Goal: Task Accomplishment & Management: Manage account settings

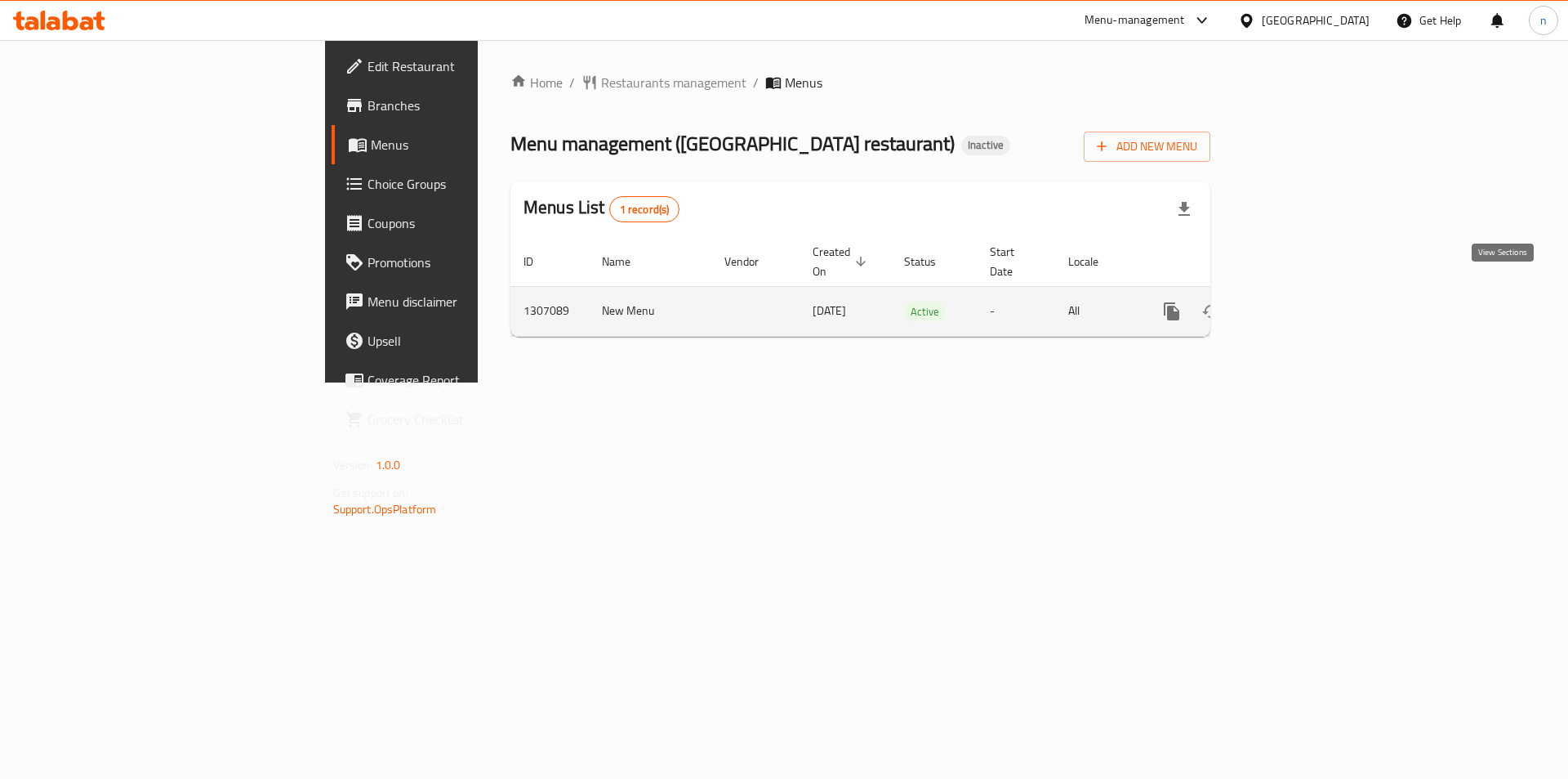
click at [1309, 298] on link "enhanced table" at bounding box center [1289, 311] width 39 height 39
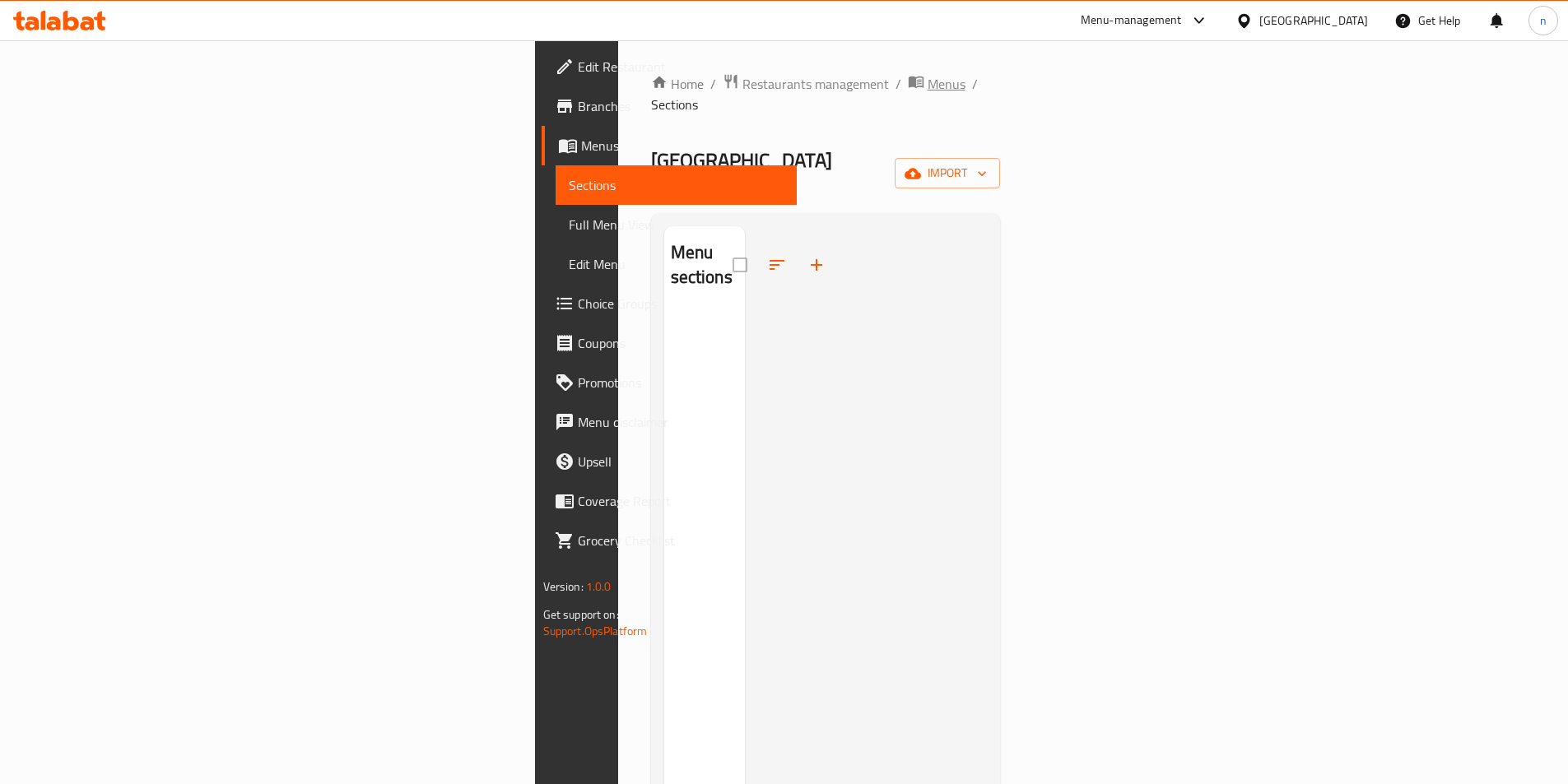
click at [927, 83] on span "Menus" at bounding box center [946, 84] width 38 height 20
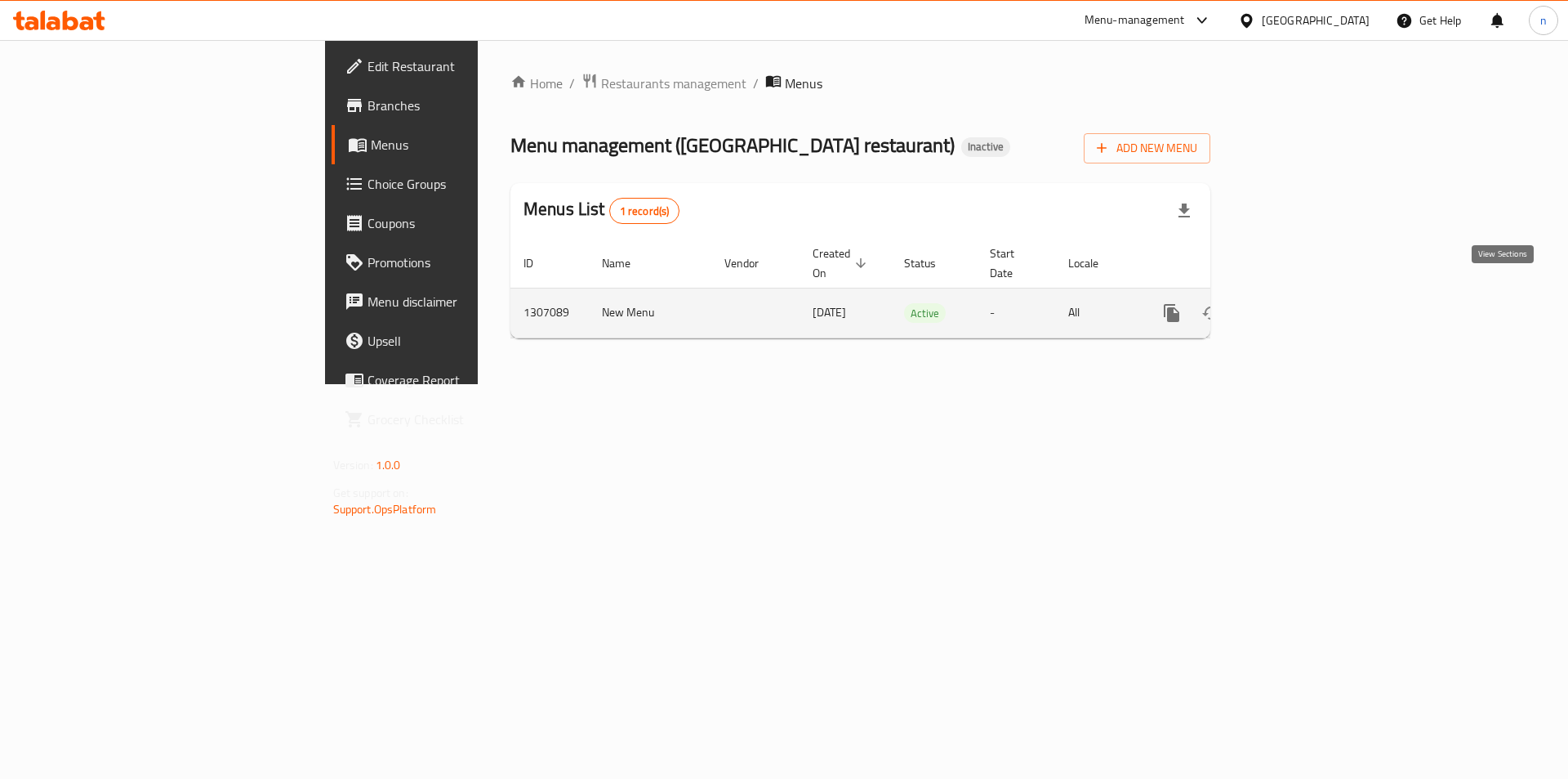
click at [1300, 303] on icon "enhanced table" at bounding box center [1290, 313] width 20 height 20
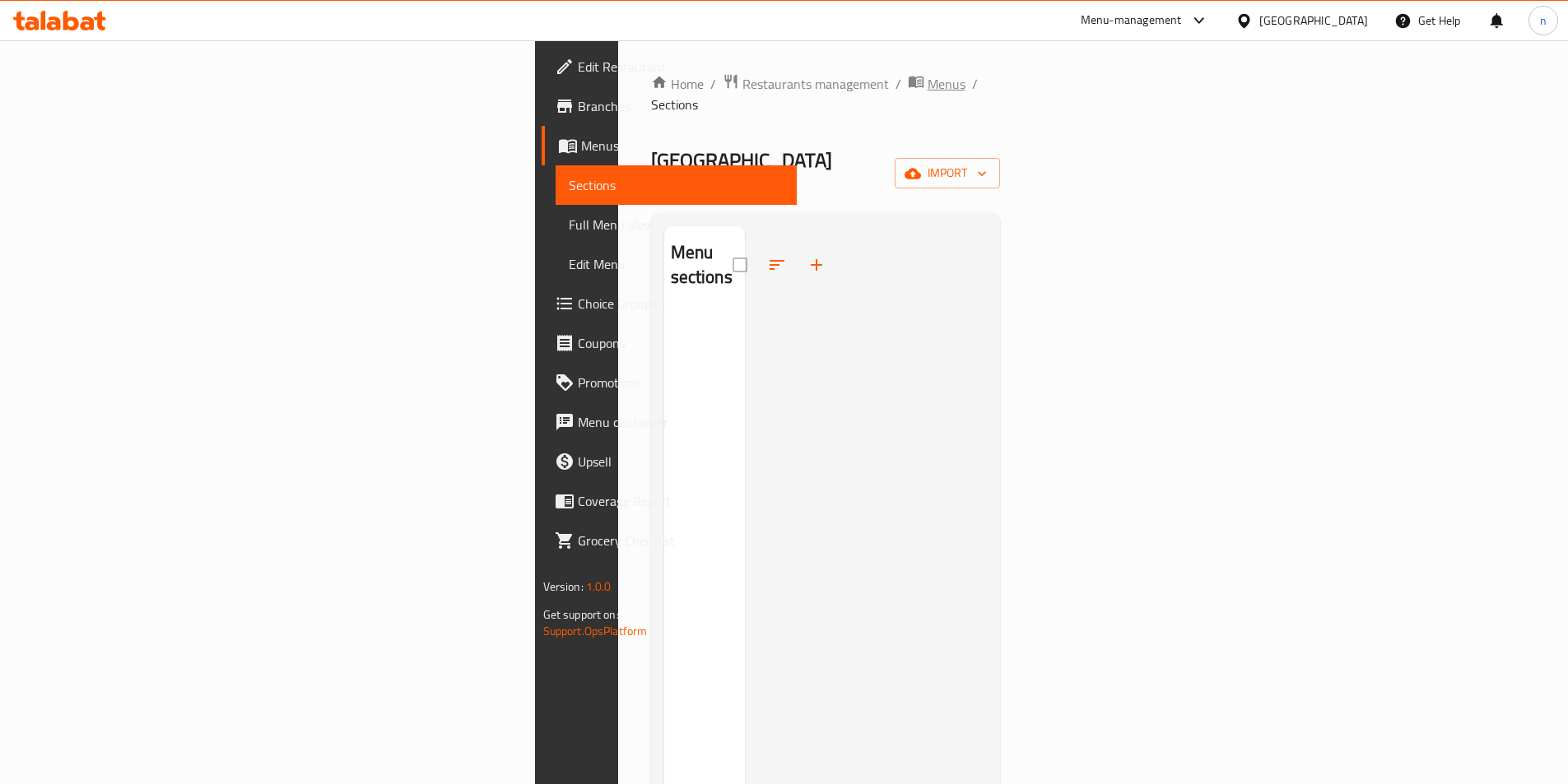
click at [927, 79] on span "Menus" at bounding box center [946, 84] width 38 height 20
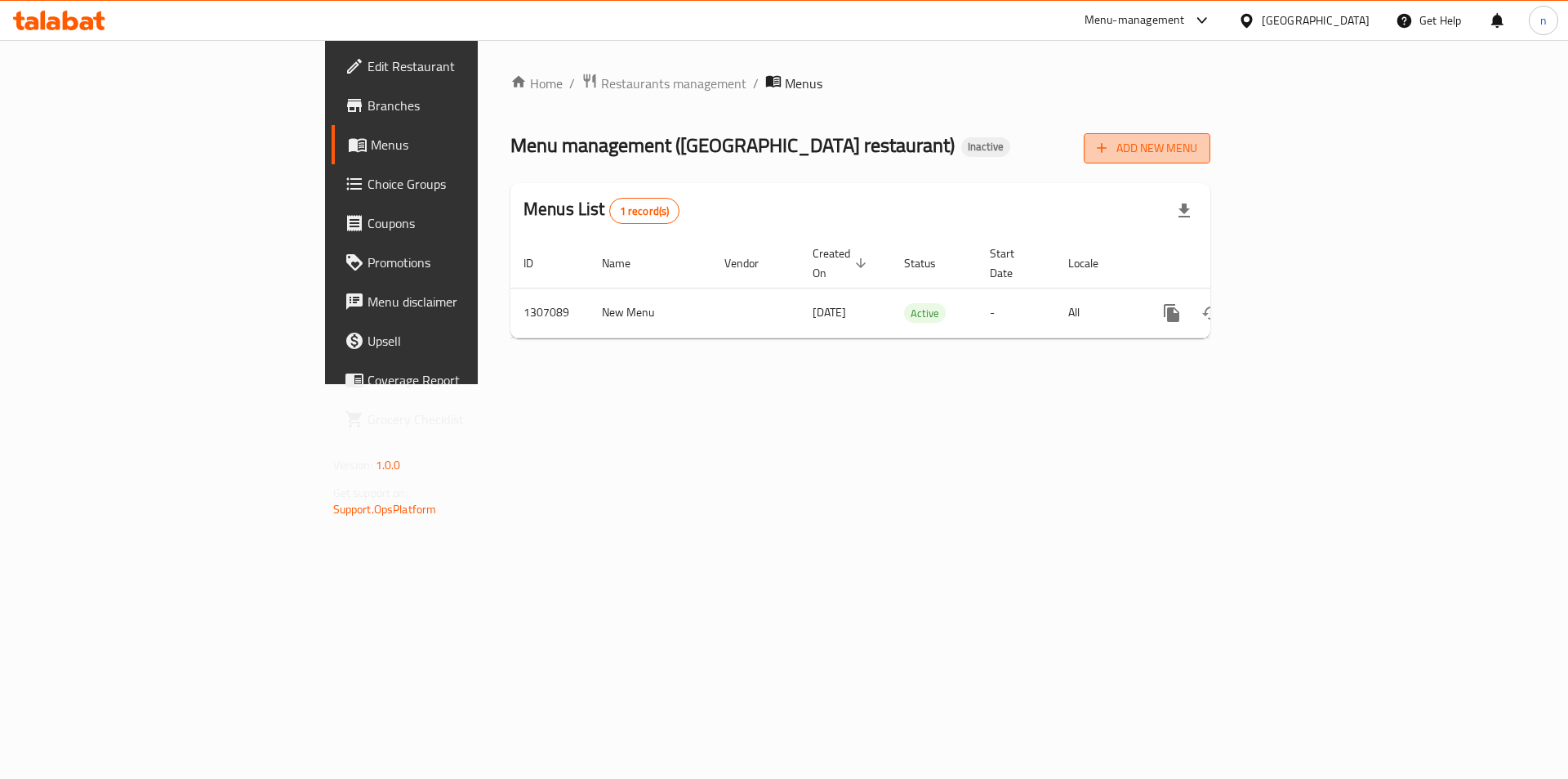
click at [1211, 136] on button "Add New Menu" at bounding box center [1147, 147] width 126 height 30
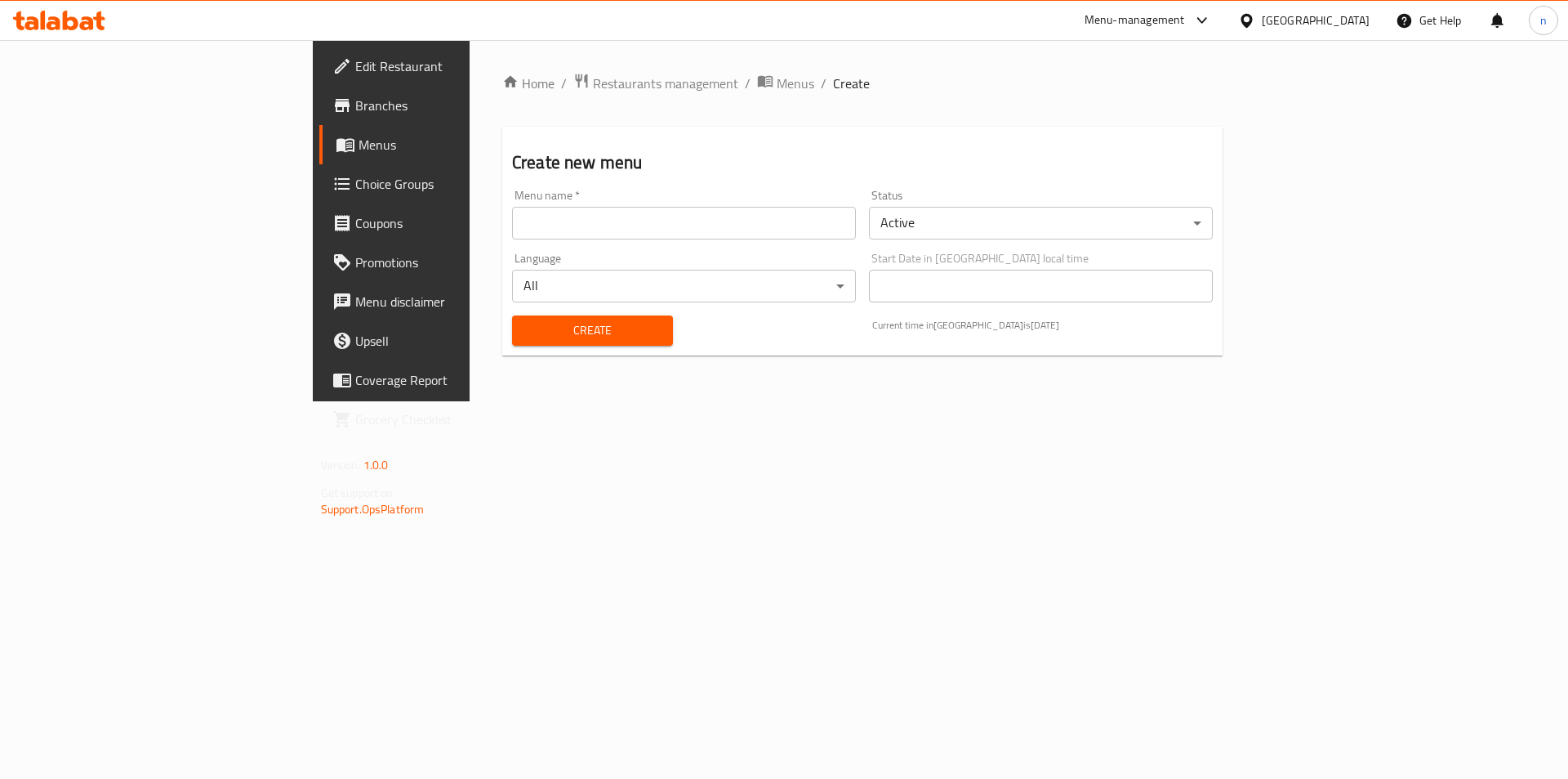
click at [642, 230] on input "text" at bounding box center [684, 223] width 344 height 33
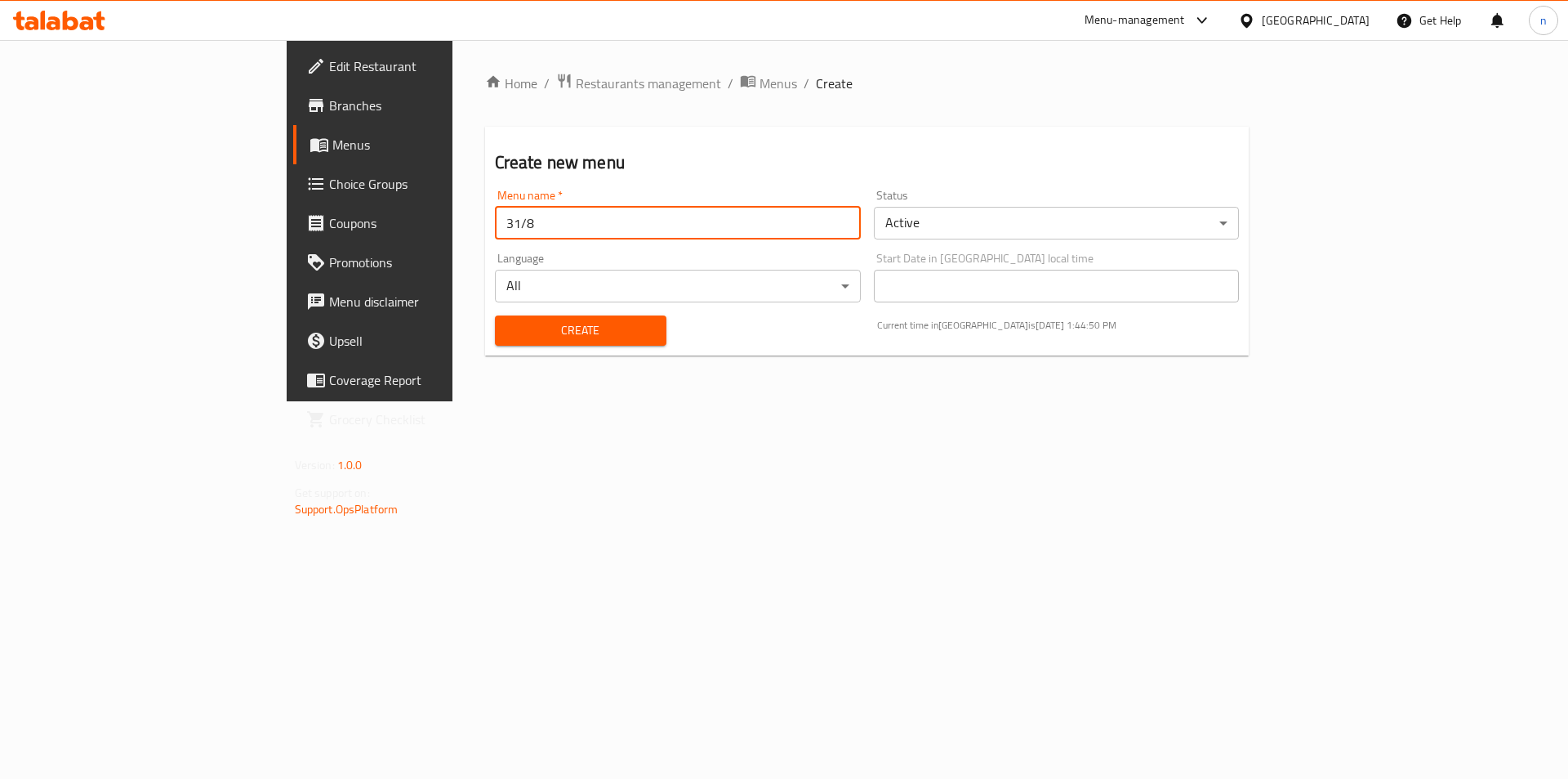
type input "31/8"
click at [548, 346] on div "Create" at bounding box center [580, 330] width 191 height 50
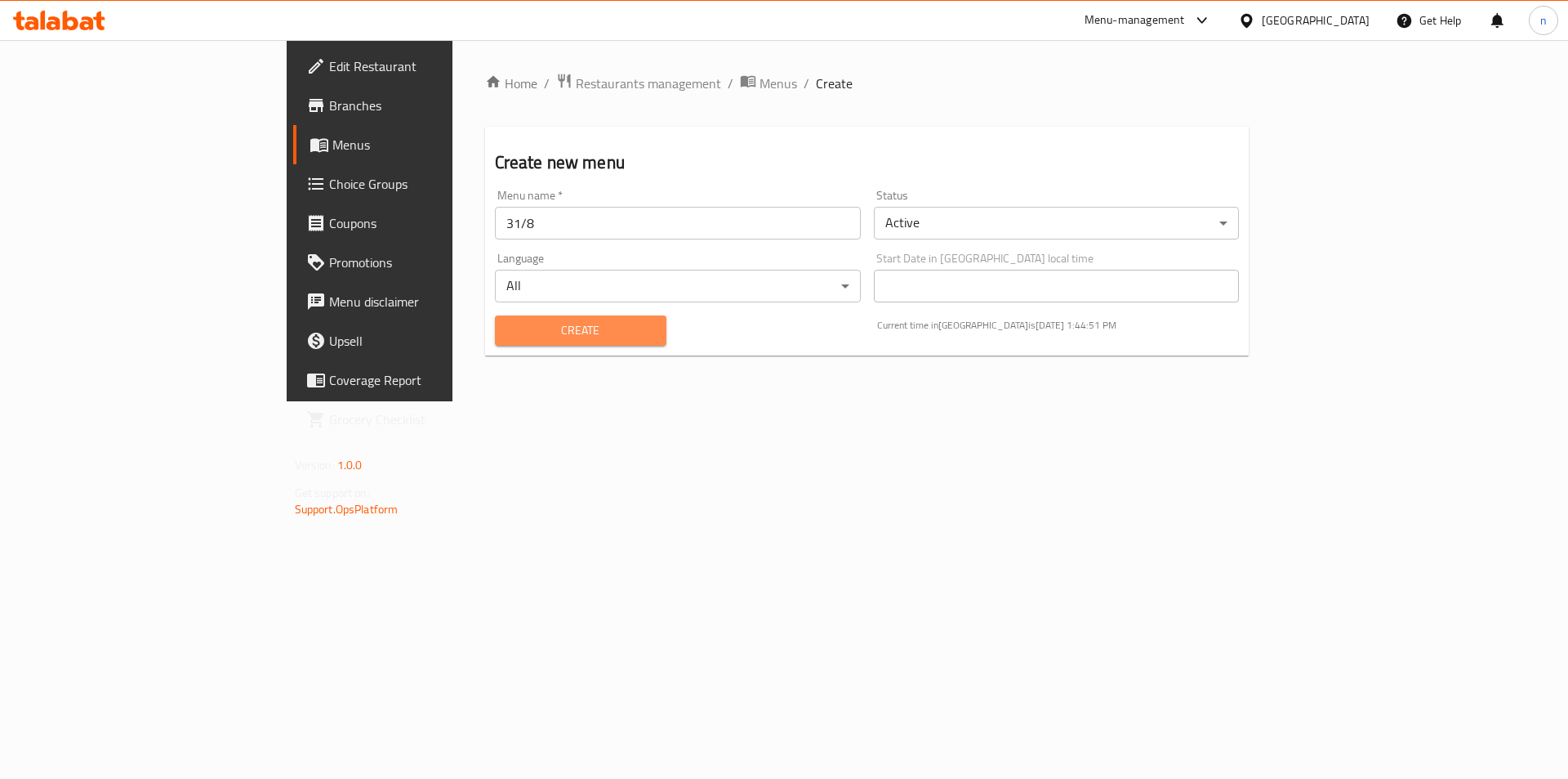
click at [543, 339] on span "Create" at bounding box center [581, 330] width 146 height 20
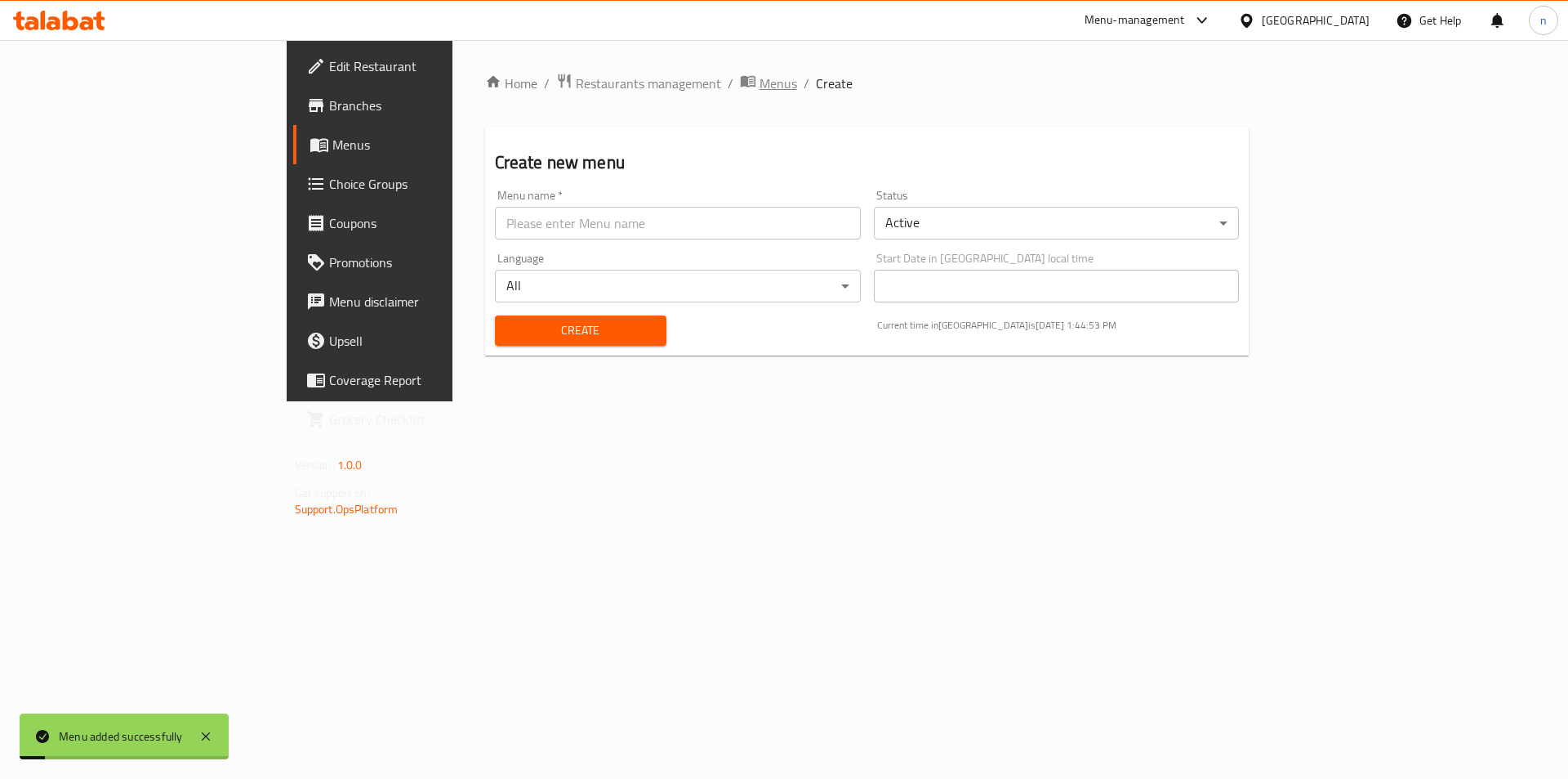
click at [759, 90] on span "Menus" at bounding box center [778, 84] width 37 height 20
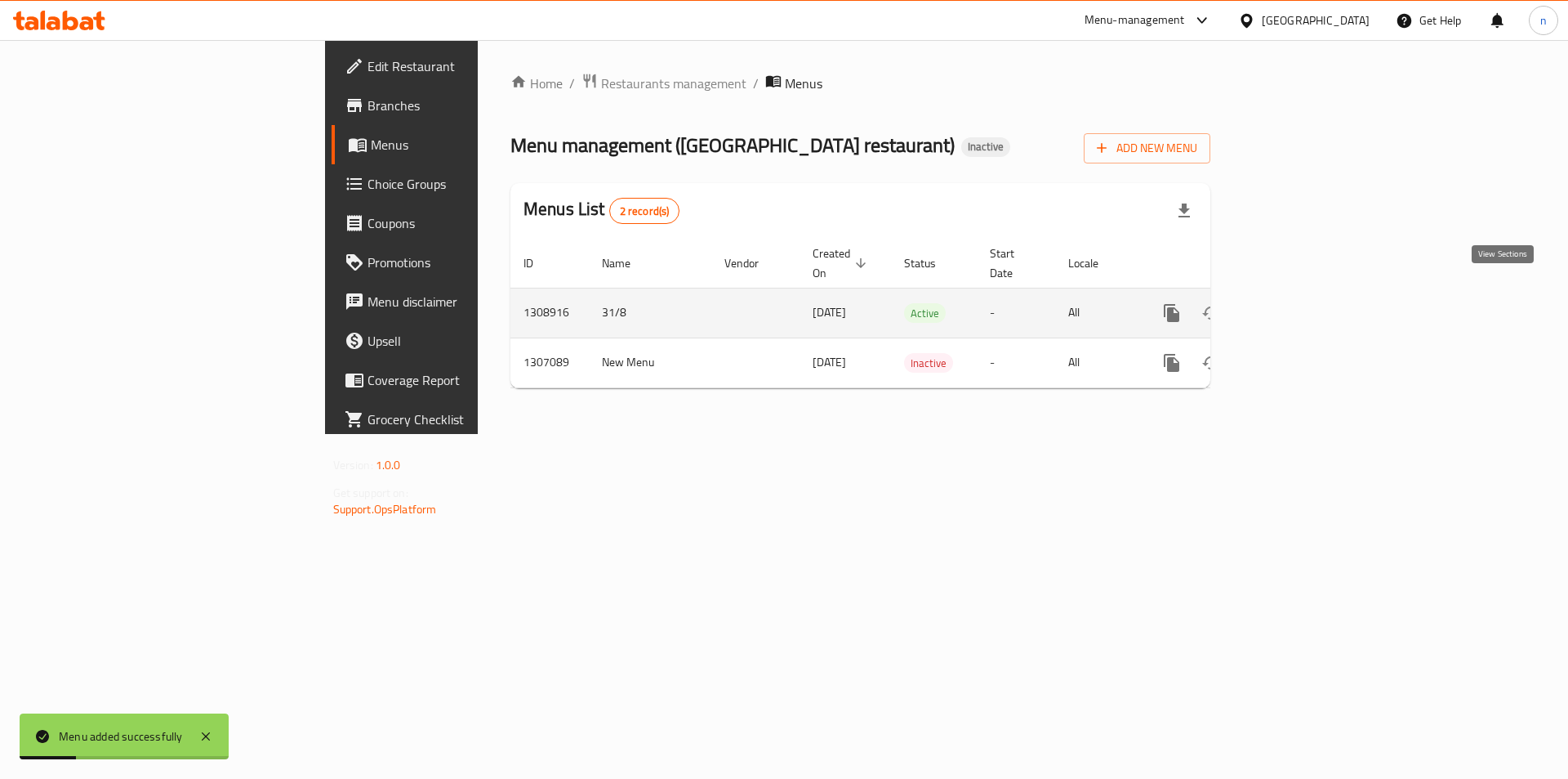
click at [1300, 303] on icon "enhanced table" at bounding box center [1290, 313] width 20 height 20
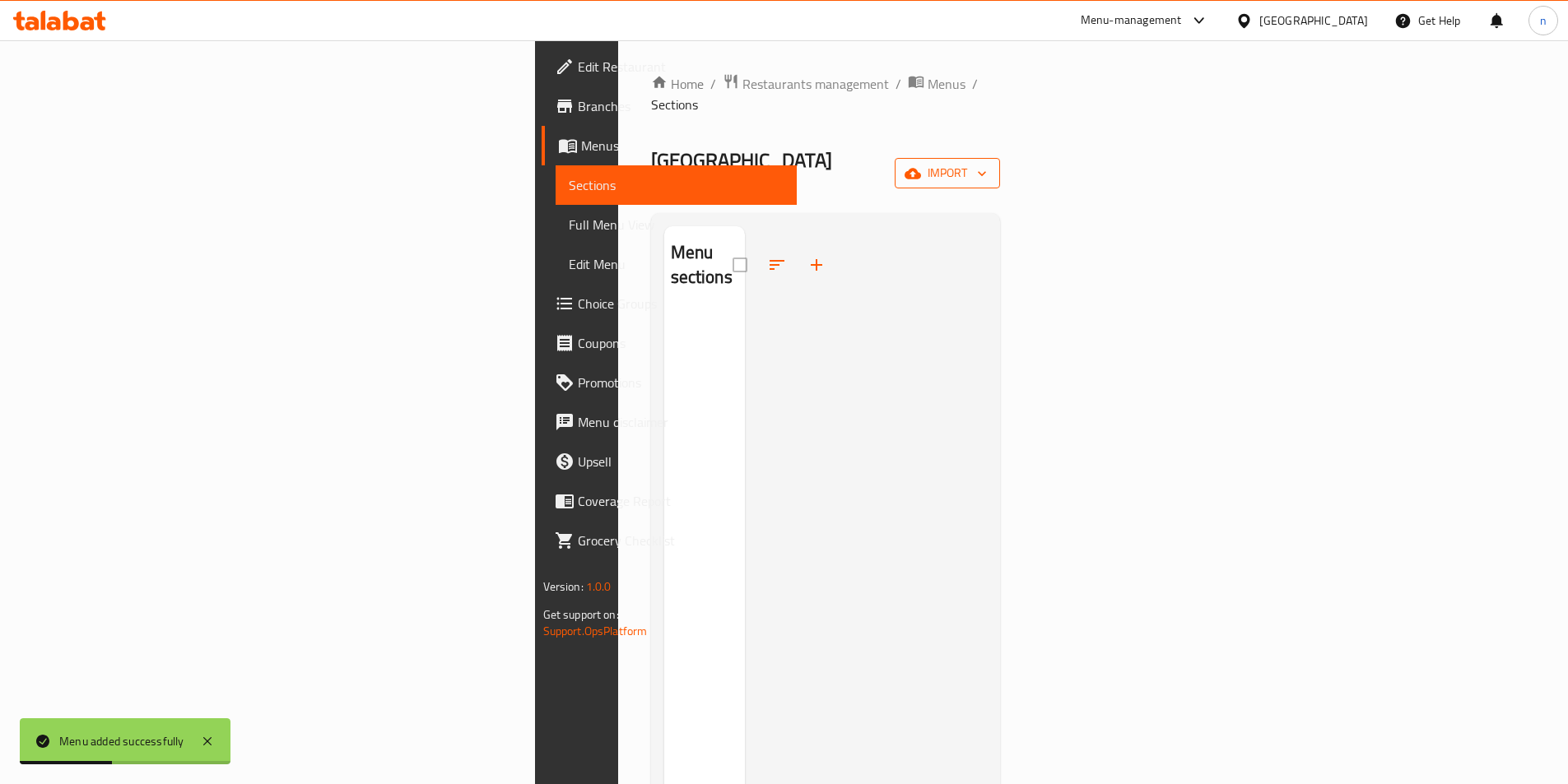
click at [987, 163] on span "import" at bounding box center [947, 173] width 79 height 20
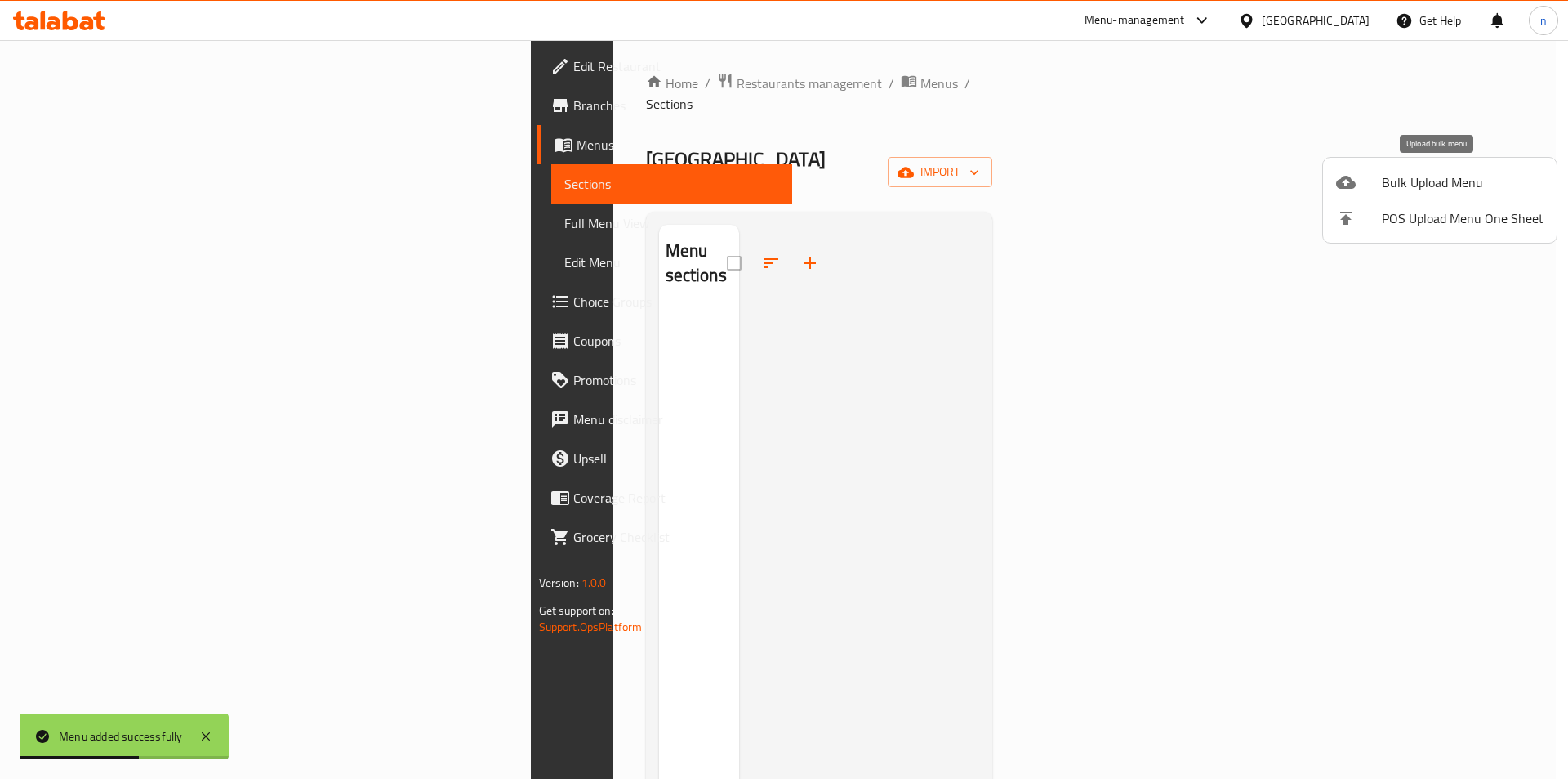
click at [1393, 186] on span "Bulk Upload Menu" at bounding box center [1462, 182] width 162 height 20
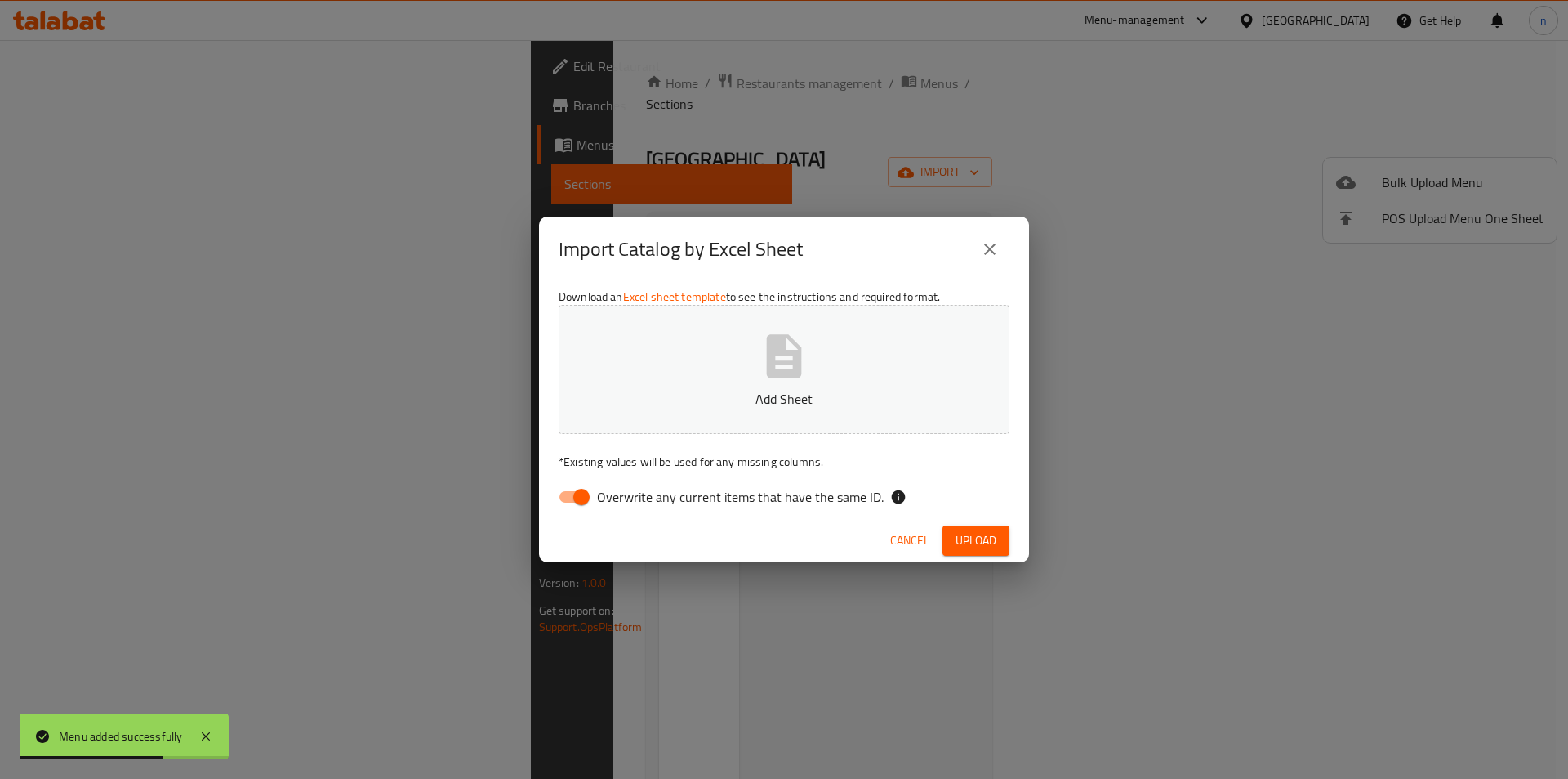
click at [579, 492] on input "Overwrite any current items that have the same ID." at bounding box center [581, 497] width 93 height 31
checkbox input "false"
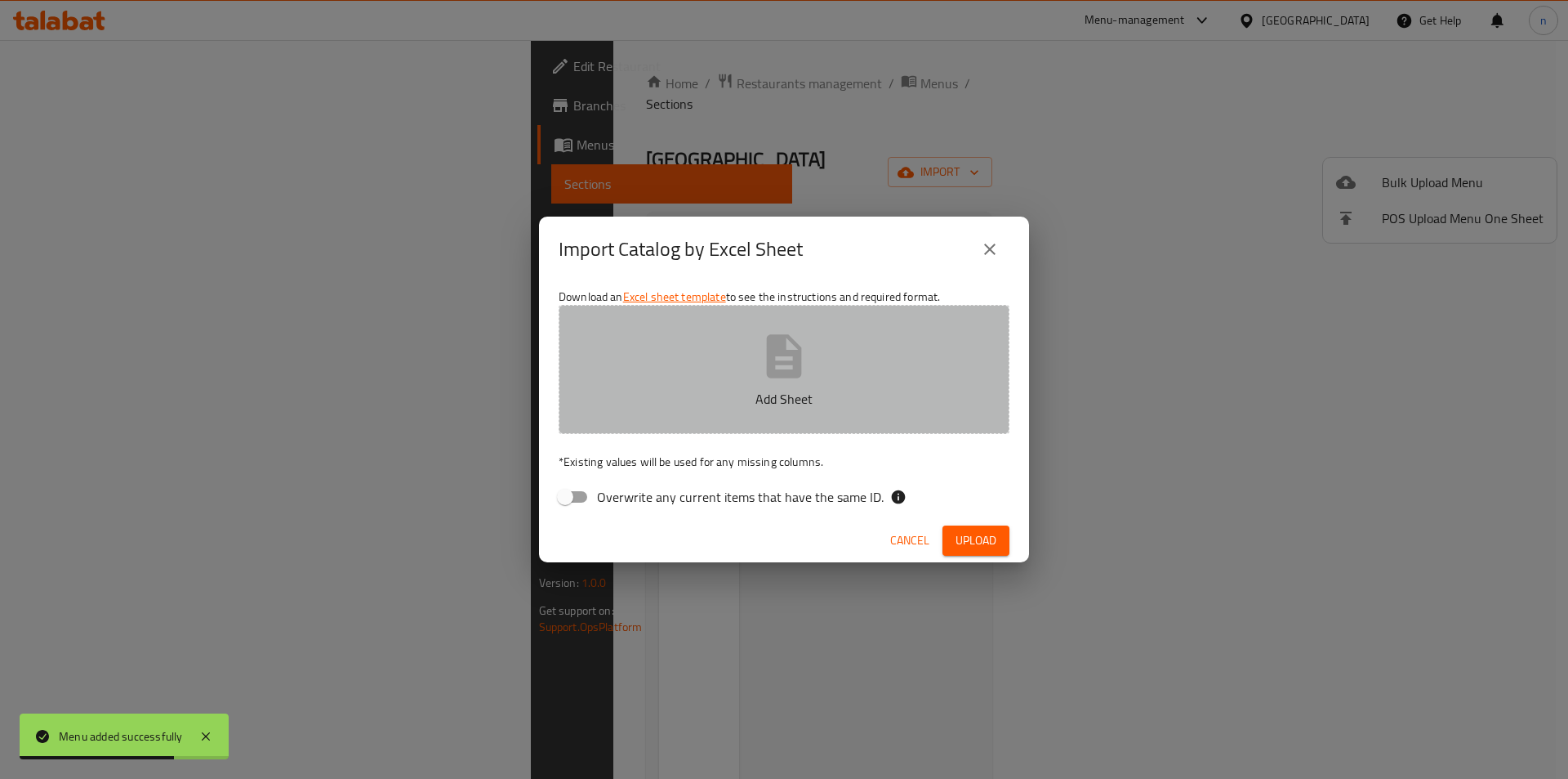
click at [798, 408] on p "Add Sheet" at bounding box center [784, 399] width 400 height 20
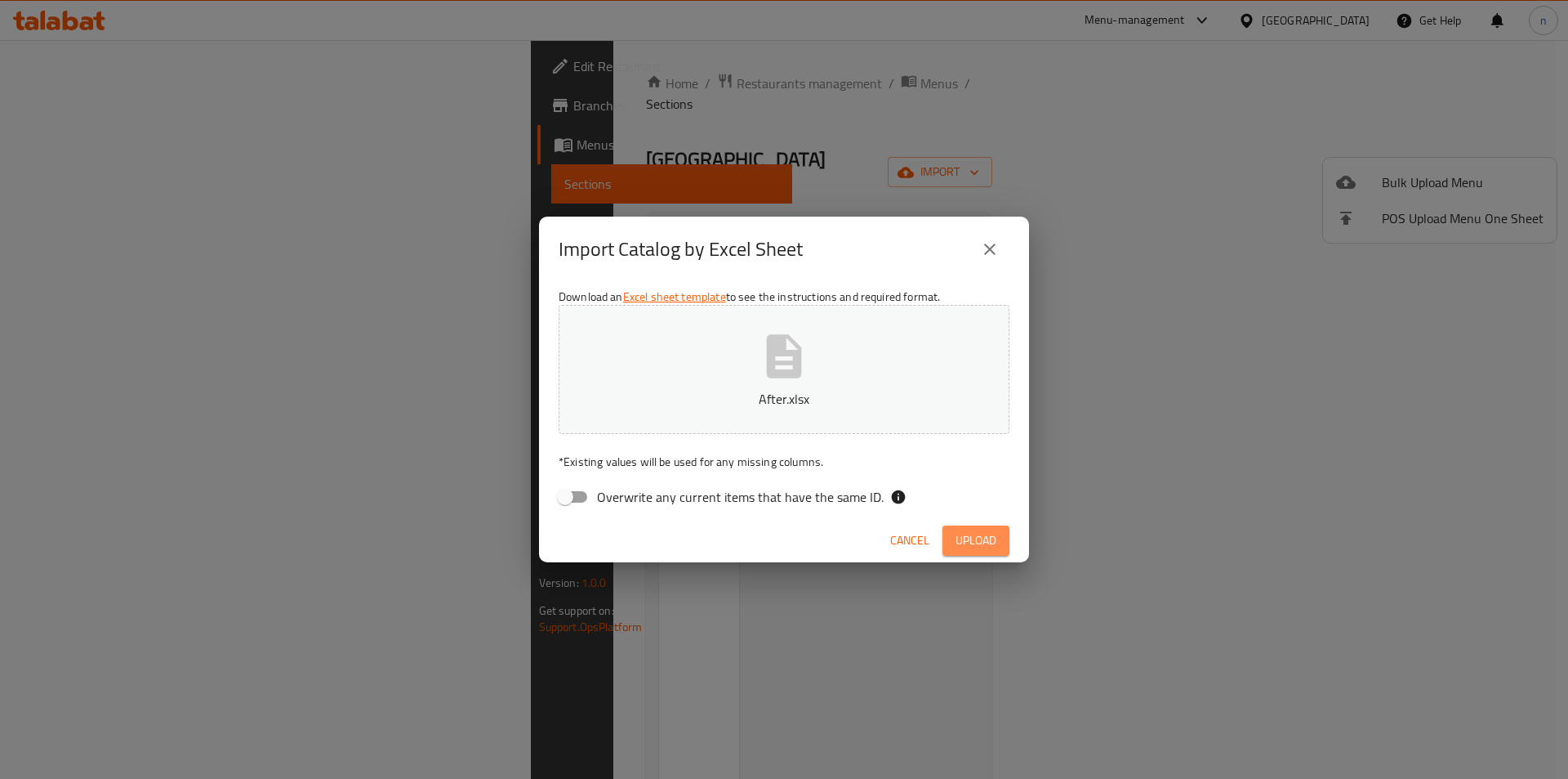
click at [981, 532] on span "Upload" at bounding box center [976, 541] width 41 height 20
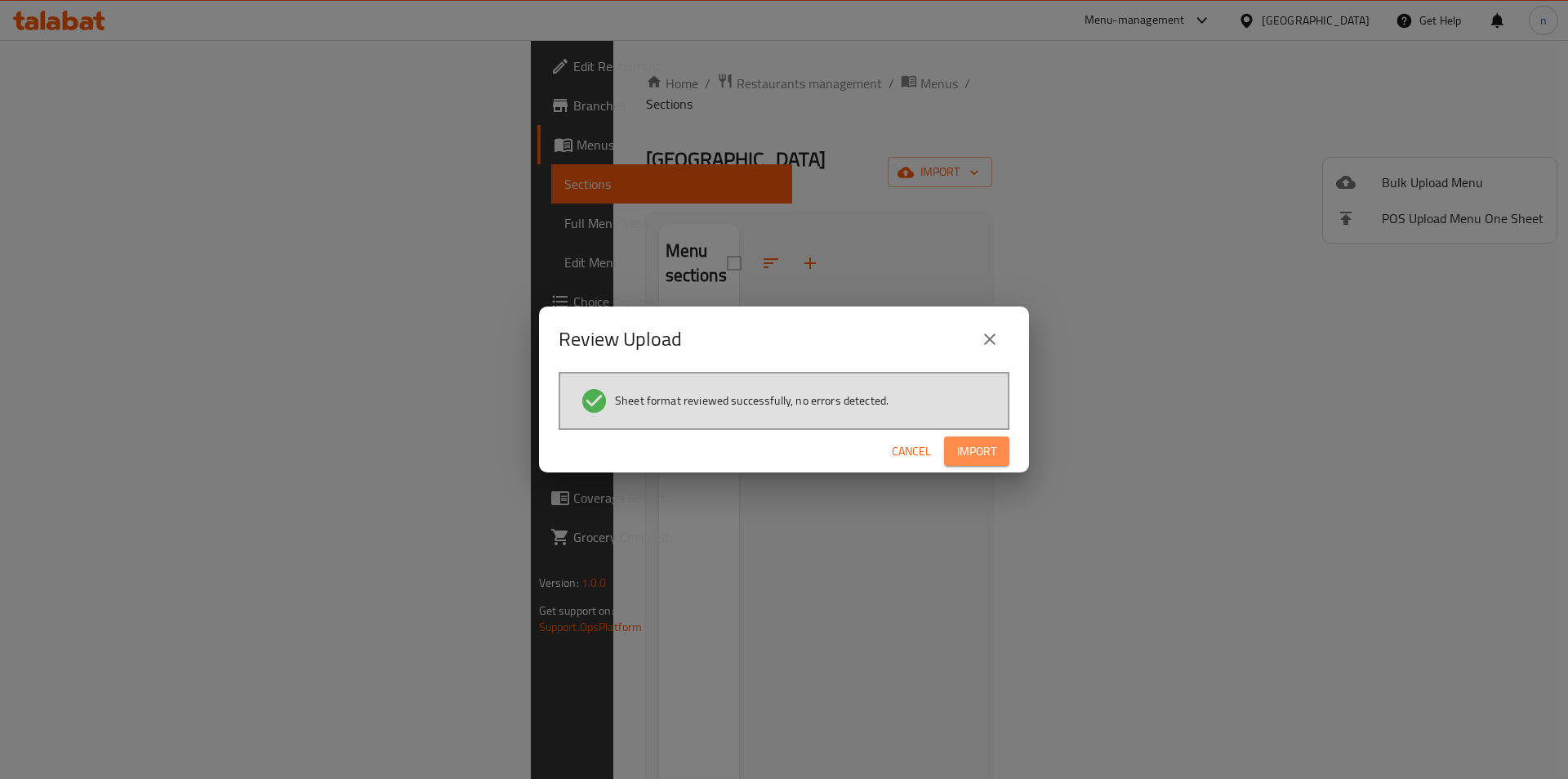
click at [961, 450] on span "Import" at bounding box center [976, 451] width 39 height 20
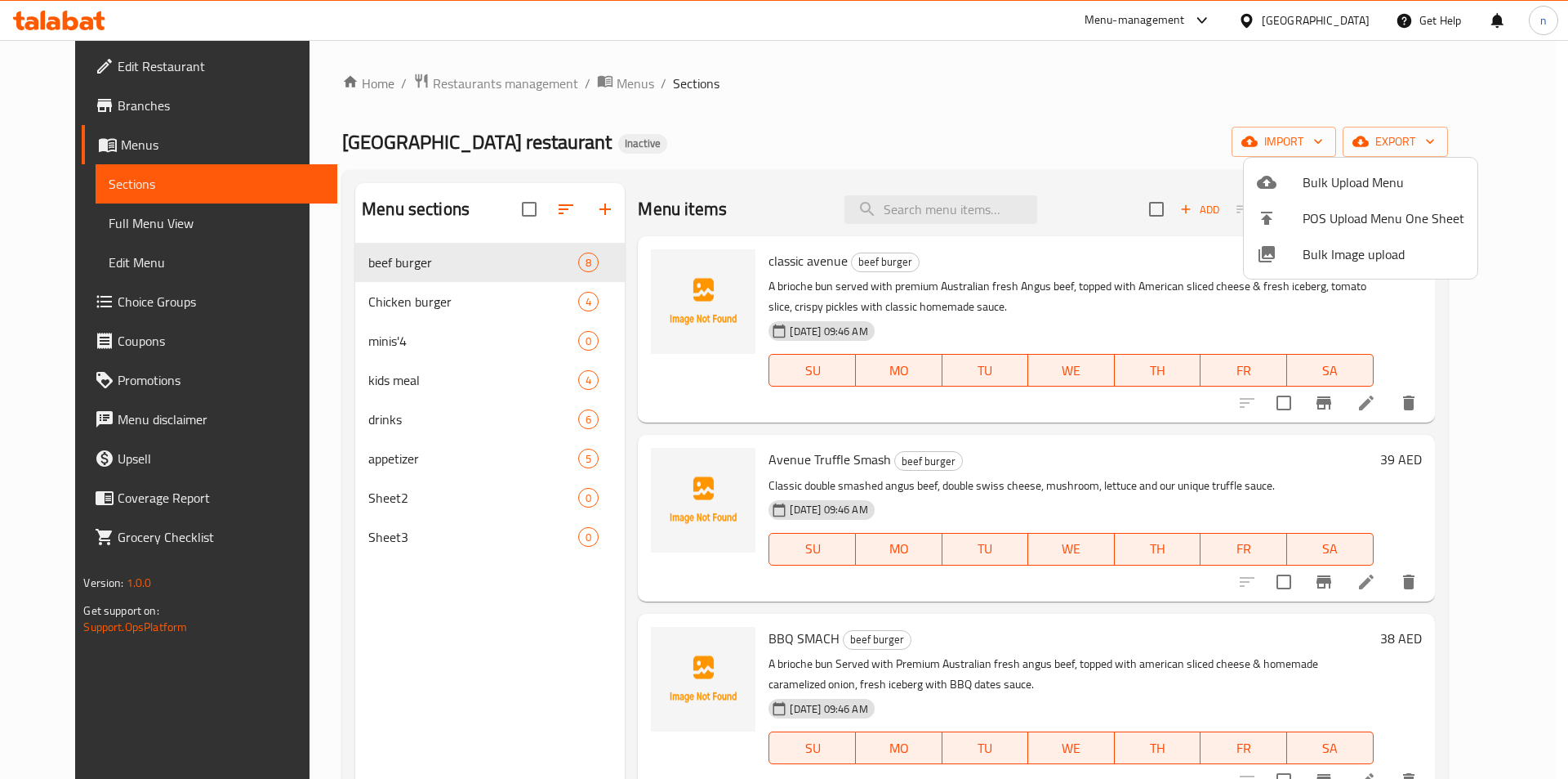
click at [115, 235] on div at bounding box center [784, 390] width 1568 height 779
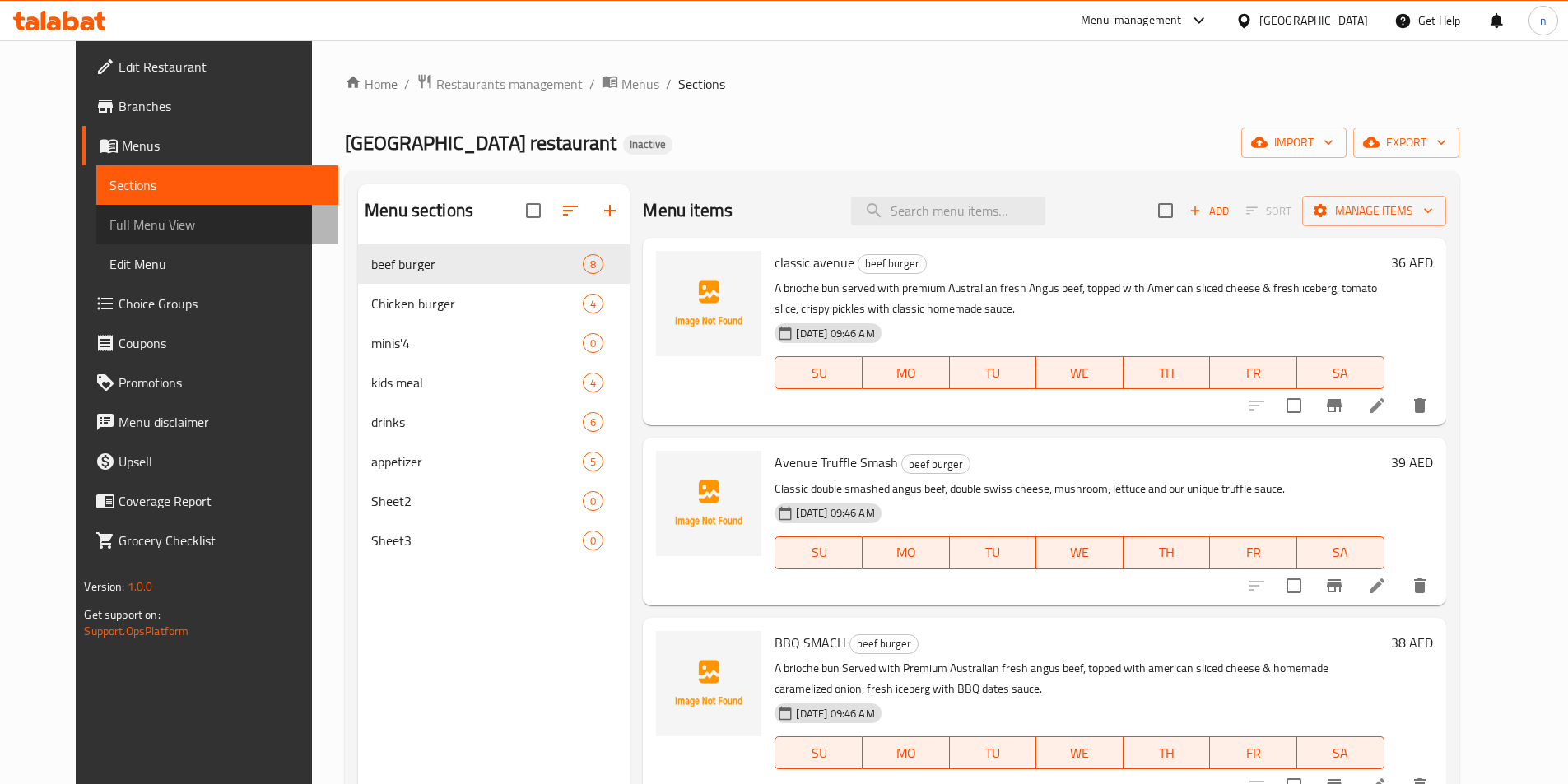
click at [136, 222] on span "Full Menu View" at bounding box center [216, 224] width 214 height 20
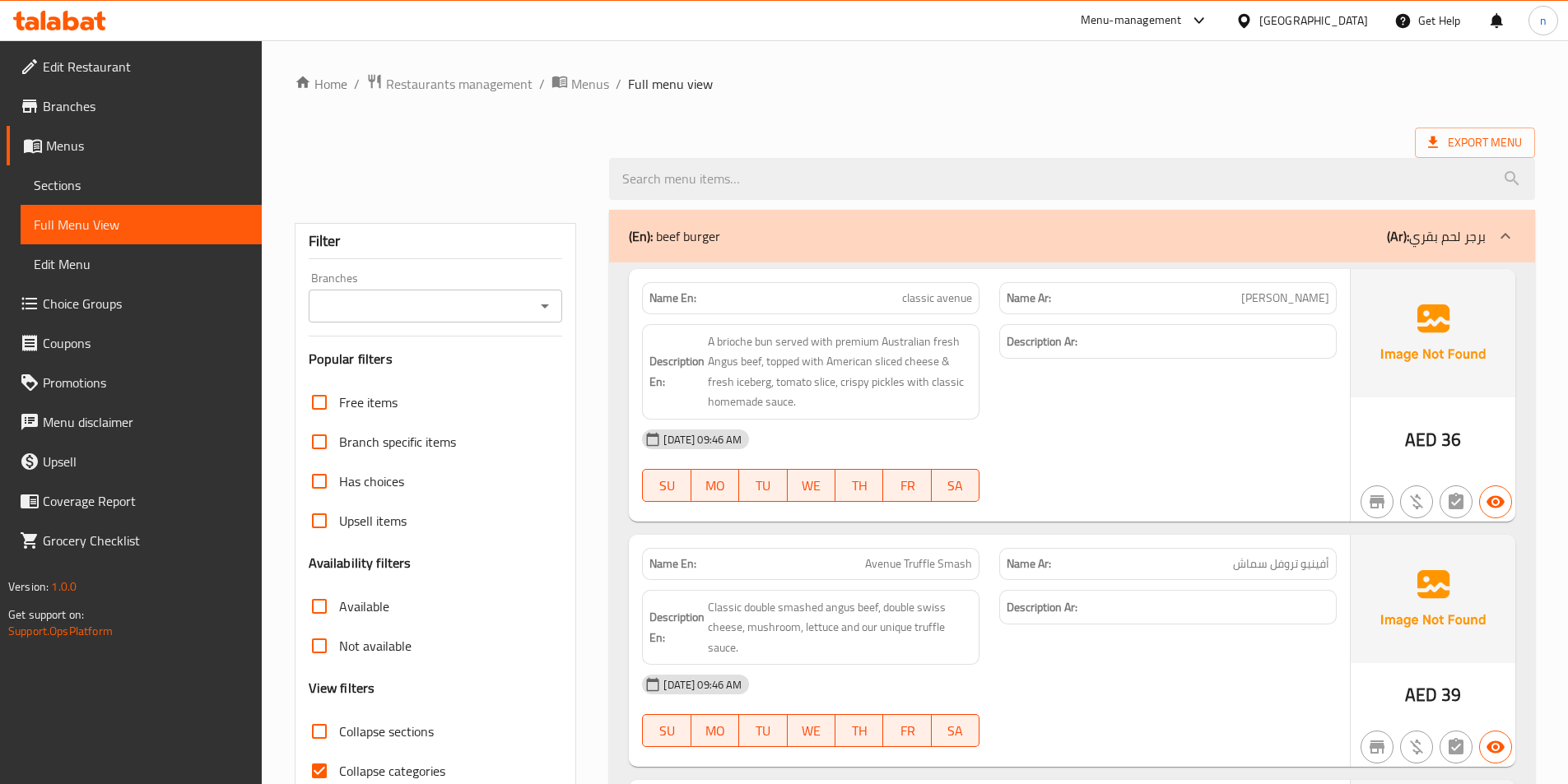
click at [366, 766] on span "Collapse categories" at bounding box center [392, 771] width 106 height 20
click at [339, 766] on input "Collapse categories" at bounding box center [319, 770] width 39 height 39
checkbox input "false"
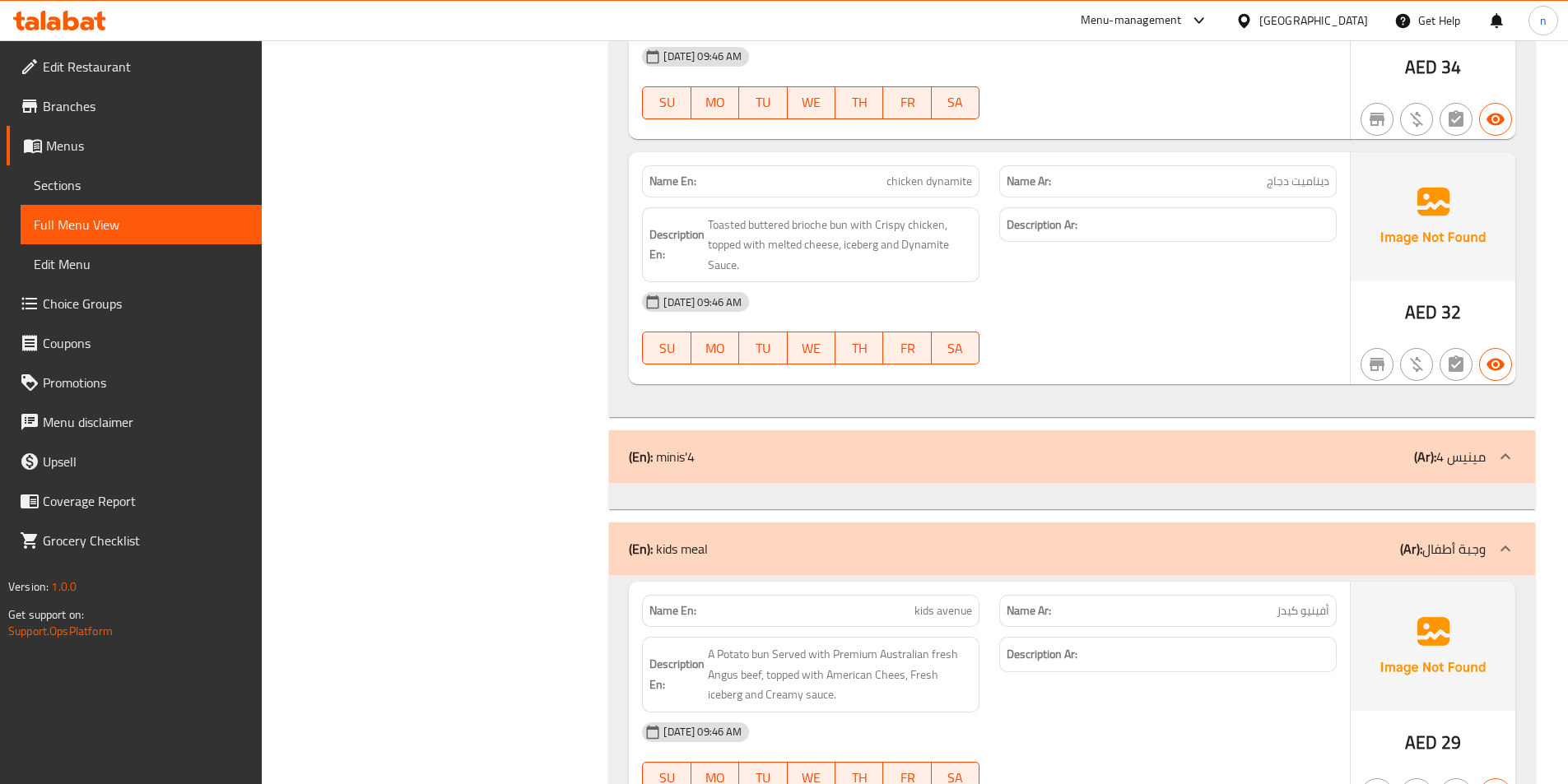
scroll to position [3050, 0]
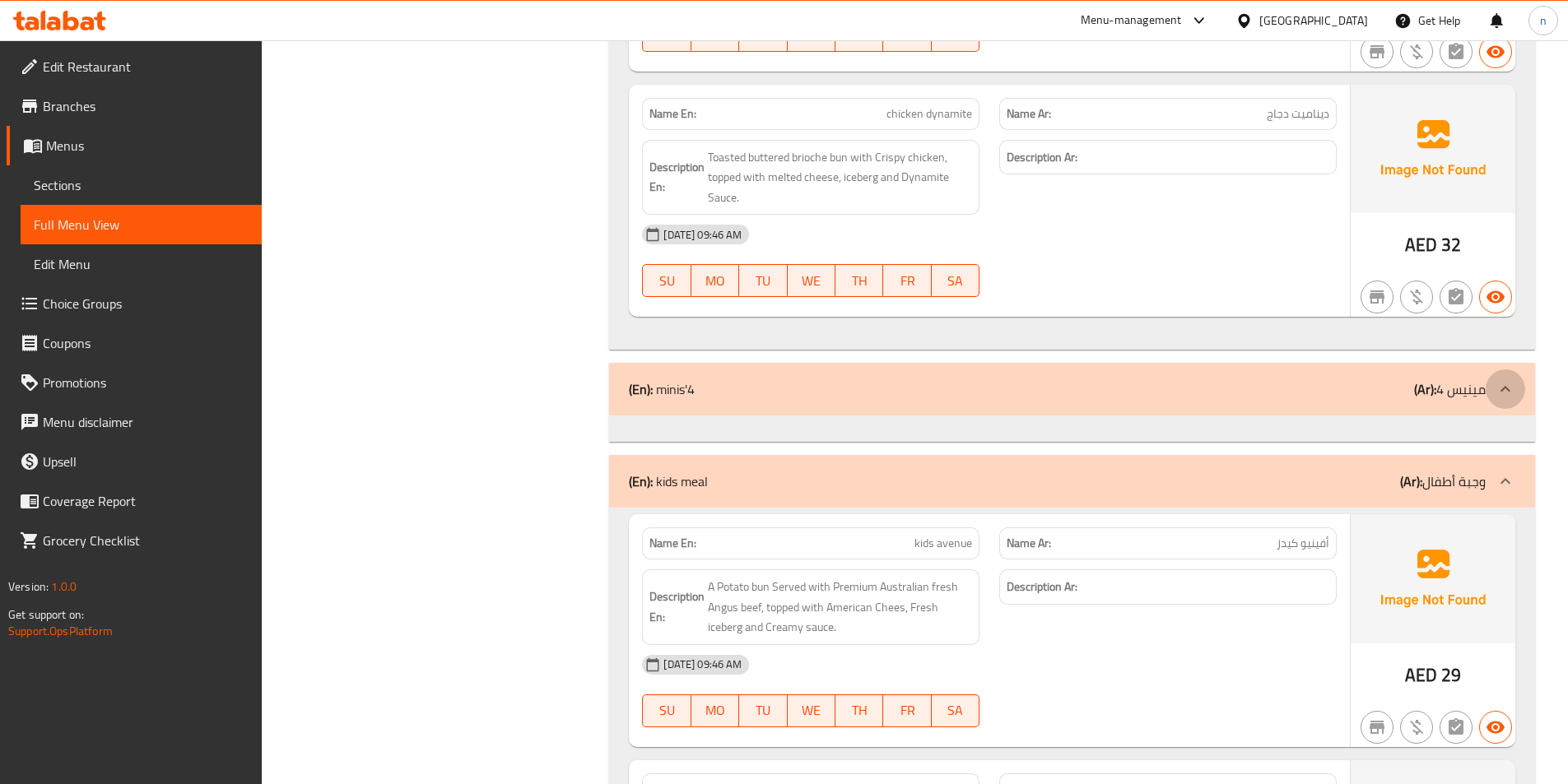
click at [1497, 392] on icon at bounding box center [1506, 389] width 20 height 20
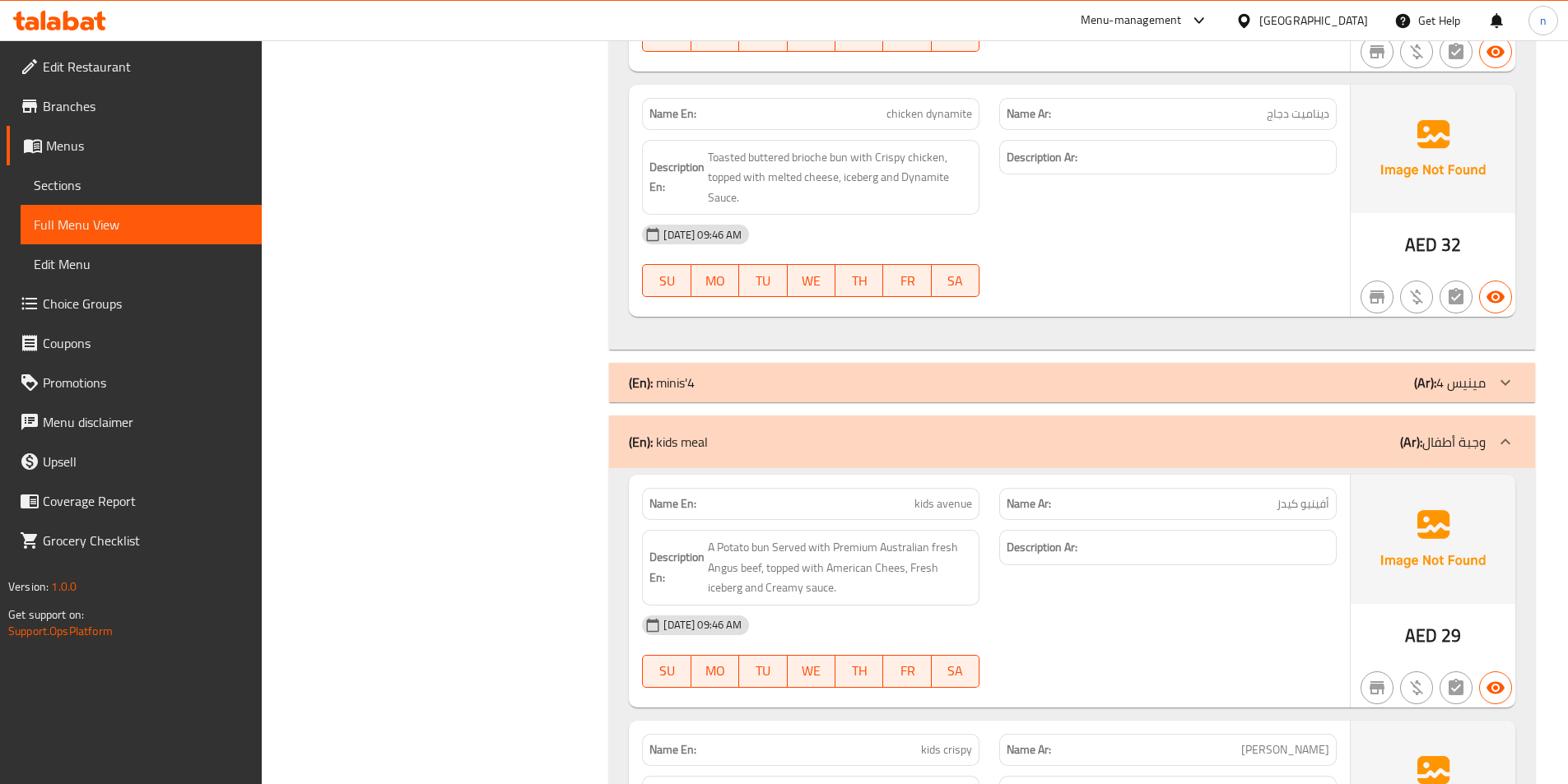
click at [1497, 392] on icon at bounding box center [1506, 383] width 20 height 20
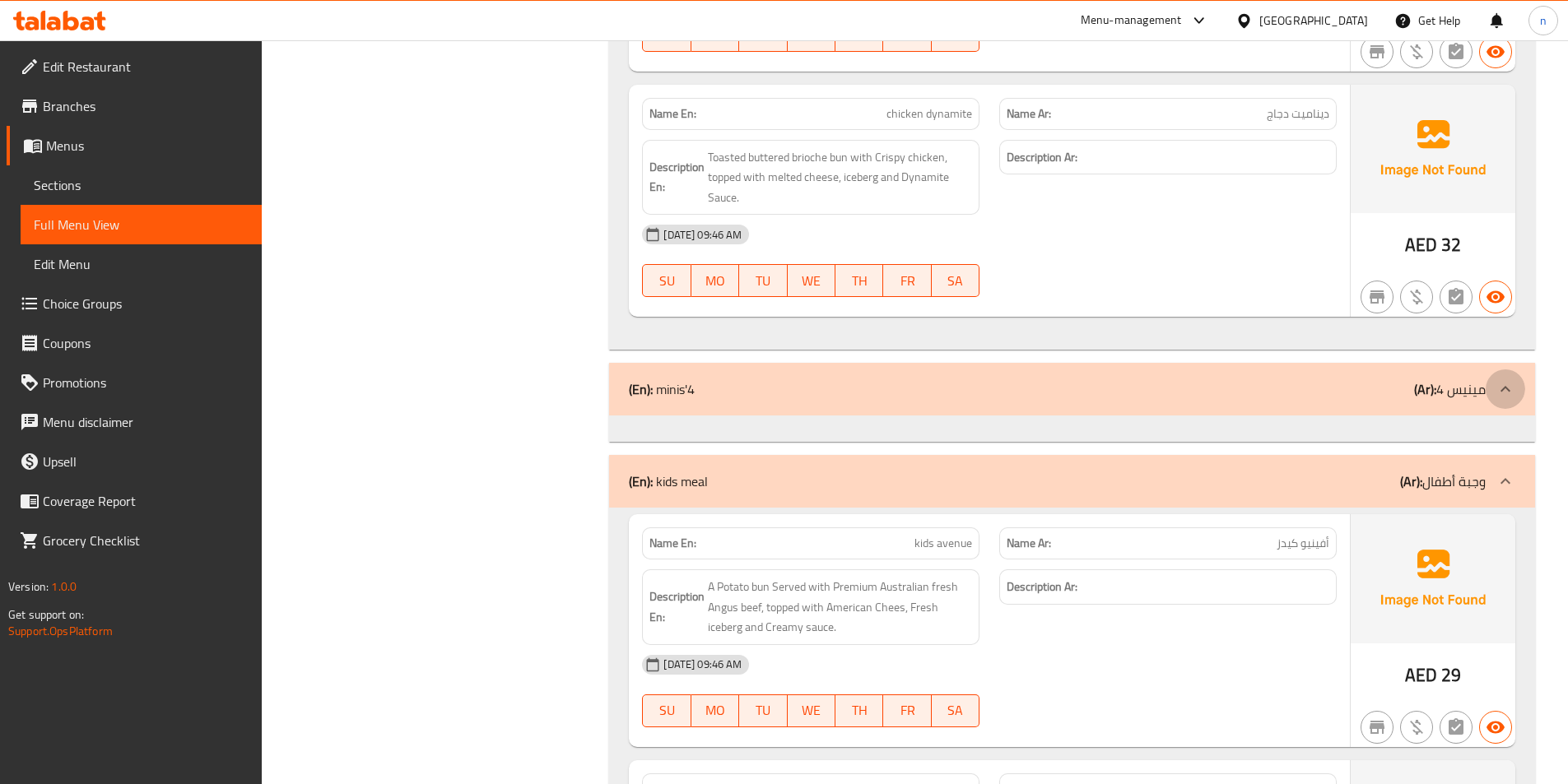
click at [1497, 392] on icon at bounding box center [1506, 389] width 20 height 20
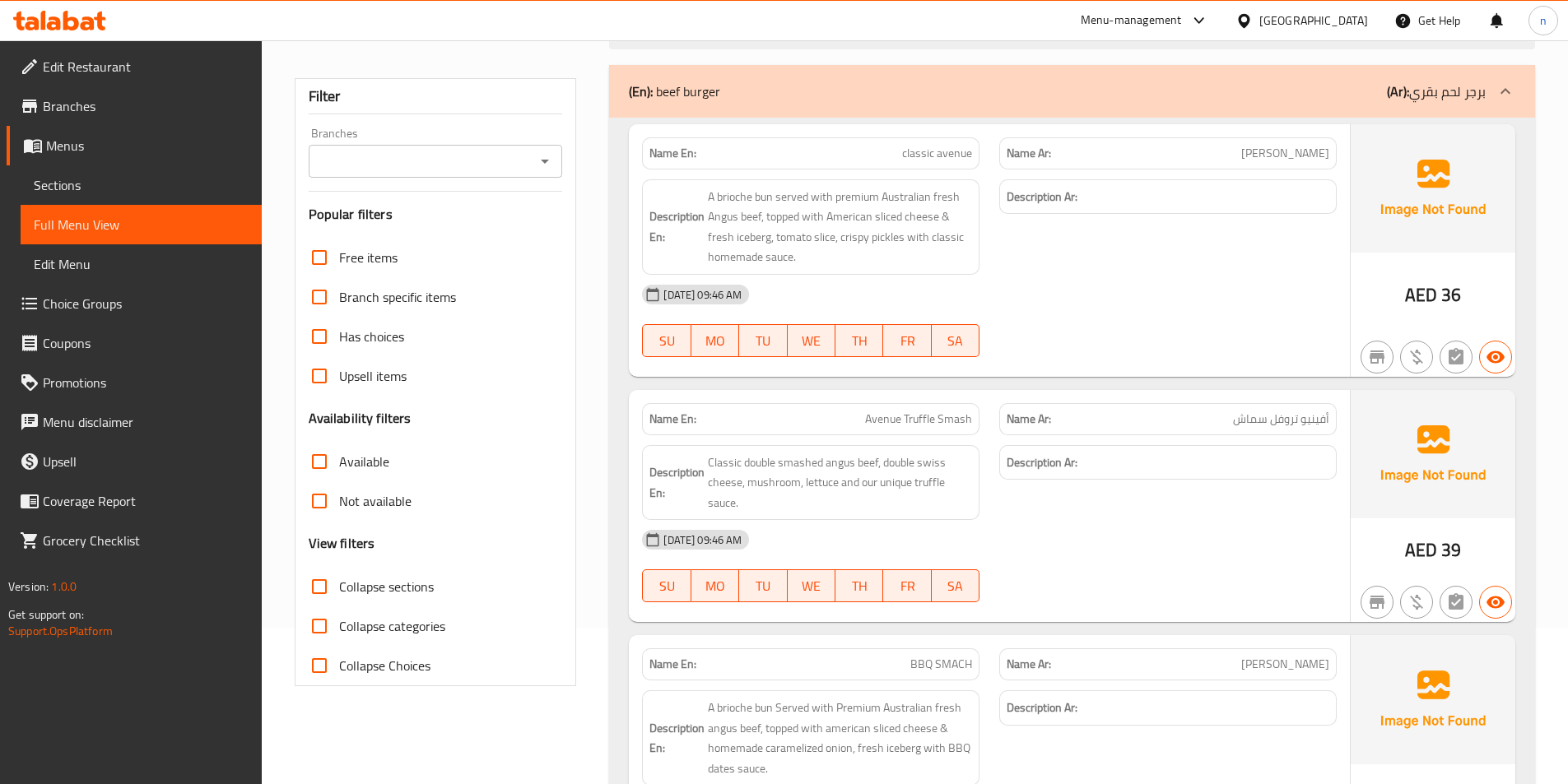
scroll to position [157, 0]
click at [103, 136] on span "Menus" at bounding box center [147, 146] width 203 height 20
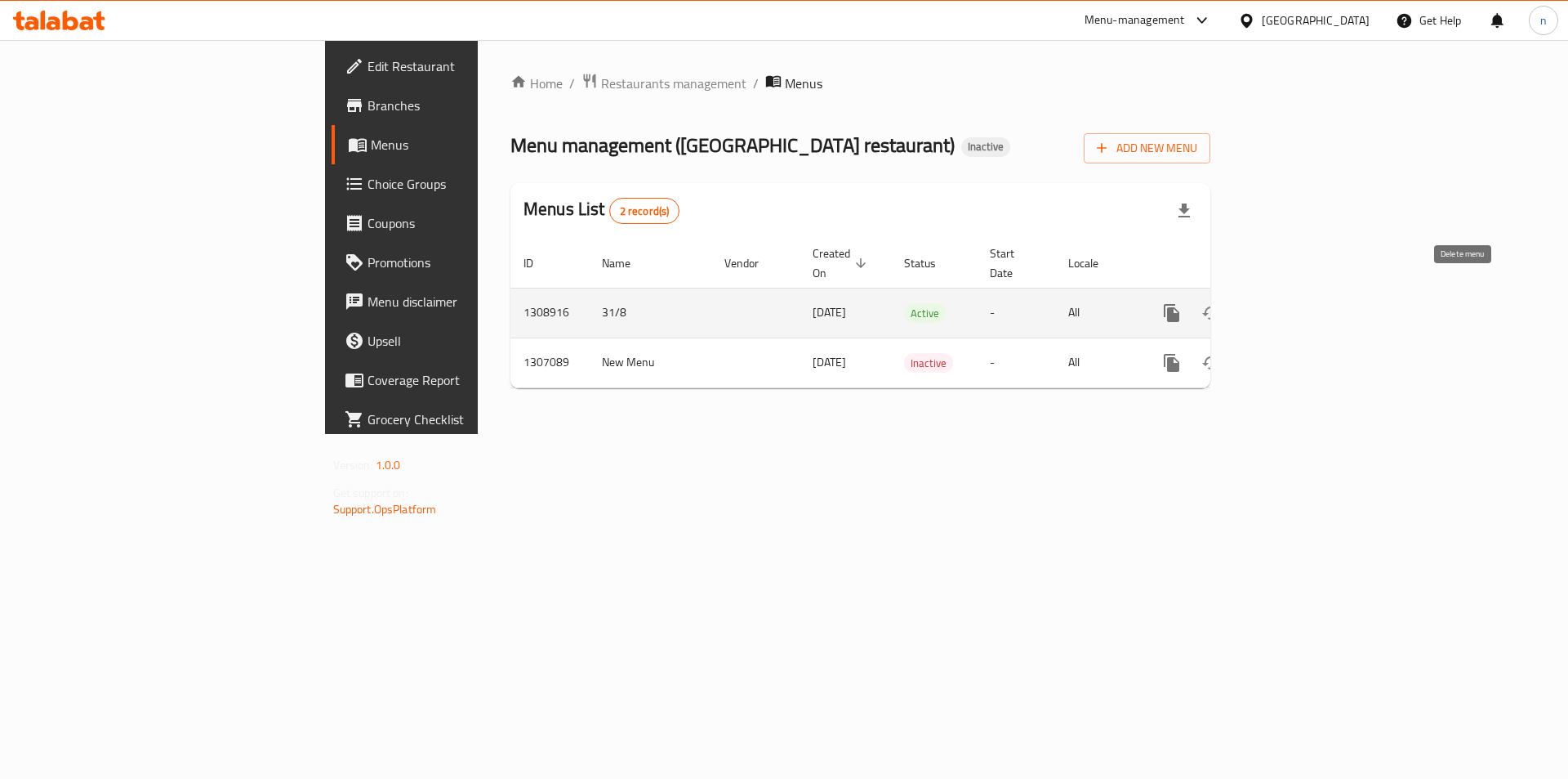
click at [1261, 303] on icon "enhanced table" at bounding box center [1251, 313] width 20 height 20
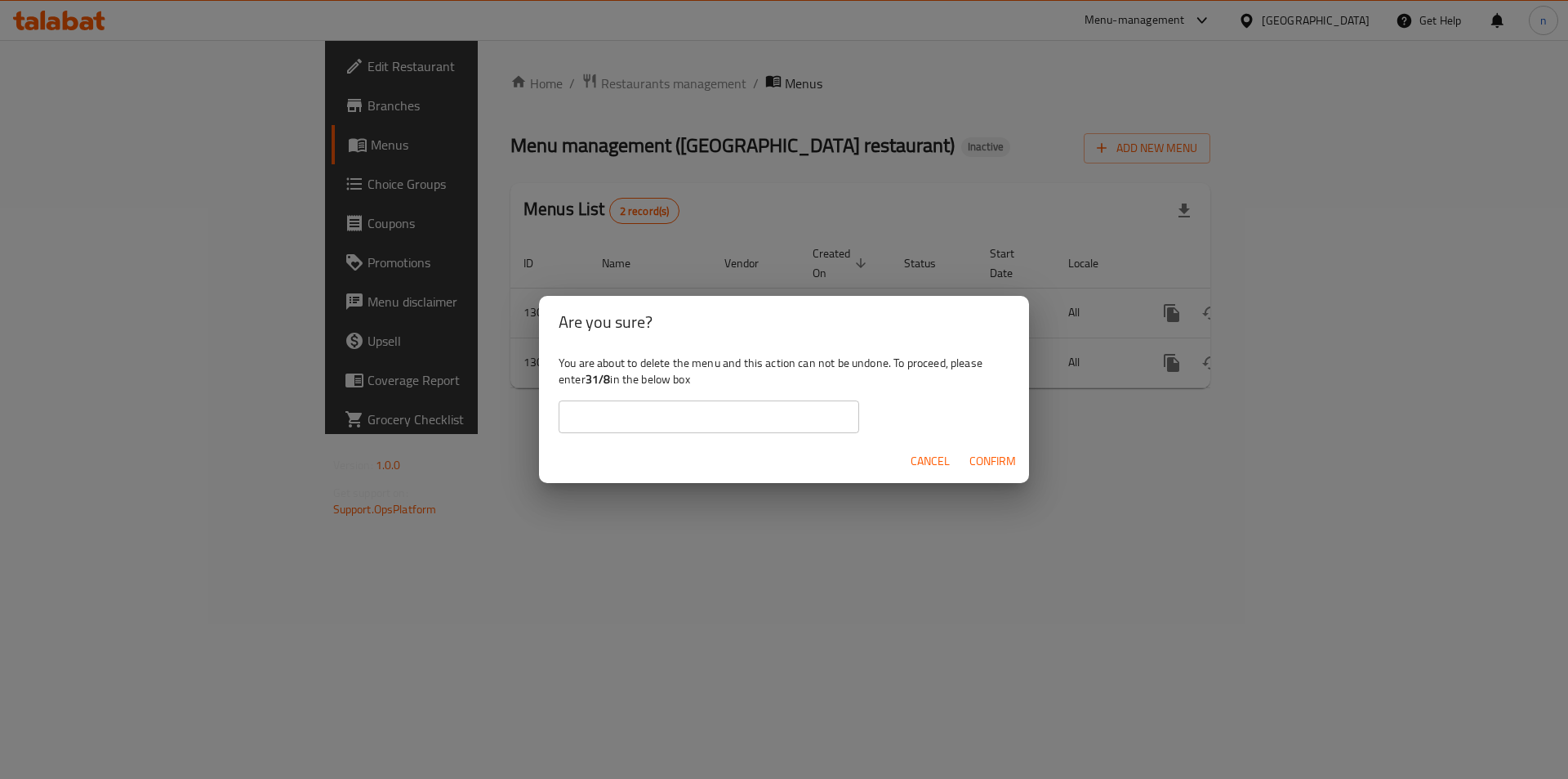
drag, startPoint x: 820, startPoint y: 398, endPoint x: 810, endPoint y: 407, distance: 13.5
click at [811, 405] on div "You are about to delete the menu and this action can not be undone. To proceed,…" at bounding box center [784, 394] width 490 height 92
click at [810, 412] on input "text" at bounding box center [709, 417] width 300 height 33
type input "31/8"
click at [972, 461] on span "Confirm" at bounding box center [992, 461] width 46 height 20
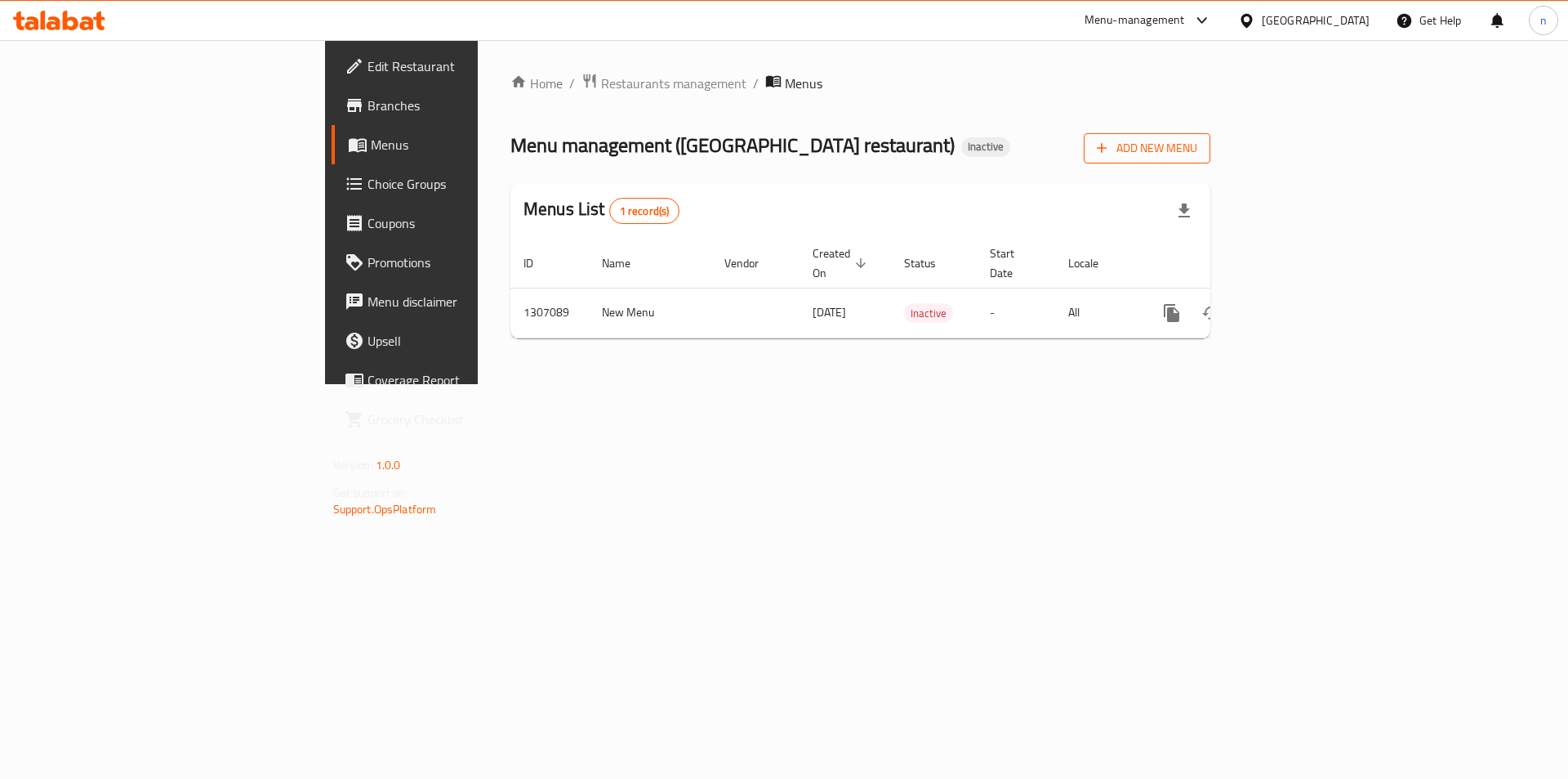
click at [1197, 155] on span "Add New Menu" at bounding box center [1147, 148] width 100 height 20
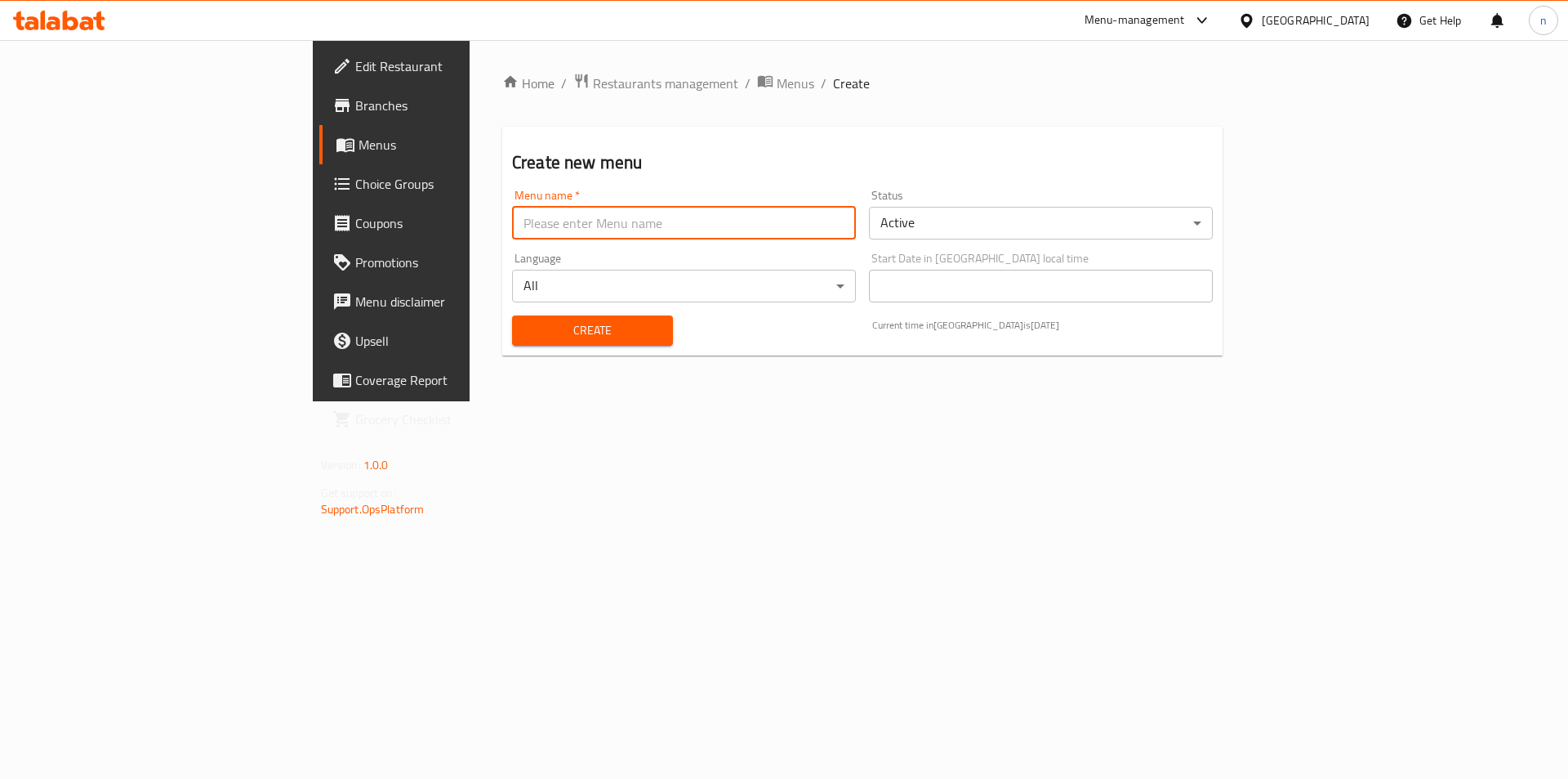
click at [613, 221] on input "text" at bounding box center [684, 223] width 344 height 33
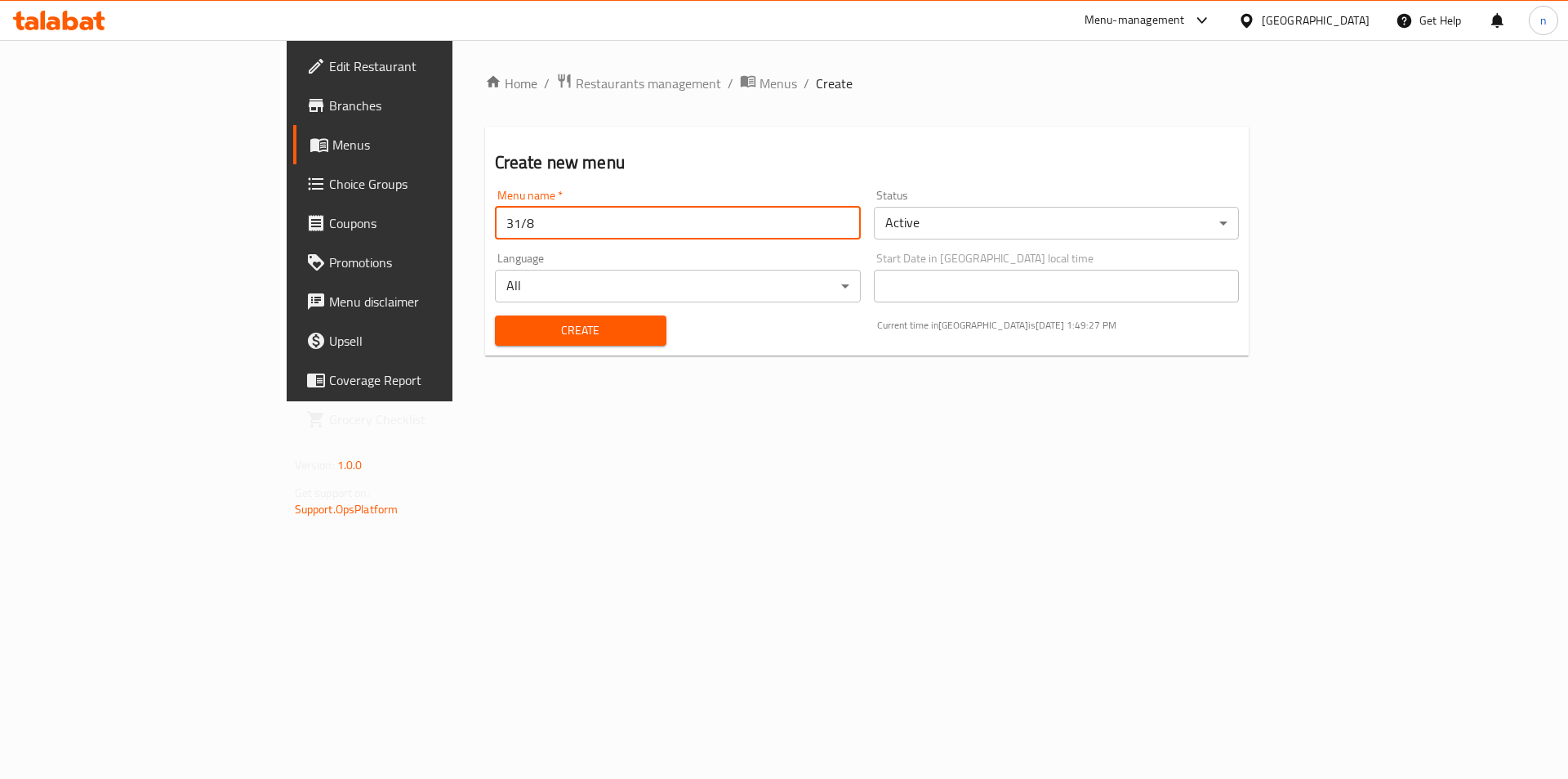
type input "31/8"
click at [508, 340] on span "Create" at bounding box center [581, 330] width 146 height 20
click at [759, 80] on span "Menus" at bounding box center [778, 84] width 37 height 20
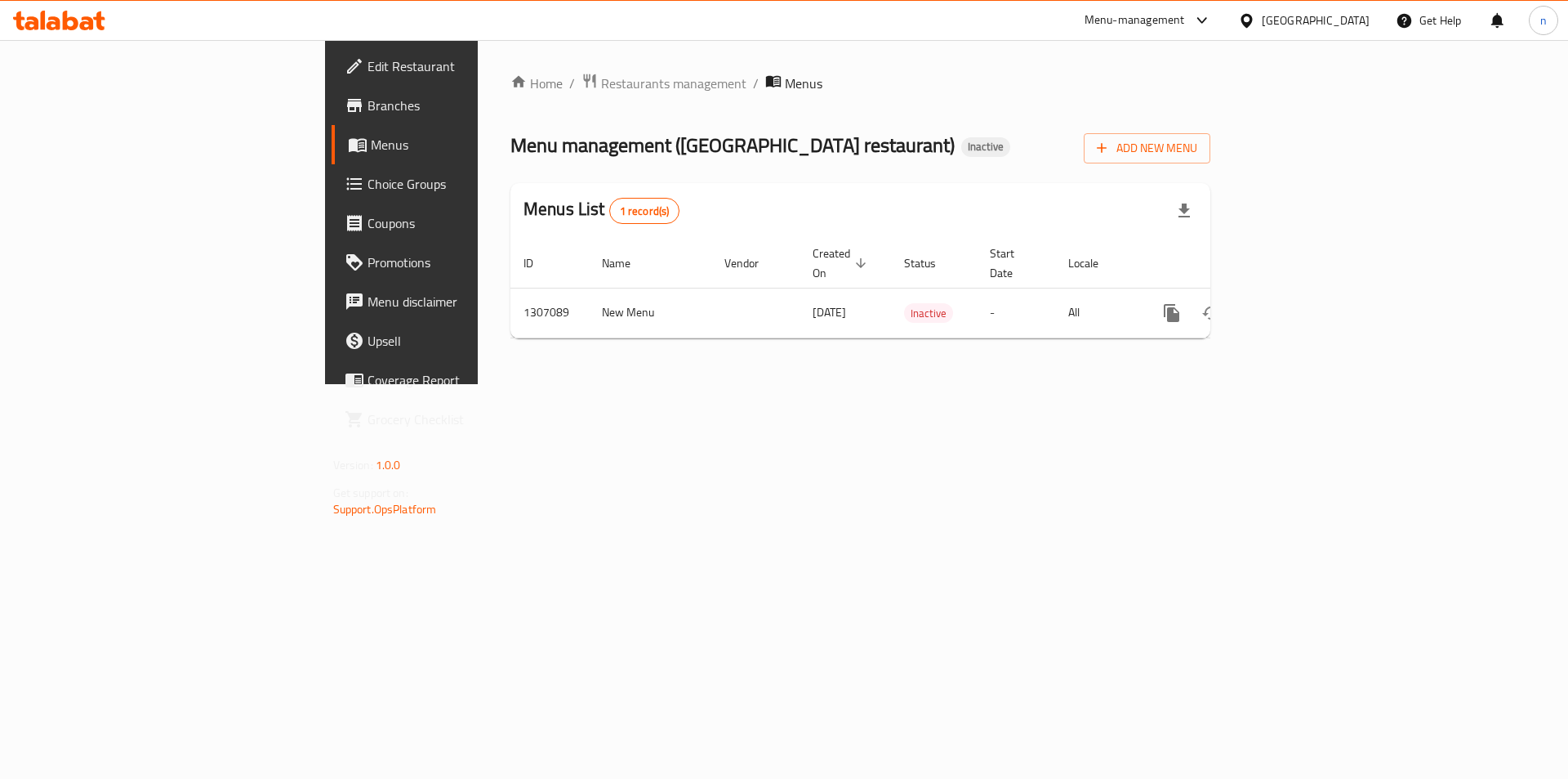
click at [371, 136] on span "Menus" at bounding box center [473, 145] width 204 height 20
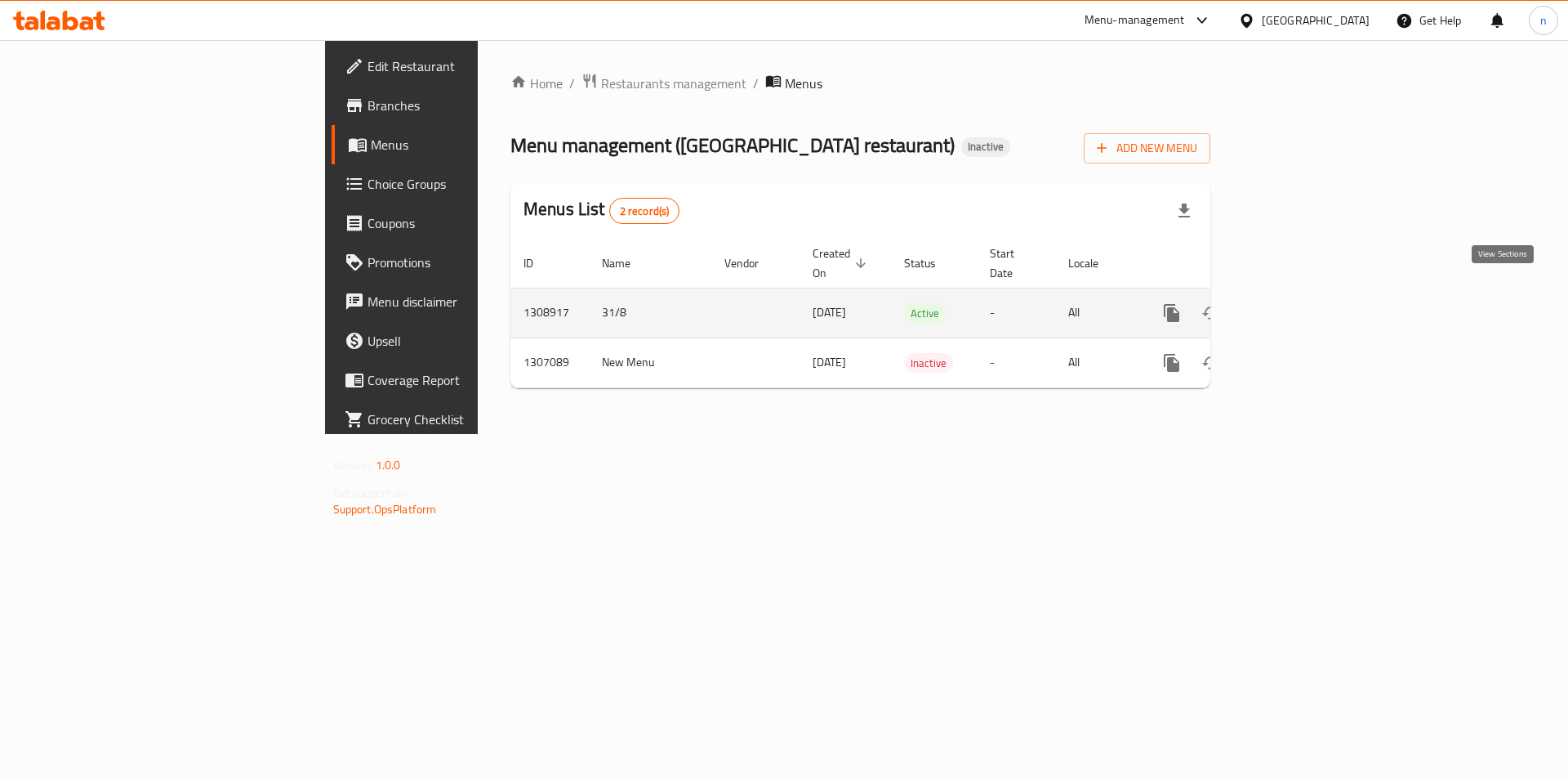
click at [1300, 303] on icon "enhanced table" at bounding box center [1290, 313] width 20 height 20
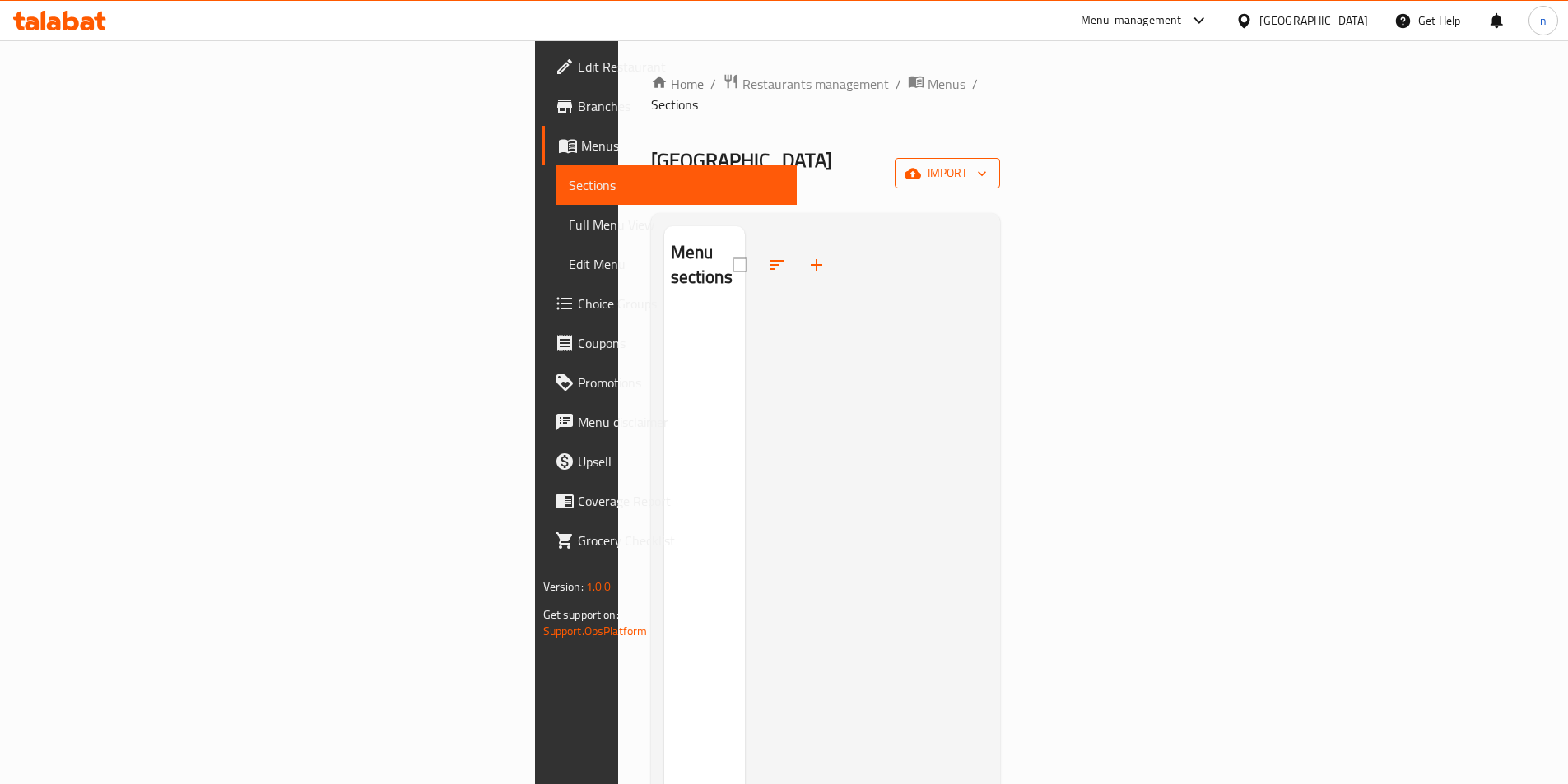
click at [987, 163] on span "import" at bounding box center [947, 173] width 79 height 20
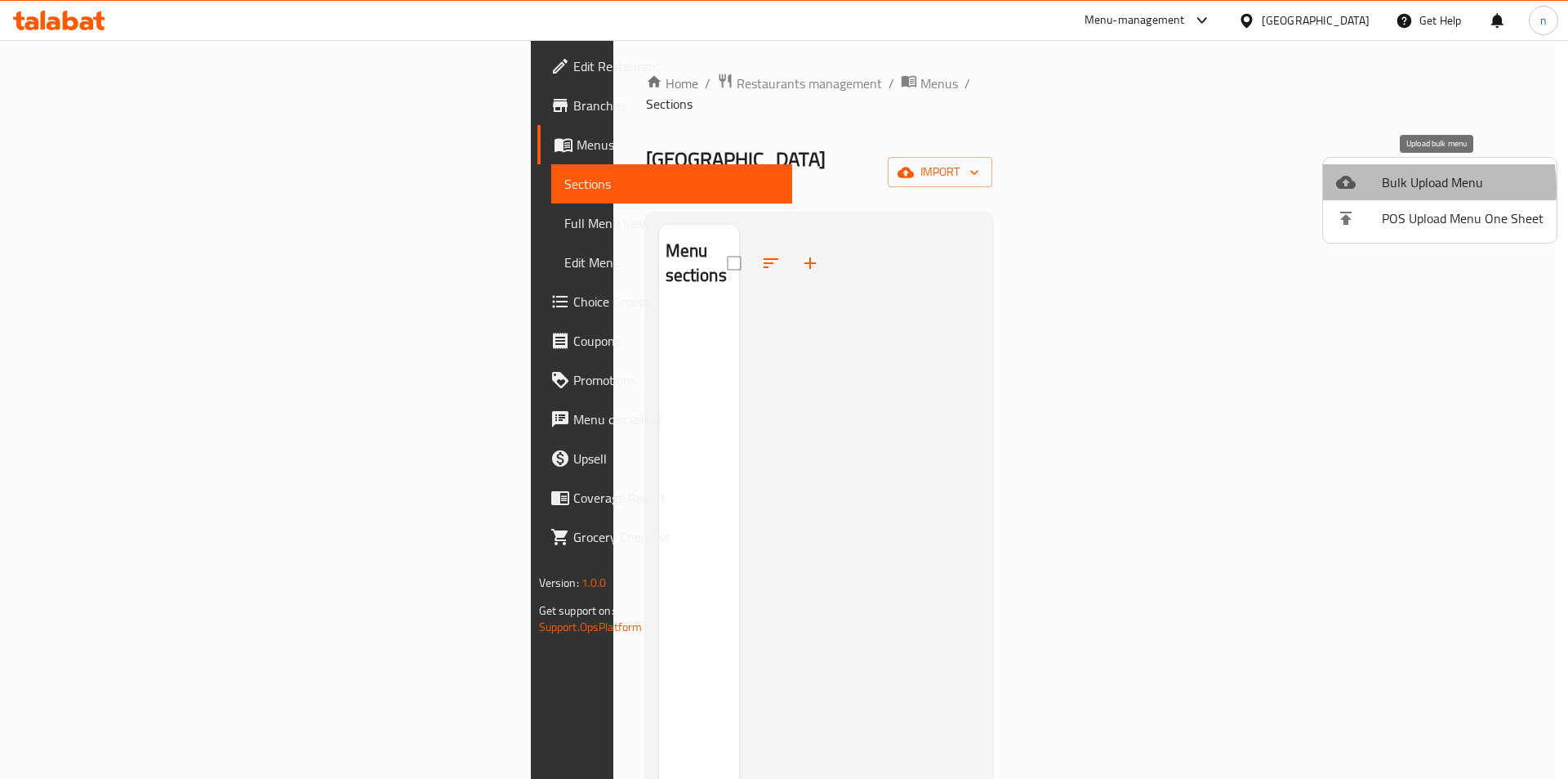
click at [1389, 188] on span "Bulk Upload Menu" at bounding box center [1462, 182] width 162 height 20
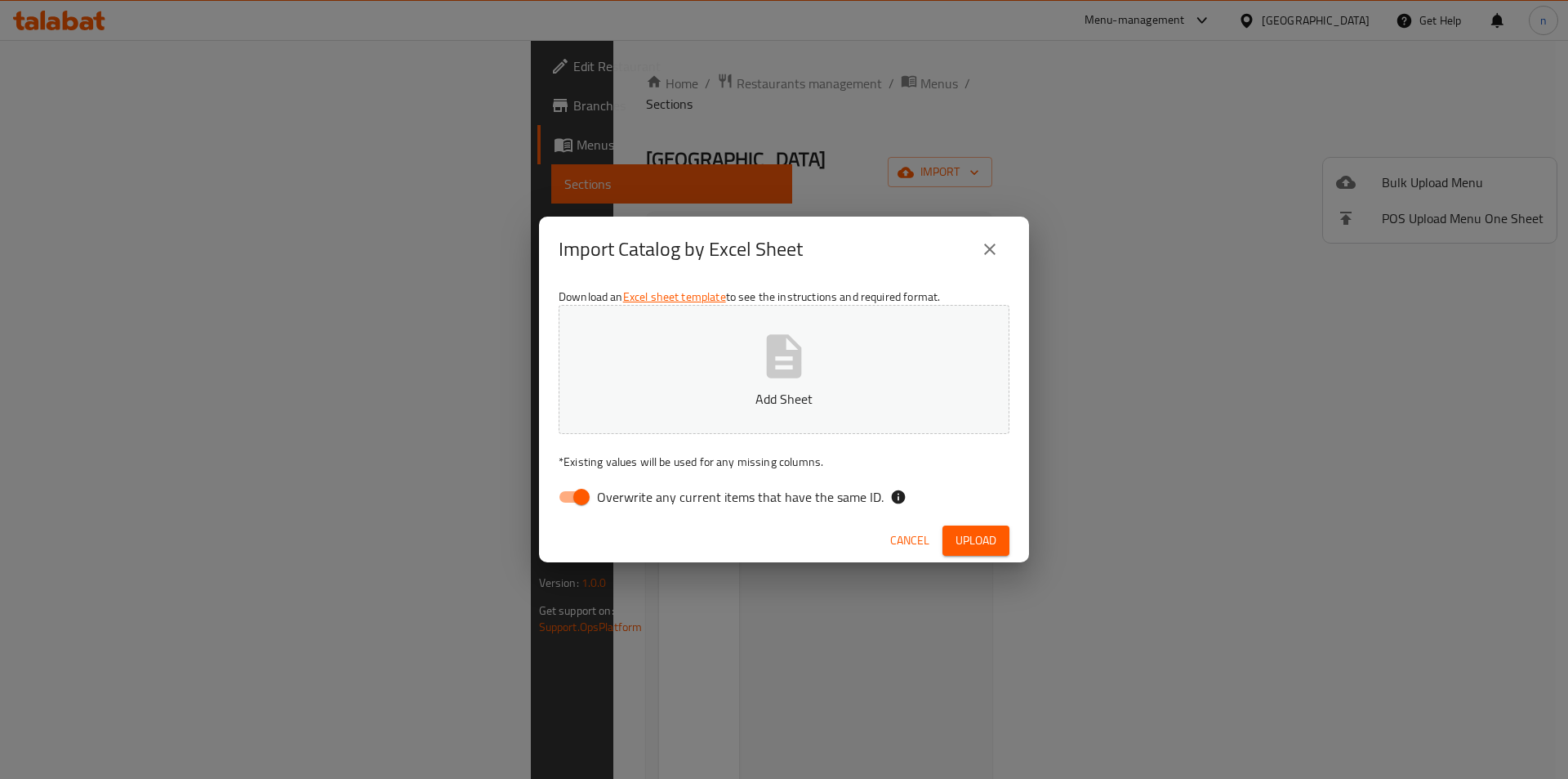
drag, startPoint x: 575, startPoint y: 487, endPoint x: 591, endPoint y: 480, distance: 17.5
click at [577, 489] on input "Overwrite any current items that have the same ID." at bounding box center [581, 497] width 93 height 31
checkbox input "false"
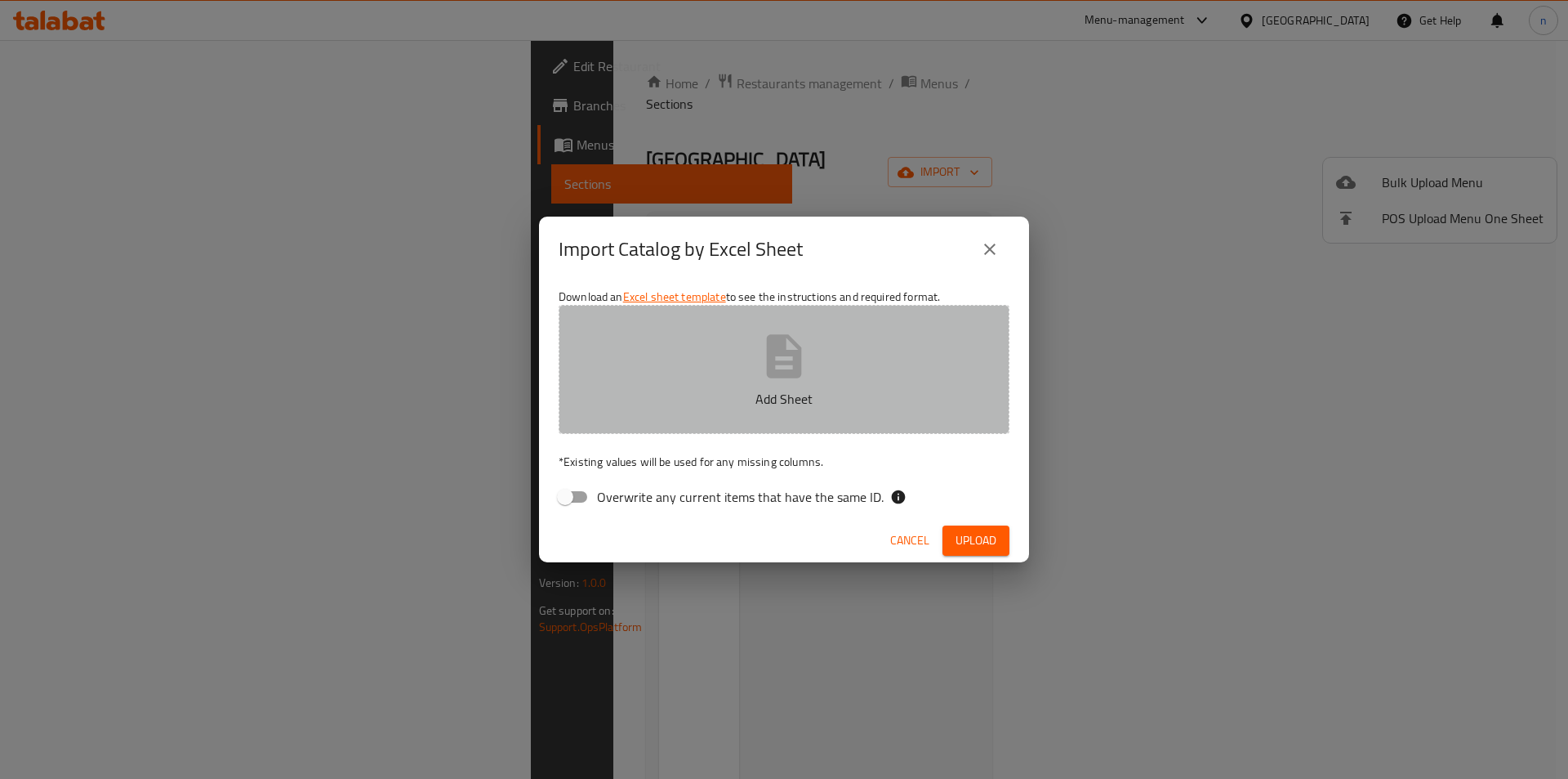
click at [664, 380] on button "Add Sheet" at bounding box center [784, 369] width 451 height 129
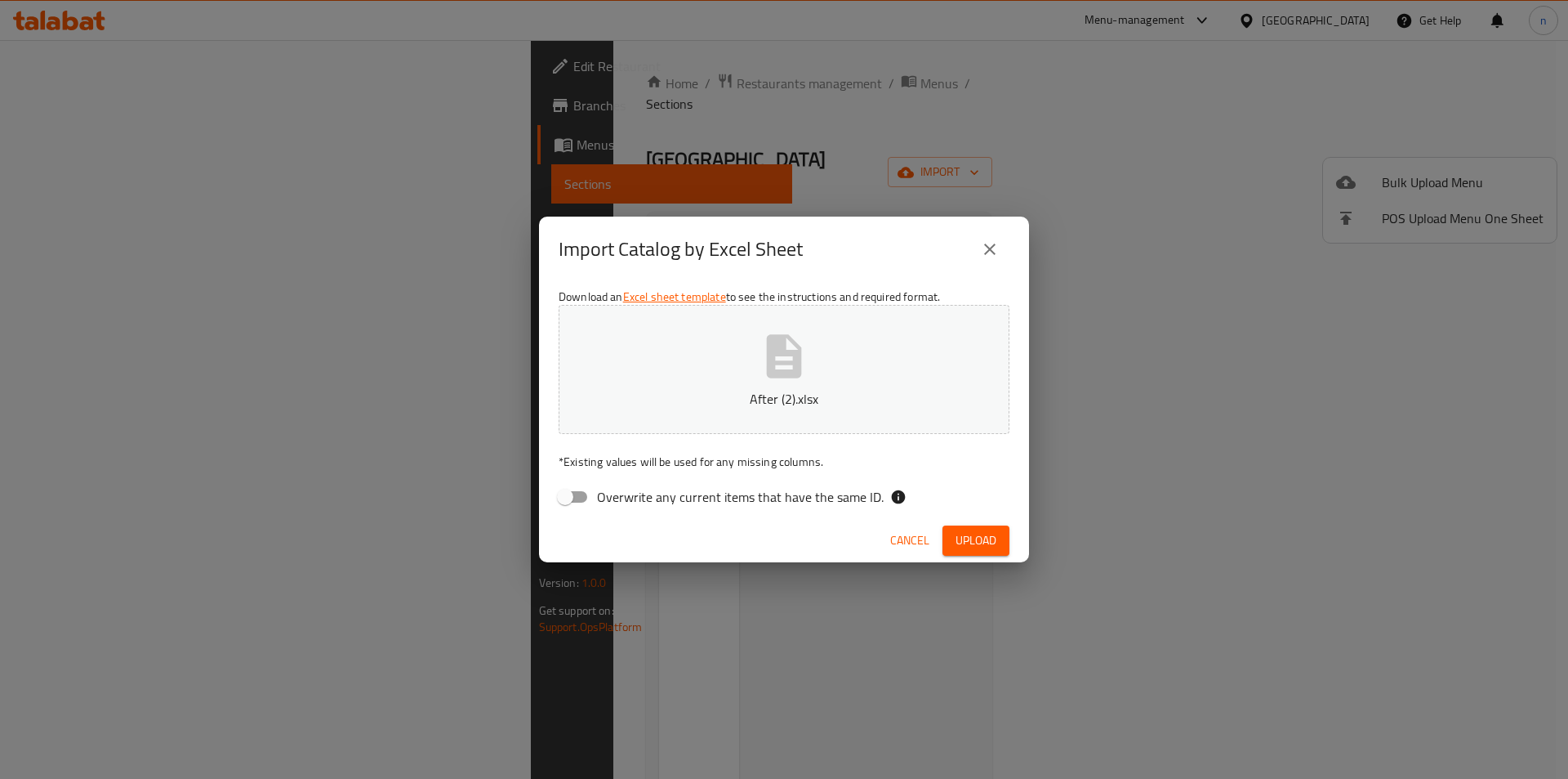
click at [978, 543] on span "Upload" at bounding box center [976, 541] width 41 height 20
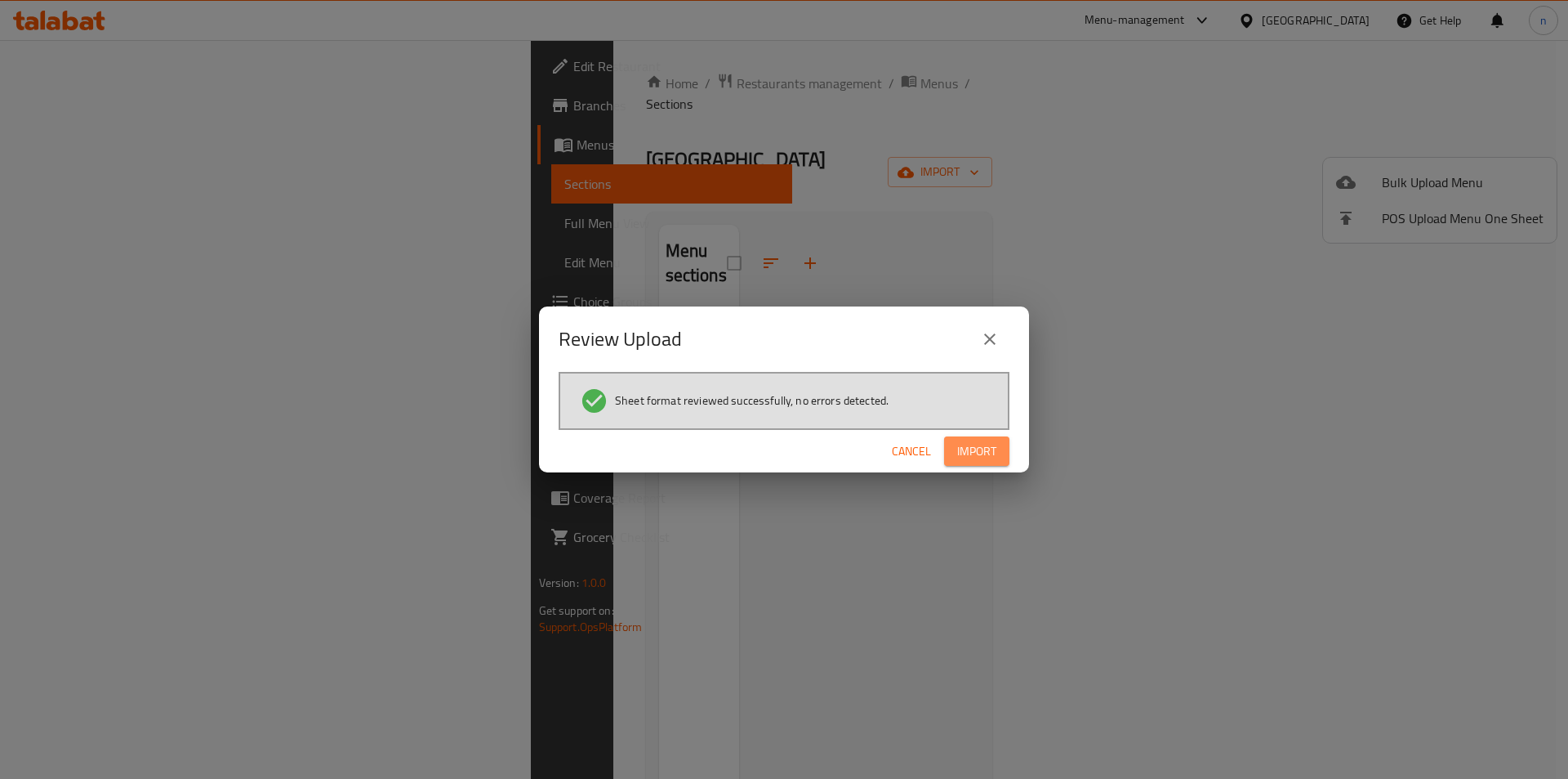
click at [972, 451] on span "Import" at bounding box center [976, 451] width 39 height 20
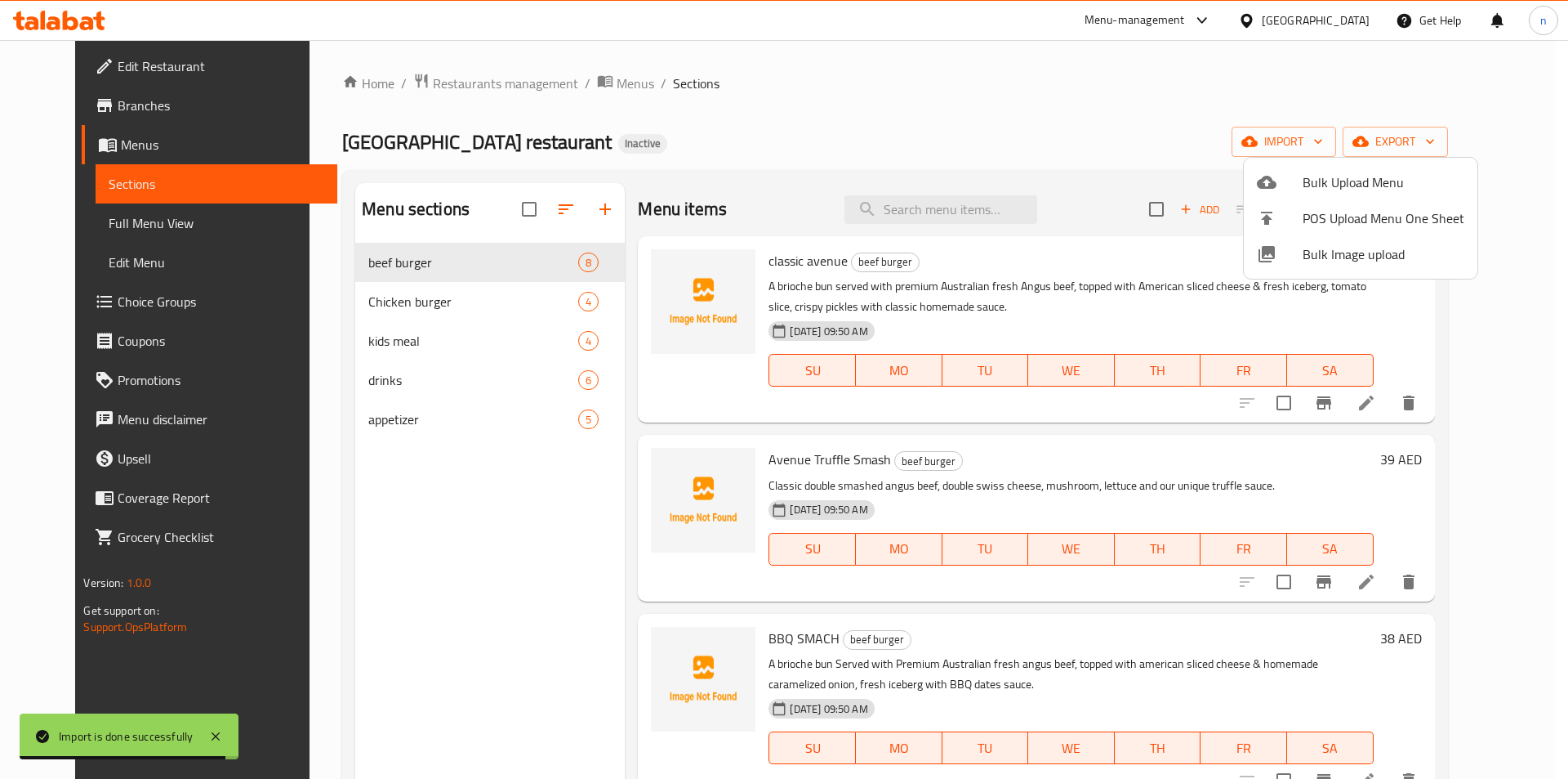
click at [155, 223] on div at bounding box center [784, 390] width 1568 height 779
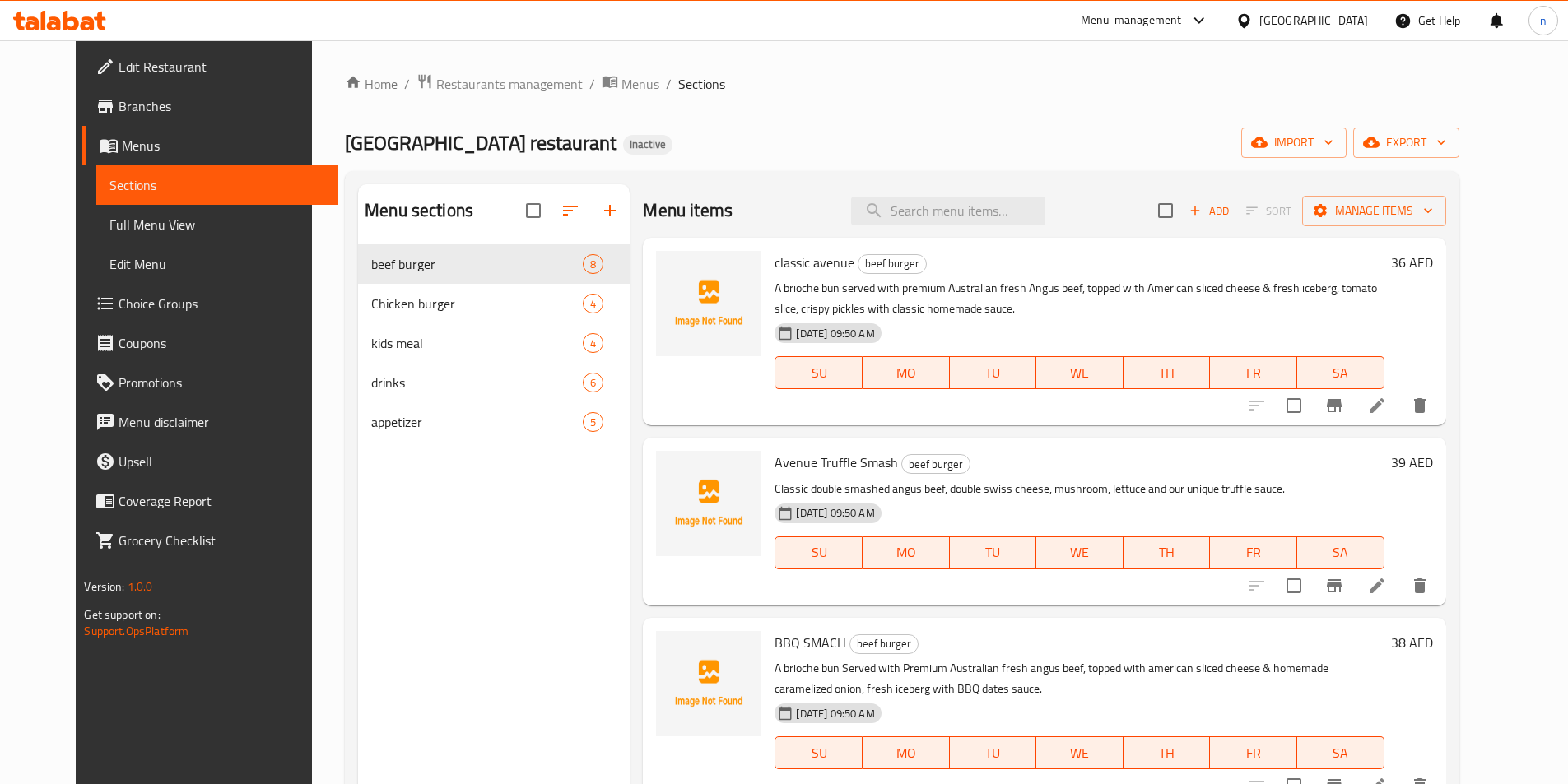
click at [126, 227] on span "Full Menu View" at bounding box center [216, 224] width 214 height 20
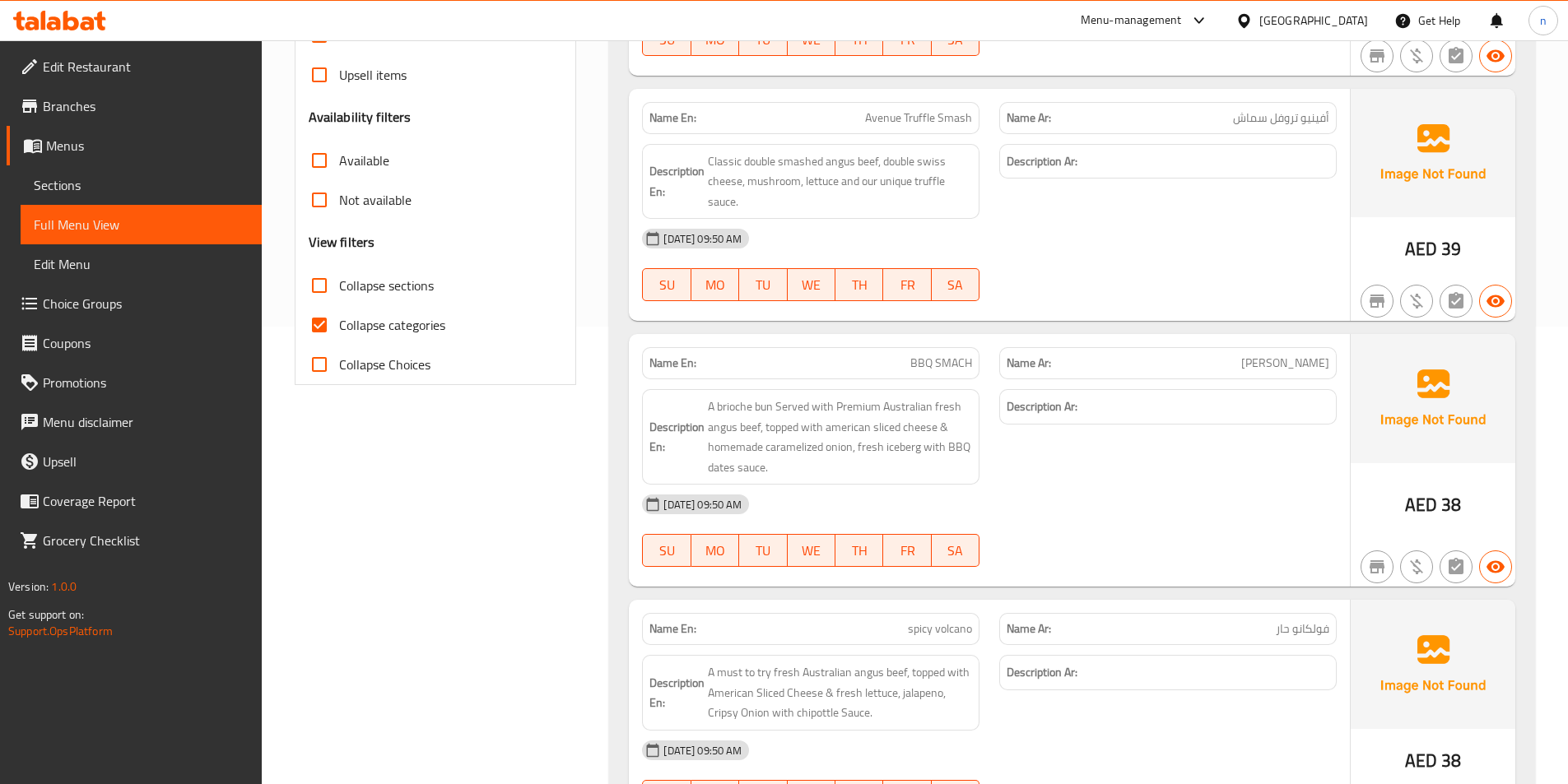
scroll to position [411, 0]
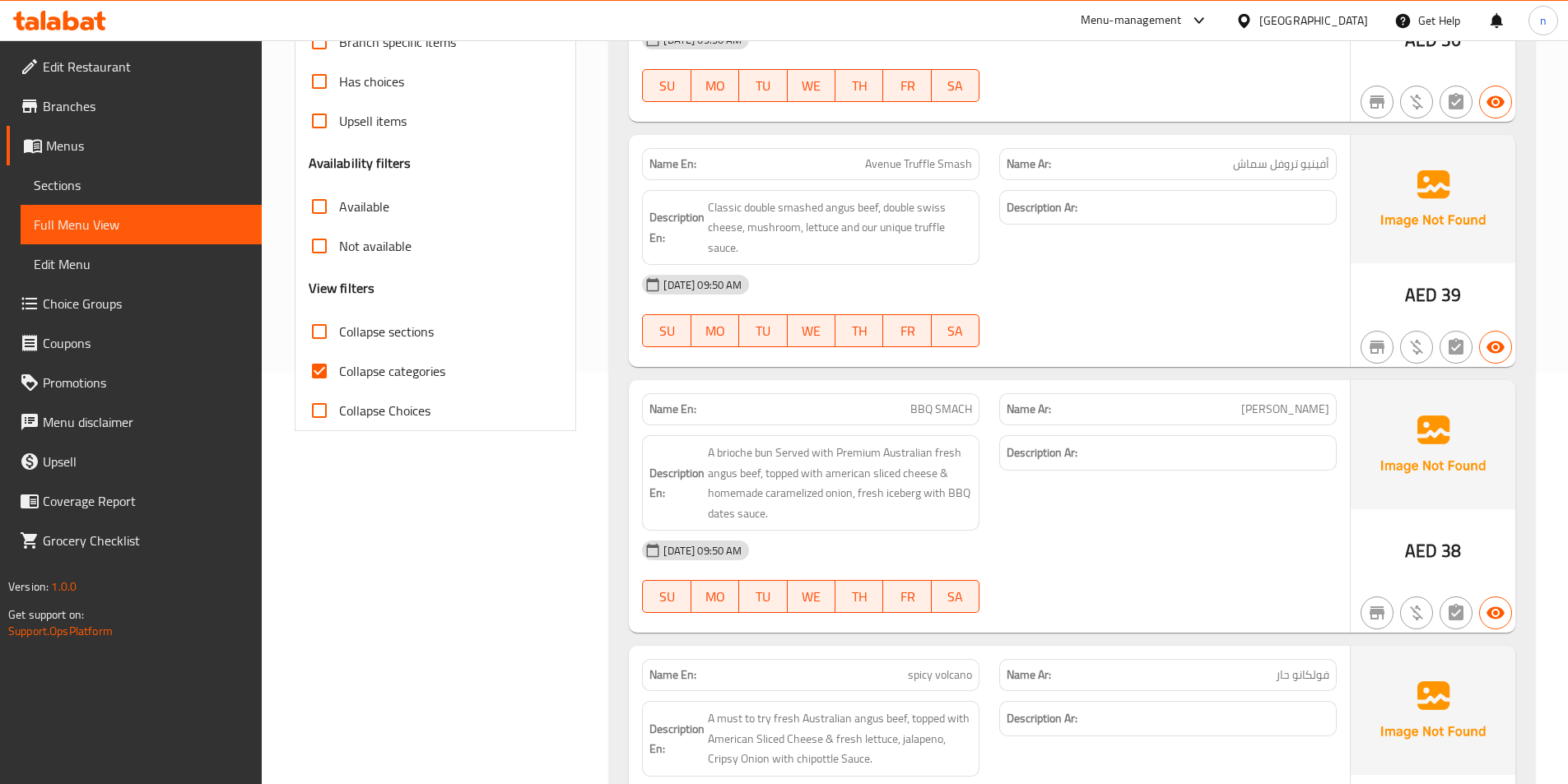
click at [355, 361] on span "Collapse categories" at bounding box center [392, 371] width 106 height 20
click at [339, 361] on input "Collapse categories" at bounding box center [319, 370] width 39 height 39
checkbox input "false"
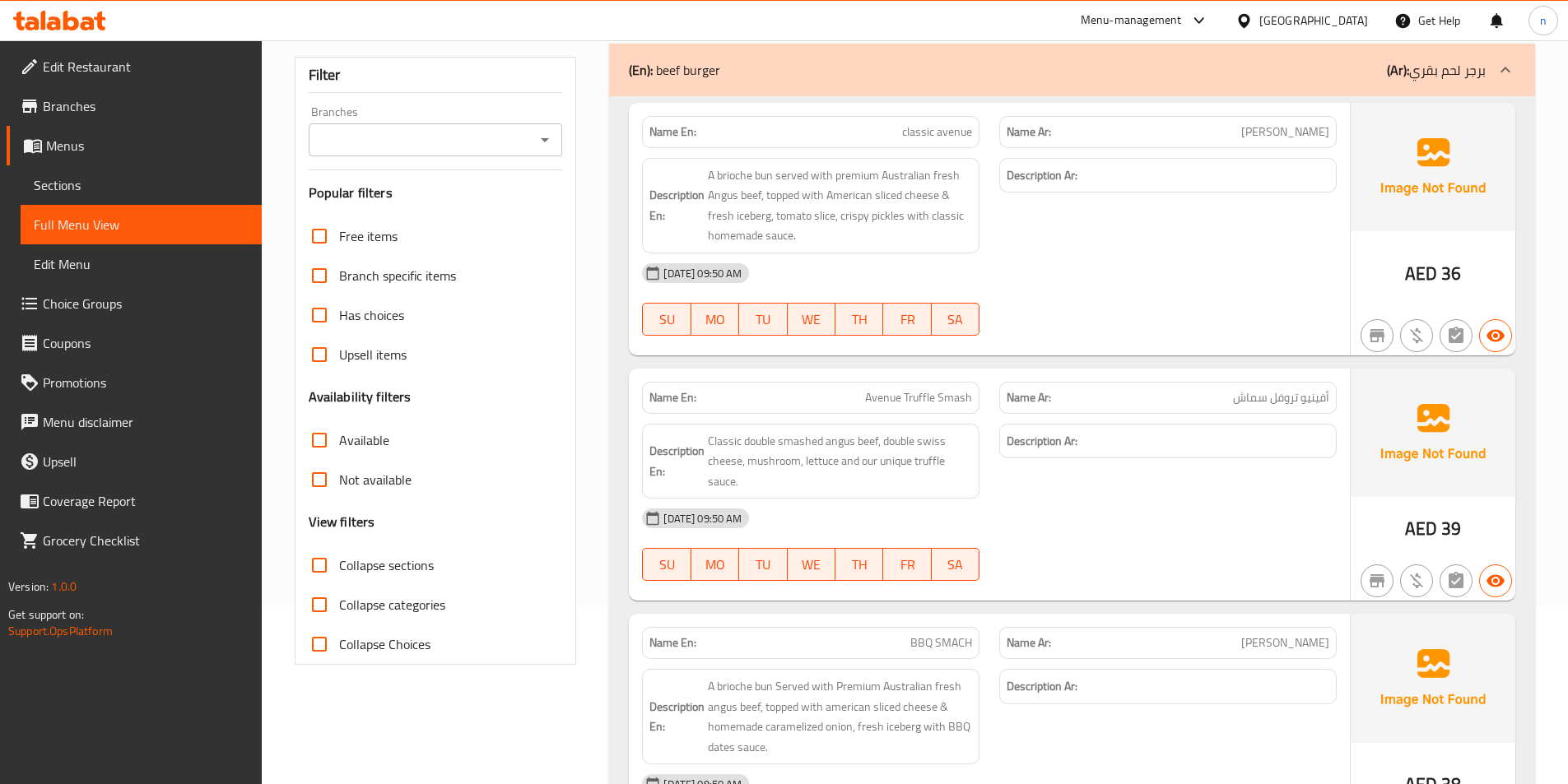
scroll to position [0, 0]
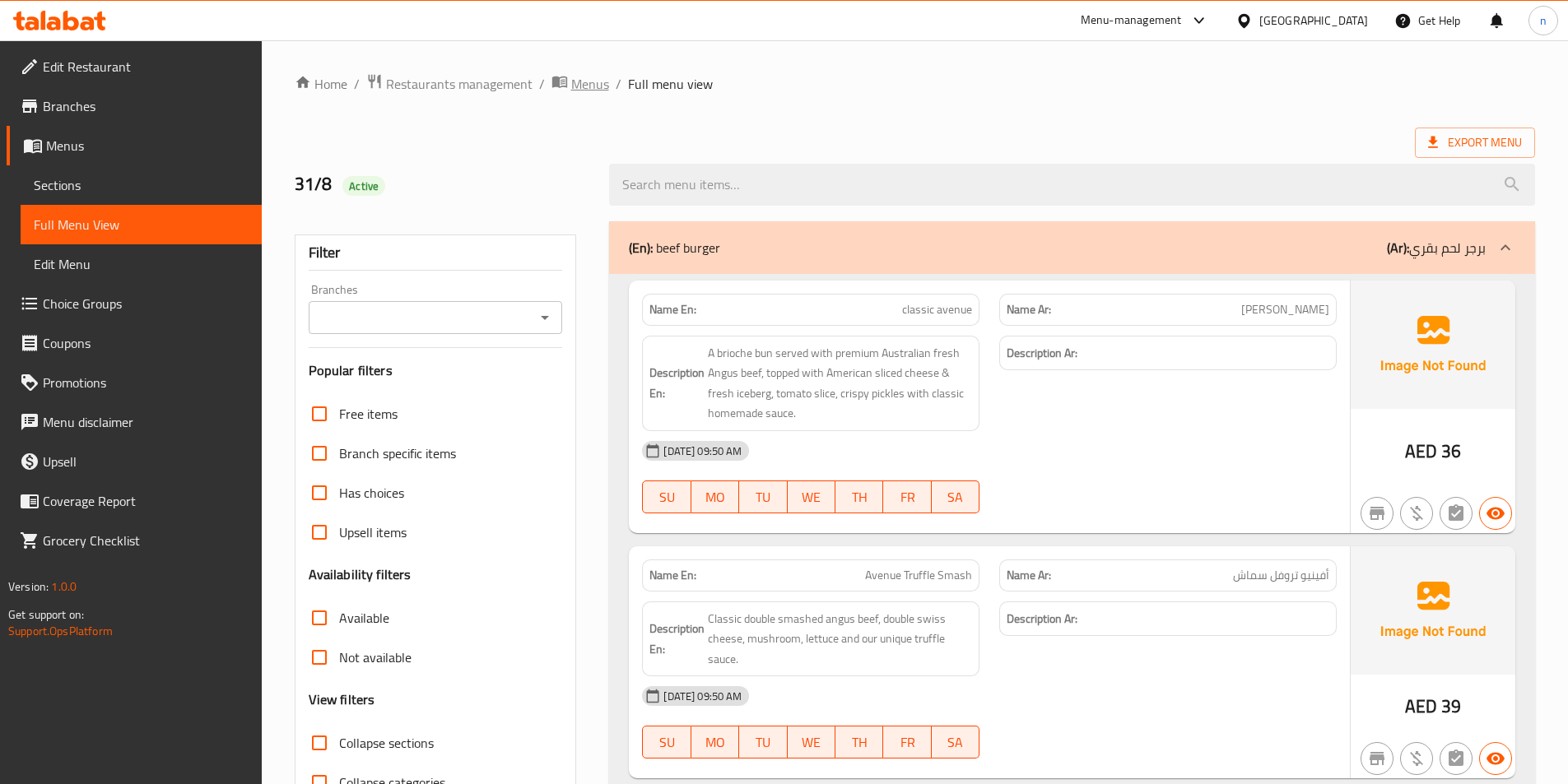
click at [576, 80] on span "Menus" at bounding box center [589, 84] width 38 height 20
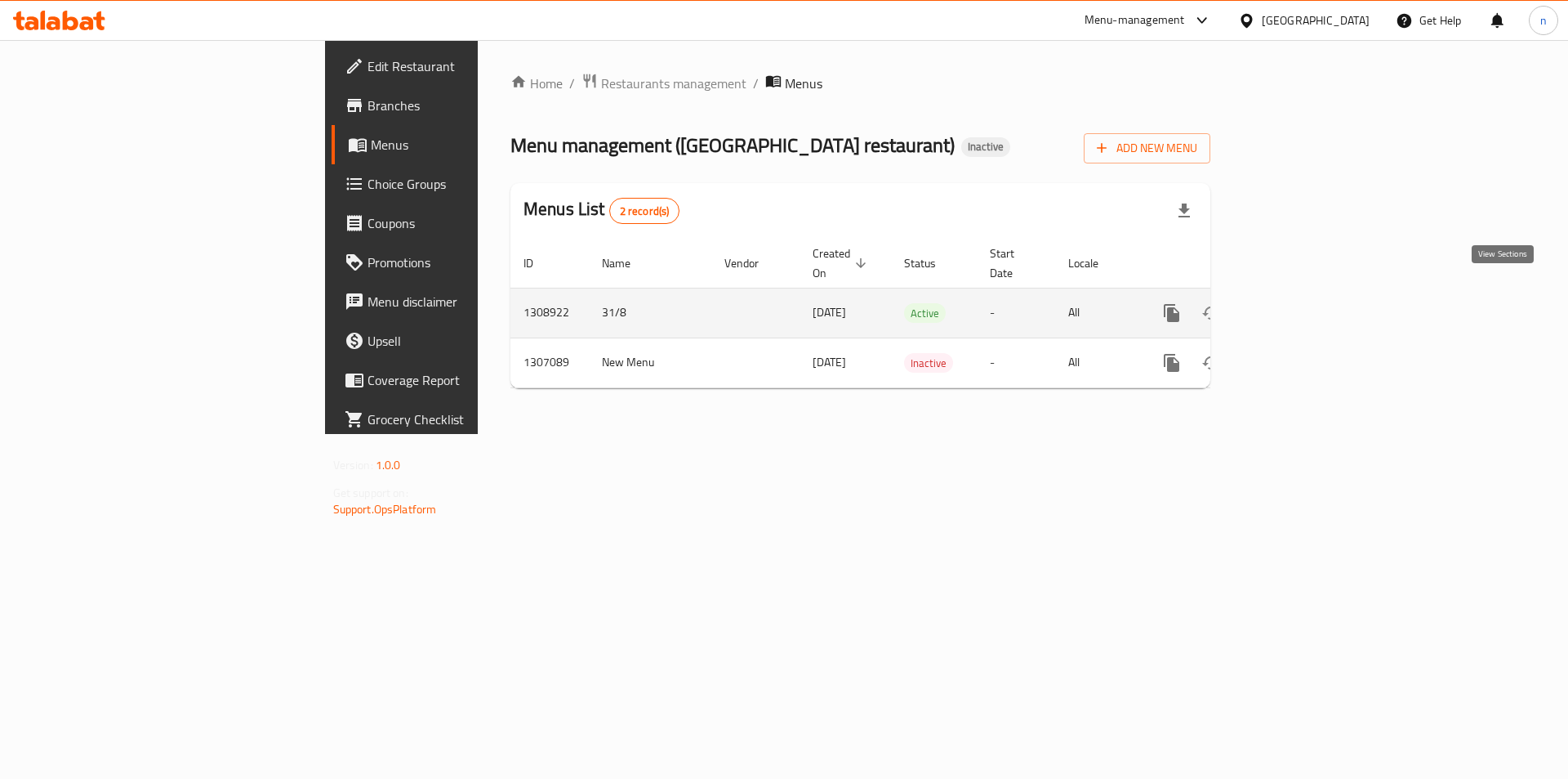
click at [1309, 293] on link "enhanced table" at bounding box center [1289, 312] width 39 height 39
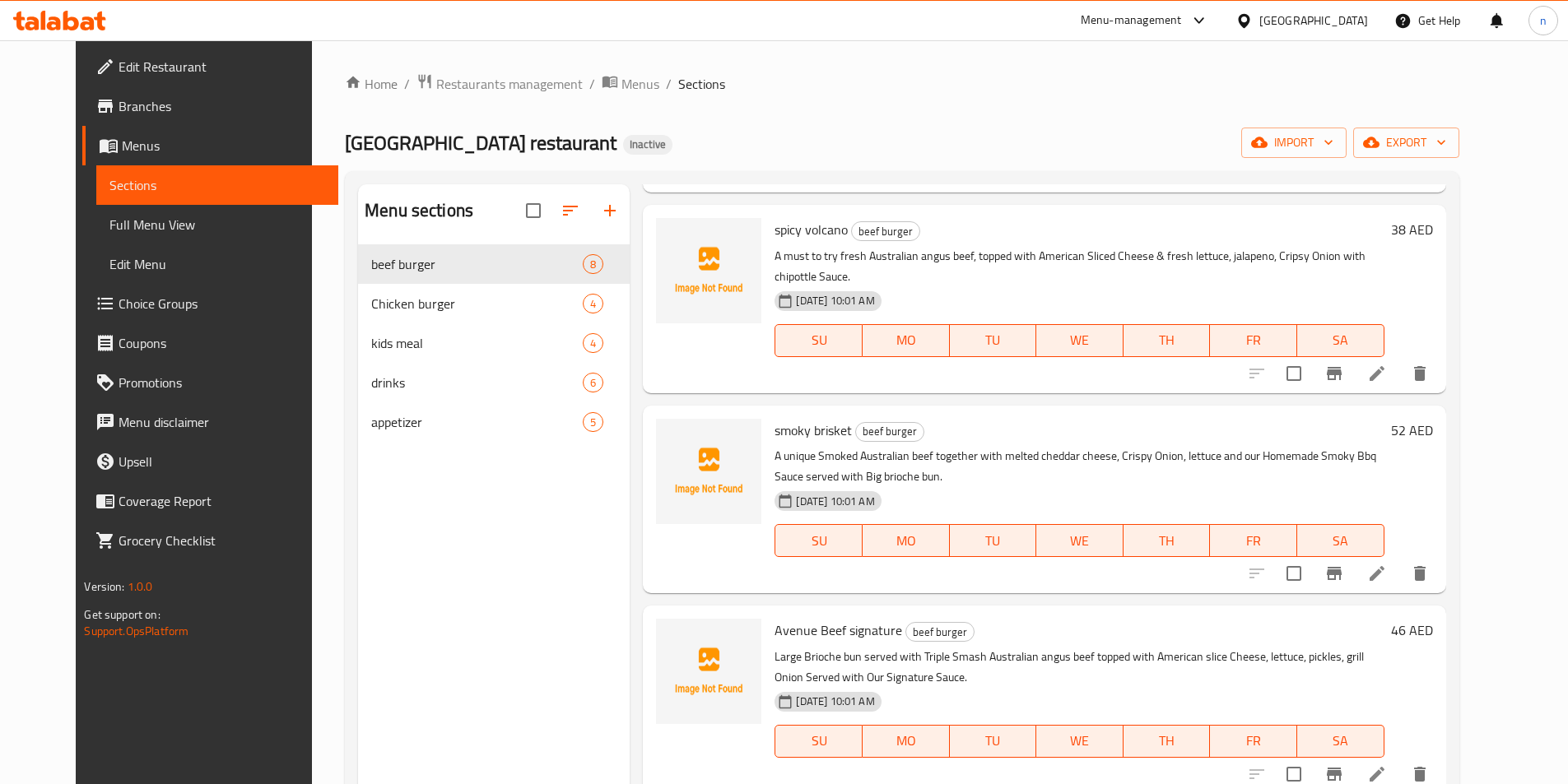
scroll to position [798, 0]
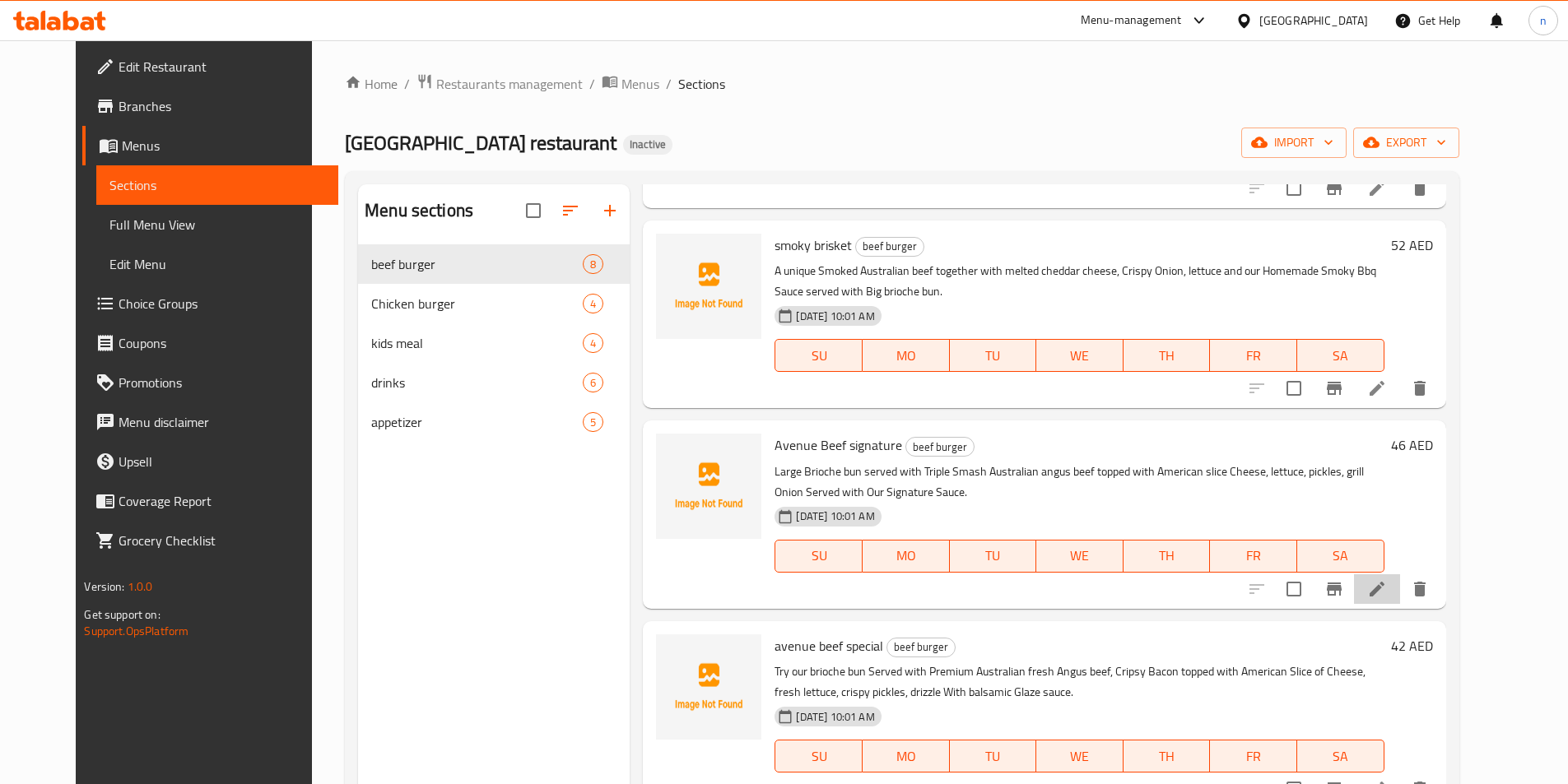
click at [1399, 574] on li at bounding box center [1376, 589] width 46 height 29
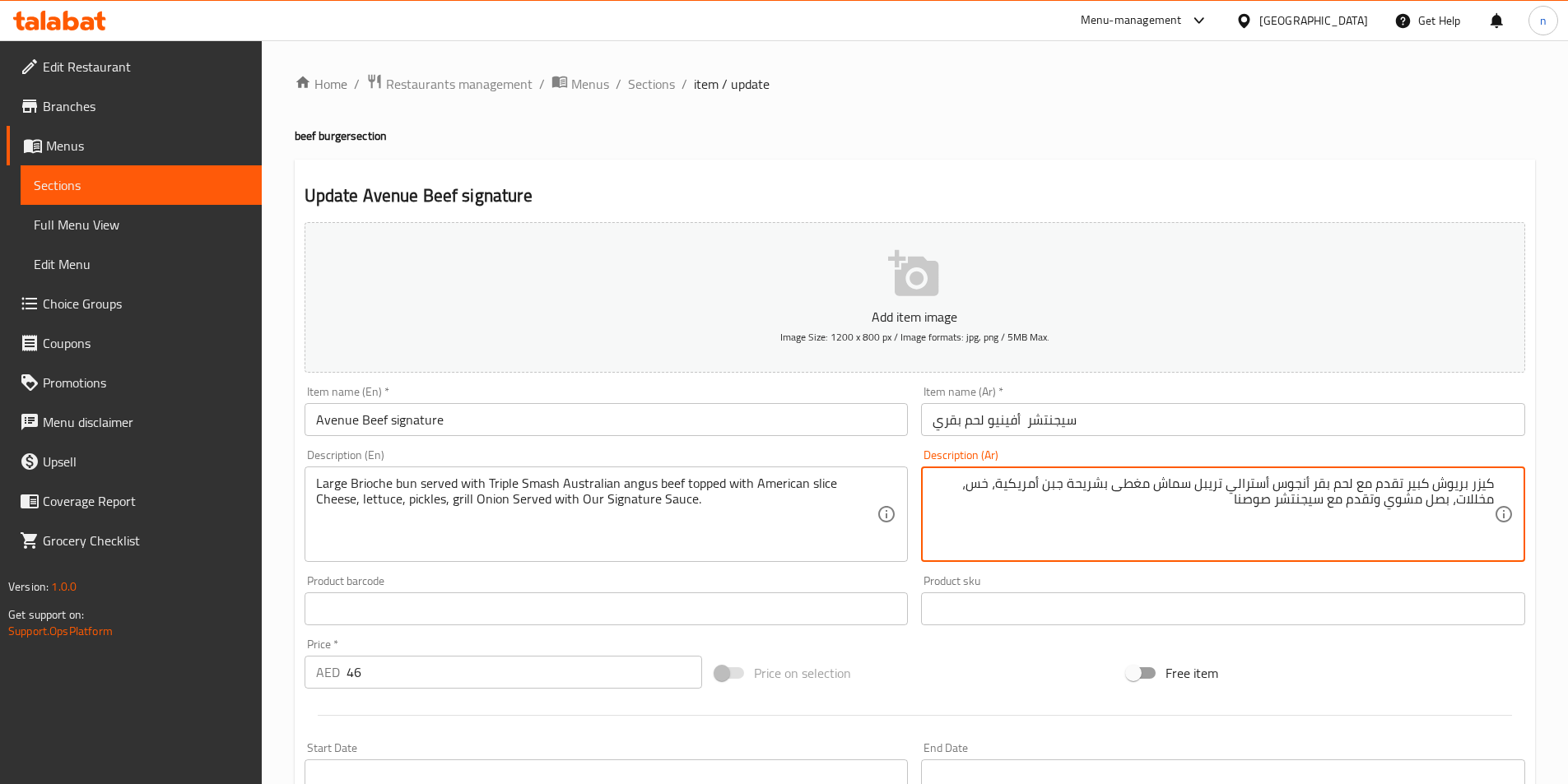
click at [1255, 511] on textarea "كيزر بريوش كبير تقدم مع لحم بقر أنجوس أسترالي تريبل سماش مغطى بشريحة جبن أمريكي…" at bounding box center [1212, 514] width 561 height 78
click at [1243, 506] on textarea "كيزر بريوش كبير تقدم مع لحم بقر أنجوس أسترالي تريبل سماش مغطى بشريحة جبن أمريكي…" at bounding box center [1212, 514] width 561 height 78
click at [1238, 504] on textarea "كيزر بريوش كبير تقدم مع لحم بقر أنجوس أسترالي تريبل سماش مغطى بشريحة جبن أمريكي…" at bounding box center [1212, 514] width 561 height 78
click at [1189, 504] on textarea "كيزر بريوش كبير تقدم مع لحم بقر أنجوس أسترالي تريبل سماش مغطى بشريحة جبن أمريكي…" at bounding box center [1212, 514] width 561 height 78
type textarea "كيزر بريوش كبير تقدم مع لحم بقر أنجوس أسترالي تريبل سماش مغطى بشريحة جبن أمريكي…"
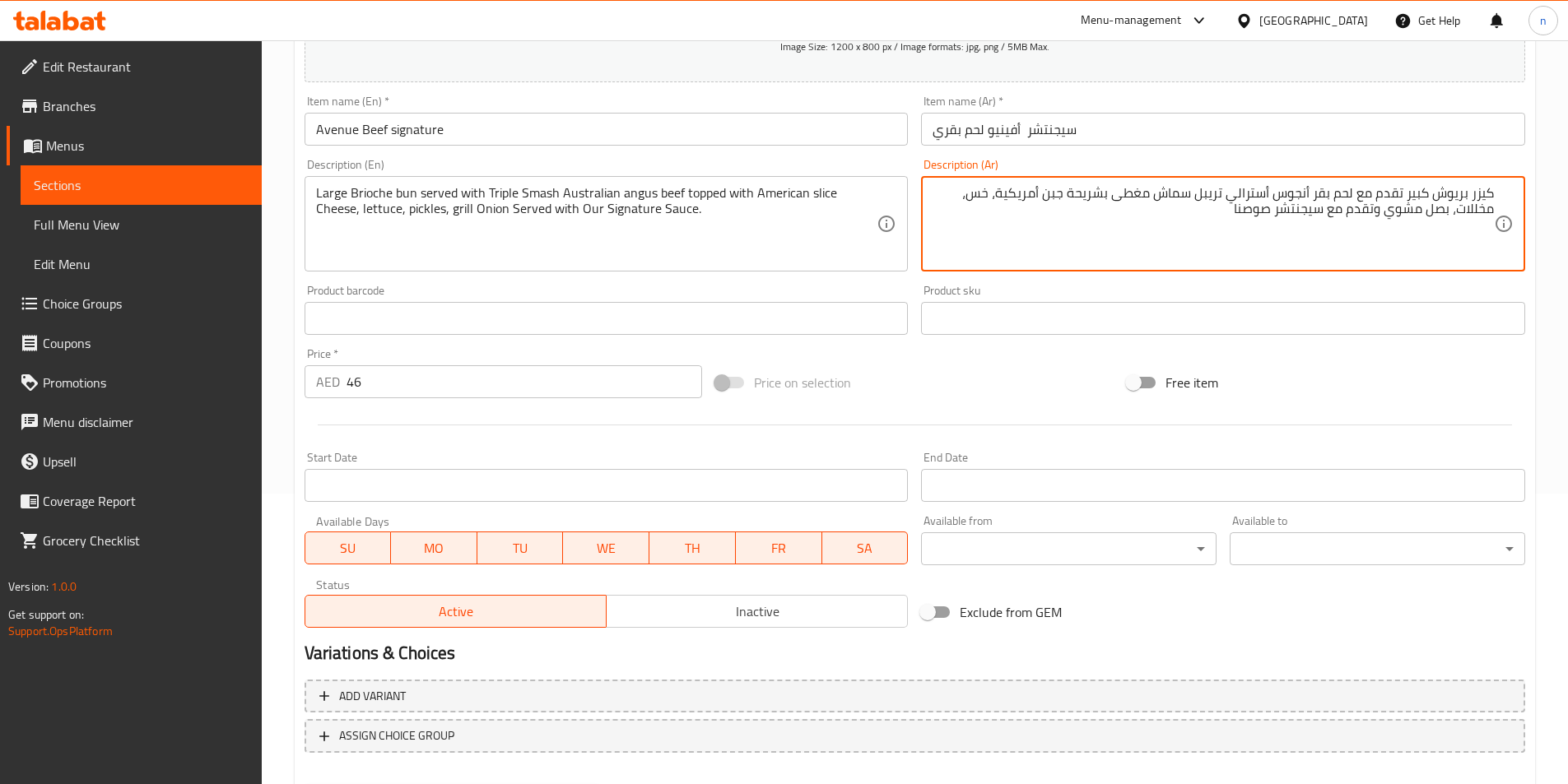
scroll to position [378, 0]
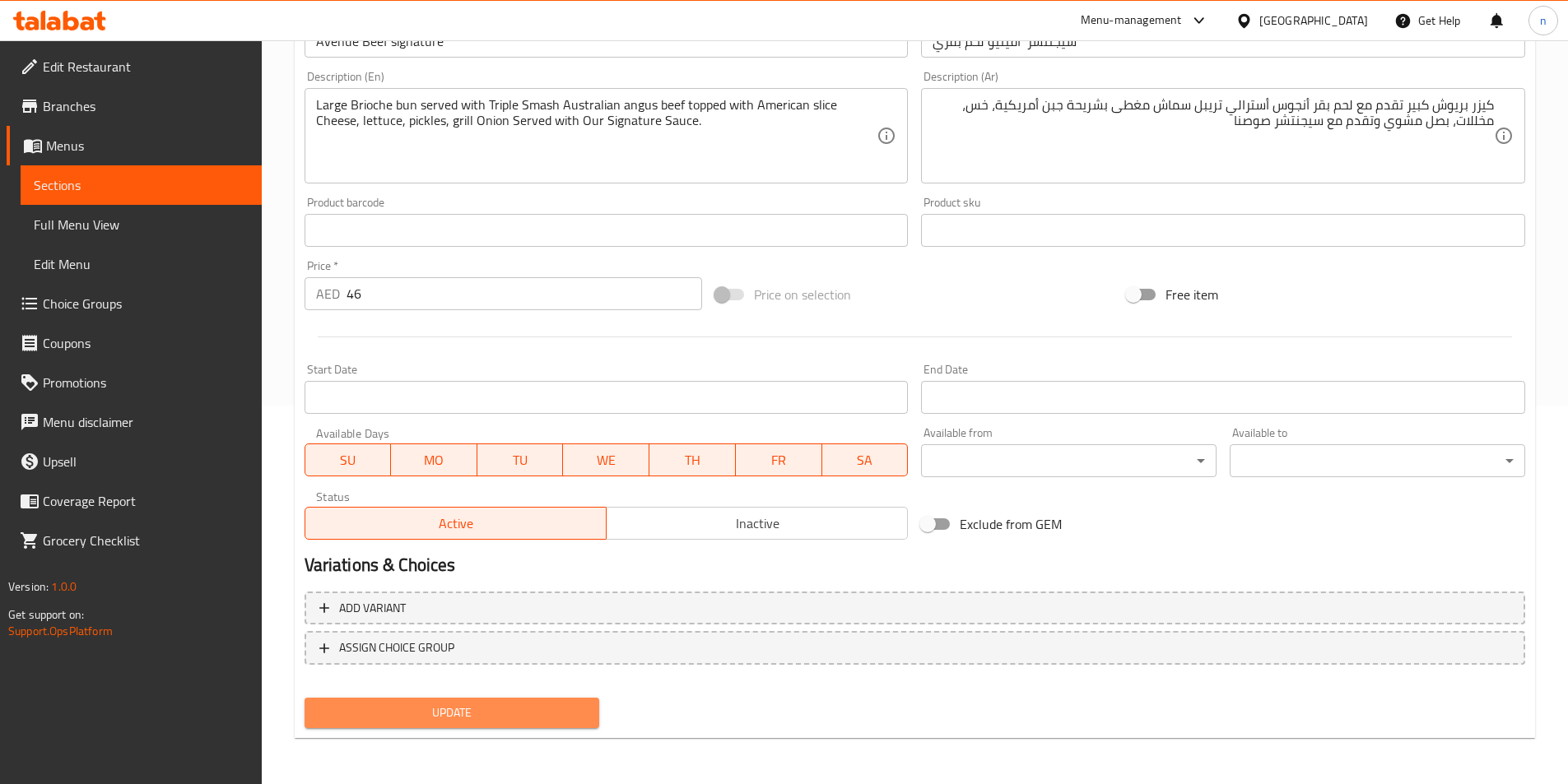
drag, startPoint x: 541, startPoint y: 715, endPoint x: 589, endPoint y: 625, distance: 102.0
click at [540, 715] on span "Update" at bounding box center [453, 713] width 269 height 20
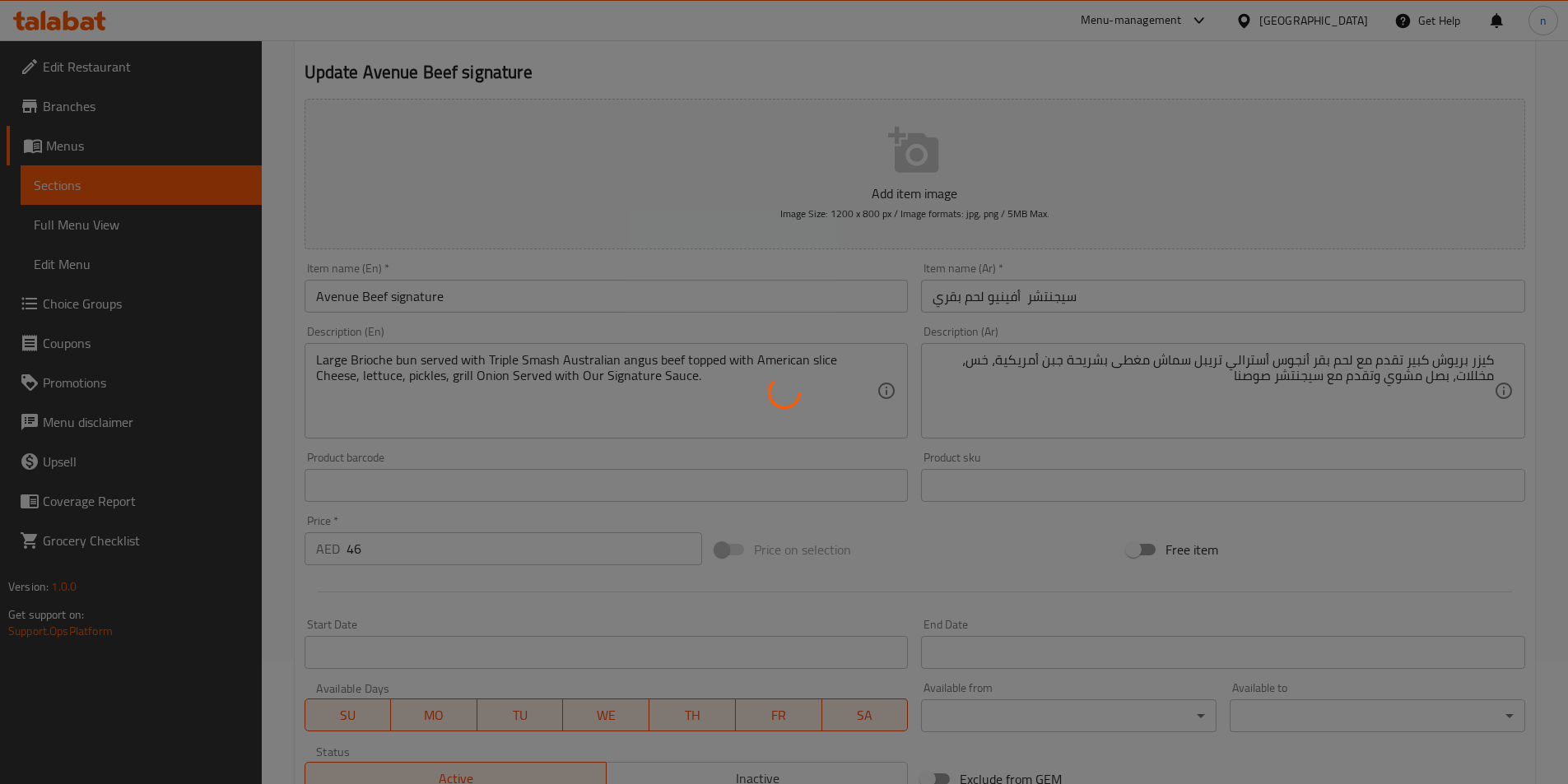
scroll to position [0, 0]
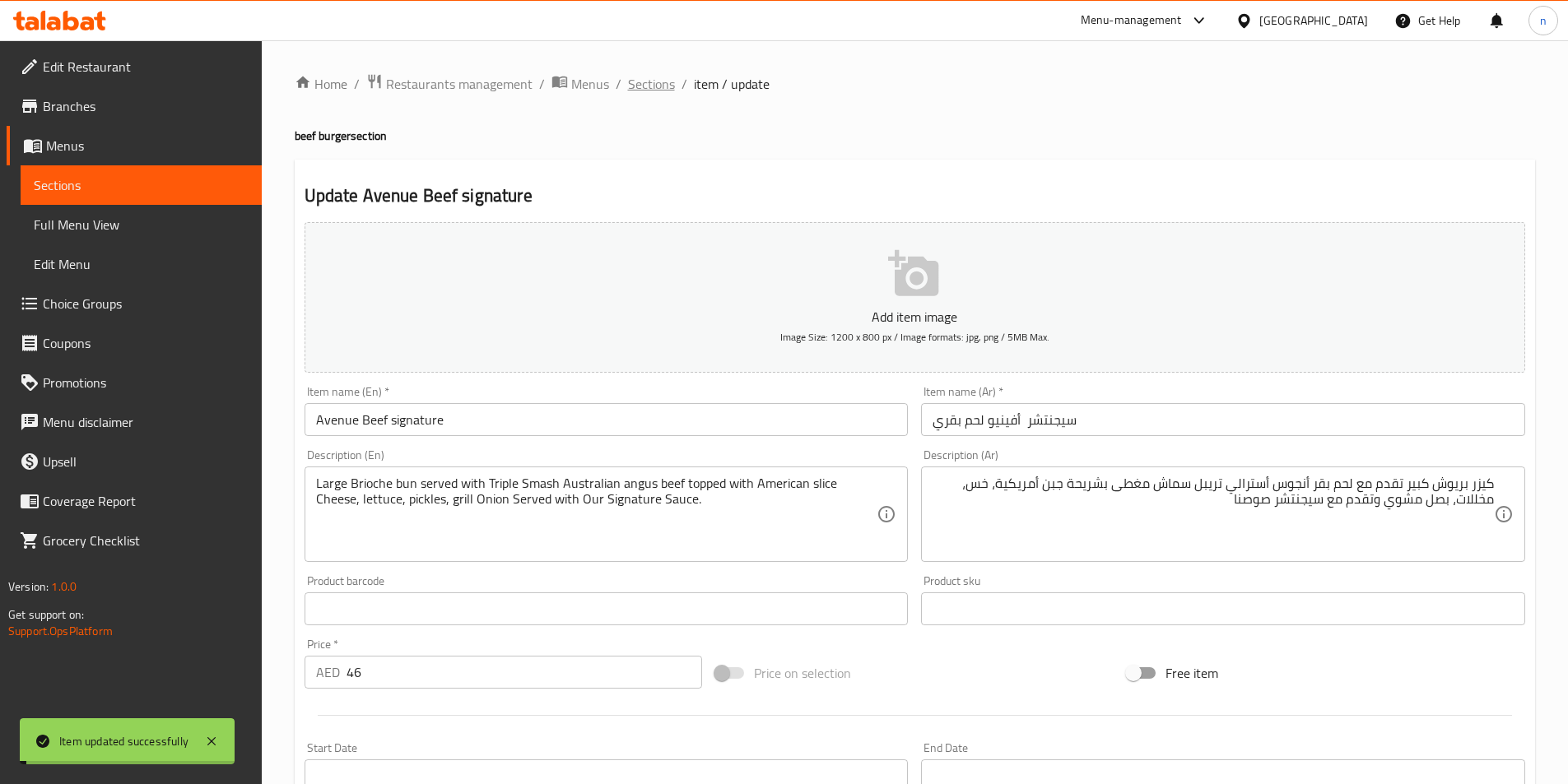
click at [658, 90] on span "Sections" at bounding box center [651, 84] width 47 height 20
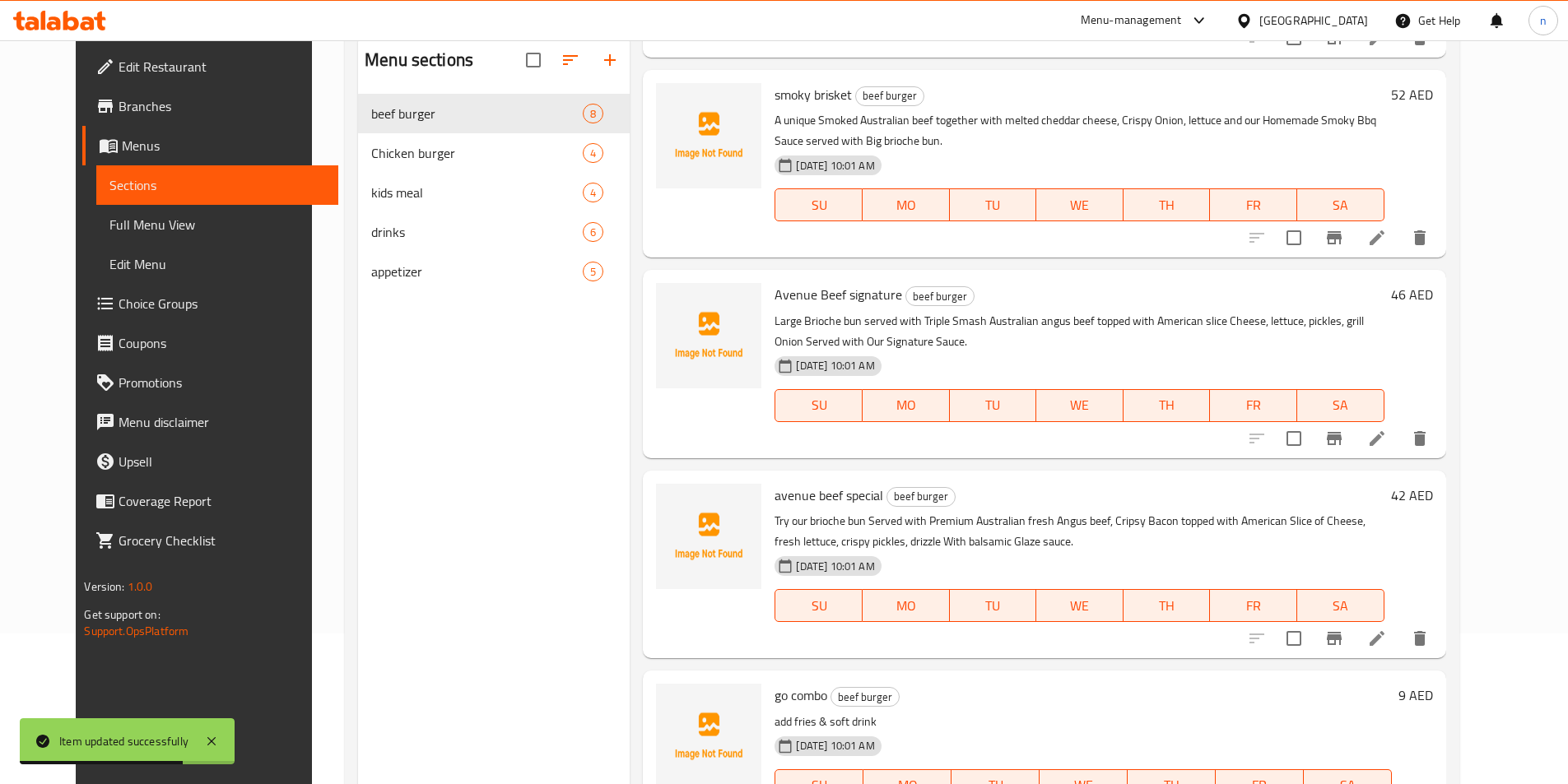
scroll to position [230, 0]
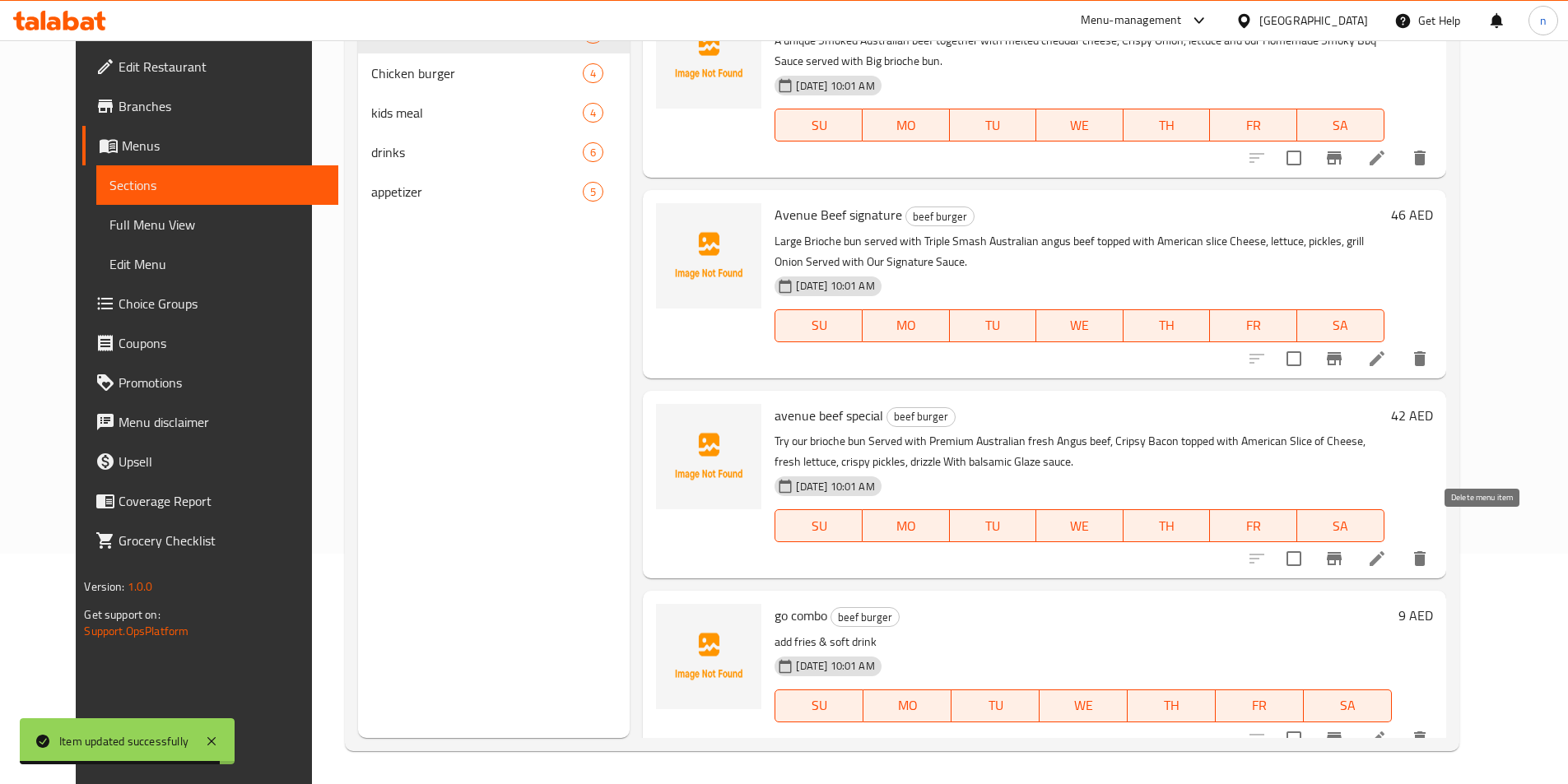
click at [1430, 549] on icon "delete" at bounding box center [1420, 559] width 20 height 20
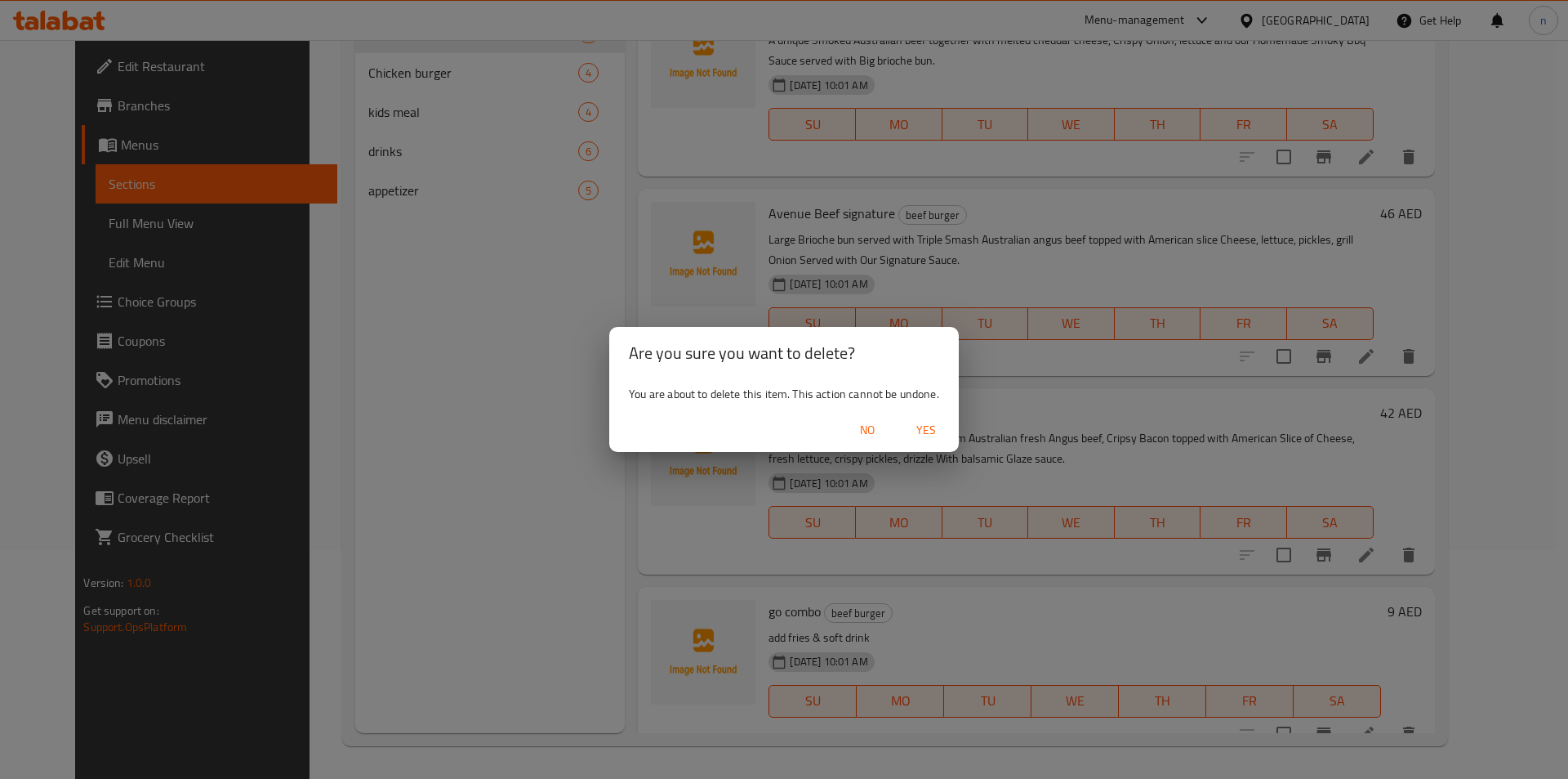
click at [923, 429] on span "Yes" at bounding box center [926, 430] width 39 height 20
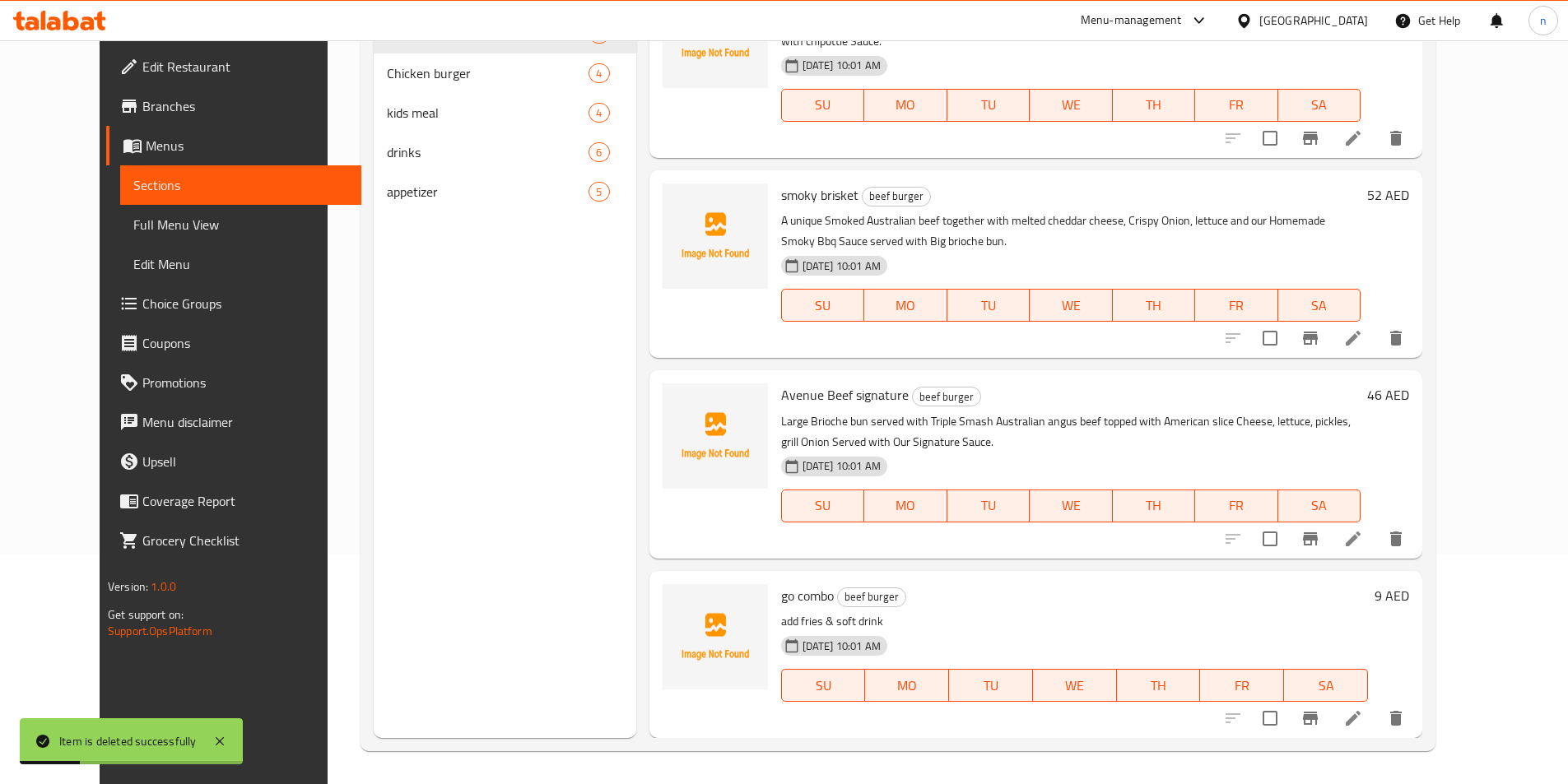
scroll to position [597, 0]
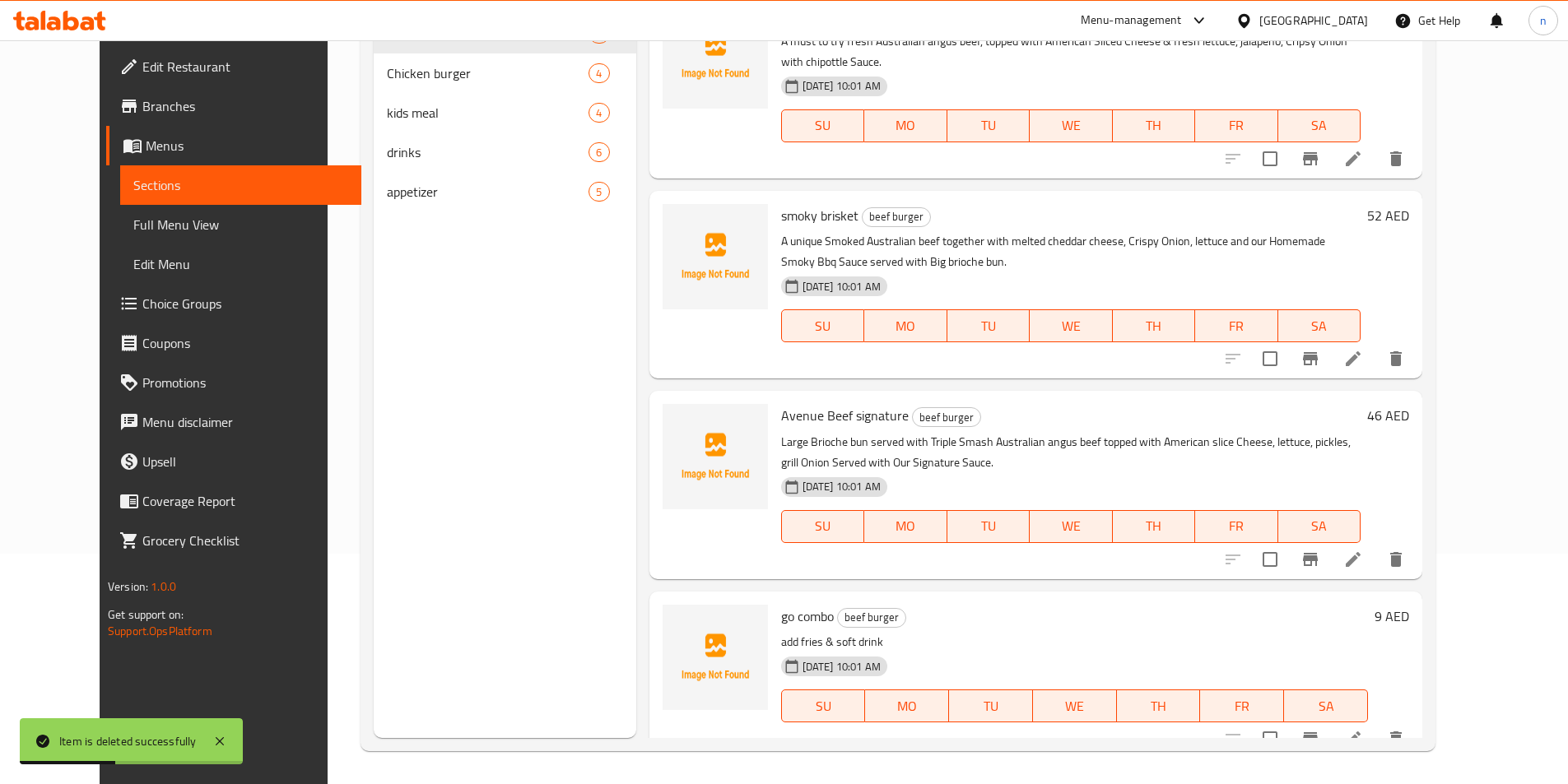
click at [1376, 724] on li at bounding box center [1353, 738] width 46 height 29
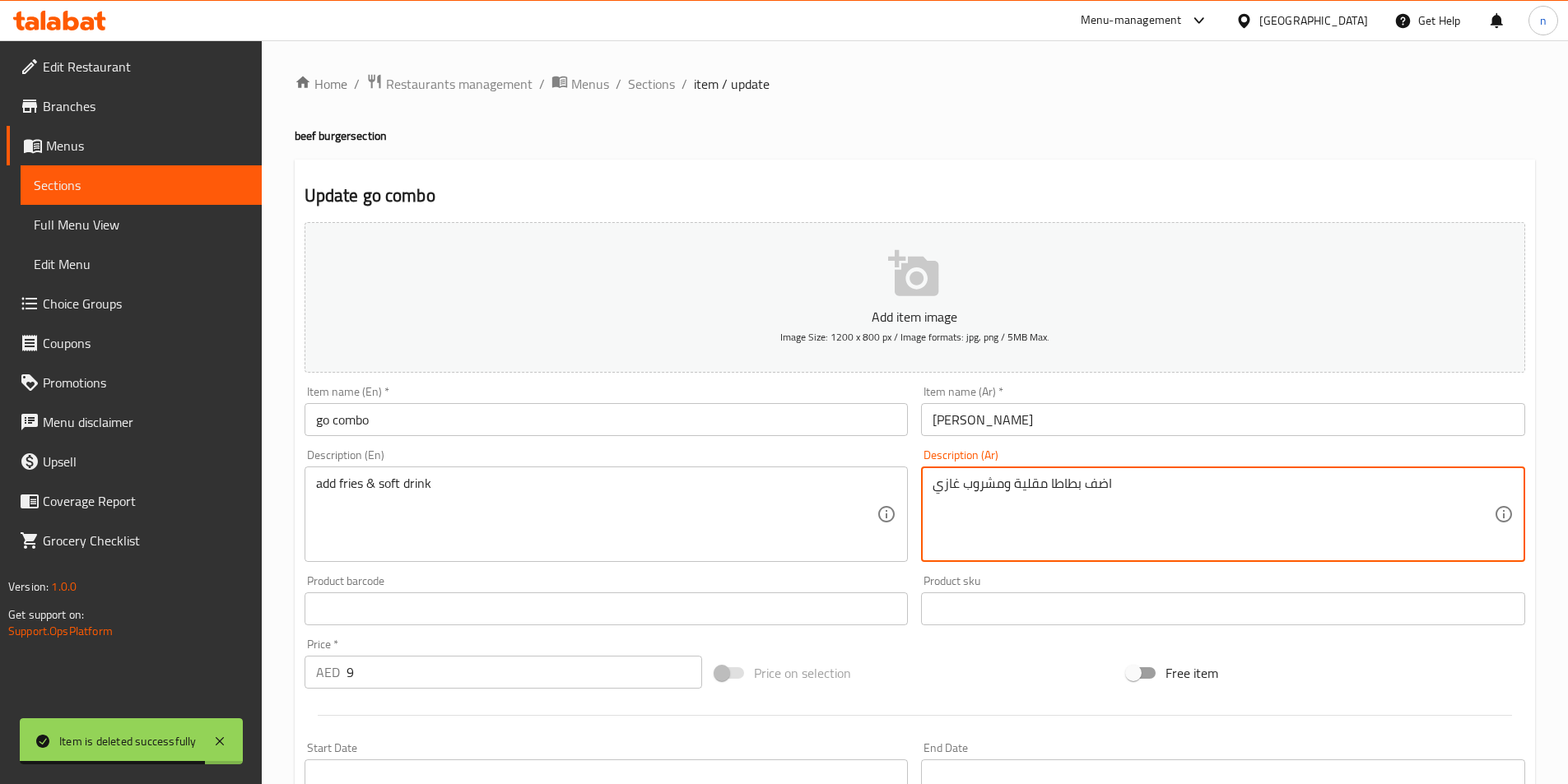
click at [1052, 485] on textarea "اضف بطاطا مقلية ومشروب غازي" at bounding box center [1212, 514] width 561 height 78
click at [1047, 485] on textarea "اضف بطاطا مقلية ومشروب غازي" at bounding box center [1212, 514] width 561 height 78
click at [1050, 487] on textarea "اضف بطاطا مقلية ومشروب غازي" at bounding box center [1212, 514] width 561 height 78
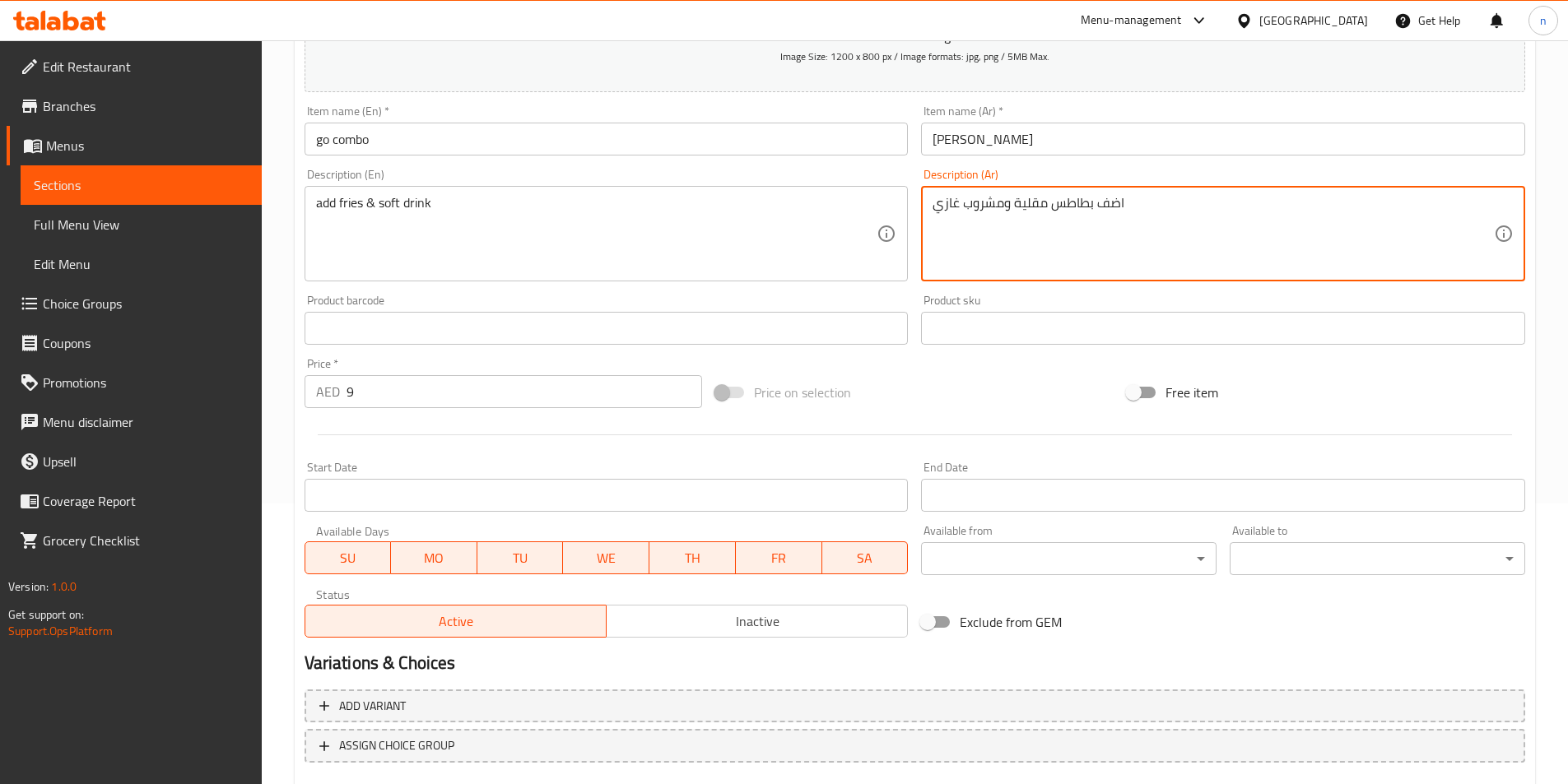
scroll to position [378, 0]
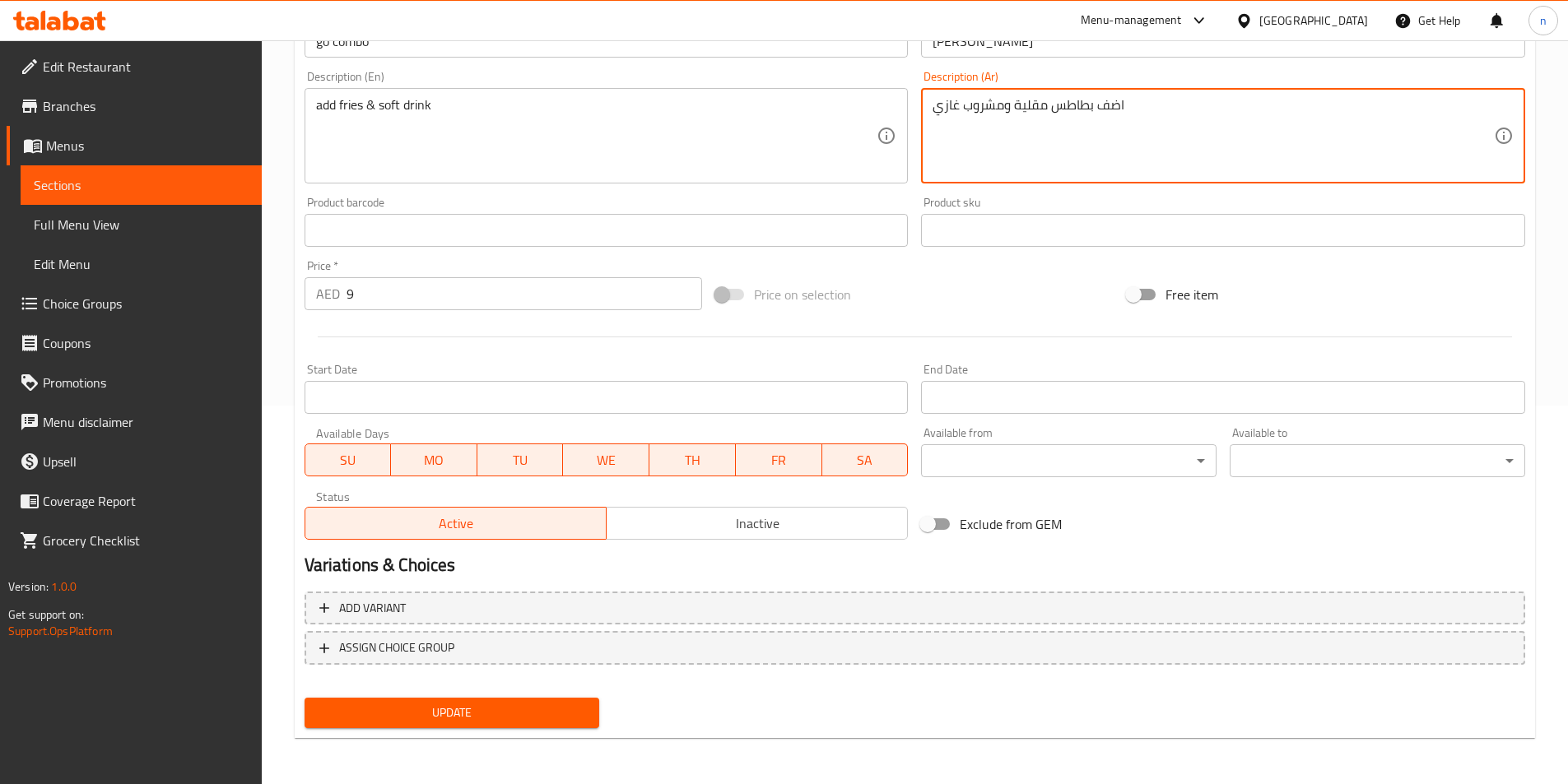
type textarea "اضف بطاطس مقلية ومشروب غازي"
click at [554, 713] on span "Update" at bounding box center [453, 713] width 269 height 20
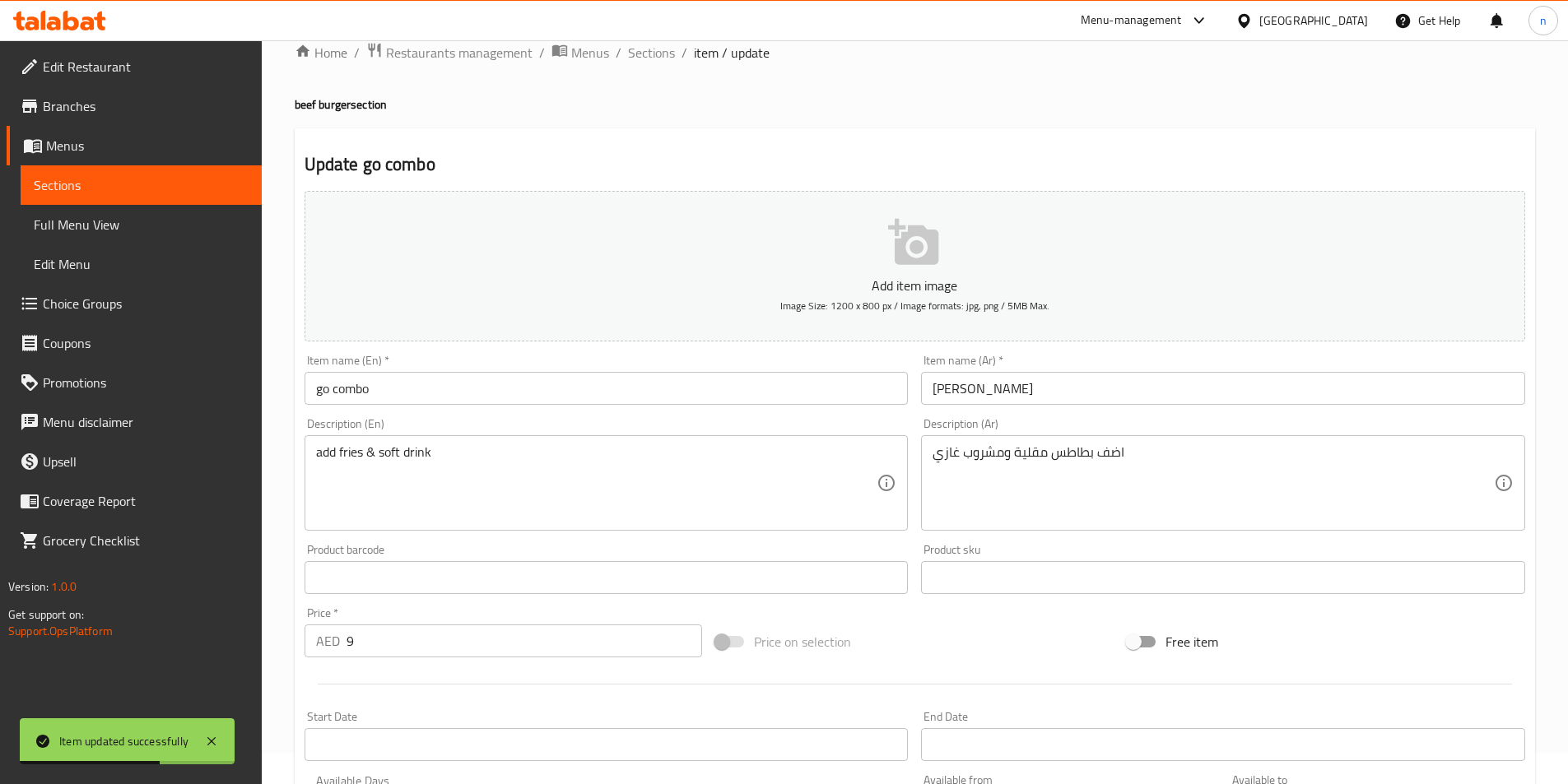
scroll to position [0, 0]
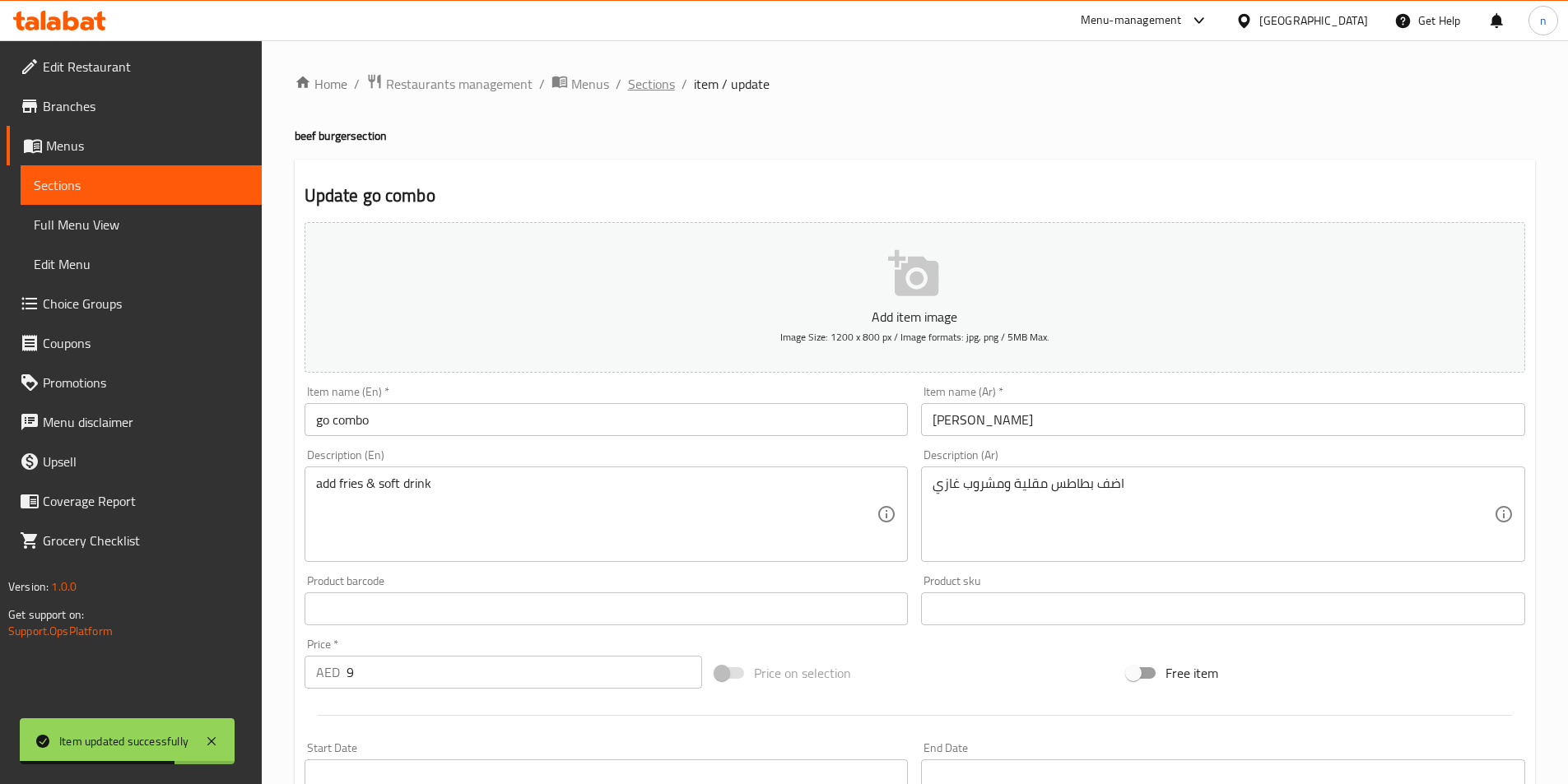
click at [647, 74] on span "Sections" at bounding box center [651, 84] width 47 height 20
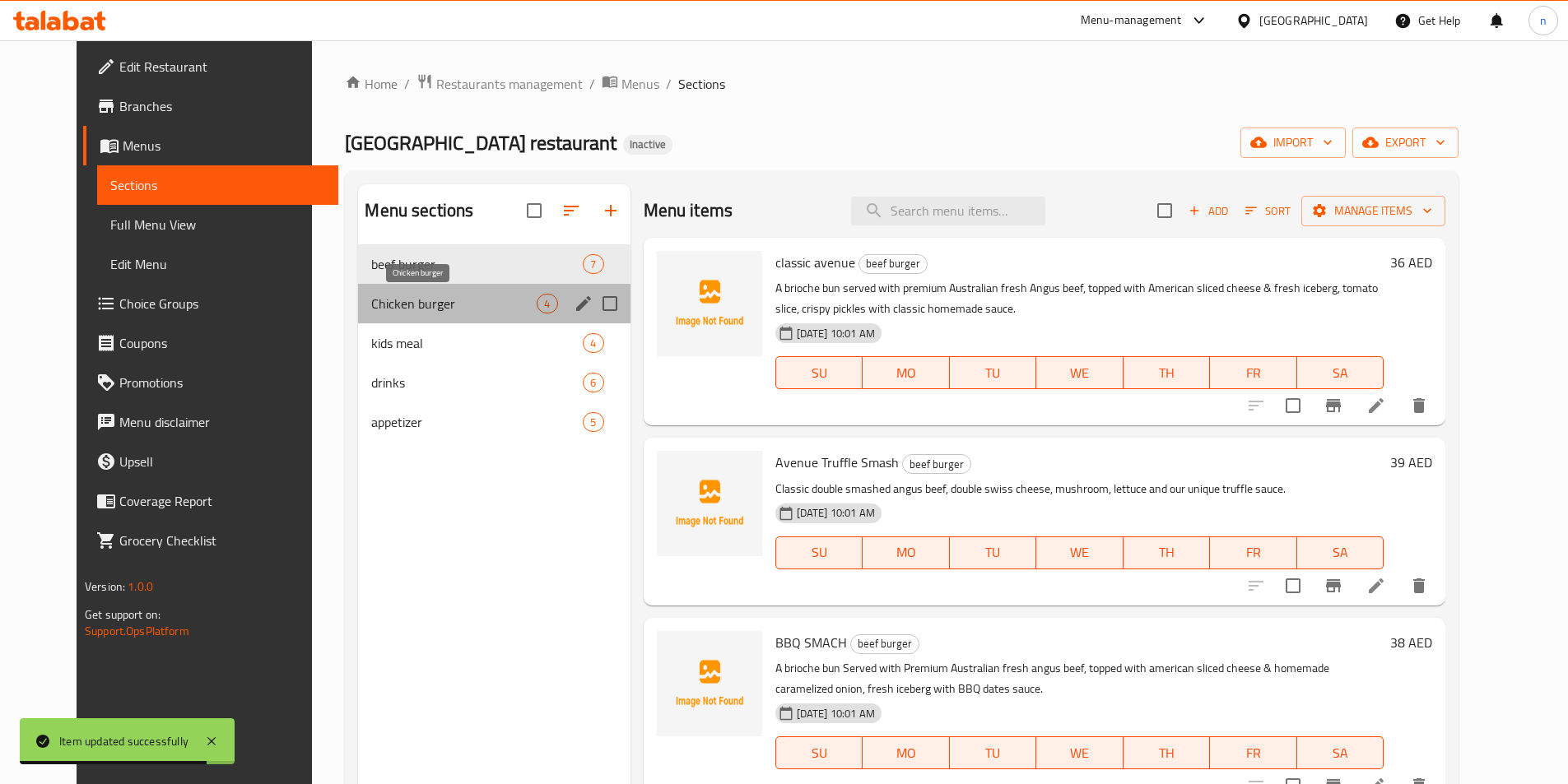
click at [437, 296] on span "Chicken burger" at bounding box center [454, 304] width 165 height 20
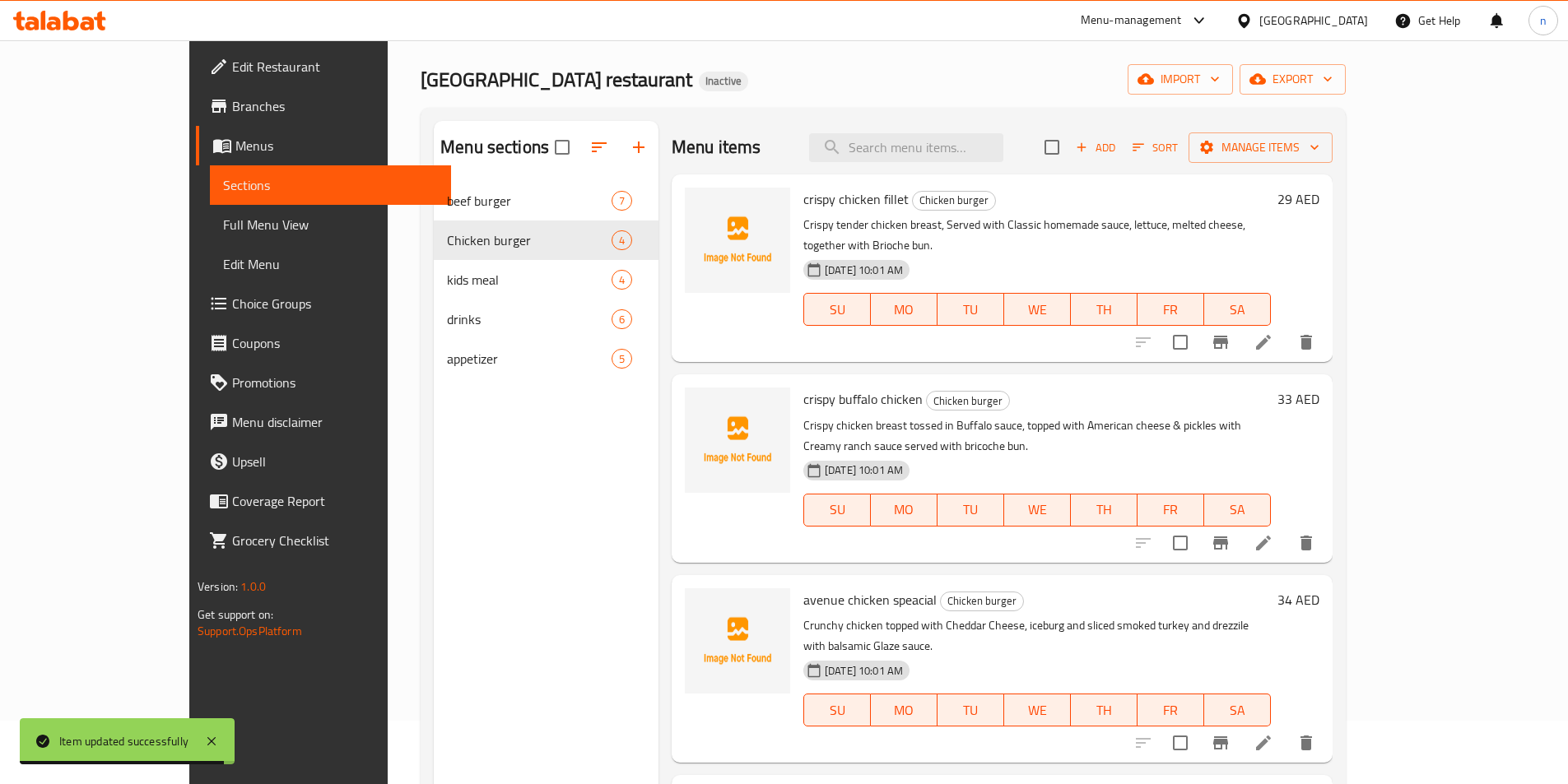
scroll to position [82, 0]
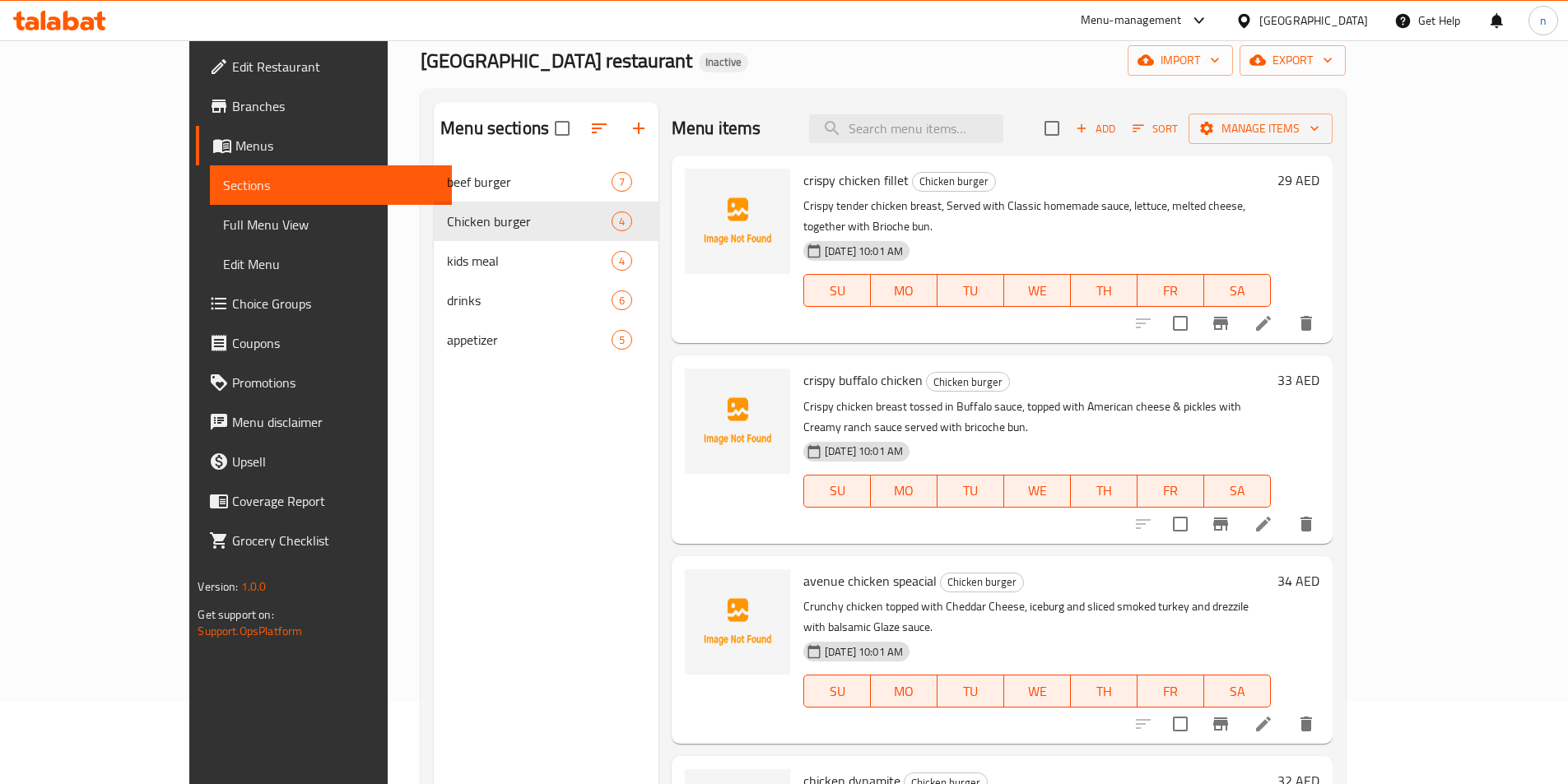
click at [1273, 313] on icon at bounding box center [1264, 323] width 20 height 20
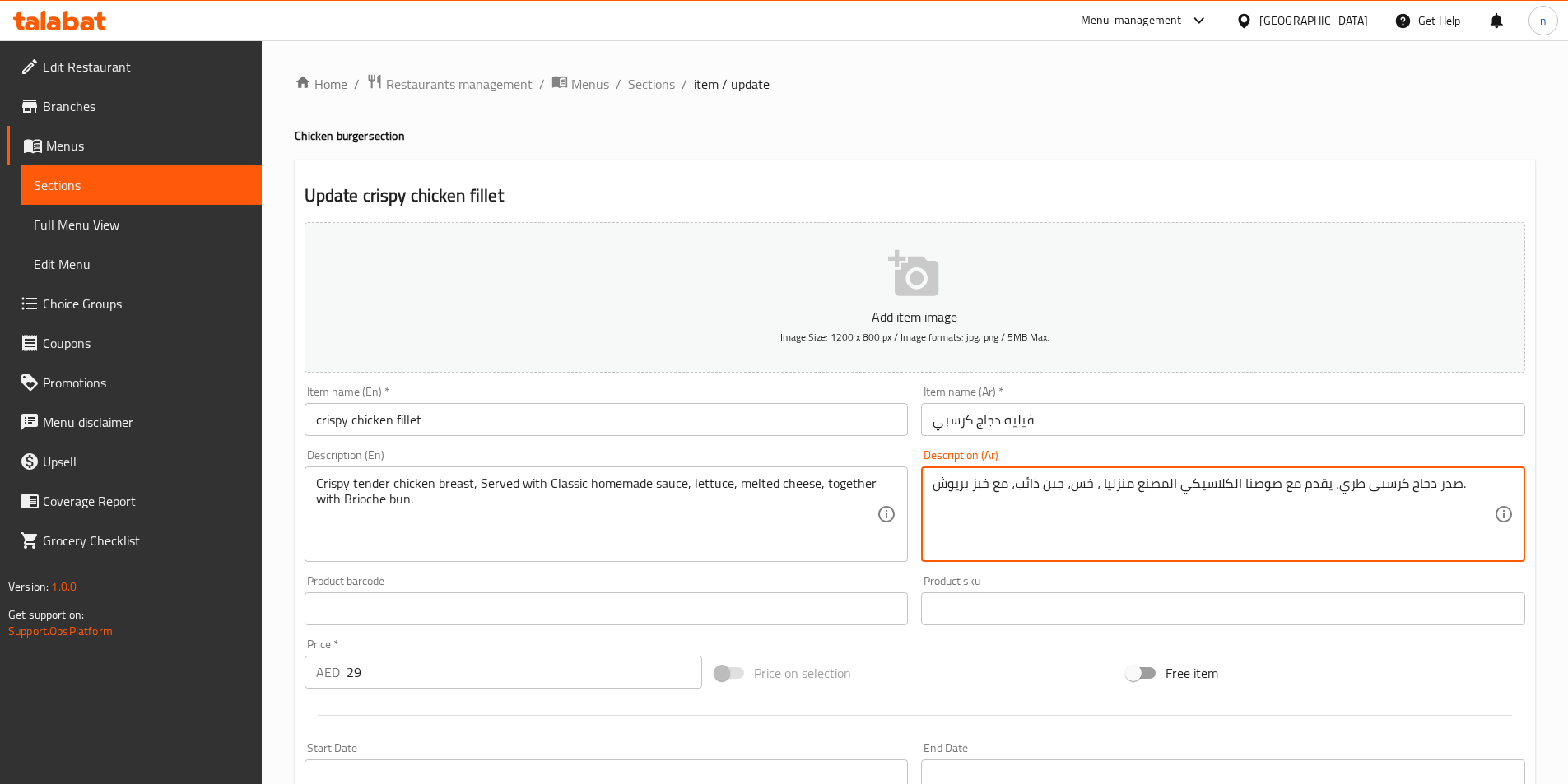
click at [983, 484] on textarea "صدر دجاج كرسبى طري، يقدم مع صوصنا الكلاسيكي المصنع منزليا ، خس، جبن ذائب، مع خب…" at bounding box center [1212, 514] width 561 height 78
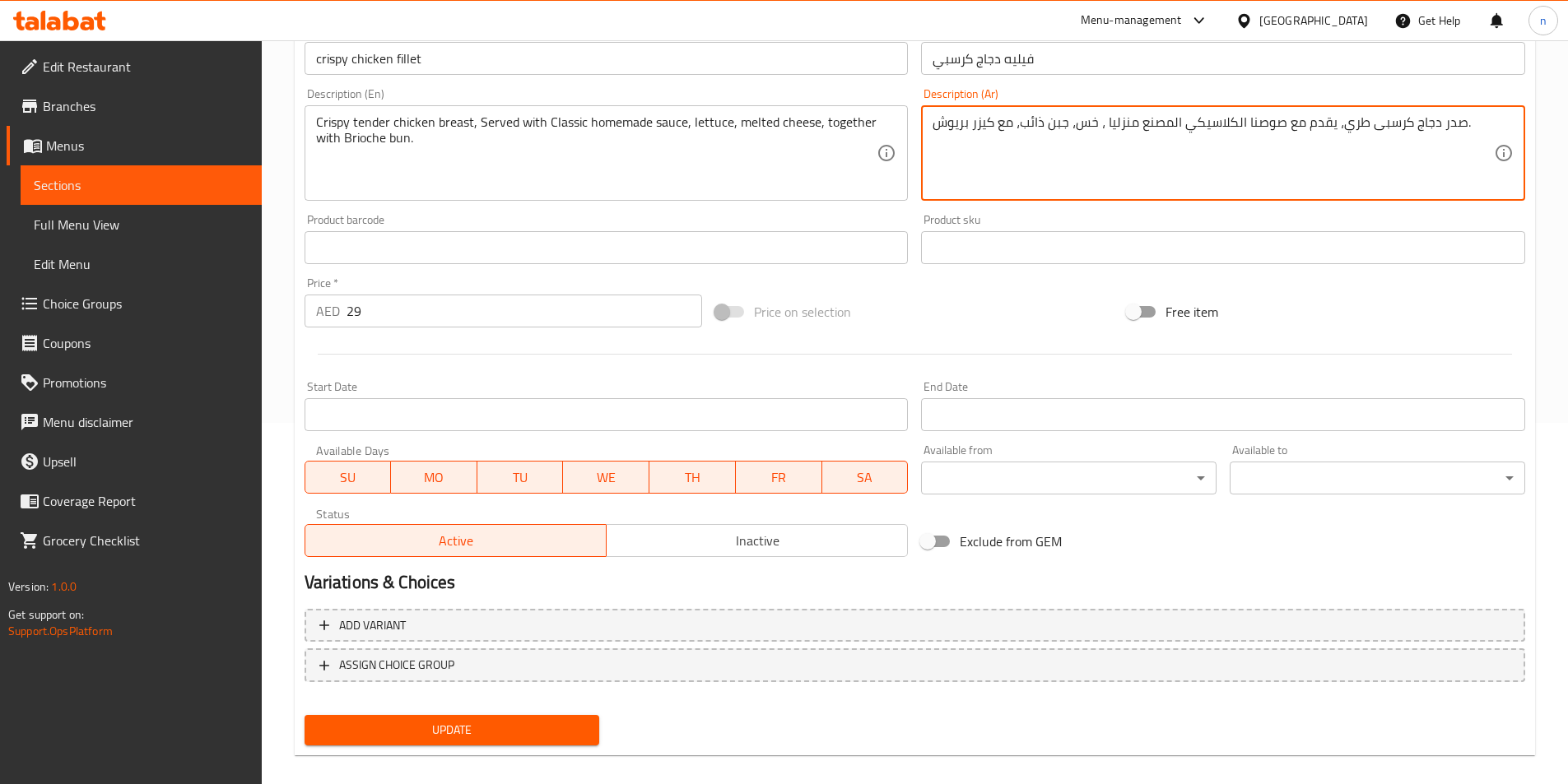
scroll to position [378, 0]
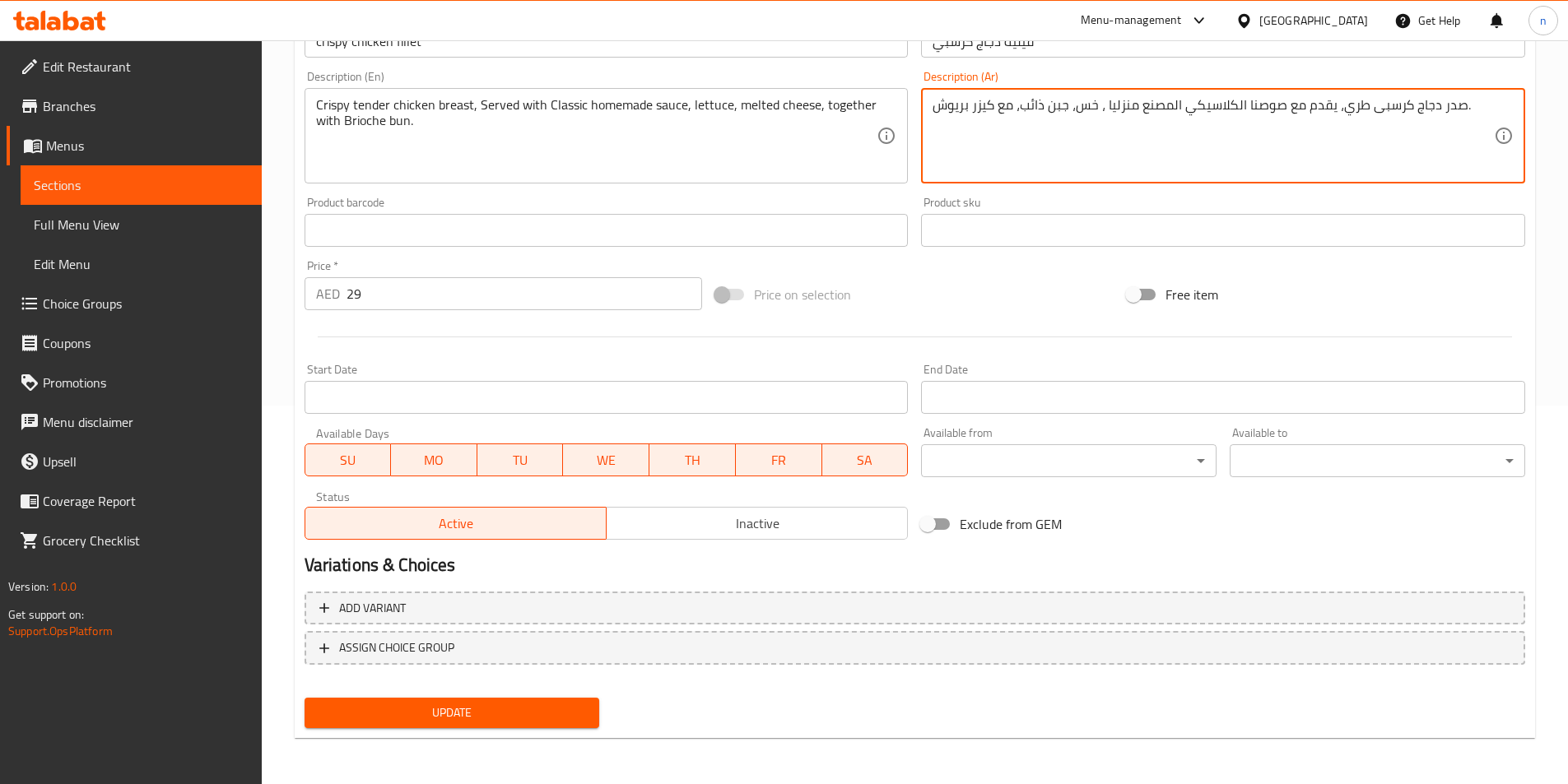
type textarea "صدر دجاج كرسبى طري، يقدم مع صوصنا الكلاسيكي المصنع منزليا ، خس، جبن ذائب، مع كي…"
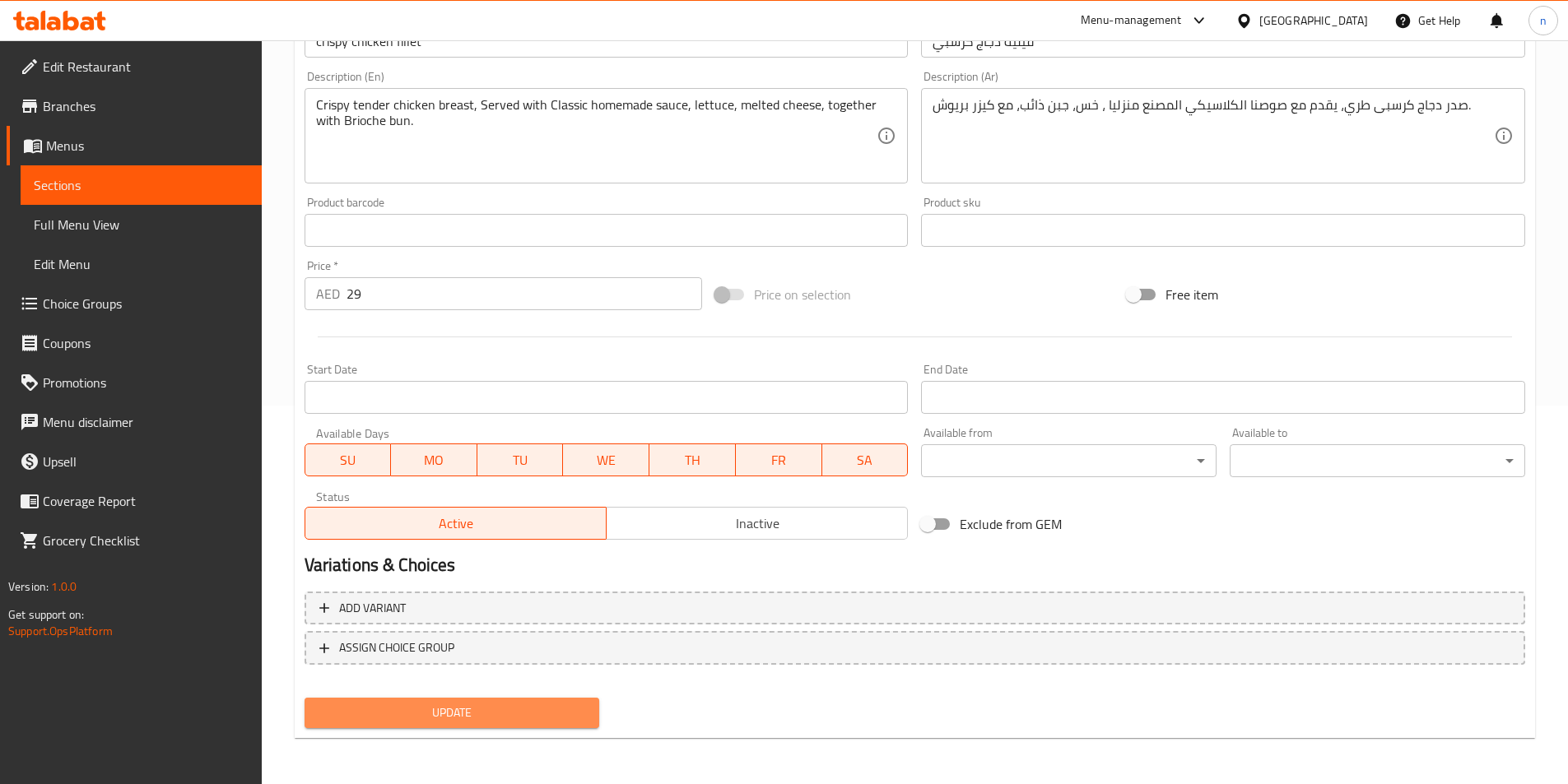
click at [521, 709] on span "Update" at bounding box center [453, 713] width 269 height 20
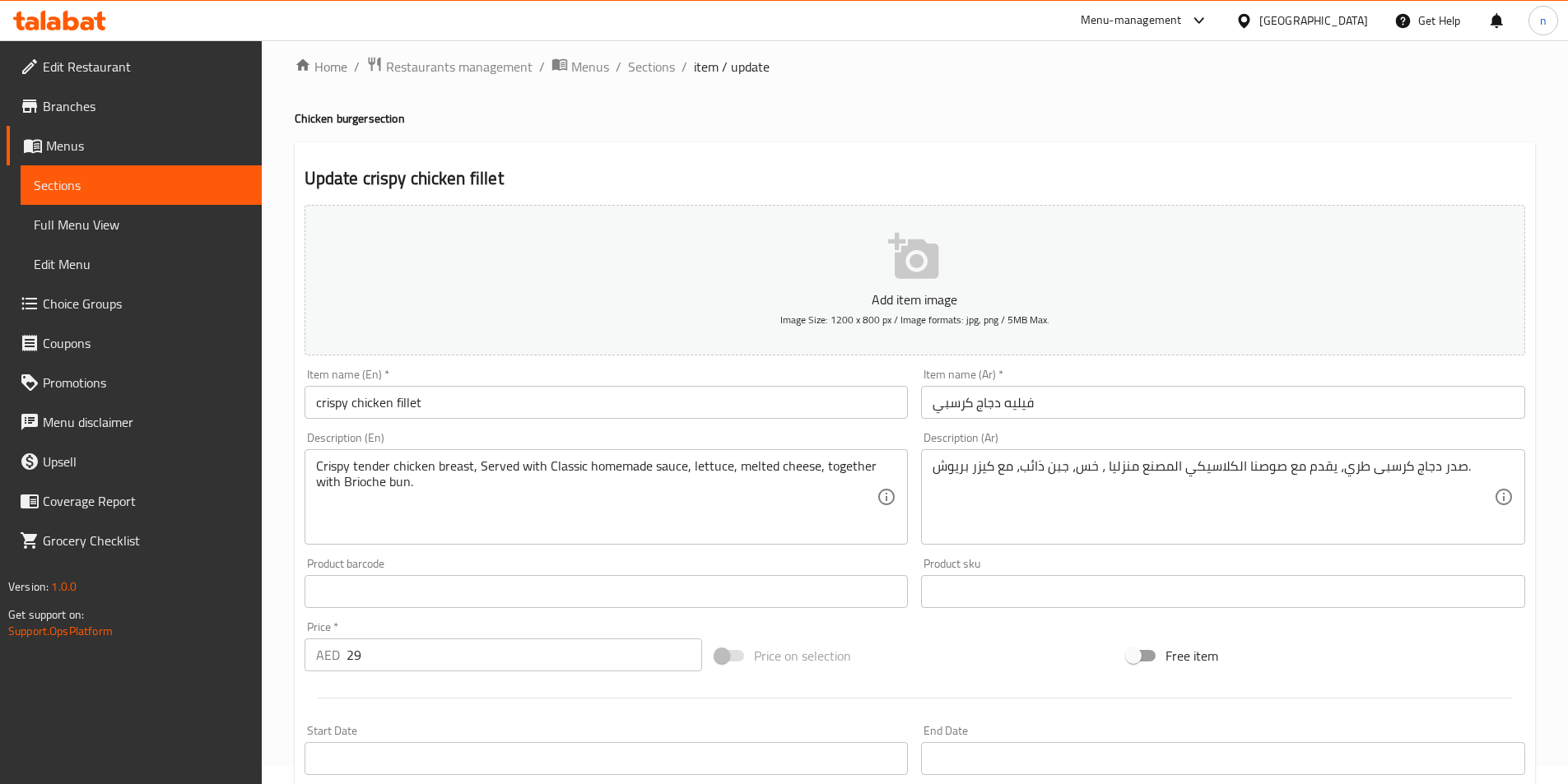
scroll to position [0, 0]
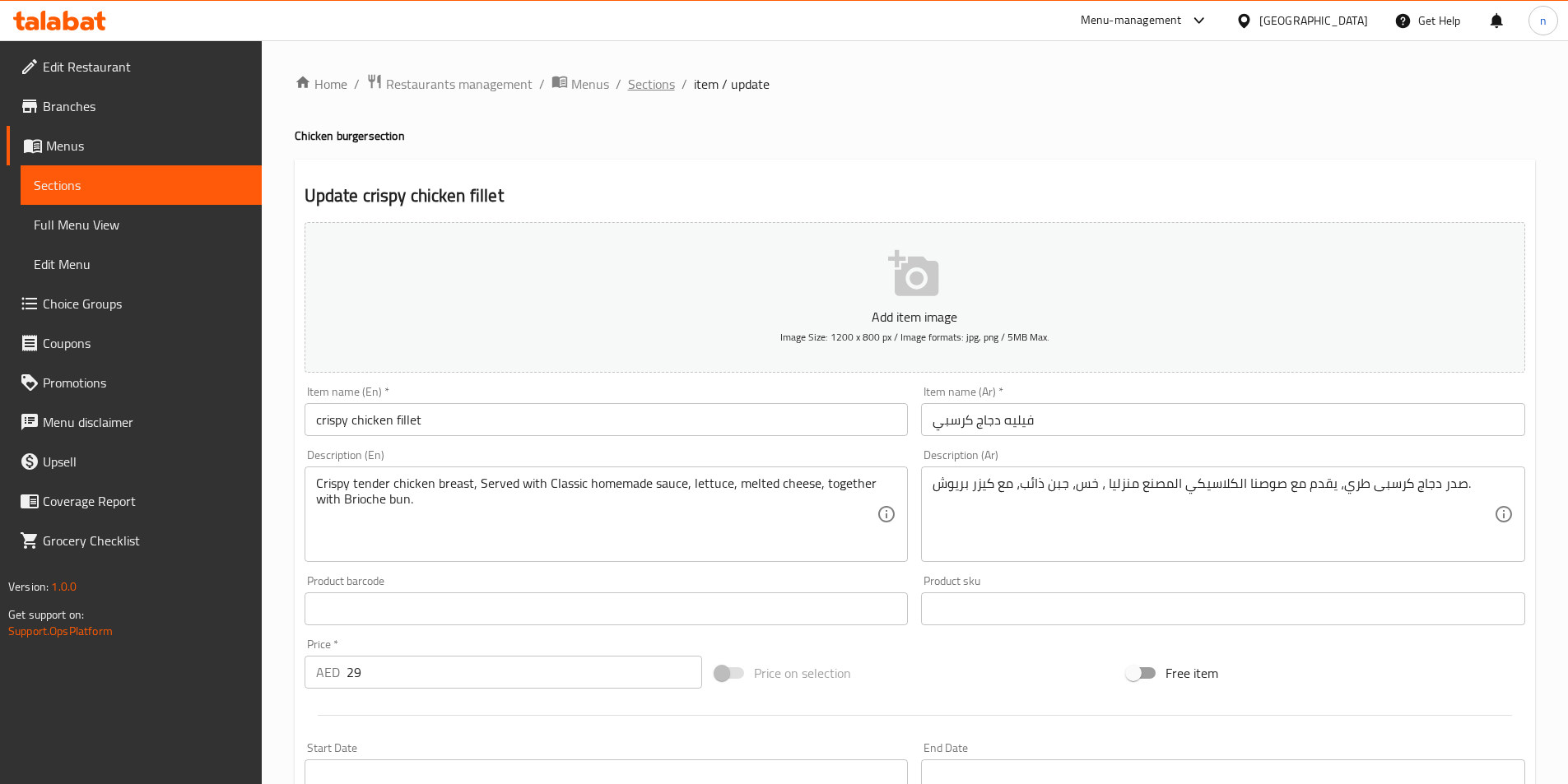
click at [646, 84] on span "Sections" at bounding box center [651, 84] width 47 height 20
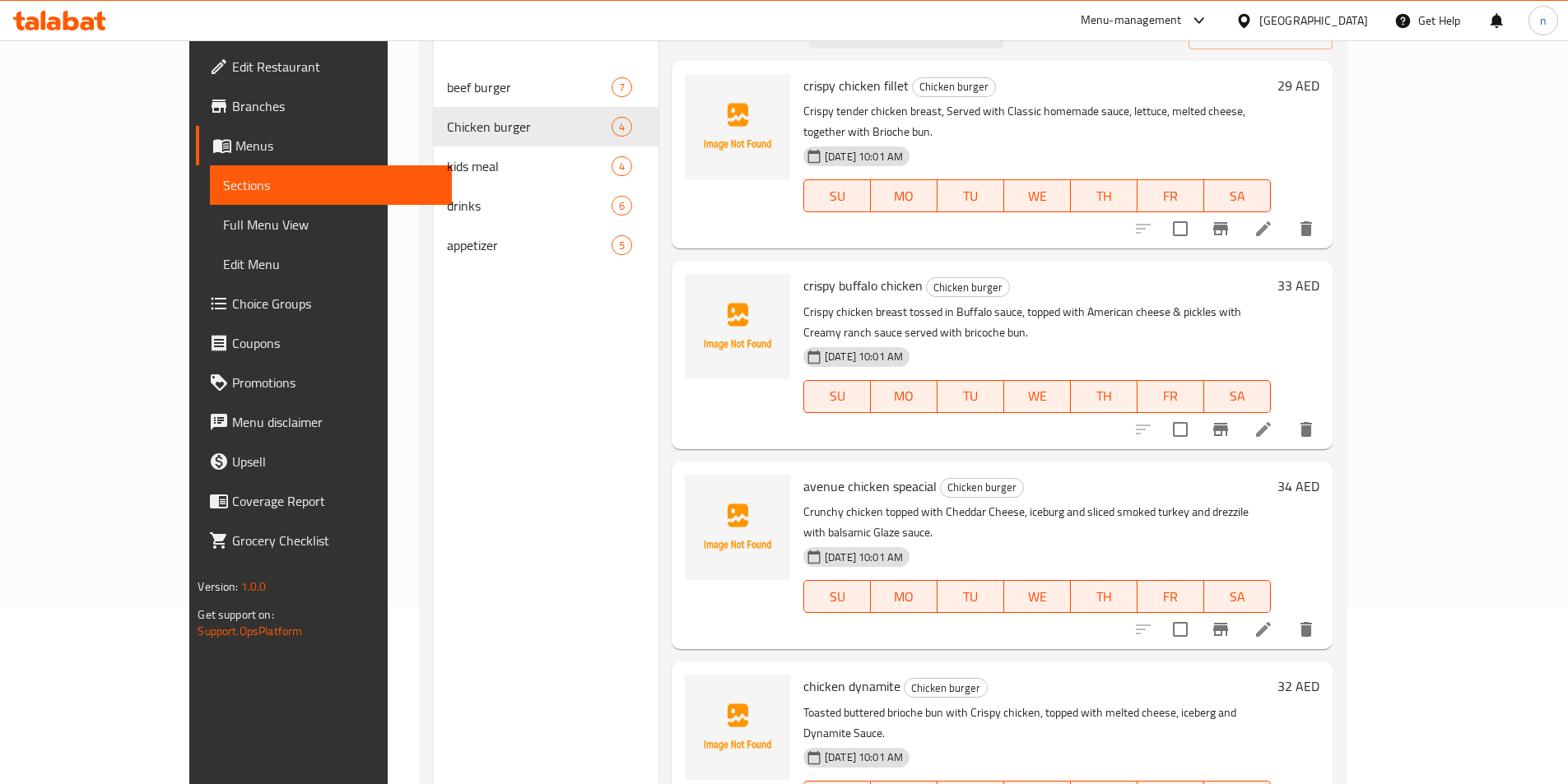
scroll to position [148, 0]
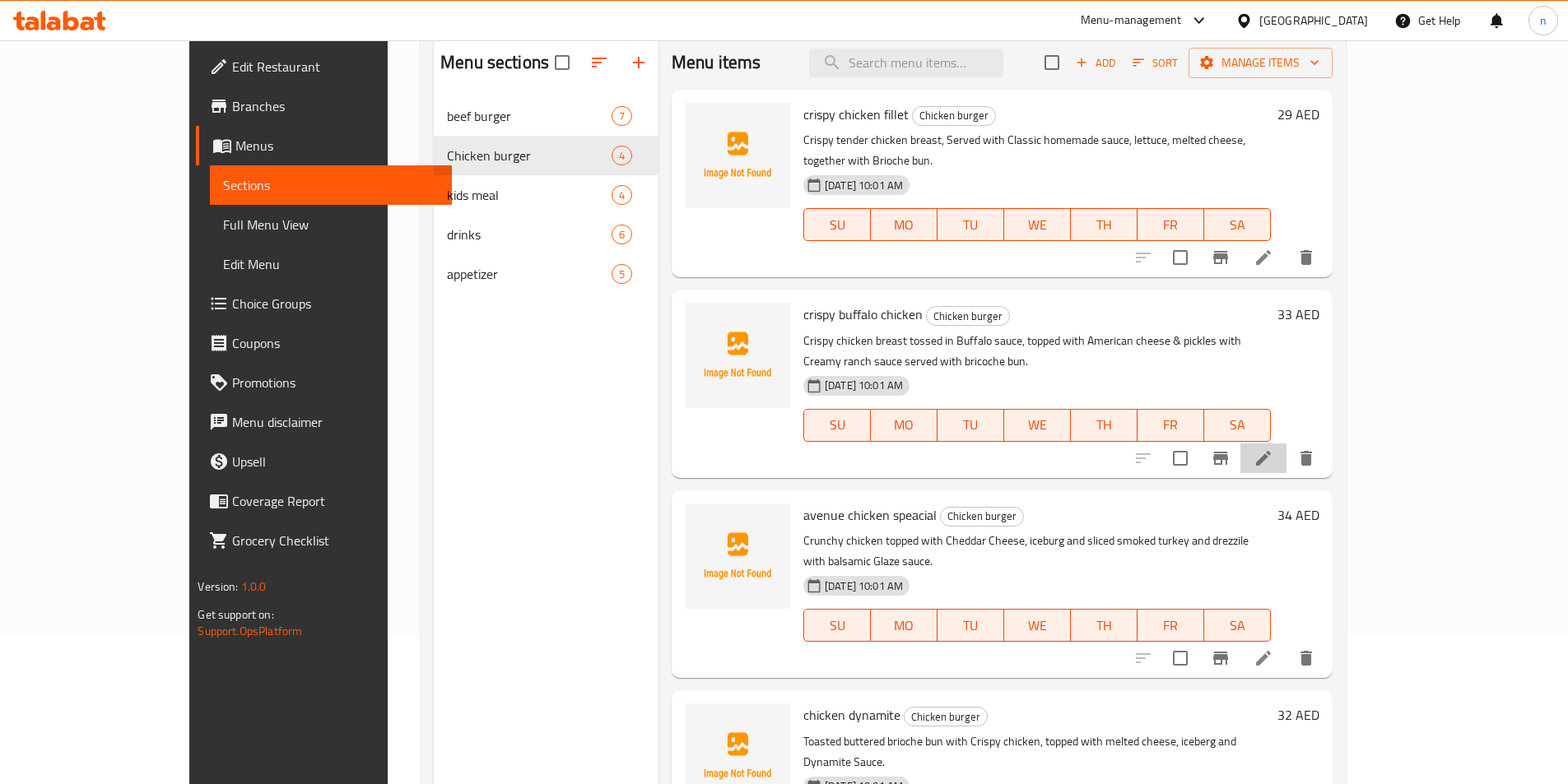
click at [1270, 451] on icon at bounding box center [1263, 458] width 15 height 15
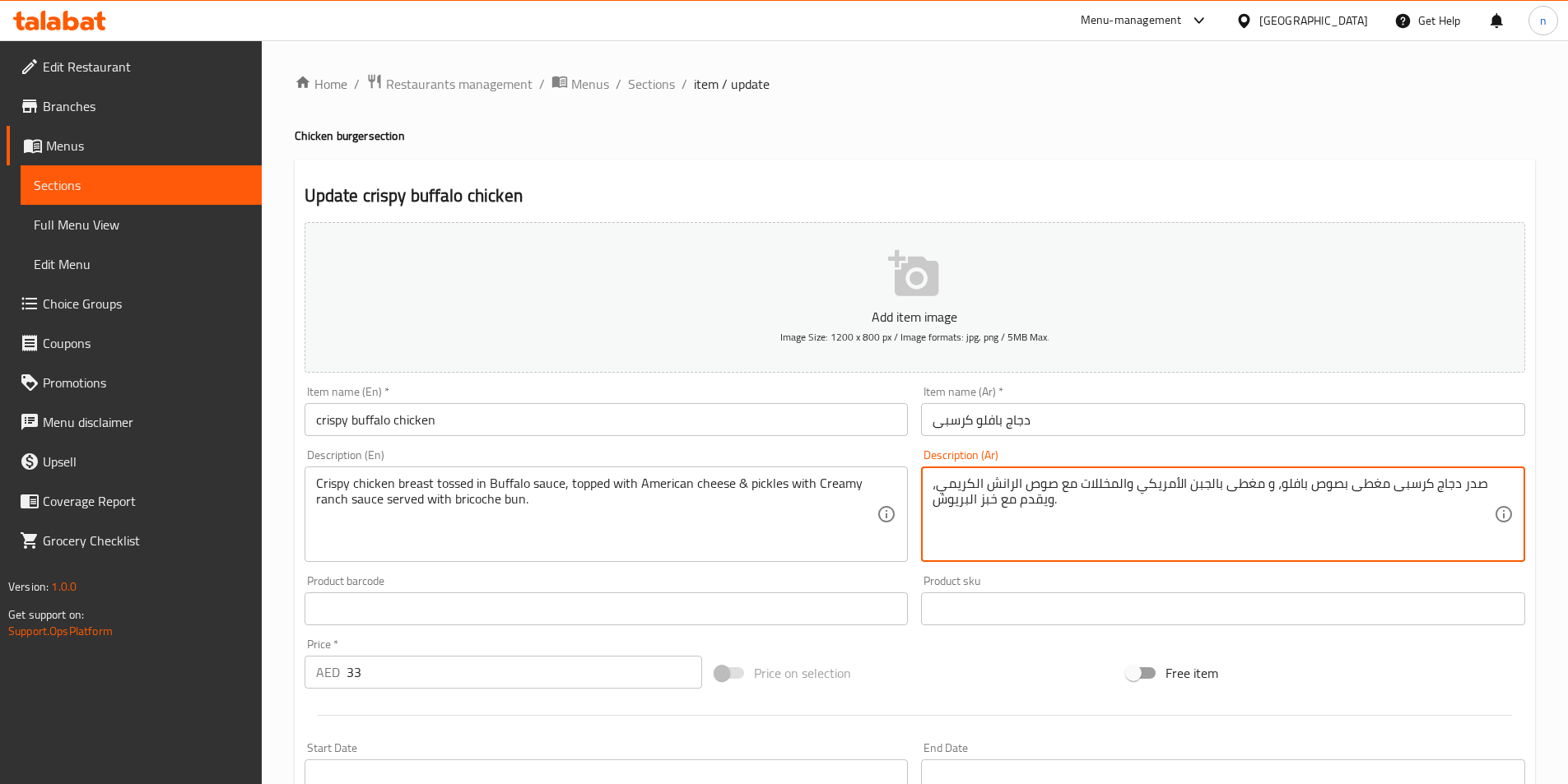
click at [991, 498] on textarea "صدر دجاج كرسبى مغطى بصوص بافلو، و مغطى بالجبن الأمريكي والمخللات مع صوص الرانش …" at bounding box center [1212, 514] width 561 height 78
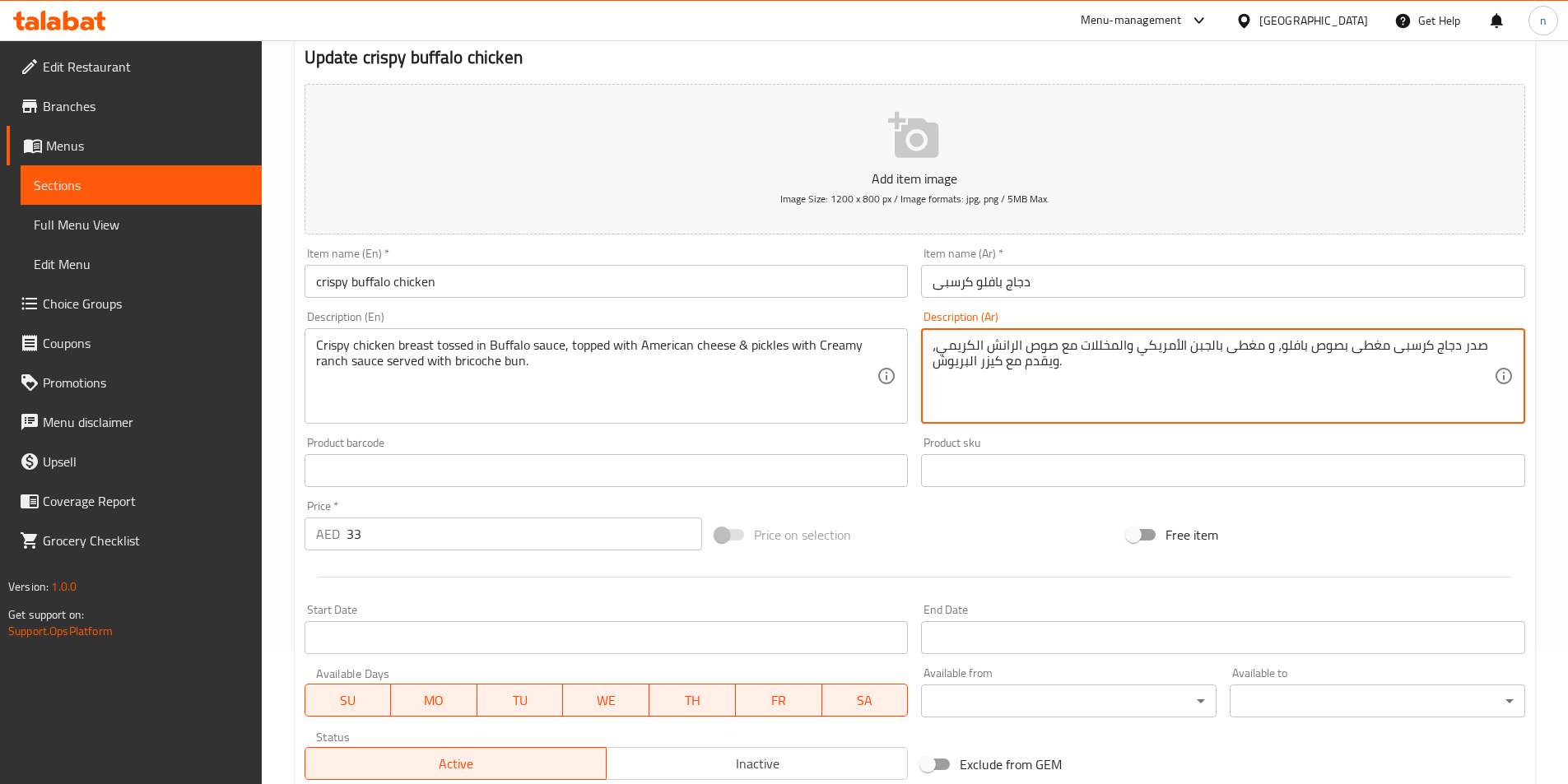
scroll to position [378, 0]
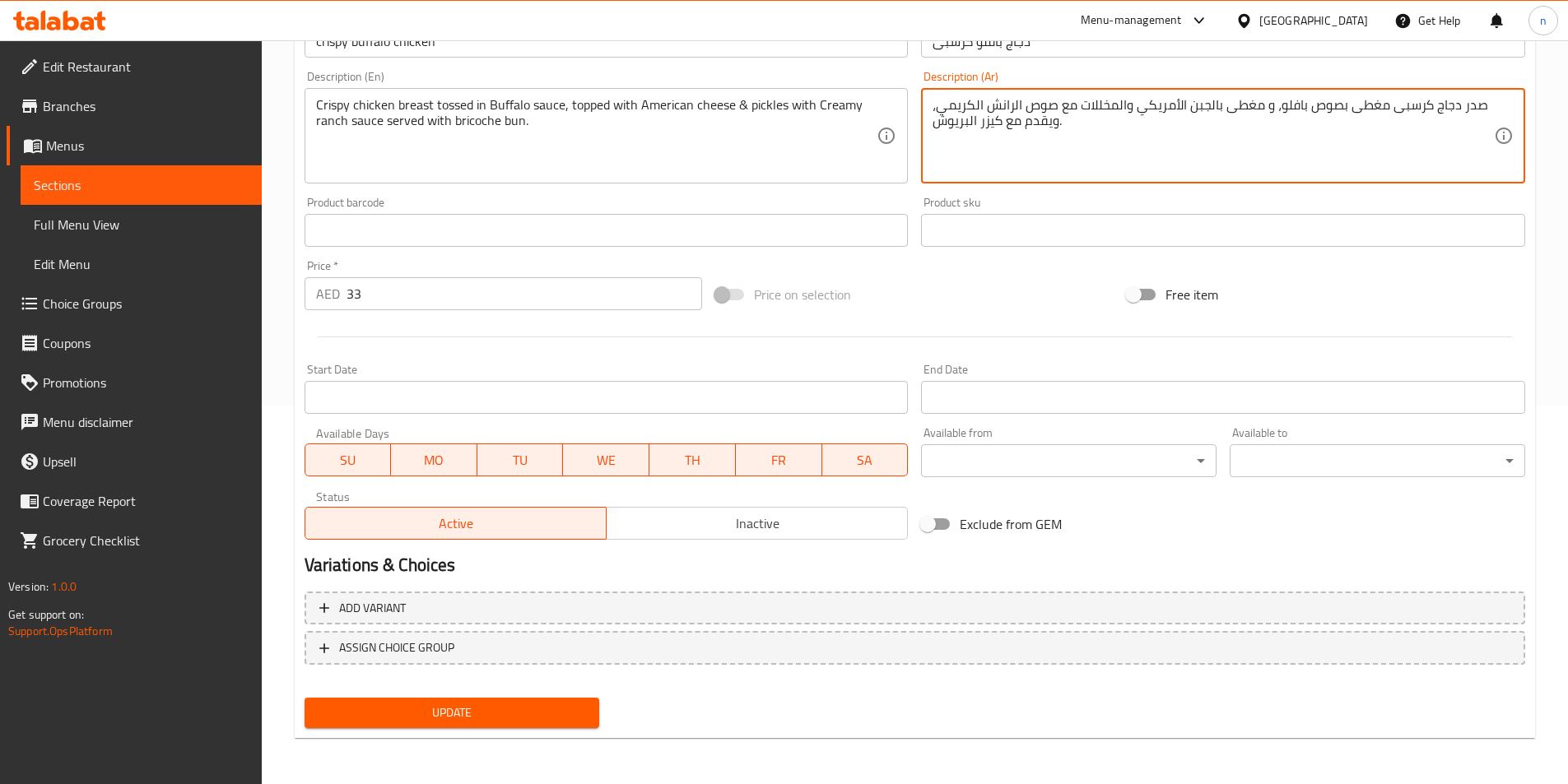
type textarea "صدر دجاج كرسبى مغطى بصوص بافلو، و مغطى بالجبن الأمريكي والمخللات مع صوص الرانش …"
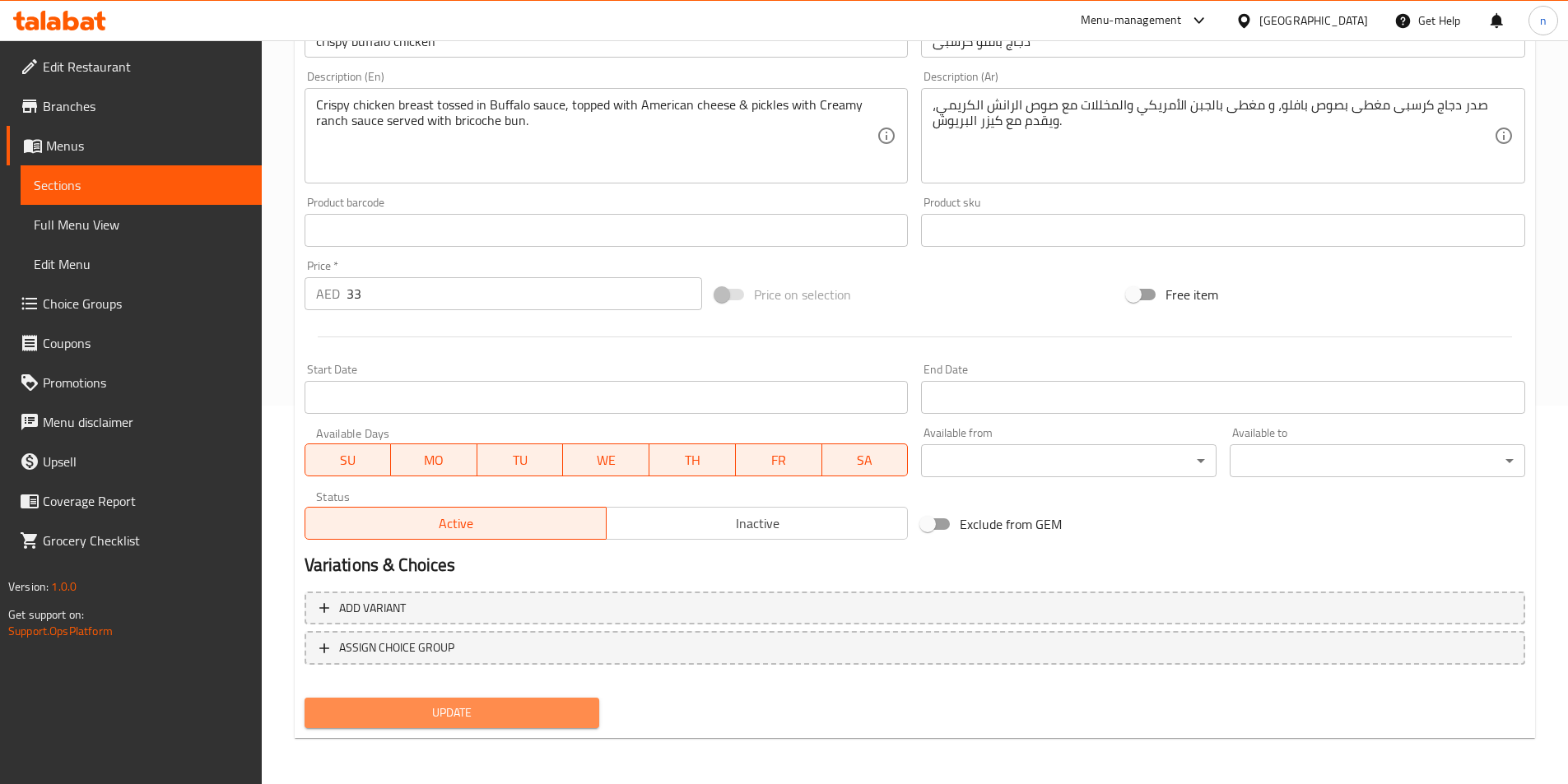
click at [421, 720] on span "Update" at bounding box center [453, 713] width 269 height 20
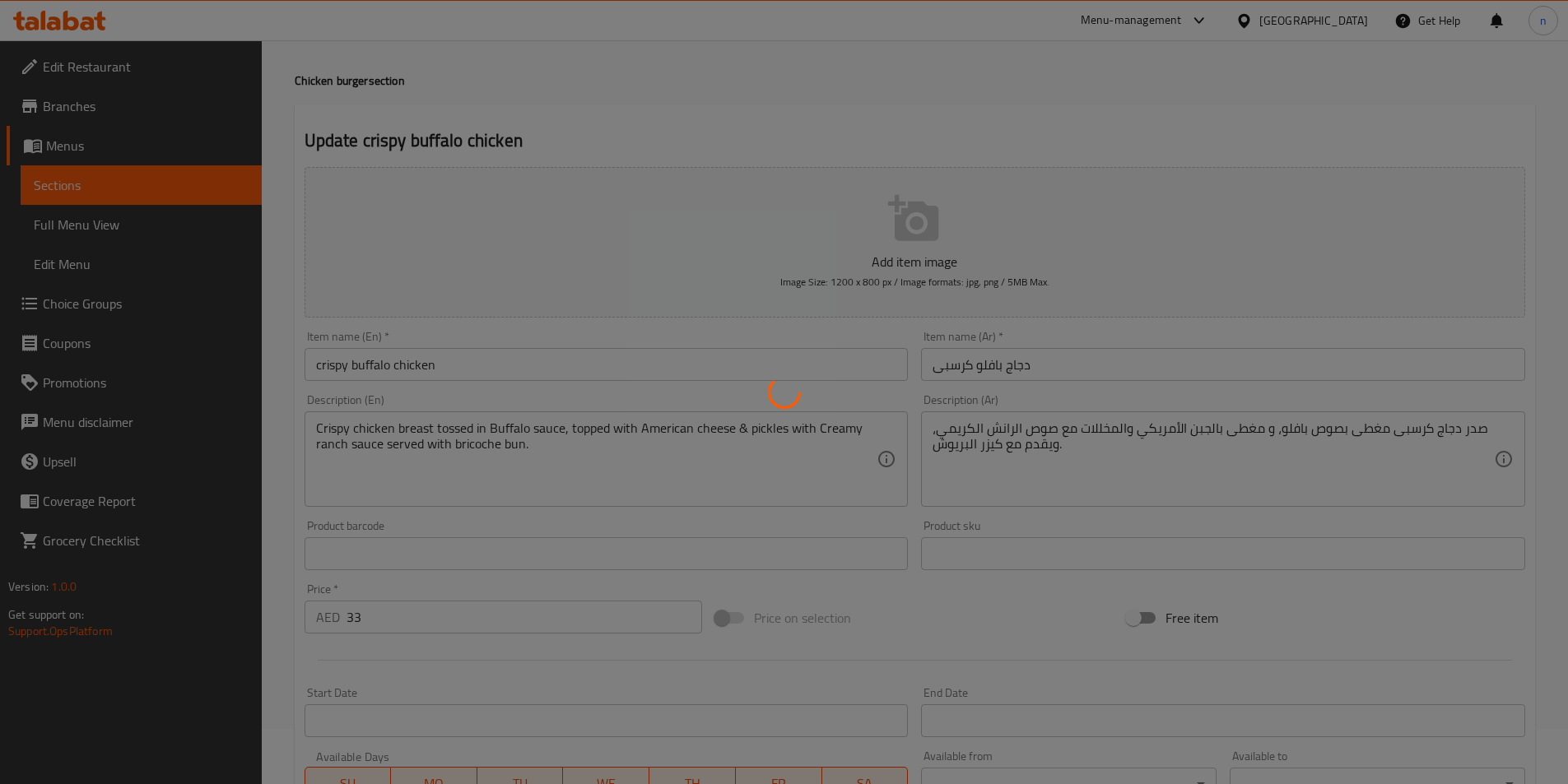
scroll to position [0, 0]
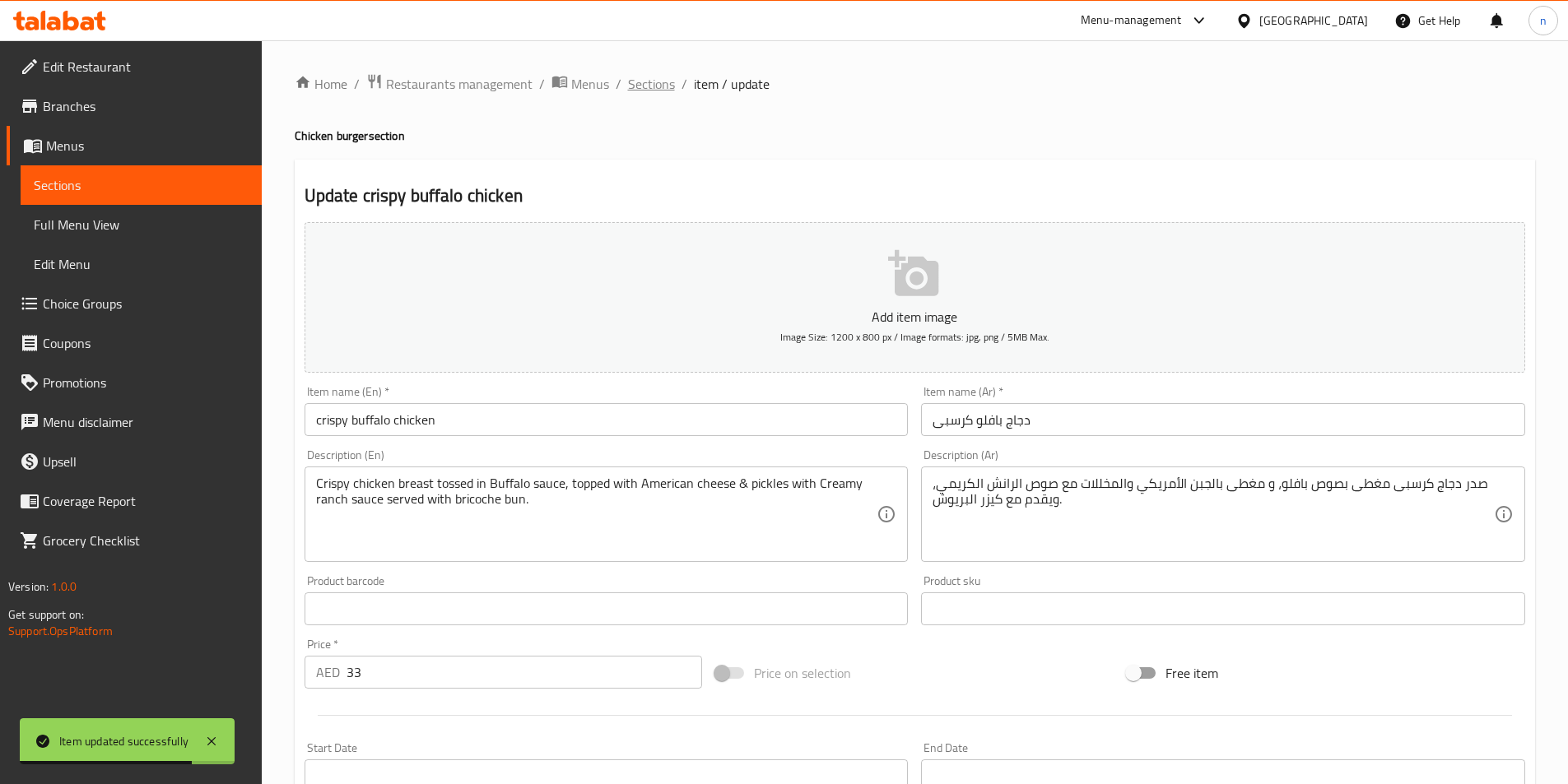
click at [643, 88] on span "Sections" at bounding box center [651, 84] width 47 height 20
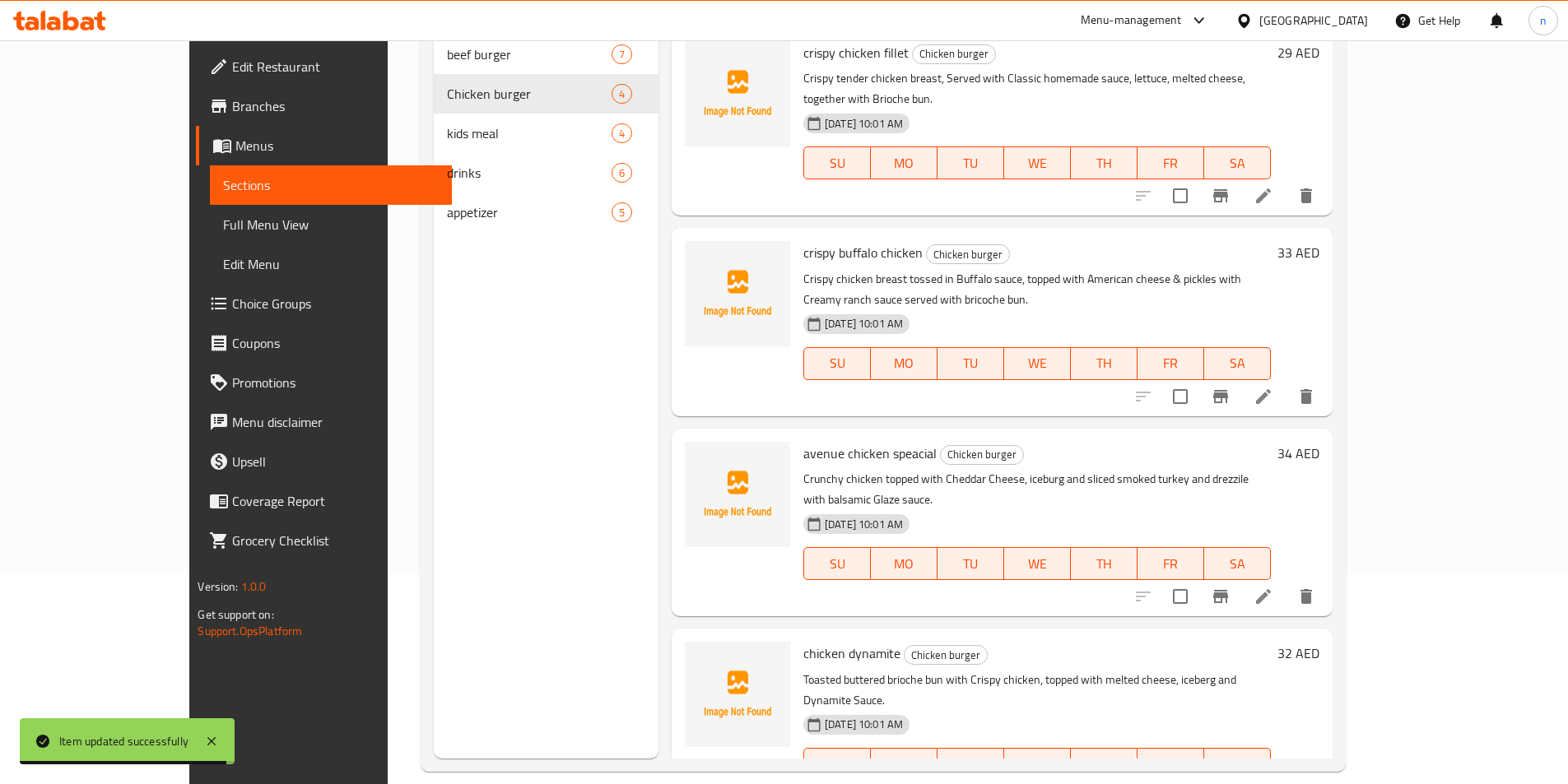
scroll to position [230, 0]
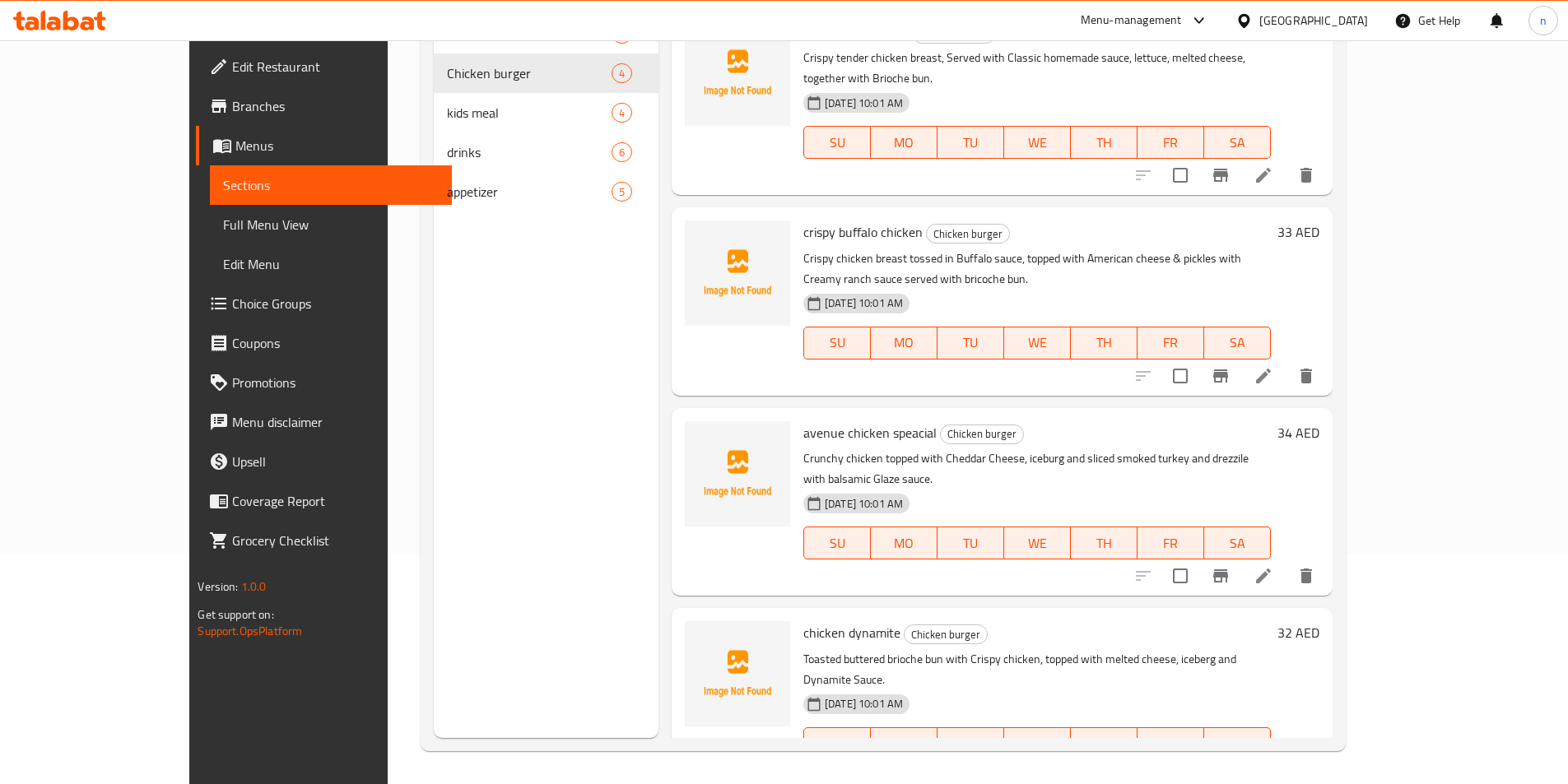
click at [1286, 561] on li at bounding box center [1263, 575] width 46 height 29
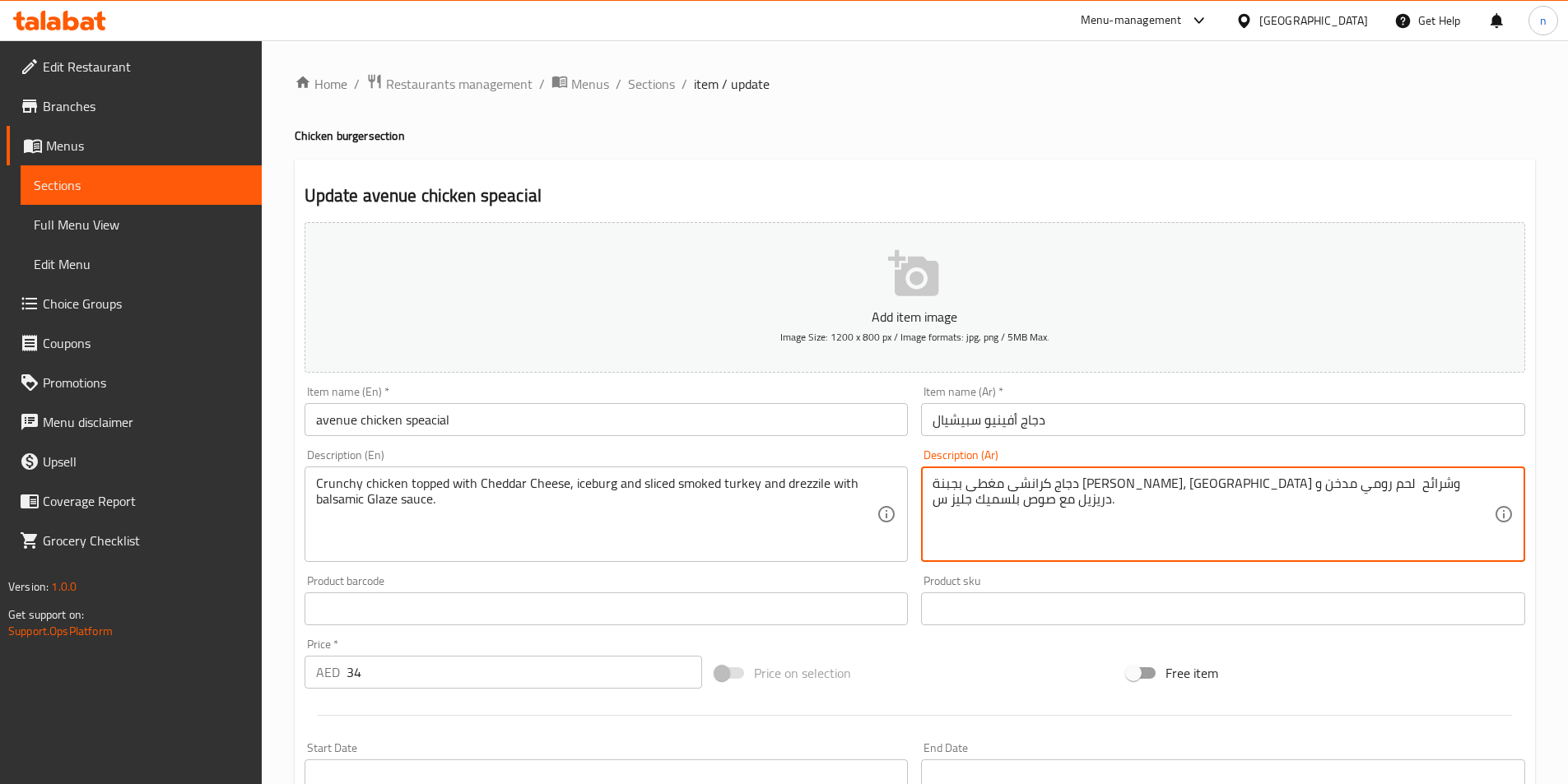
drag, startPoint x: 948, startPoint y: 488, endPoint x: 861, endPoint y: 499, distance: 87.7
click at [861, 499] on div "Add item image Image Size: 1200 x 800 px / Image formats: jpg, png / 5MB Max. I…" at bounding box center [915, 570] width 1234 height 709
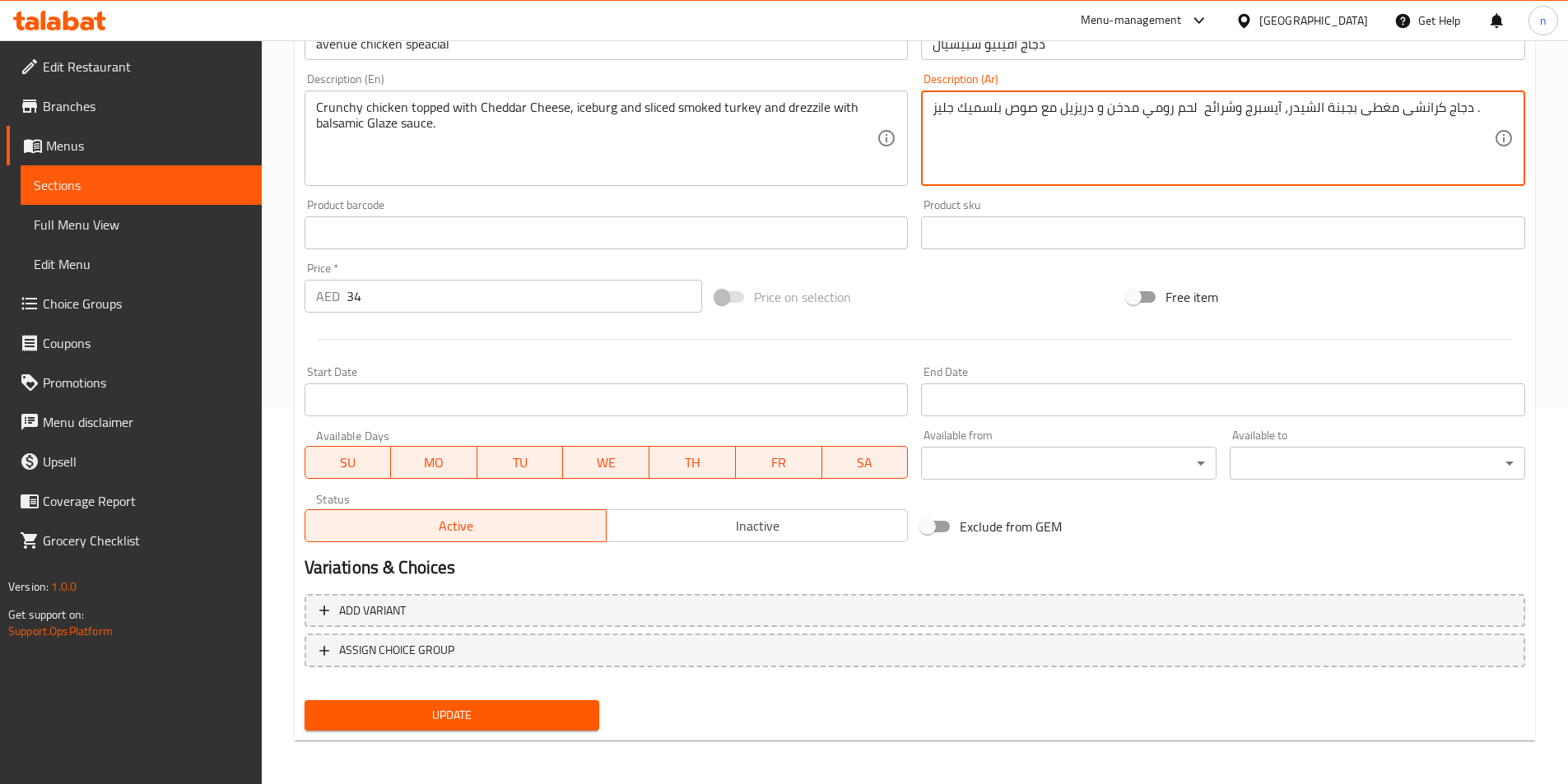
scroll to position [378, 0]
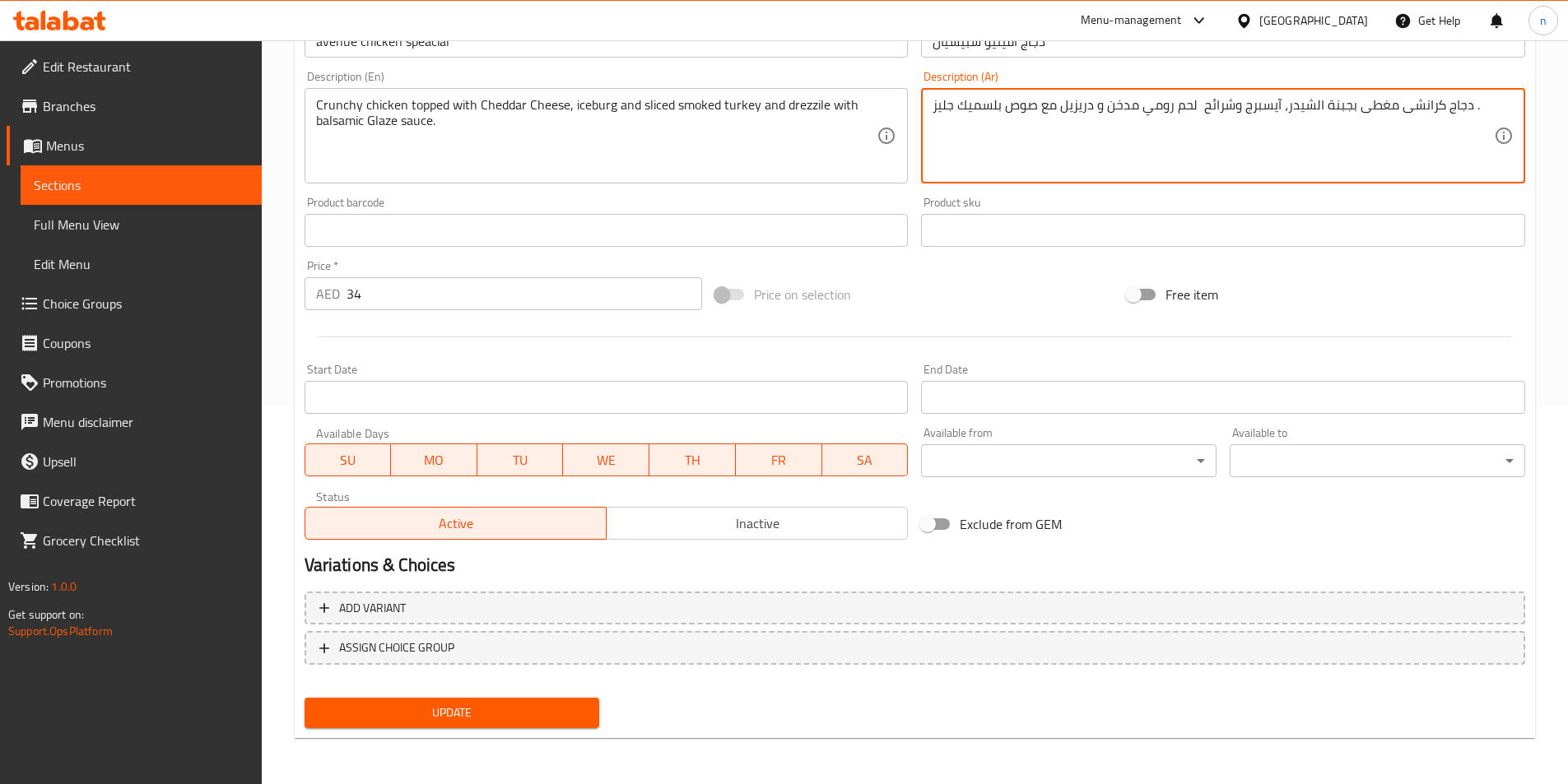
type textarea "دجاج كرانشى مغطى بجبنة الشيدر، آيسبرج وشرائح لحم رومي مدخن و دريزيل مع صوص بلسم…"
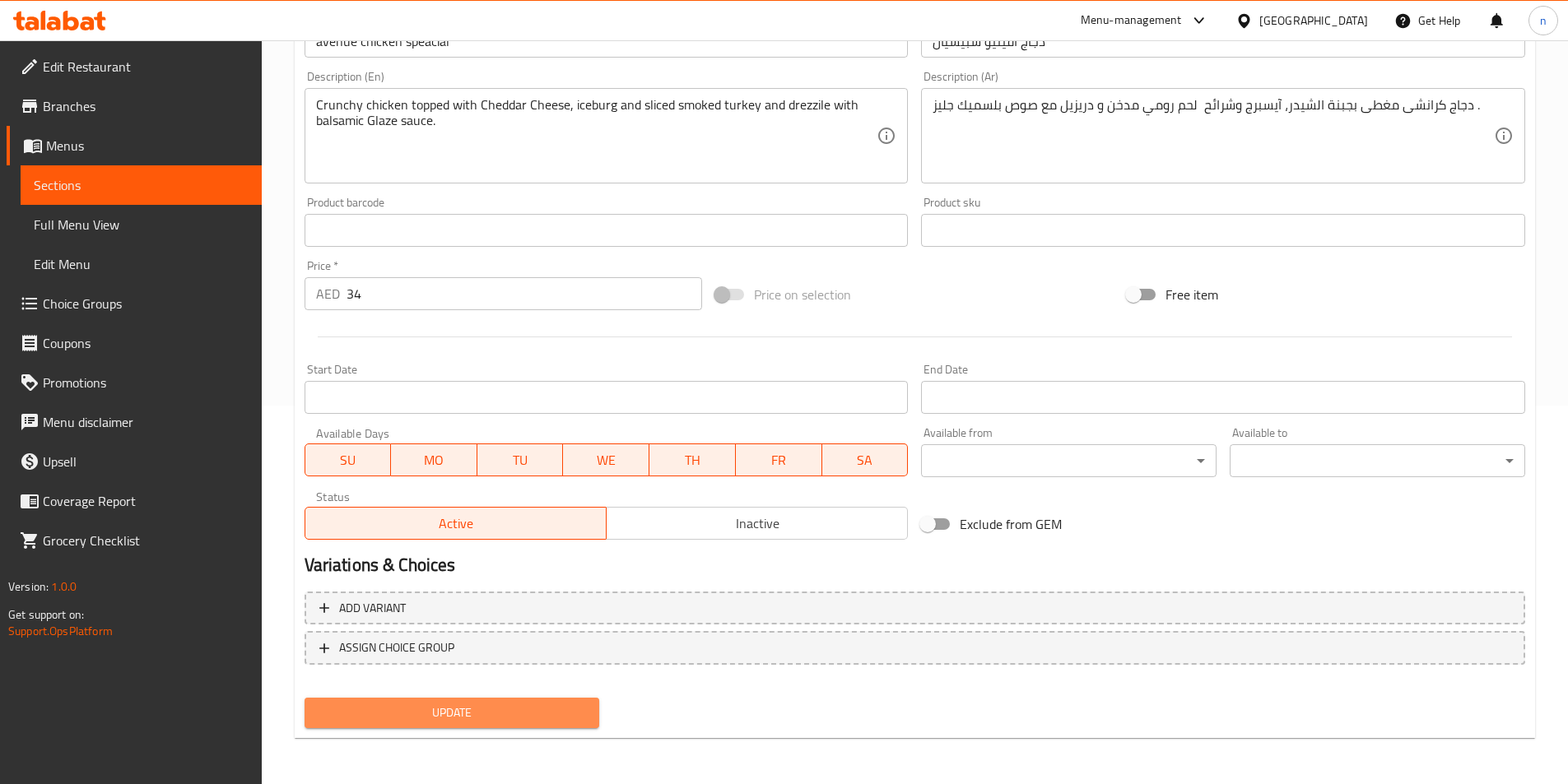
click at [561, 706] on span "Update" at bounding box center [453, 713] width 269 height 20
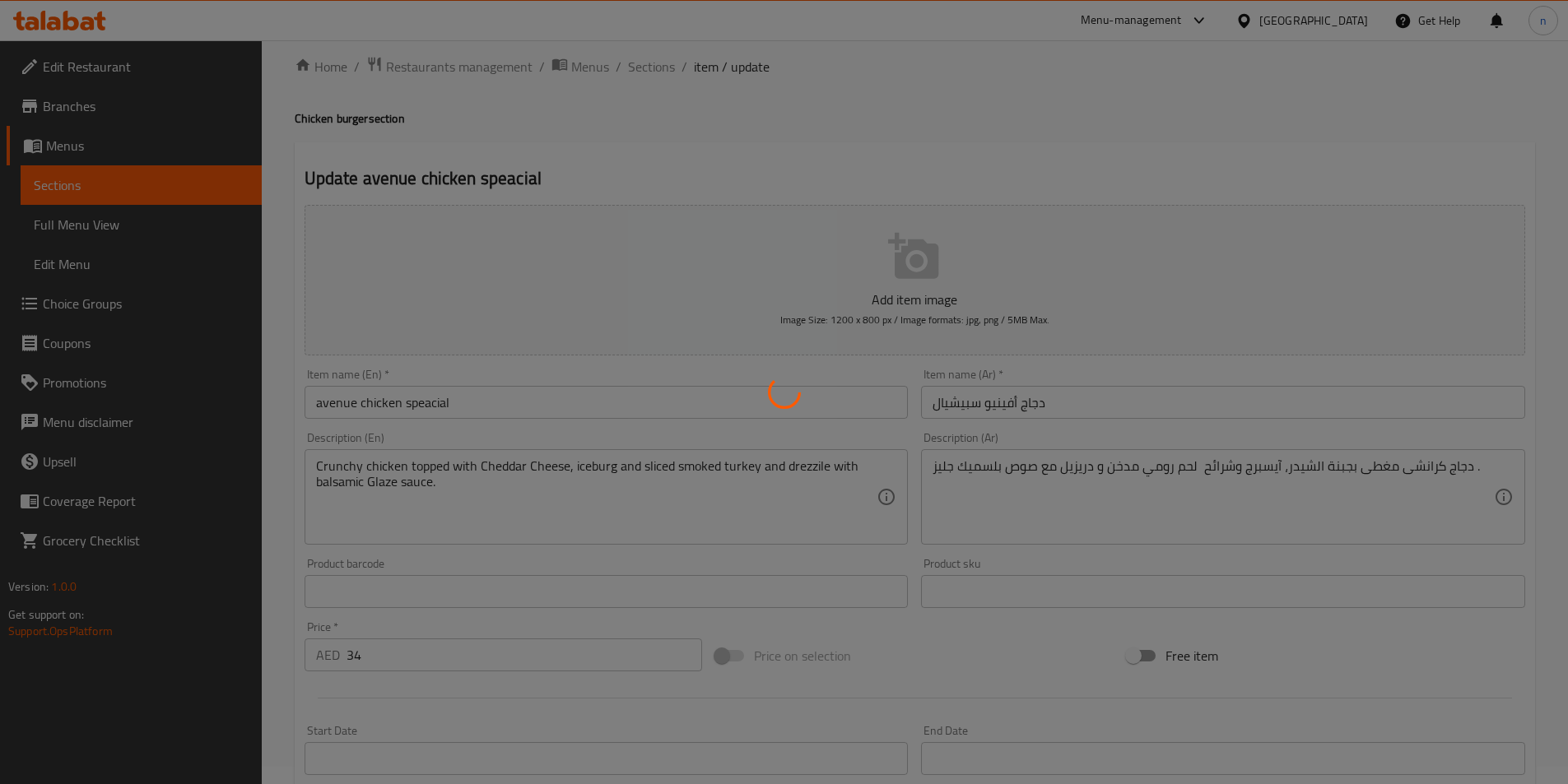
scroll to position [0, 0]
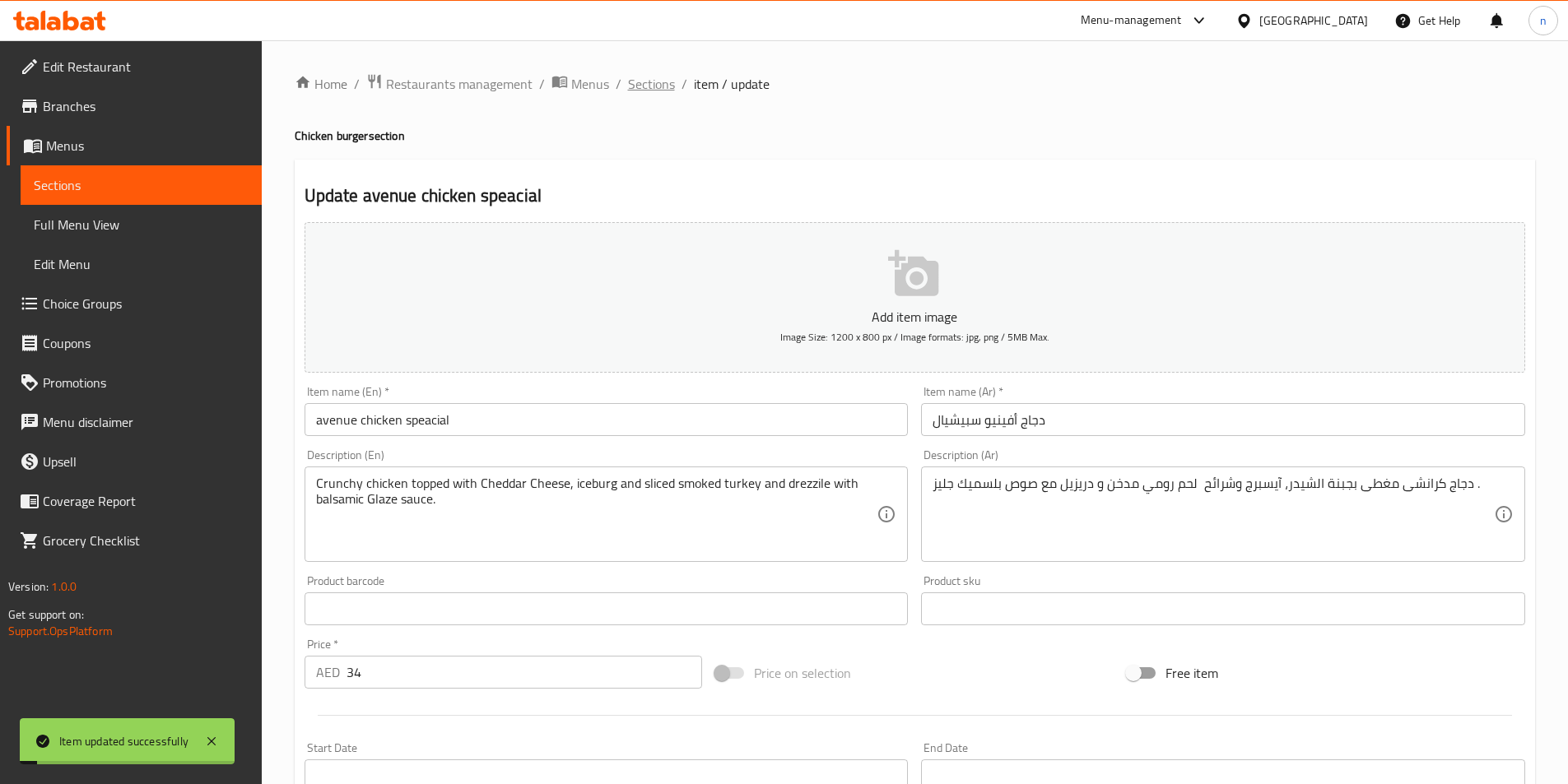
click at [657, 86] on span "Sections" at bounding box center [651, 84] width 47 height 20
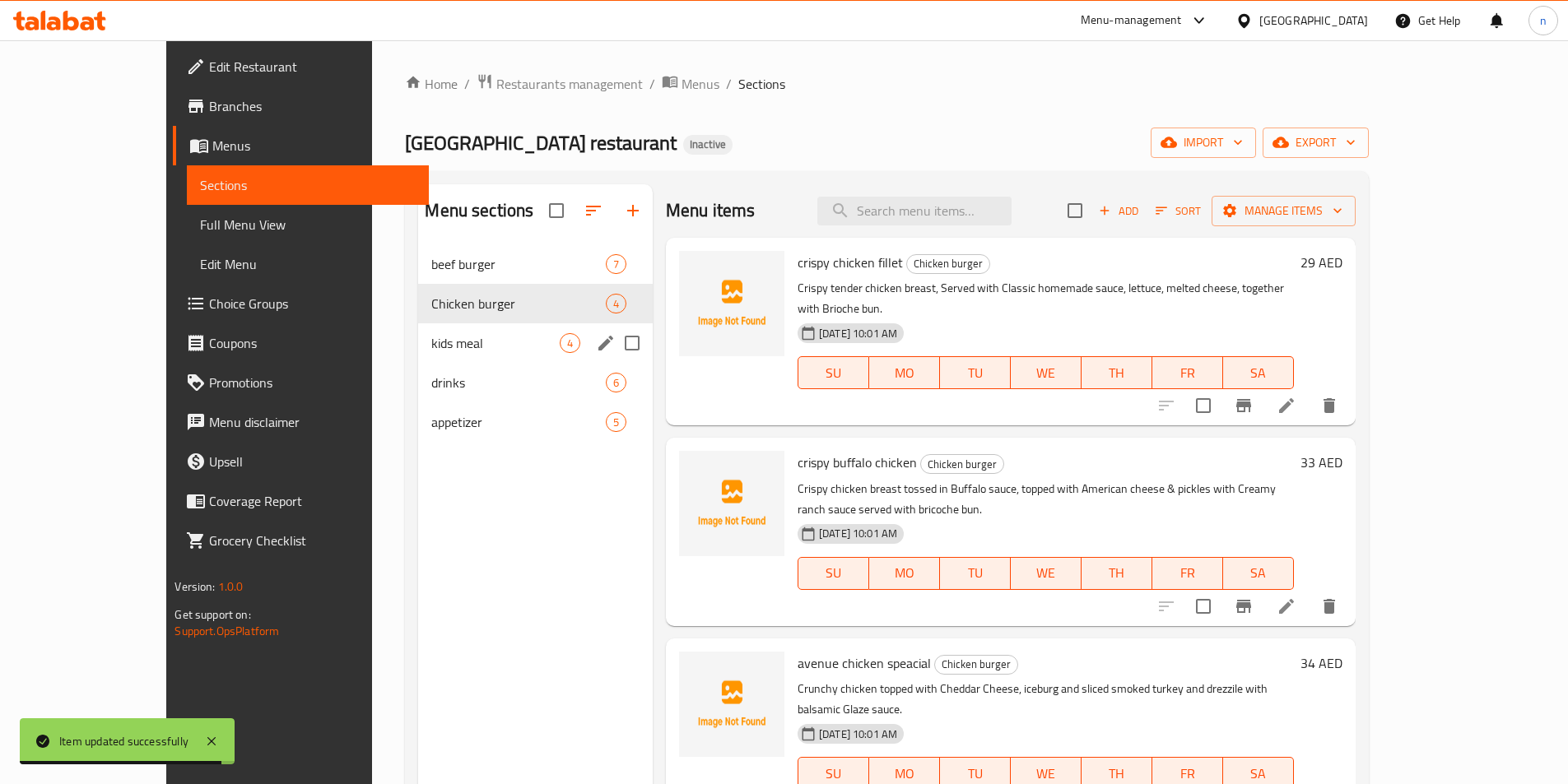
click at [418, 327] on div "kids meal 4" at bounding box center [535, 343] width 235 height 39
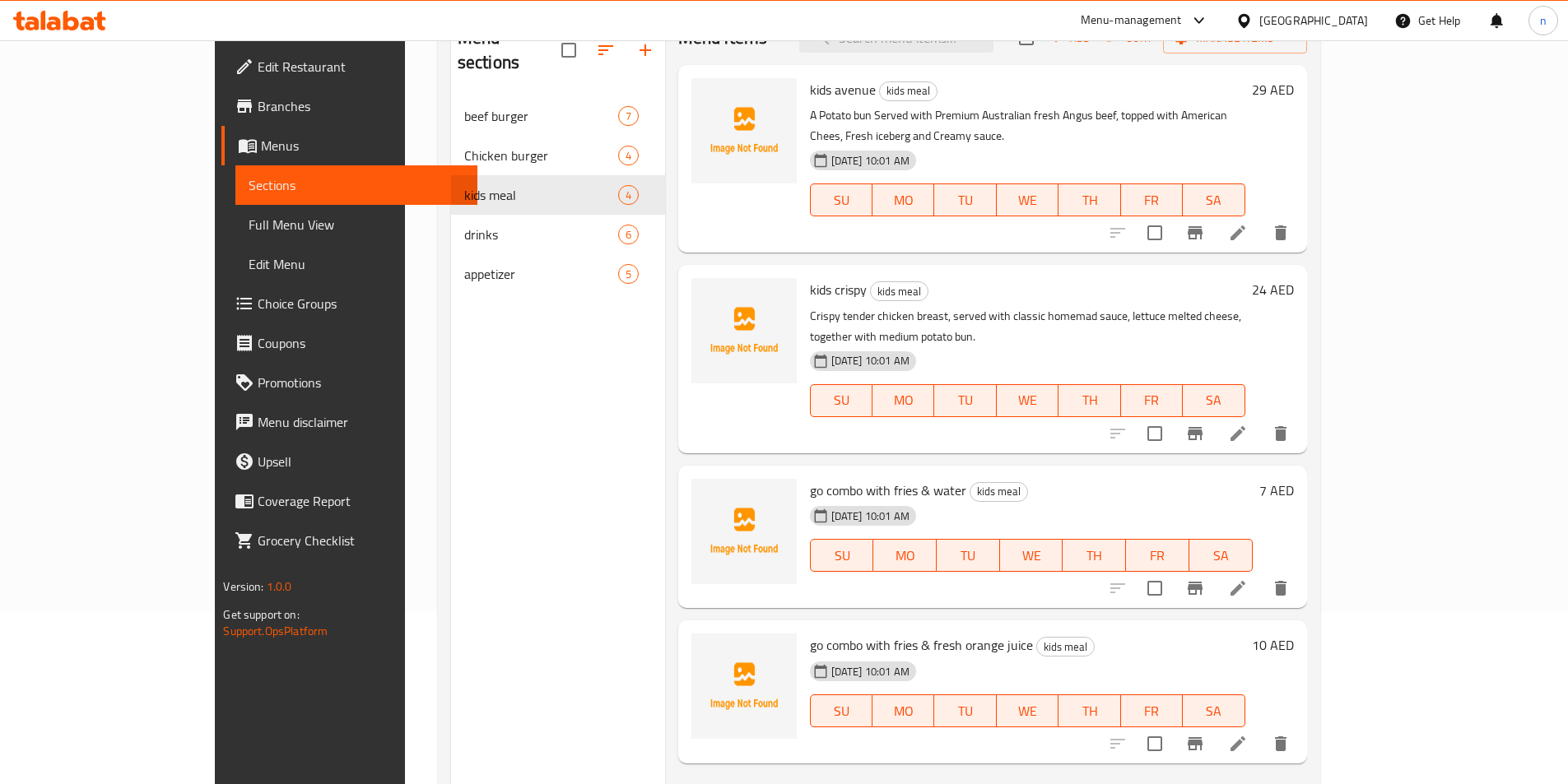
scroll to position [230, 0]
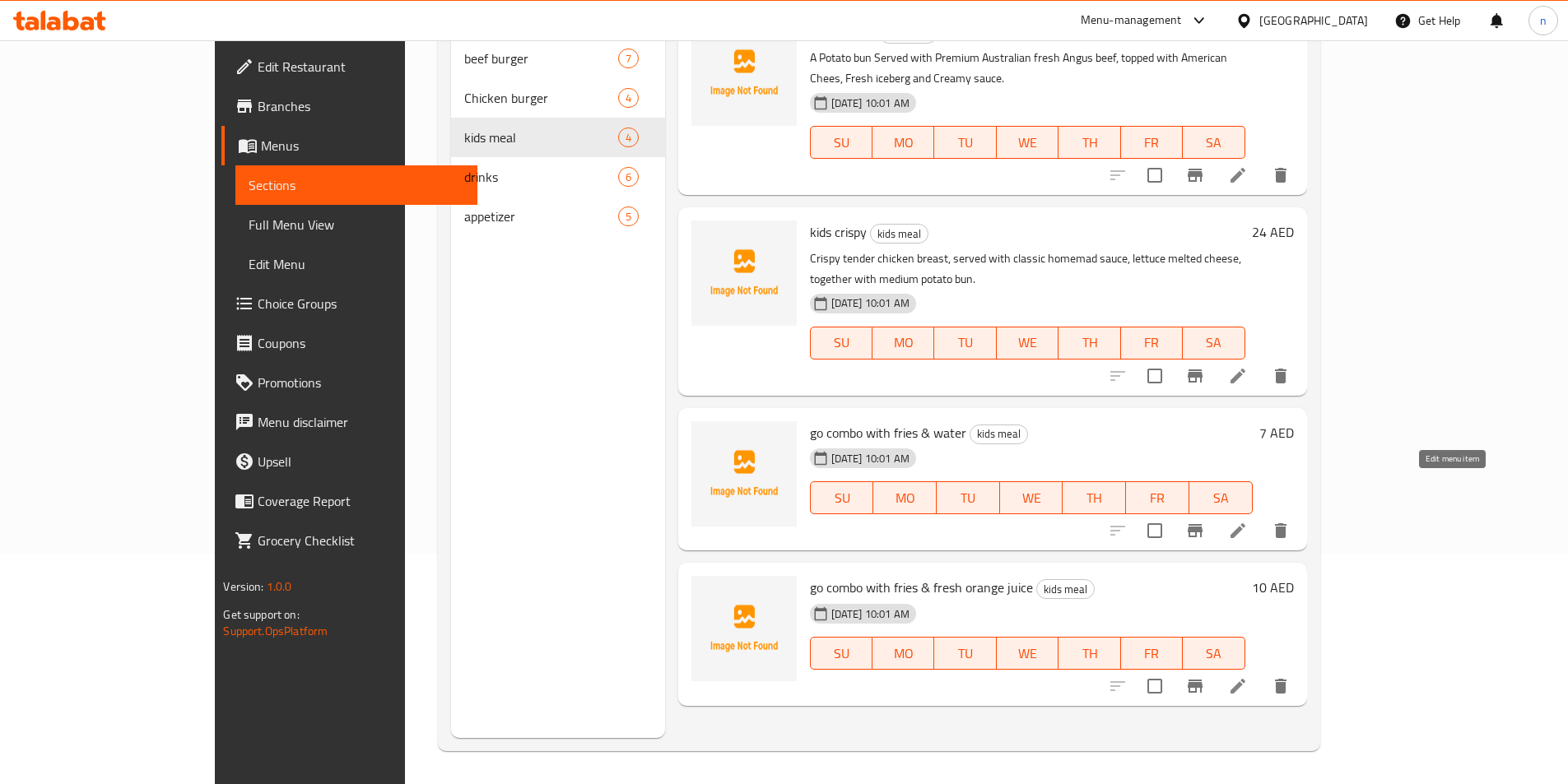
click at [1245, 523] on icon at bounding box center [1237, 530] width 15 height 15
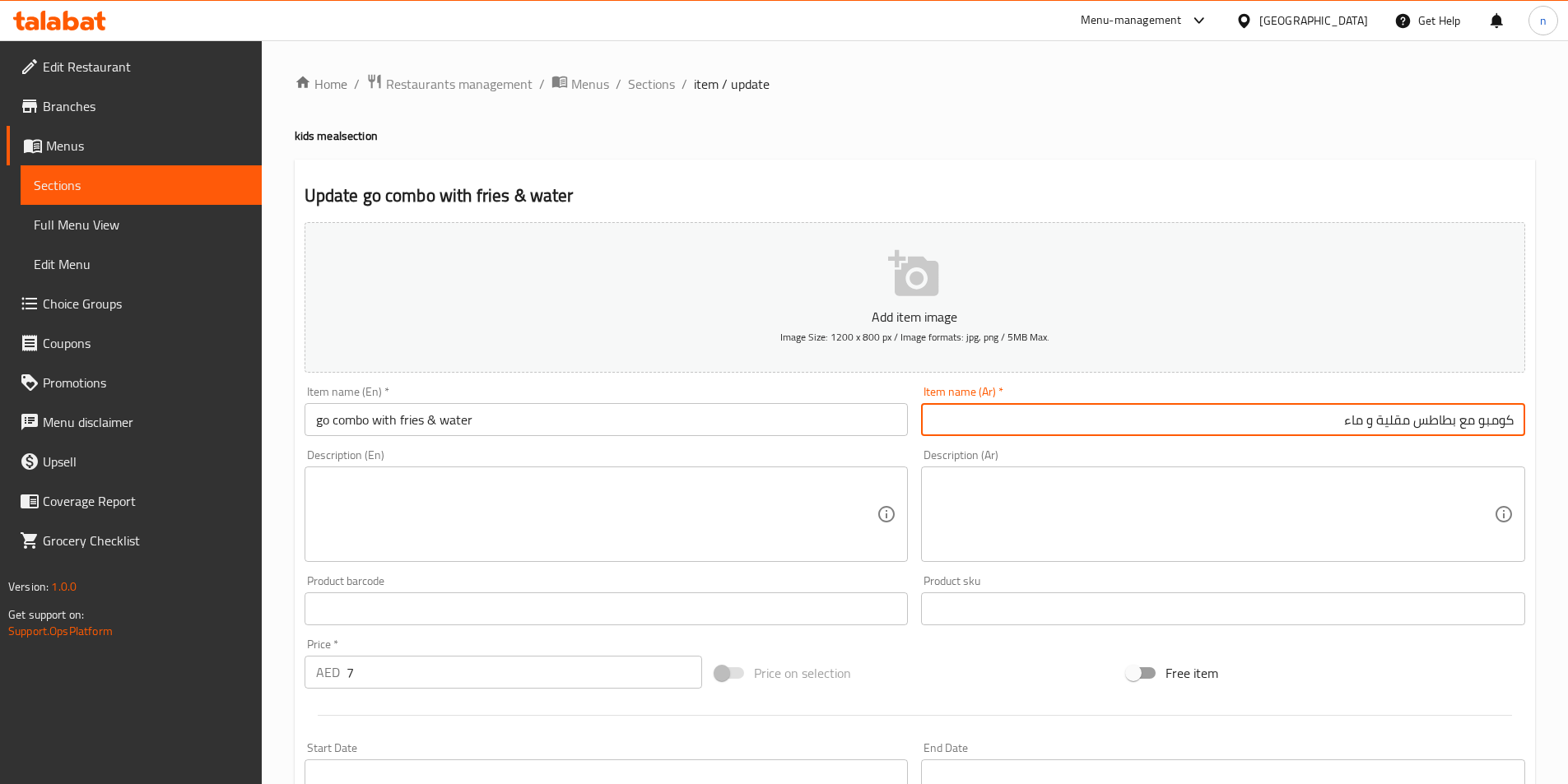
click at [1519, 419] on input "كومبو مع بطاطس مقلية و ماء" at bounding box center [1223, 419] width 604 height 33
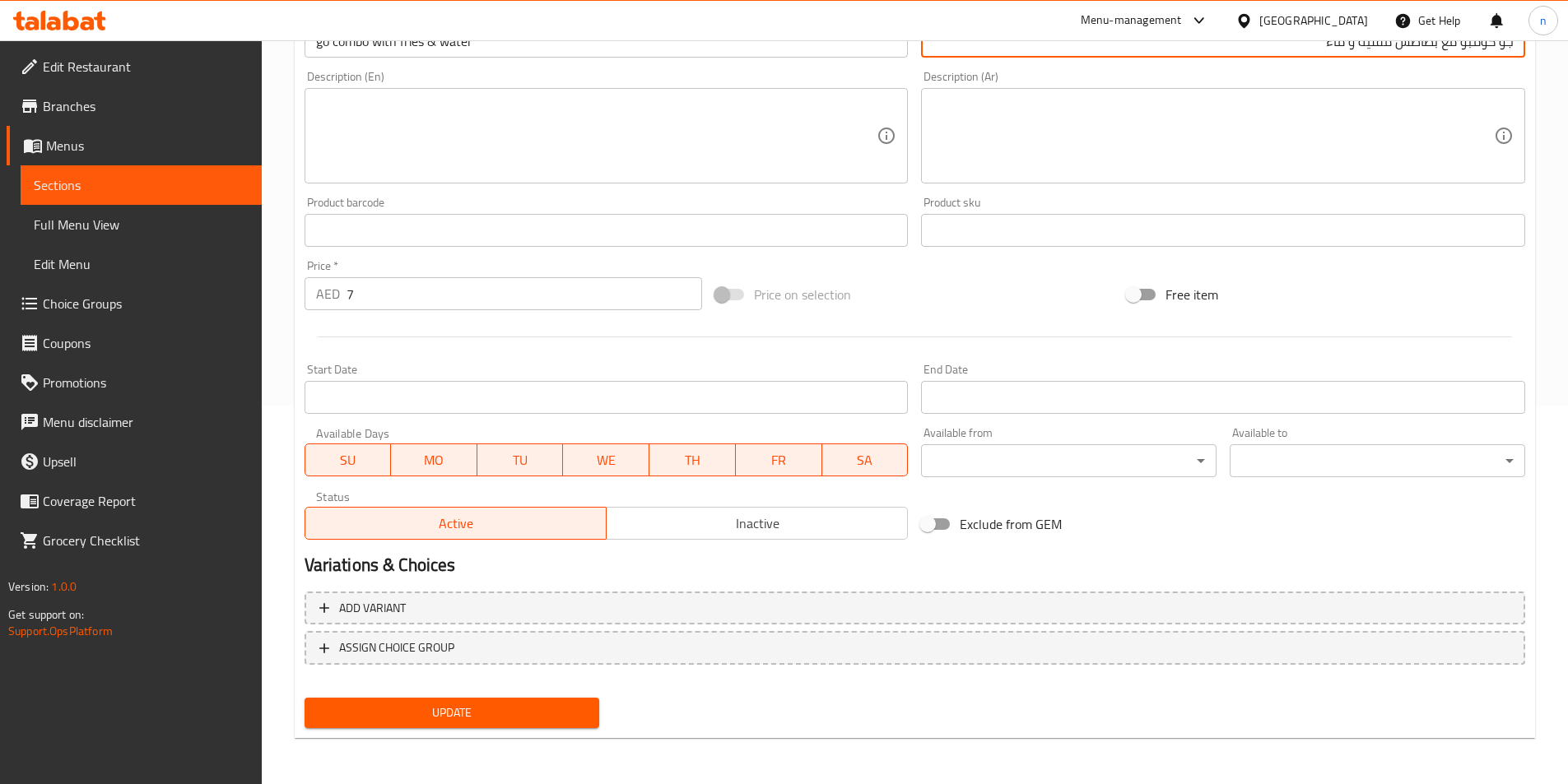
type input "جو كومبو مع بطاطس مقلية و ماء"
click at [464, 708] on span "Update" at bounding box center [453, 713] width 269 height 20
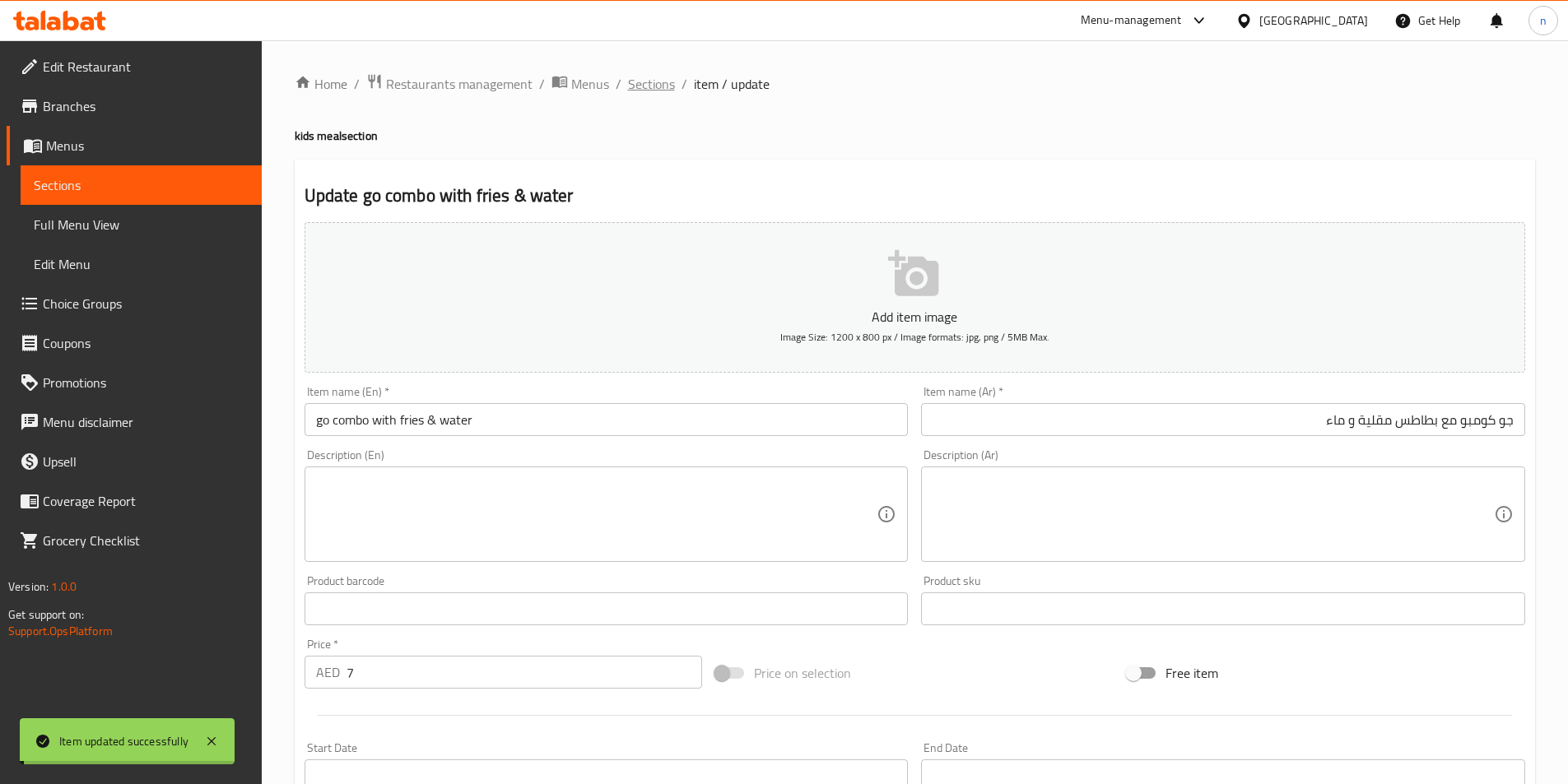
click at [649, 88] on span "Sections" at bounding box center [651, 84] width 47 height 20
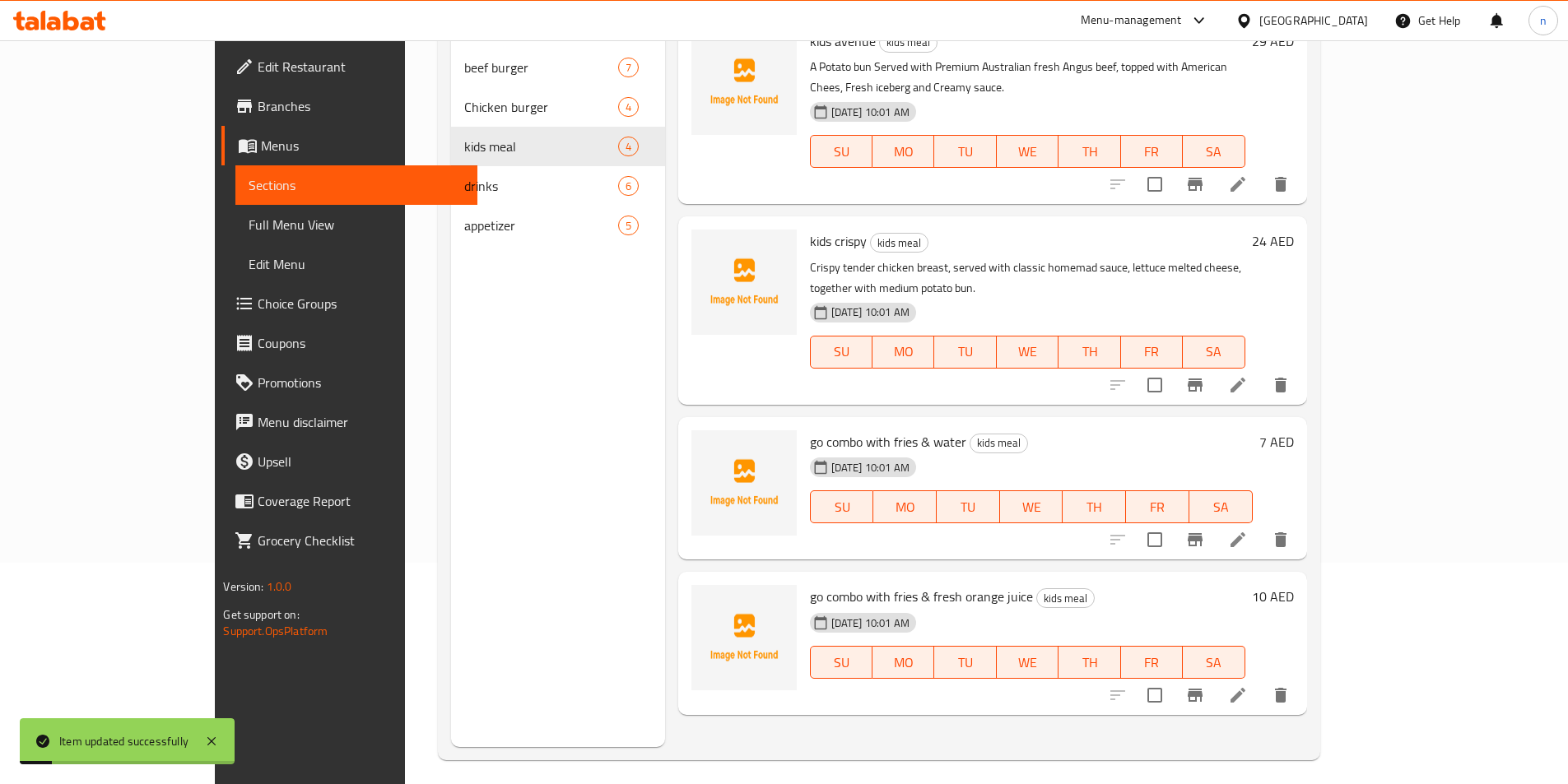
scroll to position [230, 0]
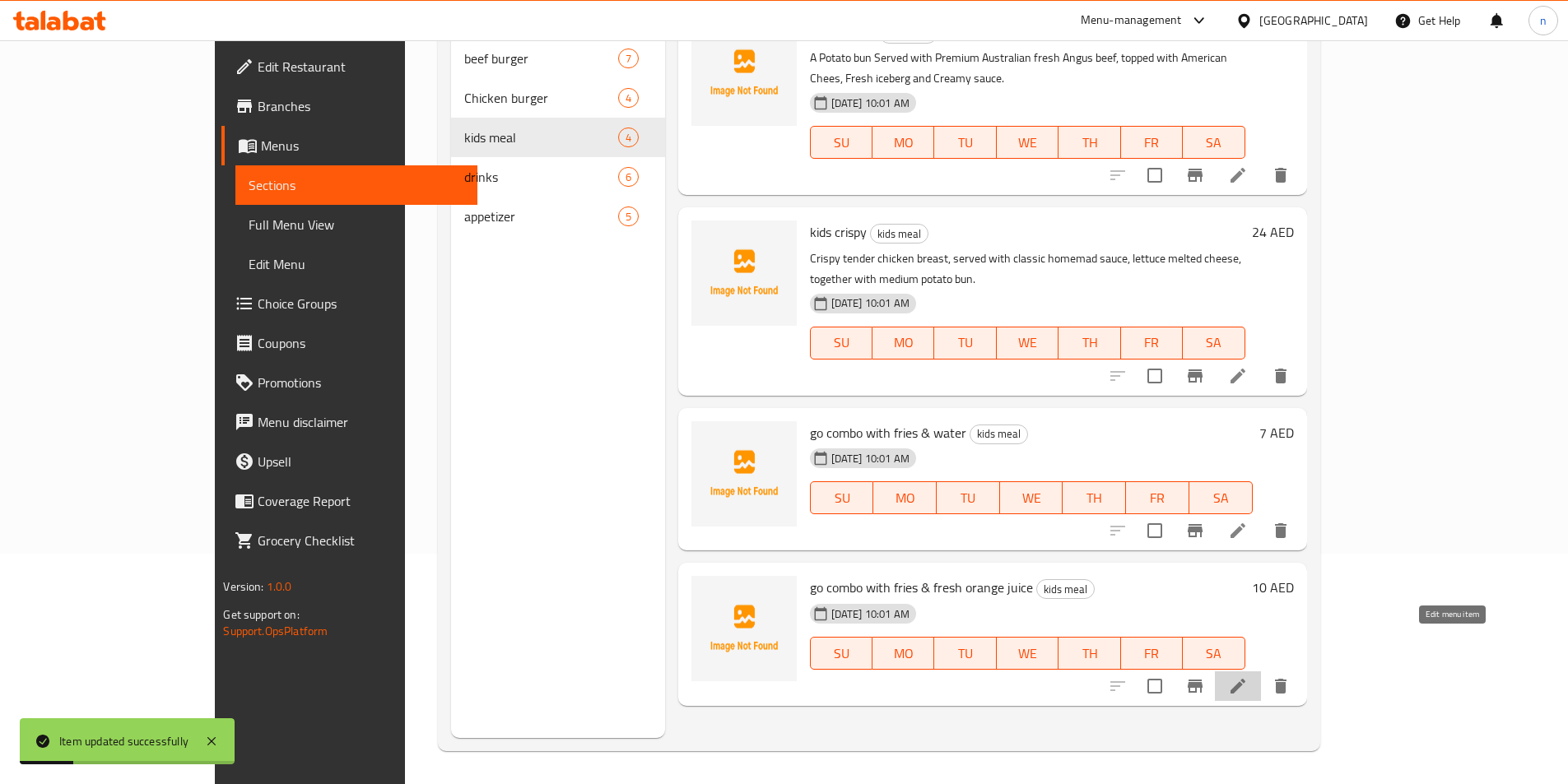
click at [1247, 676] on icon at bounding box center [1238, 686] width 20 height 20
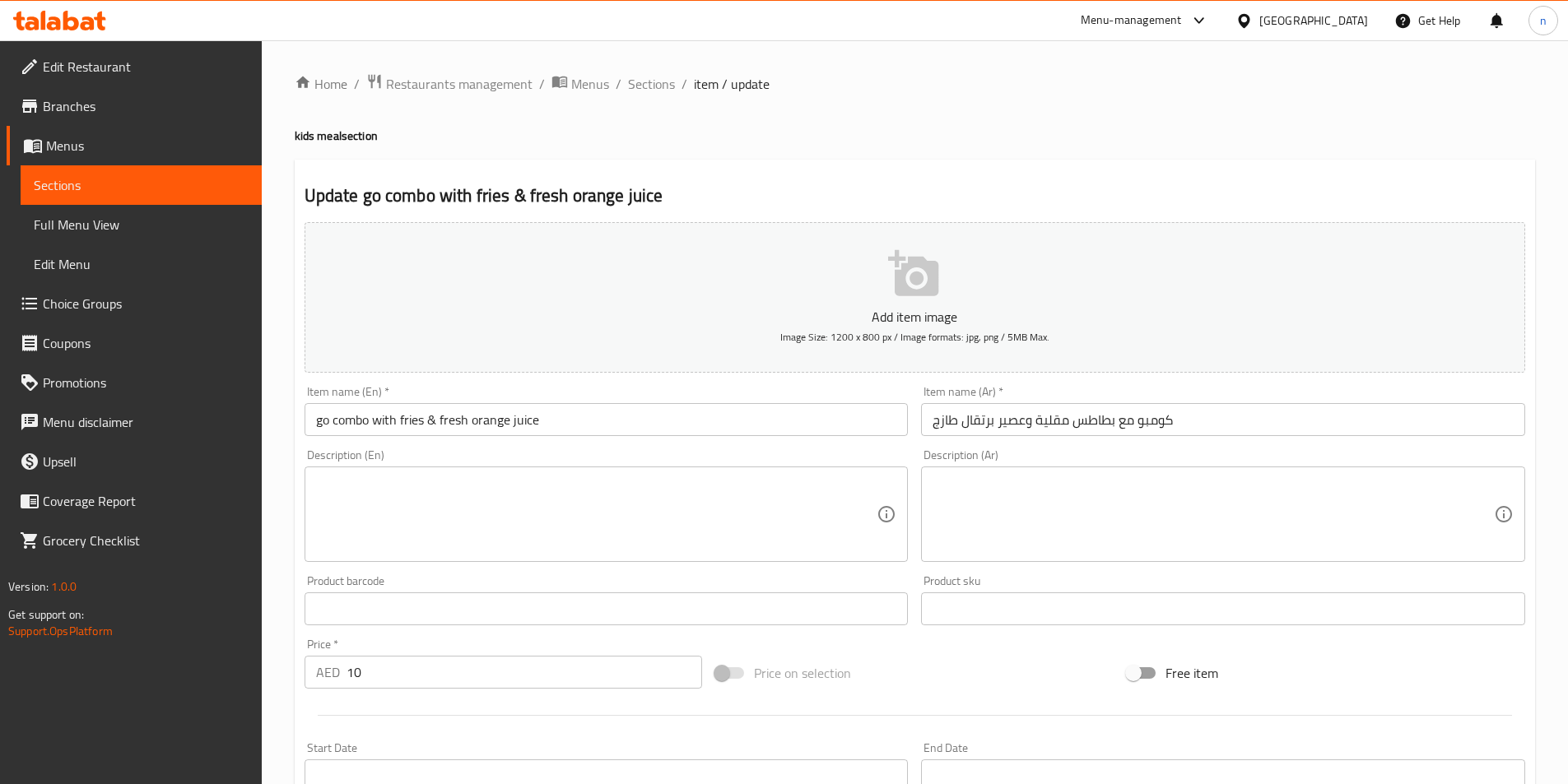
click at [1079, 416] on input "كومبو مع بطاطس مقلية وعصير برتقال طازج" at bounding box center [1223, 419] width 604 height 33
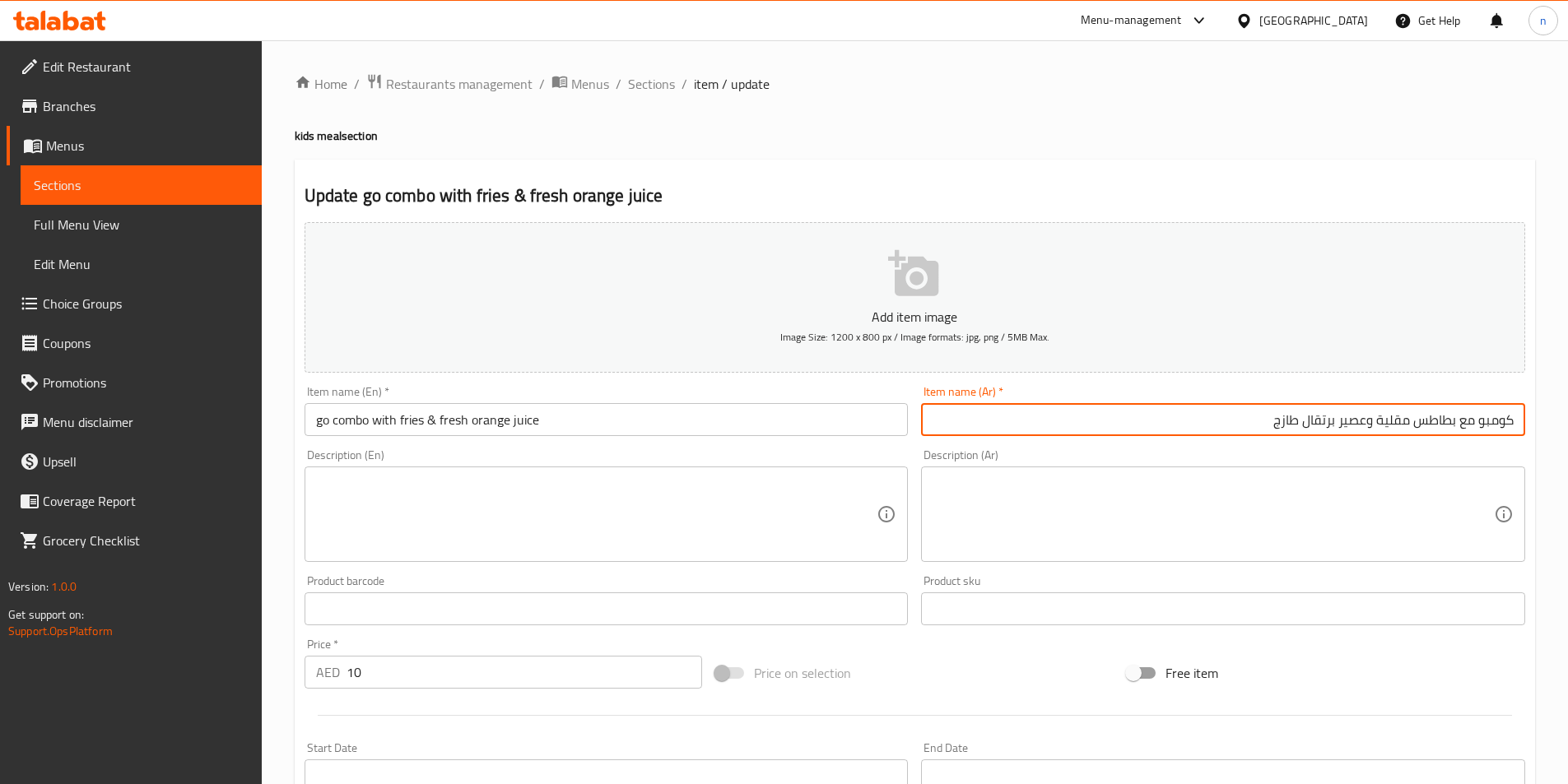
click at [1517, 408] on input "كومبو مع بطاطس مقلية وعصير برتقال طازج" at bounding box center [1223, 419] width 604 height 33
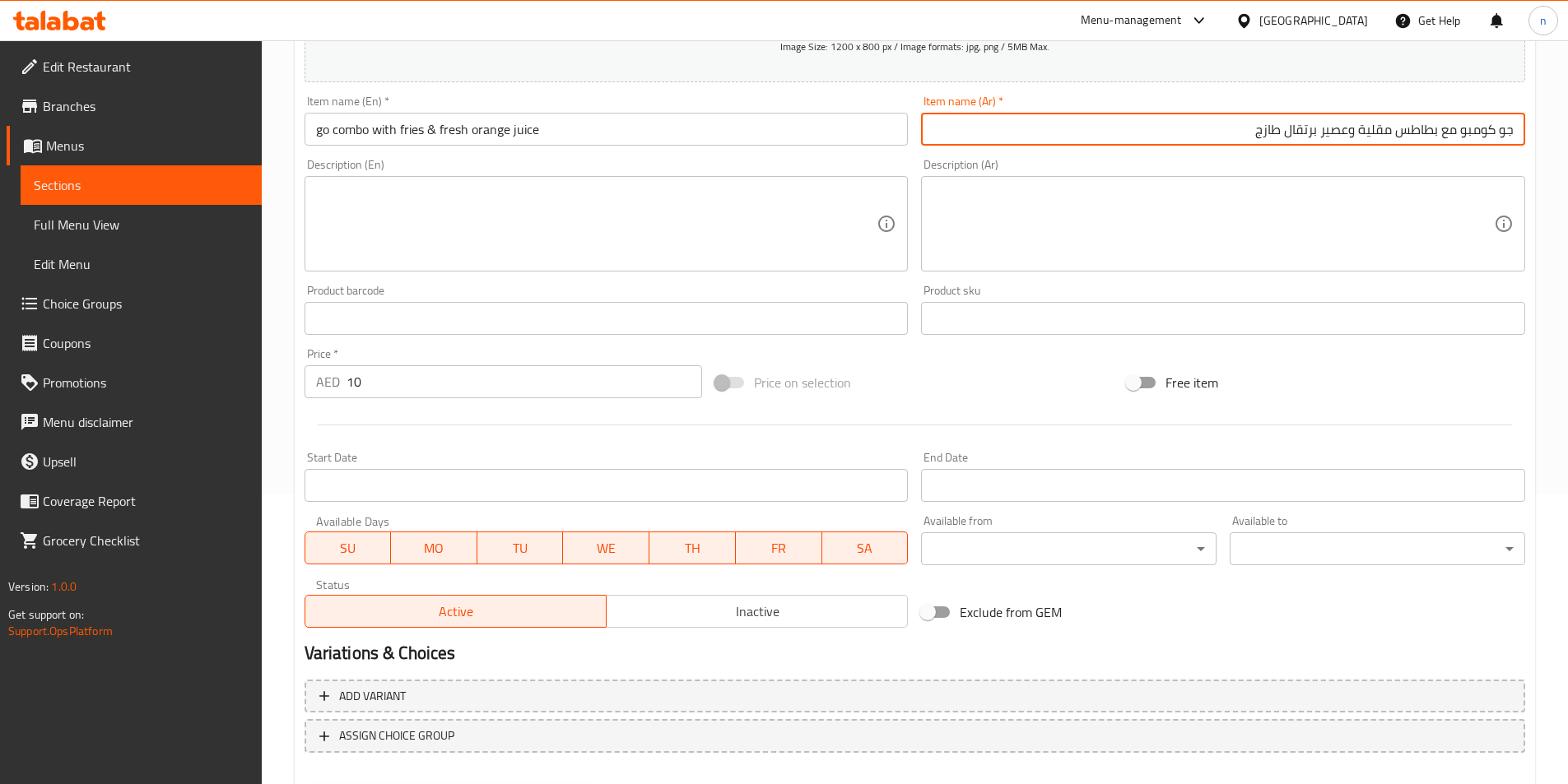
scroll to position [378, 0]
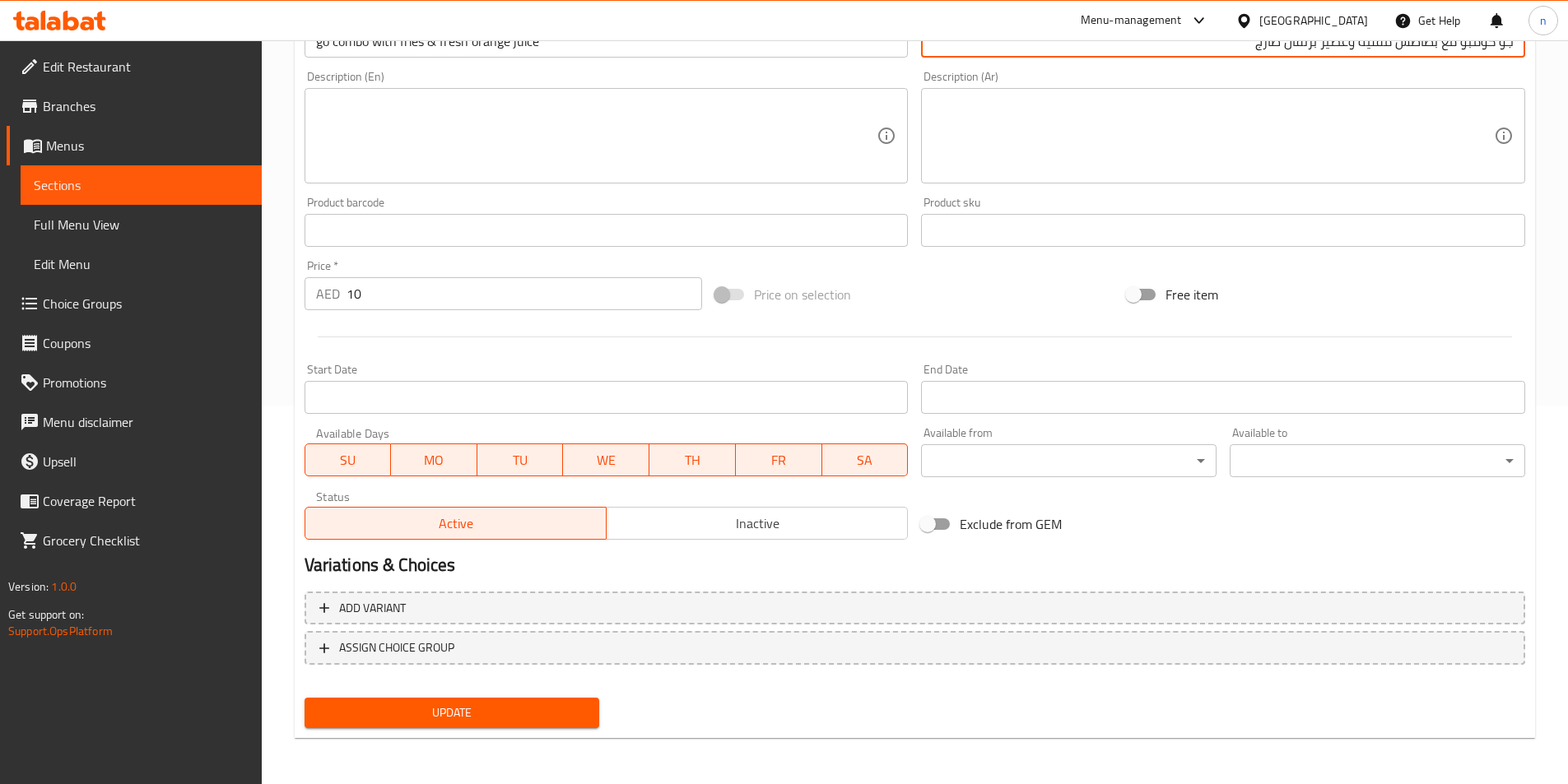
type input "جو كومبو مع بطاطس مقلية وعصير برتقال طازج"
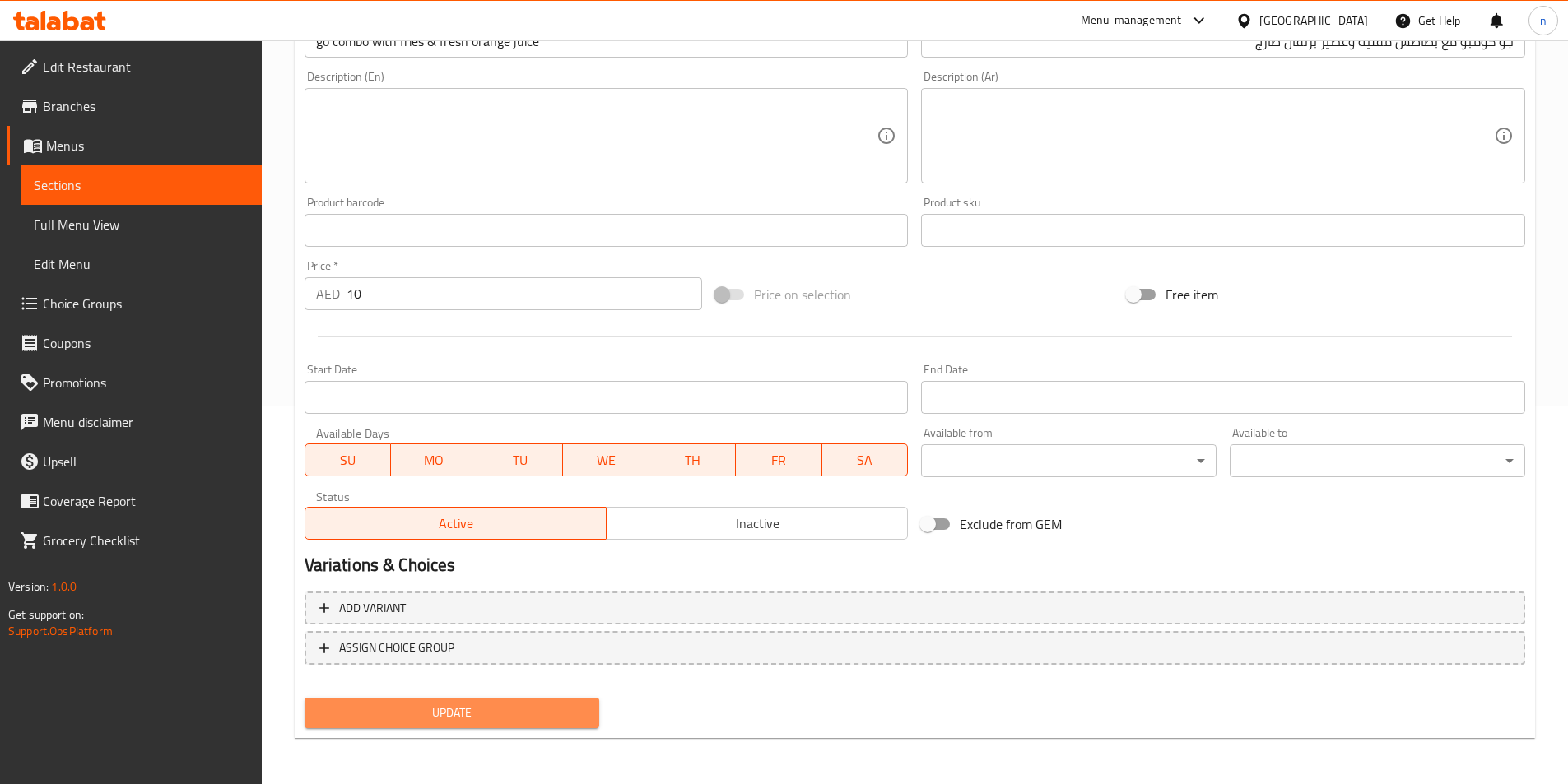
click at [414, 705] on span "Update" at bounding box center [453, 713] width 269 height 20
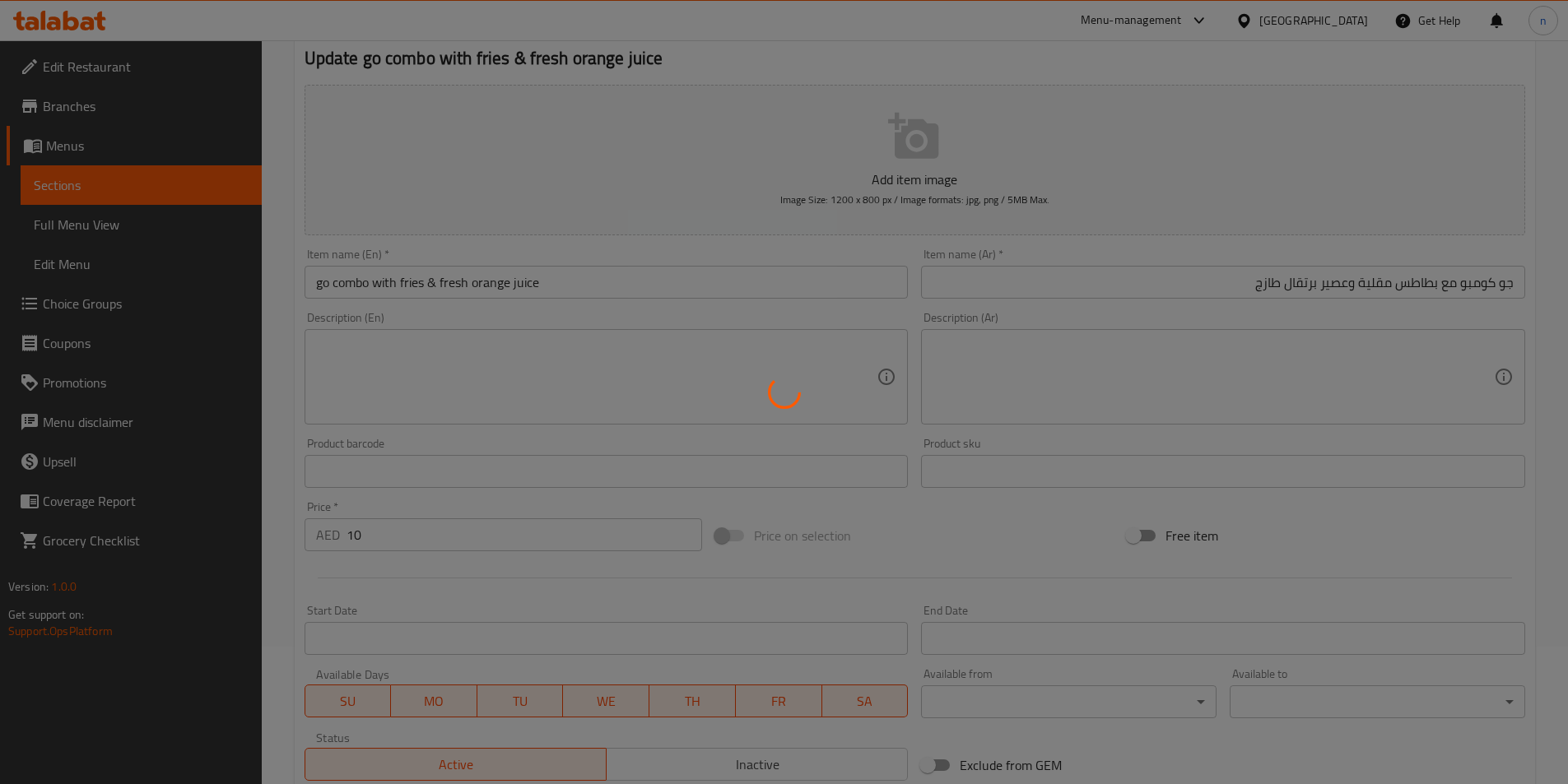
scroll to position [0, 0]
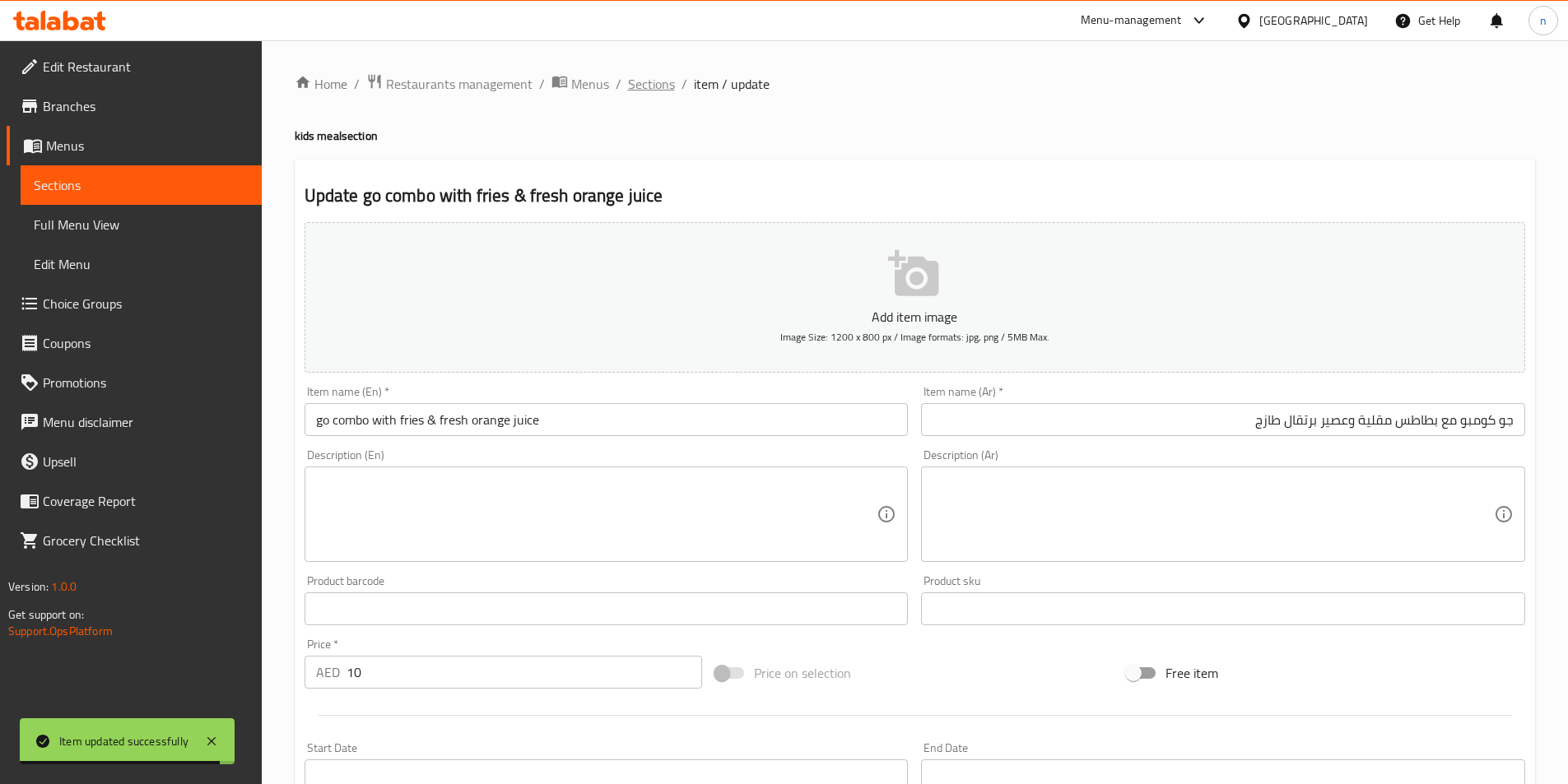
click at [635, 84] on span "Sections" at bounding box center [651, 84] width 47 height 20
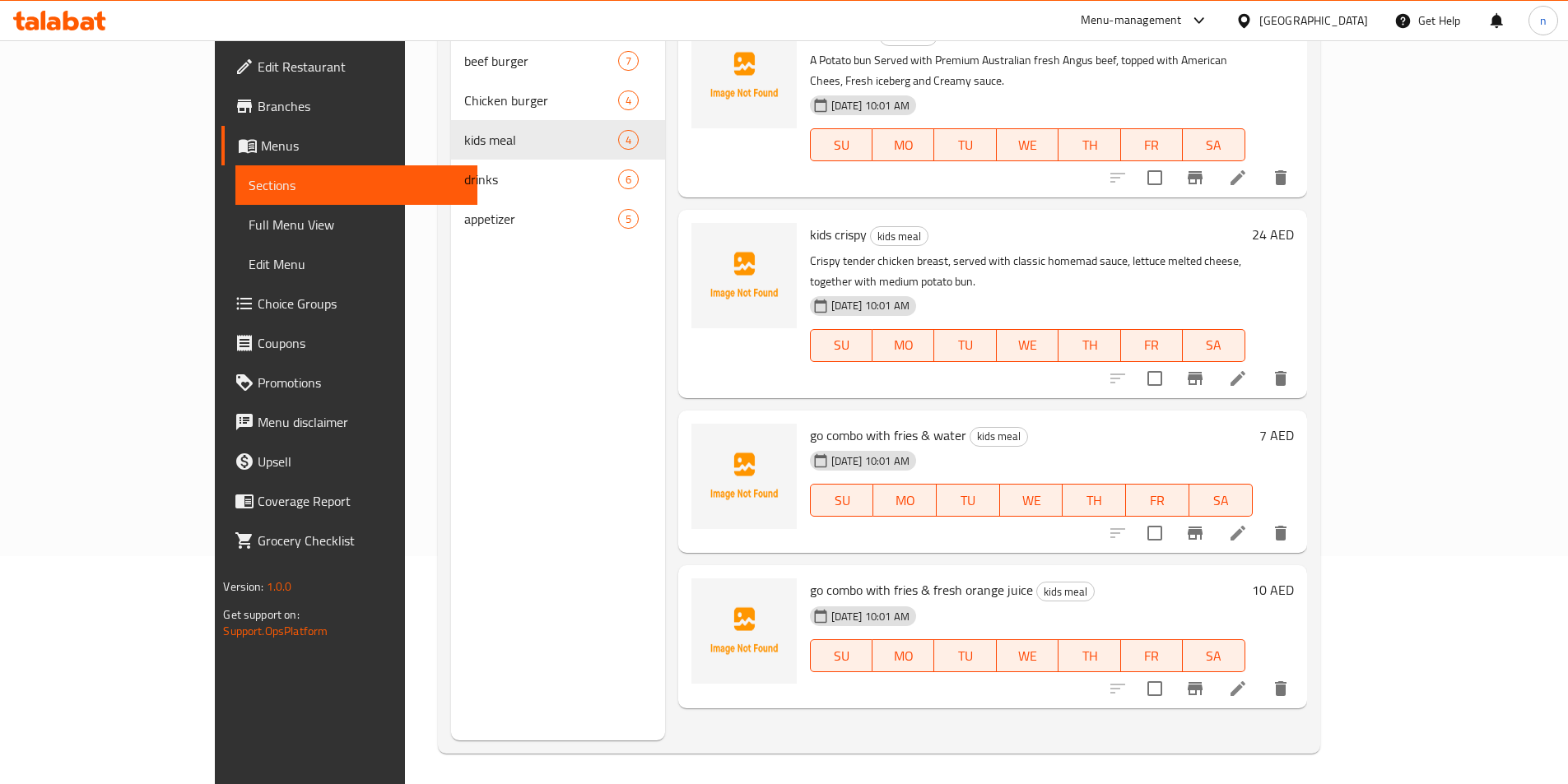
scroll to position [230, 0]
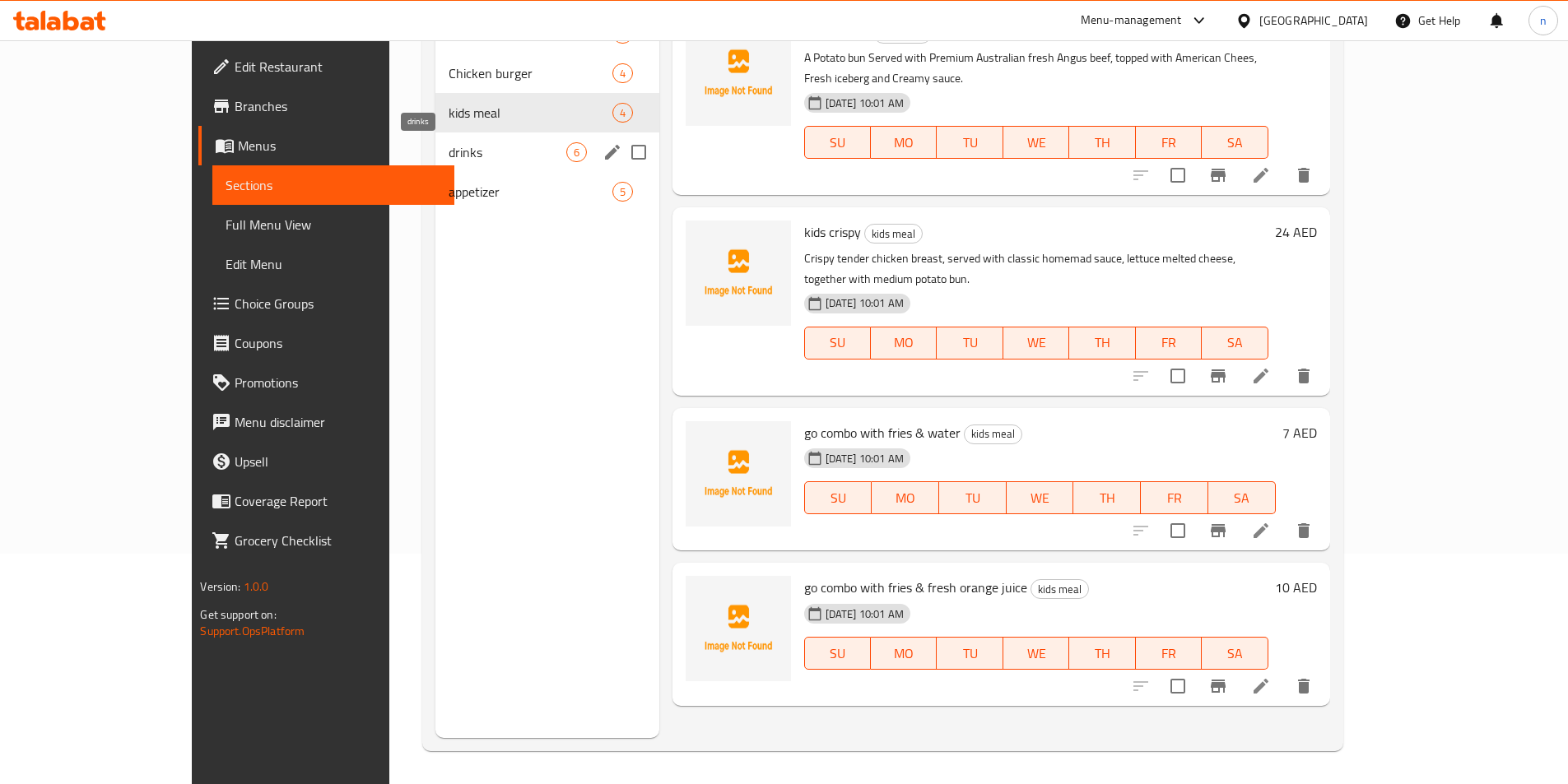
click at [448, 160] on span "drinks" at bounding box center [507, 152] width 117 height 20
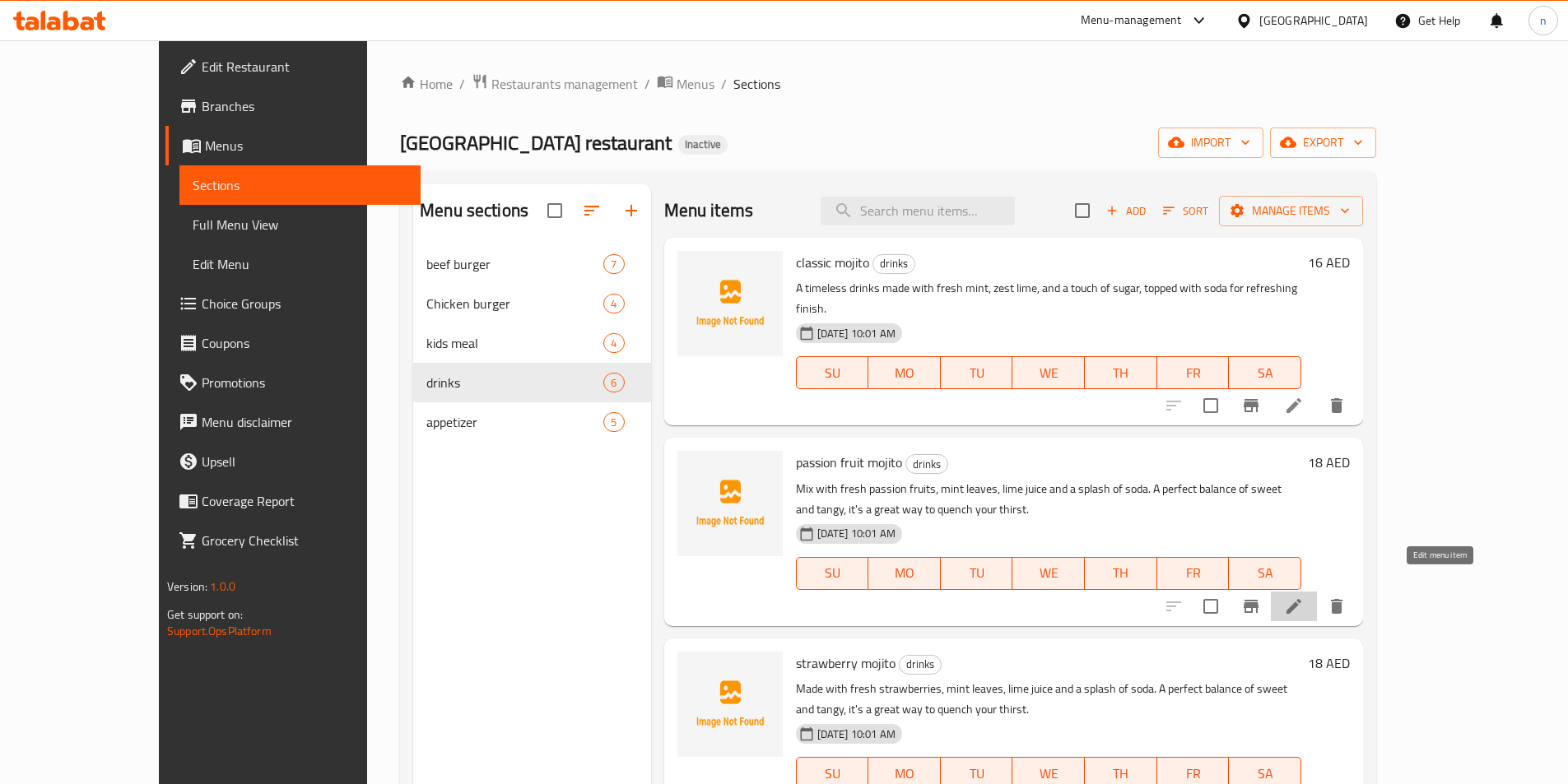
click at [1301, 599] on icon at bounding box center [1293, 606] width 15 height 15
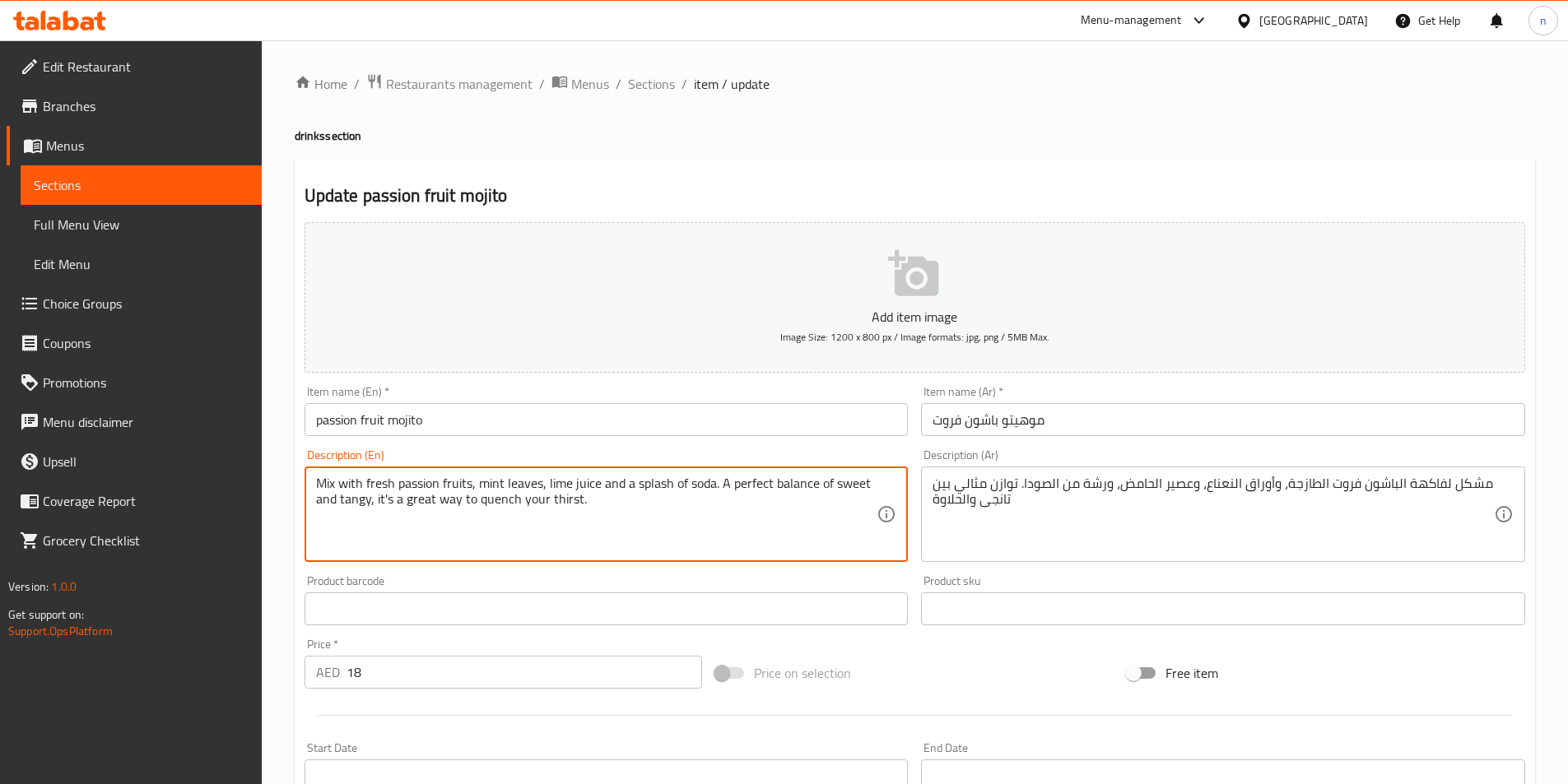
drag, startPoint x: 571, startPoint y: 503, endPoint x: 380, endPoint y: 512, distance: 191.2
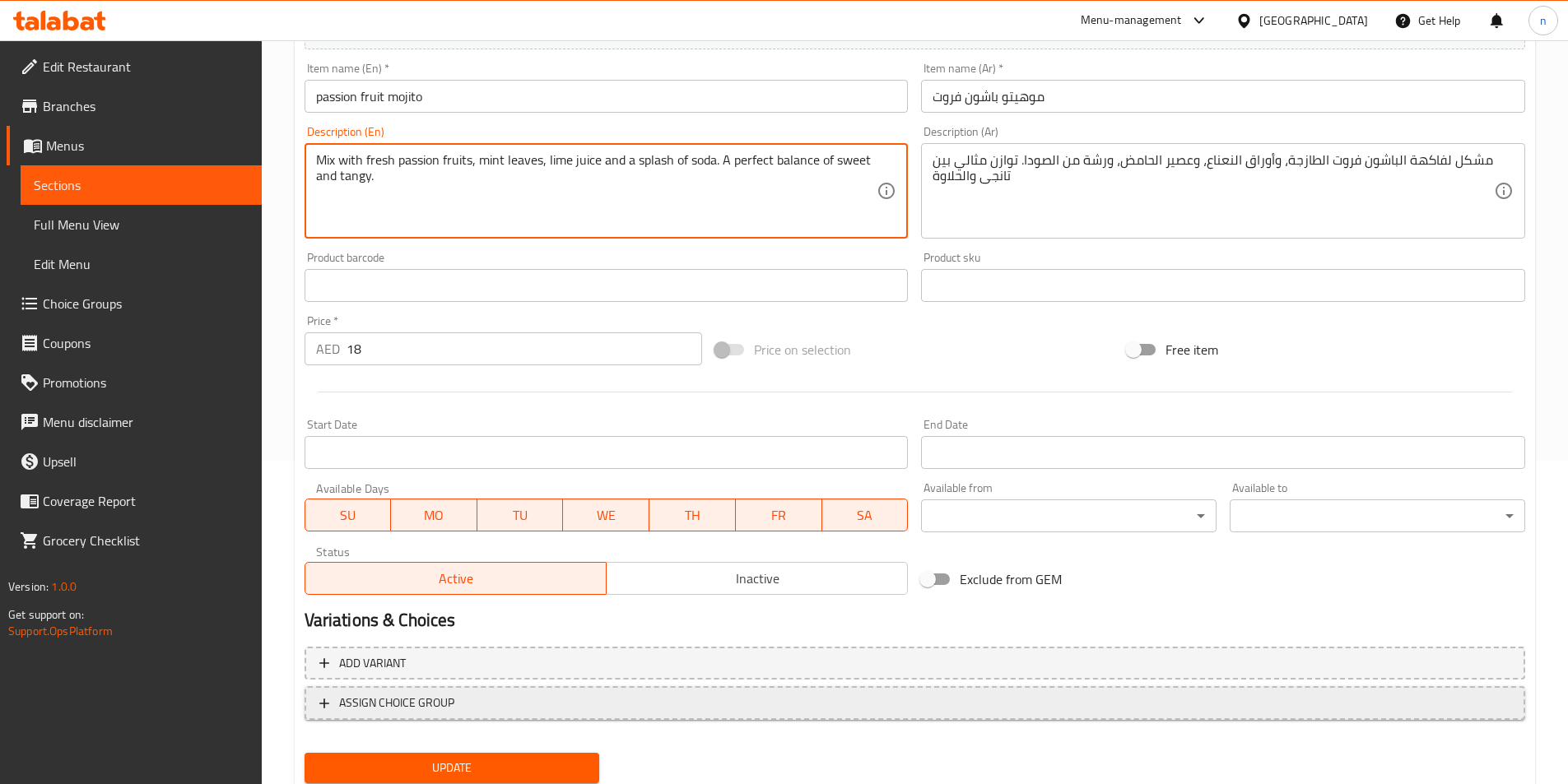
scroll to position [378, 0]
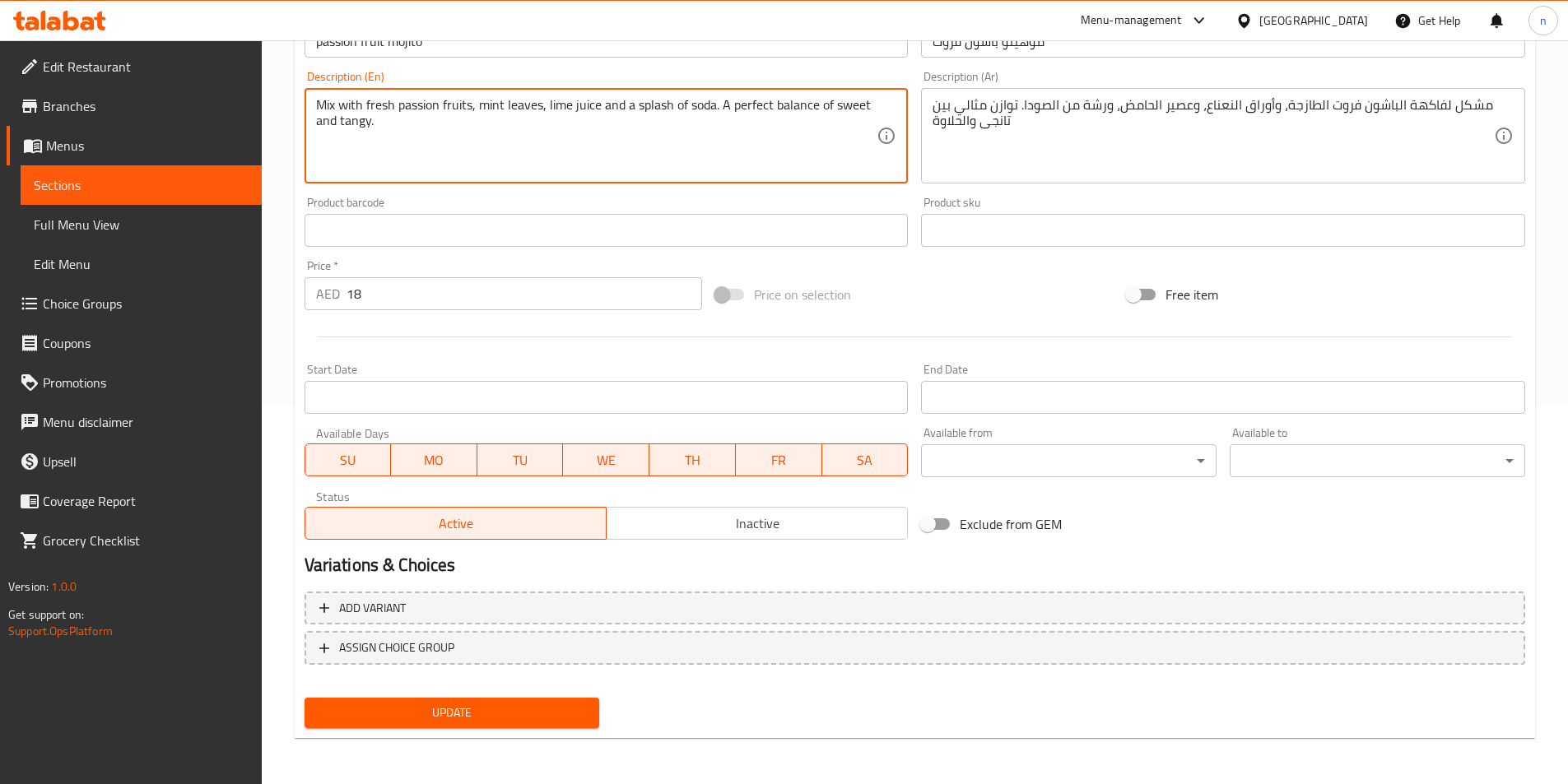
type textarea "Mix with fresh passion fruits, mint leaves, lime juice and a splash of soda. A …"
click at [535, 728] on button "Update" at bounding box center [452, 712] width 295 height 30
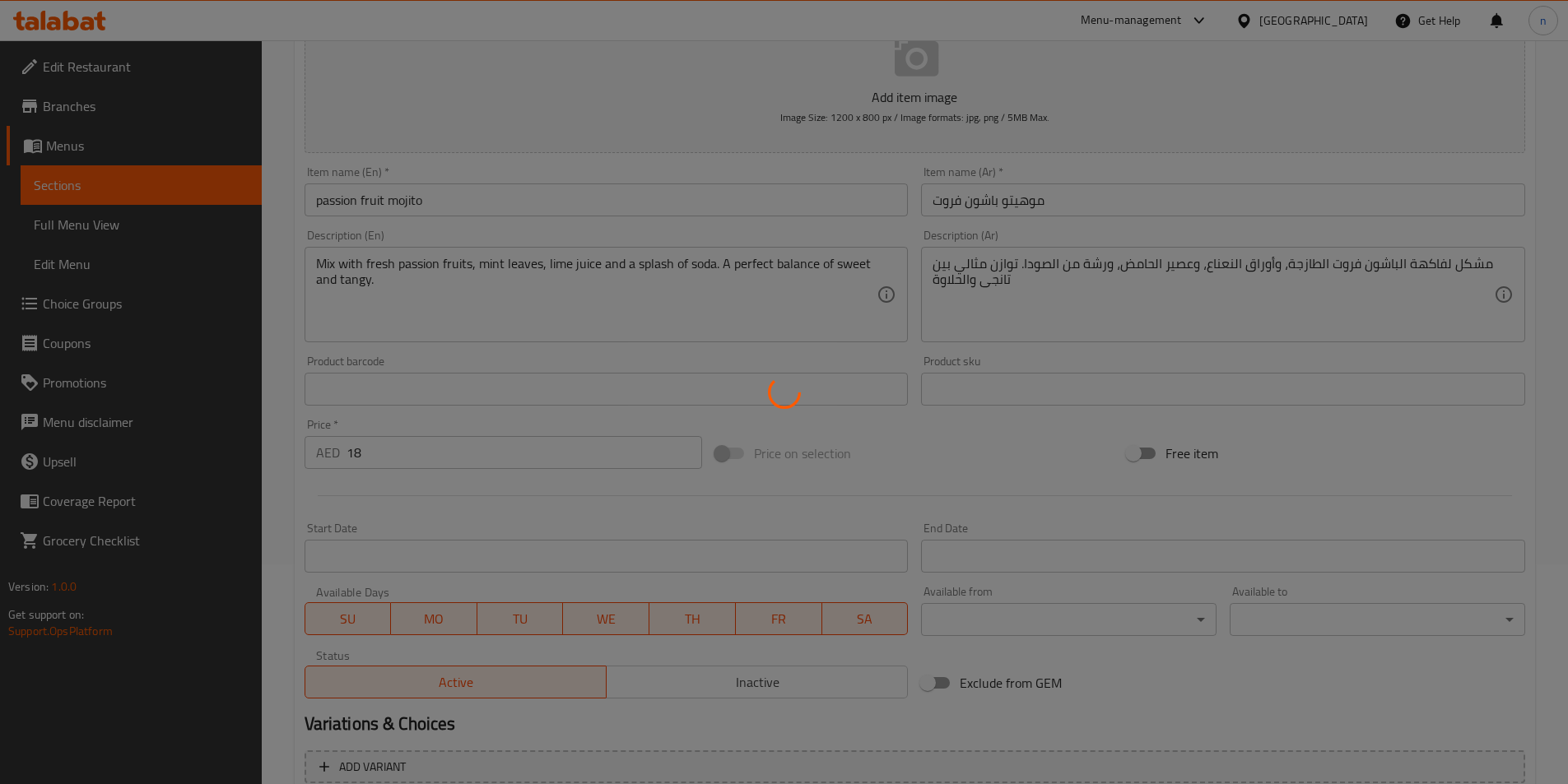
scroll to position [0, 0]
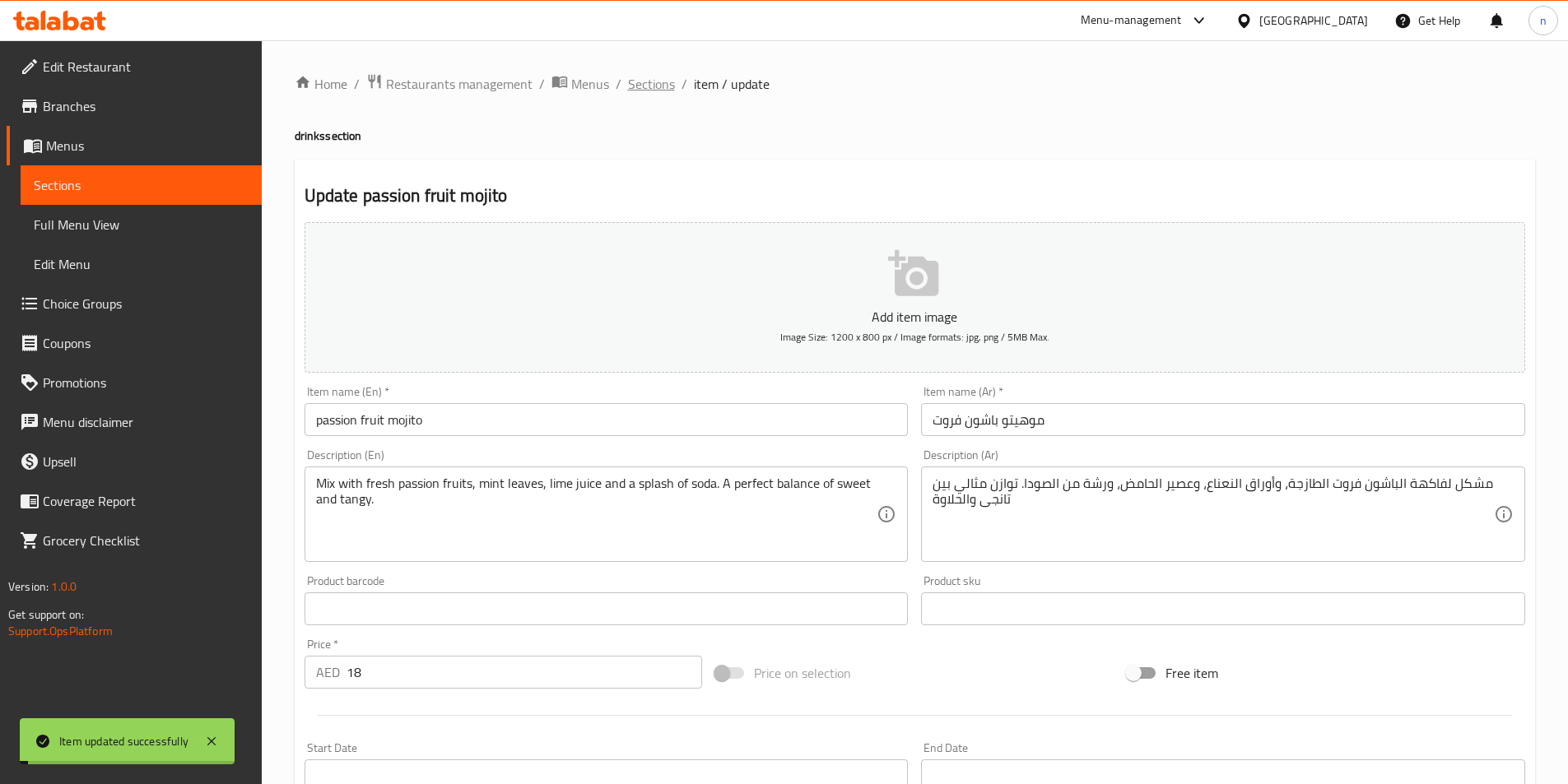
click at [644, 79] on span "Sections" at bounding box center [651, 84] width 47 height 20
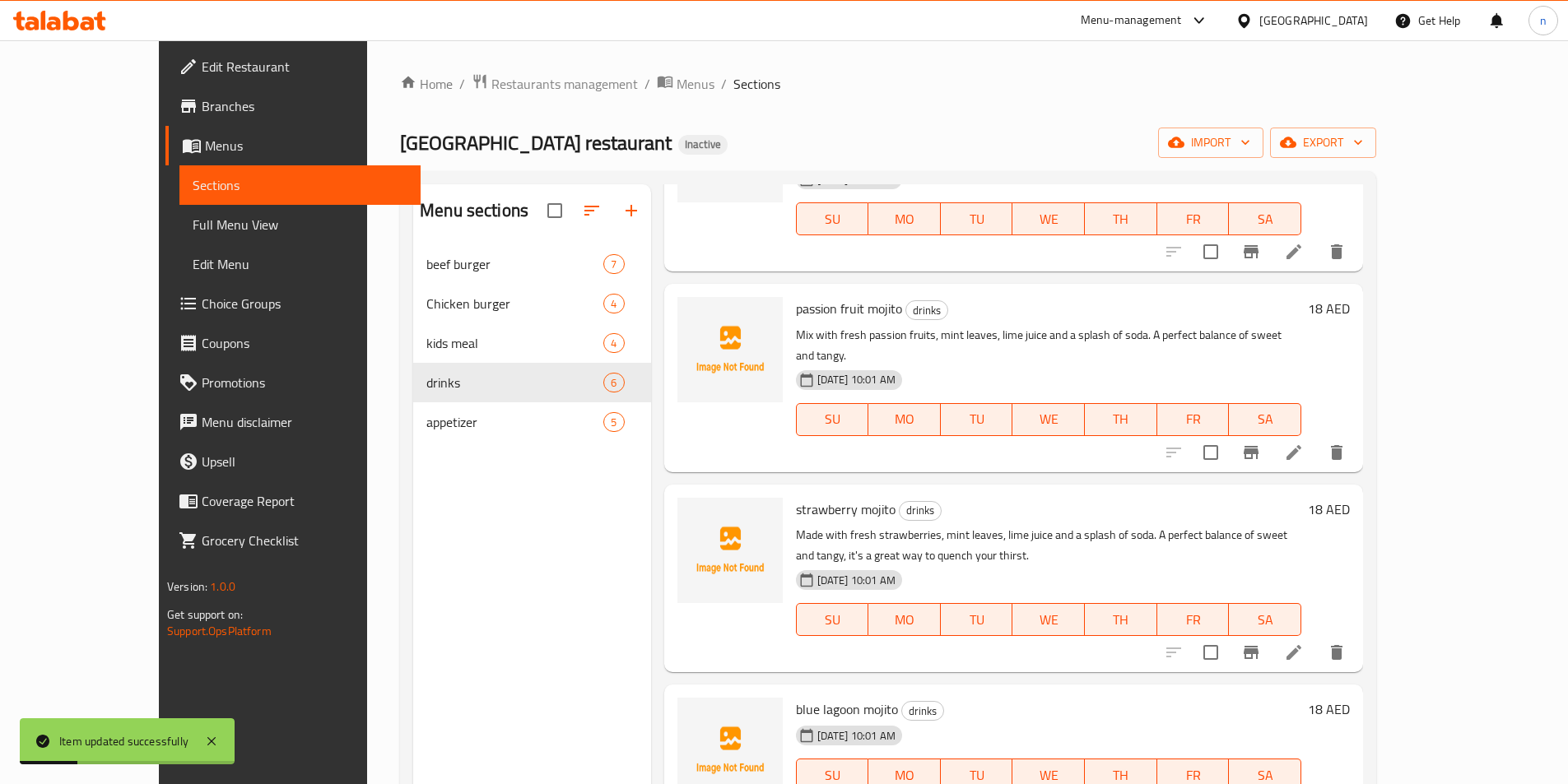
scroll to position [165, 0]
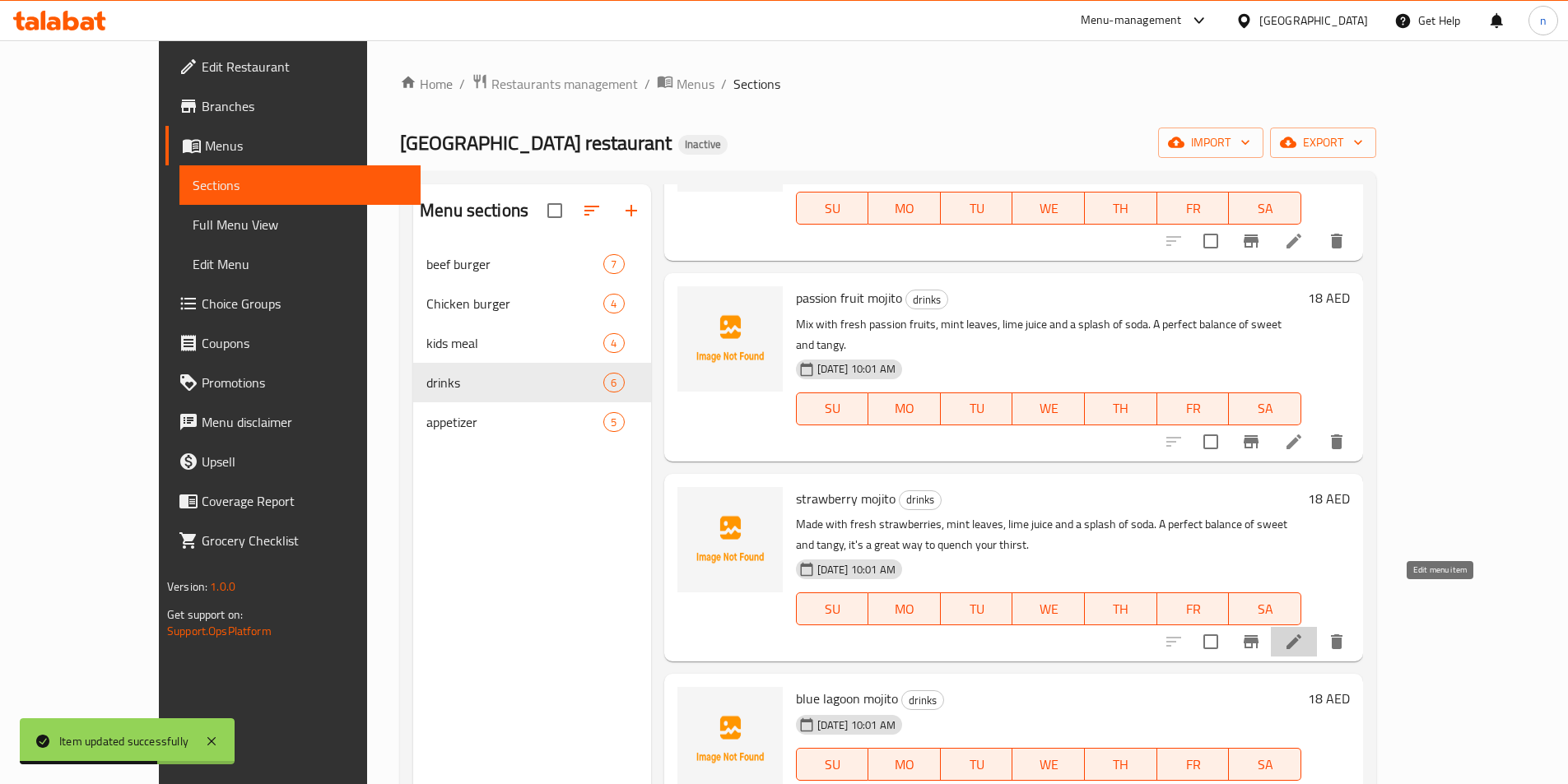
click at [1301, 634] on icon at bounding box center [1293, 641] width 15 height 15
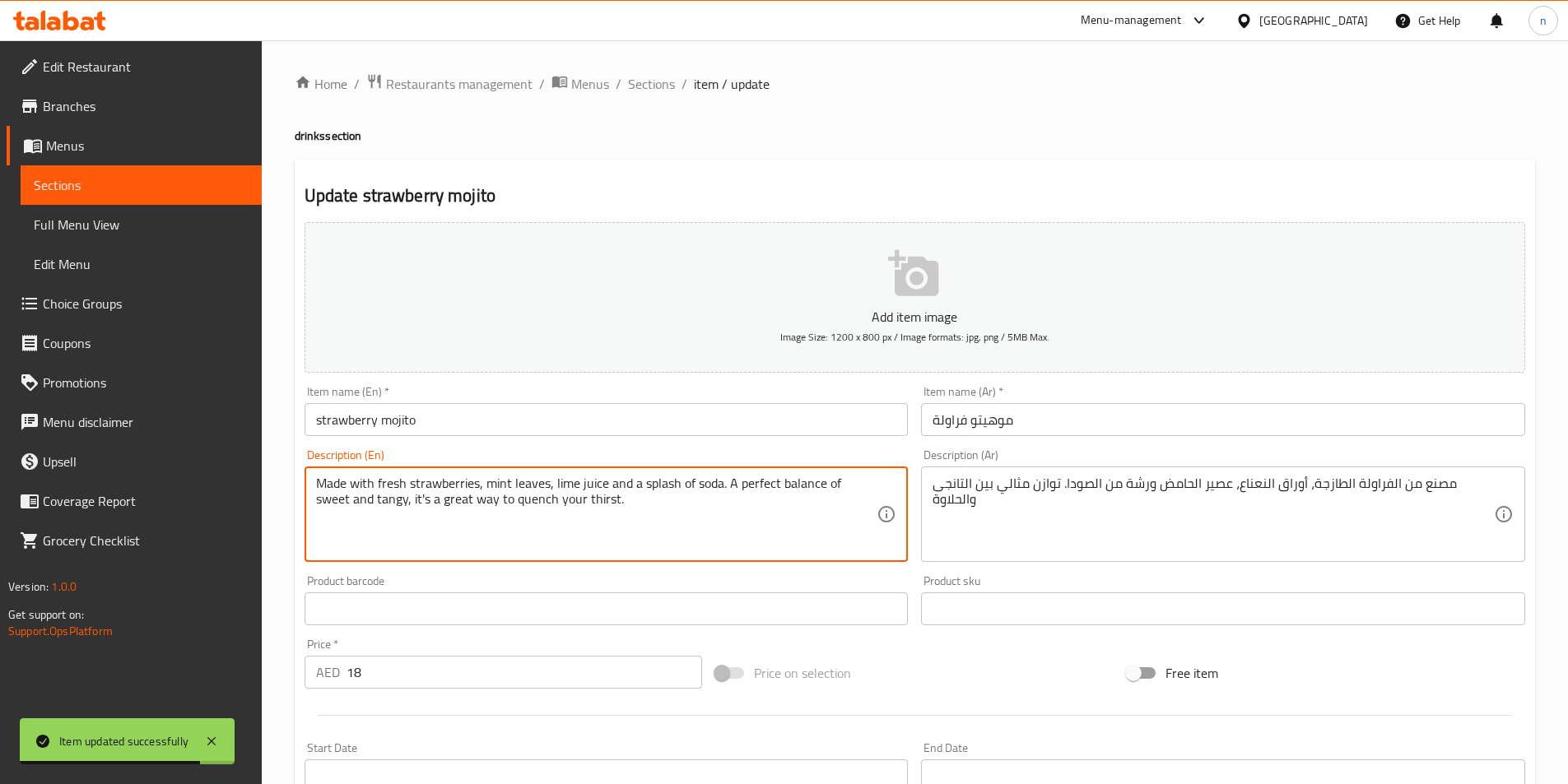
drag, startPoint x: 597, startPoint y: 505, endPoint x: 379, endPoint y: 505, distance: 218.0
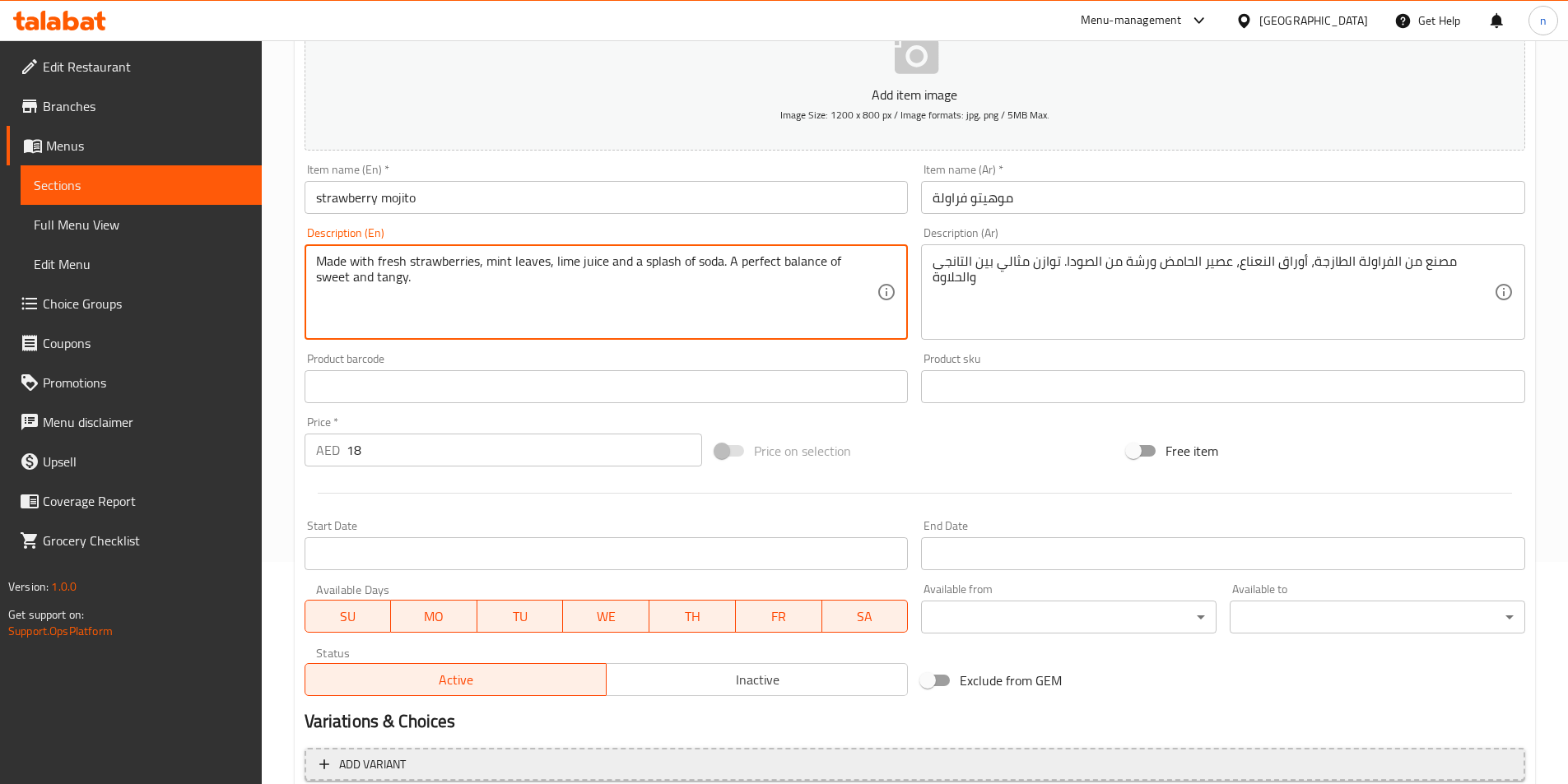
scroll to position [378, 0]
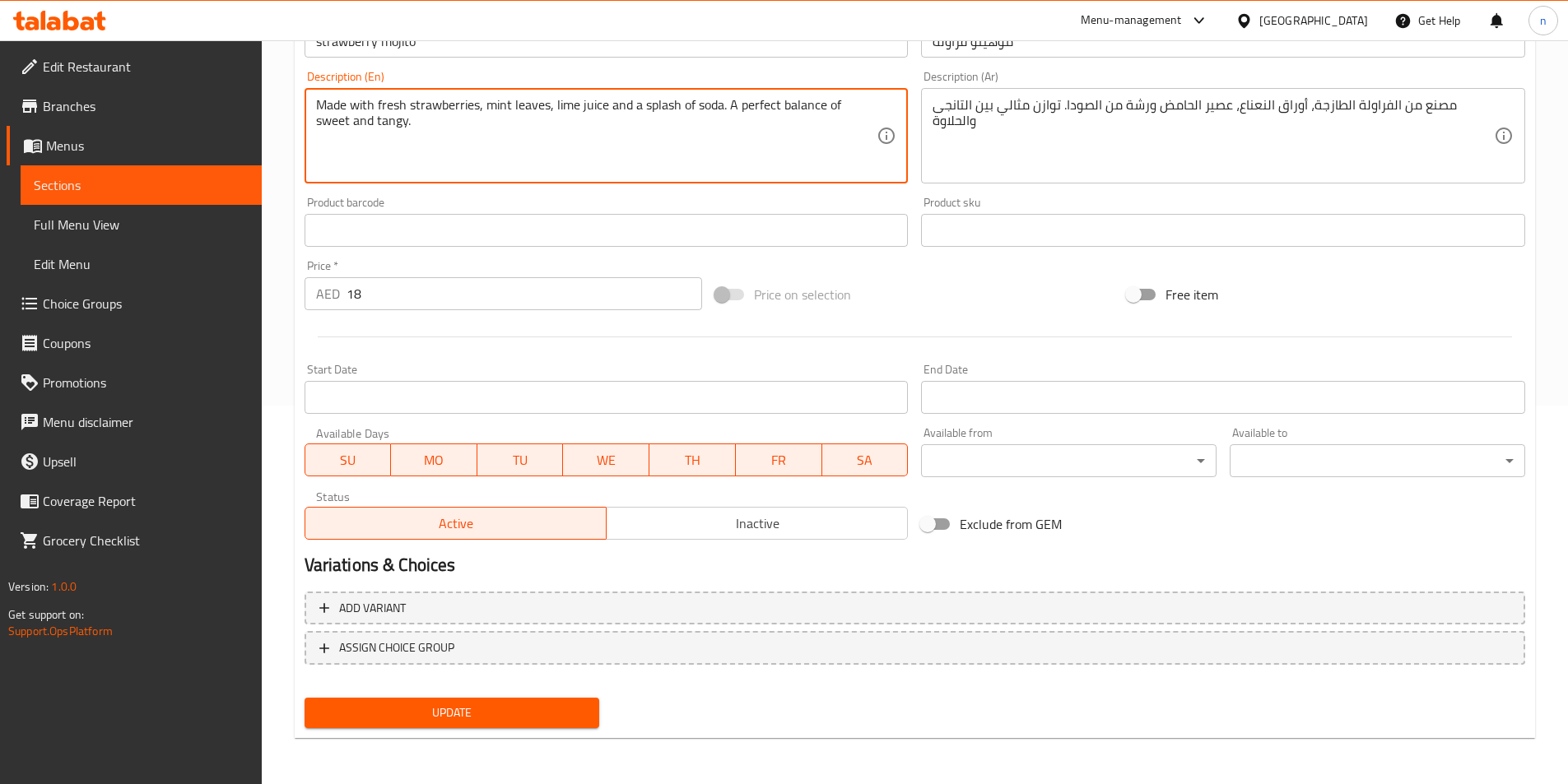
type textarea "Made with fresh strawberries, mint leaves, lime juice and a splash of soda. A p…"
click at [398, 719] on span "Update" at bounding box center [453, 713] width 269 height 20
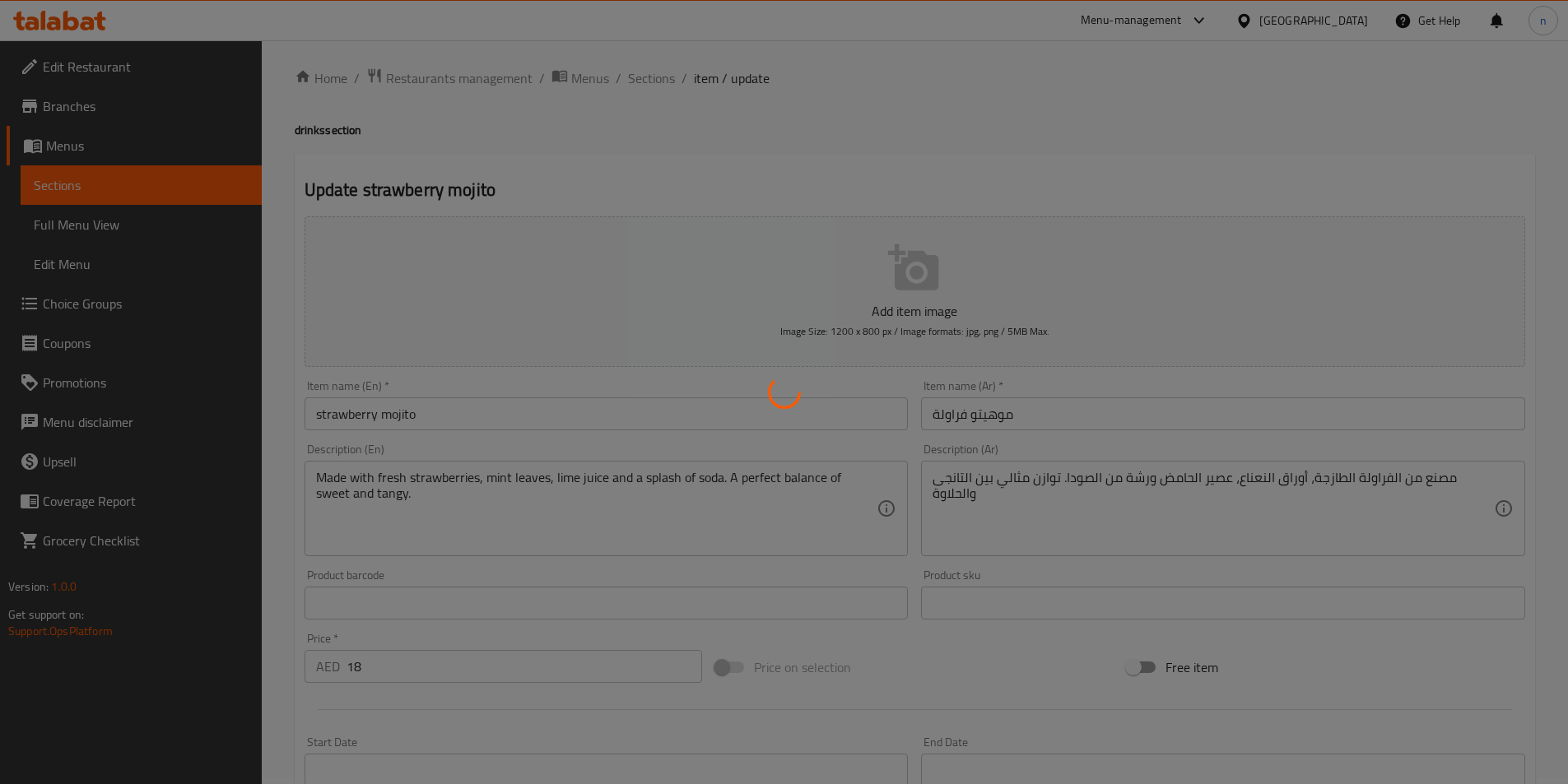
scroll to position [0, 0]
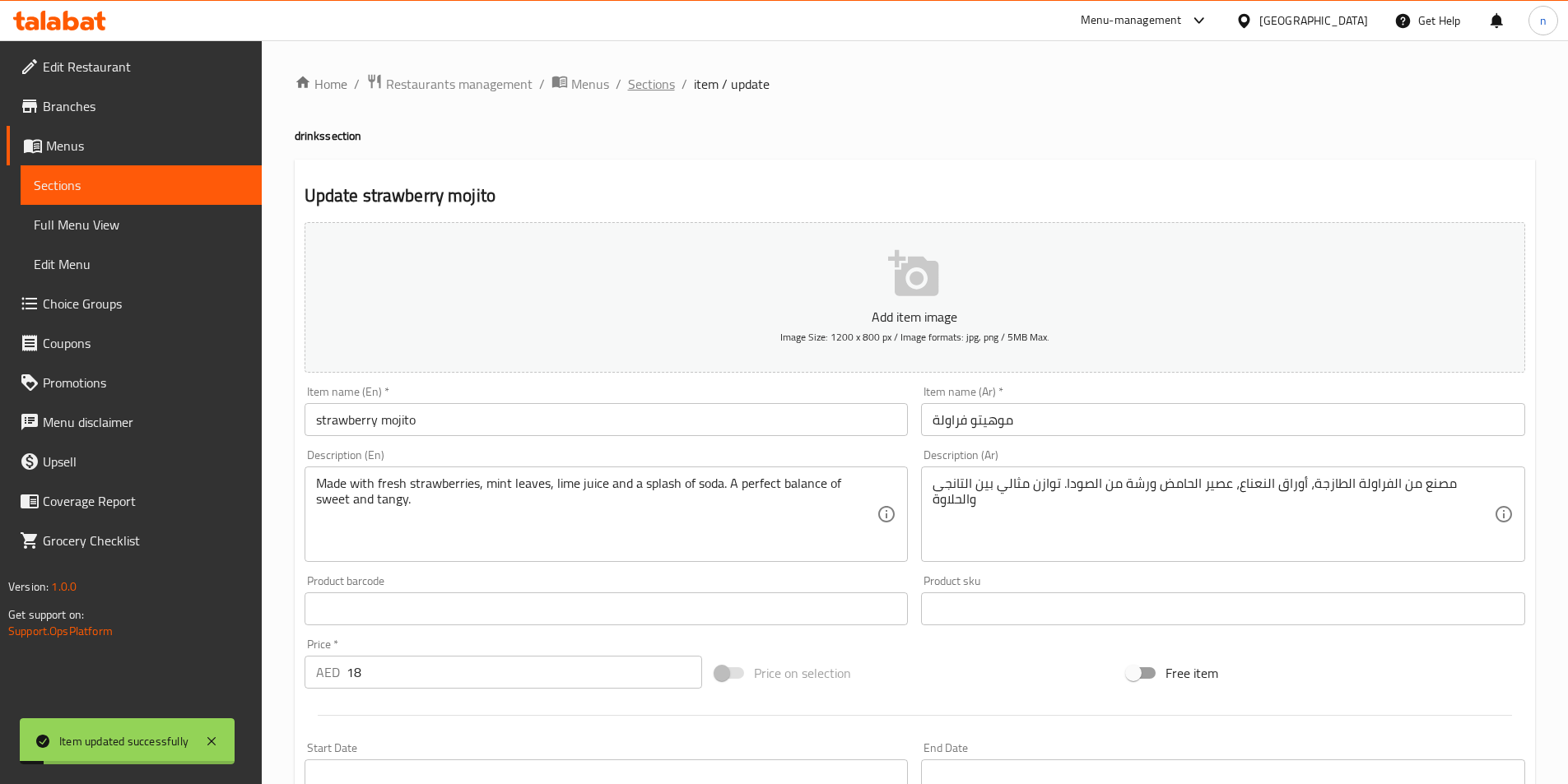
click at [672, 82] on span "Sections" at bounding box center [651, 84] width 47 height 20
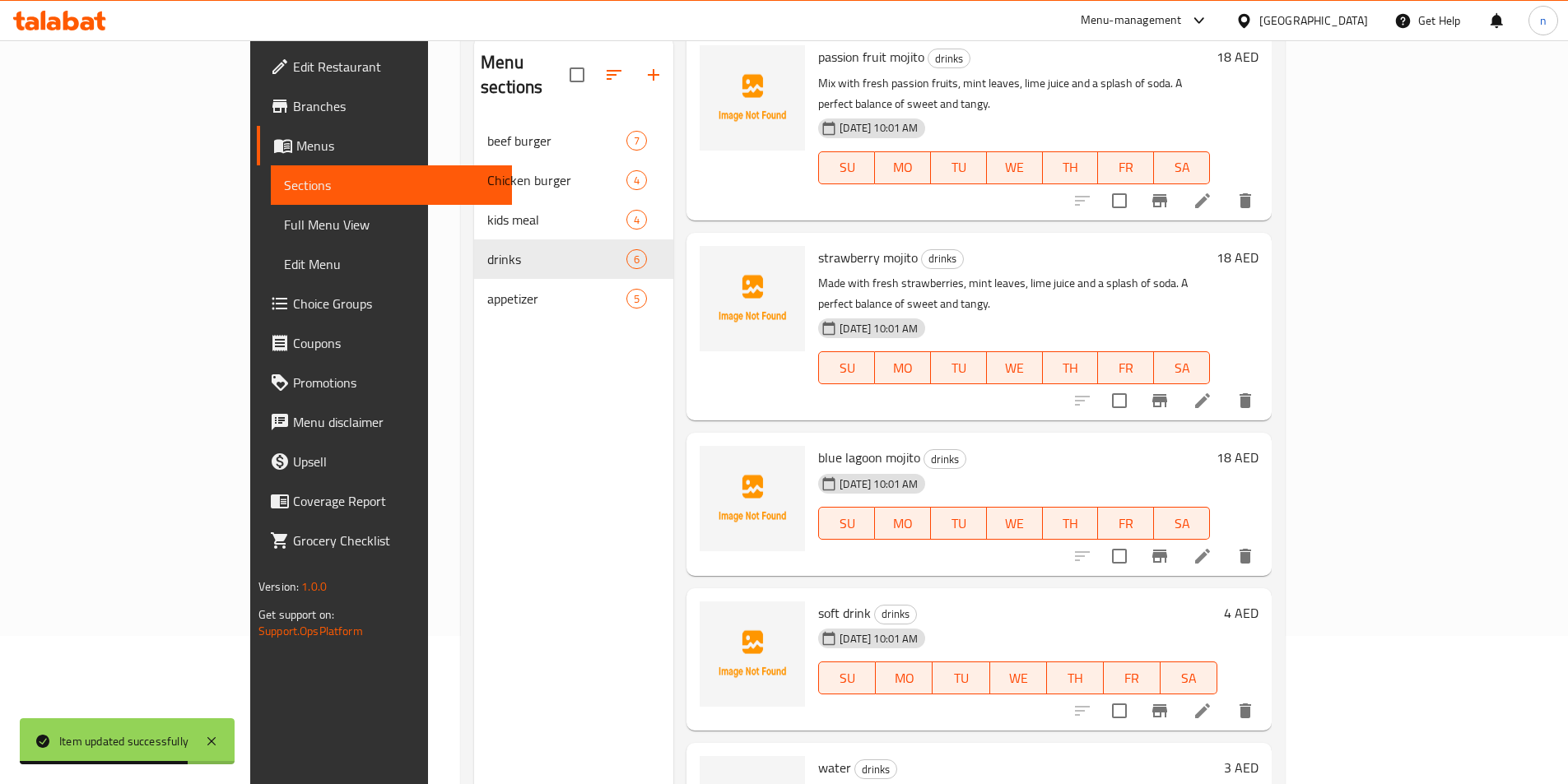
scroll to position [262, 0]
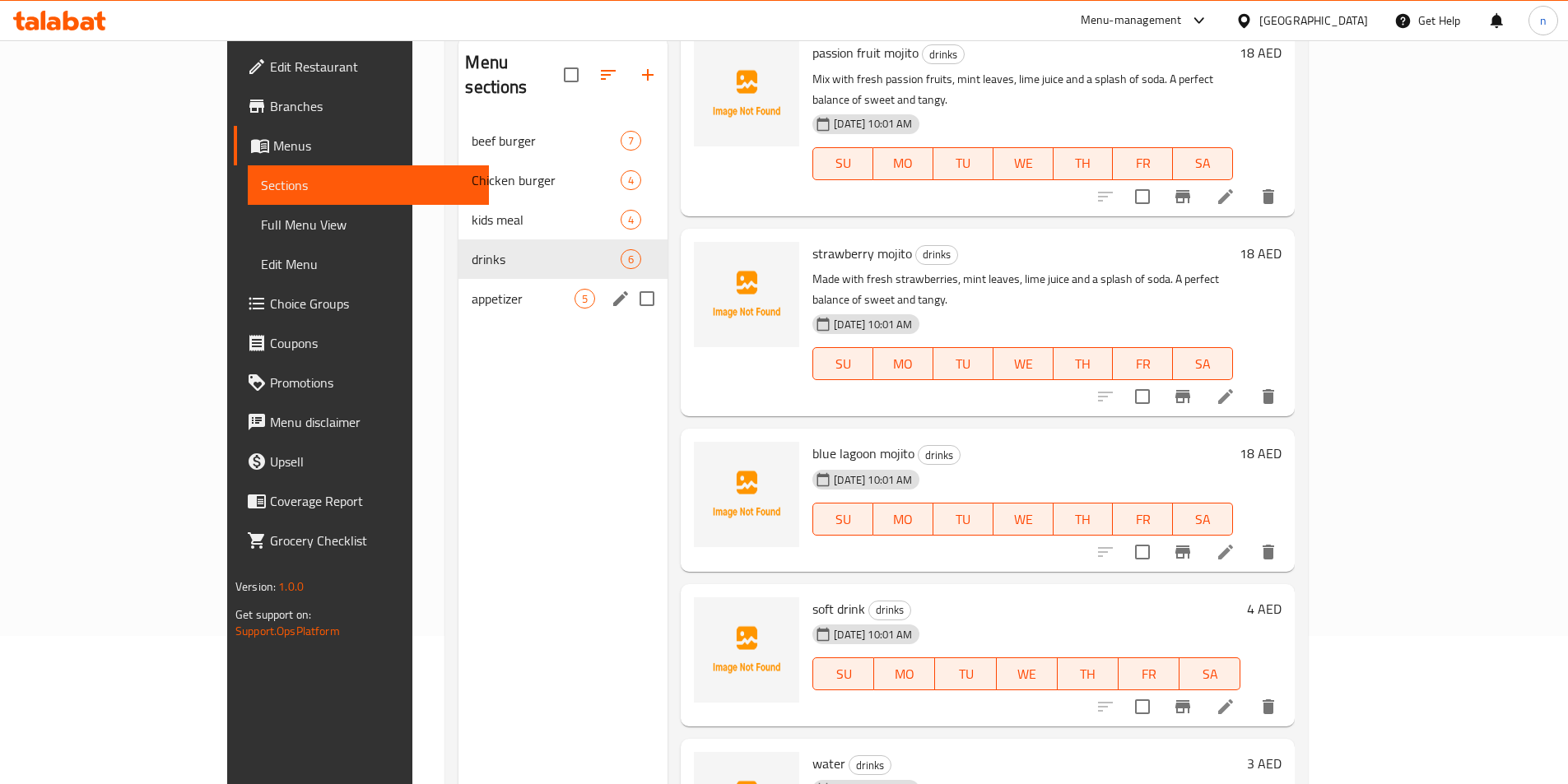
click at [472, 289] on span "appetizer" at bounding box center [523, 299] width 103 height 20
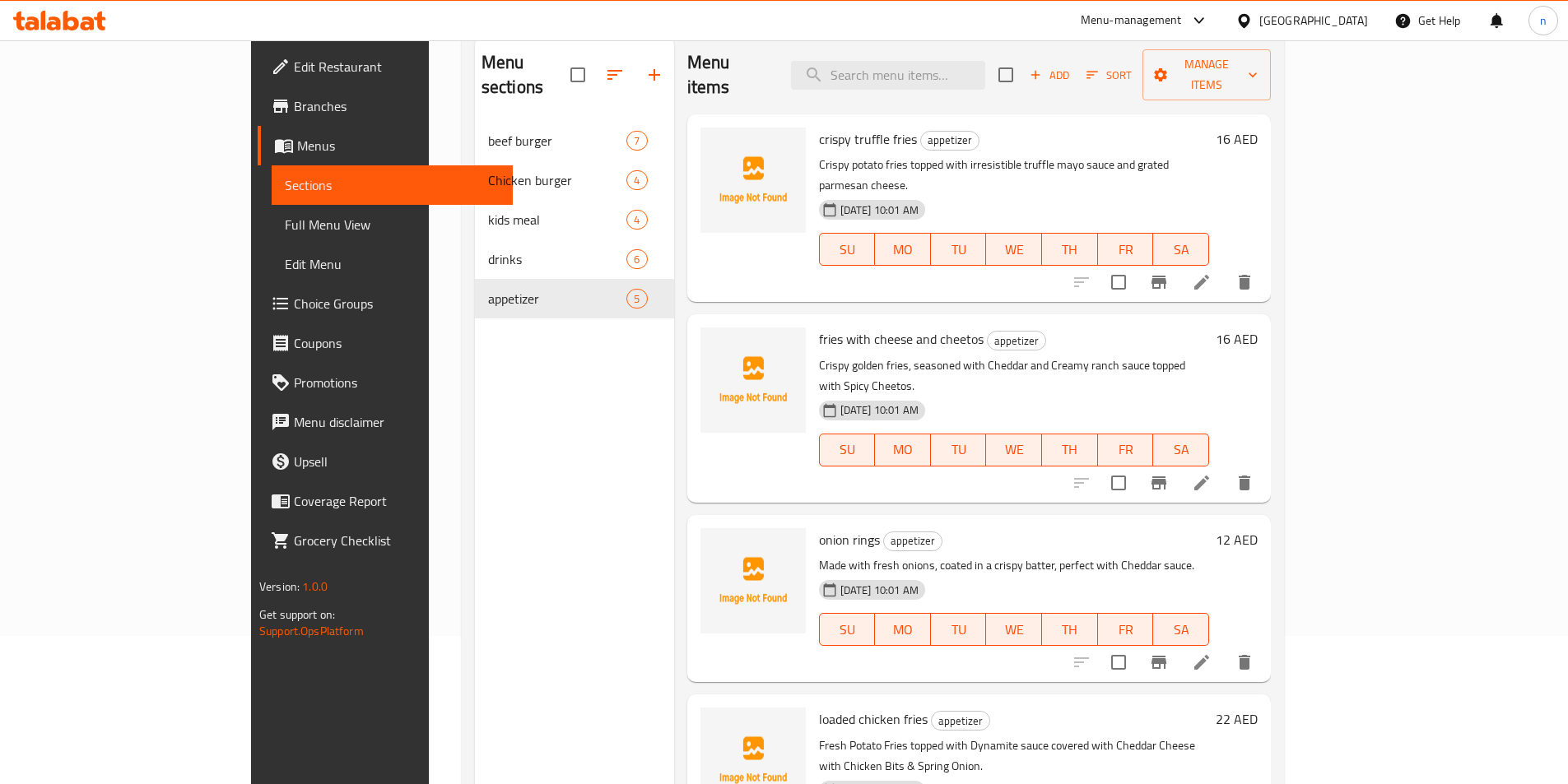
click at [1212, 272] on icon at bounding box center [1201, 282] width 20 height 20
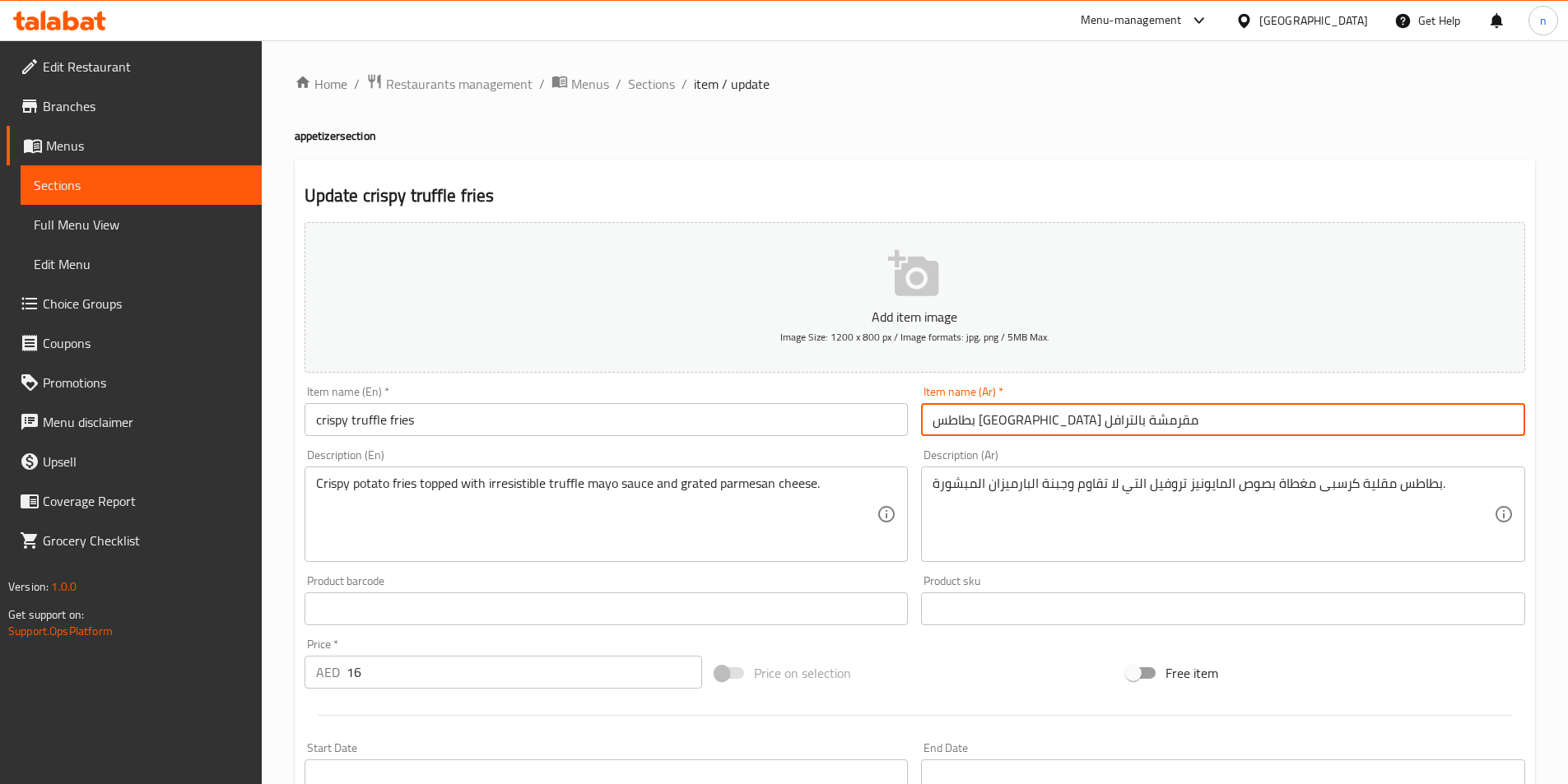
click at [991, 425] on input "بطاطس مقلية مقرمشة بالترافل" at bounding box center [1223, 419] width 604 height 33
click at [971, 424] on input "بطاطس مقلية كرسيببالترافل" at bounding box center [1223, 419] width 604 height 33
click at [962, 425] on input "بطاطس مقلية كرسيبى الترافل" at bounding box center [1223, 419] width 604 height 33
drag, startPoint x: 961, startPoint y: 427, endPoint x: 874, endPoint y: 431, distance: 87.1
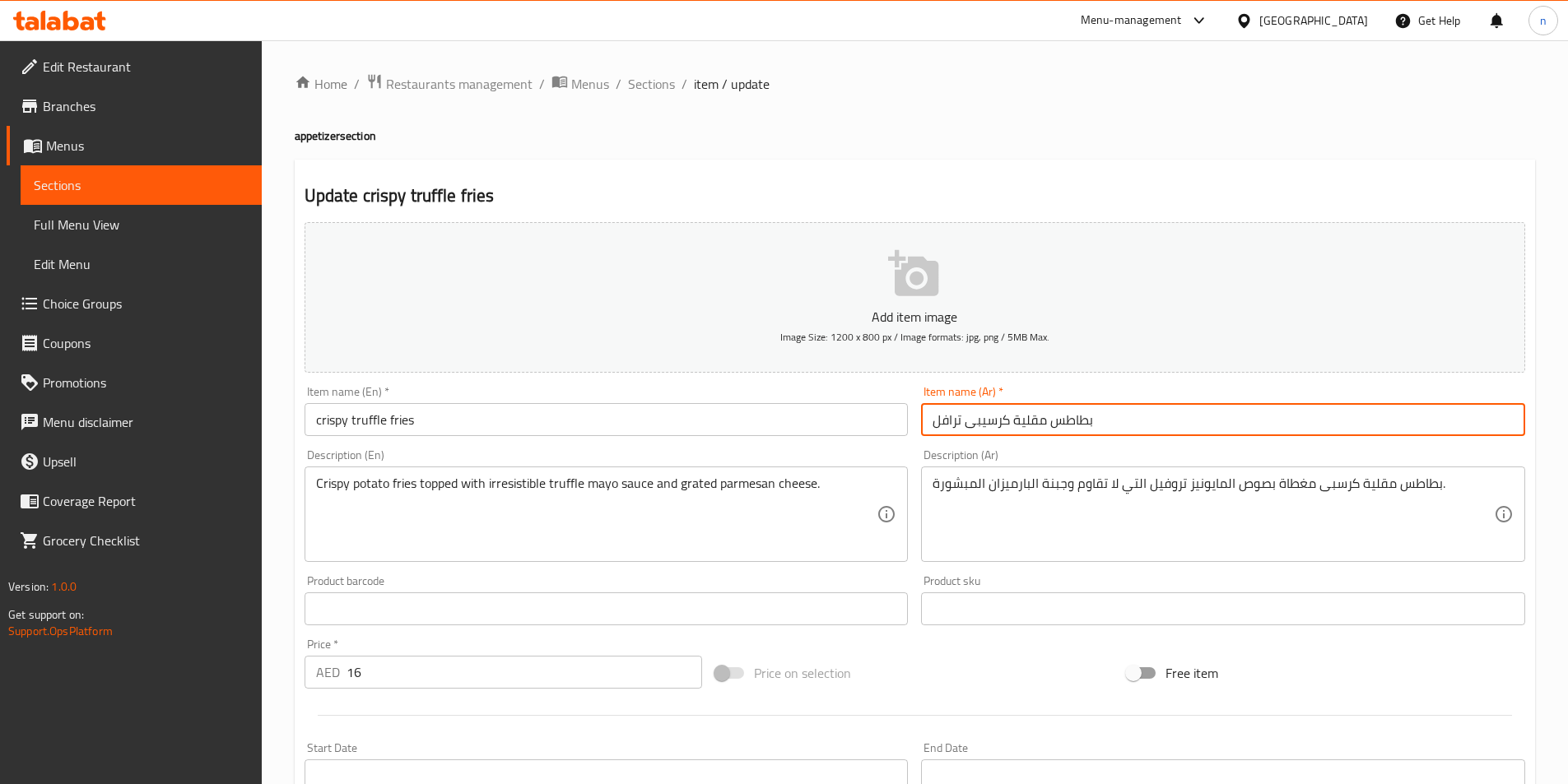
click at [874, 431] on div "Add item image Image Size: 1200 x 800 px / Image formats: jpg, png / 5MB Max. I…" at bounding box center [915, 570] width 1234 height 709
click at [1008, 431] on input "بطاطس مقلية كرسيبى ترافل" at bounding box center [1223, 419] width 604 height 33
paste input "ترافل"
drag, startPoint x: 964, startPoint y: 422, endPoint x: 785, endPoint y: 439, distance: 179.8
click at [785, 439] on div "Add item image Image Size: 1200 x 800 px / Image formats: jpg, png / 5MB Max. I…" at bounding box center [915, 570] width 1234 height 709
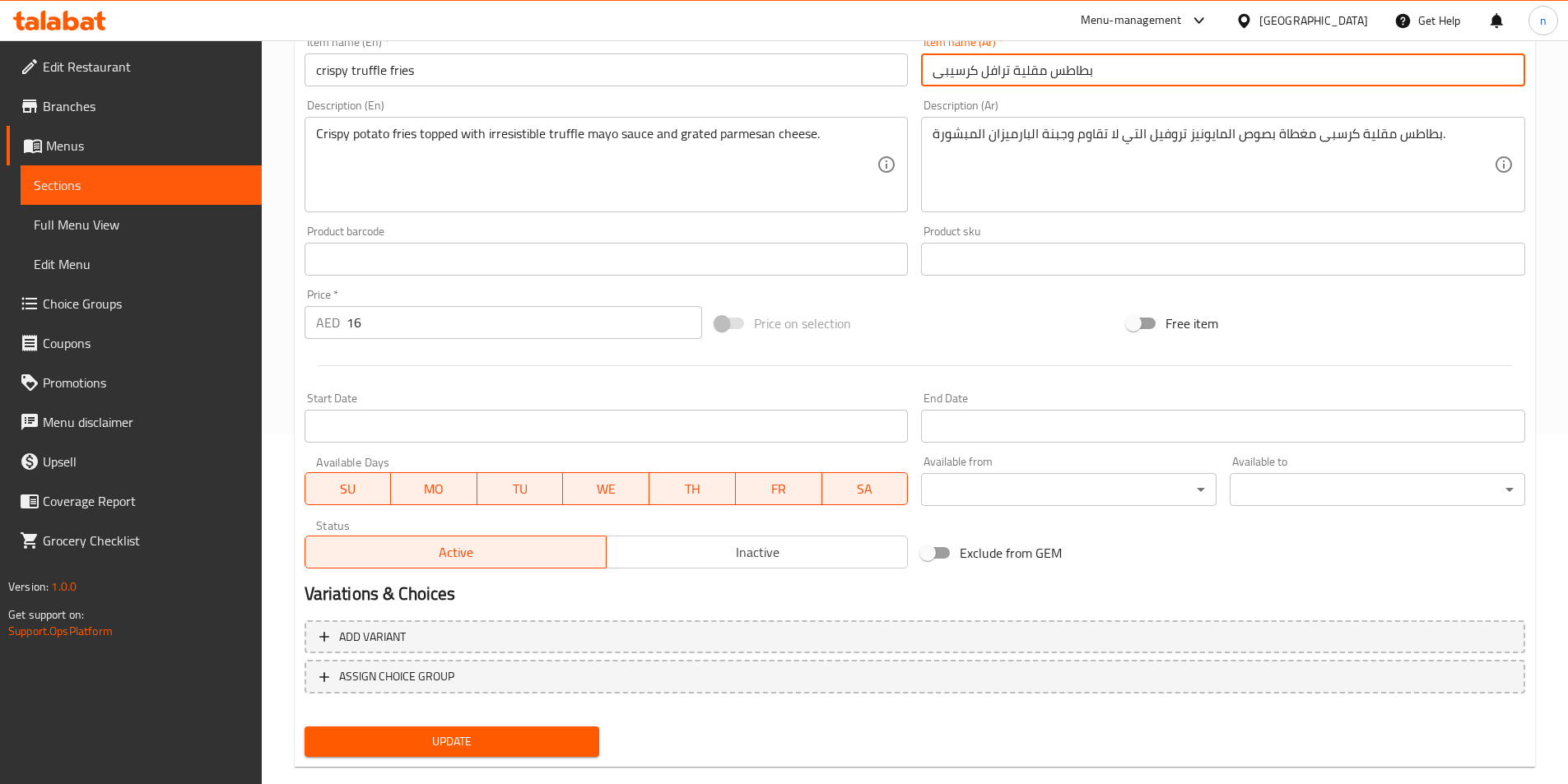
scroll to position [378, 0]
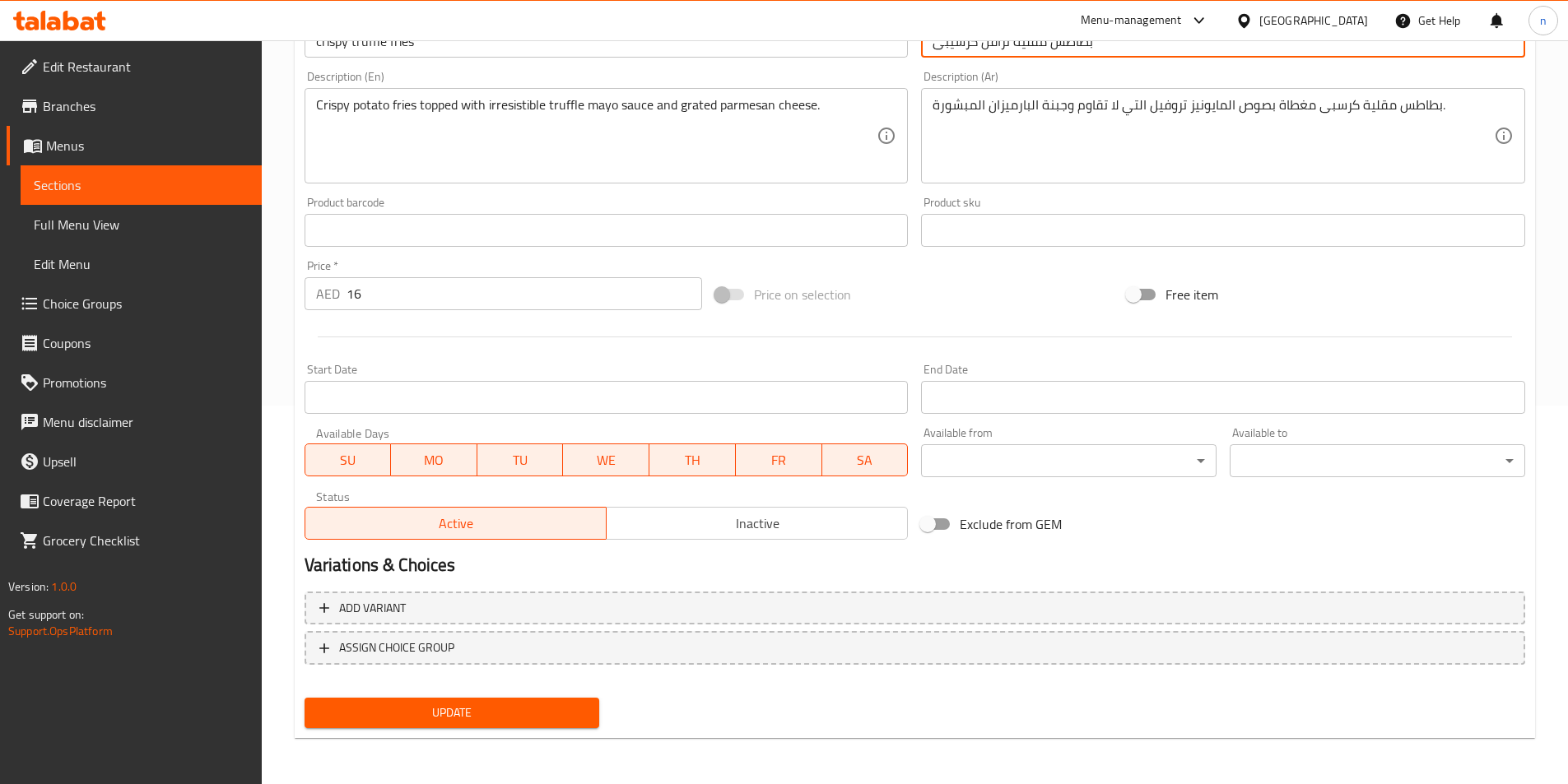
click at [526, 720] on span "Update" at bounding box center [453, 713] width 269 height 20
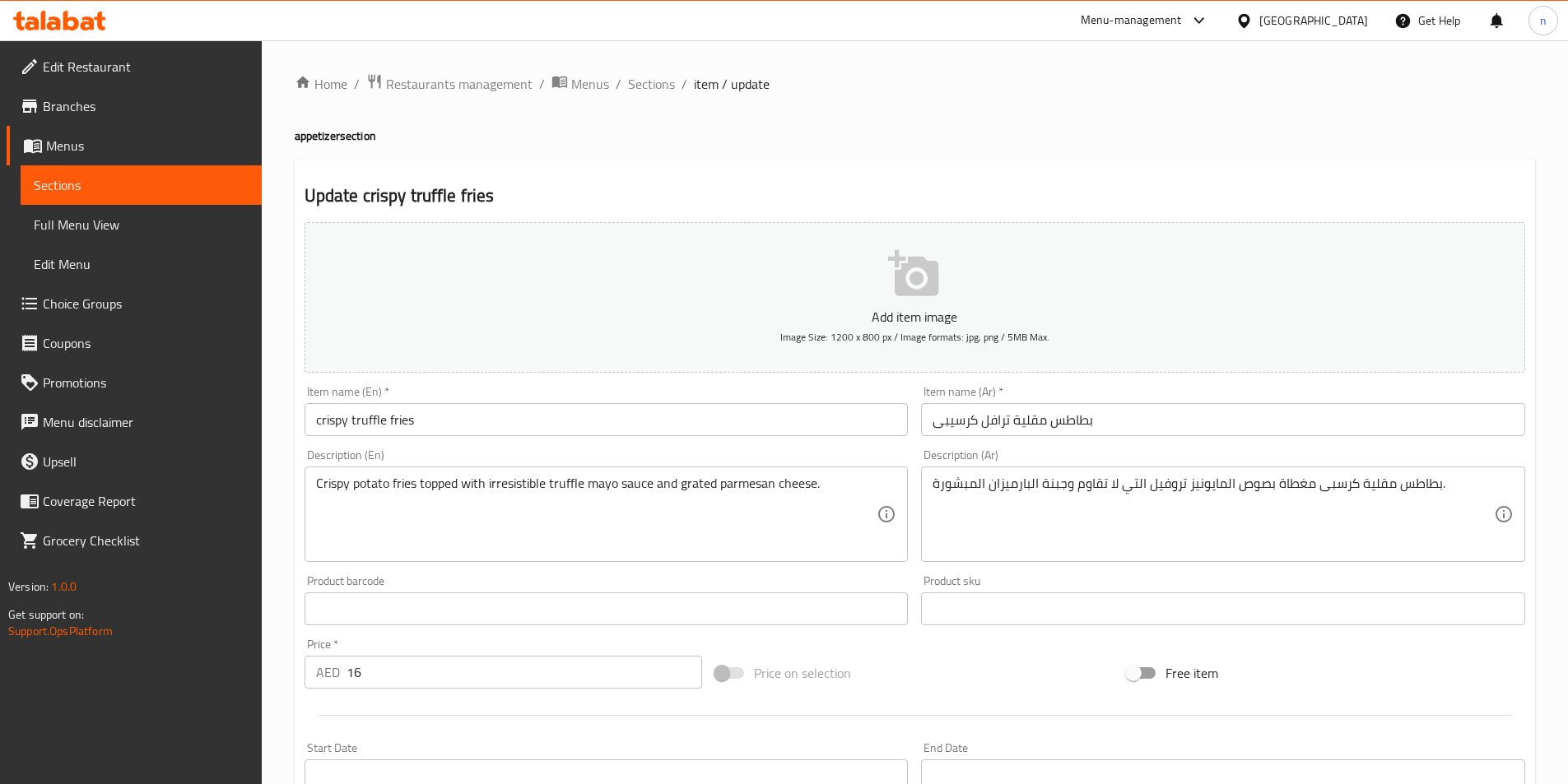
scroll to position [0, 0]
click at [950, 430] on input "بطاطس مقلية ترافل كرسيبى" at bounding box center [1223, 419] width 604 height 33
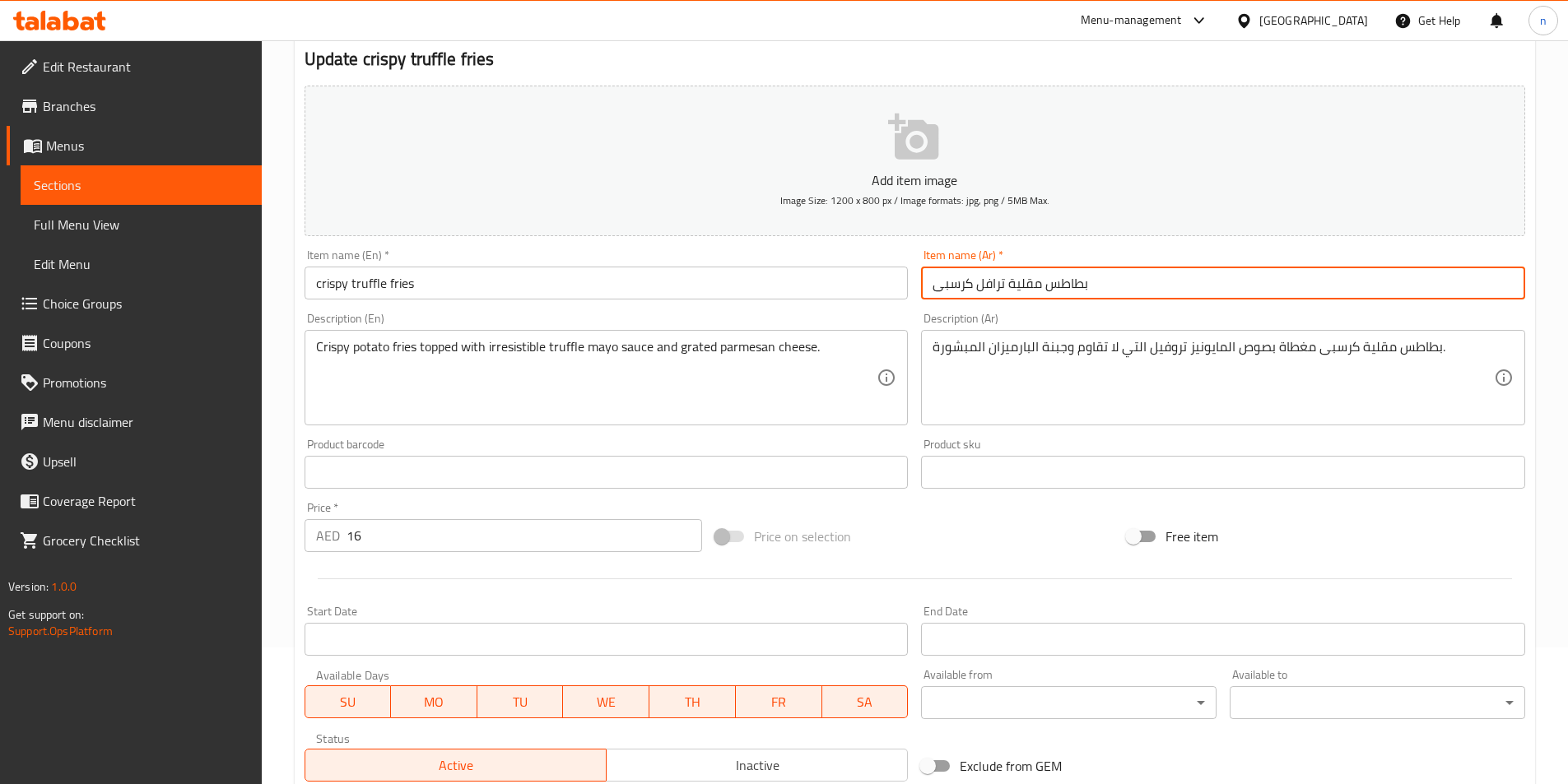
scroll to position [165, 0]
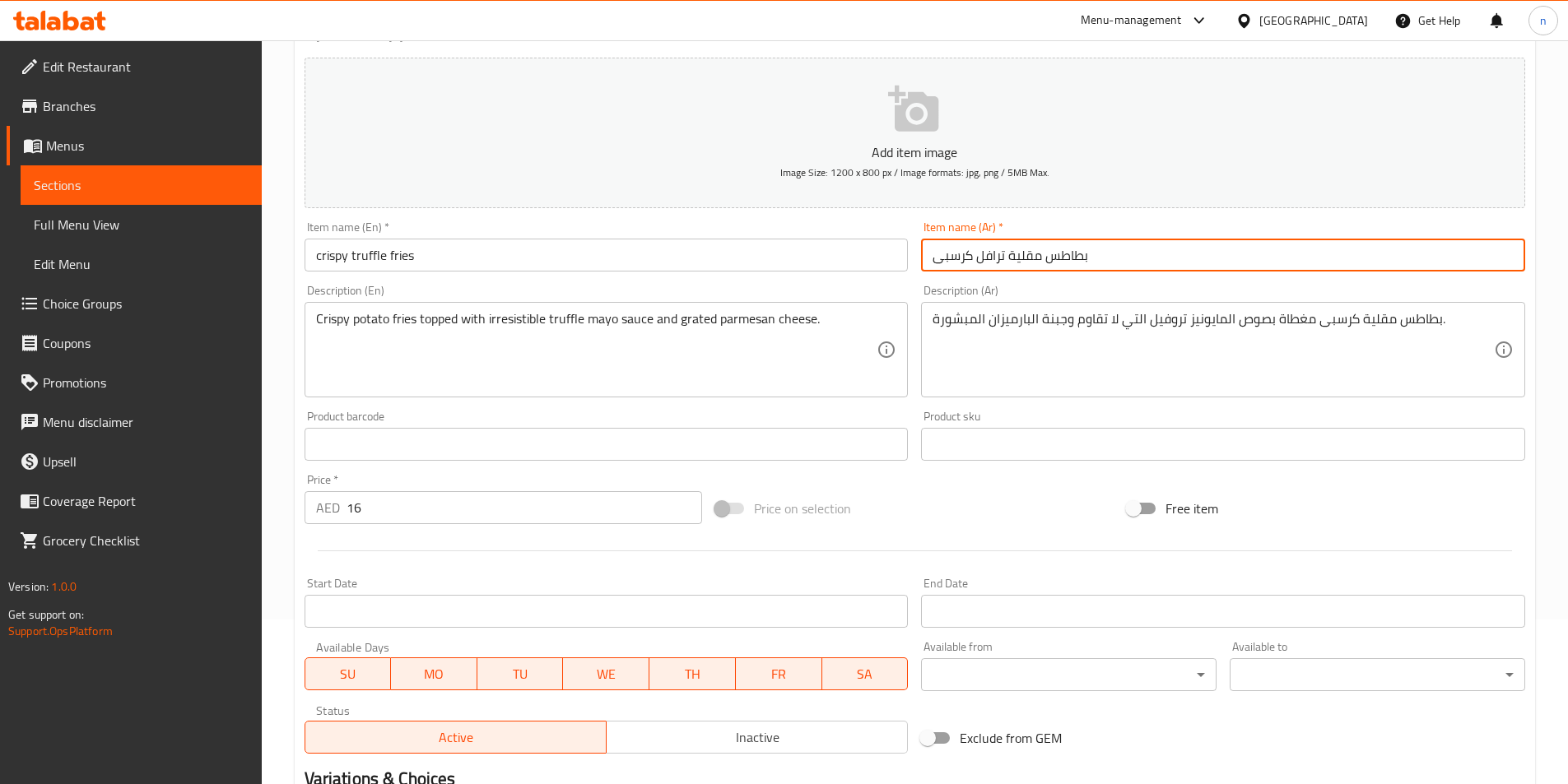
type input "بطاطس مقلية ترافل كرسبى"
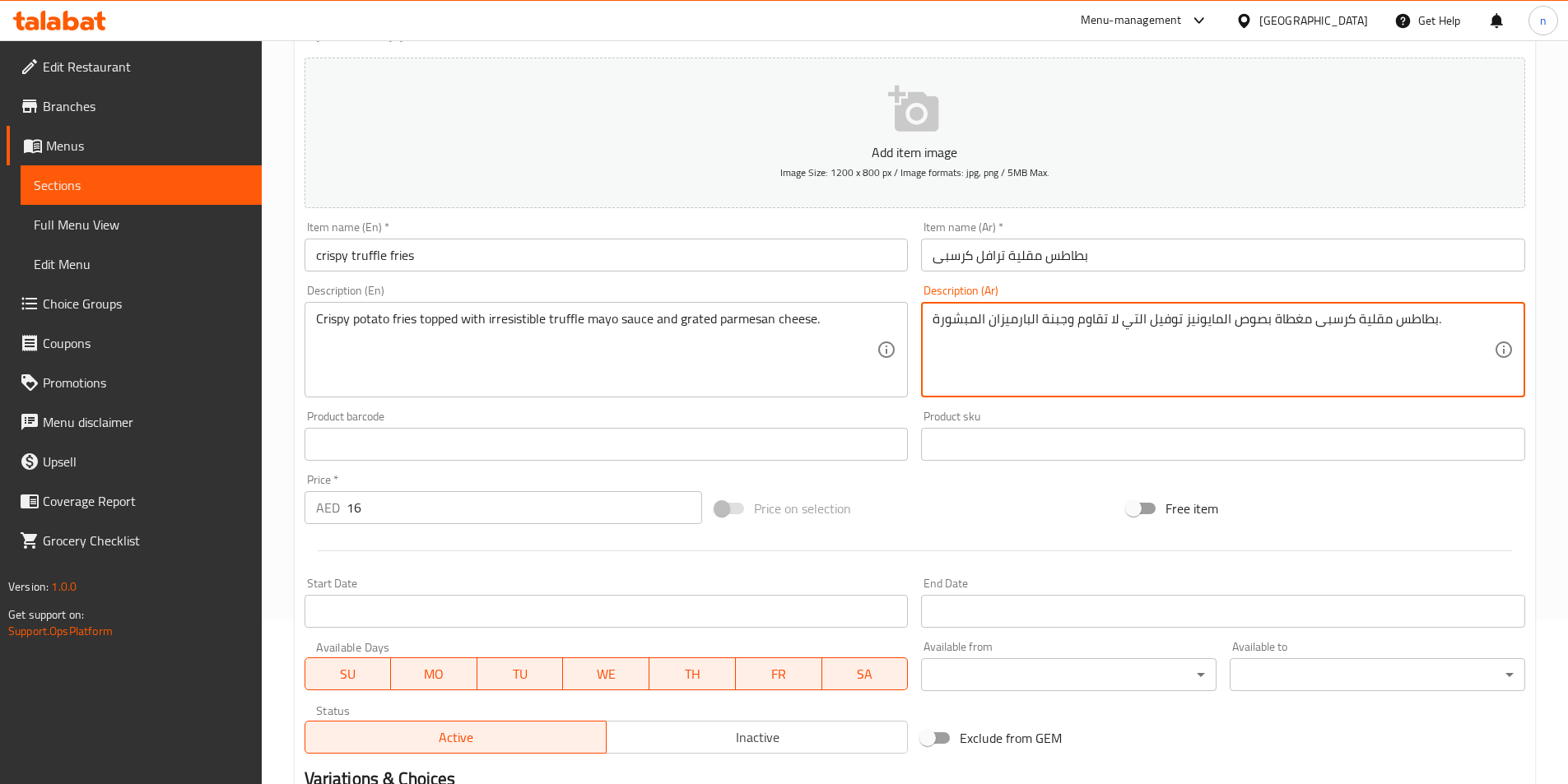
click at [1167, 319] on textarea "بطاطس مقلية كرسبى مغطاة بصوص المايونيز توفيل التي لا تقاوم وجبنة البارميزان الم…" at bounding box center [1212, 349] width 561 height 78
click at [1157, 321] on textarea "بطاطس مقلية كرسبى مغطاة بصوص المايونيز ترافيل التي لا تقاوم وجبنة البارميزان ال…" at bounding box center [1212, 349] width 561 height 78
click at [1154, 321] on textarea "بطاطس مقلية كرسبى مغطاة بصوص المايونيز ترافيل التي لا تقاوم وجبنة البارميزان ال…" at bounding box center [1212, 349] width 561 height 78
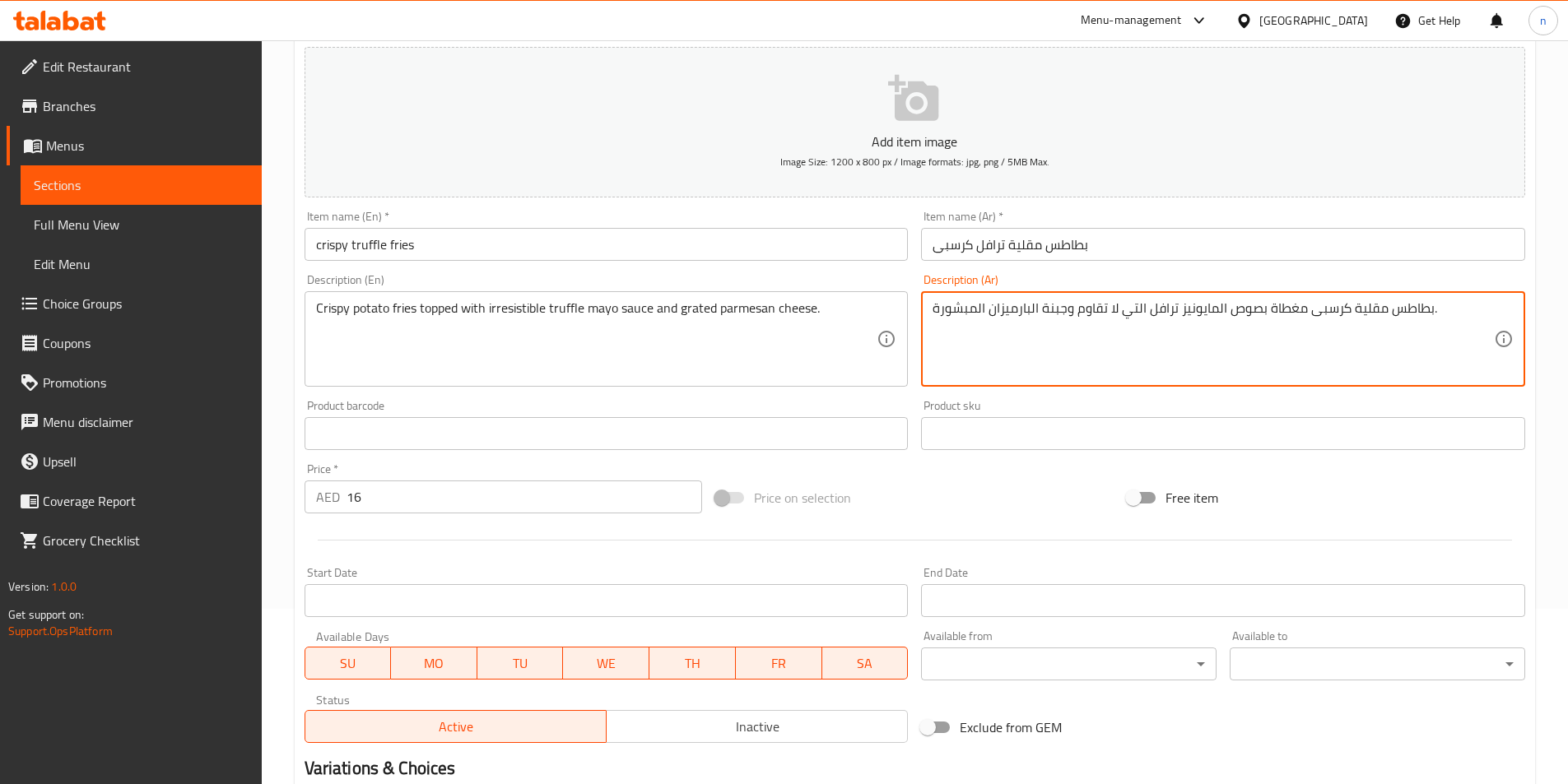
scroll to position [378, 0]
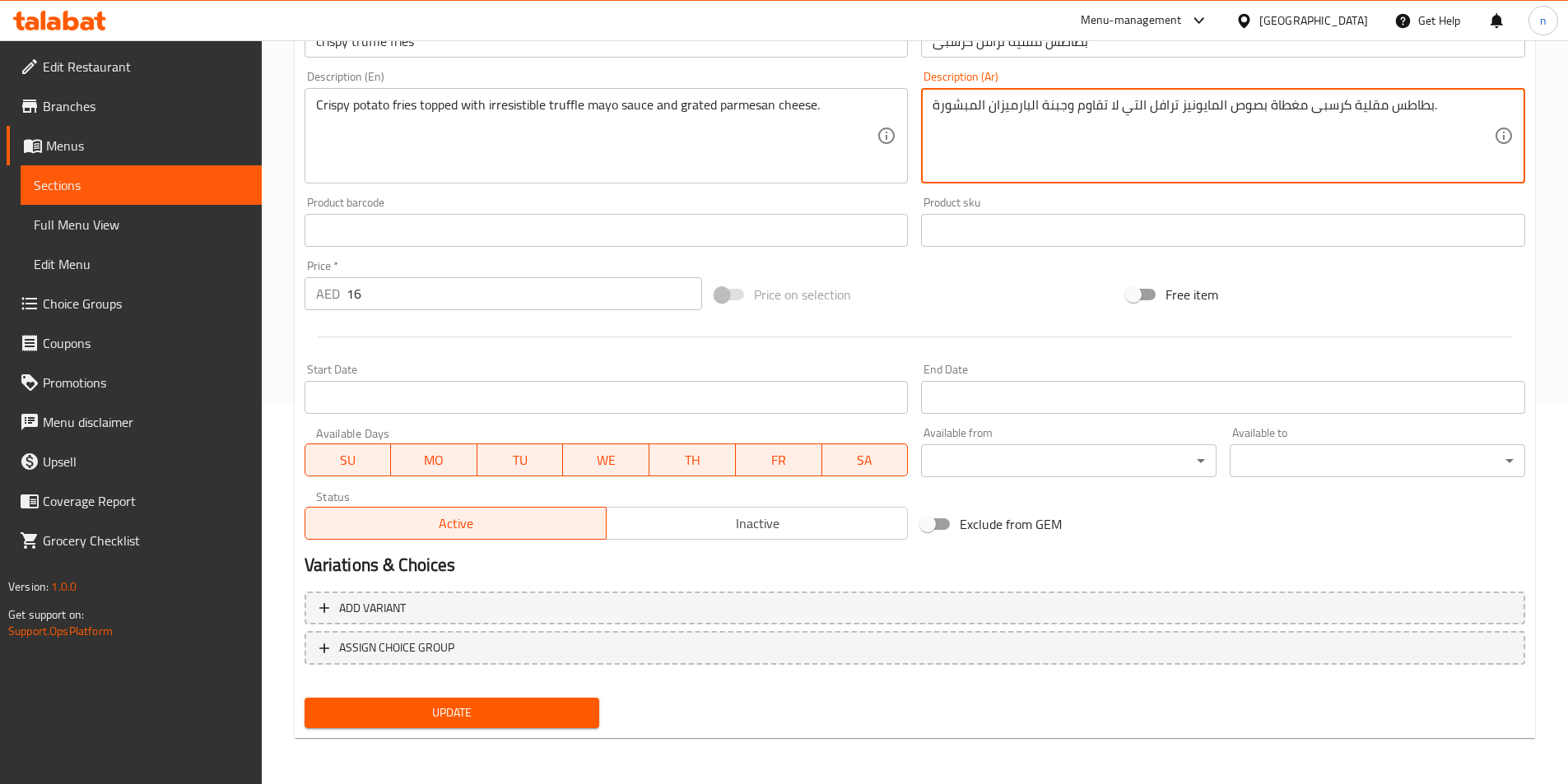
type textarea "بطاطس مقلية كرسبى مغطاة بصوص المايونيز ترافل التي لا تقاوم وجبنة البارميزان الم…"
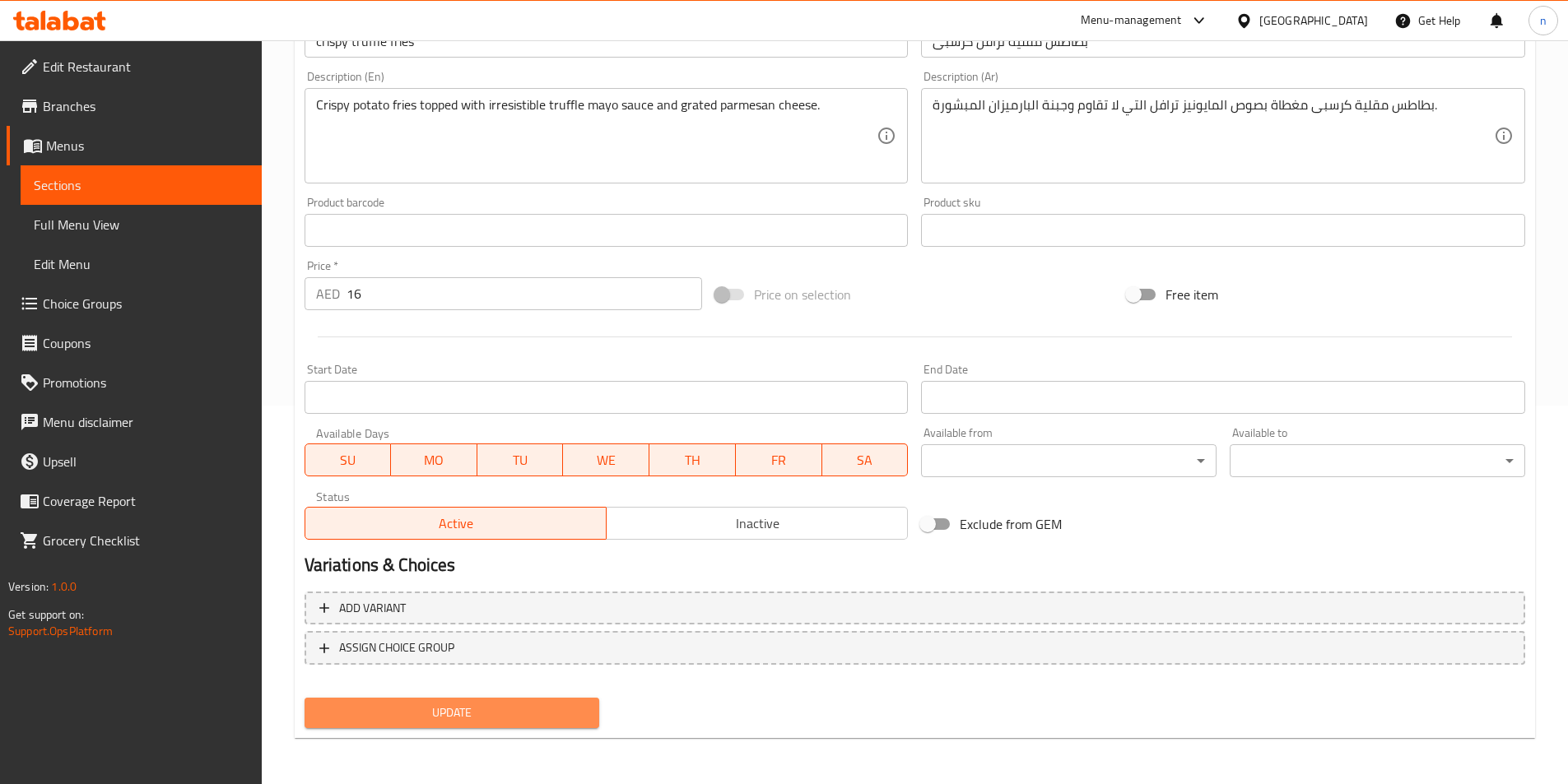
click at [520, 713] on span "Update" at bounding box center [453, 713] width 269 height 20
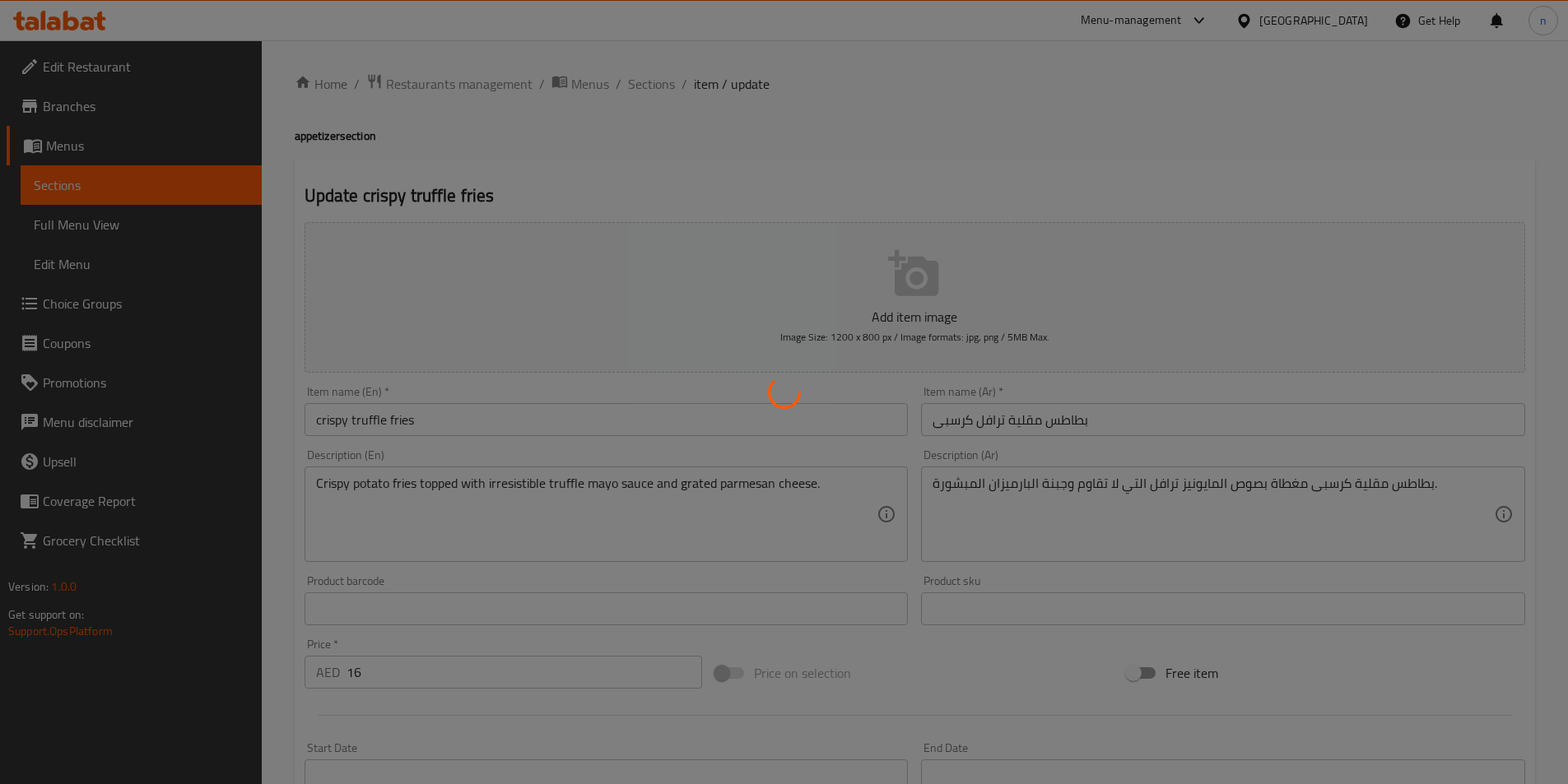
scroll to position [0, 0]
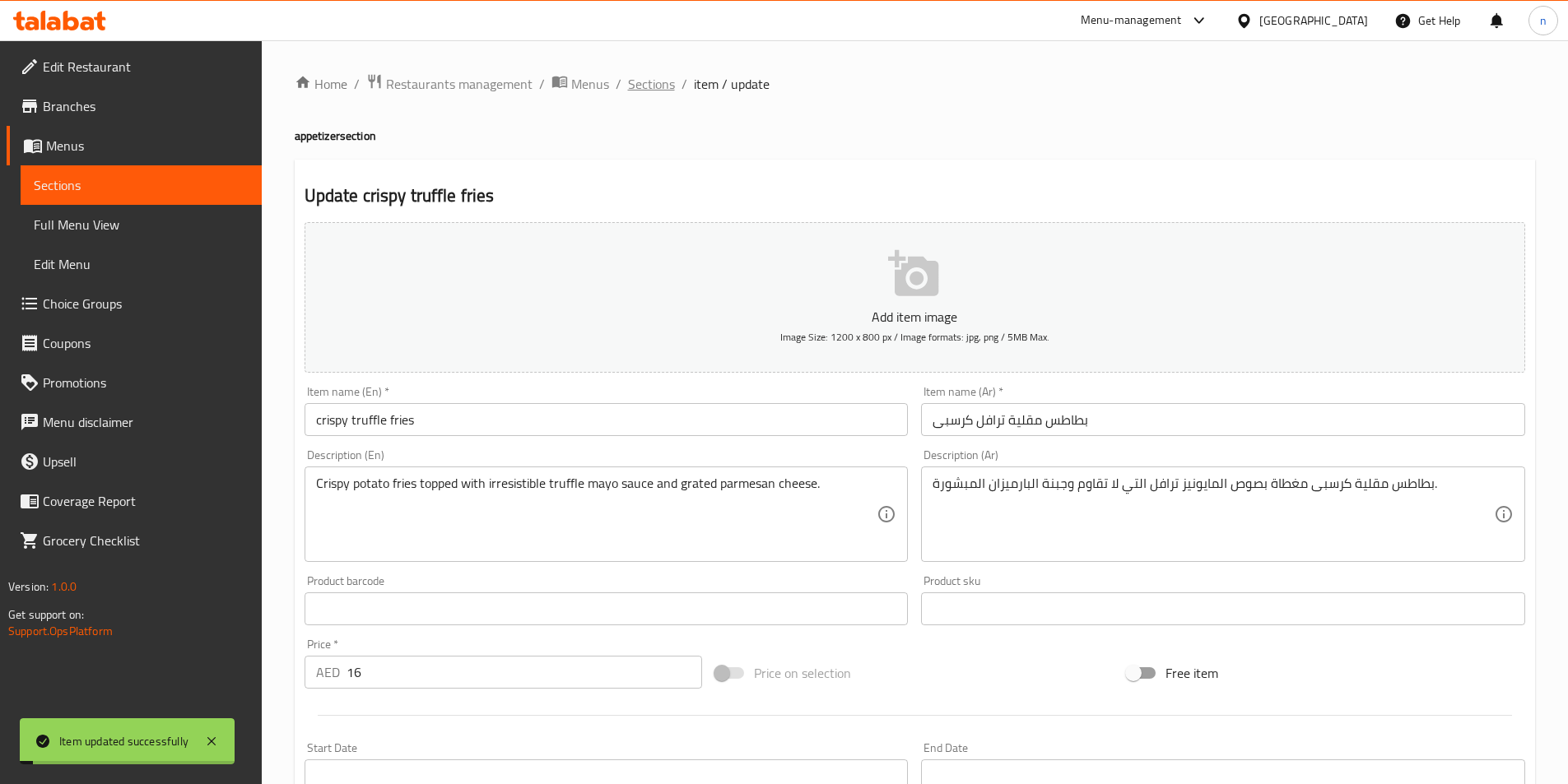
click at [652, 86] on span "Sections" at bounding box center [651, 84] width 47 height 20
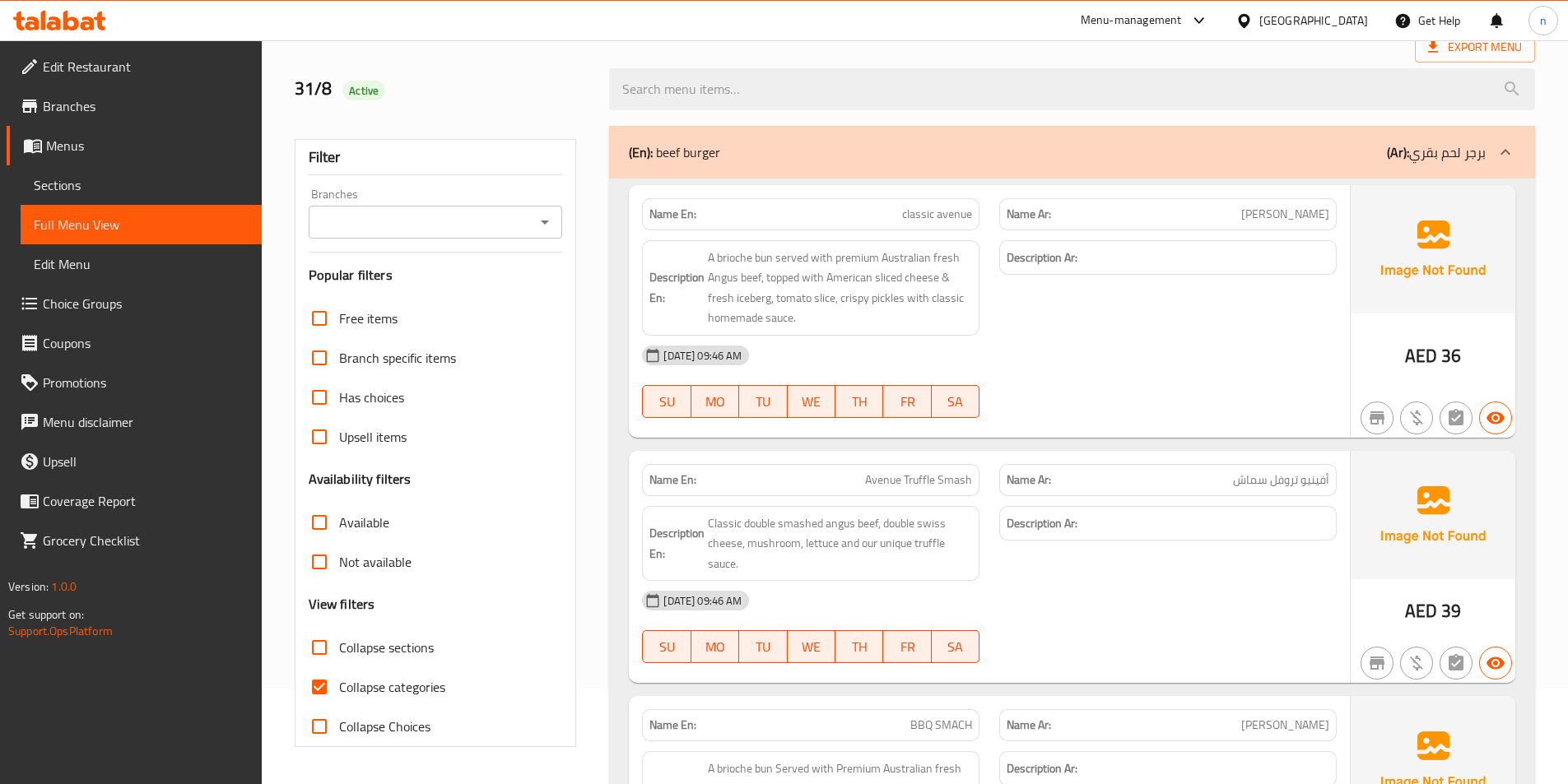
scroll to position [165, 0]
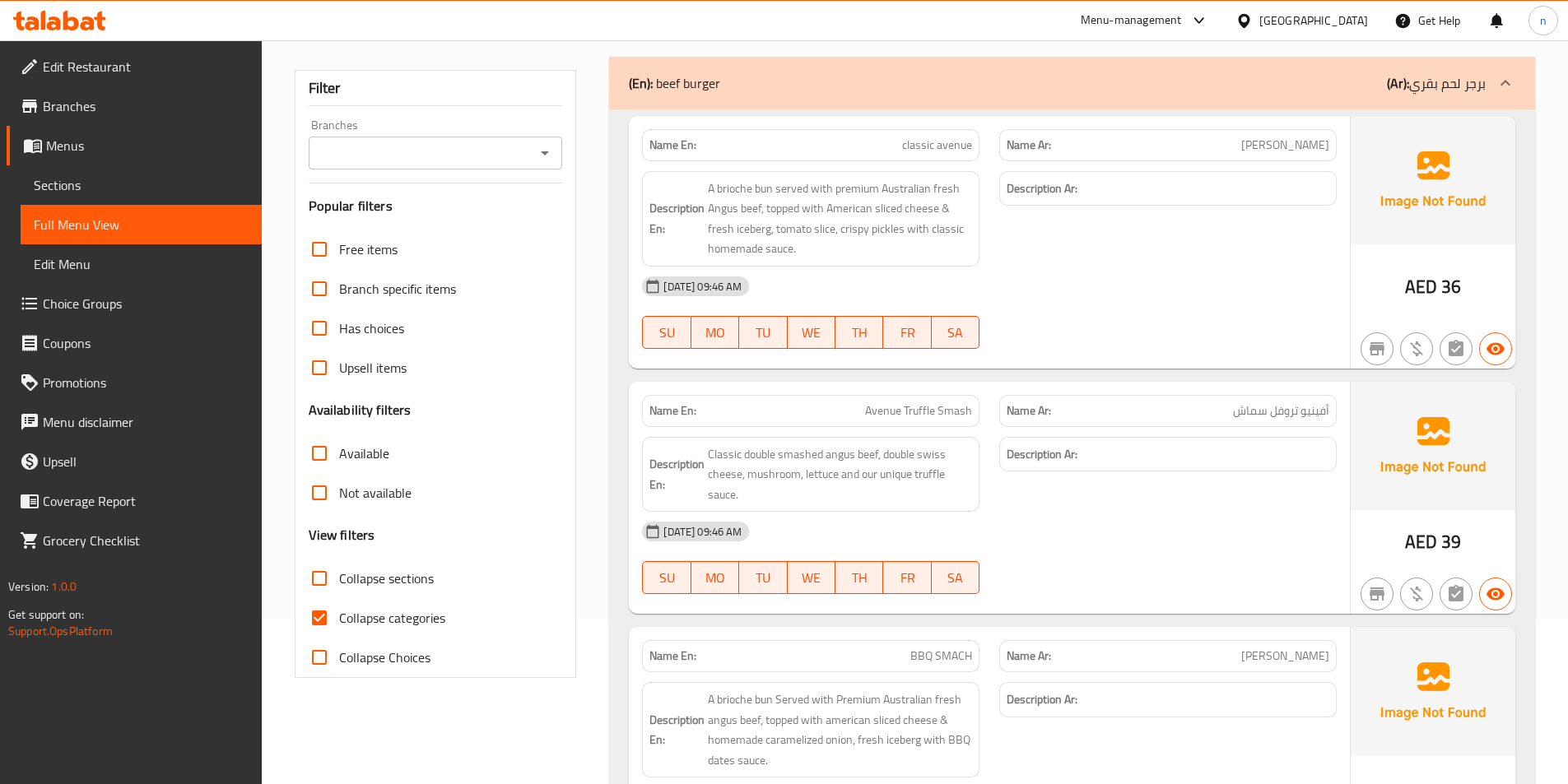
click at [375, 614] on span "Collapse categories" at bounding box center [392, 618] width 106 height 20
click at [339, 614] on input "Collapse categories" at bounding box center [319, 617] width 39 height 39
checkbox input "false"
click at [103, 187] on span "Sections" at bounding box center [141, 185] width 214 height 20
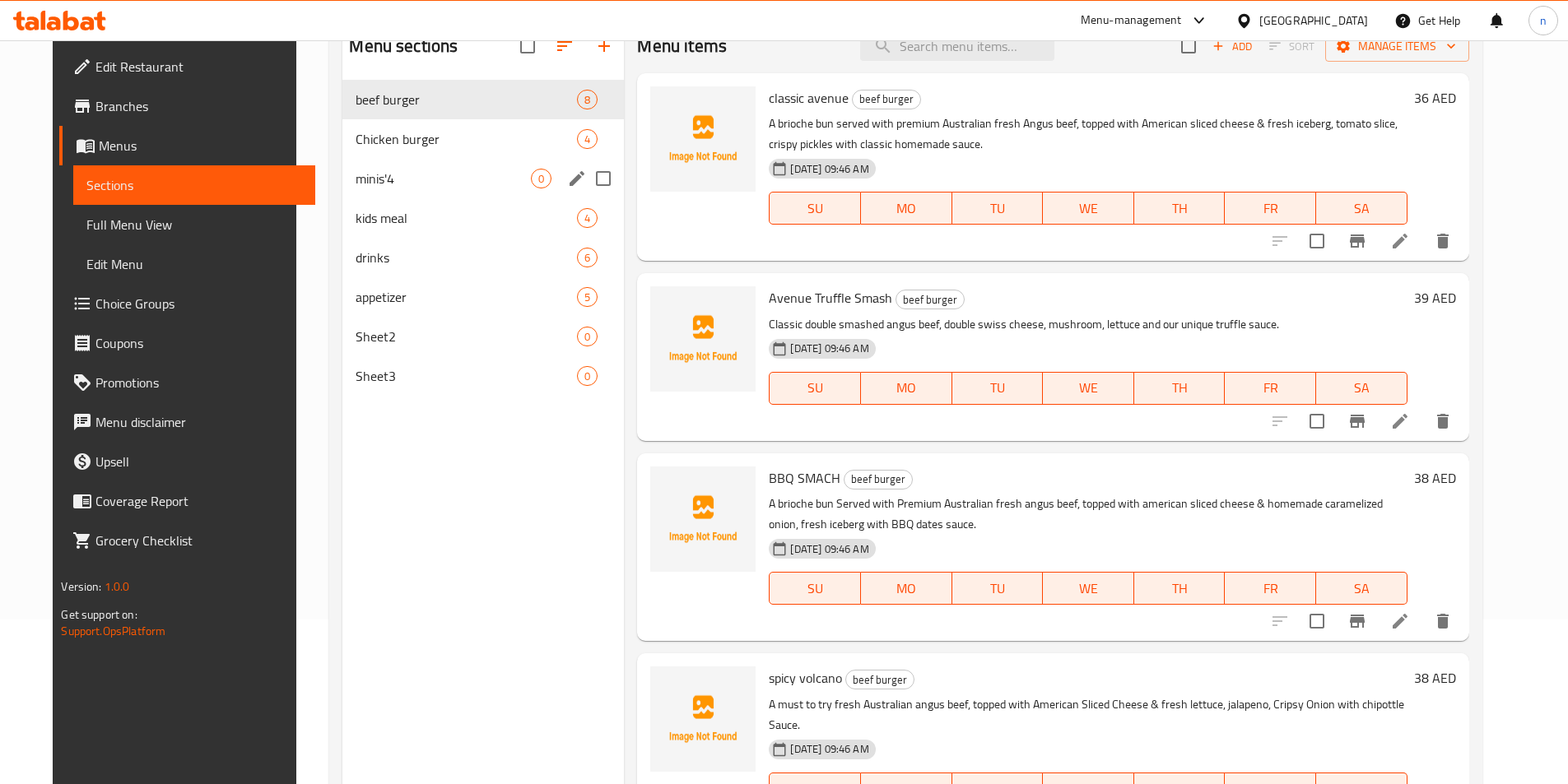
click at [586, 180] on input "Menu sections" at bounding box center [603, 179] width 35 height 35
checkbox input "true"
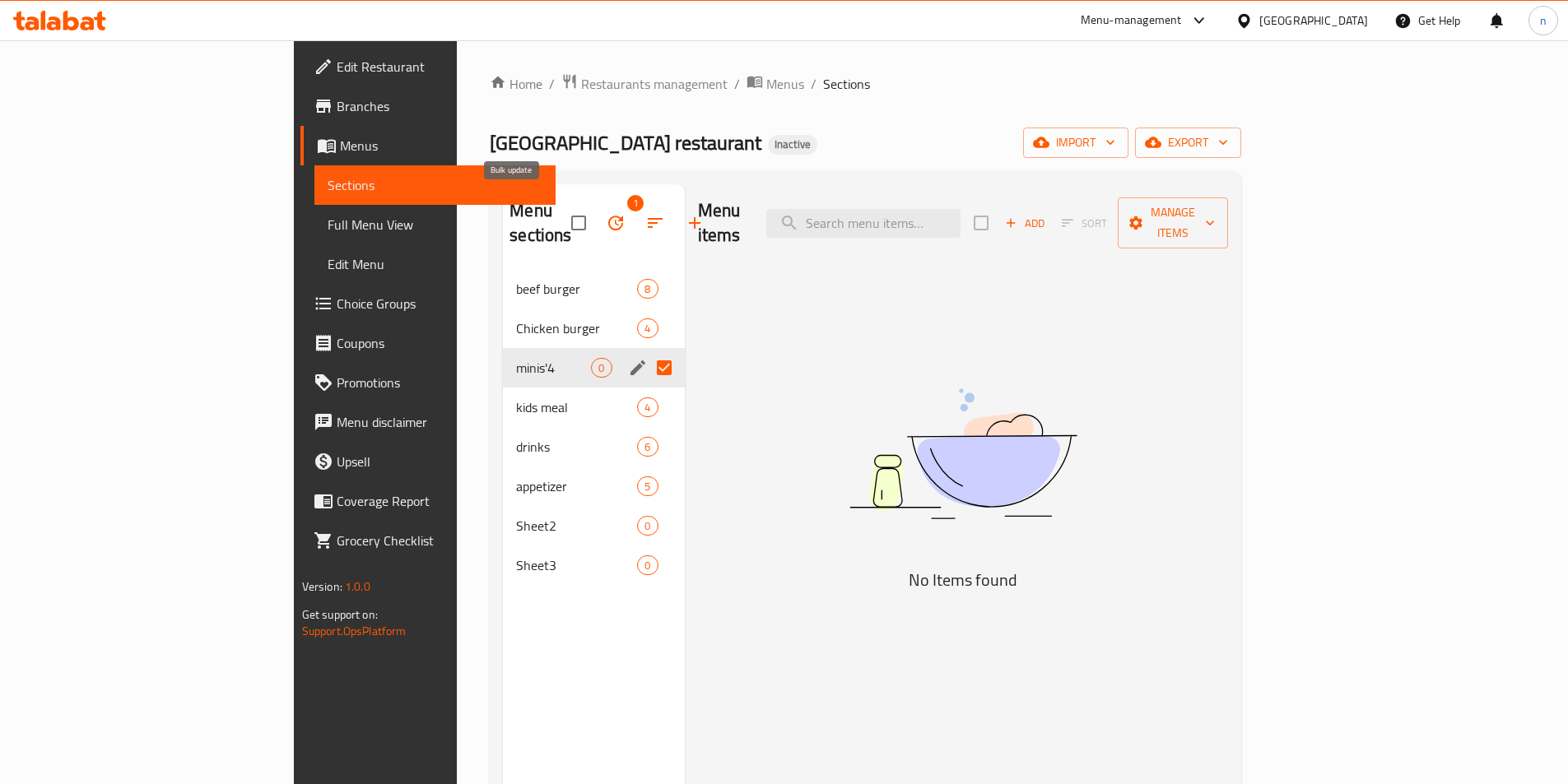
click at [606, 214] on icon "button" at bounding box center [616, 223] width 20 height 20
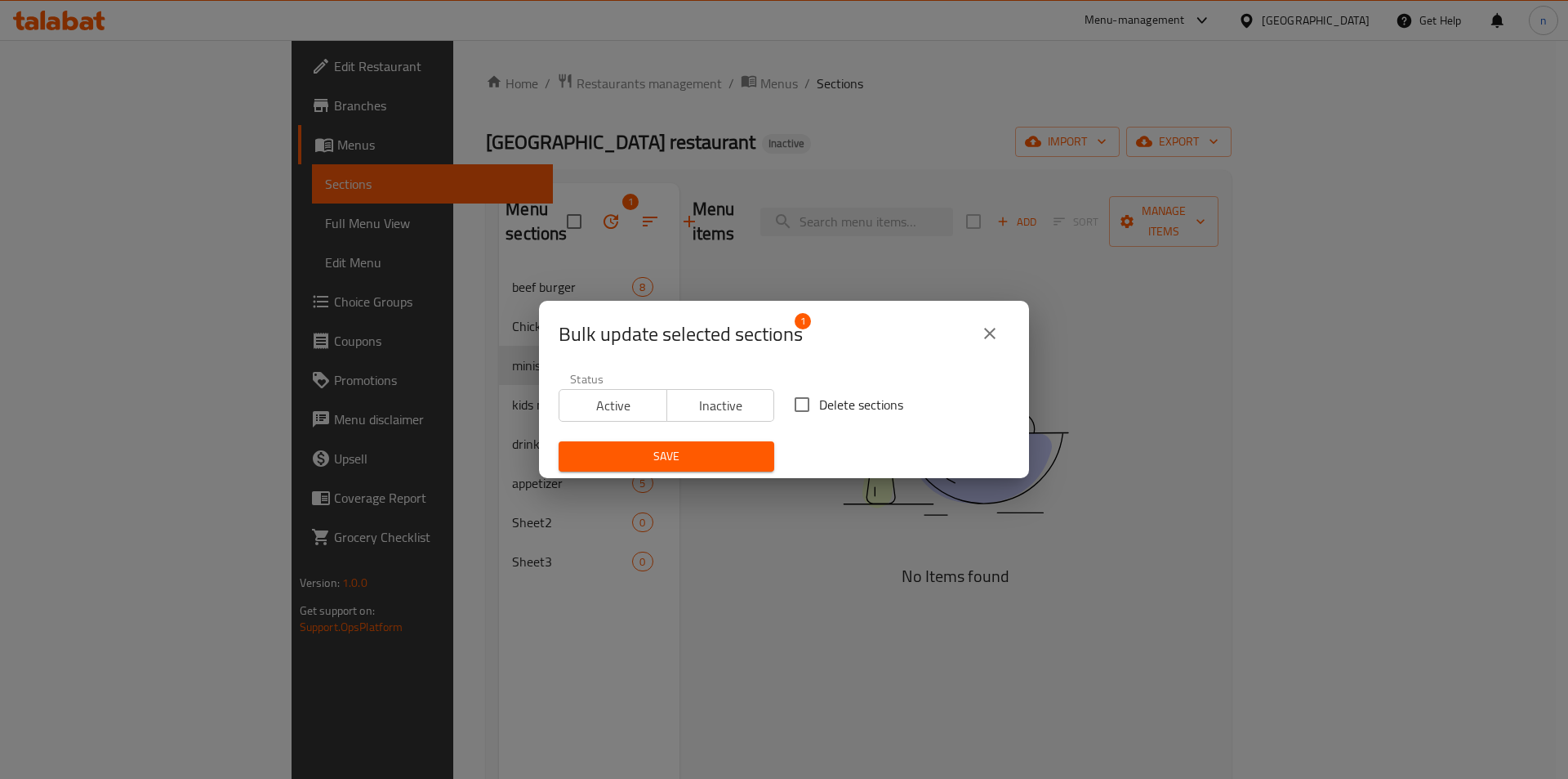
click at [983, 332] on icon "close" at bounding box center [990, 334] width 20 height 20
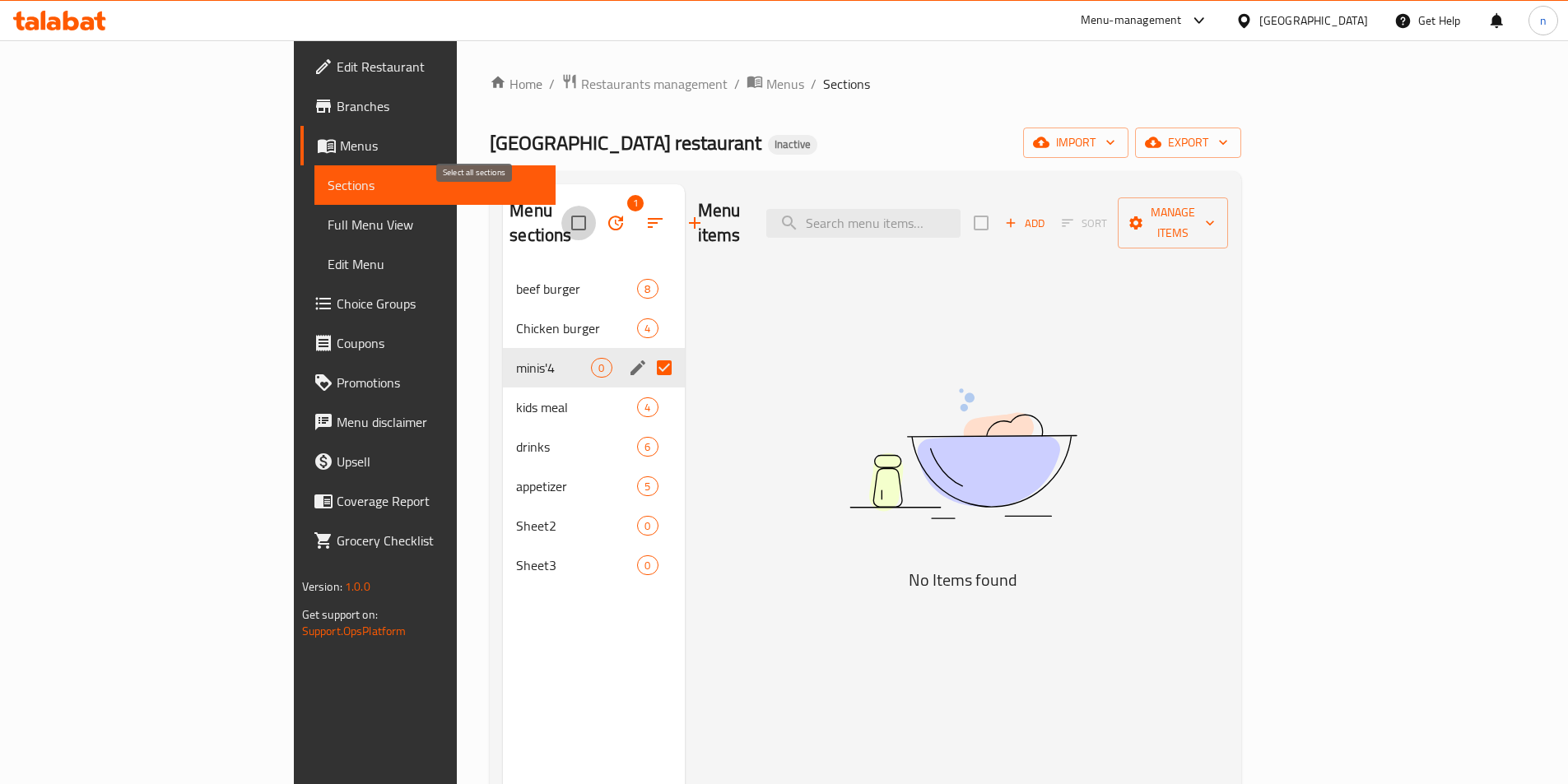
click at [561, 217] on input "checkbox" at bounding box center [578, 223] width 35 height 35
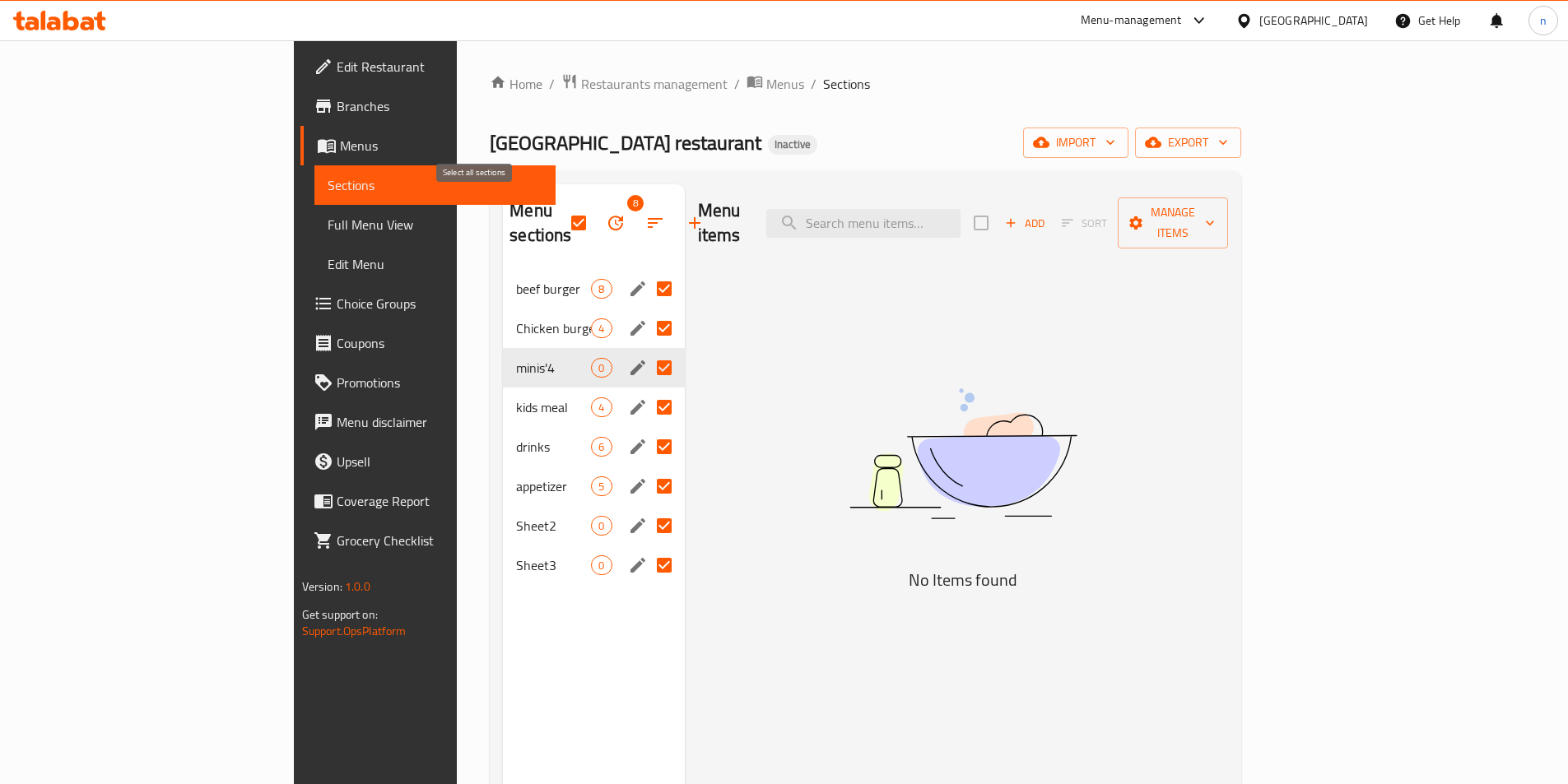
click at [561, 212] on input "checkbox" at bounding box center [578, 223] width 35 height 35
checkbox input "false"
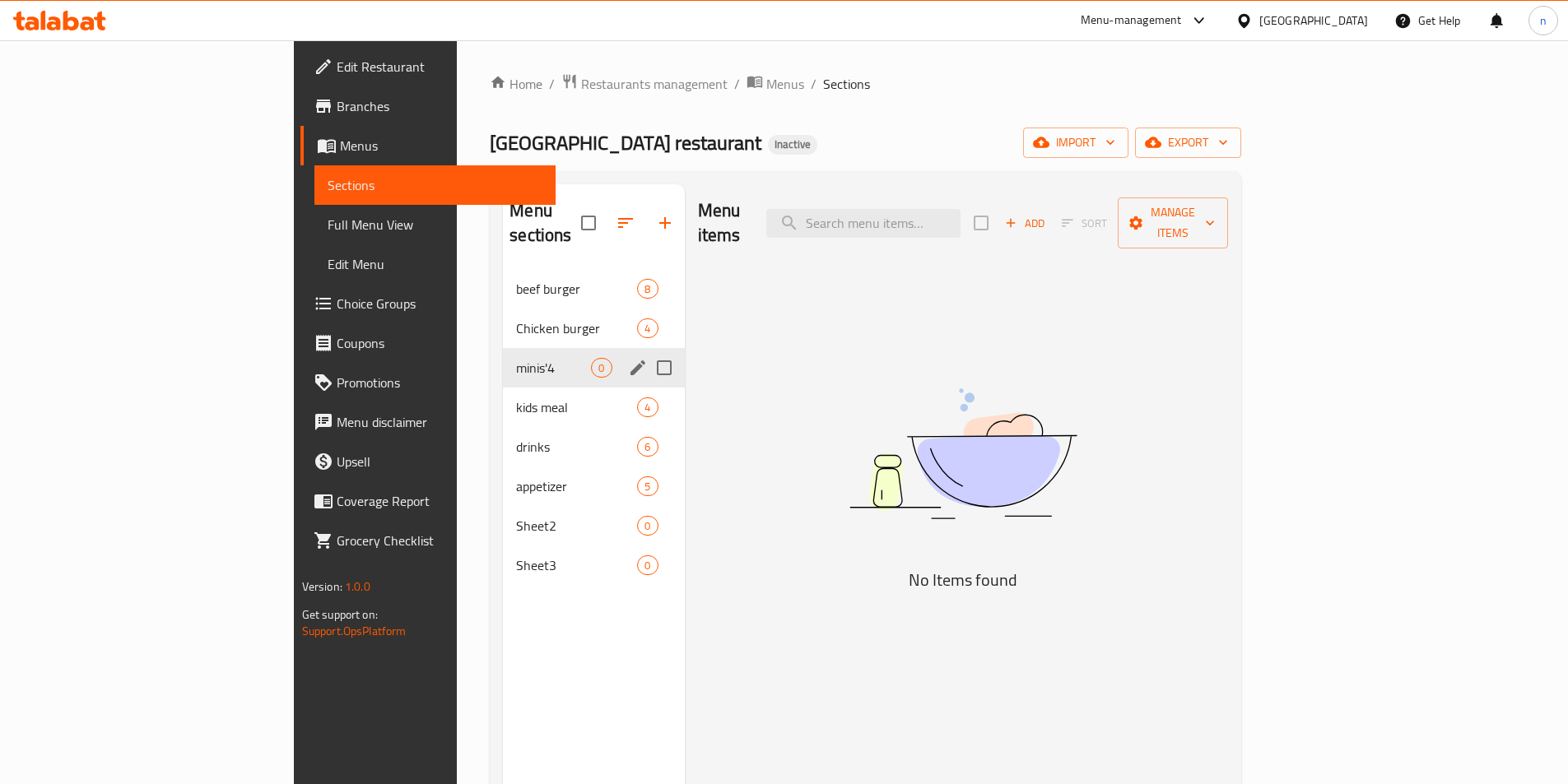
click at [647, 351] on input "Menu sections" at bounding box center [664, 368] width 35 height 35
click at [606, 214] on icon "button" at bounding box center [616, 223] width 20 height 20
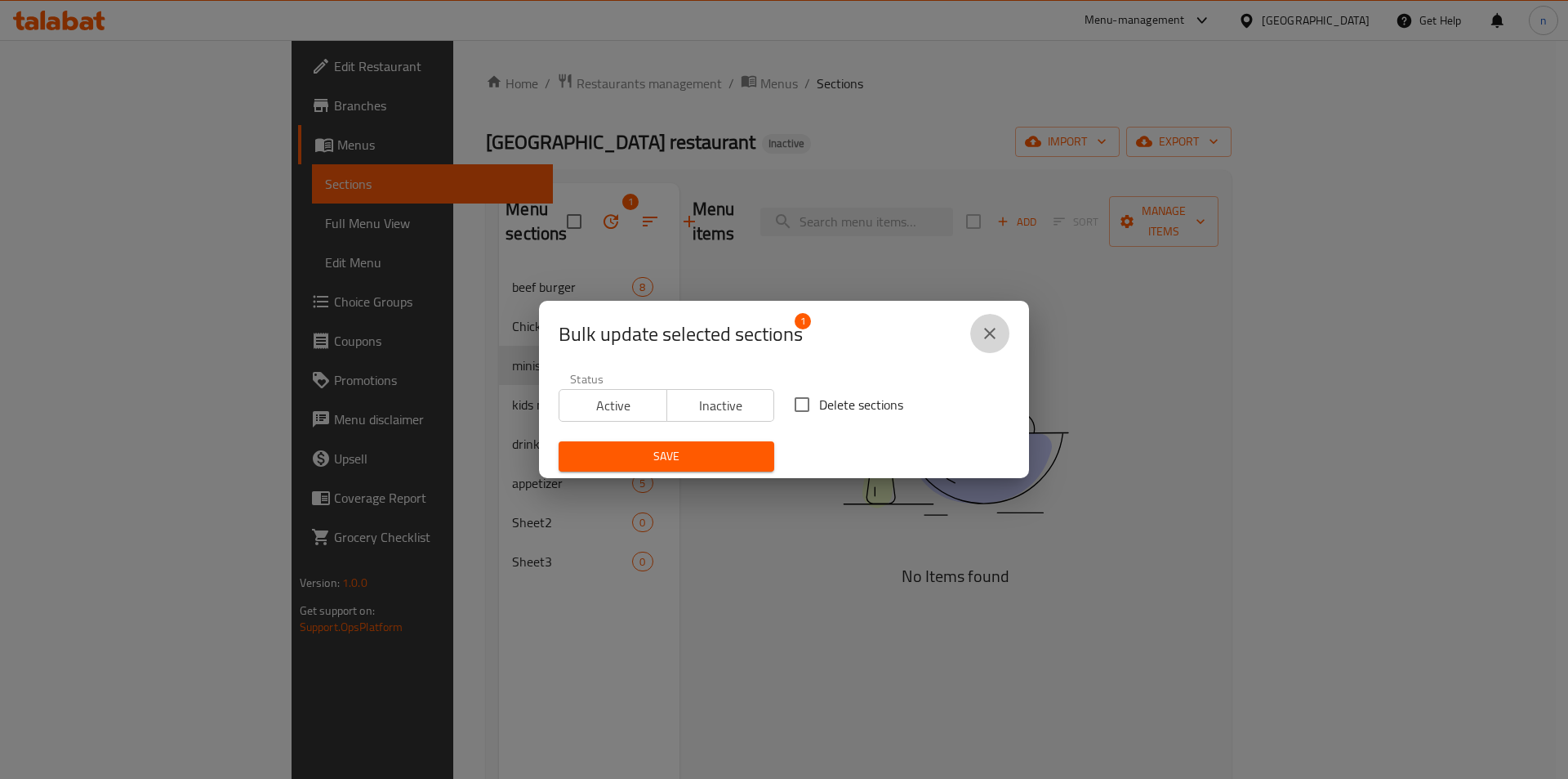
click at [988, 330] on icon "close" at bounding box center [990, 333] width 12 height 12
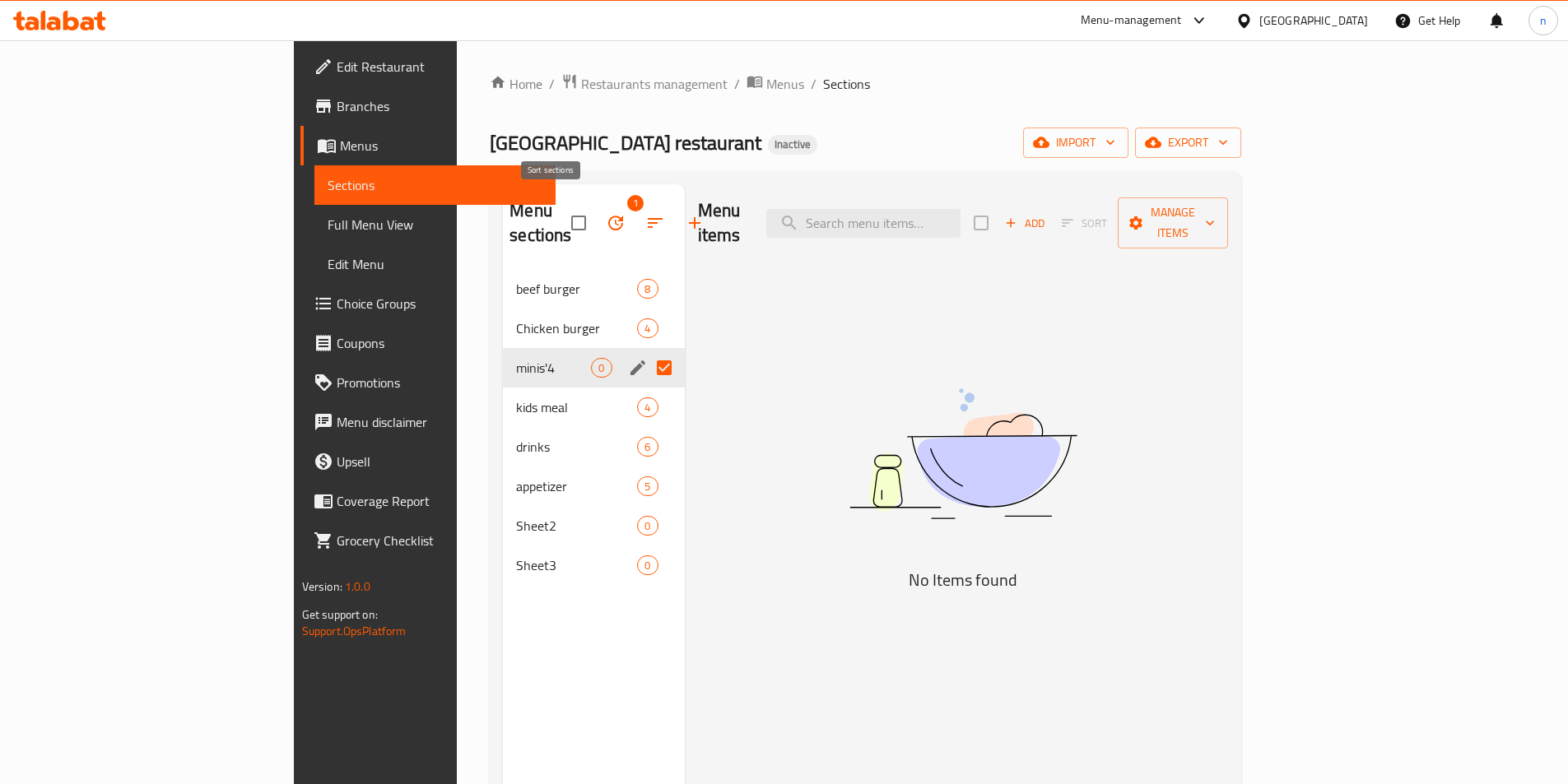
click at [645, 213] on icon "button" at bounding box center [655, 223] width 20 height 20
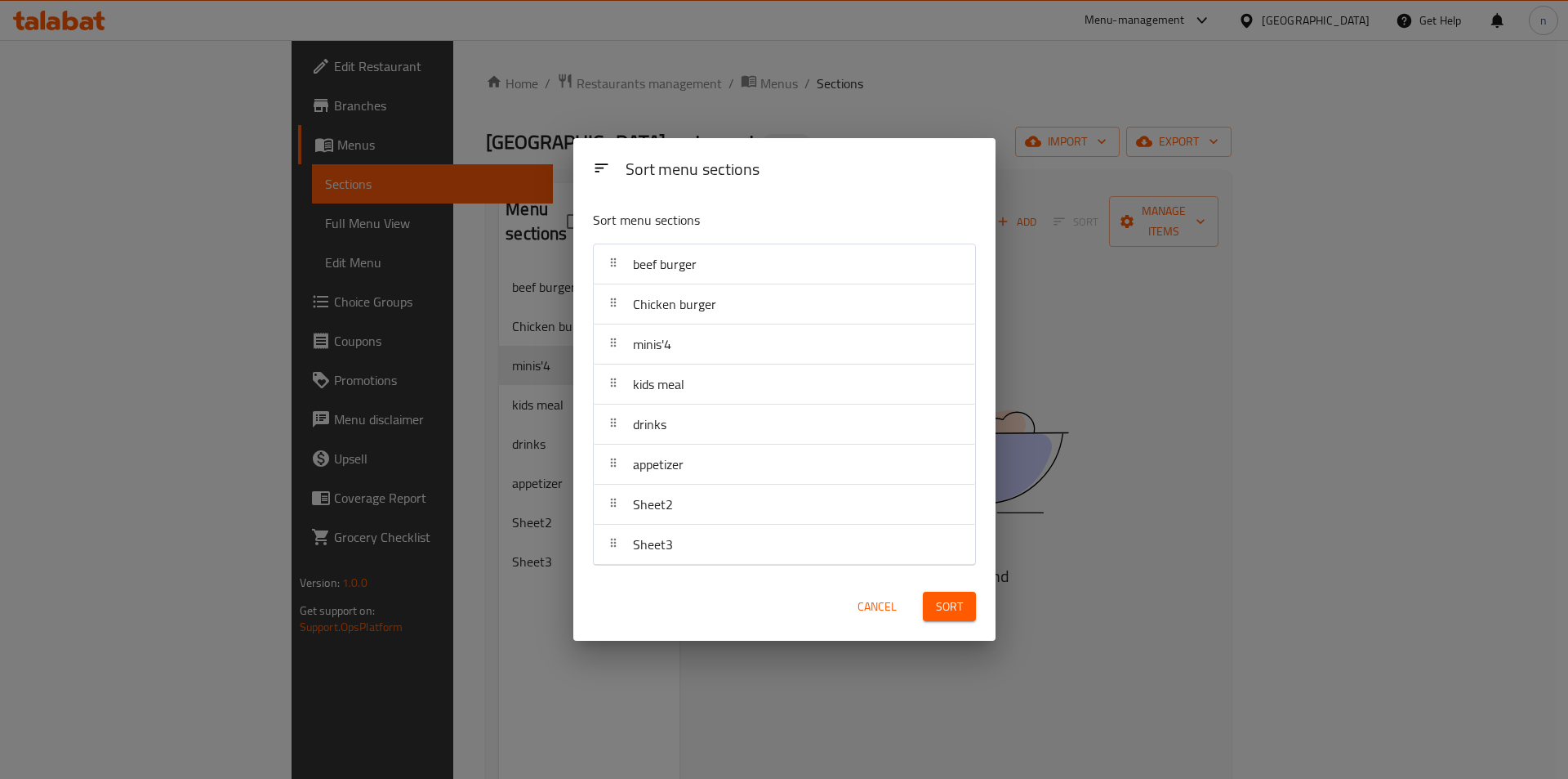
click at [880, 597] on span "Cancel" at bounding box center [877, 607] width 39 height 20
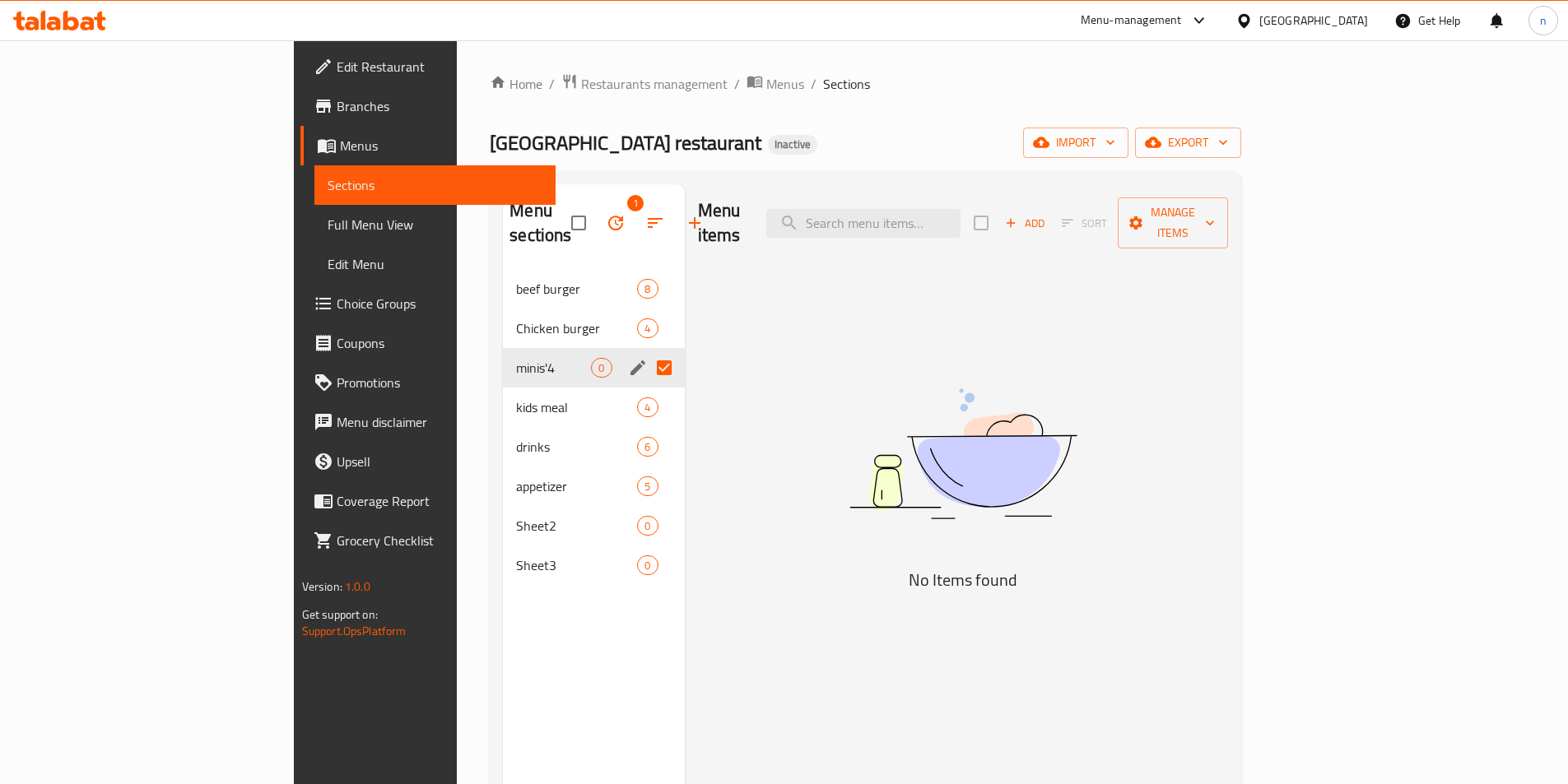
click at [685, 341] on div "Menu items Add Sort Manage items No Items found" at bounding box center [957, 576] width 544 height 784
click at [628, 358] on icon "edit" at bounding box center [638, 368] width 20 height 20
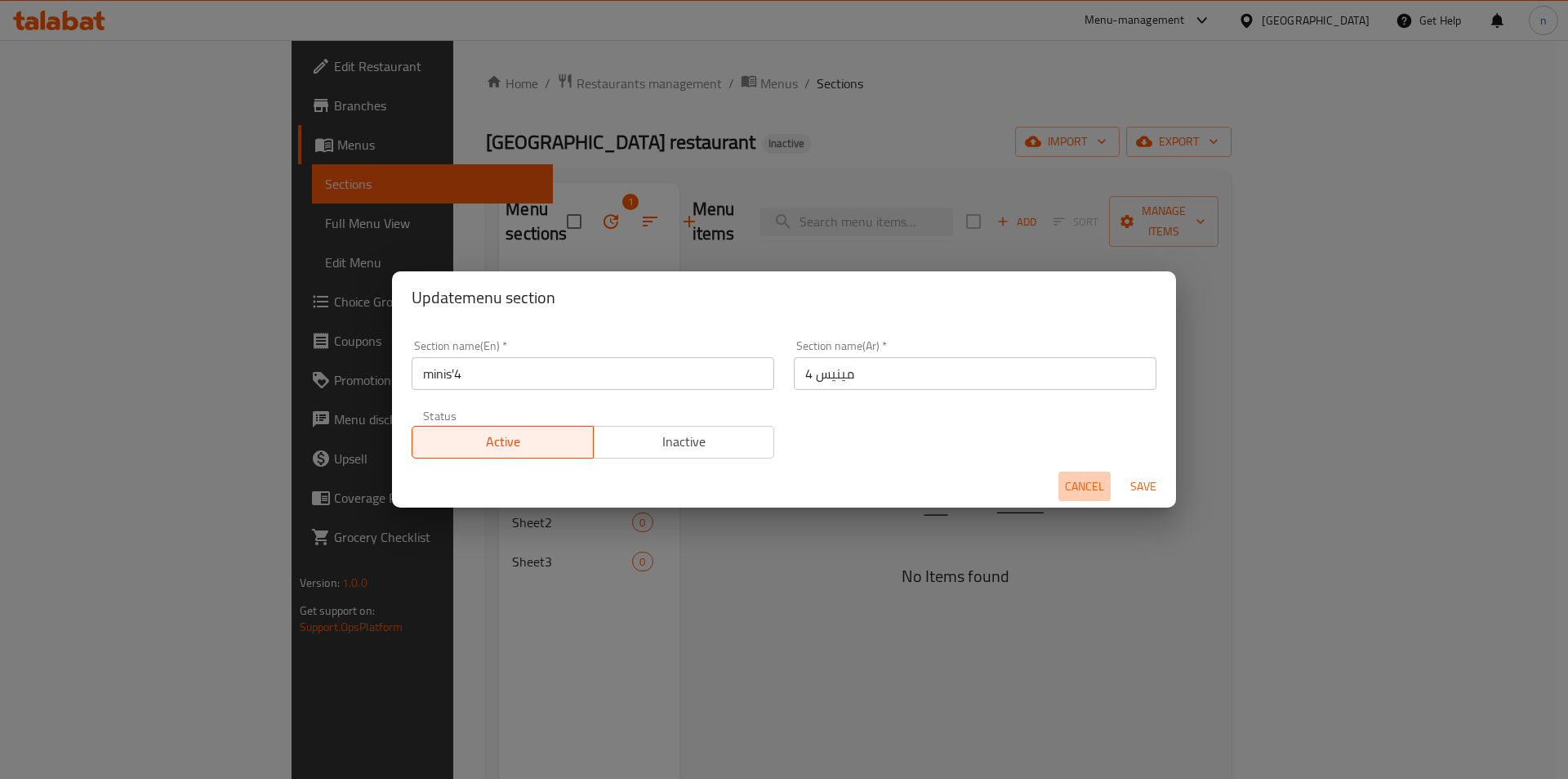
click at [1082, 483] on span "Cancel" at bounding box center [1084, 487] width 39 height 20
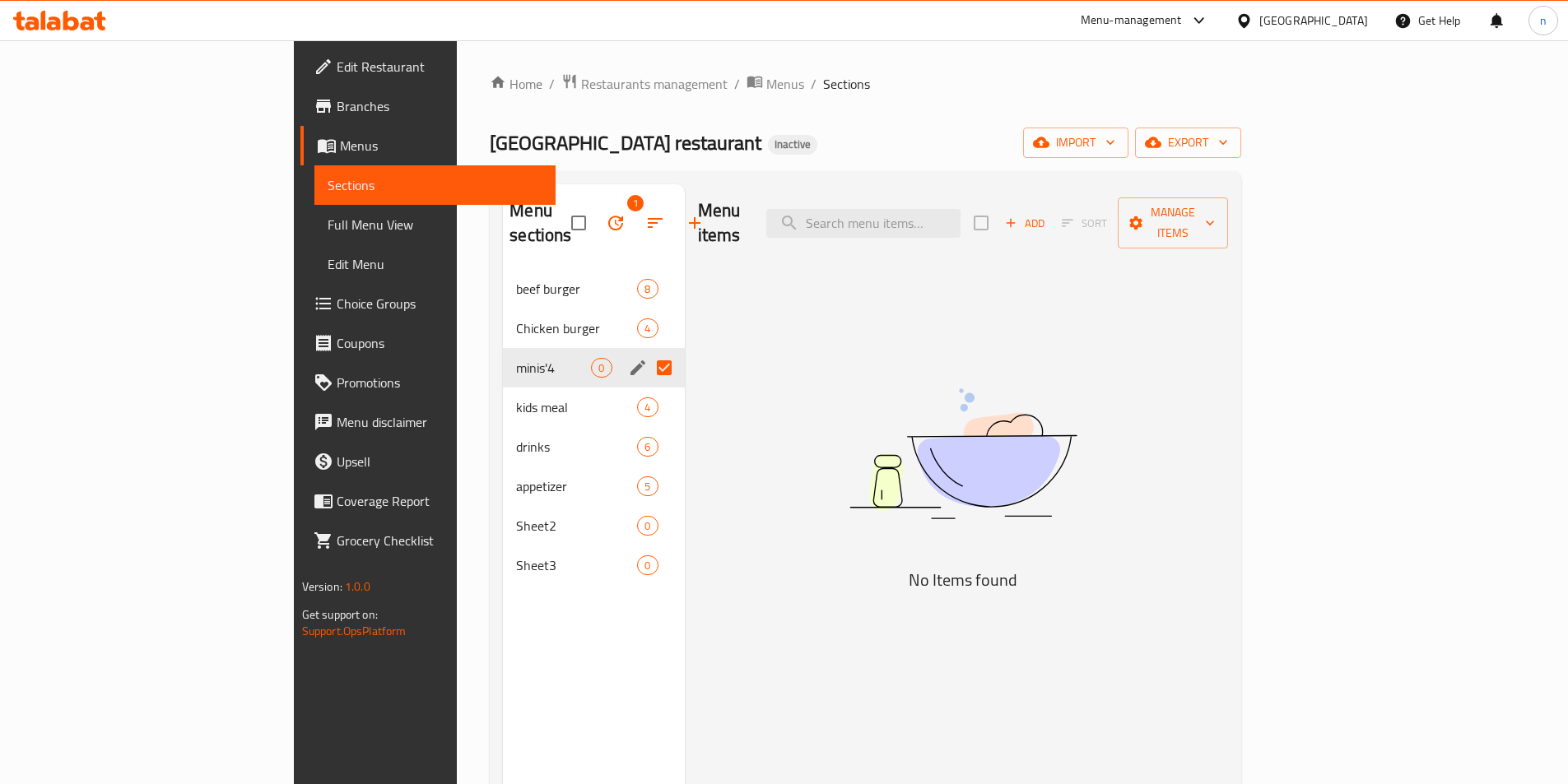
click at [685, 391] on div "Menu items Add Sort Manage items No Items found" at bounding box center [957, 576] width 544 height 784
click at [647, 351] on input "Menu sections" at bounding box center [664, 368] width 35 height 35
checkbox input "false"
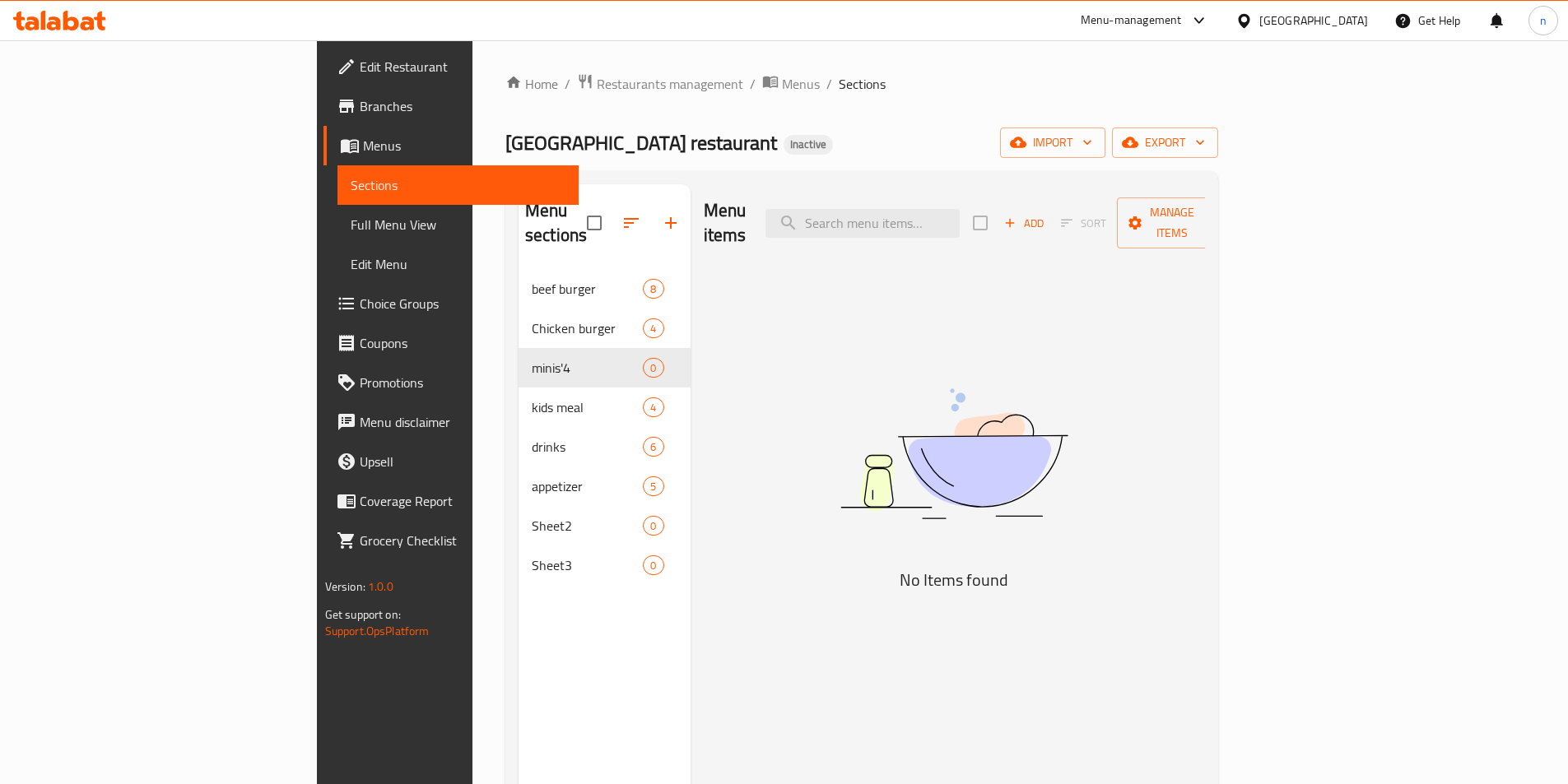
click at [690, 365] on div "Menu items Add Sort Manage items No Items found" at bounding box center [948, 576] width 515 height 784
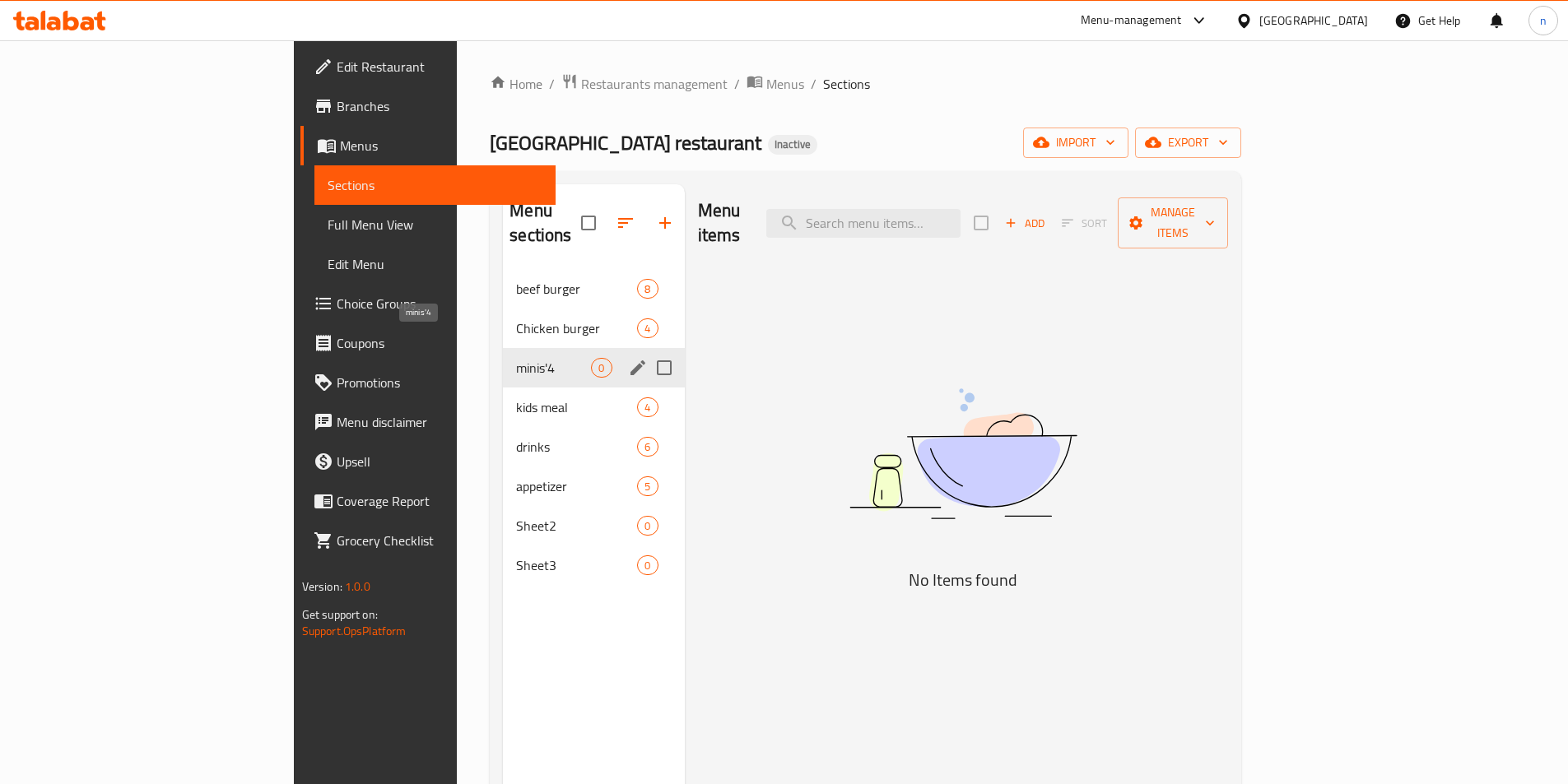
click at [516, 358] on span "minis'4" at bounding box center [554, 368] width 75 height 20
click at [647, 351] on input "Menu sections" at bounding box center [664, 368] width 35 height 35
click at [628, 358] on icon "edit" at bounding box center [638, 368] width 20 height 20
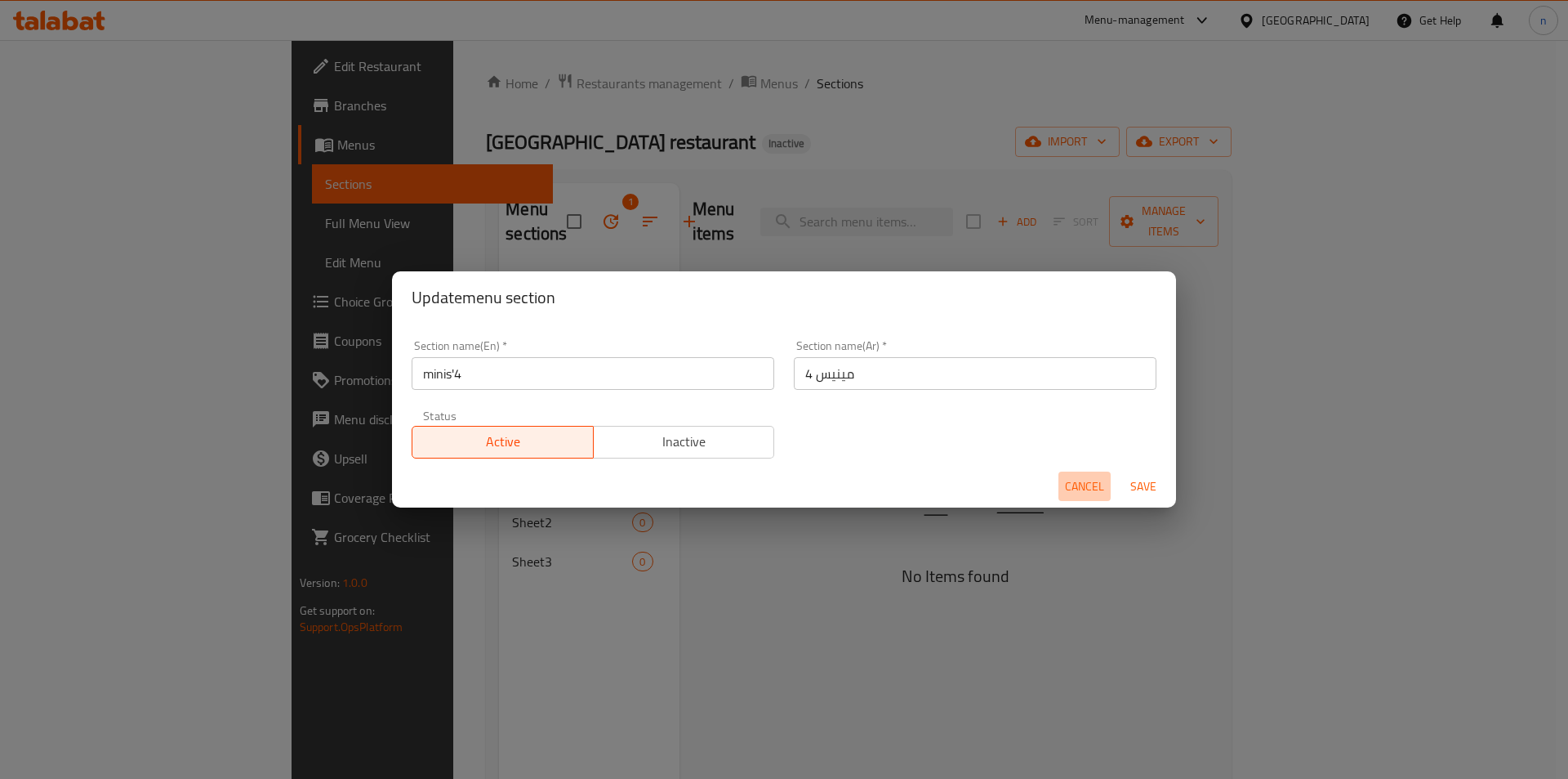
click at [1069, 477] on span "Cancel" at bounding box center [1084, 487] width 39 height 20
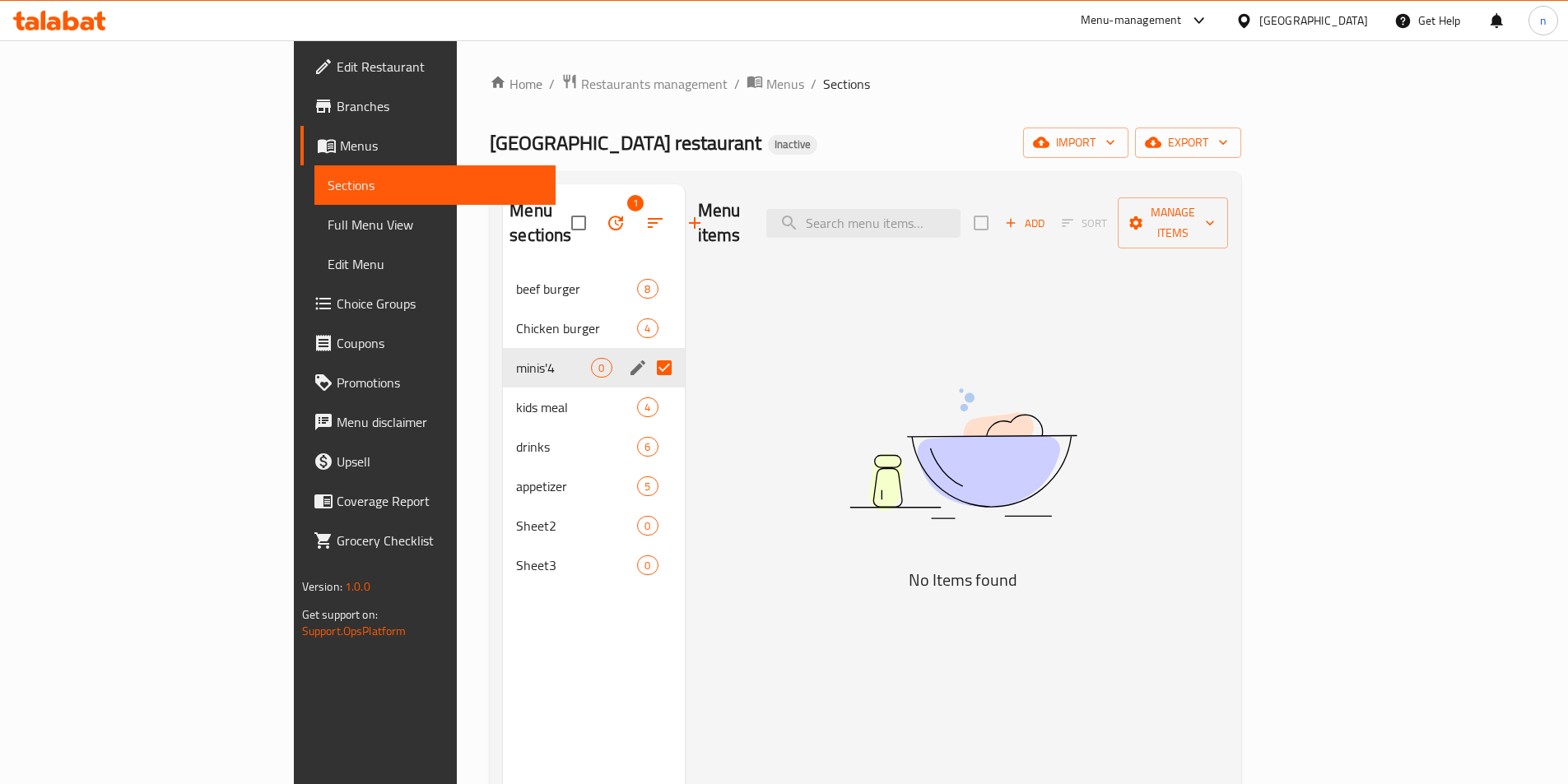
click at [689, 374] on div "Menu items Add Sort Manage items No Items found" at bounding box center [957, 576] width 544 height 784
click at [647, 352] on input "Menu sections" at bounding box center [664, 368] width 35 height 35
checkbox input "false"
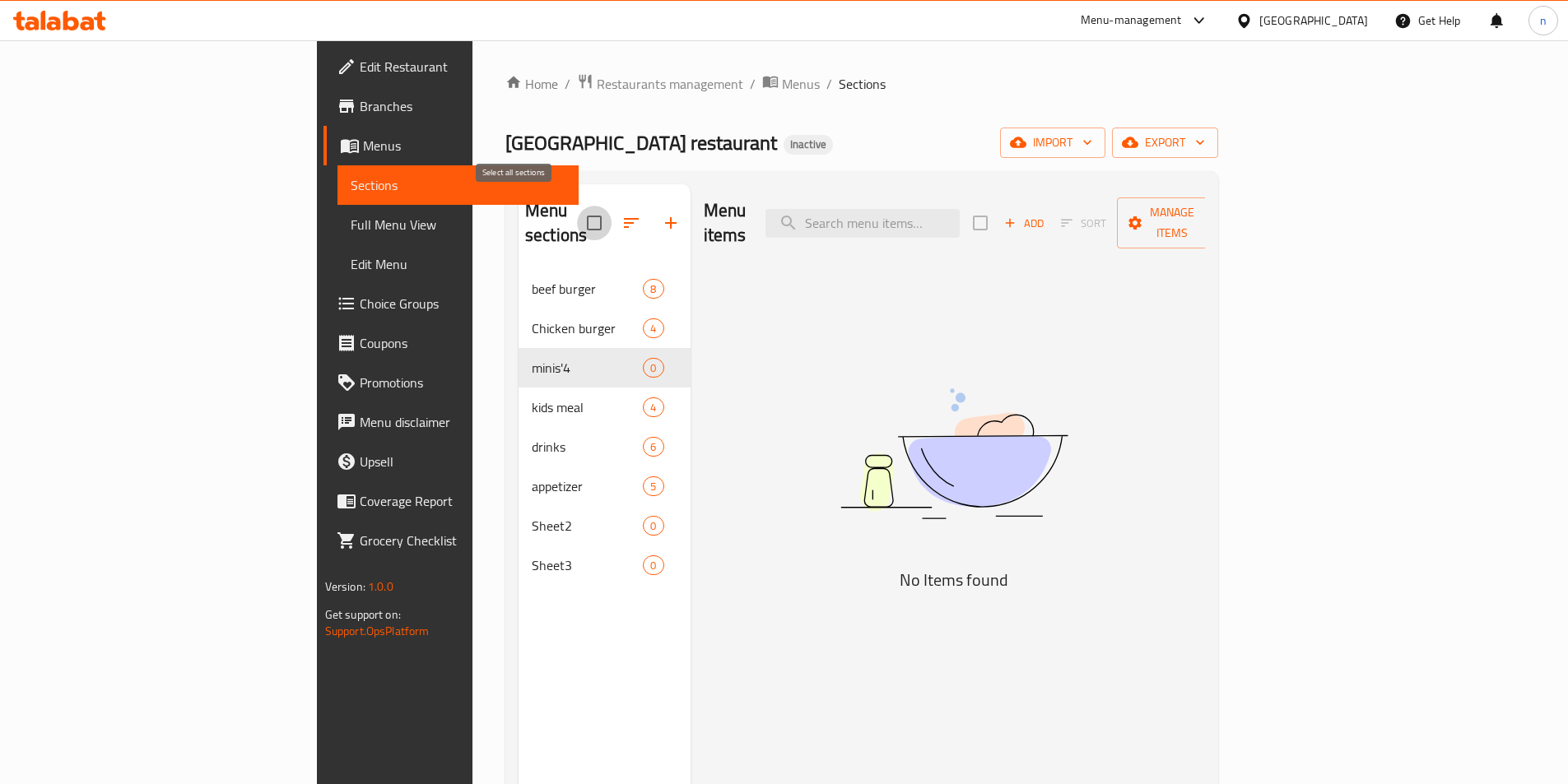
click at [576, 219] on input "checkbox" at bounding box center [594, 223] width 35 height 35
checkbox input "true"
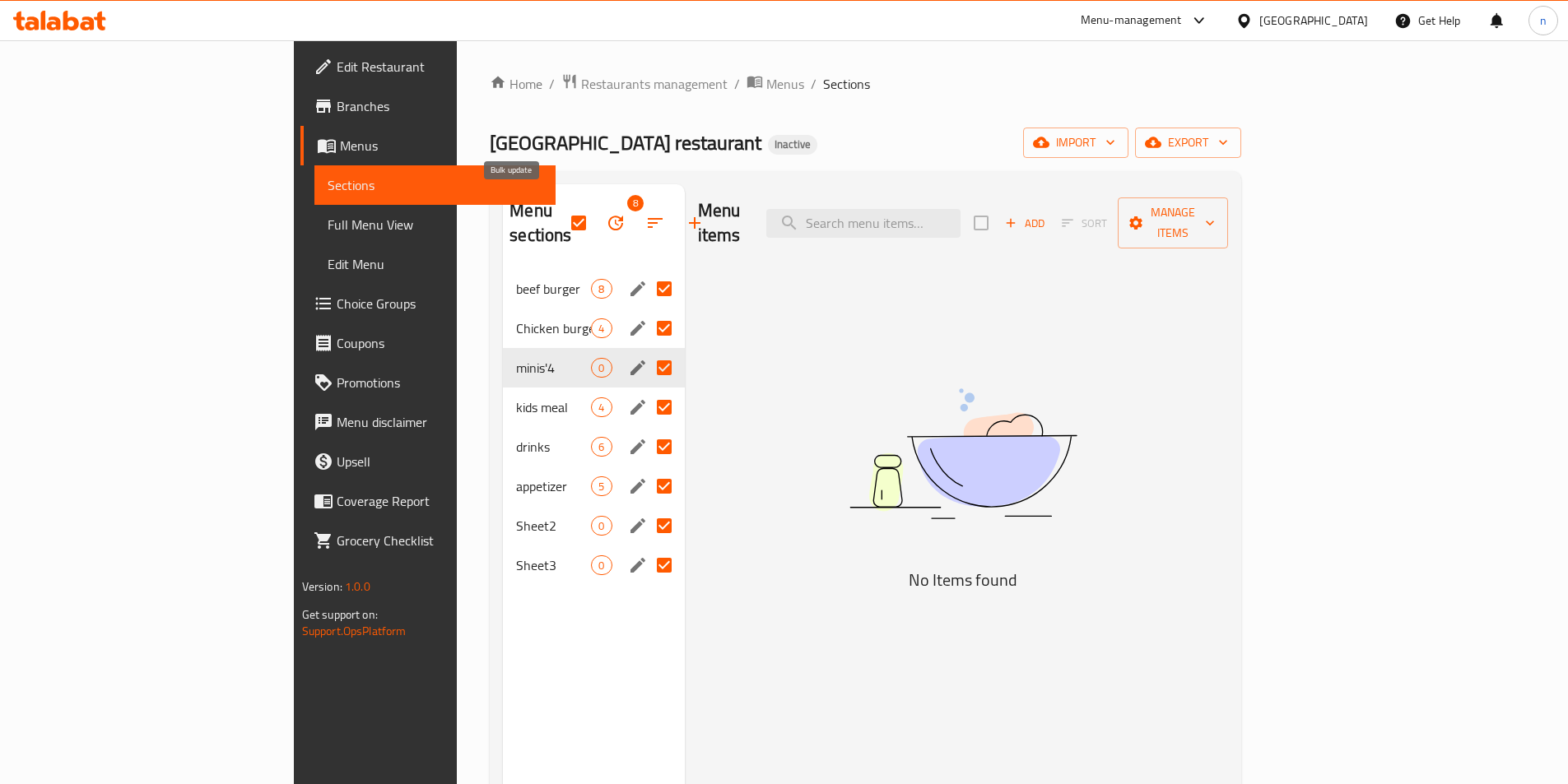
click at [606, 219] on icon "button" at bounding box center [616, 223] width 20 height 20
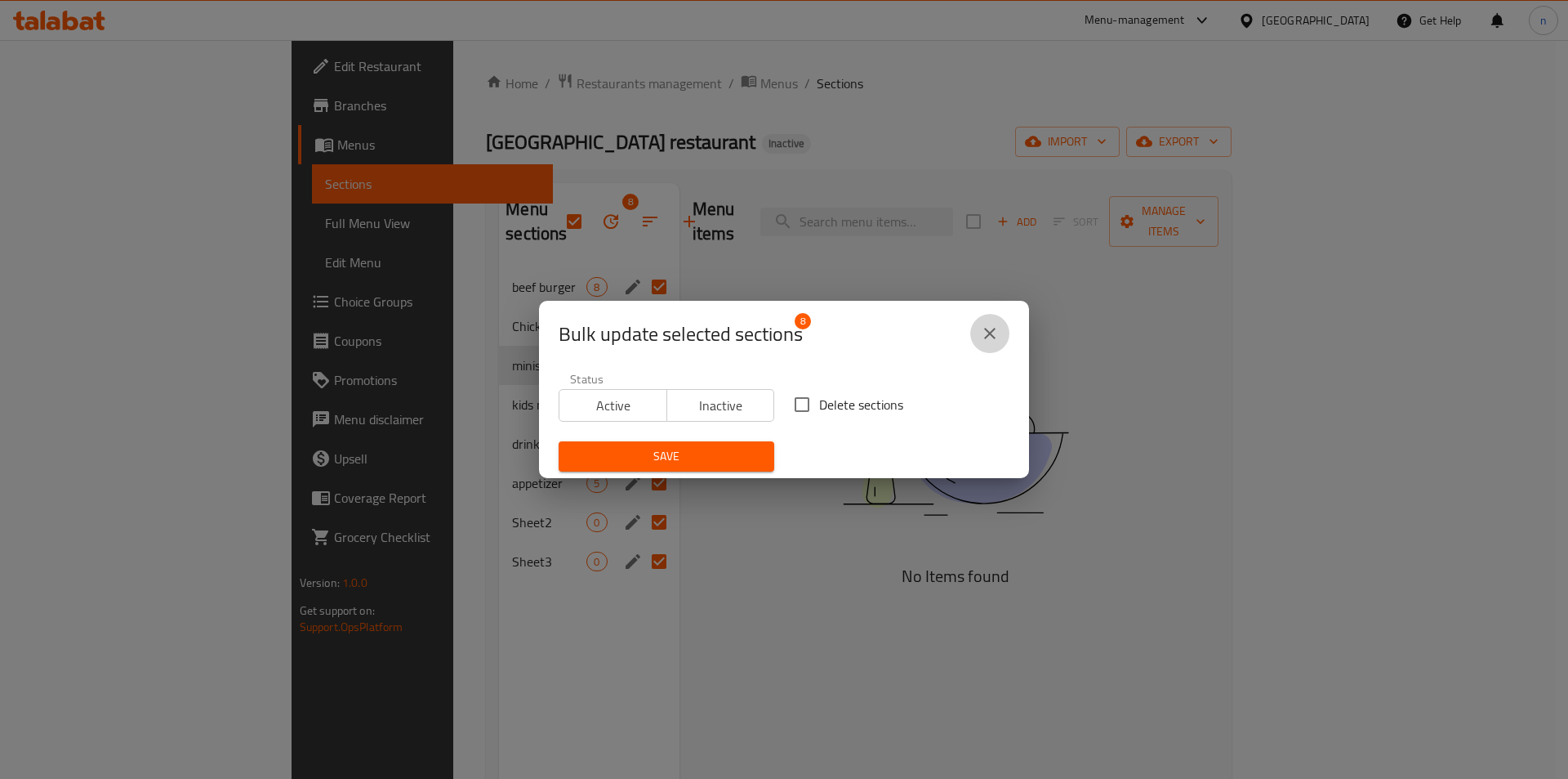
click at [987, 329] on icon "close" at bounding box center [990, 333] width 12 height 12
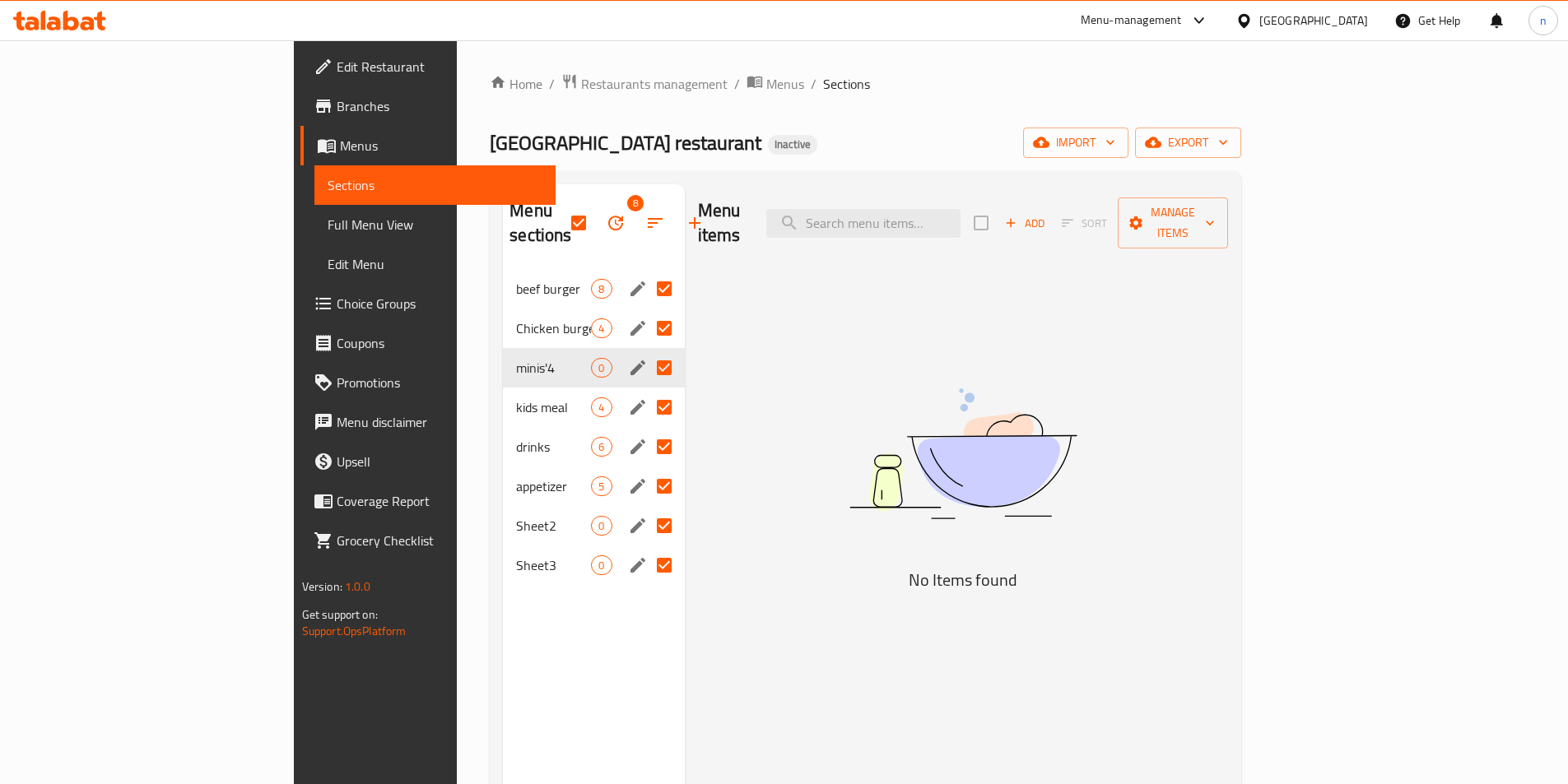
click at [685, 376] on div "Menu items Add Sort Manage items No Items found" at bounding box center [957, 576] width 544 height 784
click at [647, 351] on input "Menu sections" at bounding box center [664, 368] width 35 height 35
checkbox input "false"
click at [647, 351] on input "Menu sections" at bounding box center [664, 368] width 35 height 35
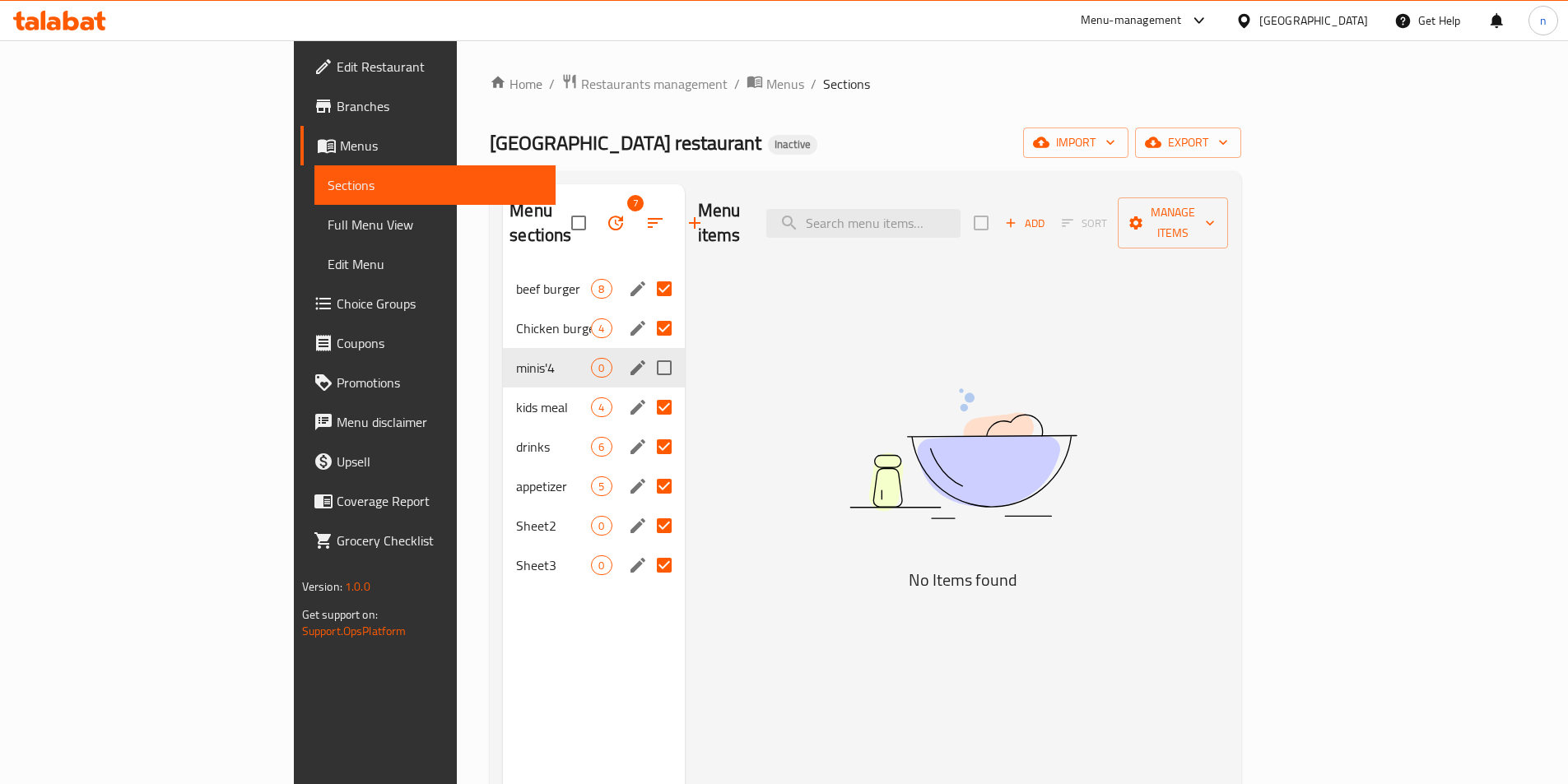
checkbox input "true"
click at [561, 222] on input "checkbox" at bounding box center [578, 223] width 35 height 35
checkbox input "false"
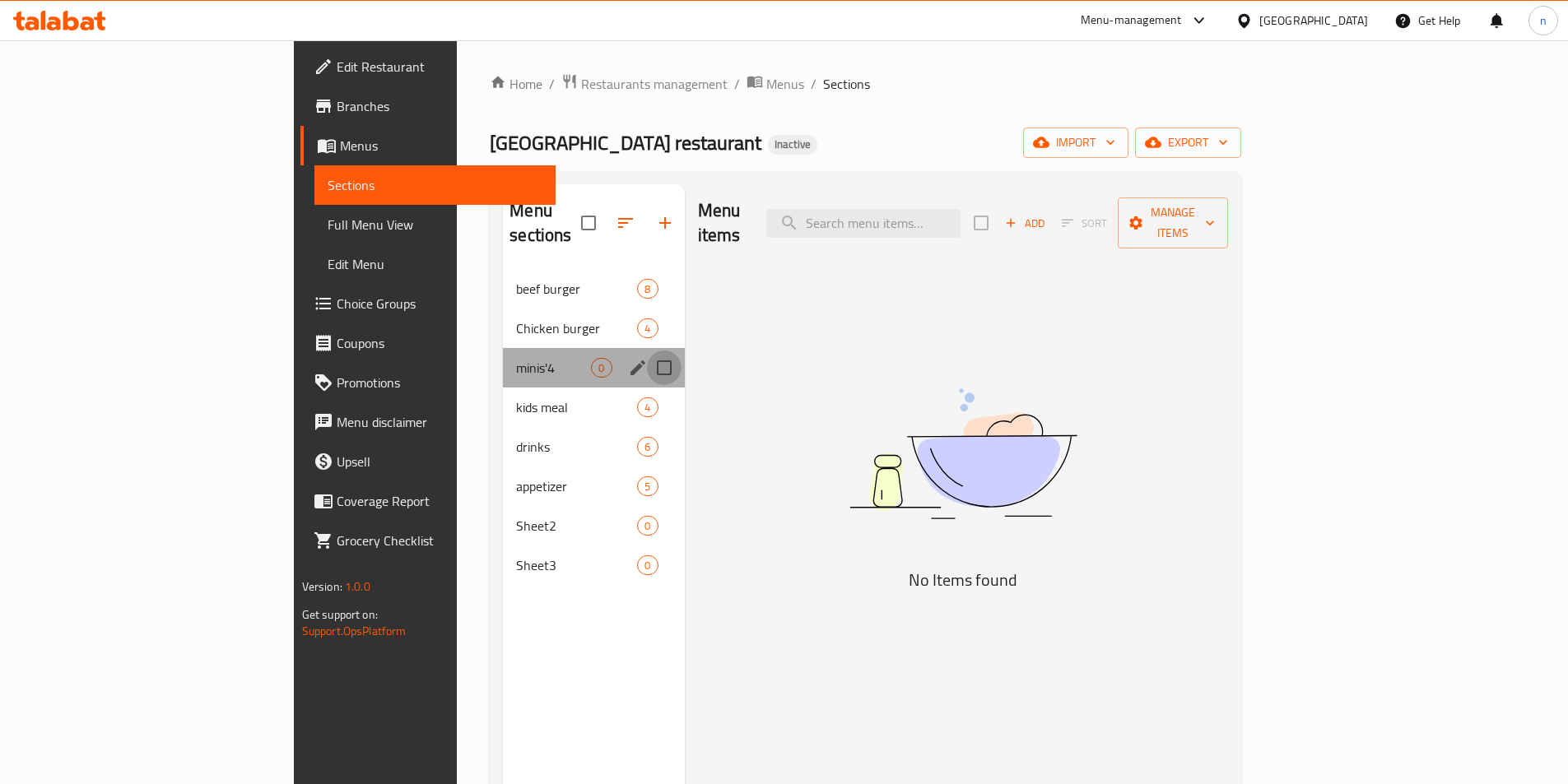
click at [647, 351] on input "Menu sections" at bounding box center [664, 368] width 35 height 35
checkbox input "true"
click at [606, 213] on icon "button" at bounding box center [616, 223] width 20 height 20
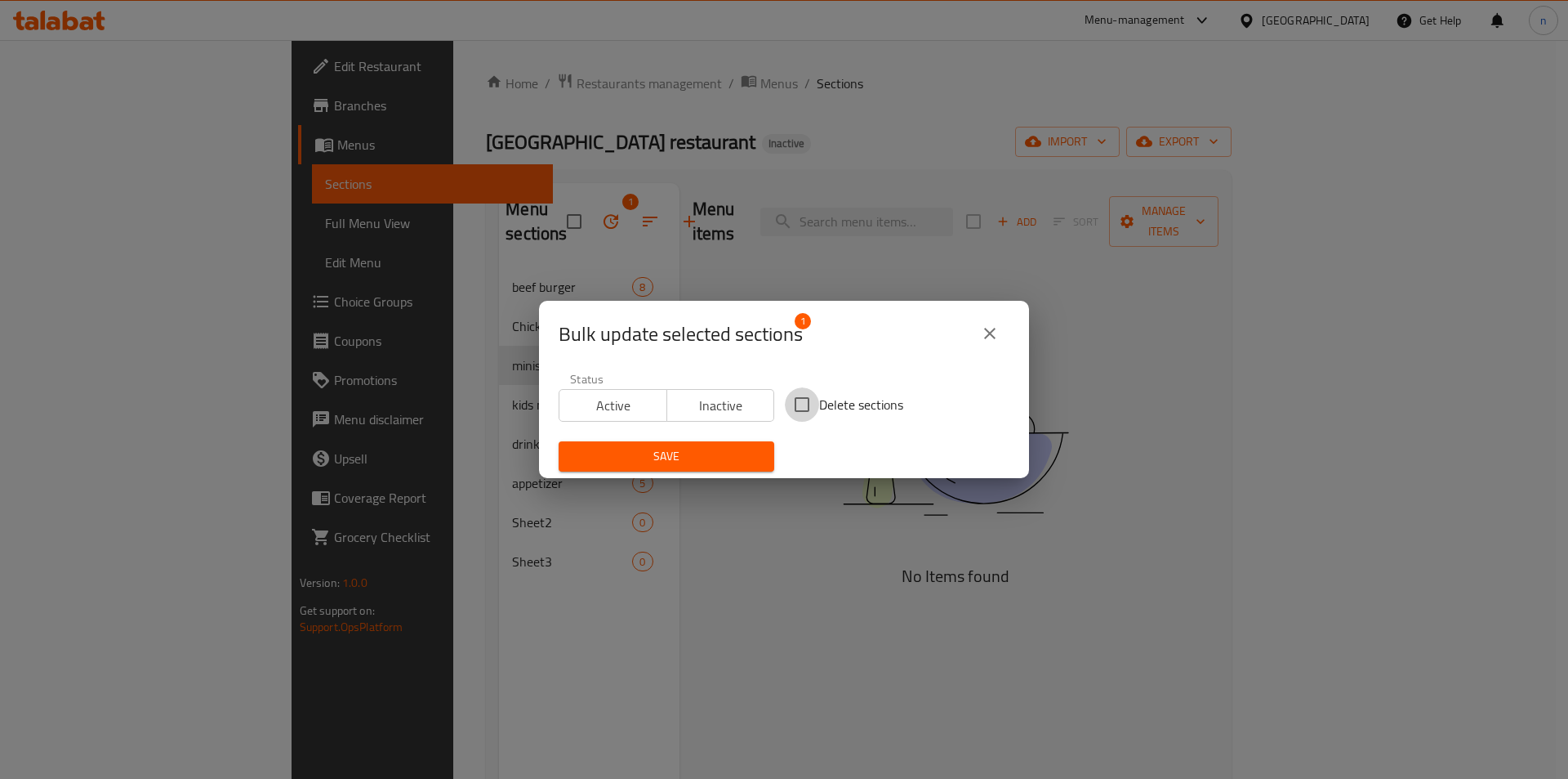
click at [797, 408] on input "Delete sections" at bounding box center [802, 405] width 35 height 35
checkbox input "true"
click at [672, 440] on div "Save" at bounding box center [666, 456] width 236 height 50
click at [677, 460] on span "Save" at bounding box center [667, 456] width 189 height 20
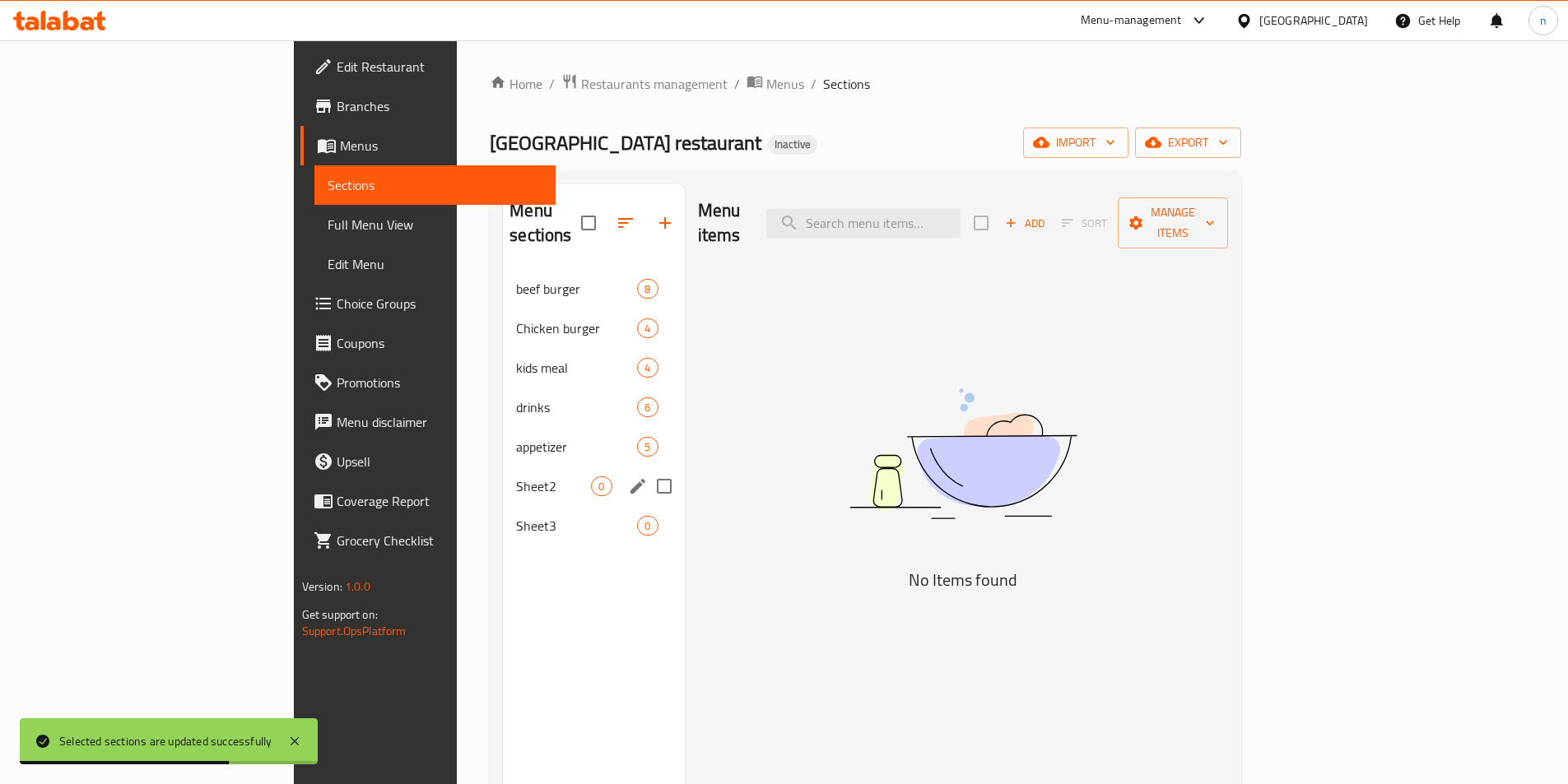
click at [647, 469] on input "Menu sections" at bounding box center [664, 486] width 35 height 35
checkbox input "true"
click at [630, 479] on icon "edit" at bounding box center [638, 486] width 15 height 15
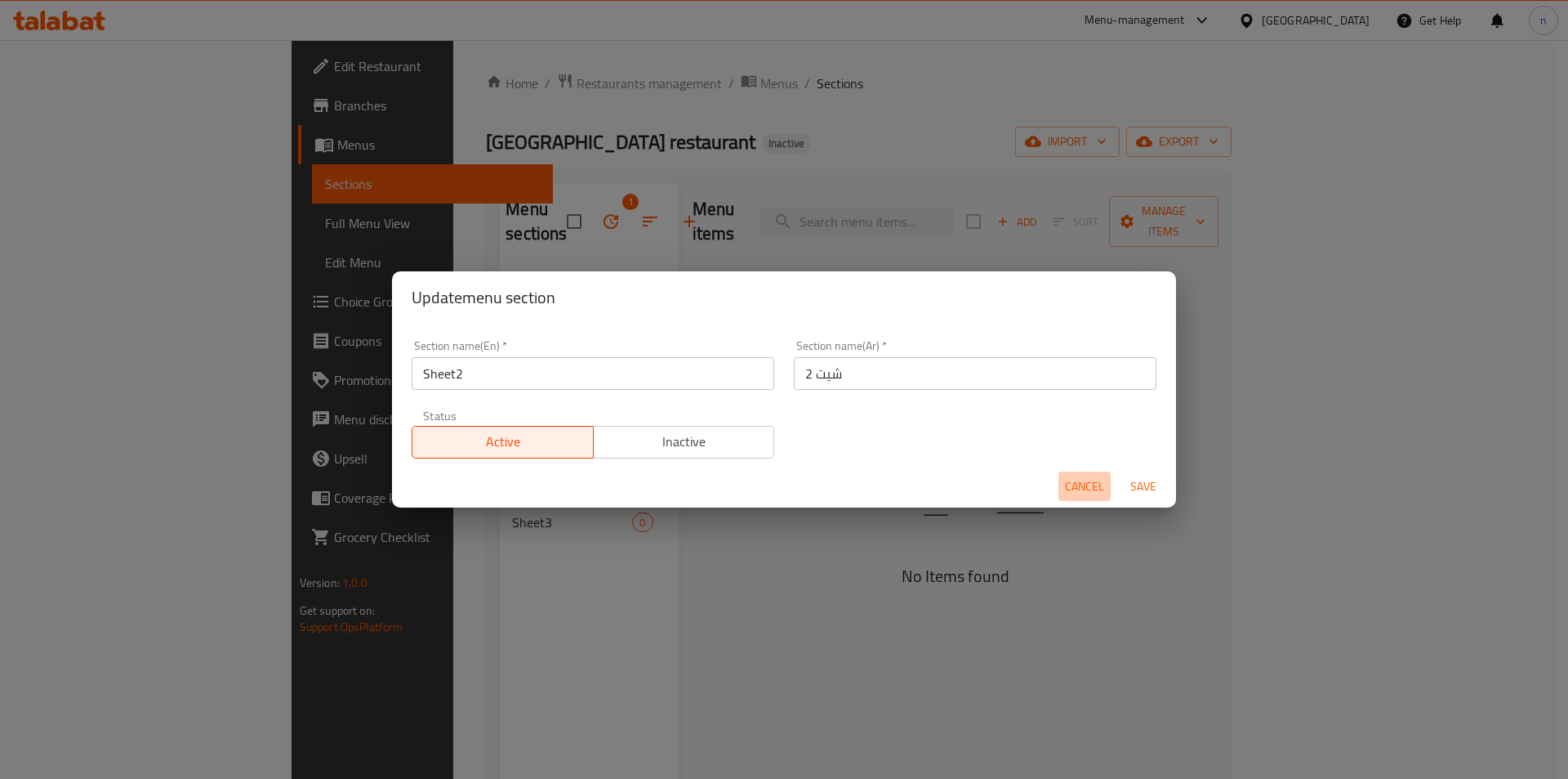
drag, startPoint x: 1075, startPoint y: 485, endPoint x: 871, endPoint y: 444, distance: 208.1
click at [1075, 486] on span "Cancel" at bounding box center [1084, 487] width 39 height 20
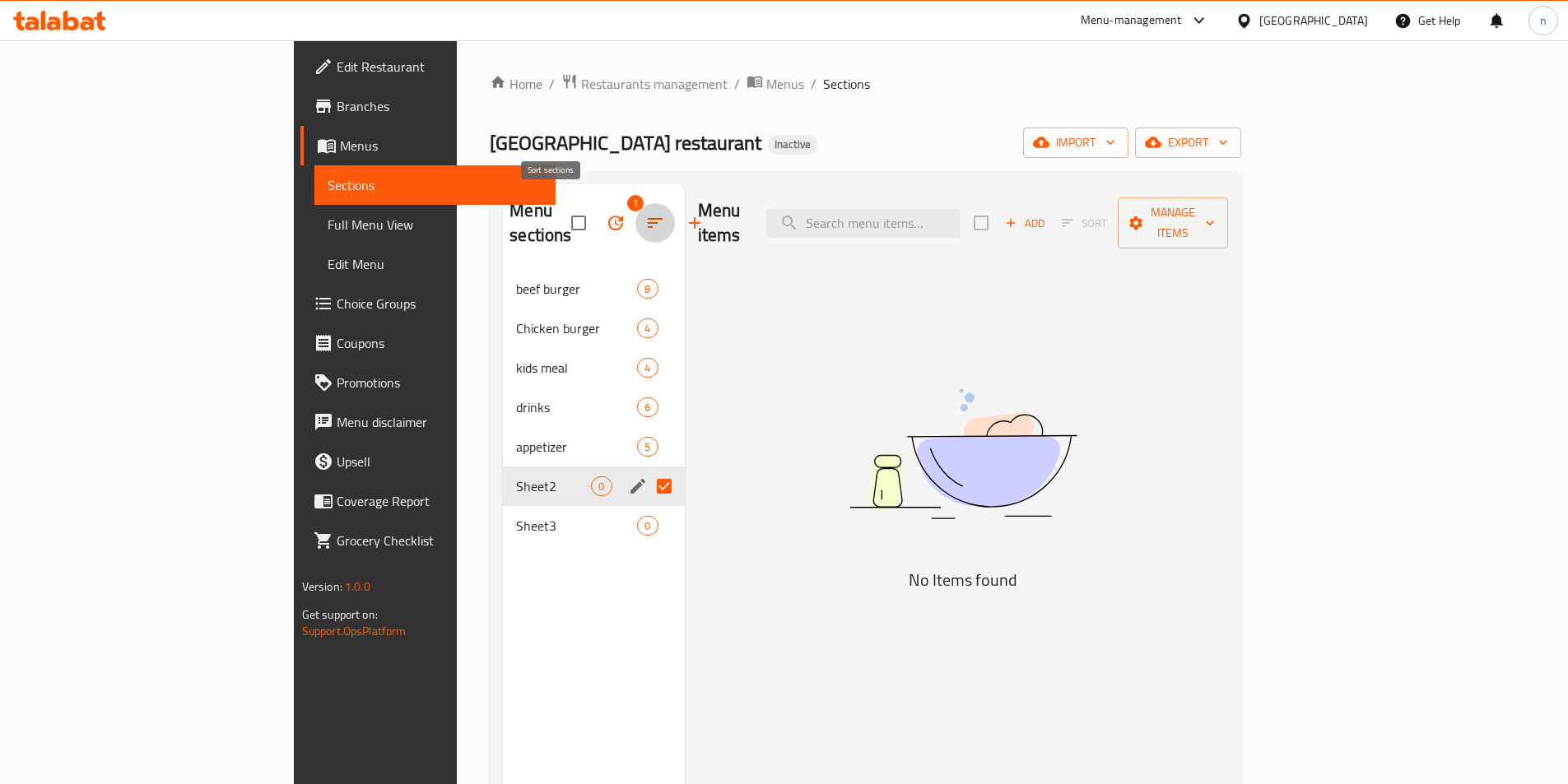
click at [645, 213] on icon "button" at bounding box center [655, 223] width 20 height 20
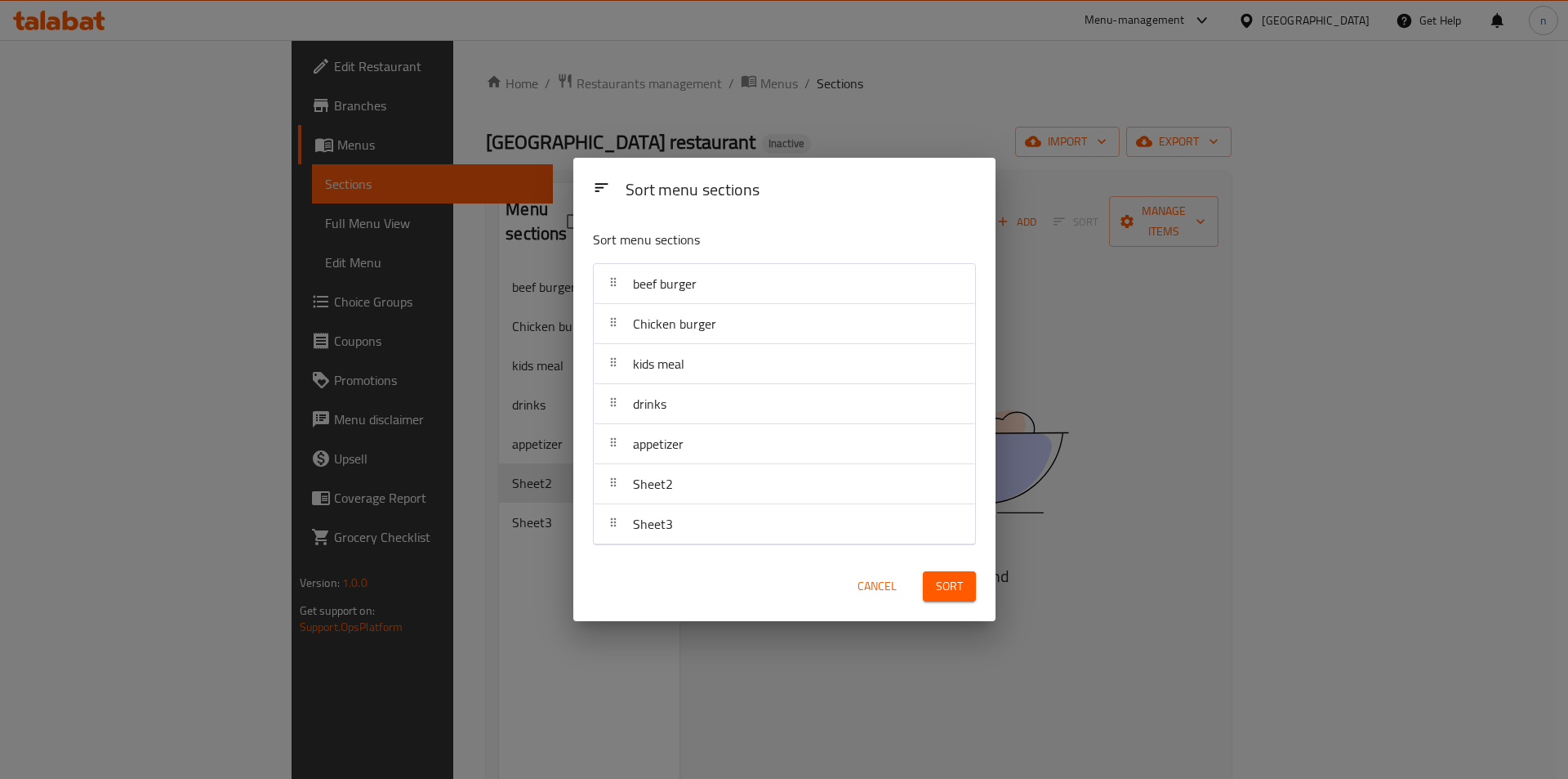
click at [868, 588] on span "Cancel" at bounding box center [877, 586] width 39 height 20
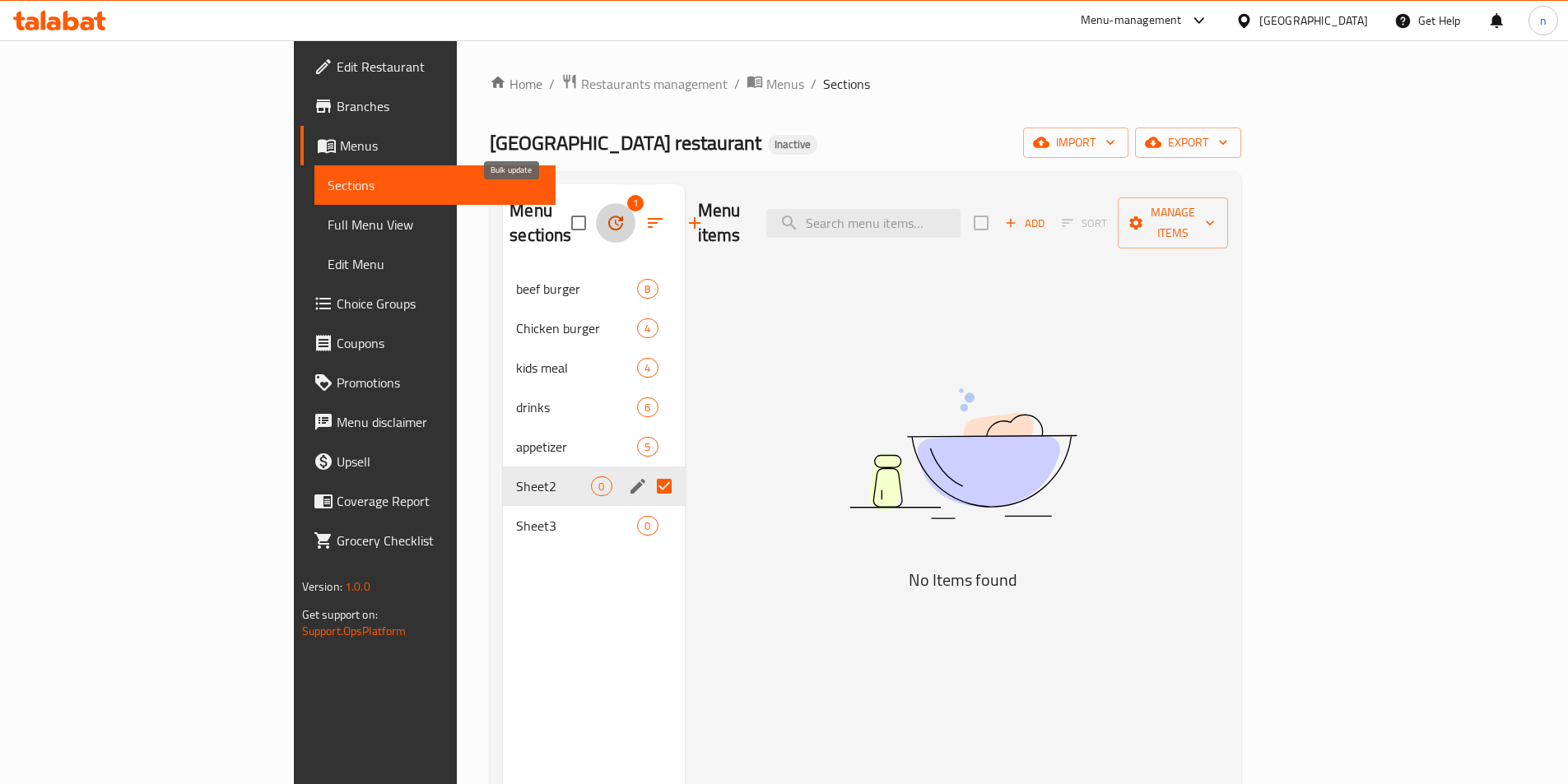
click at [609, 215] on icon "button" at bounding box center [616, 223] width 15 height 15
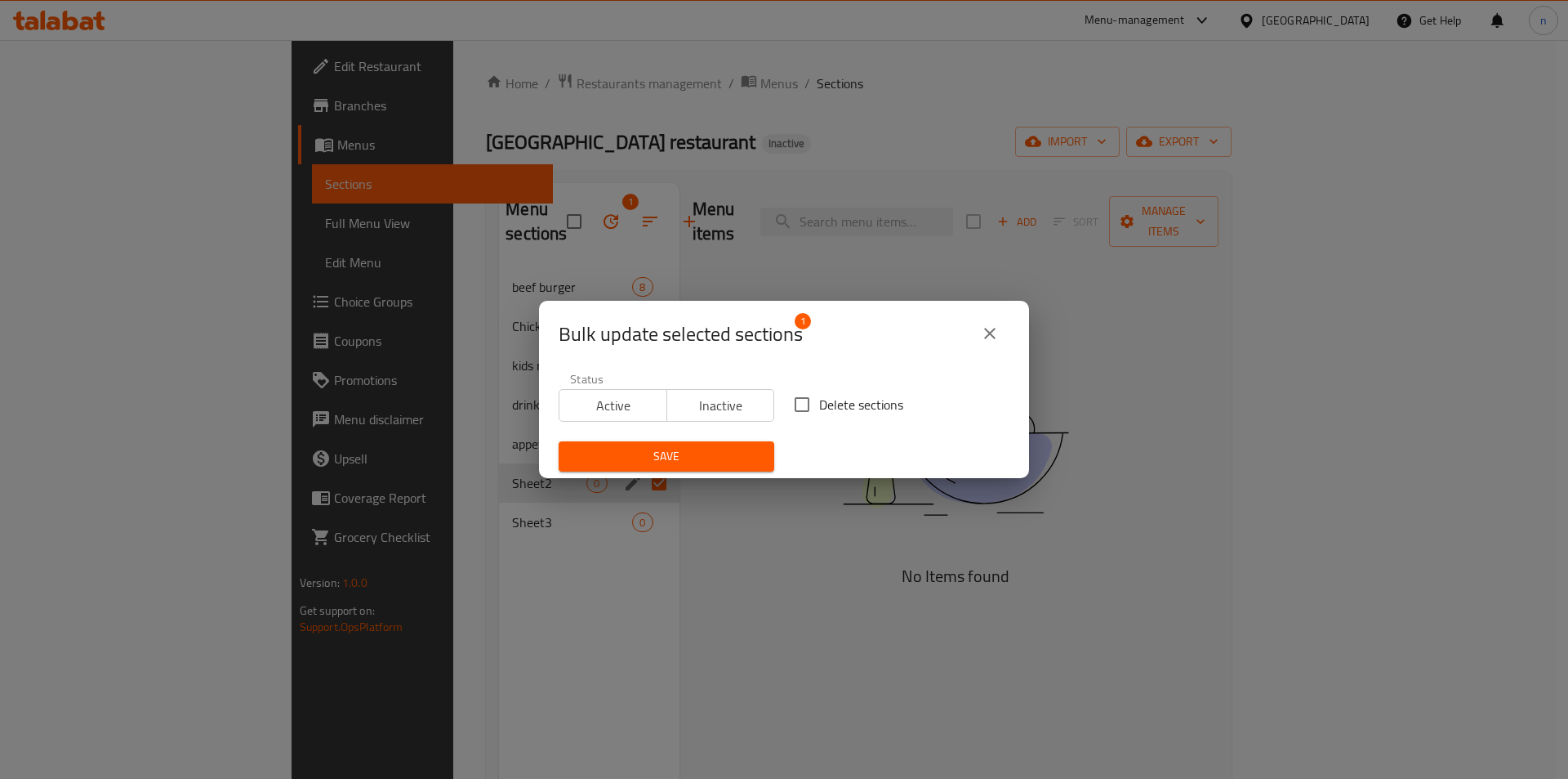
click at [790, 396] on input "Delete sections" at bounding box center [802, 405] width 35 height 35
checkbox input "true"
click at [733, 448] on span "Save" at bounding box center [667, 456] width 189 height 20
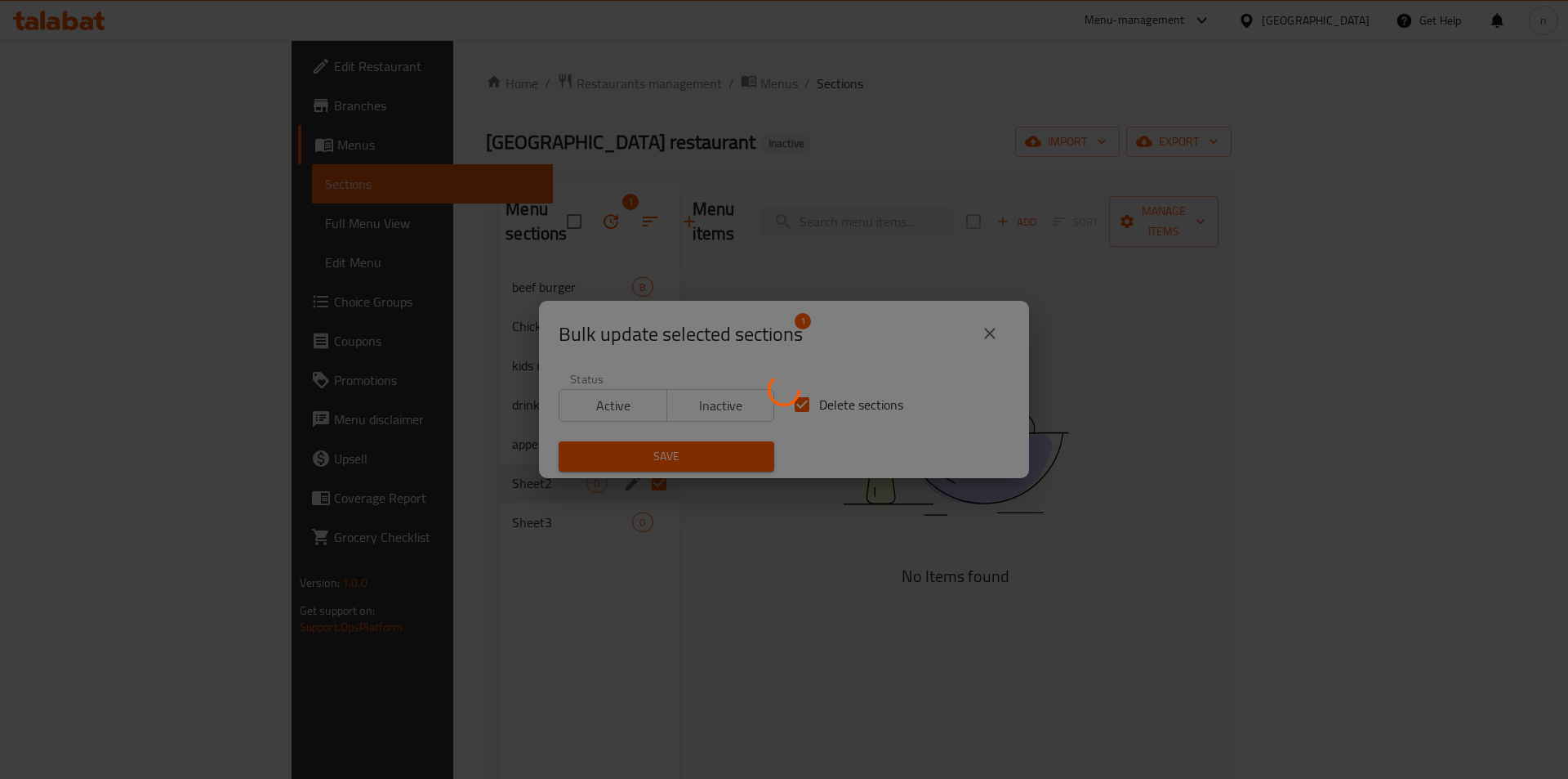
checkbox input "false"
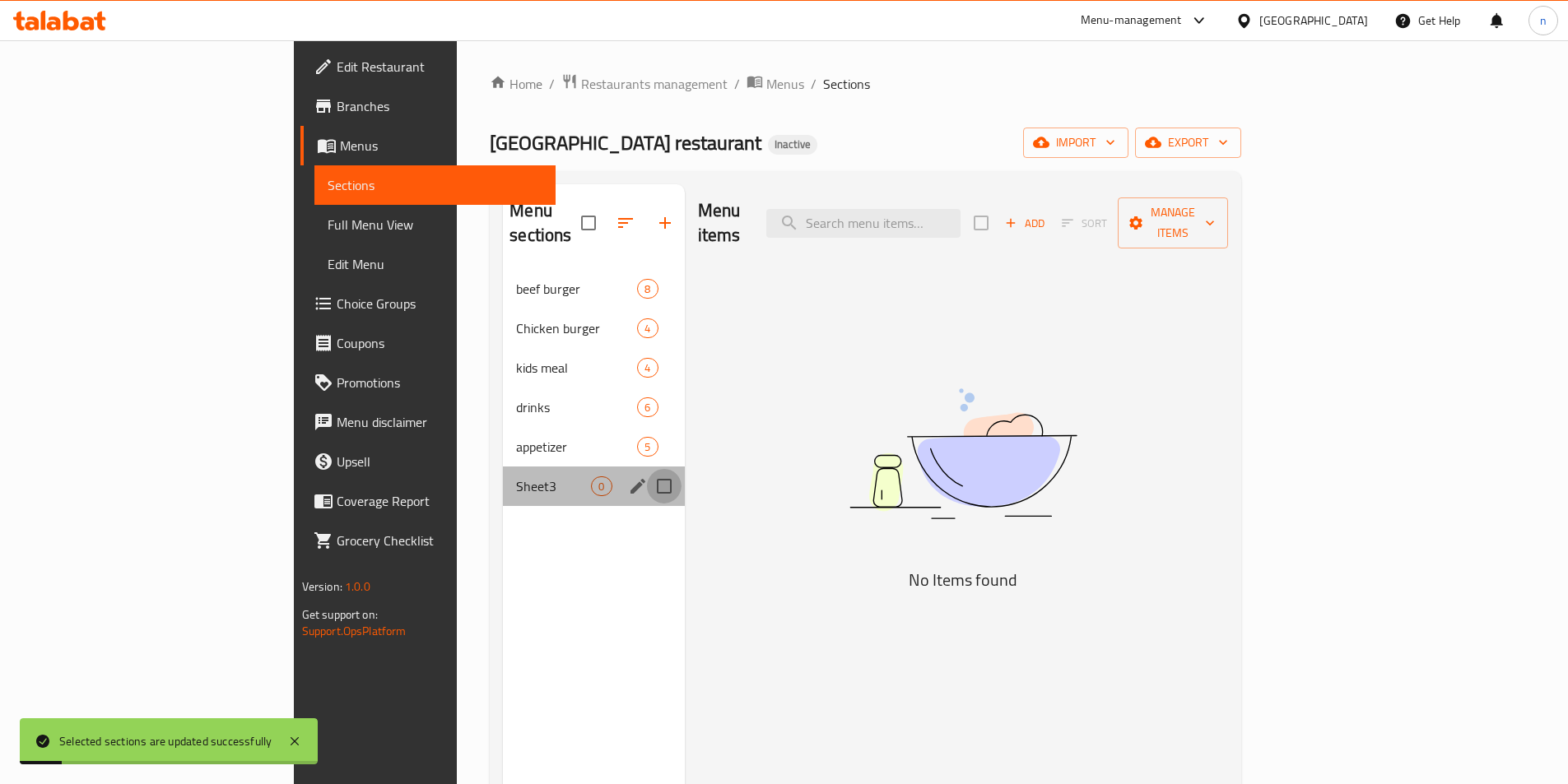
click at [647, 469] on input "Menu sections" at bounding box center [664, 486] width 35 height 35
checkbox input "true"
click at [609, 215] on icon "button" at bounding box center [616, 223] width 15 height 15
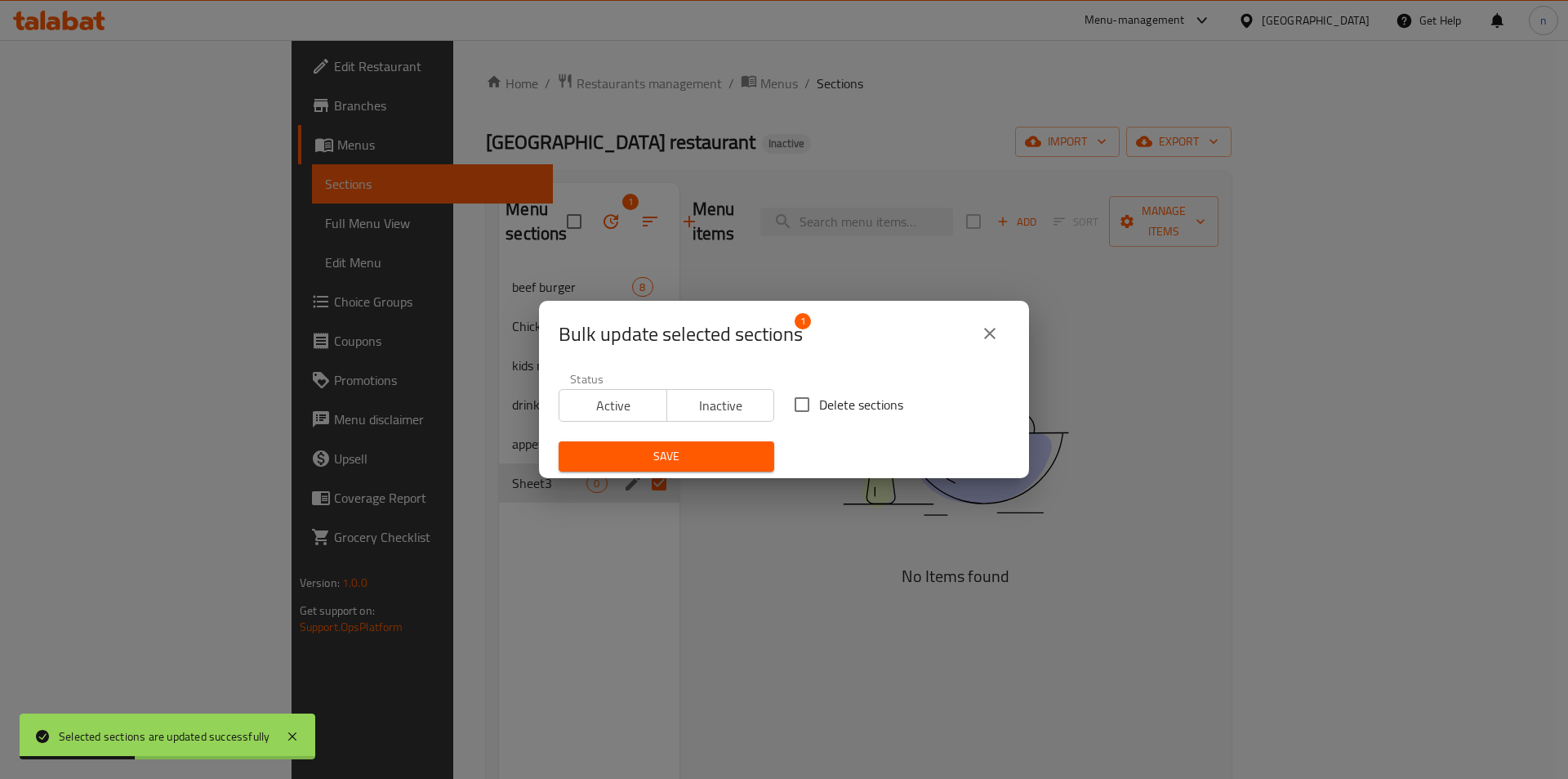
click at [799, 410] on input "Delete sections" at bounding box center [802, 405] width 35 height 35
checkbox input "true"
click at [732, 466] on span "Save" at bounding box center [667, 456] width 189 height 20
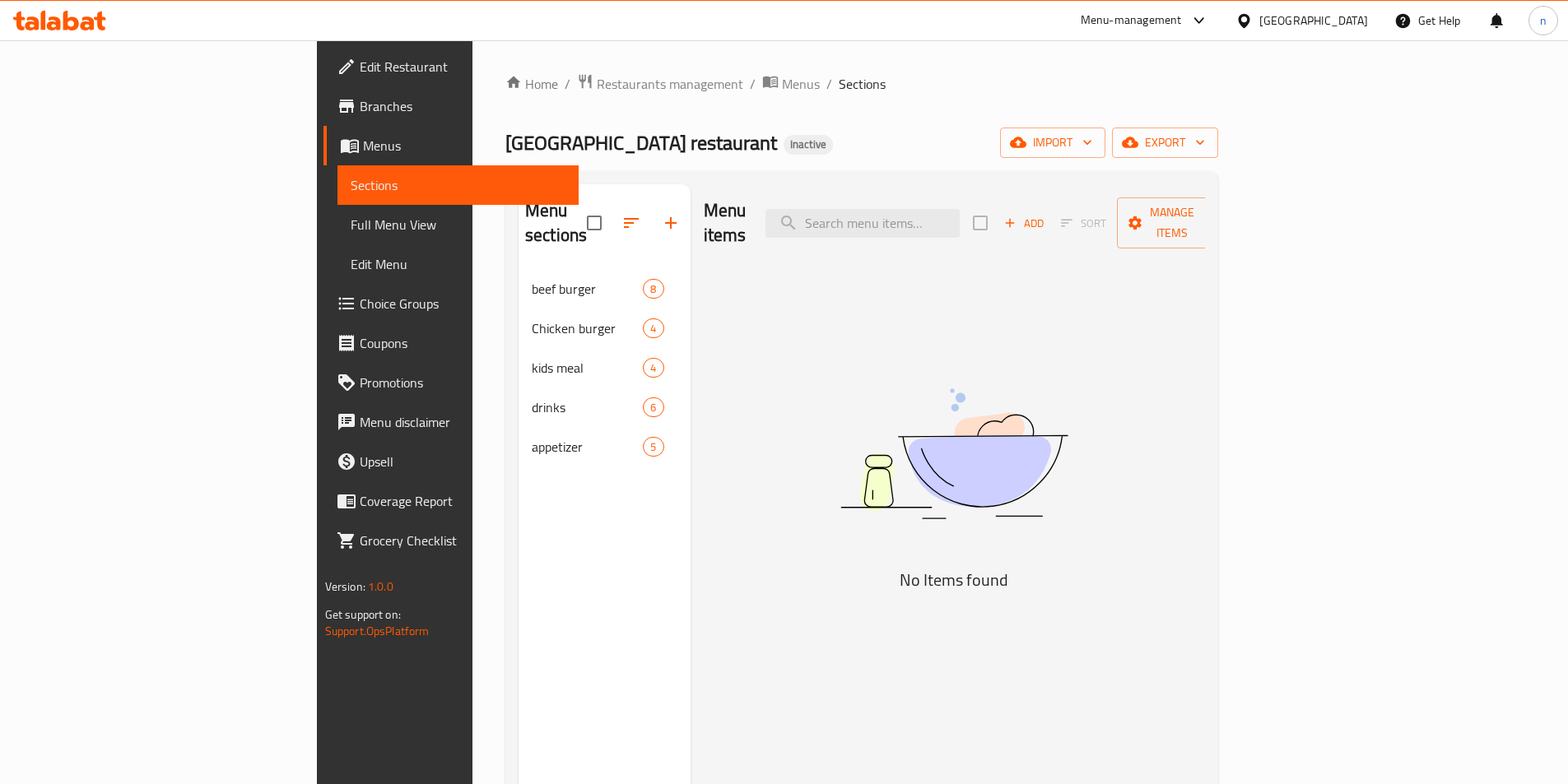
click at [359, 107] on span "Branches" at bounding box center [462, 106] width 205 height 20
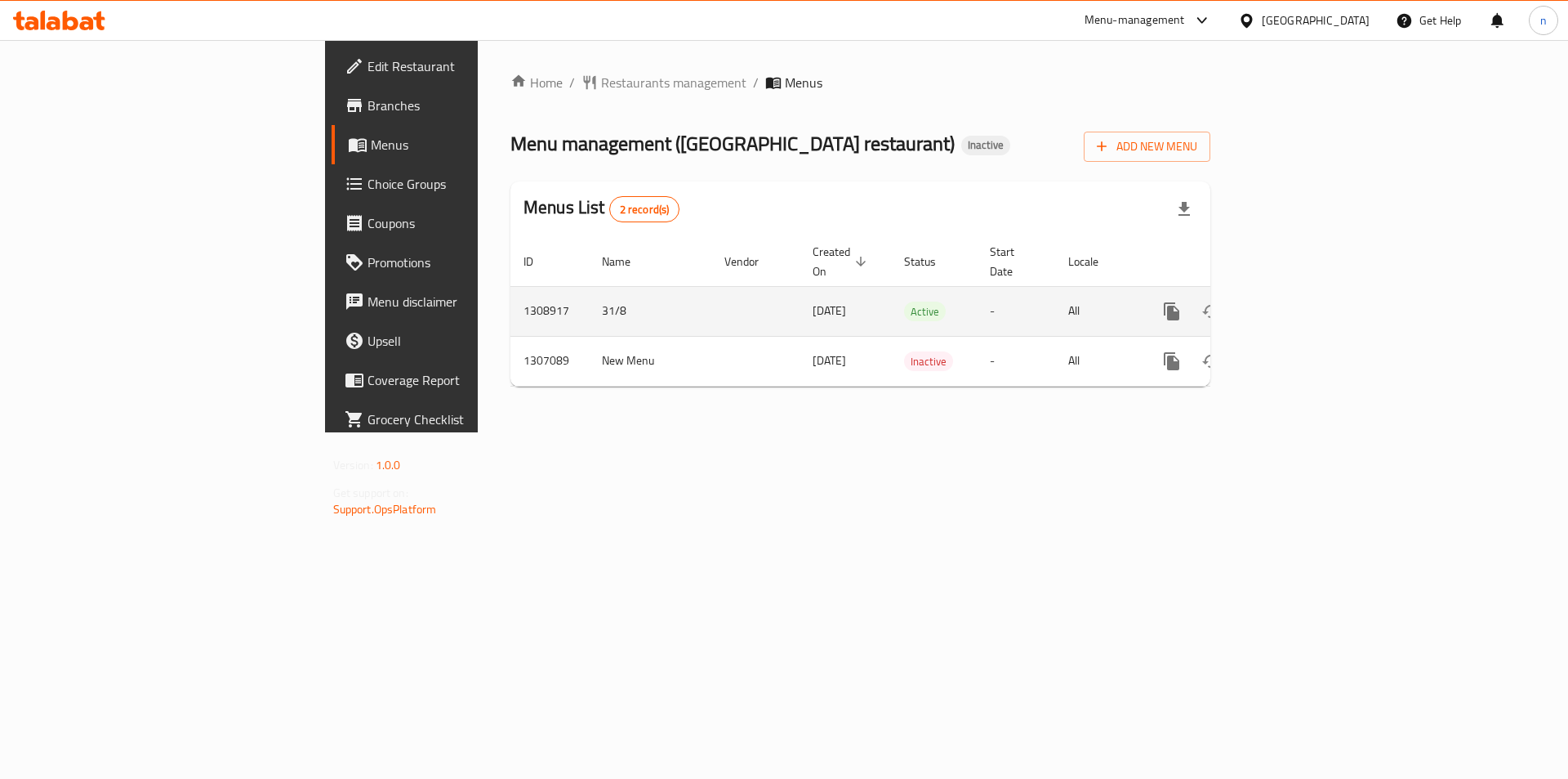
click at [1300, 301] on icon "enhanced table" at bounding box center [1290, 311] width 20 height 20
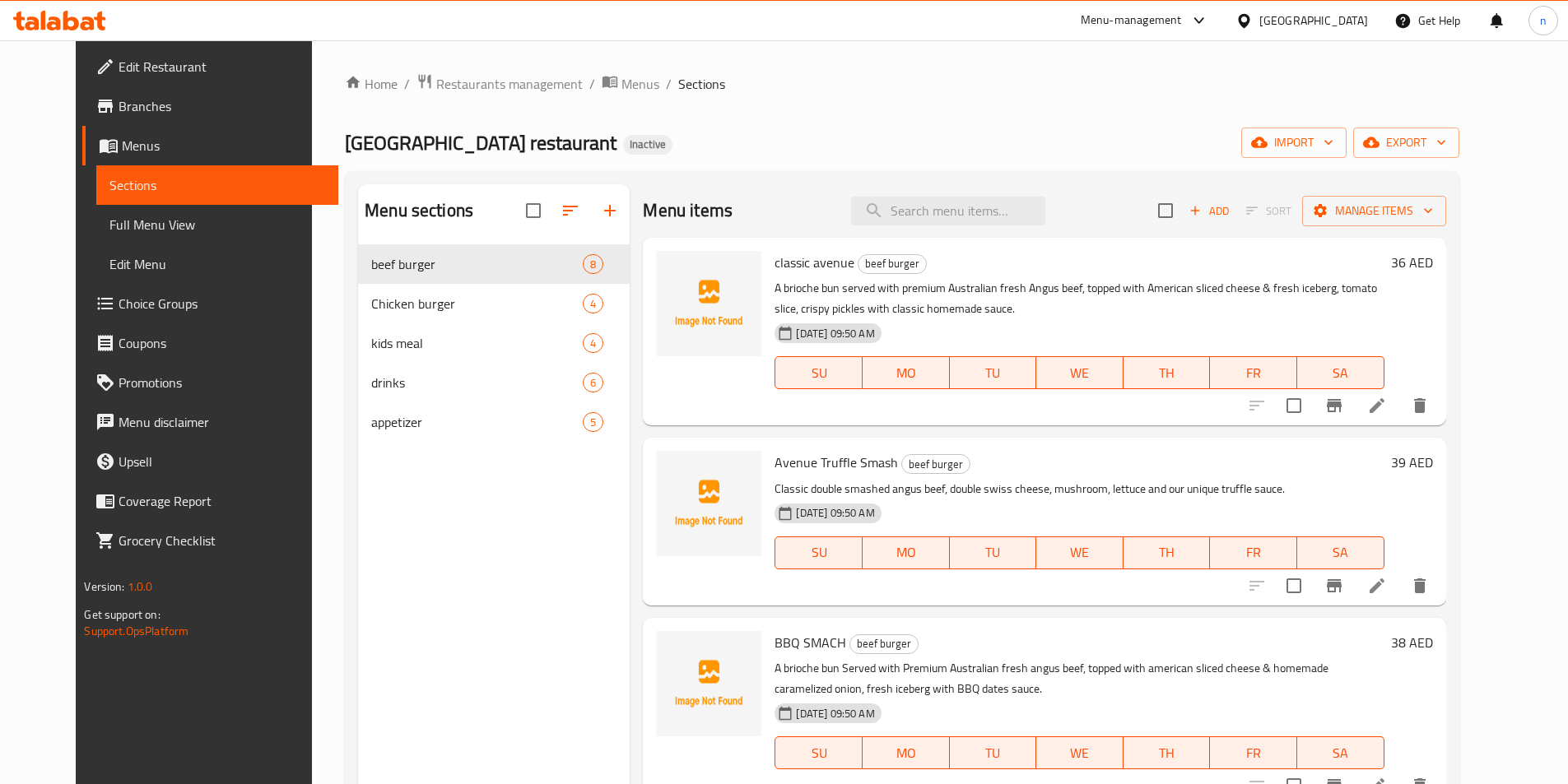
scroll to position [246, 0]
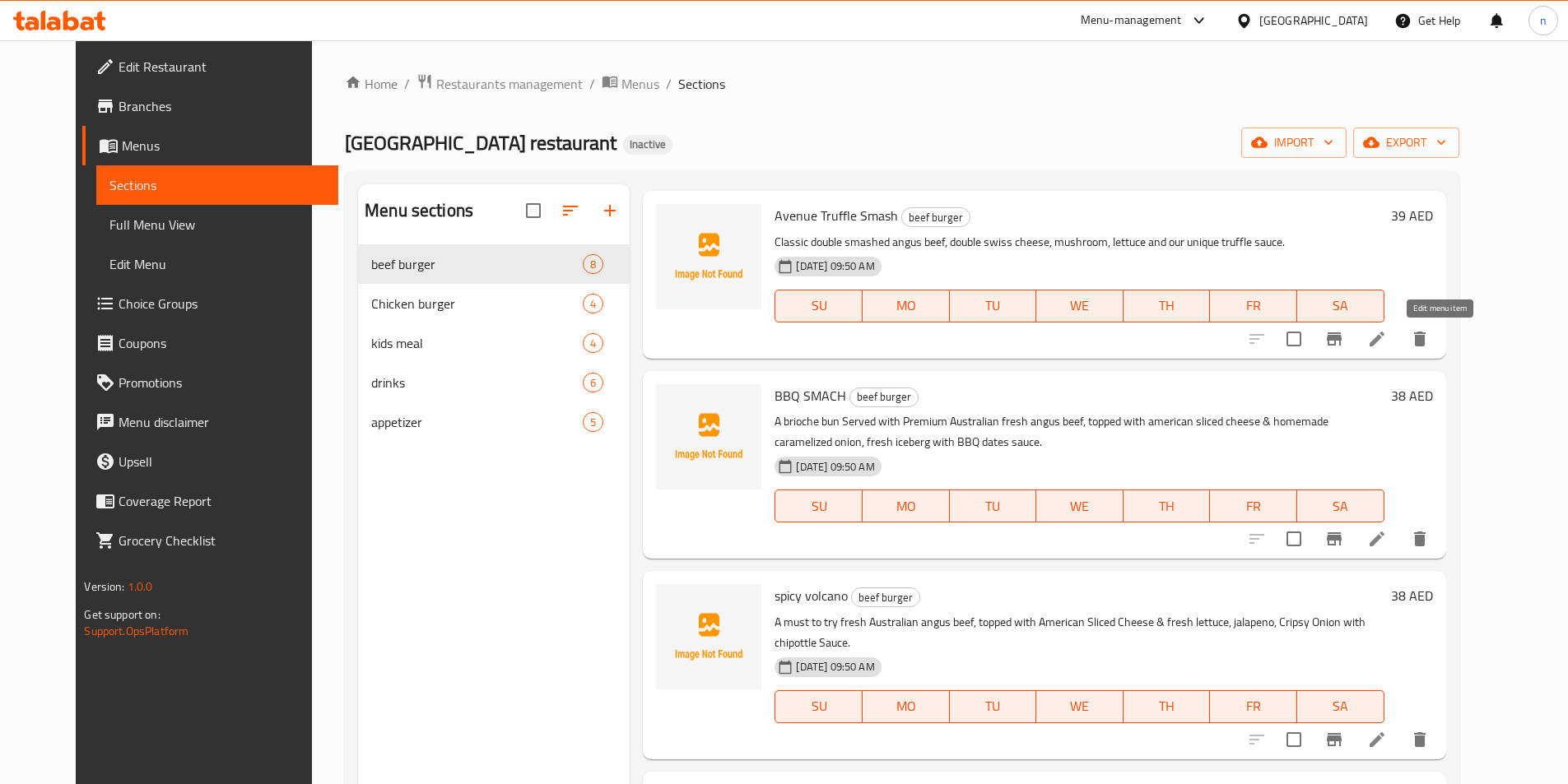
click at [1384, 340] on icon at bounding box center [1376, 339] width 15 height 15
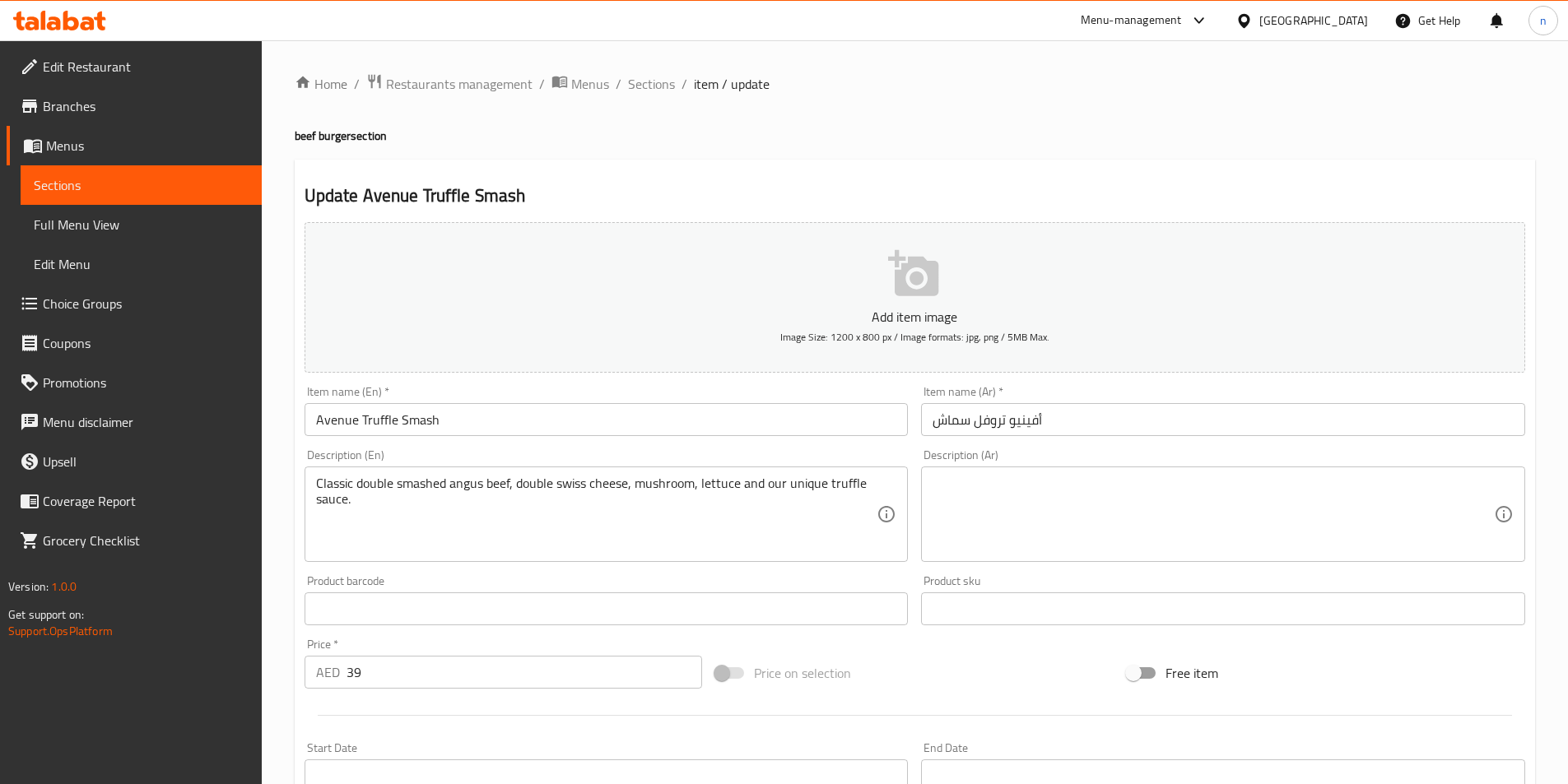
click at [1231, 517] on textarea at bounding box center [1212, 514] width 561 height 78
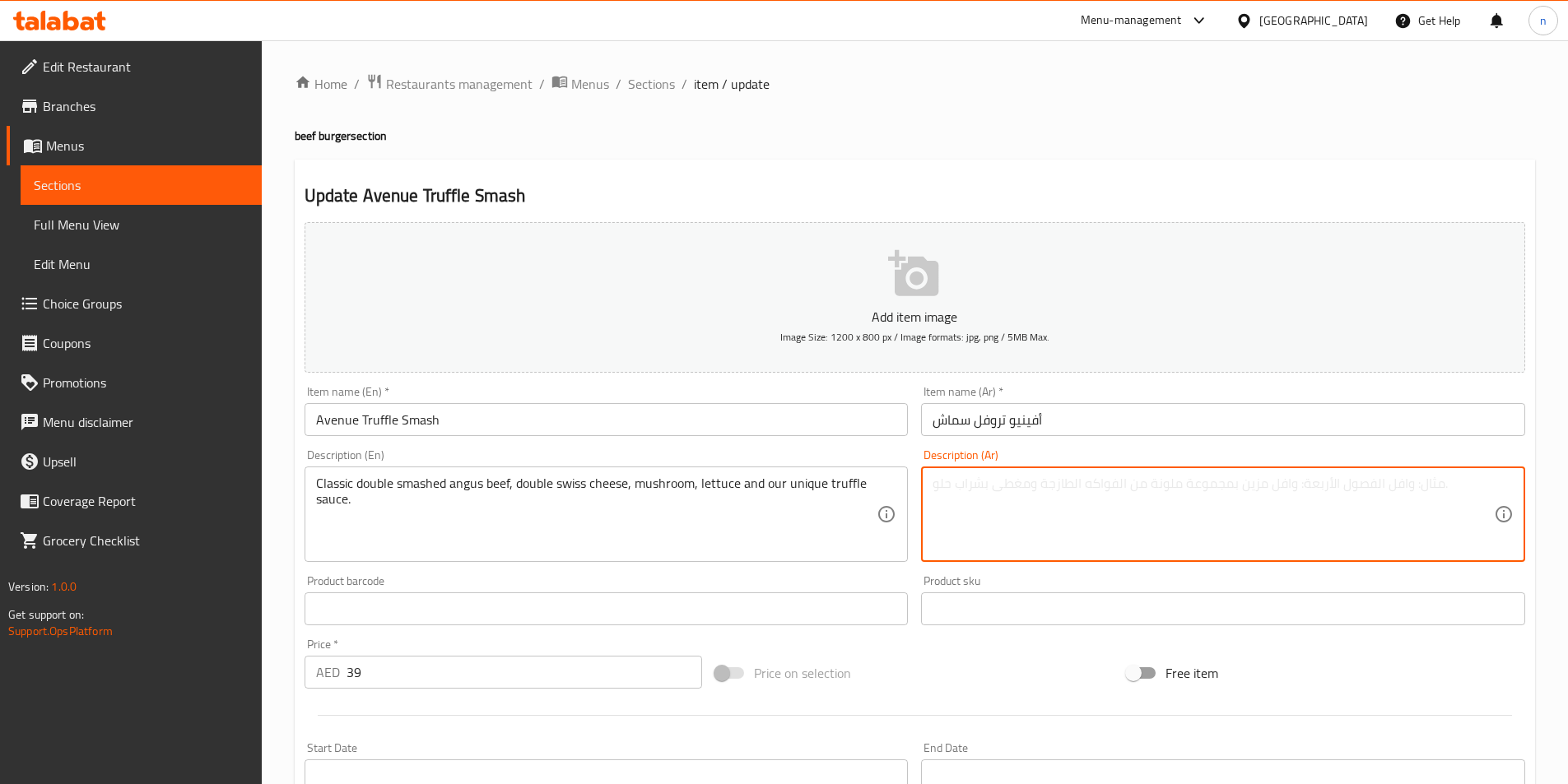
paste textarea "كيزر بريوش تقدم مع لحم بقرى أنجوس أسترالي طازج بريميوم ، ومغطاة بشرائح الجبن ال…"
type textarea "كيزر بريوش تقدم مع لحم بقرى أنجوس أسترالي طازج بريميوم ، ومغطاة بشرائح الجبن ال…"
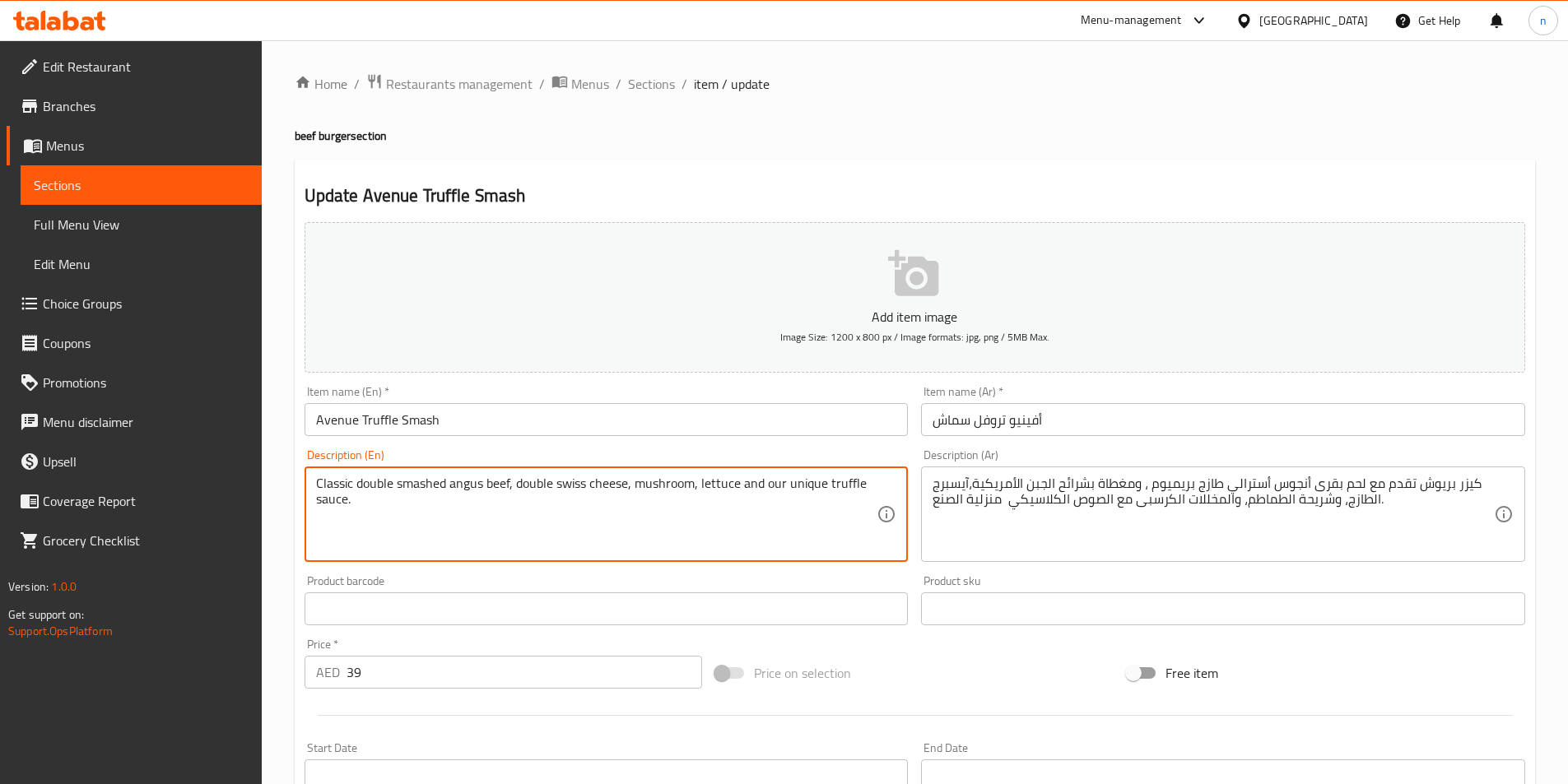
click at [694, 494] on textarea "Classic double smashed angus beef, double swiss cheese, mushroom, lettuce and o…" at bounding box center [597, 514] width 561 height 78
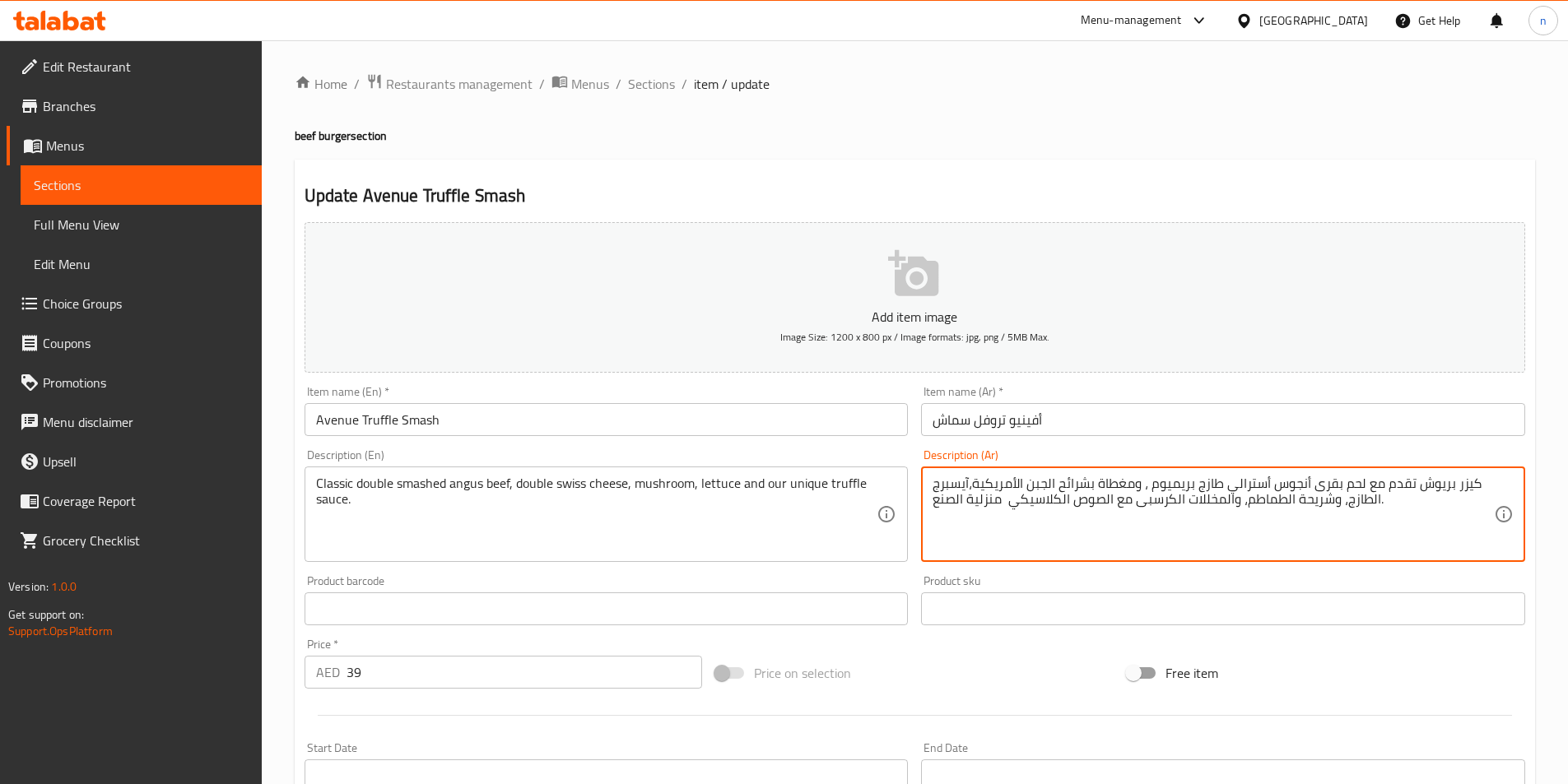
click at [1177, 506] on textarea "كيزر بريوش تقدم مع لحم بقرى أنجوس أسترالي طازج بريميوم ، ومغطاة بشرائح الجبن ال…" at bounding box center [1212, 514] width 561 height 78
click at [1109, 495] on textarea at bounding box center [1212, 514] width 561 height 78
paste textarea "لحم بقرى أنجوس سماش دوبل كلاسيكي ، جبنة سويسرية دوبل، مشروم، خس وتروفل صوصنا ال…"
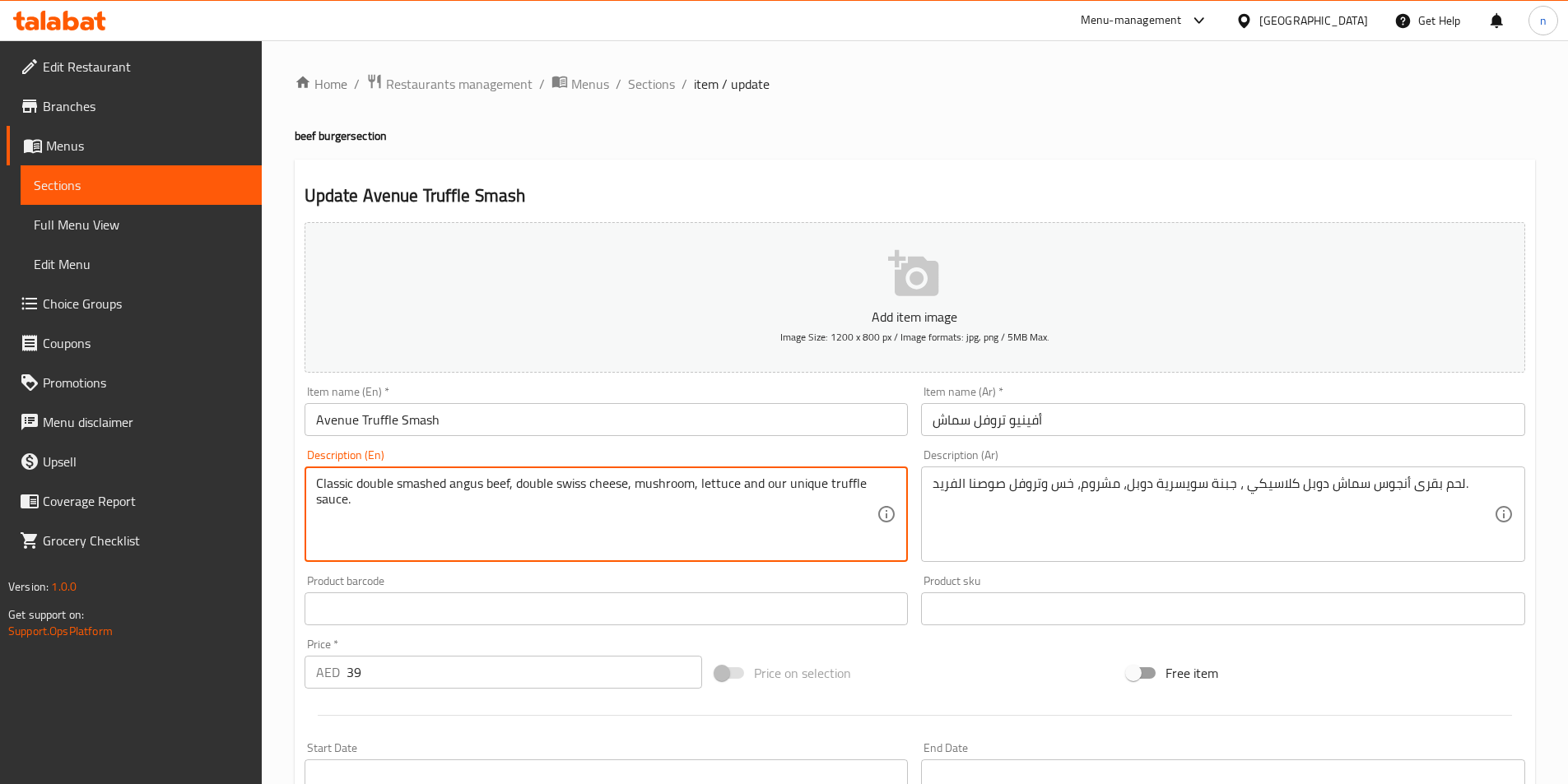
click at [849, 485] on textarea "Classic double smashed angus beef, double swiss cheese, mushroom, lettuce and o…" at bounding box center [597, 514] width 561 height 78
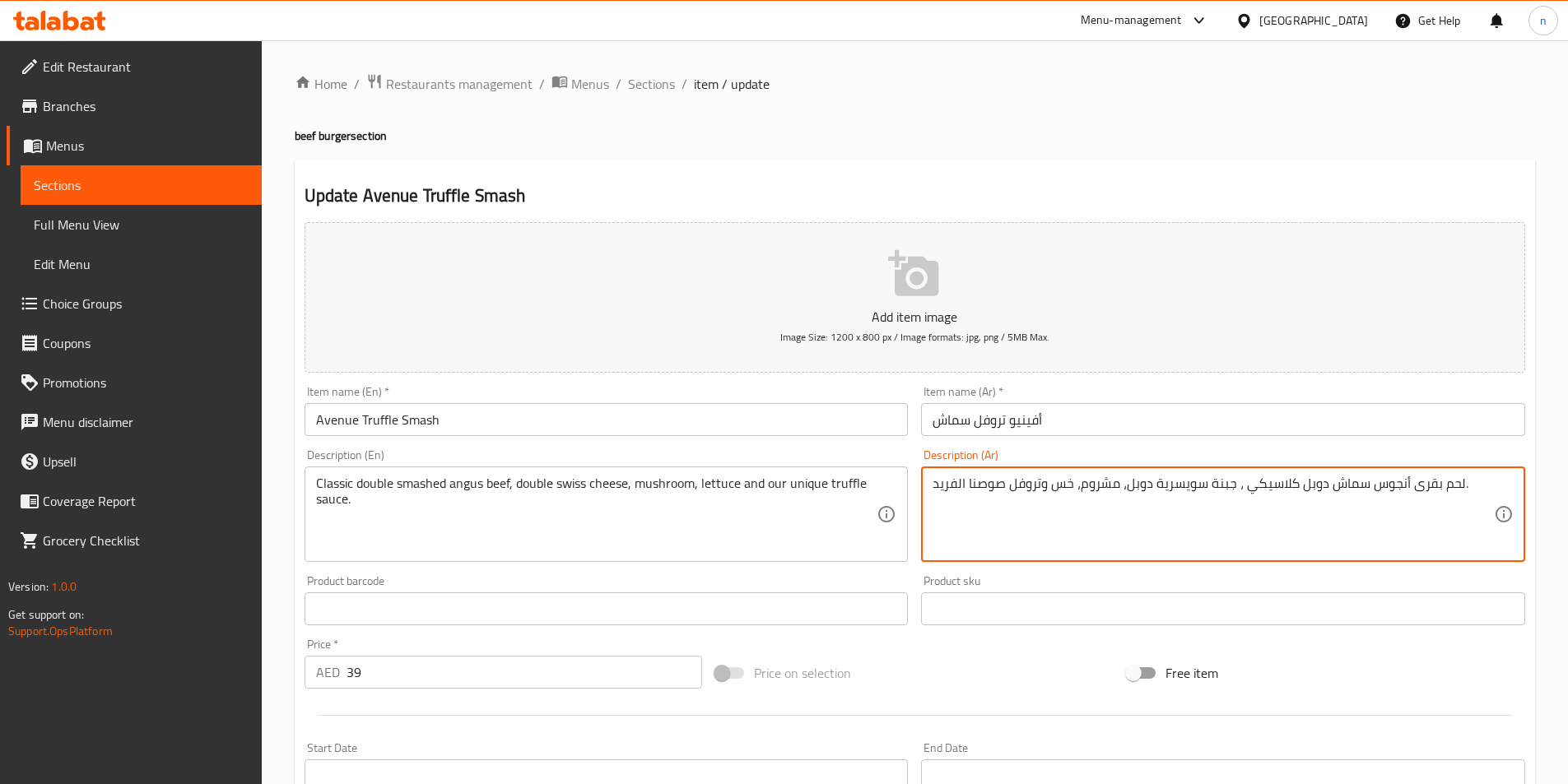
click at [1025, 487] on textarea "لحم بقرى أنجوس سماش دوبل كلاسيكي ، جبنة سويسرية دوبل، مشروم، خس وتروفل صوصنا ال…" at bounding box center [1212, 514] width 561 height 78
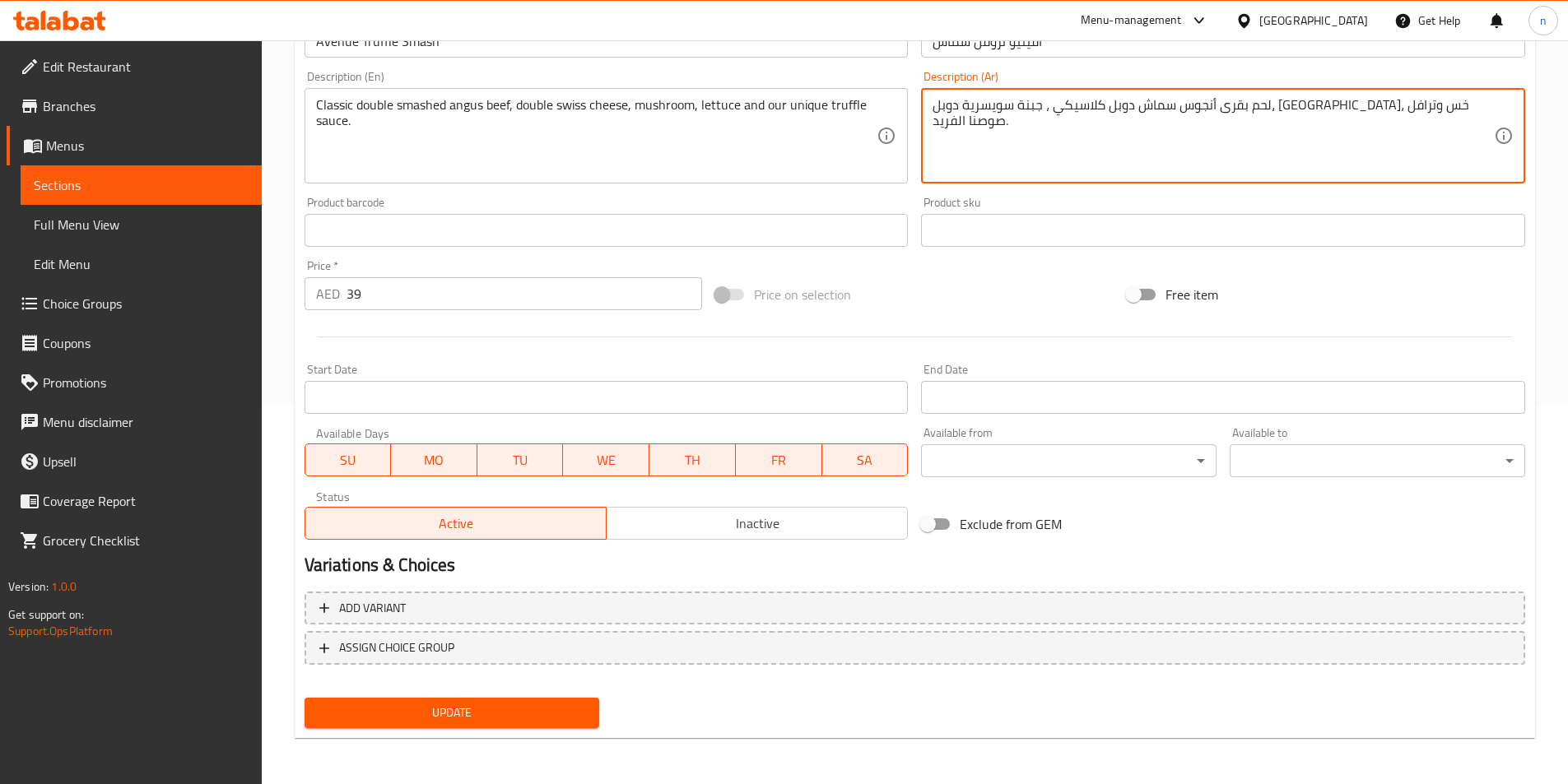
type textarea "لحم بقرى أنجوس سماش دوبل كلاسيكي ، جبنة سويسرية دوبل، مشروم، خس وترافل صوصنا ال…"
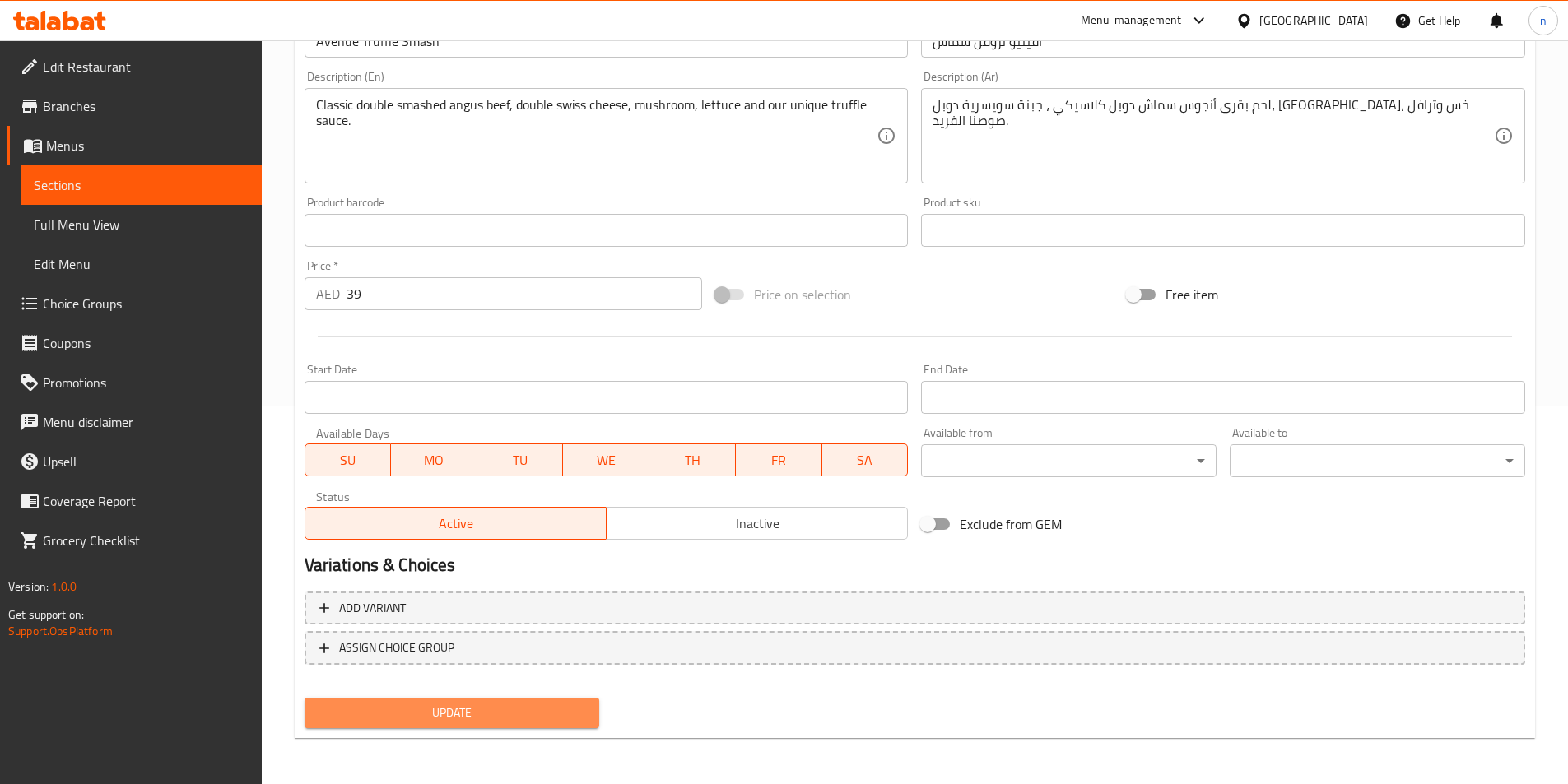
click at [486, 722] on span "Update" at bounding box center [453, 713] width 269 height 20
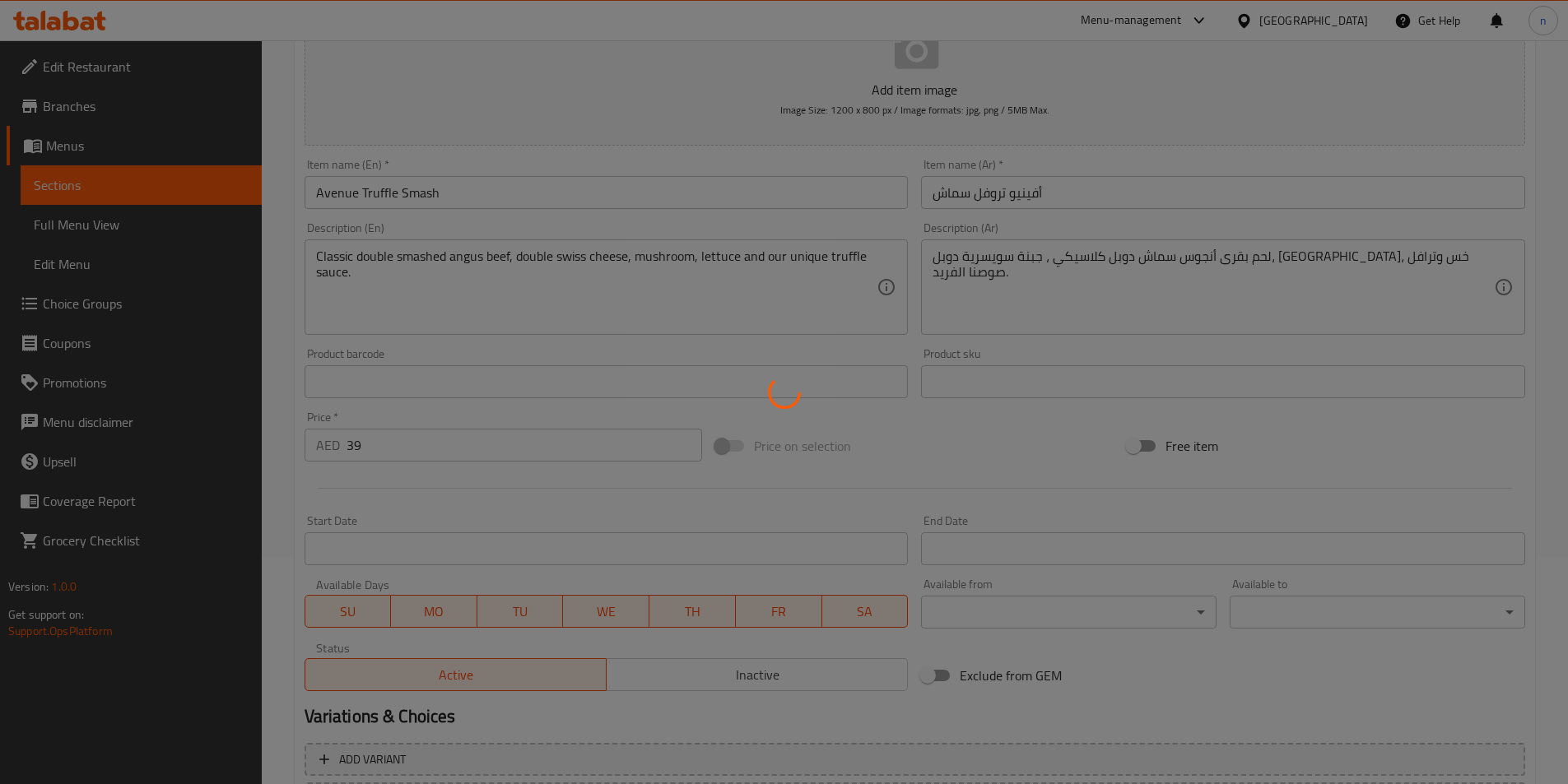
scroll to position [0, 0]
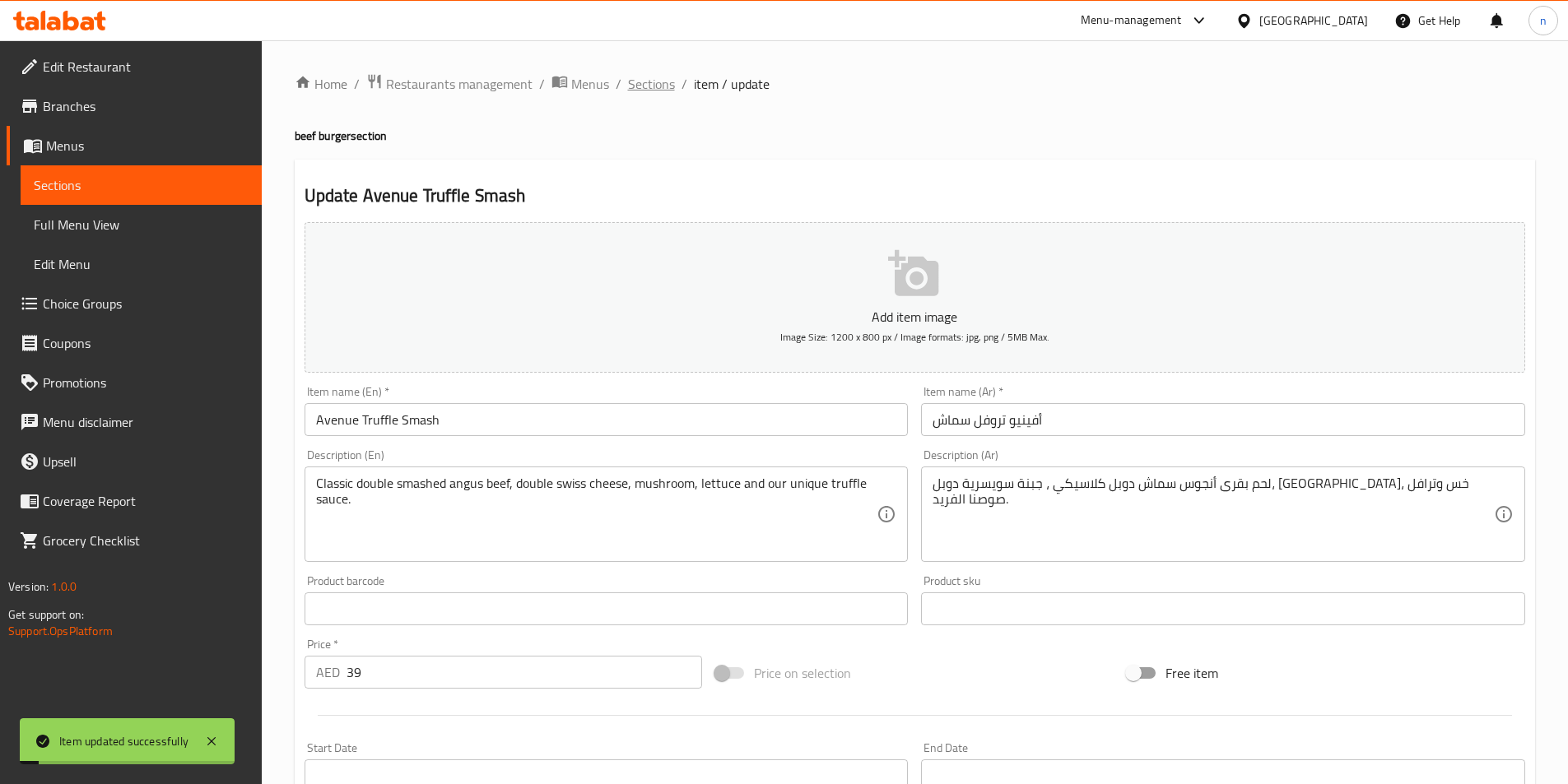
click at [647, 93] on span "Sections" at bounding box center [651, 84] width 47 height 20
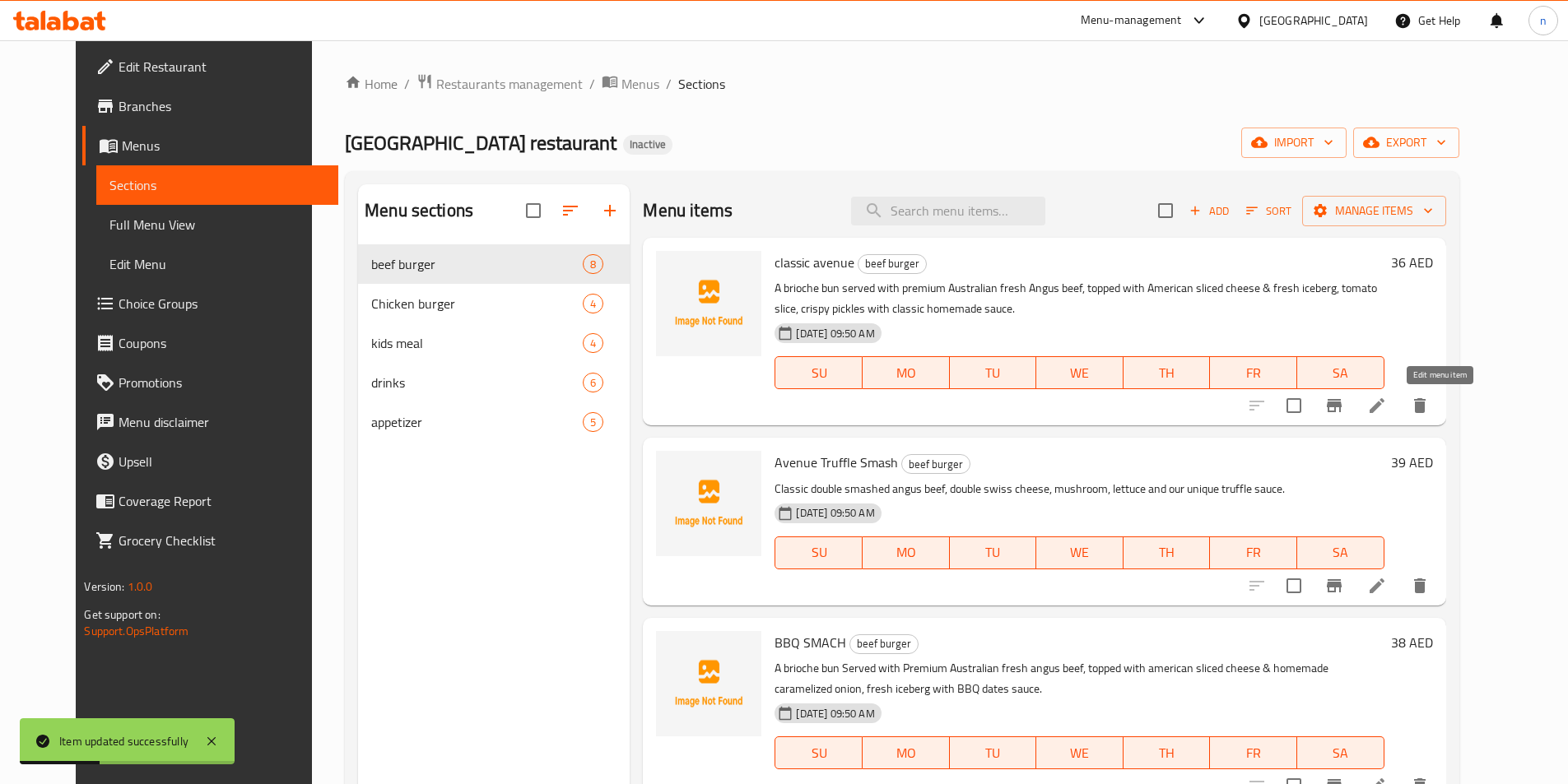
click at [1384, 407] on icon at bounding box center [1376, 406] width 15 height 15
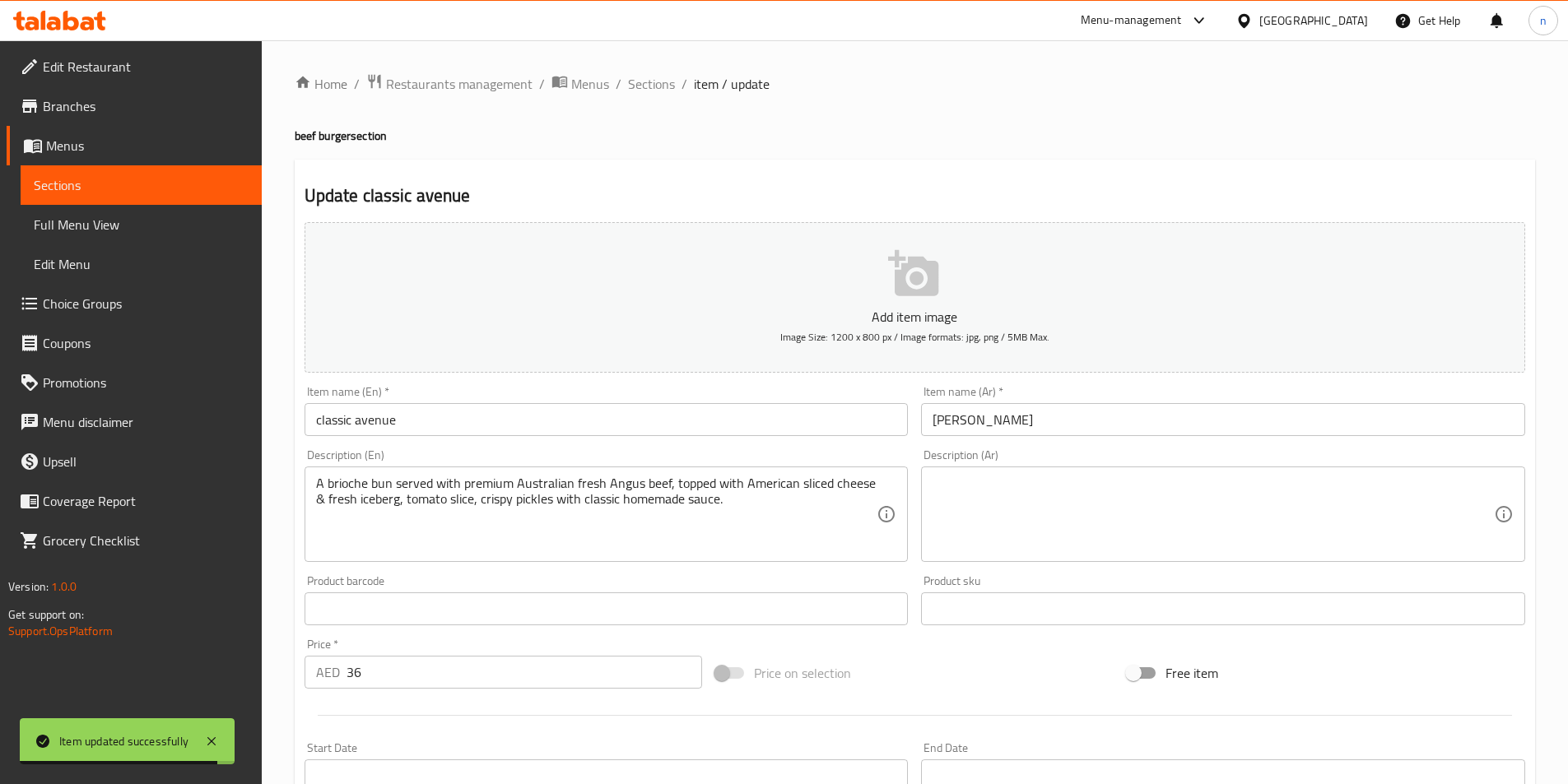
click at [1098, 515] on textarea at bounding box center [1212, 514] width 561 height 78
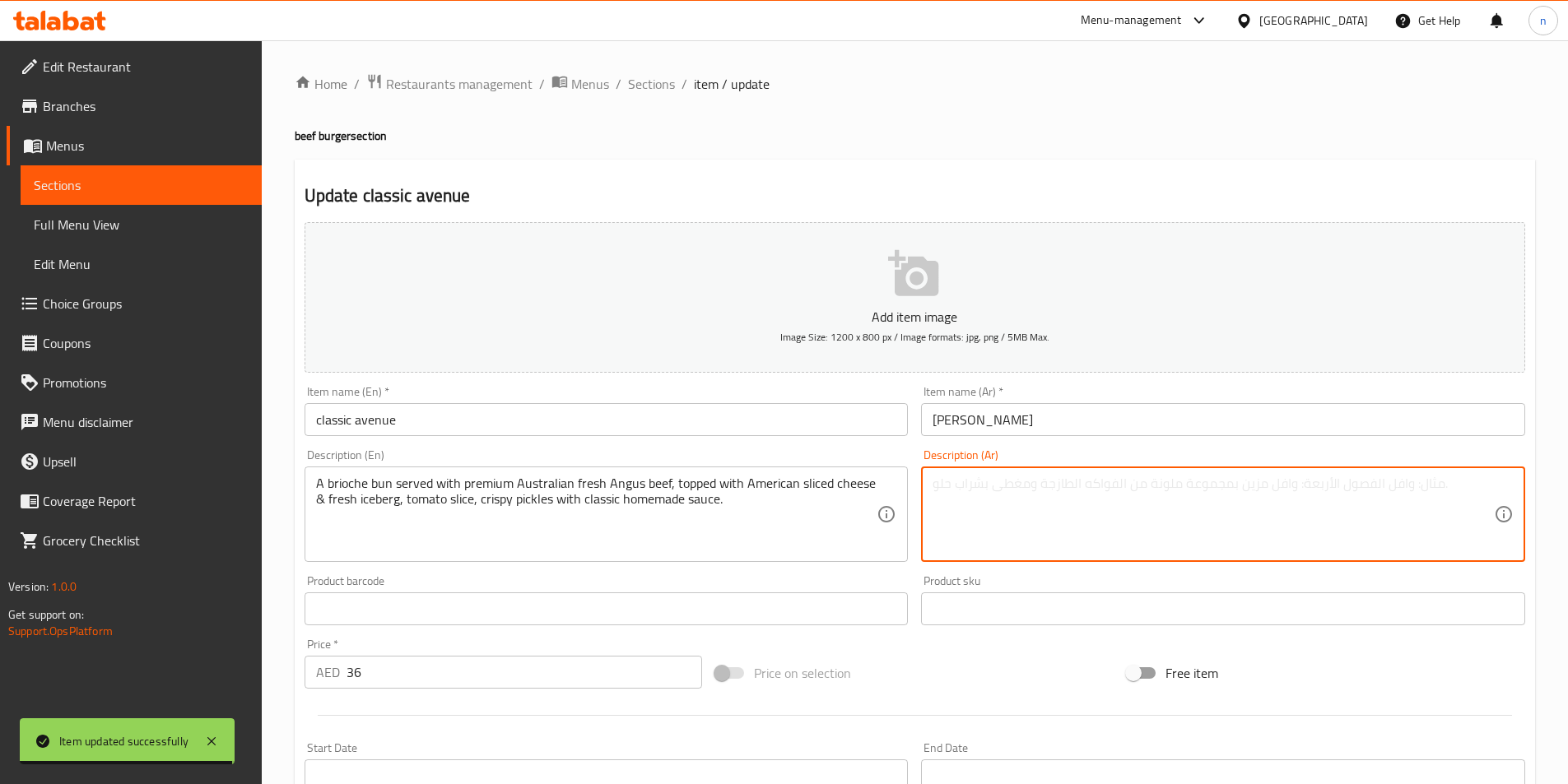
paste textarea "كيزر بريوش تقدم مع لحم بقرى أنجوس أسترالي طازج بريميوم ، ومغطاة بشرائح الجبن ال…"
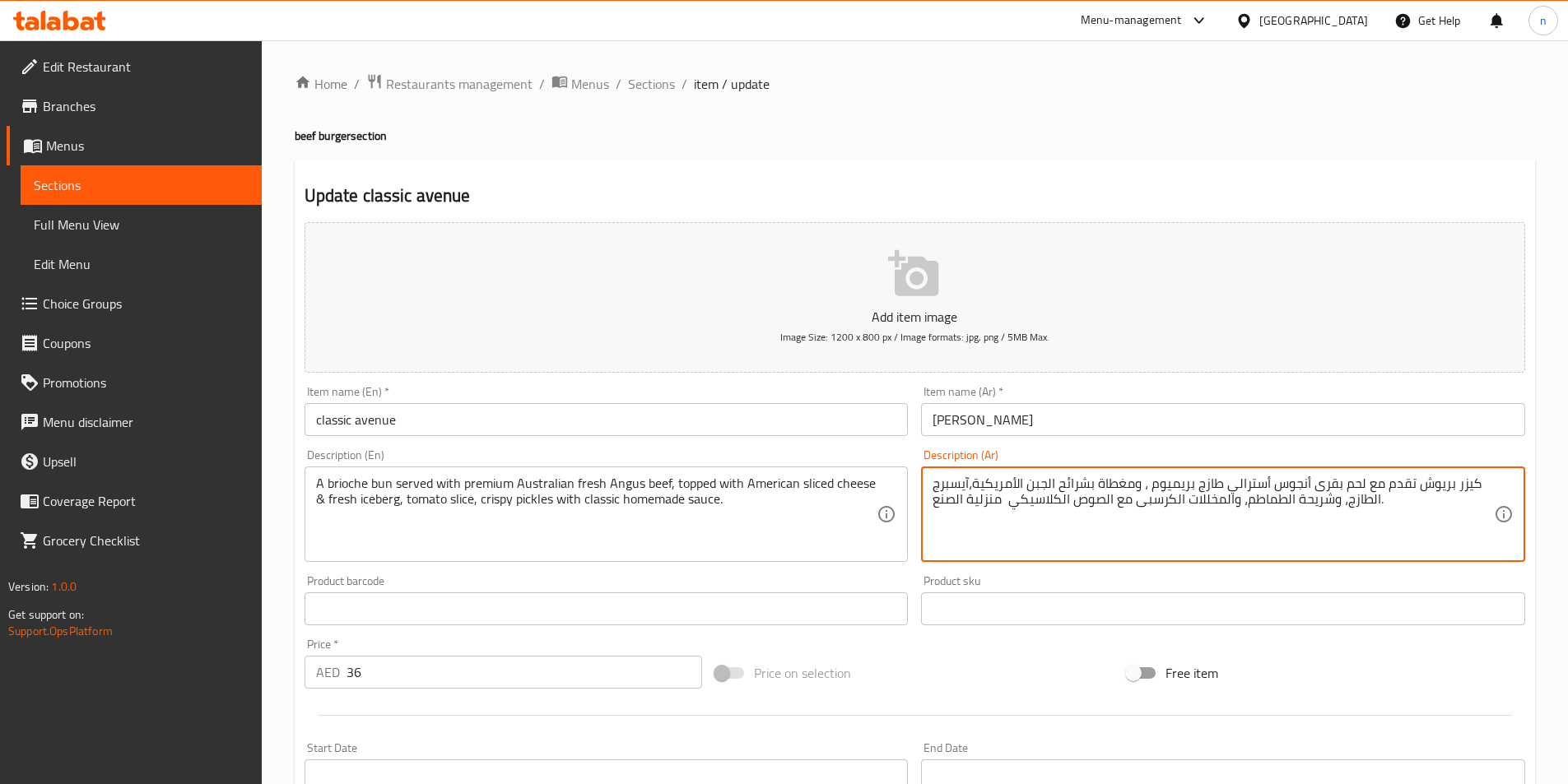
click at [1063, 505] on textarea "كيزر بريوش تقدم مع لحم بقرى أنجوس أسترالي طازج بريميوم ، ومغطاة بشرائح الجبن ال…" at bounding box center [1212, 514] width 561 height 78
click at [1062, 503] on textarea "كيزر بريوش تقدم مع لحم بقرى أنجوس أسترالي طازج بريميوم ، ومغطاة بشرائح الجبن ال…" at bounding box center [1212, 514] width 561 height 78
click at [970, 506] on textarea "كيزر بريوش تقدم مع لحم بقرى أنجوس أسترالي طازج بريميوم ، ومغطاة بشرائح الجبن ال…" at bounding box center [1212, 514] width 561 height 78
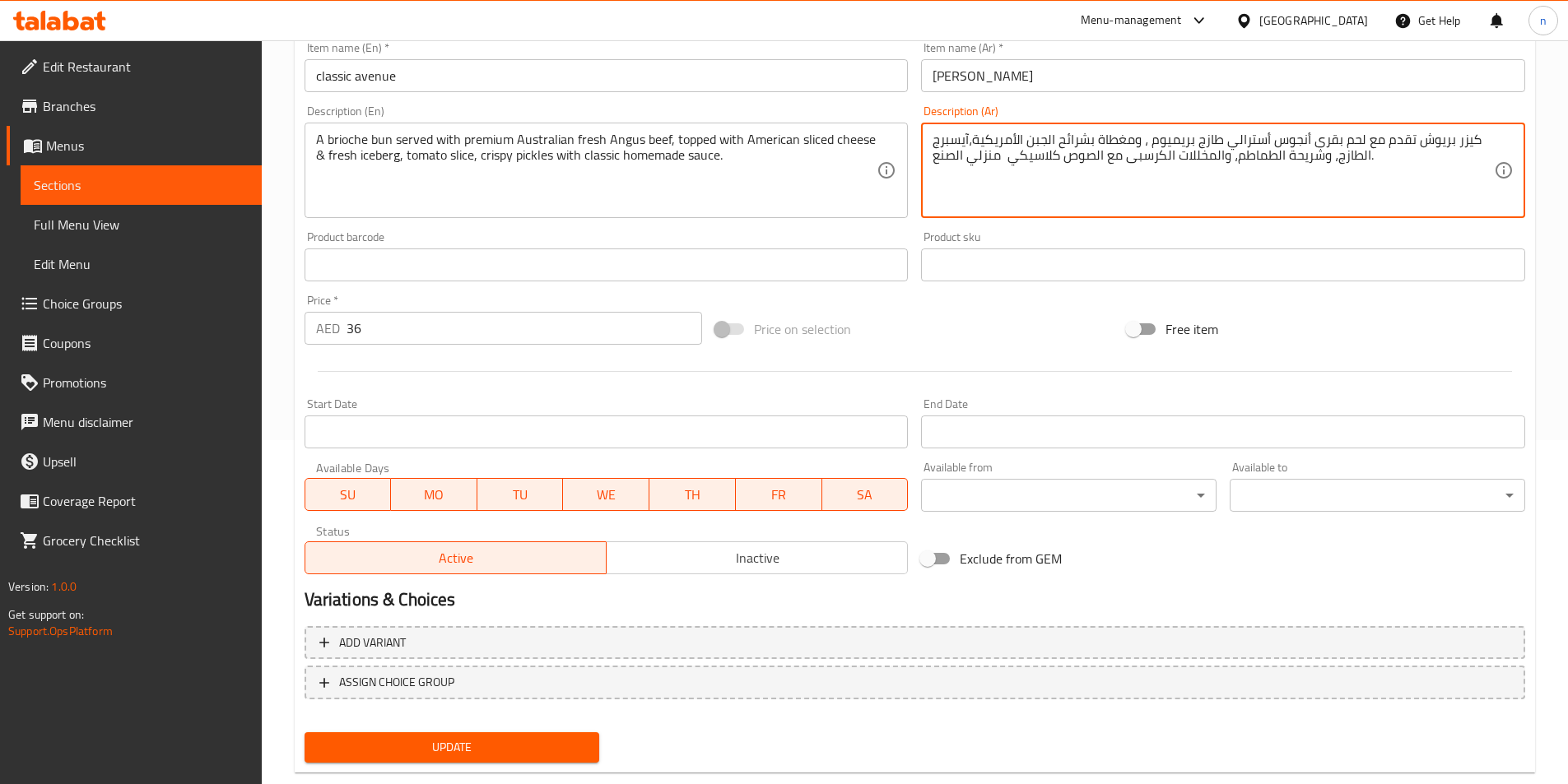
scroll to position [378, 0]
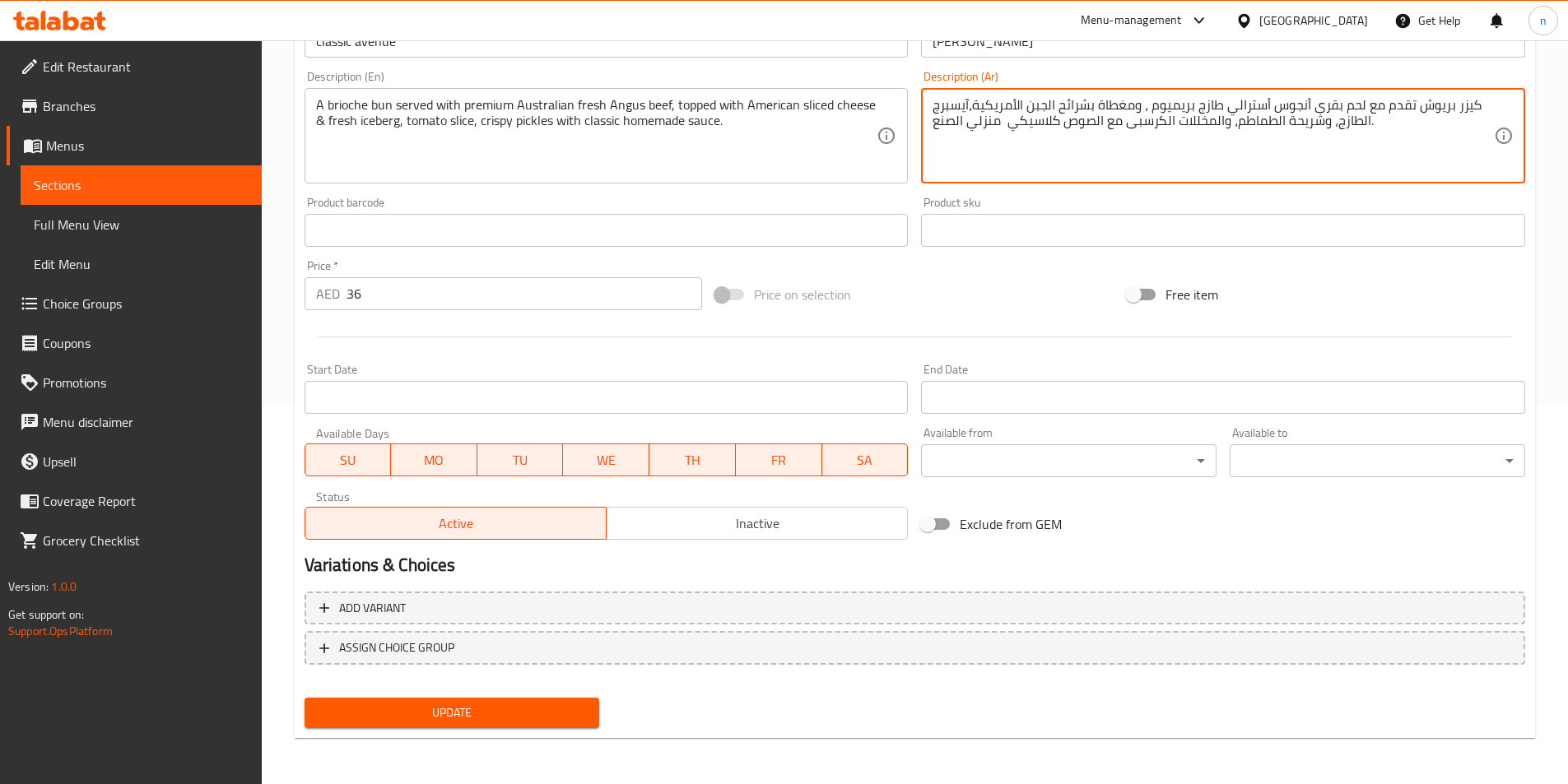
type textarea "كيزر بريوش تقدم مع لحم بقرى أنجوس أسترالي طازج بريميوم ، ومغطاة بشرائح الجبن ال…"
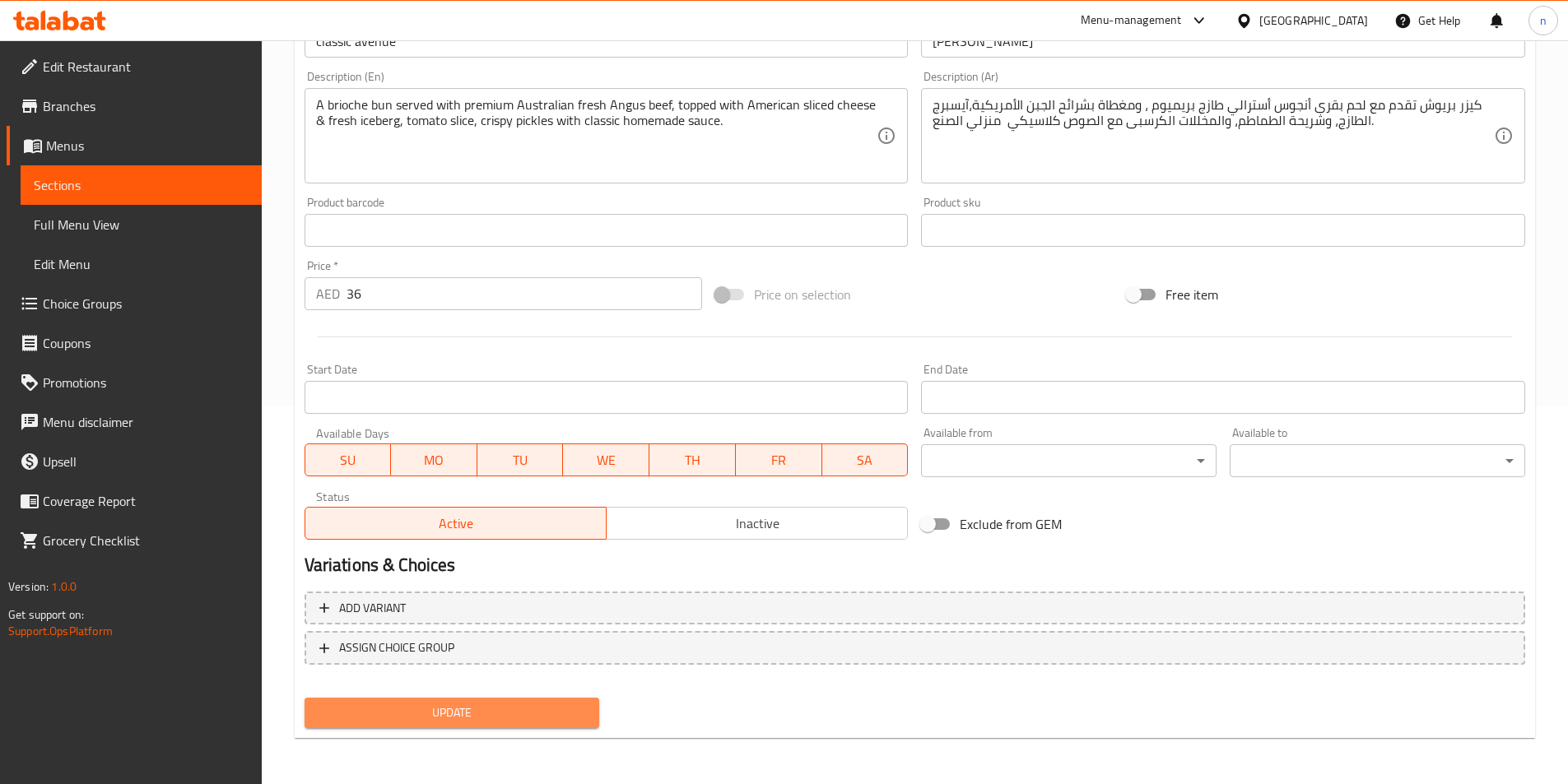
click at [480, 705] on span "Update" at bounding box center [453, 713] width 269 height 20
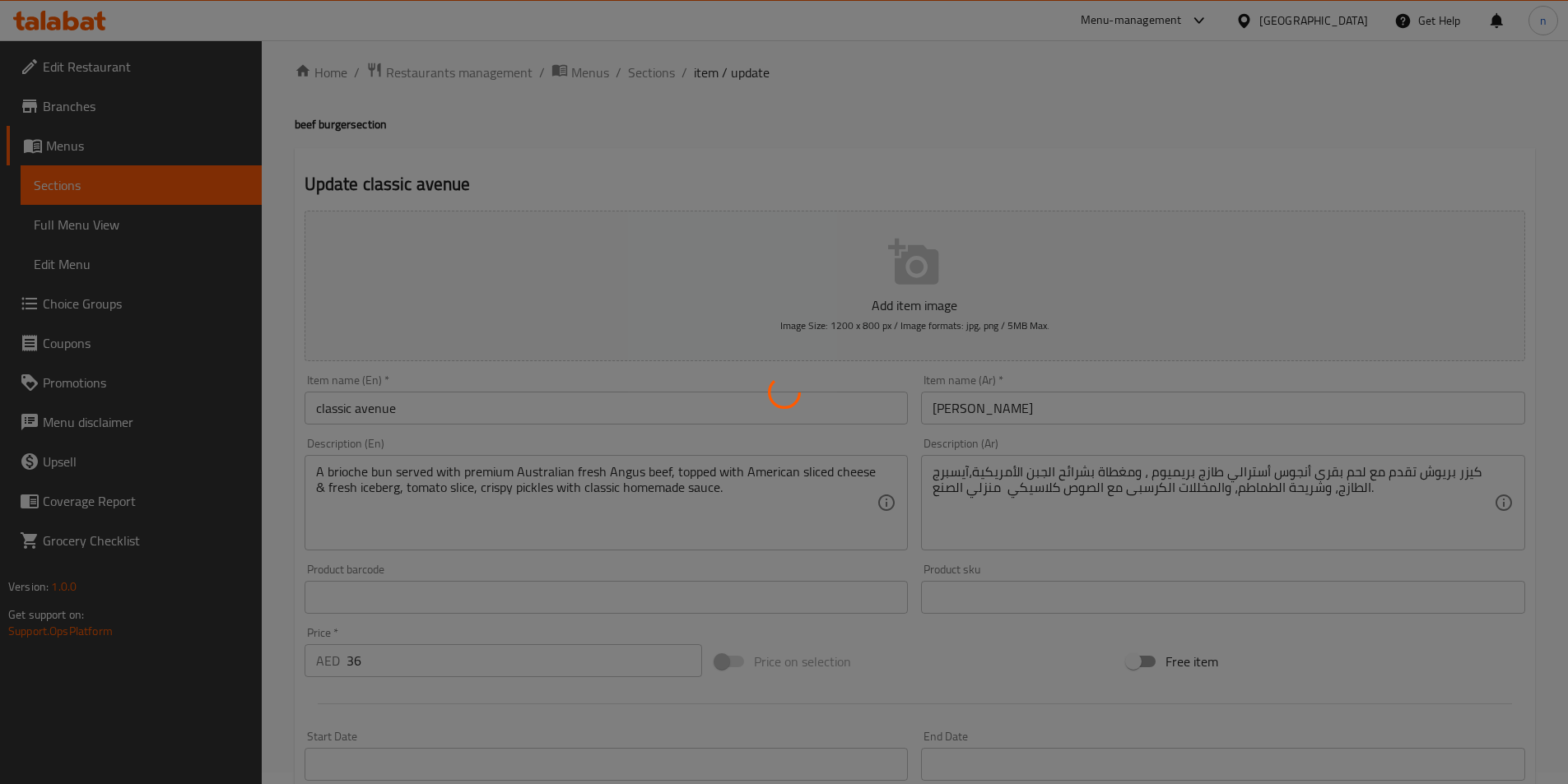
scroll to position [0, 0]
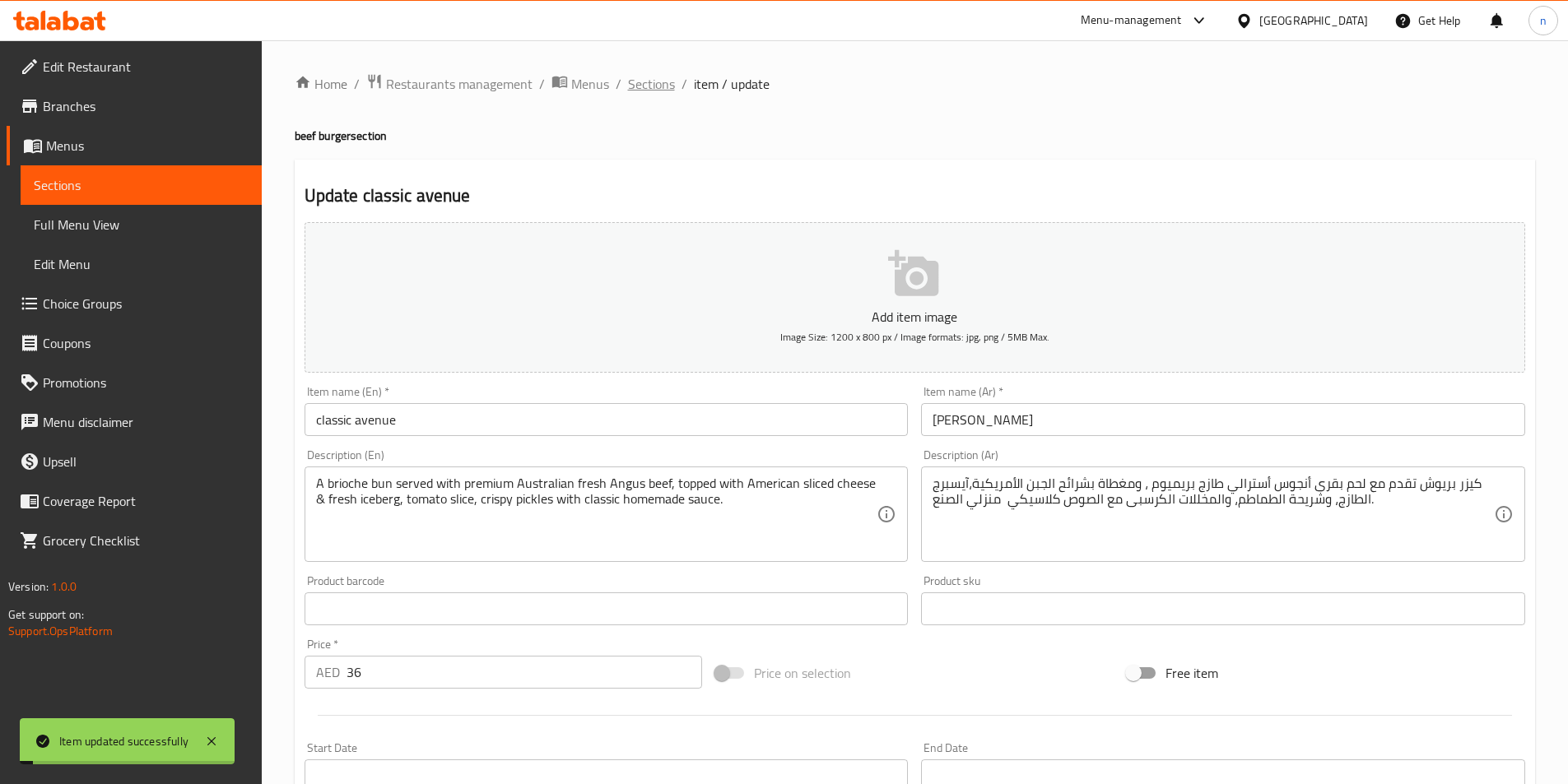
click at [651, 84] on span "Sections" at bounding box center [651, 84] width 47 height 20
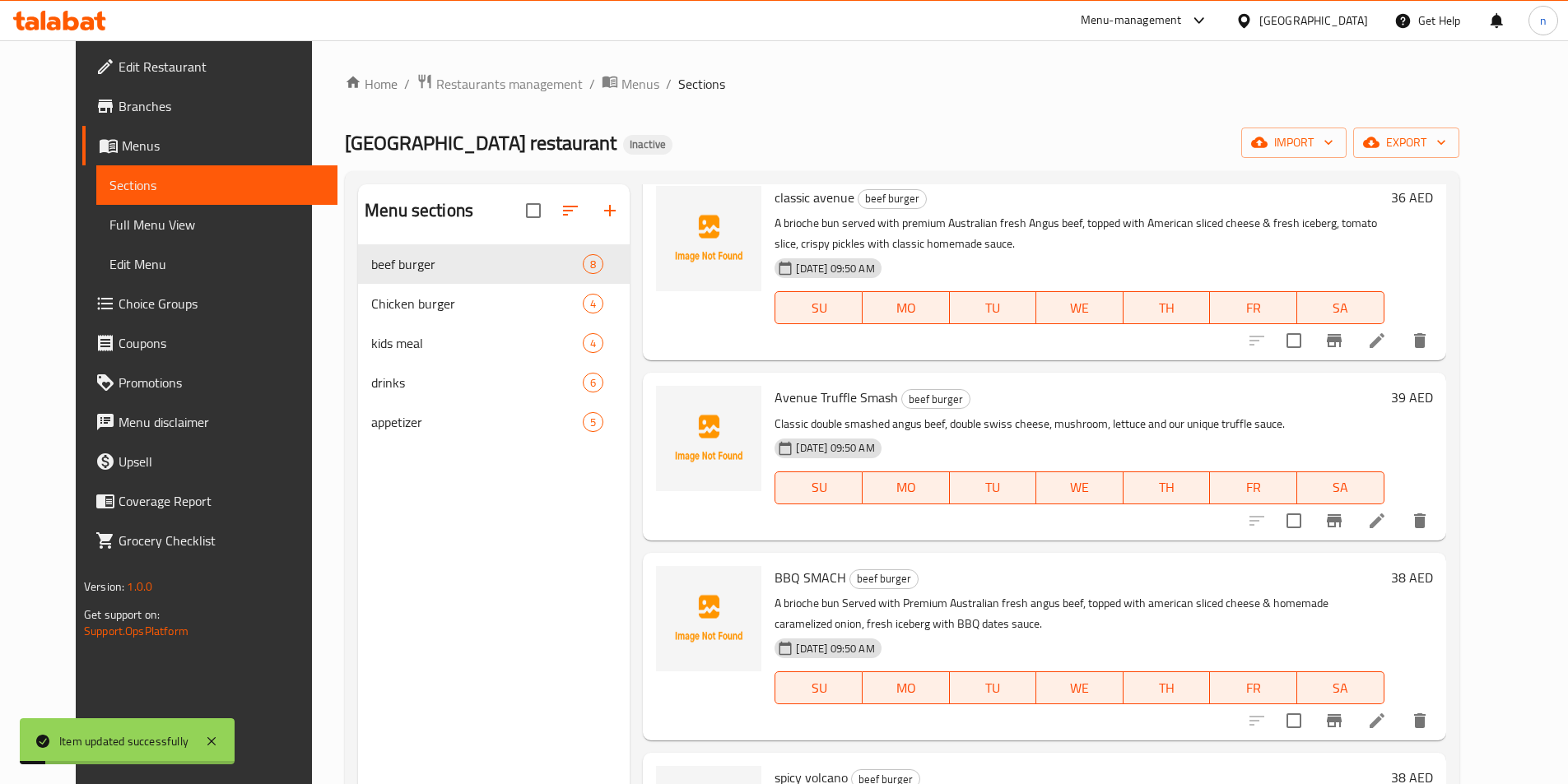
scroll to position [329, 0]
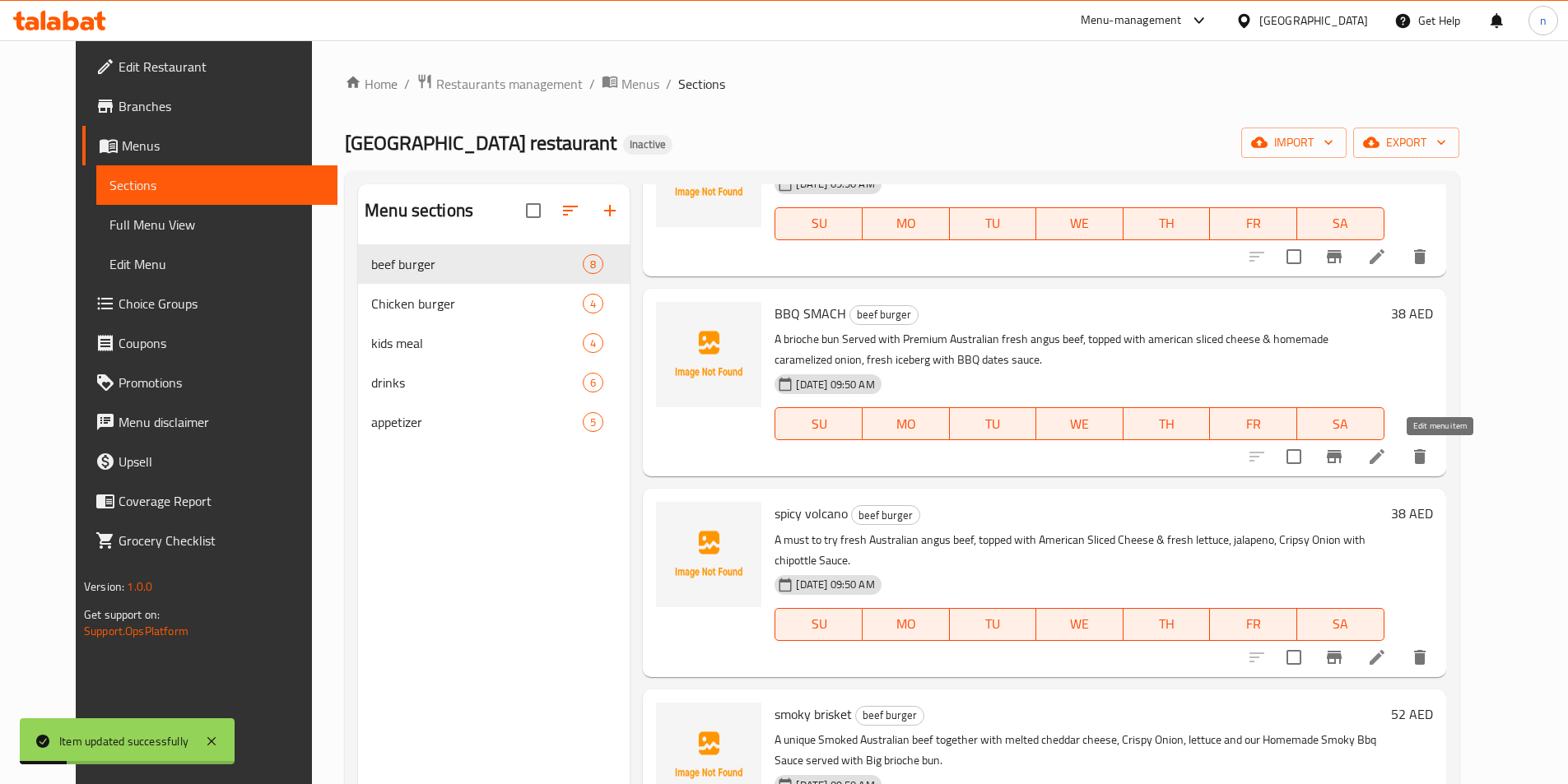
click at [1387, 462] on icon at bounding box center [1376, 457] width 20 height 20
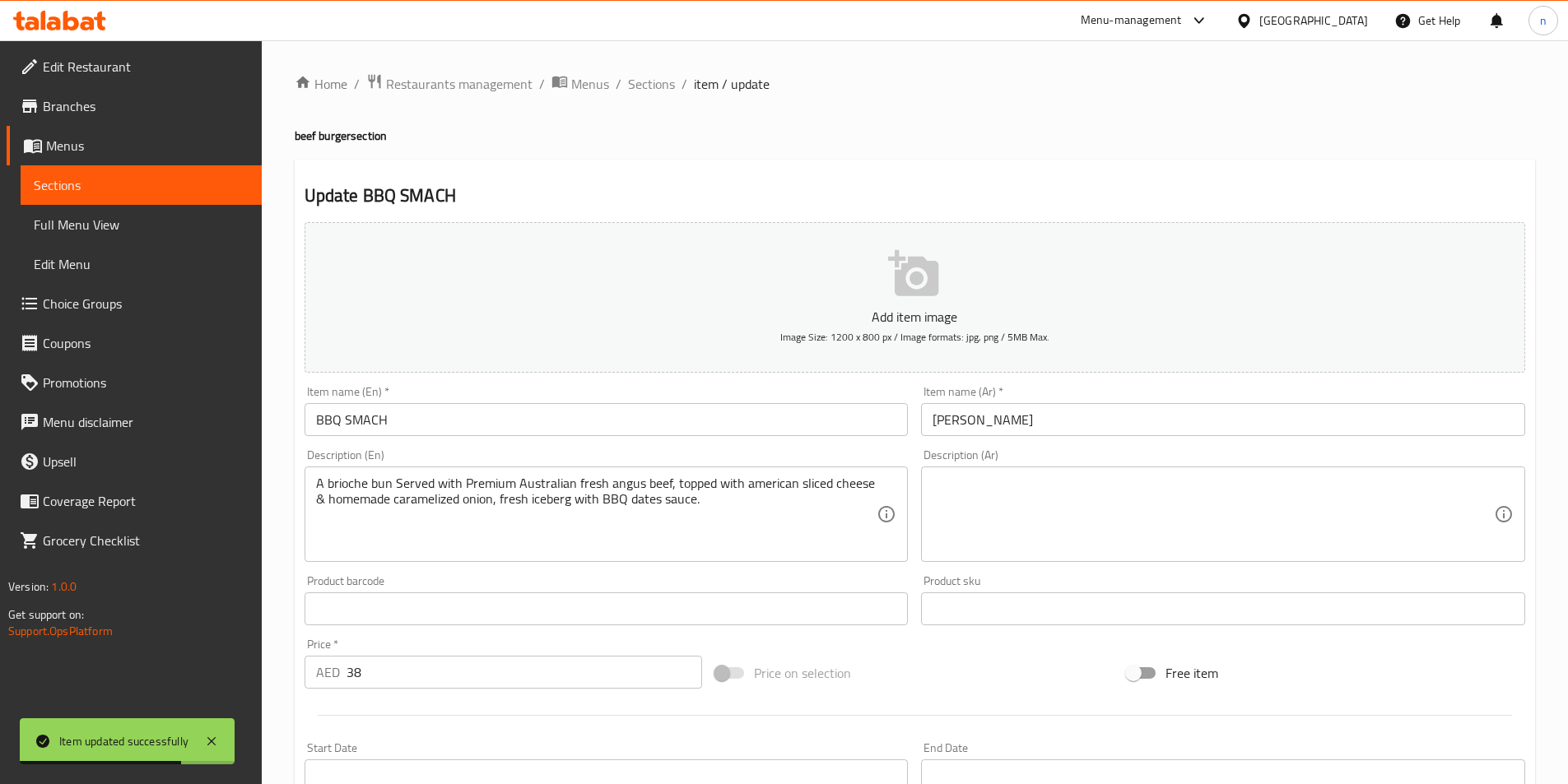
click at [1097, 523] on textarea at bounding box center [1212, 514] width 561 height 78
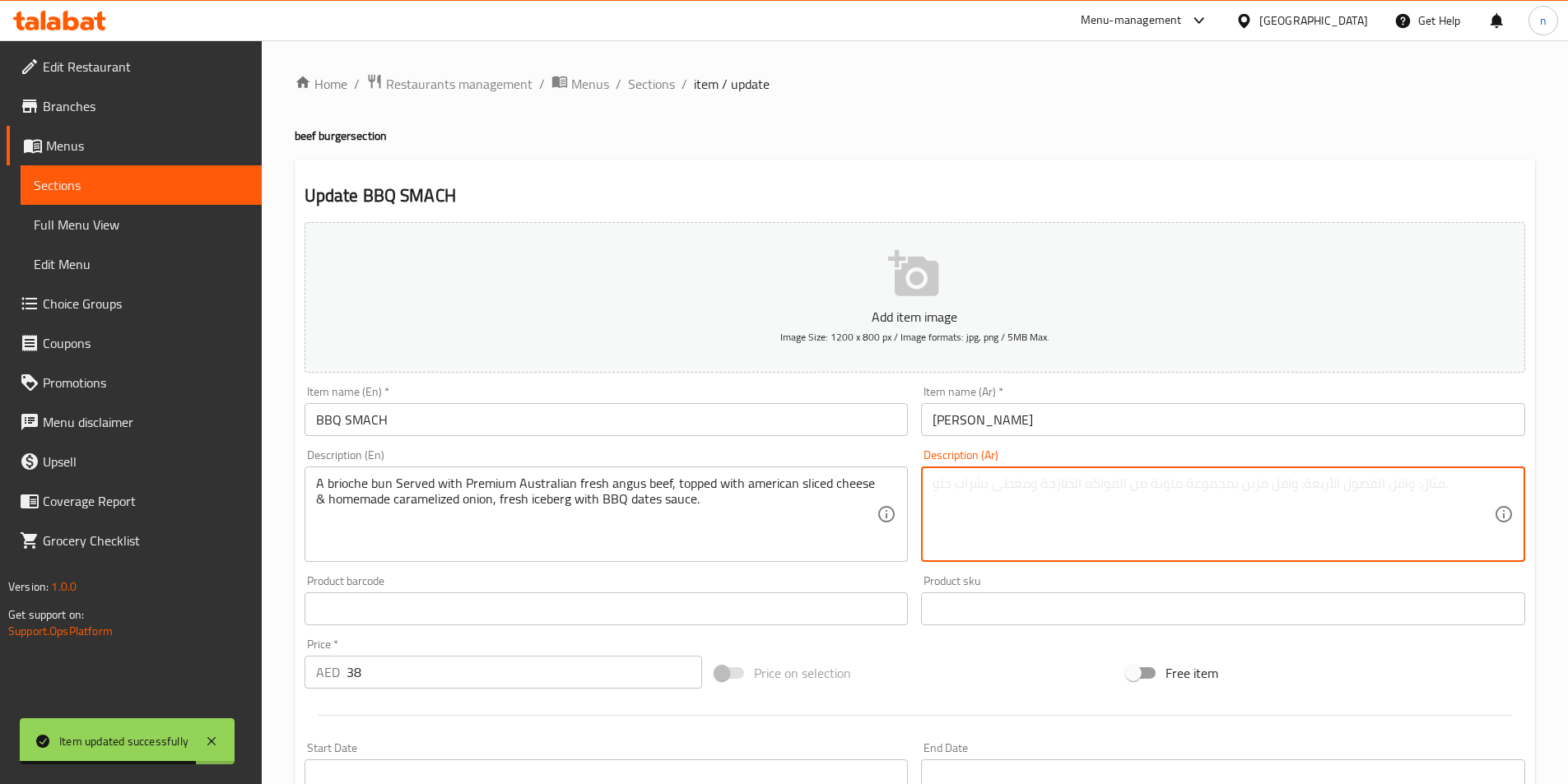
paste textarea "كيزر بريوش تقدم مع لحم بقرى أنجوس أسترالي طازج بريميوم ، ومغطى بشرائح الجبن الأ…"
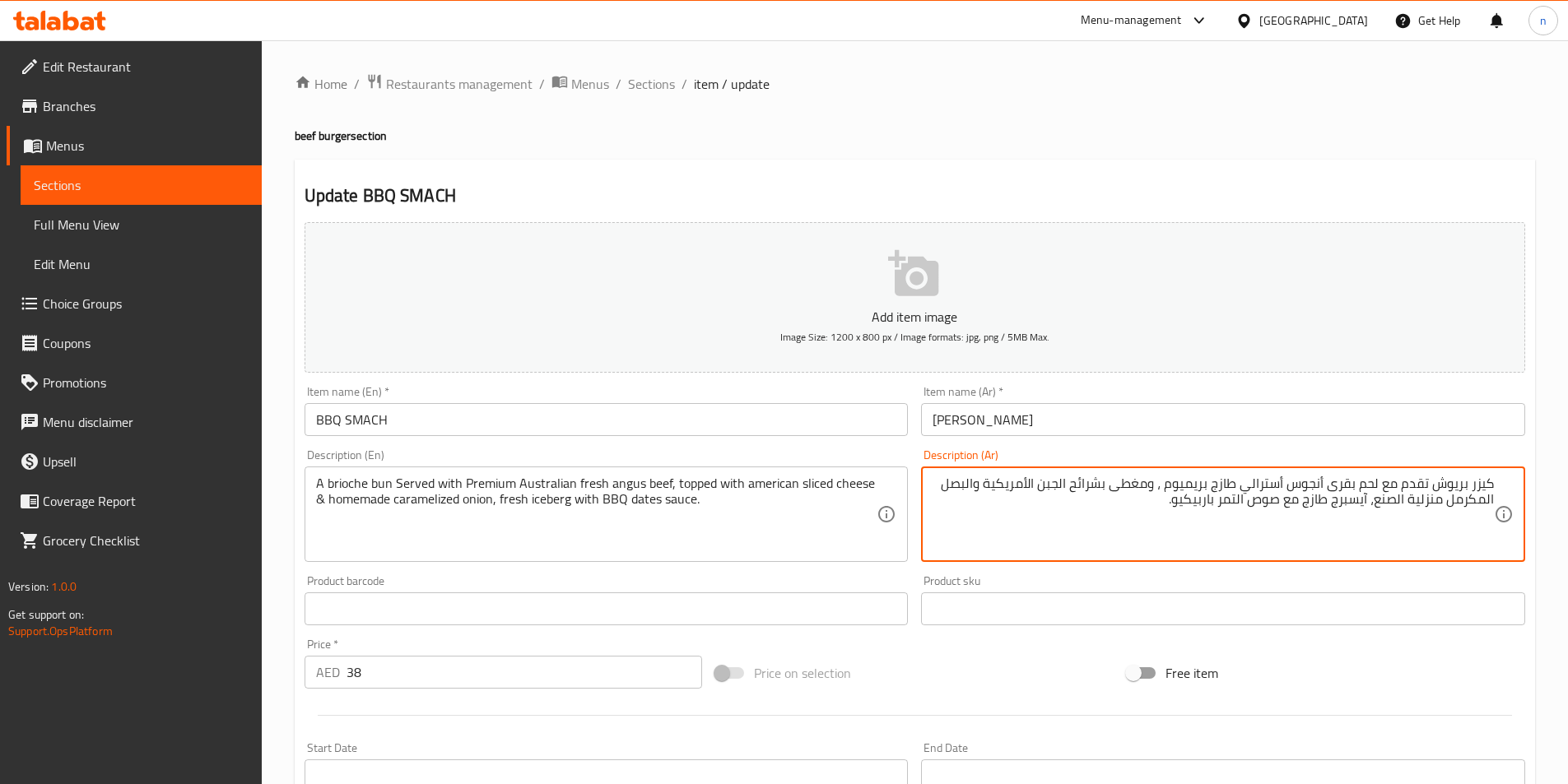
click at [1247, 539] on textarea "كيزر بريوش تقدم مع لحم بقرى أنجوس أسترالي طازج بريميوم ، ومغطى بشرائح الجبن الأ…" at bounding box center [1212, 514] width 561 height 78
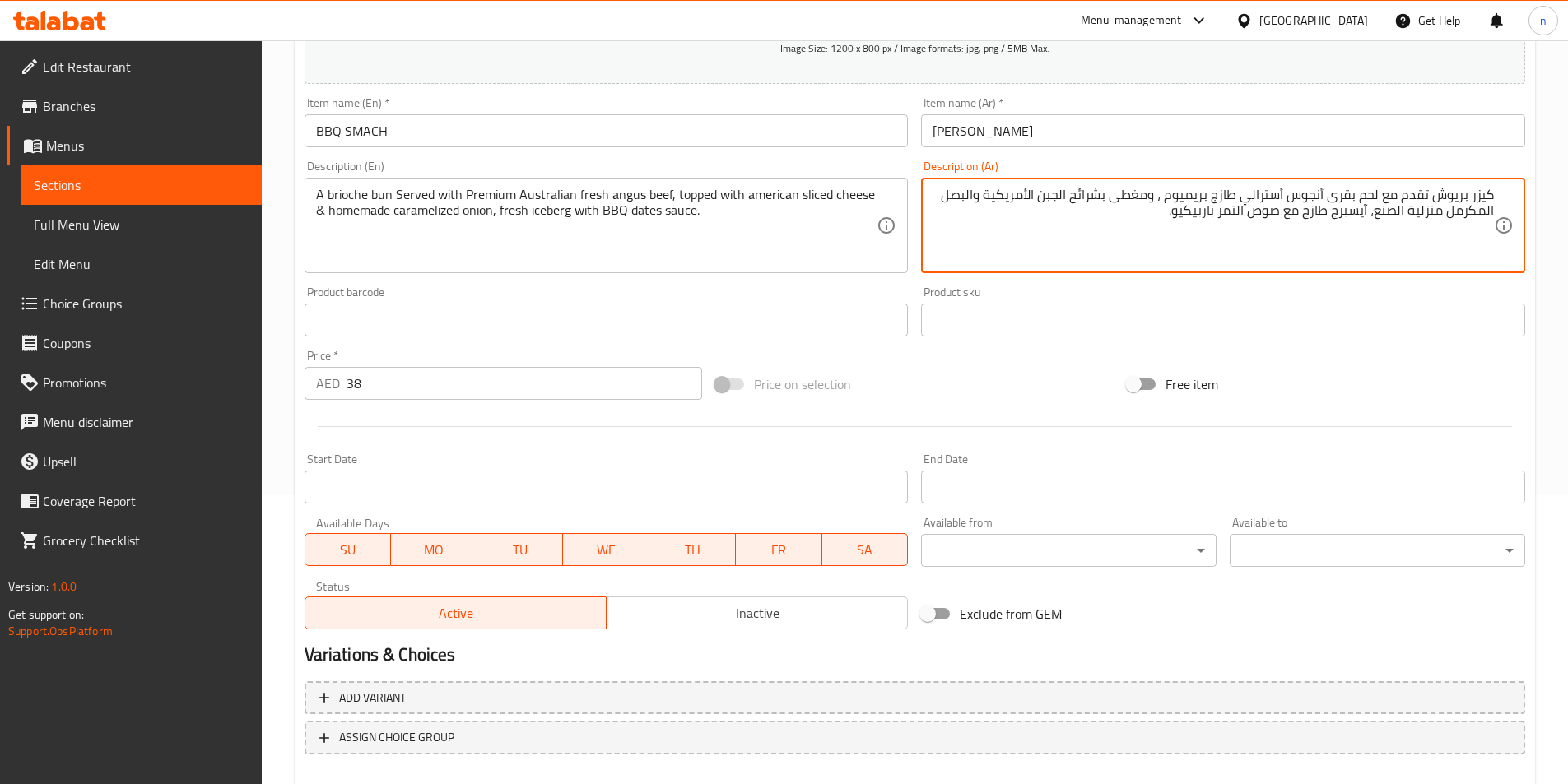
scroll to position [378, 0]
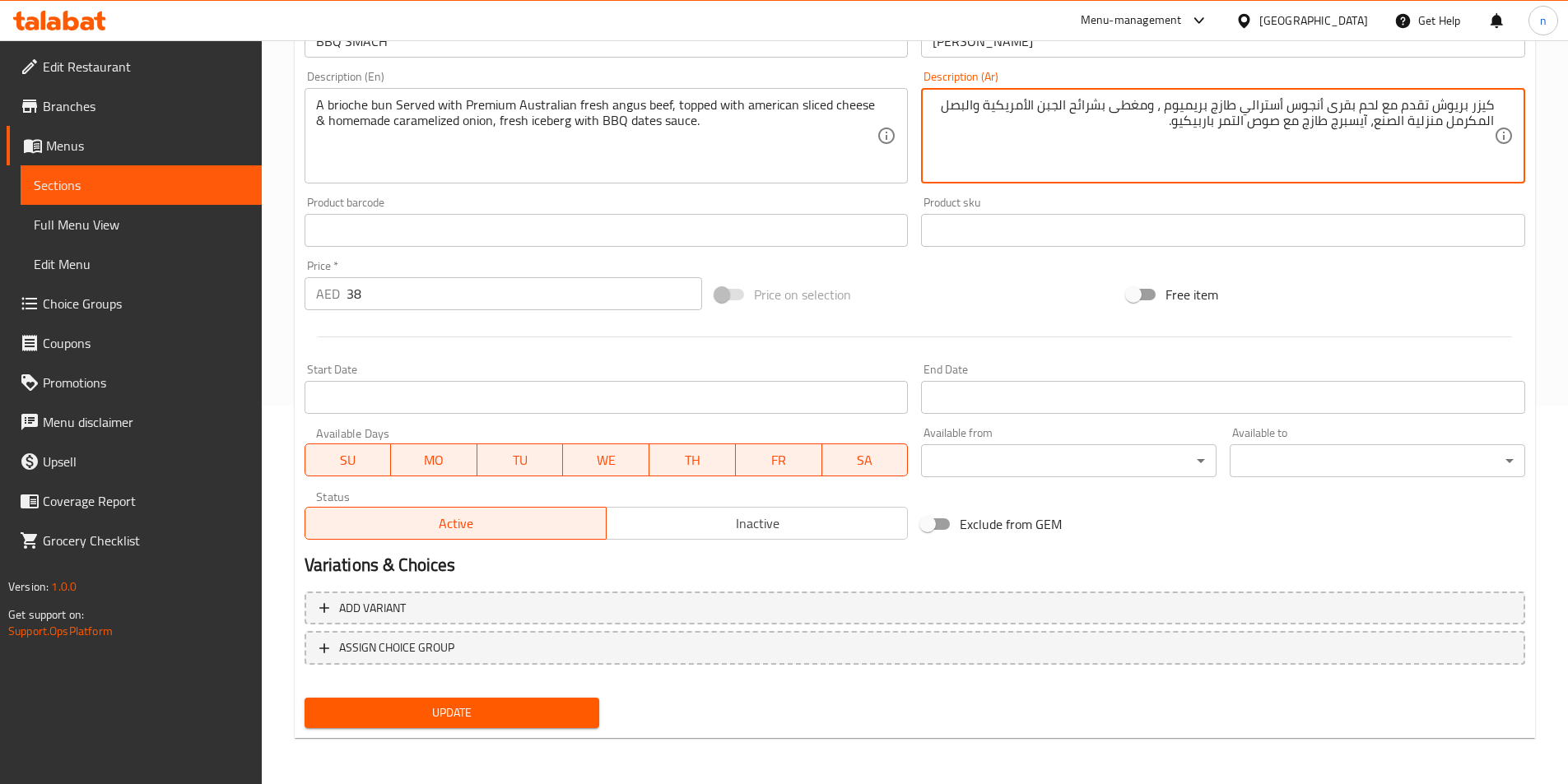
type textarea "كيزر بريوش تقدم مع لحم بقرى أنجوس أسترالي طازج بريميوم ، ومغطى بشرائح الجبن الأ…"
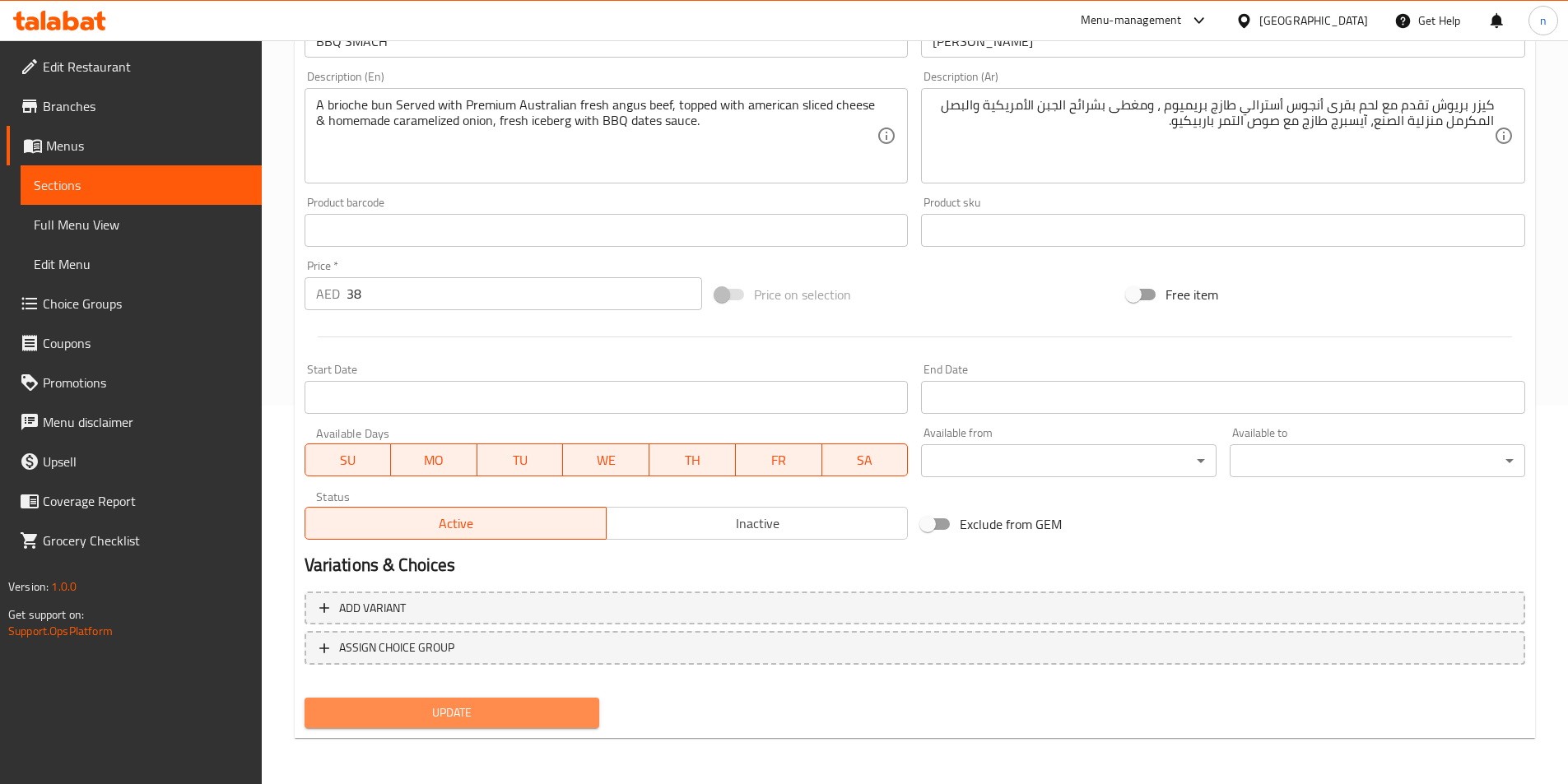
click at [490, 707] on span "Update" at bounding box center [453, 713] width 269 height 20
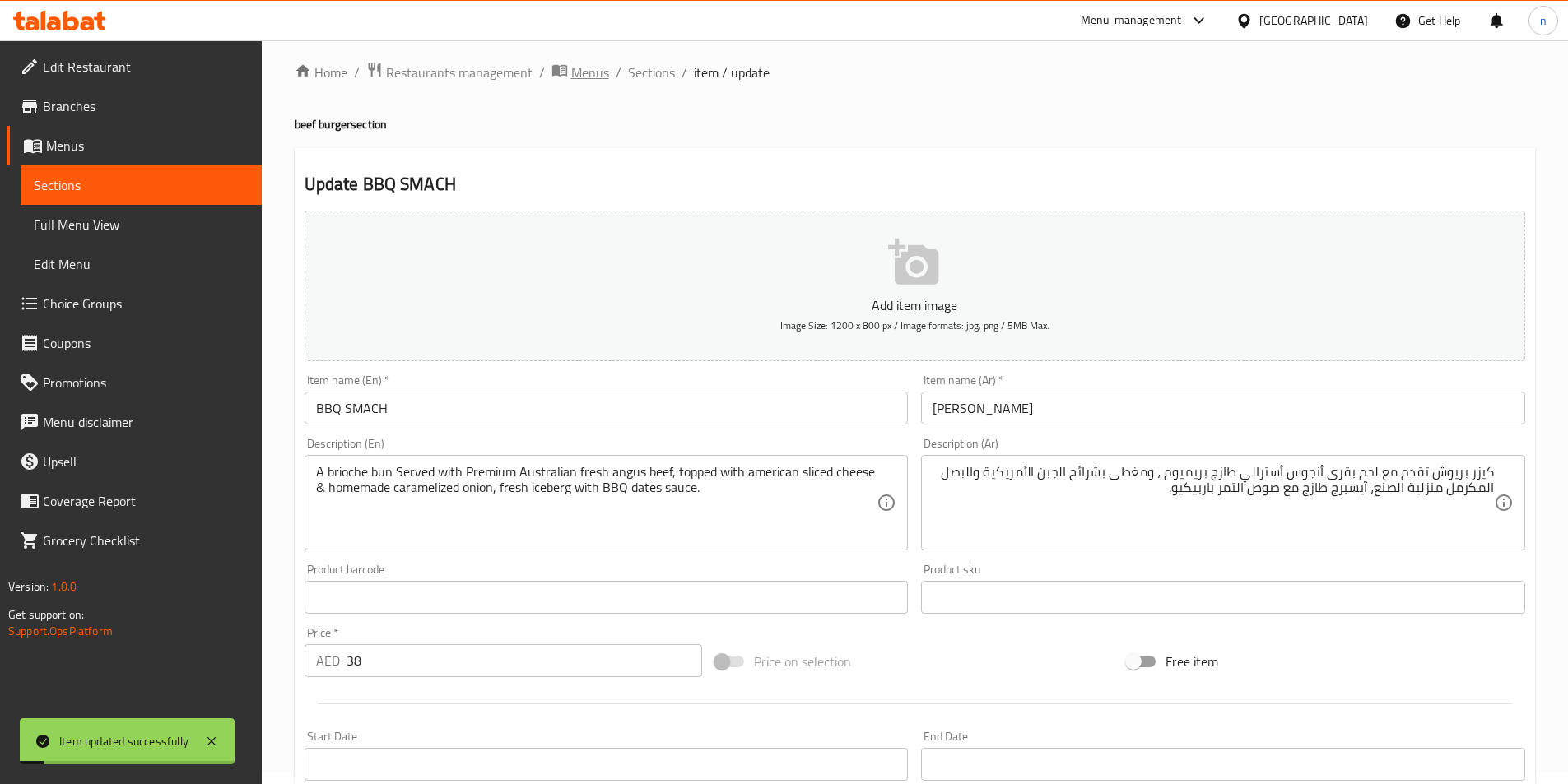
scroll to position [0, 0]
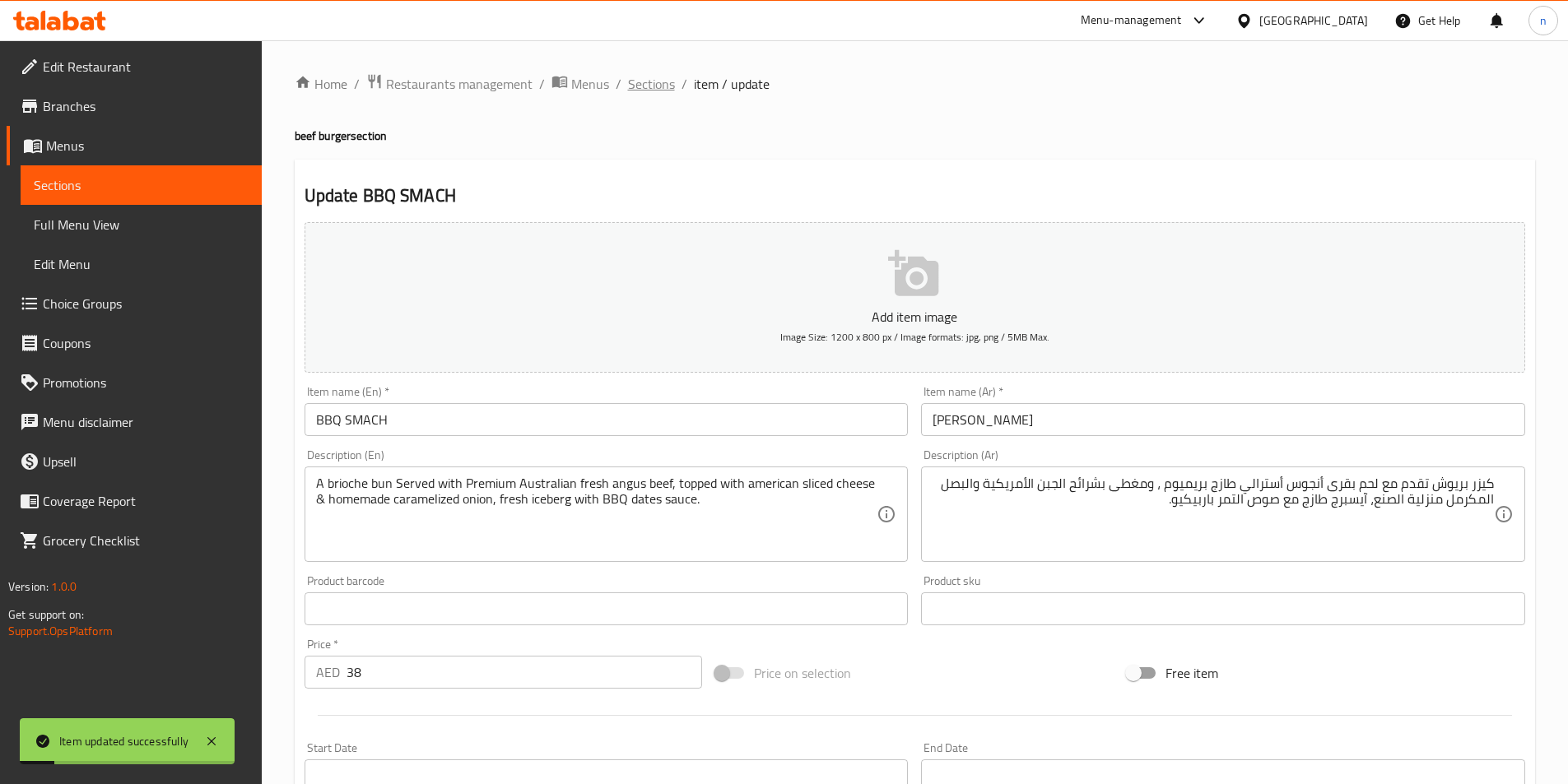
click at [640, 88] on span "Sections" at bounding box center [651, 84] width 47 height 20
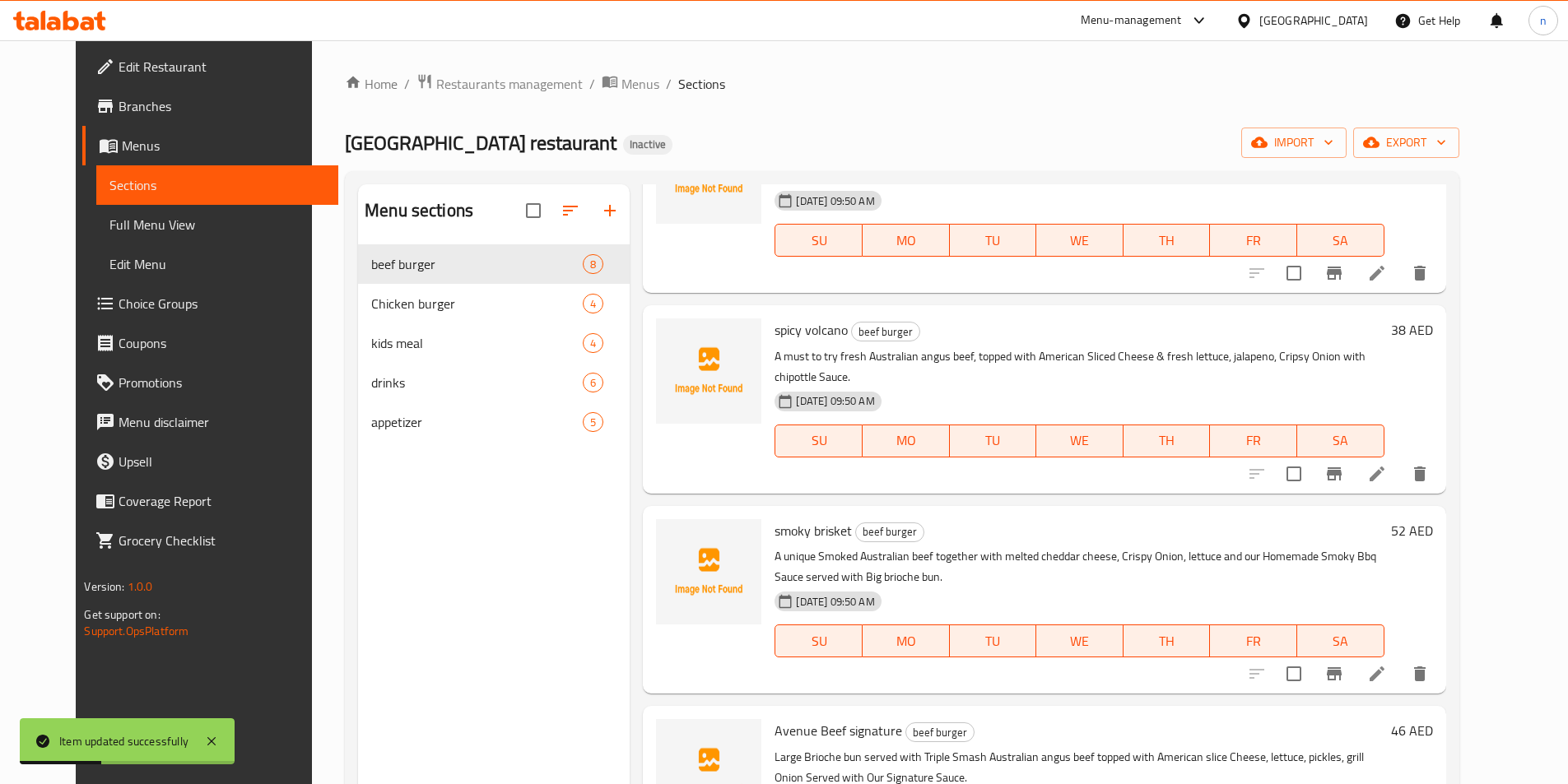
scroll to position [494, 0]
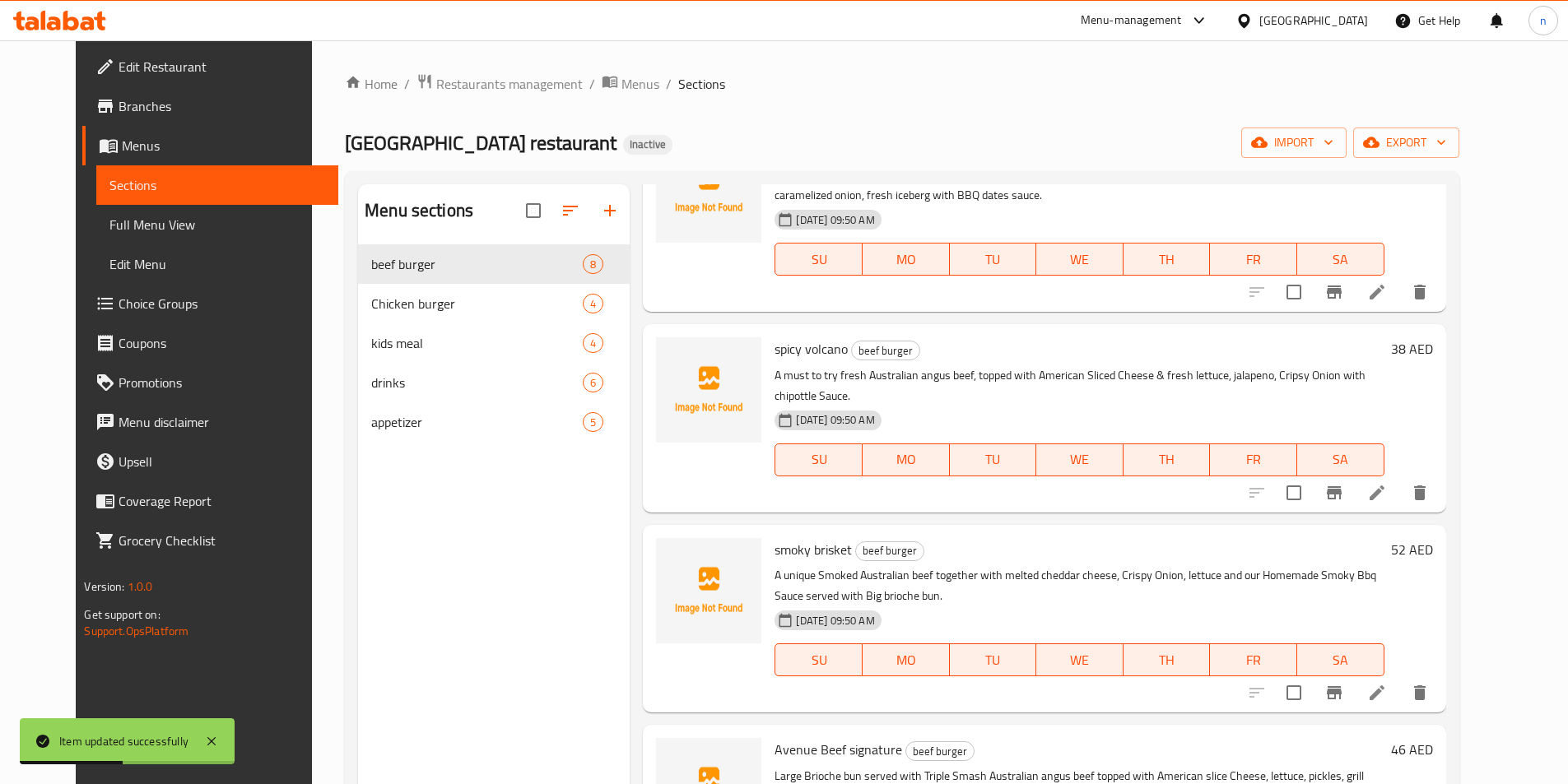
click at [1399, 480] on li at bounding box center [1376, 493] width 46 height 29
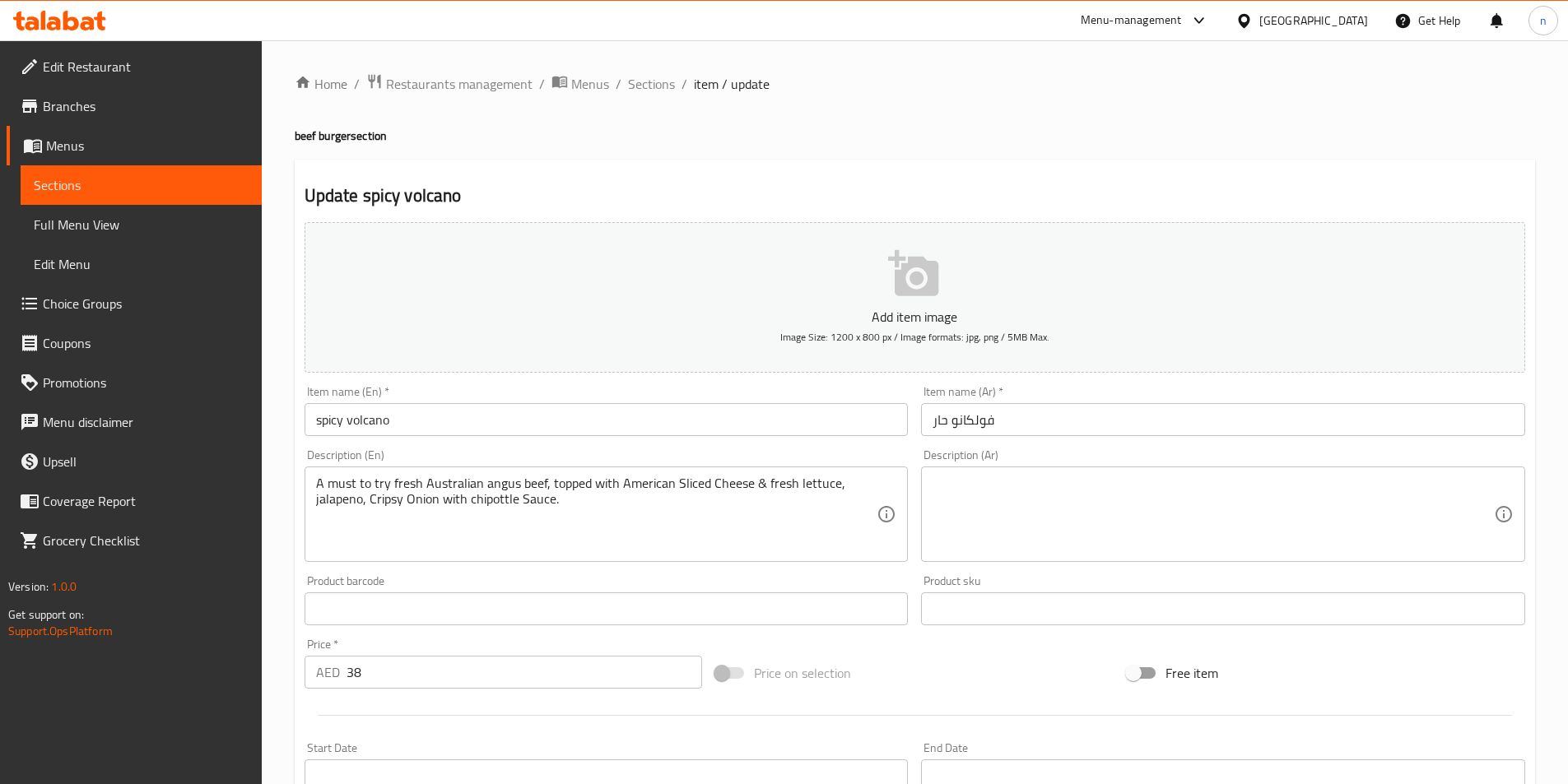
click at [1014, 495] on textarea at bounding box center [1212, 514] width 561 height 78
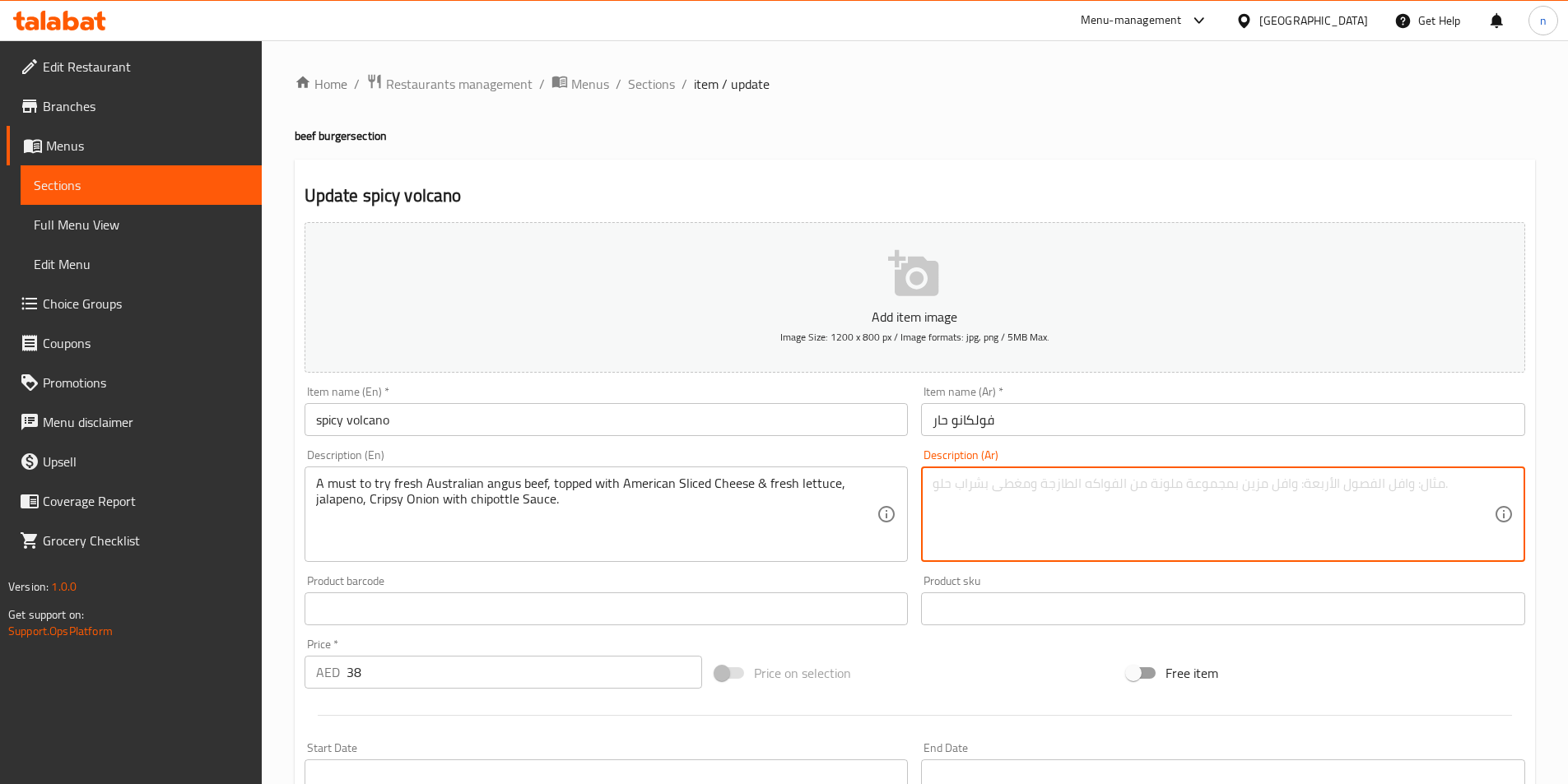
paste textarea "لحم بقري أنجوس أسترالي طازج يجب تجربته، مغطى بشرائح جبن أمريكي وخس طازج، فلفل ه…"
click at [1245, 504] on textarea "لحم بقري أنجوس أسترالي طازج يجب تجربته، مغطى بشرائح جبن أمريكي وخس طازج، فلفل ه…" at bounding box center [1212, 514] width 561 height 78
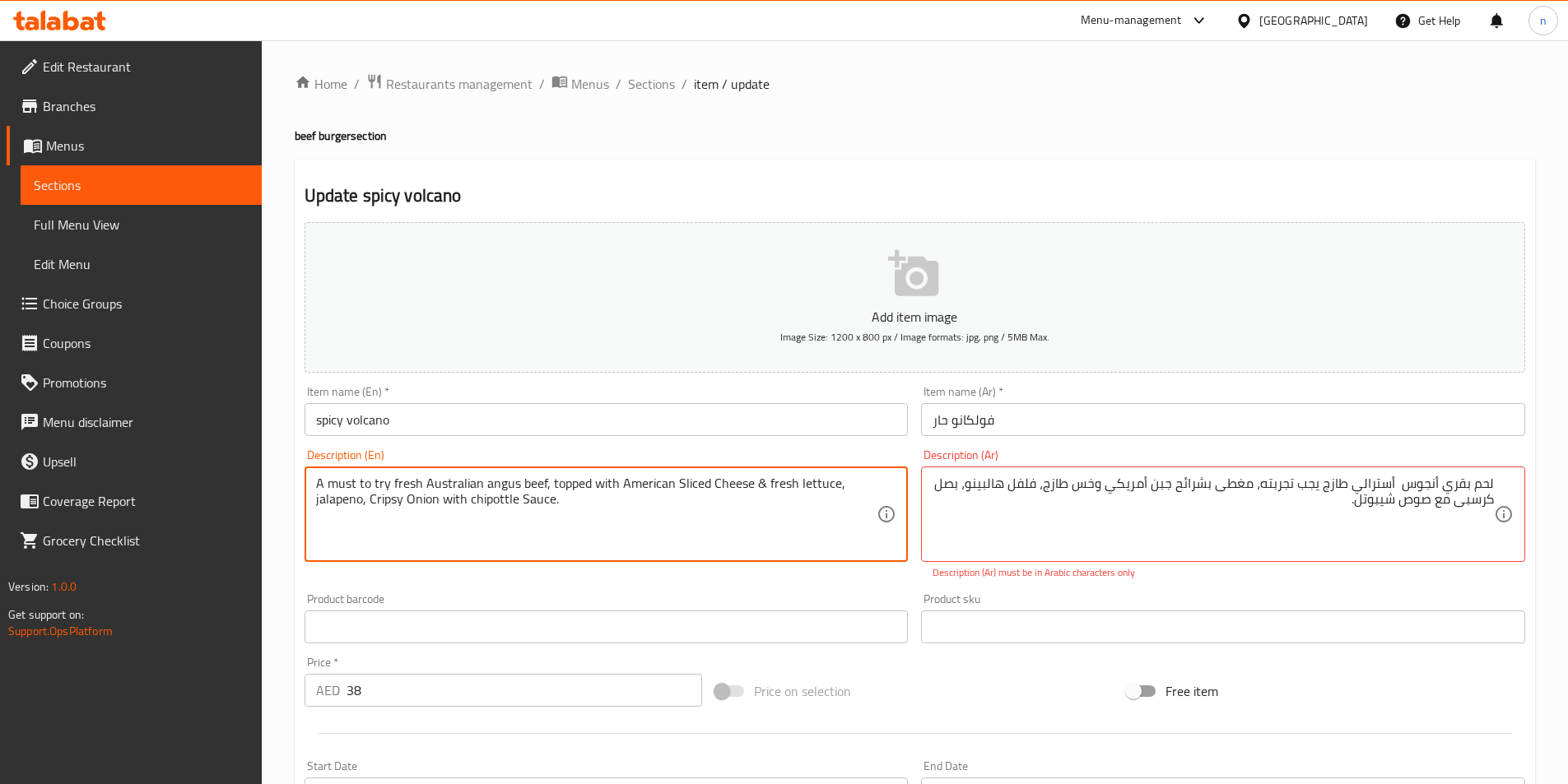
click at [333, 504] on textarea "A must to try fresh Australian angus beef, topped with American Sliced Cheese &…" at bounding box center [597, 514] width 561 height 78
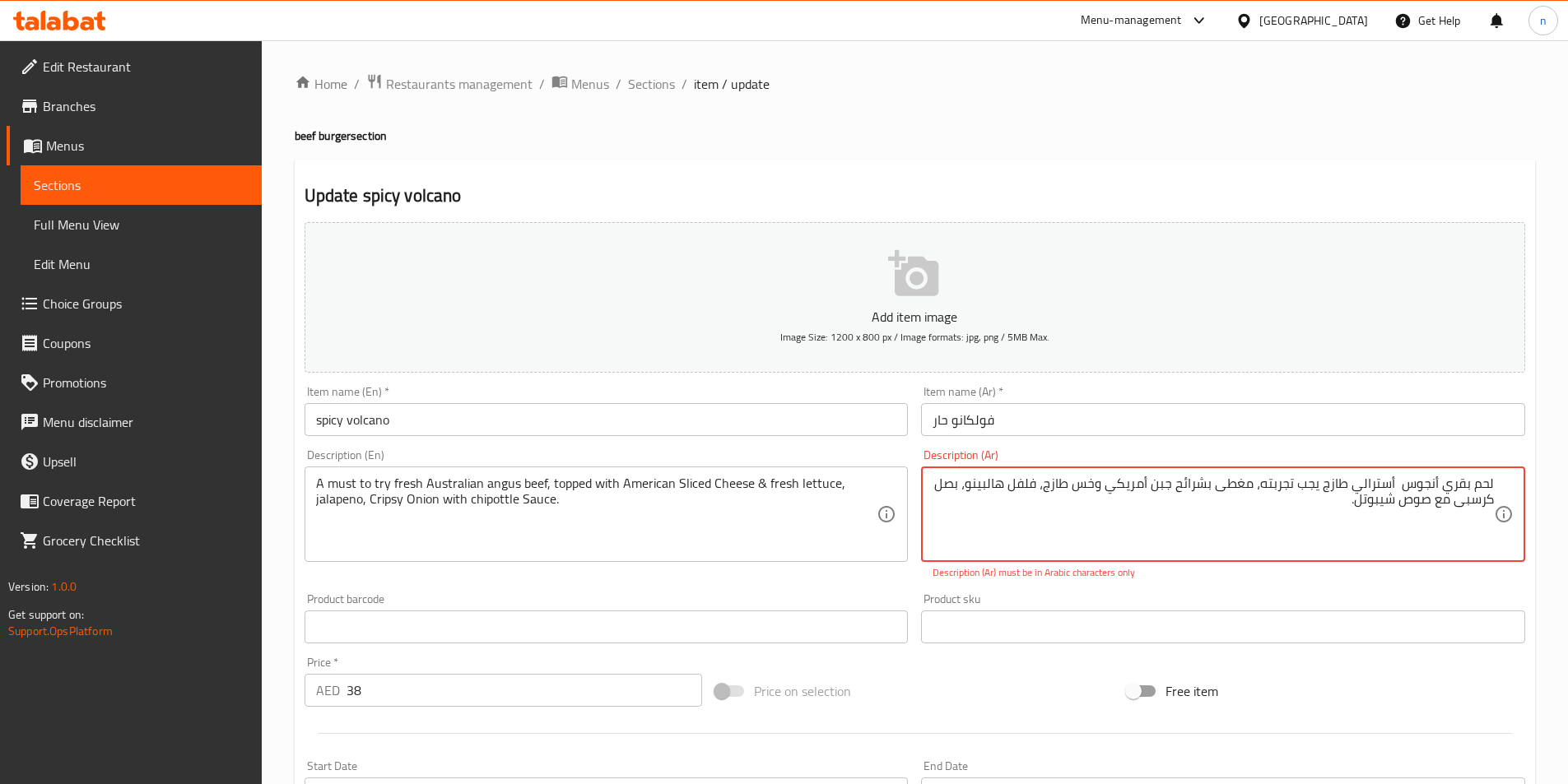
click at [1032, 486] on textarea "لحم بقري أنجوس أسترالي طازج يجب تجربته، مغطى بشرائح جبن أمريكي وخس طازج، فلفل ه…" at bounding box center [1212, 514] width 561 height 78
type textarea "لحم بقري أنجوس أسترالي طازج يجب تجربته، مغطى بشرائح جبن أمريكي وخس طازج، هالبين…"
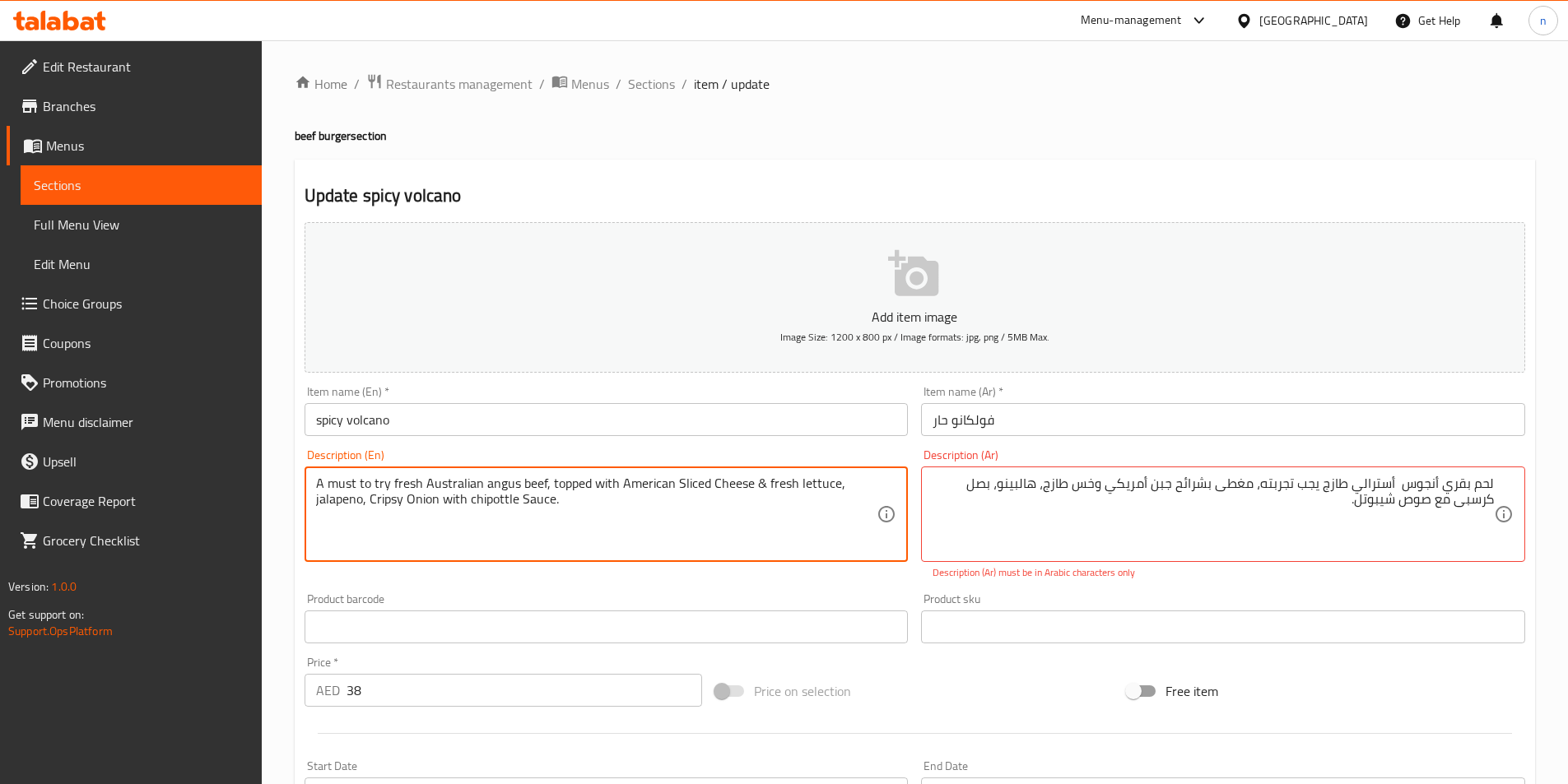
click at [488, 507] on textarea "A must to try fresh Australian angus beef, topped with American Sliced Cheese &…" at bounding box center [597, 514] width 561 height 78
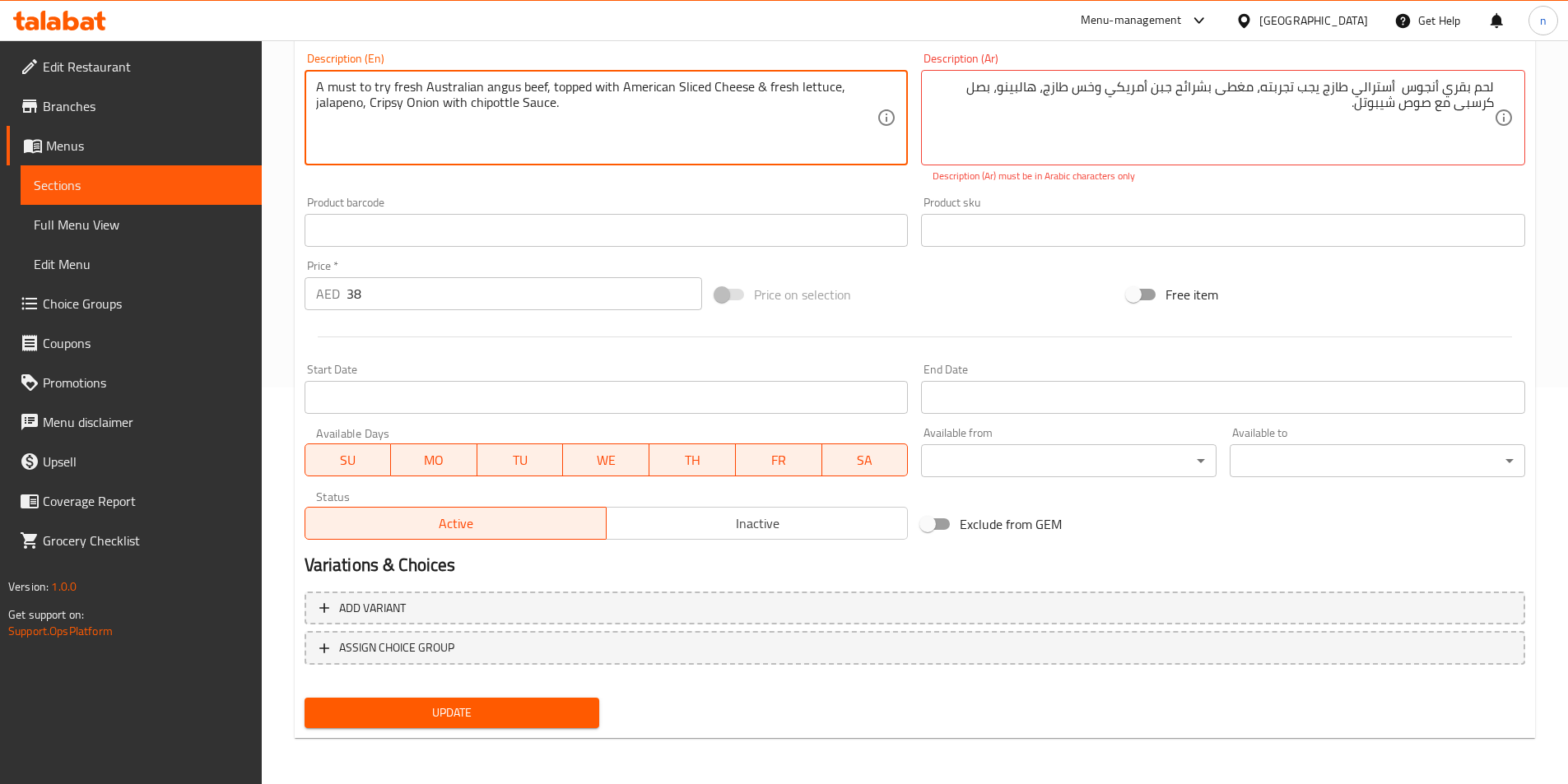
click at [550, 712] on span "Update" at bounding box center [453, 713] width 269 height 20
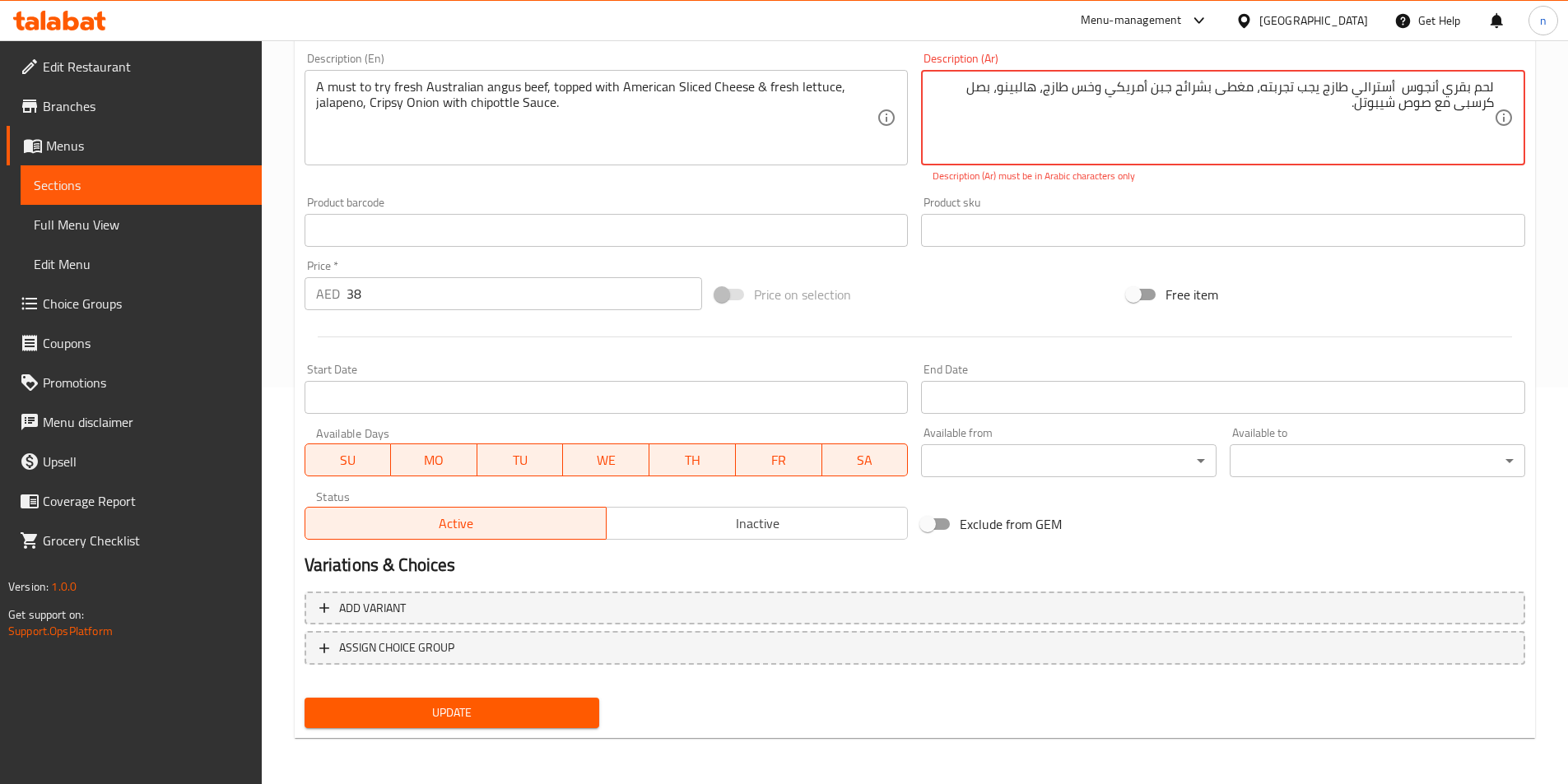
scroll to position [149, 0]
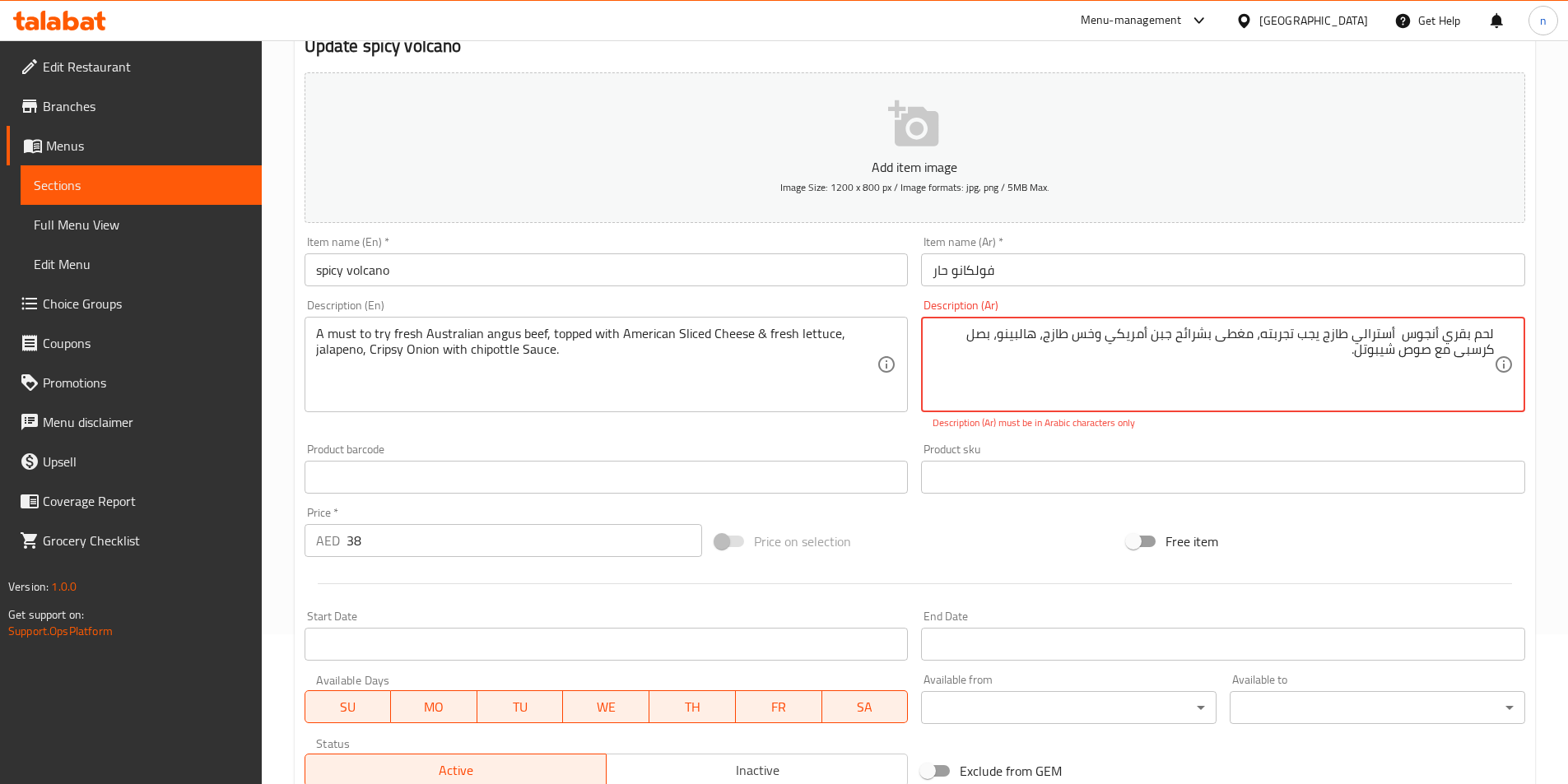
click at [1133, 387] on textarea "لحم بقري أنجوس أسترالي طازج يجب تجربته، مغطى بشرائح جبن أمريكي وخس طازج، هالبين…" at bounding box center [1212, 365] width 561 height 78
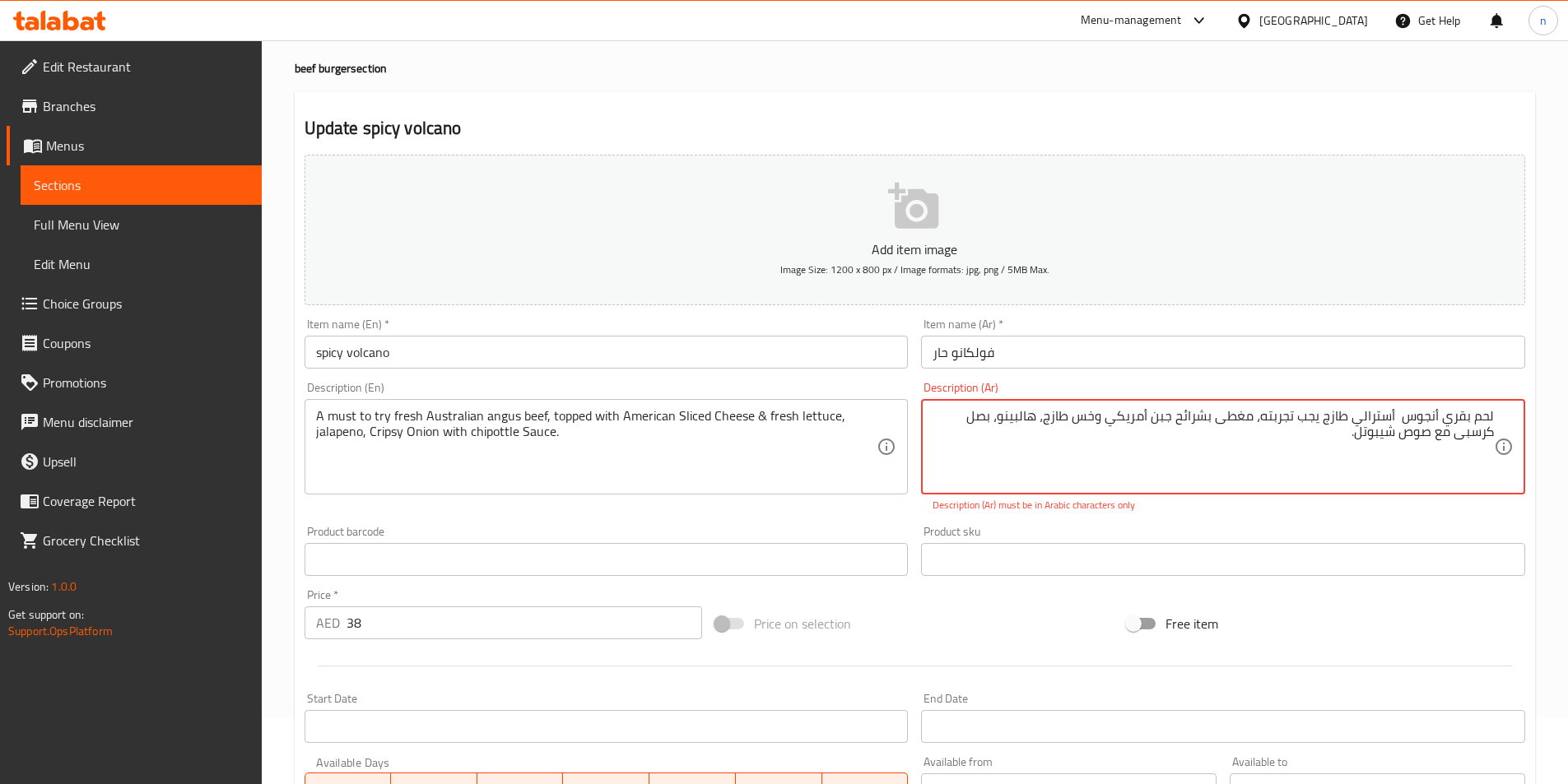
scroll to position [0, 0]
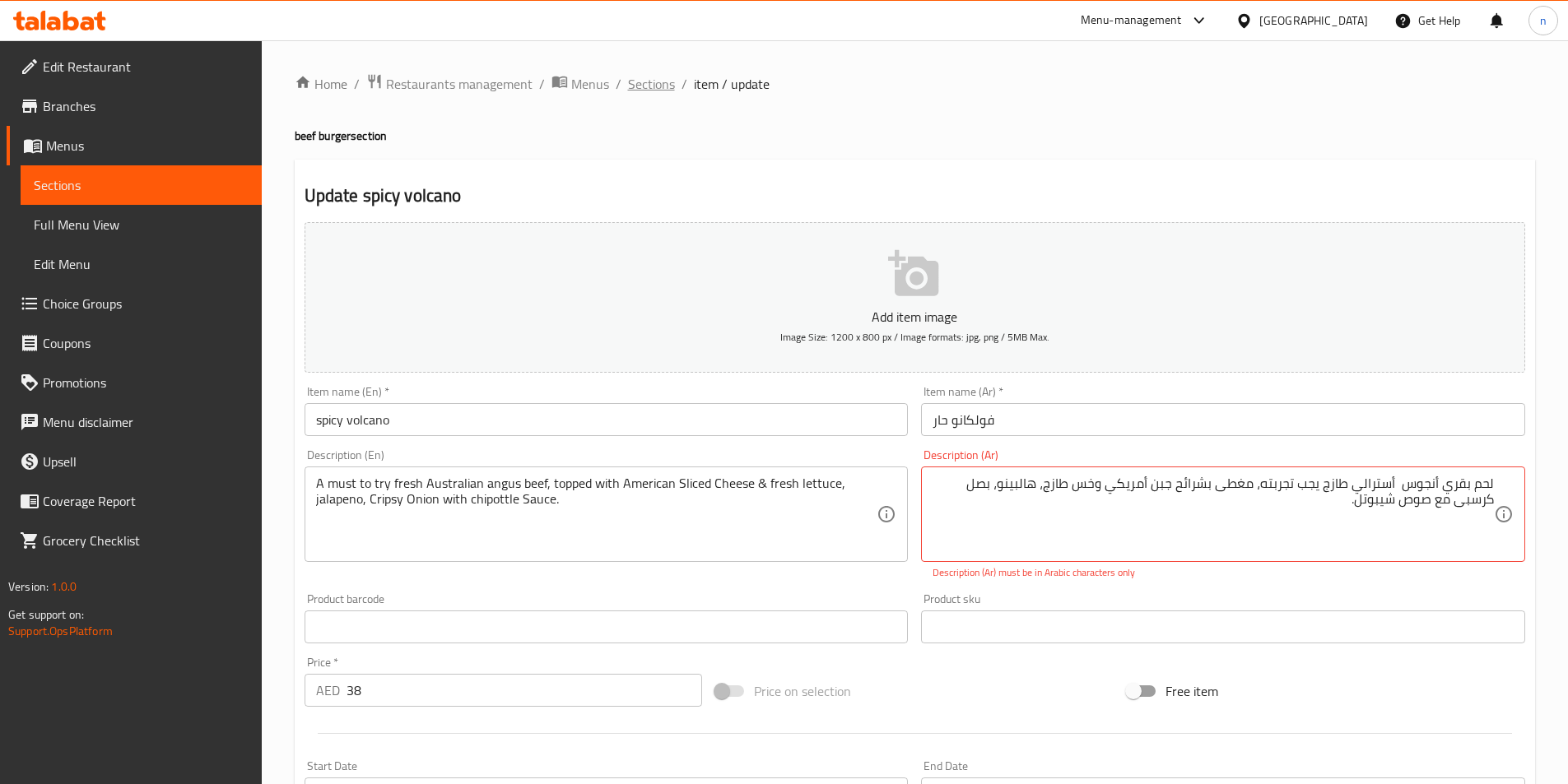
click at [634, 85] on span "Sections" at bounding box center [651, 84] width 47 height 20
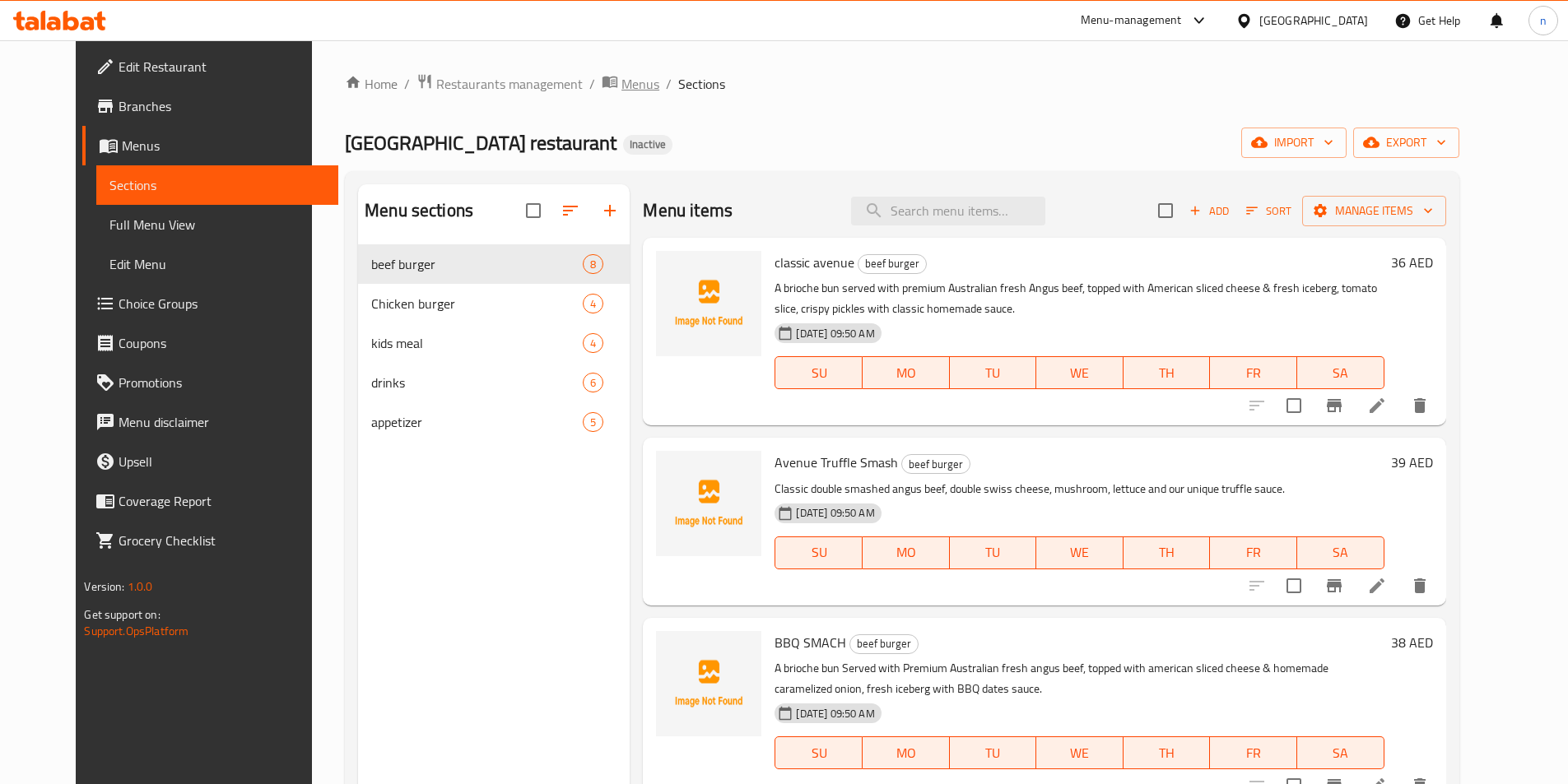
click at [621, 82] on span "Menus" at bounding box center [640, 84] width 38 height 20
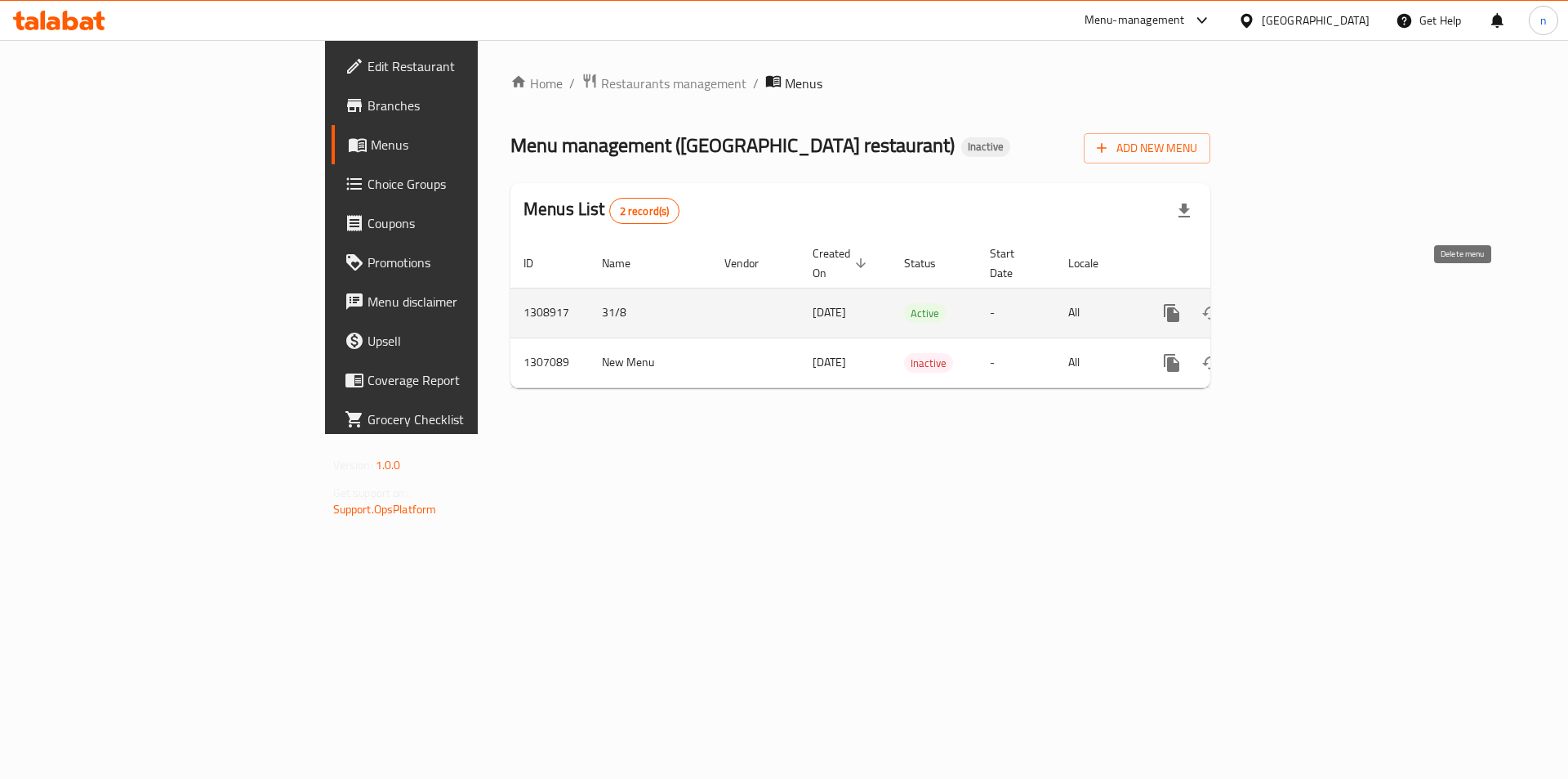
click at [1270, 296] on button "enhanced table" at bounding box center [1250, 312] width 39 height 39
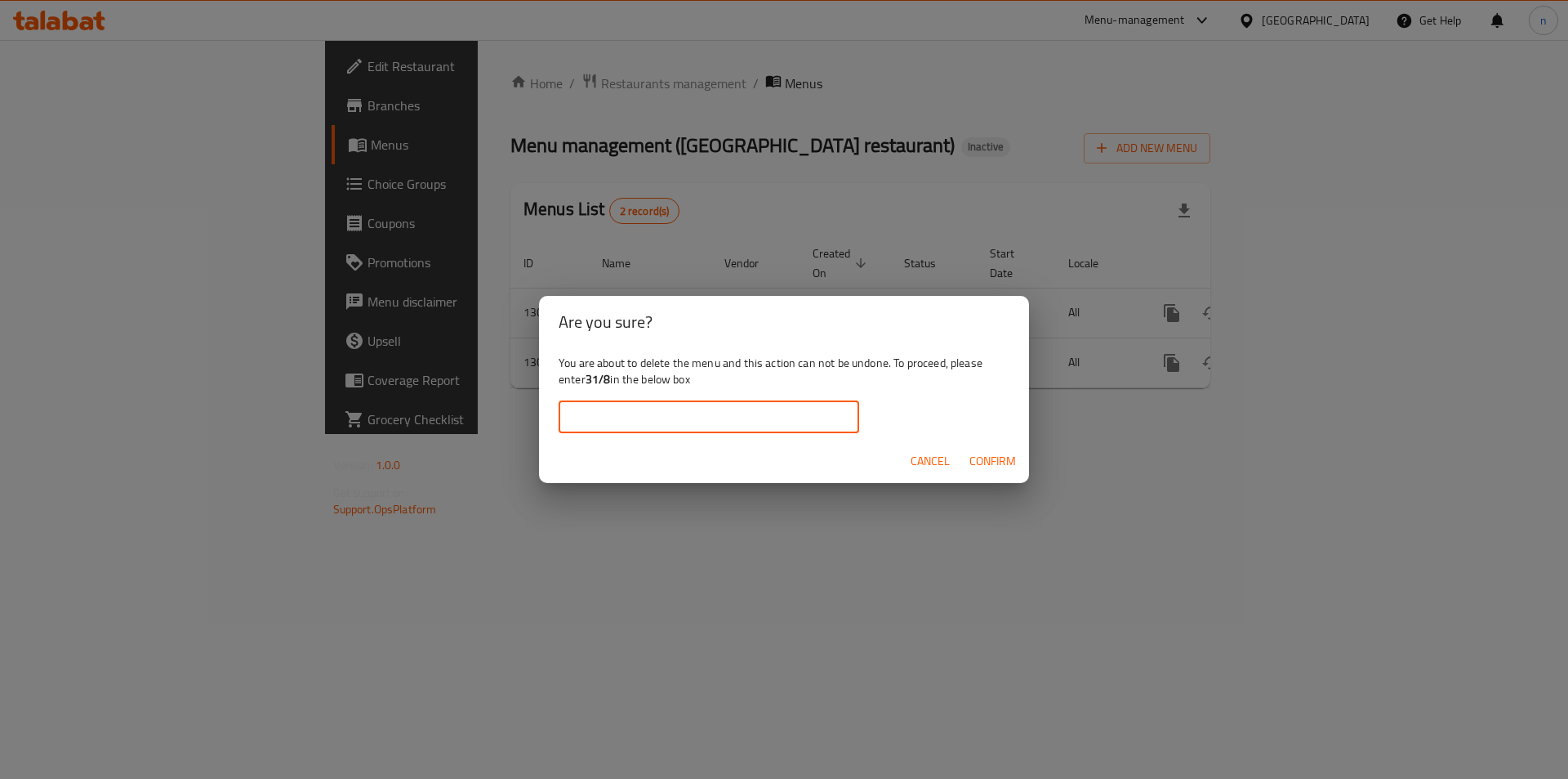
click at [797, 420] on input "text" at bounding box center [709, 417] width 300 height 33
type input "31/8"
click at [1002, 455] on span "Confirm" at bounding box center [992, 461] width 46 height 20
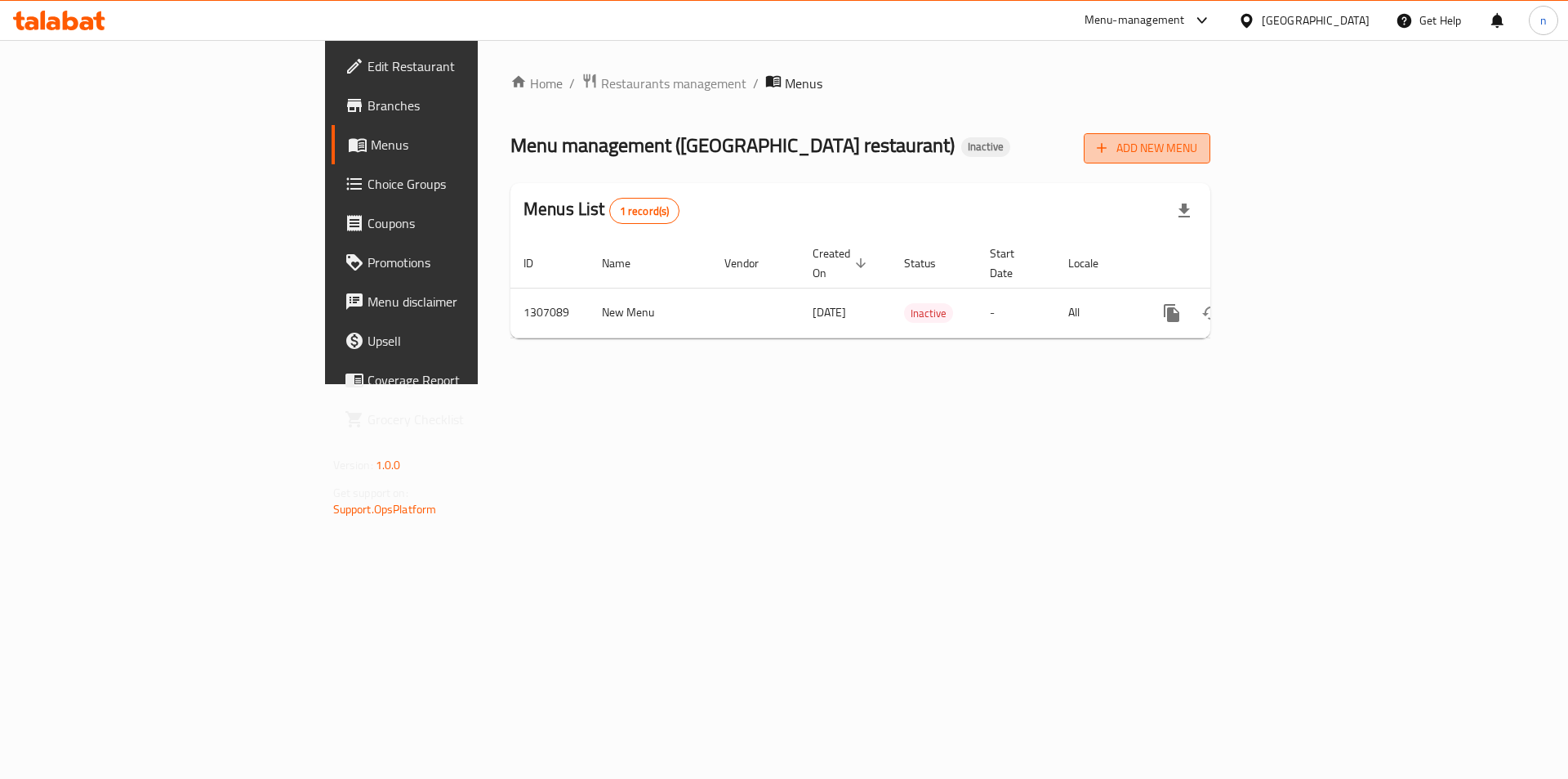
click at [1197, 149] on span "Add New Menu" at bounding box center [1147, 148] width 100 height 20
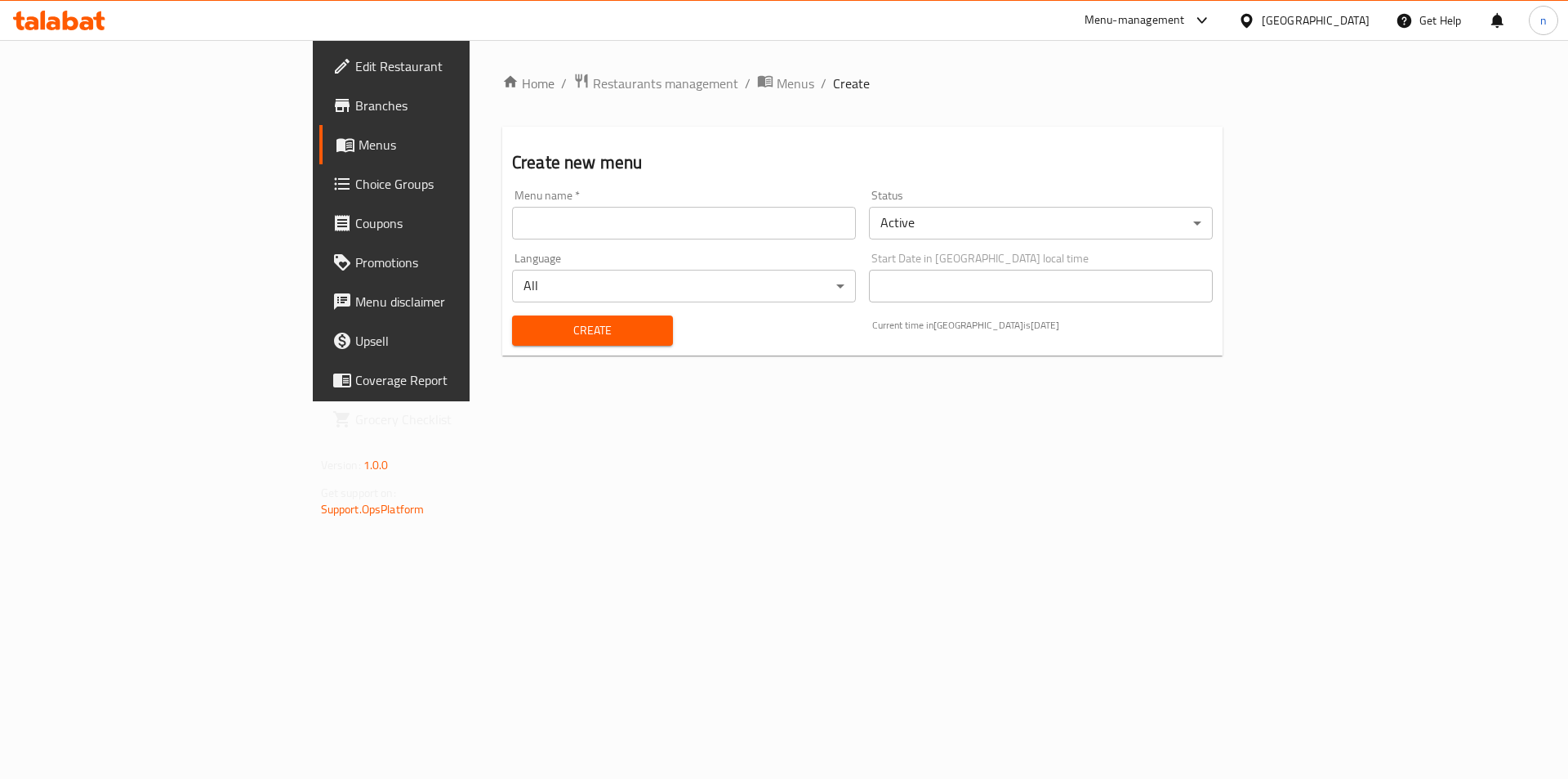
click at [628, 226] on input "text" at bounding box center [684, 223] width 344 height 33
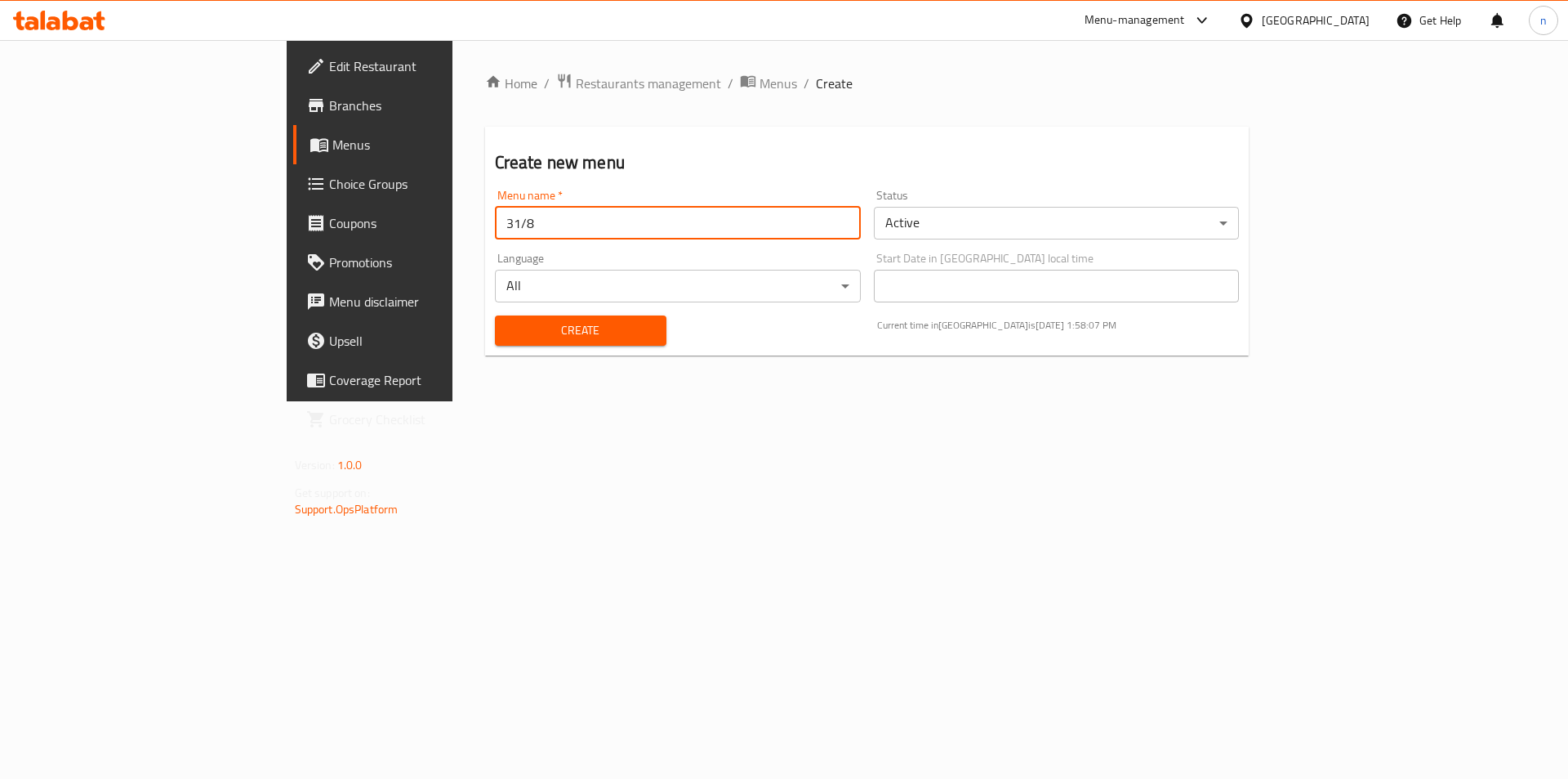
type input "31/8"
click at [508, 334] on span "Create" at bounding box center [581, 330] width 146 height 20
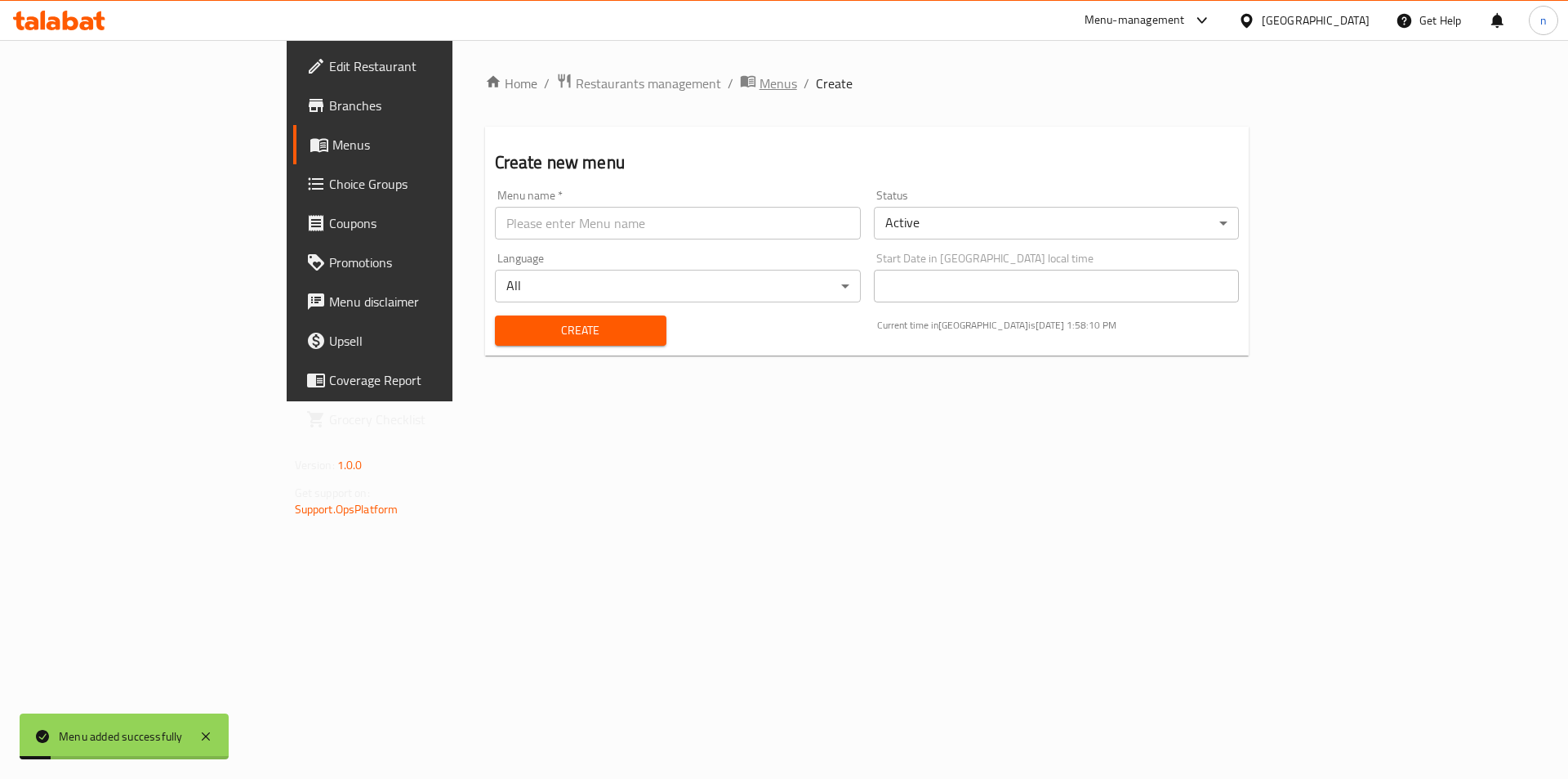
click at [759, 84] on span "Menus" at bounding box center [778, 84] width 37 height 20
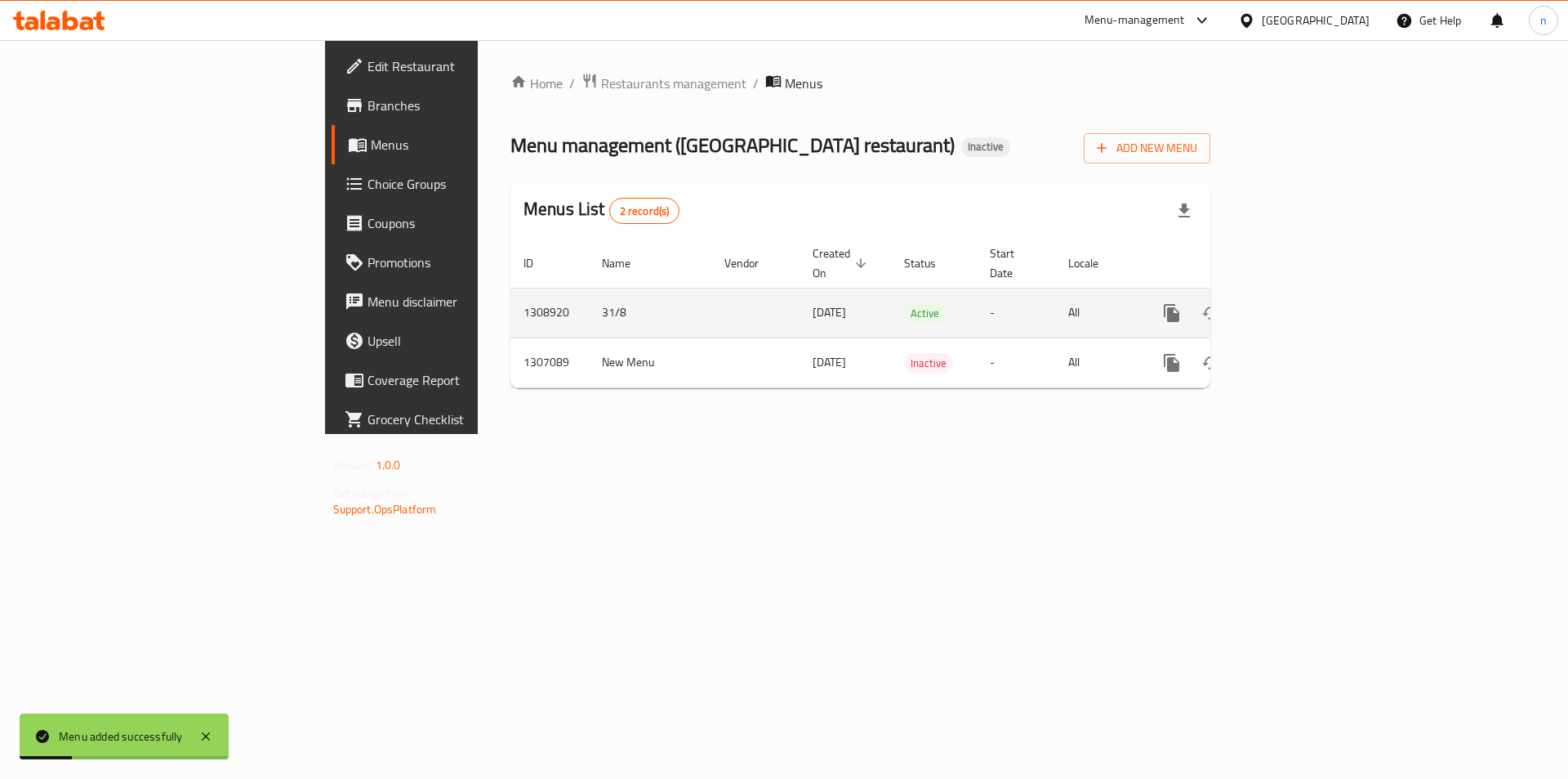
click at [1300, 303] on icon "enhanced table" at bounding box center [1290, 313] width 20 height 20
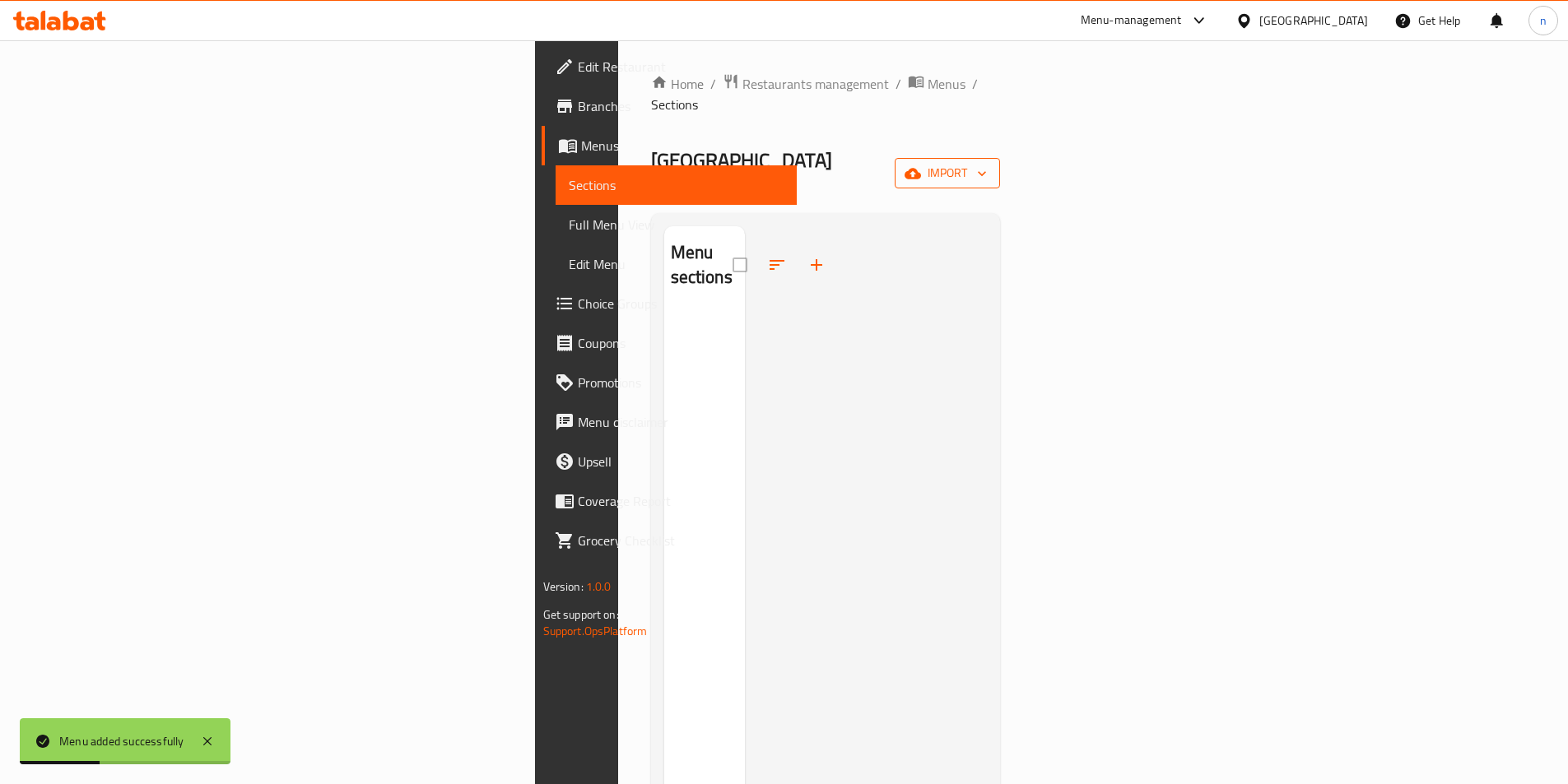
click at [987, 163] on span "import" at bounding box center [947, 173] width 79 height 20
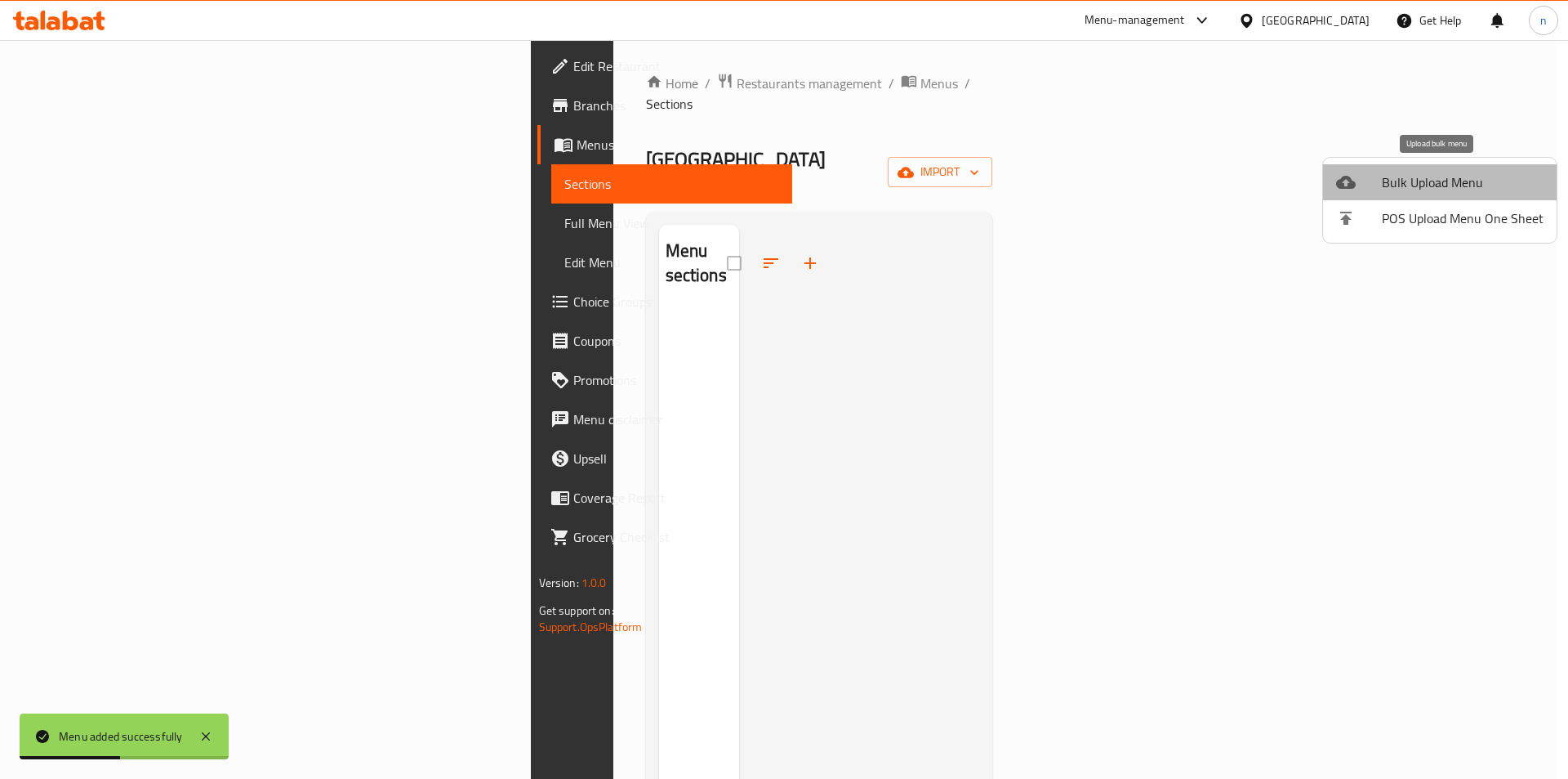
click at [1452, 188] on span "Bulk Upload Menu" at bounding box center [1462, 182] width 162 height 20
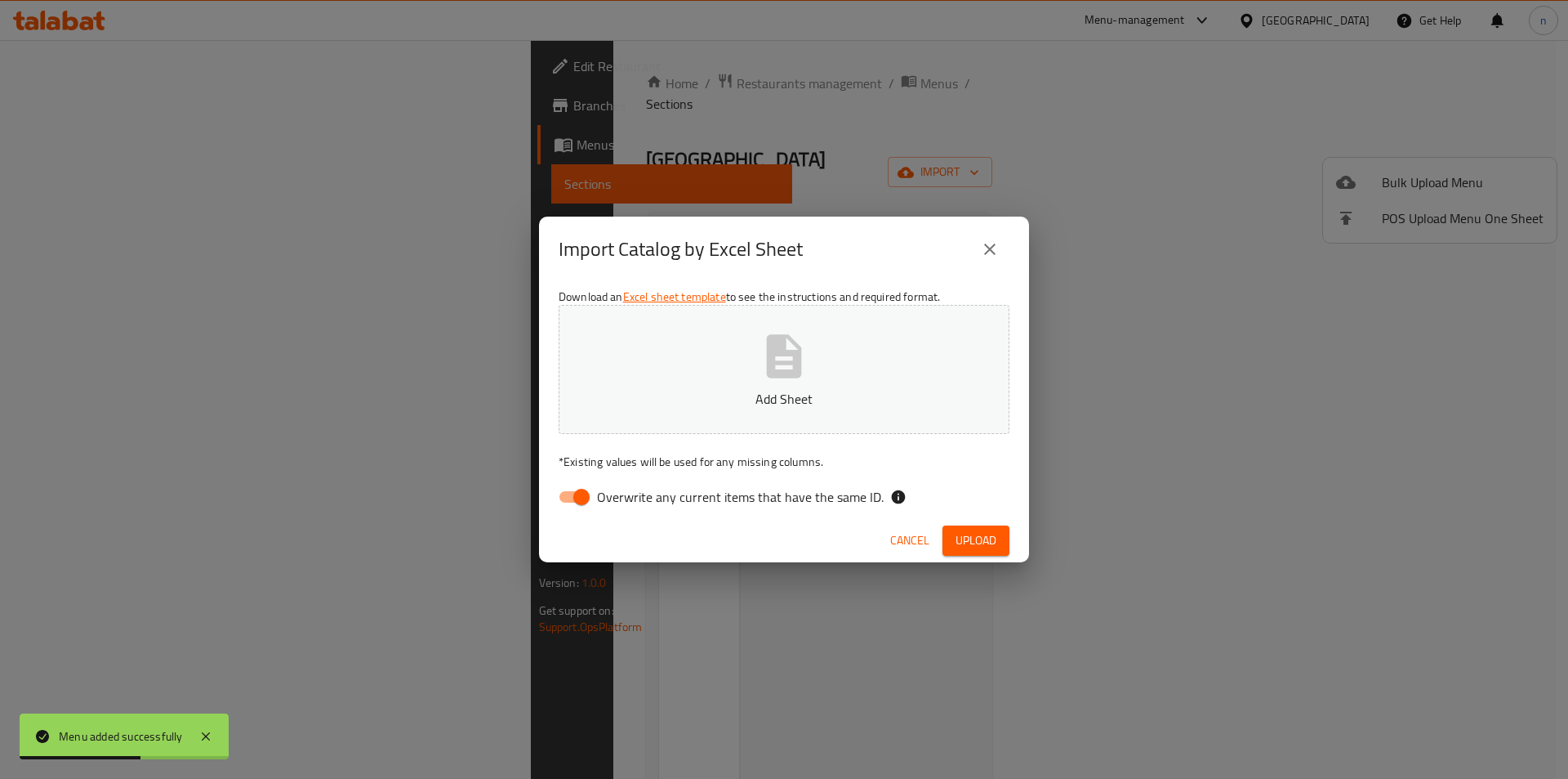
click at [571, 496] on input "Overwrite any current items that have the same ID." at bounding box center [581, 497] width 93 height 31
checkbox input "false"
click at [739, 385] on button "Add Sheet" at bounding box center [784, 369] width 451 height 129
click at [1000, 535] on button "Upload" at bounding box center [976, 540] width 67 height 30
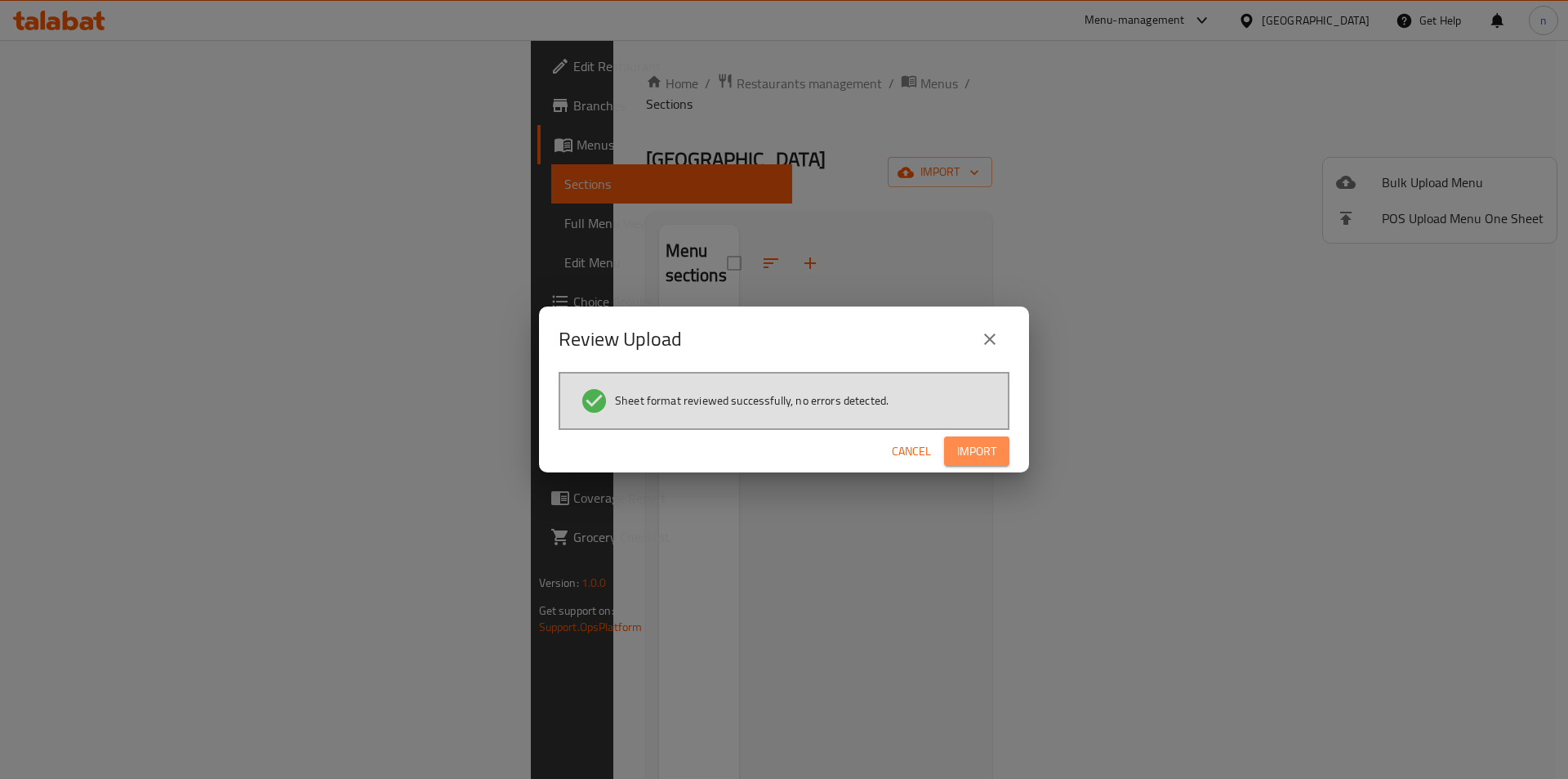
click at [978, 452] on span "Import" at bounding box center [976, 451] width 39 height 20
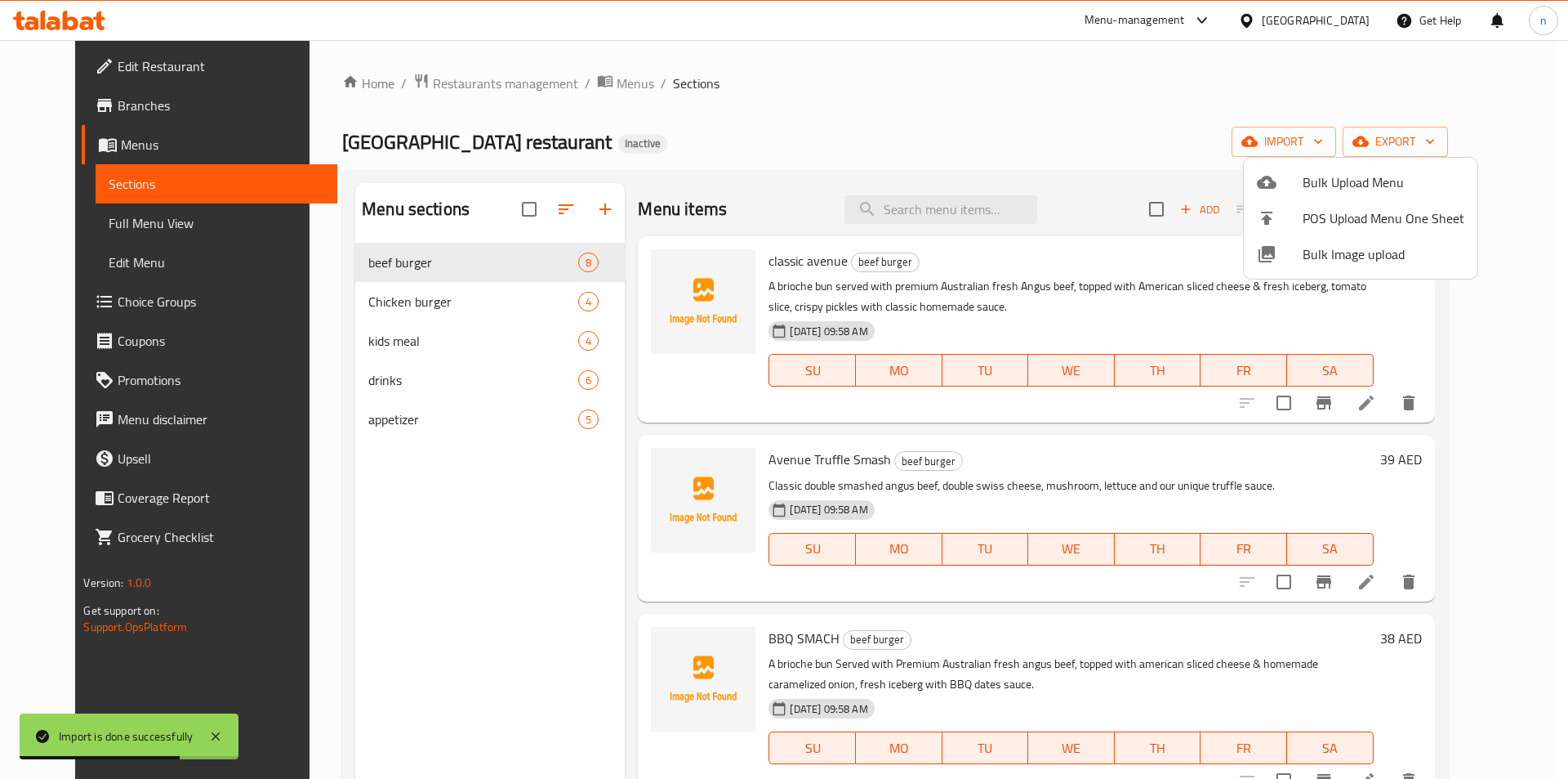
click at [119, 224] on div at bounding box center [784, 390] width 1568 height 779
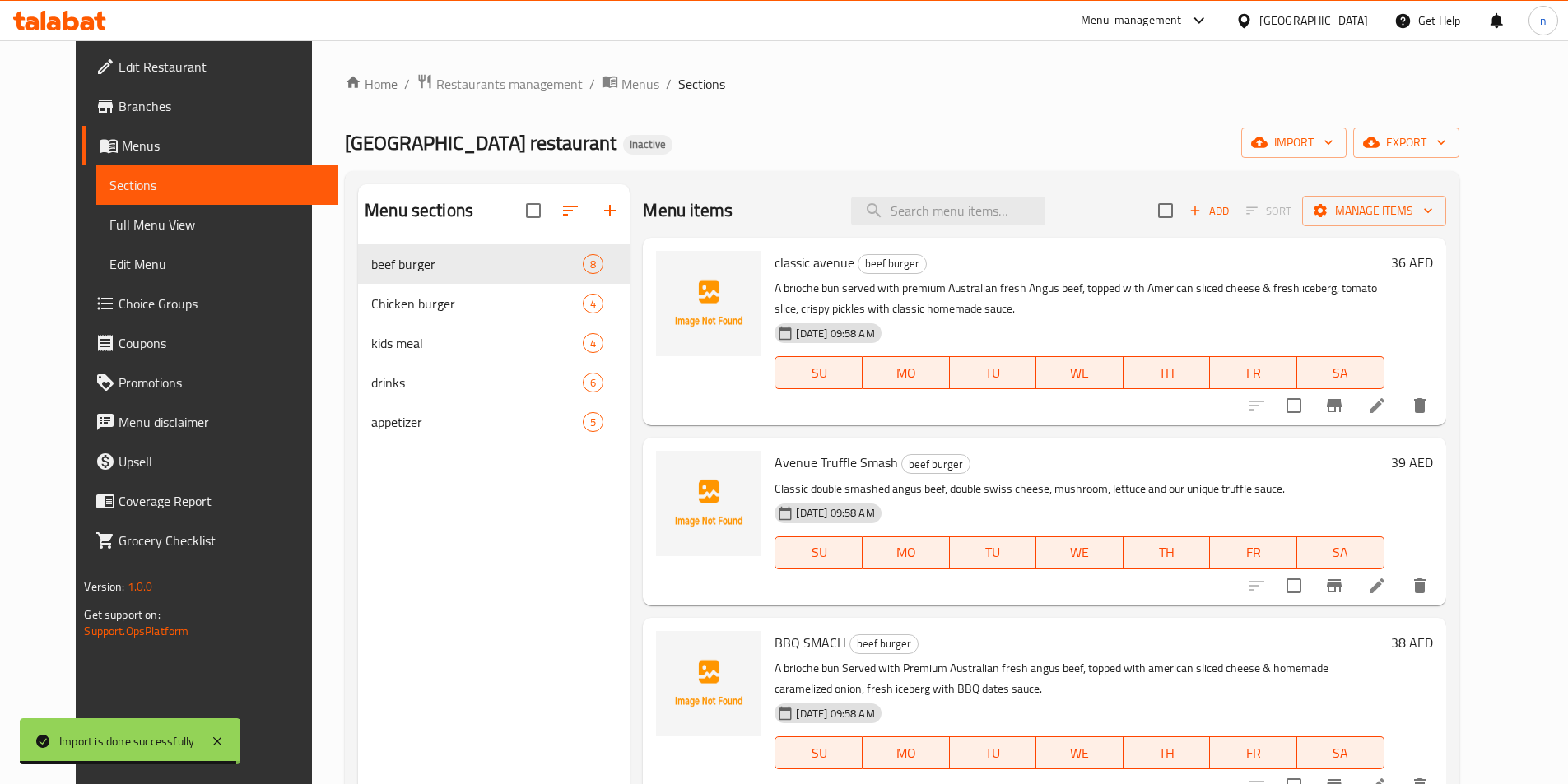
click at [120, 225] on span "Full Menu View" at bounding box center [216, 224] width 214 height 20
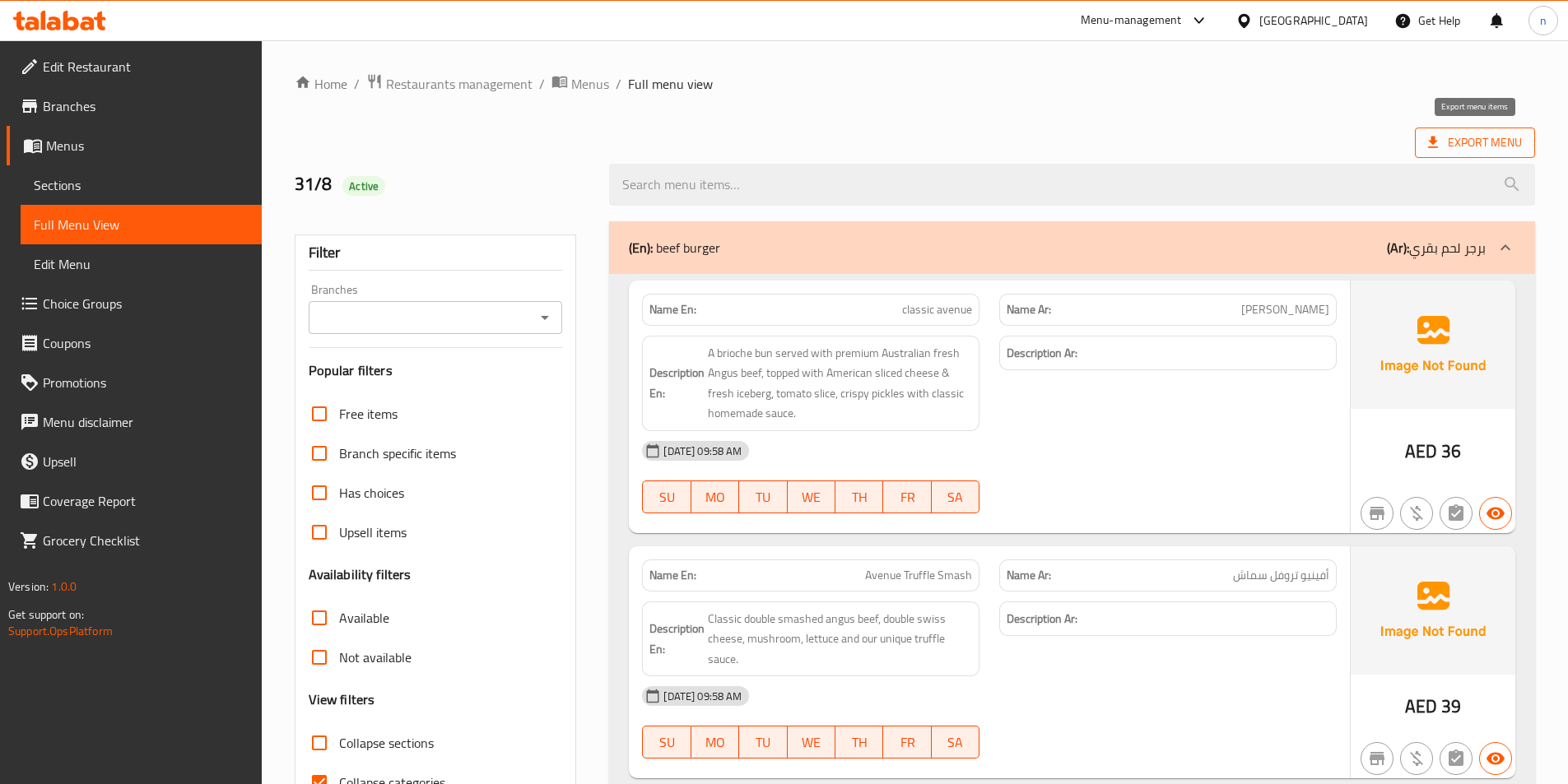
click at [1469, 131] on span "Export Menu" at bounding box center [1475, 142] width 120 height 30
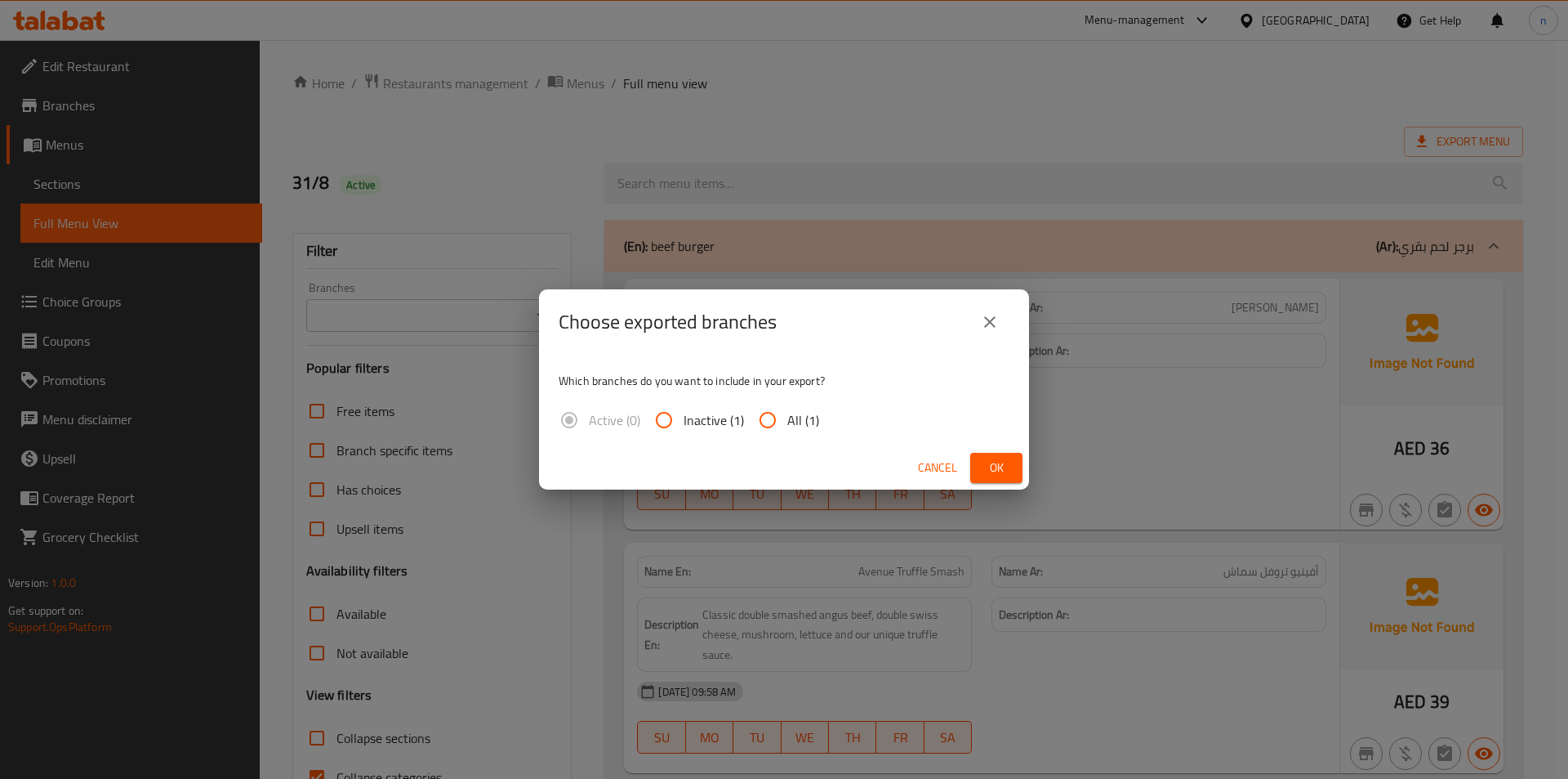
click at [776, 420] on input "All (1)" at bounding box center [768, 420] width 39 height 39
radio input "true"
click at [1001, 467] on span "Ok" at bounding box center [996, 468] width 26 height 20
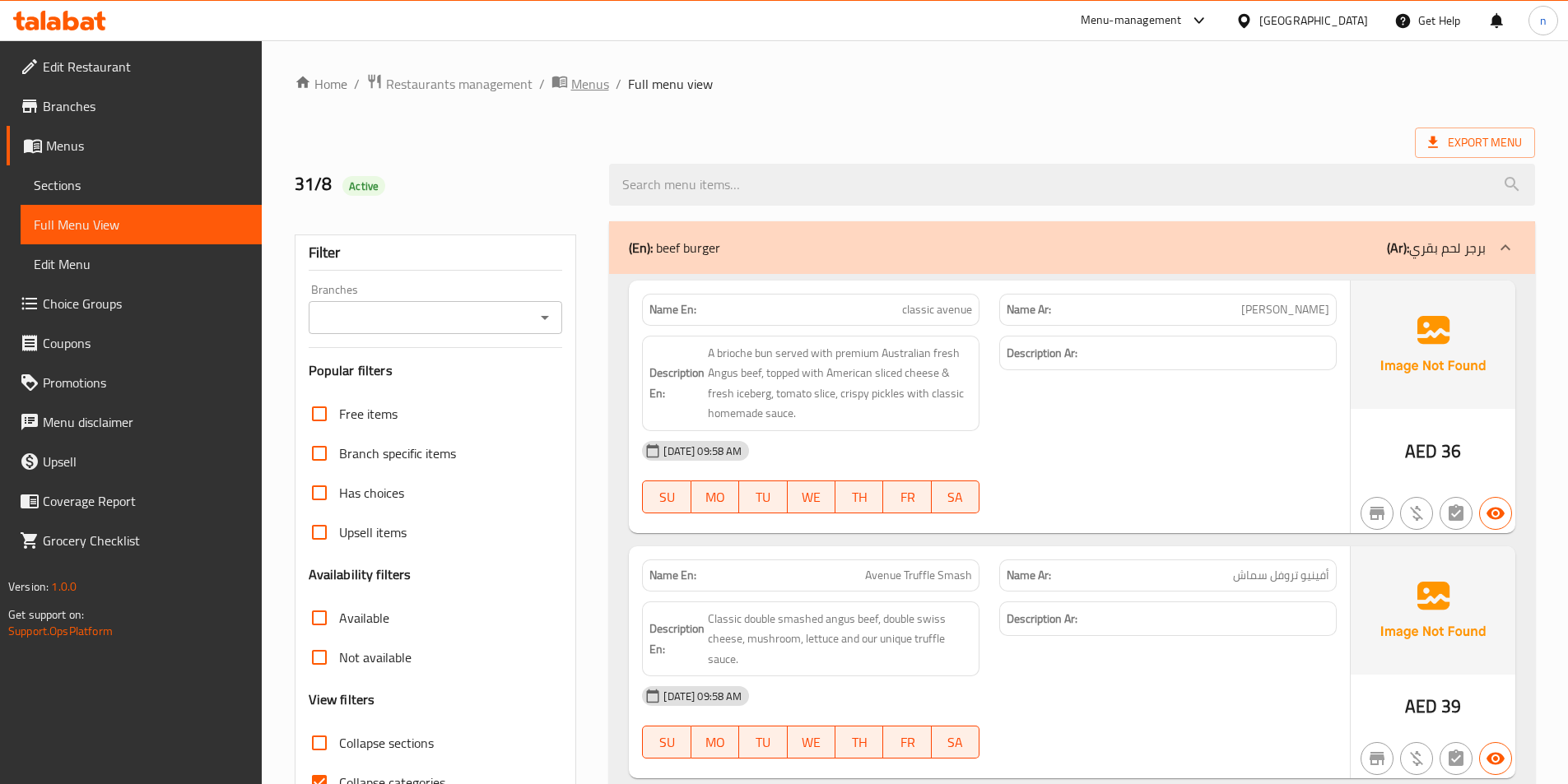
click at [591, 91] on span "Menus" at bounding box center [589, 84] width 38 height 20
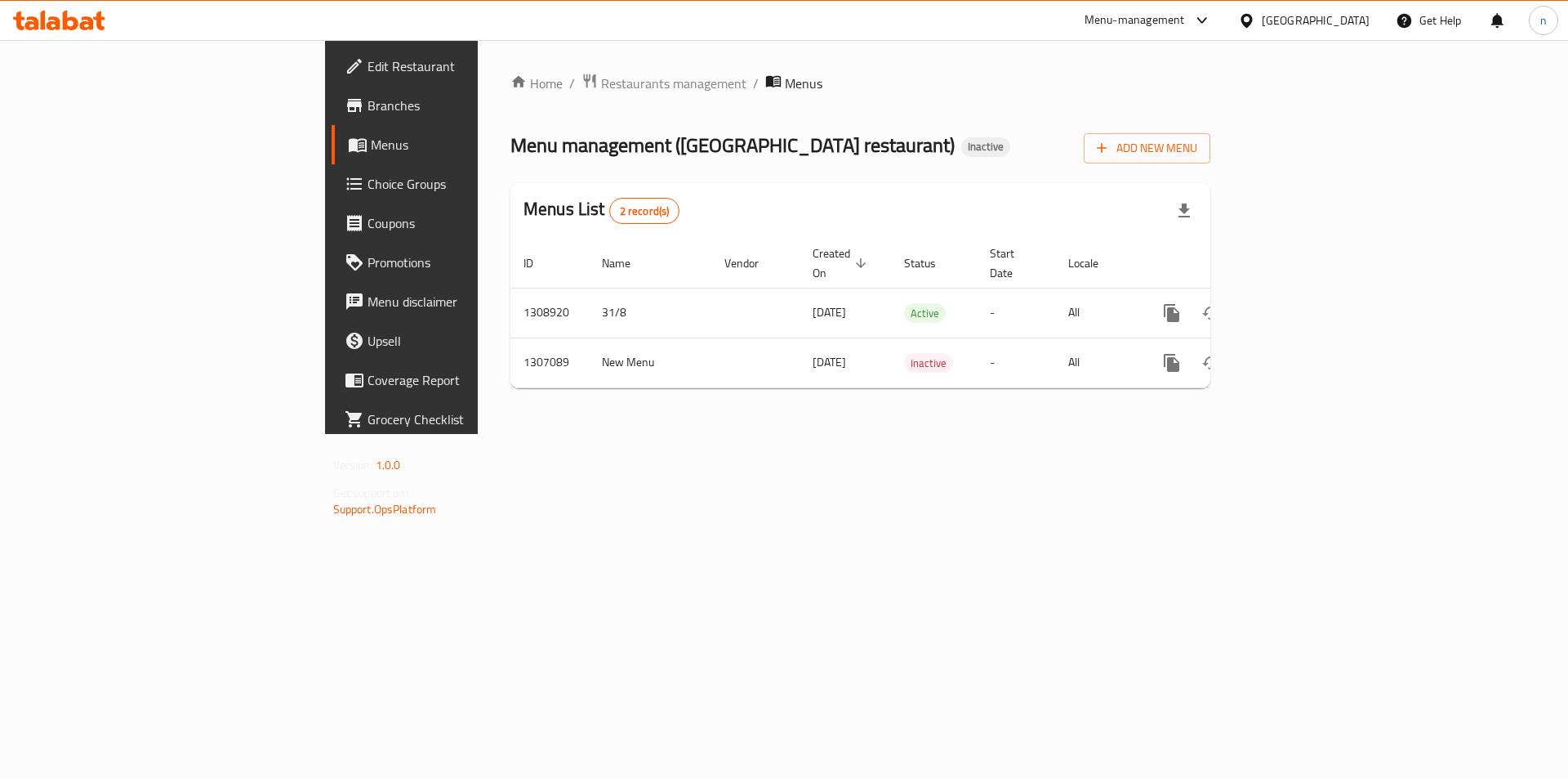
drag, startPoint x: 1332, startPoint y: 552, endPoint x: 1348, endPoint y: 511, distance: 44.0
click at [1243, 434] on div "Home / Restaurants management / Menus Menu management ( Burger avenue restauran…" at bounding box center [859, 237] width 765 height 394
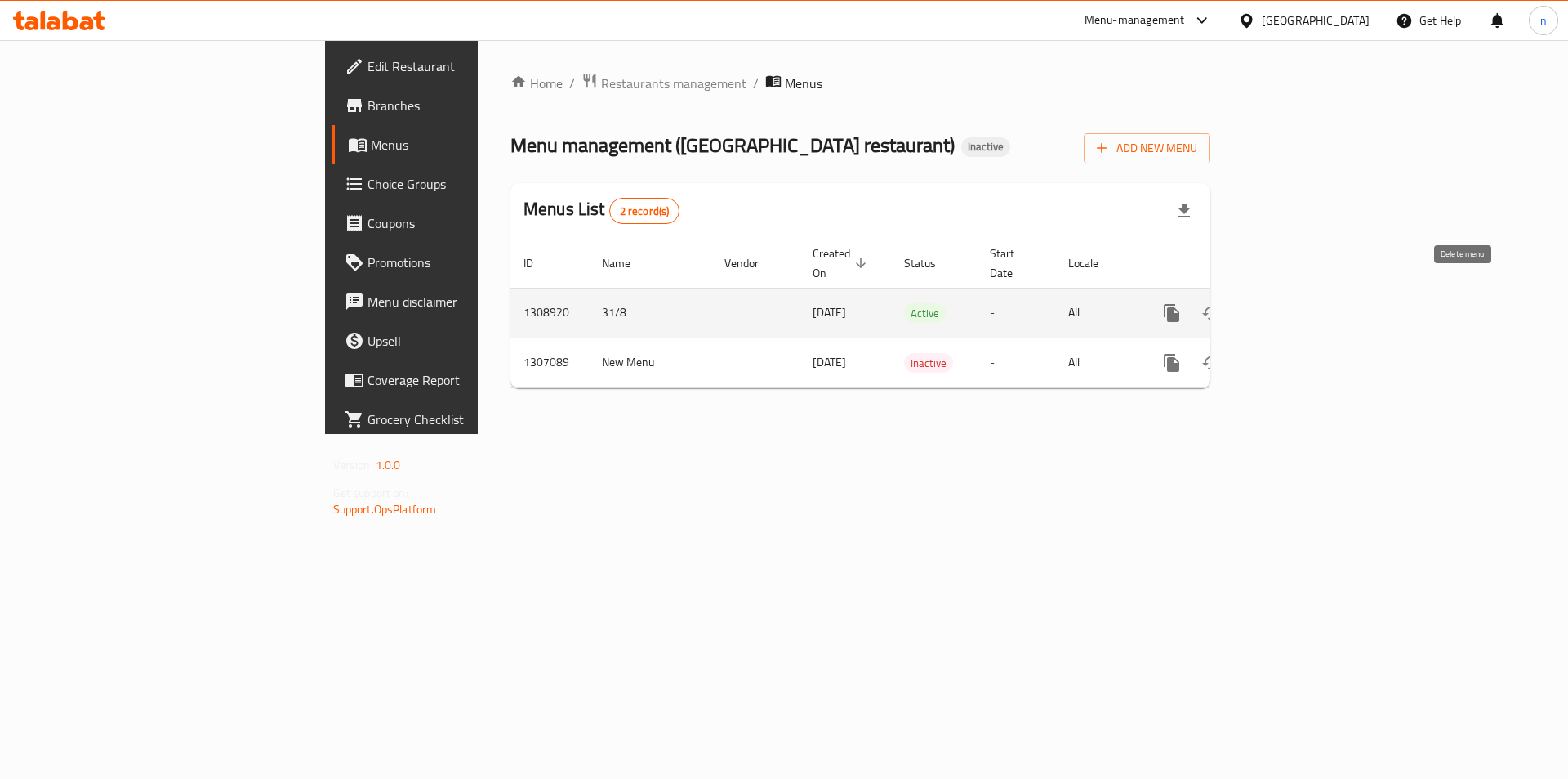
click at [1261, 304] on icon "enhanced table" at bounding box center [1251, 313] width 20 height 20
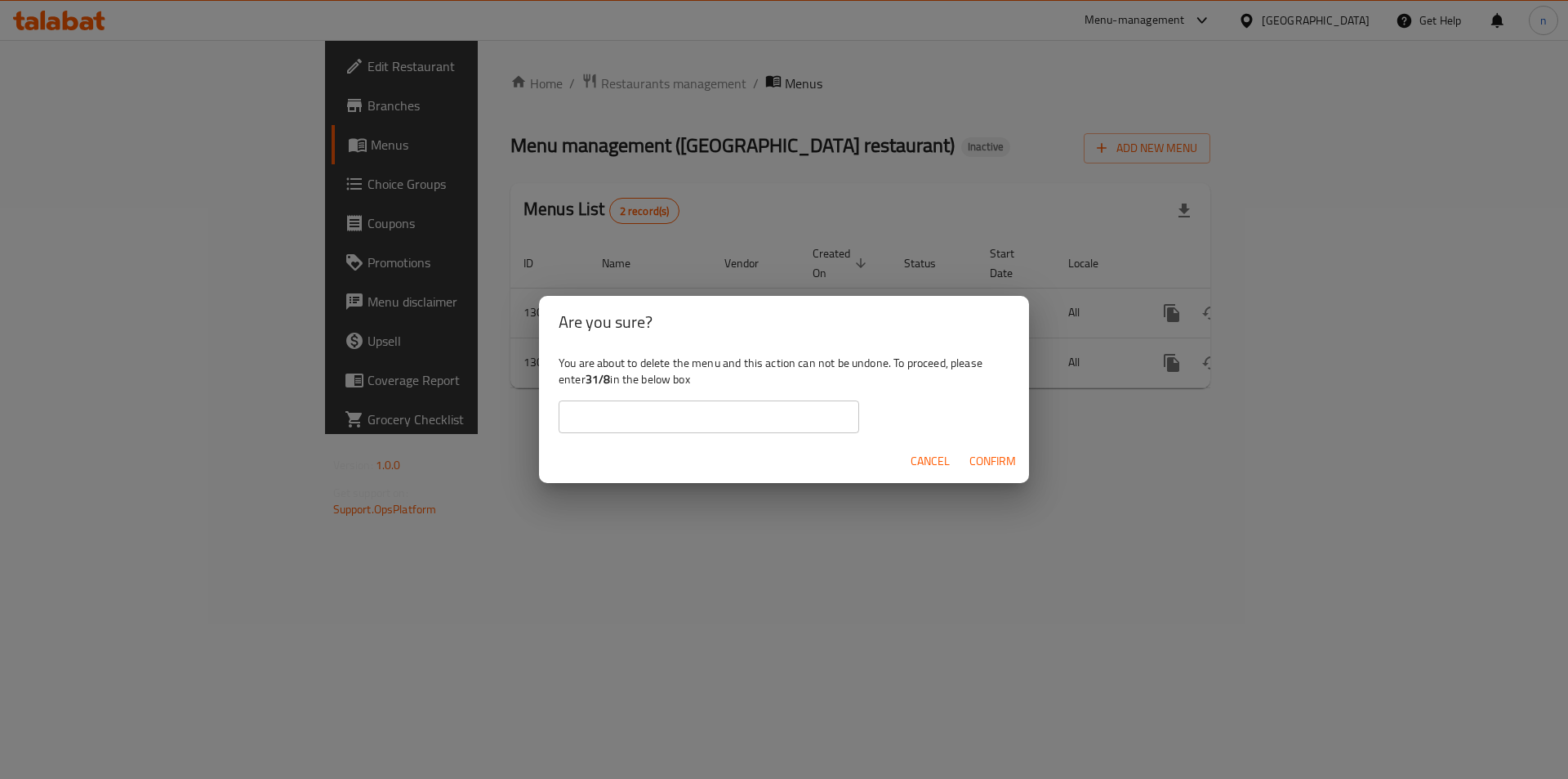
click at [709, 409] on input "text" at bounding box center [709, 417] width 300 height 33
type input "31/8"
click at [1000, 462] on span "Confirm" at bounding box center [992, 461] width 46 height 20
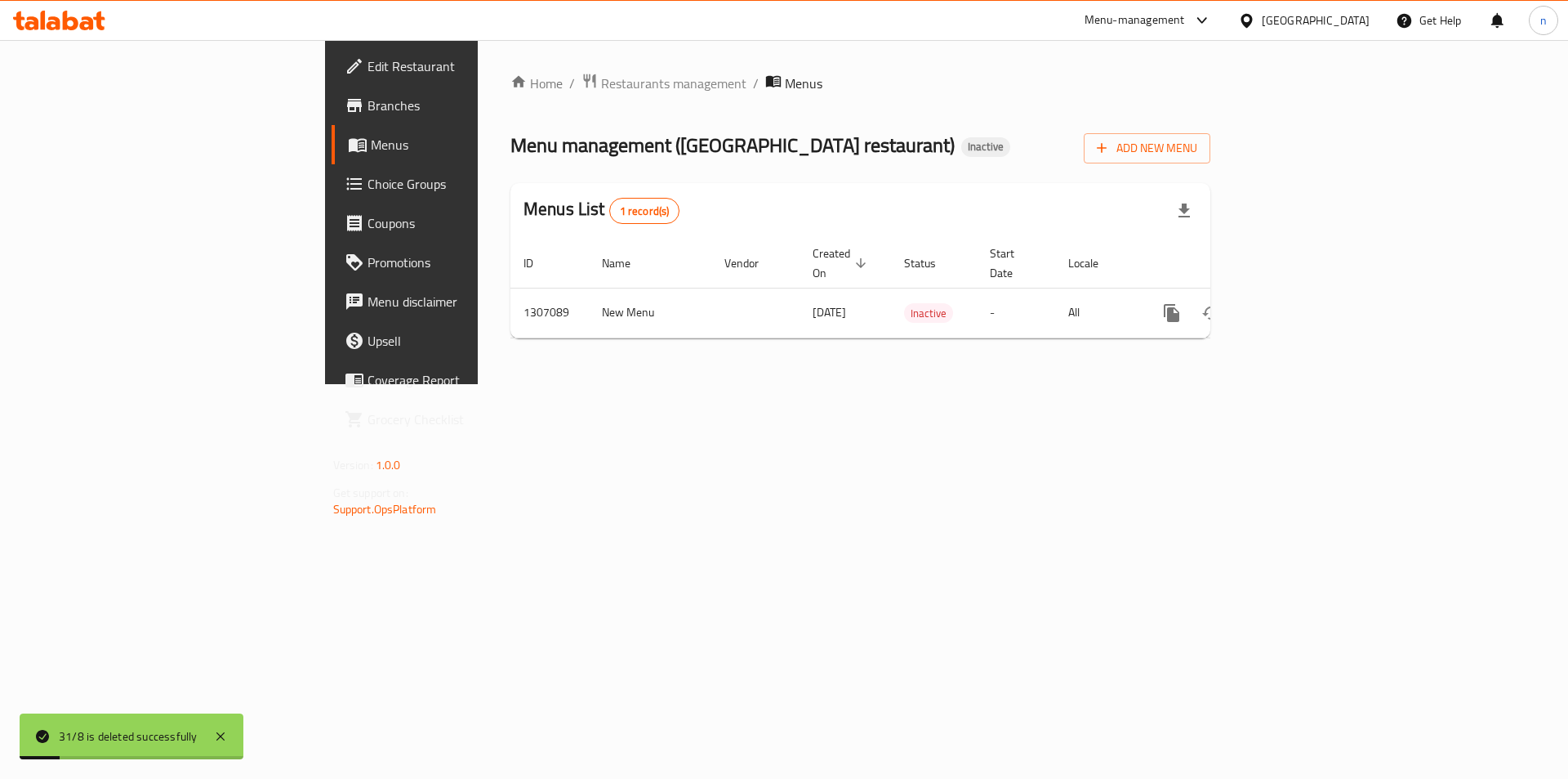
drag, startPoint x: 1476, startPoint y: 157, endPoint x: 1346, endPoint y: 4, distance: 200.8
click at [1211, 147] on button "Add New Menu" at bounding box center [1147, 147] width 126 height 30
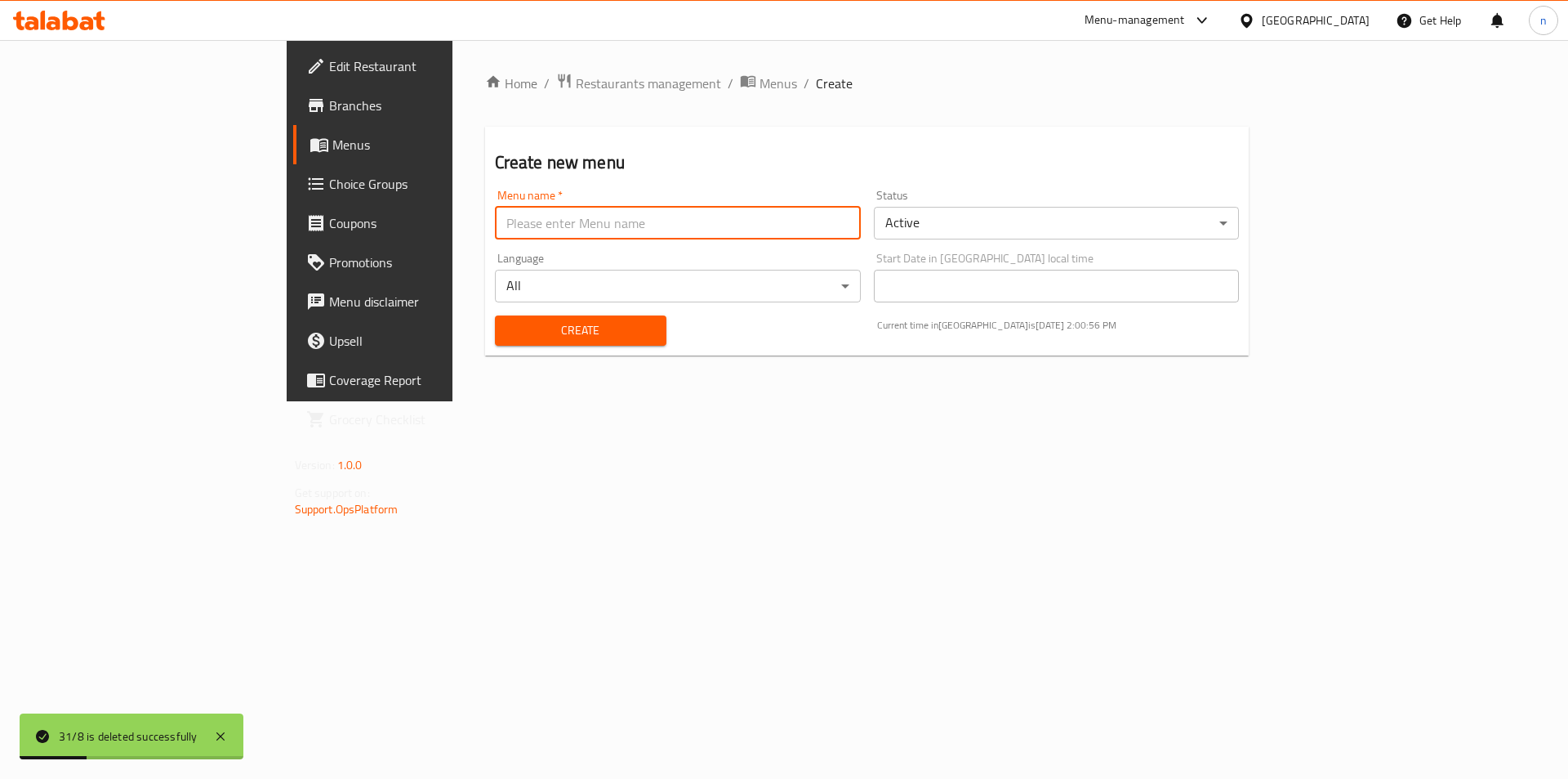
click at [686, 234] on input "text" at bounding box center [678, 223] width 366 height 33
type input "31/8"
click at [508, 328] on span "Create" at bounding box center [581, 330] width 146 height 20
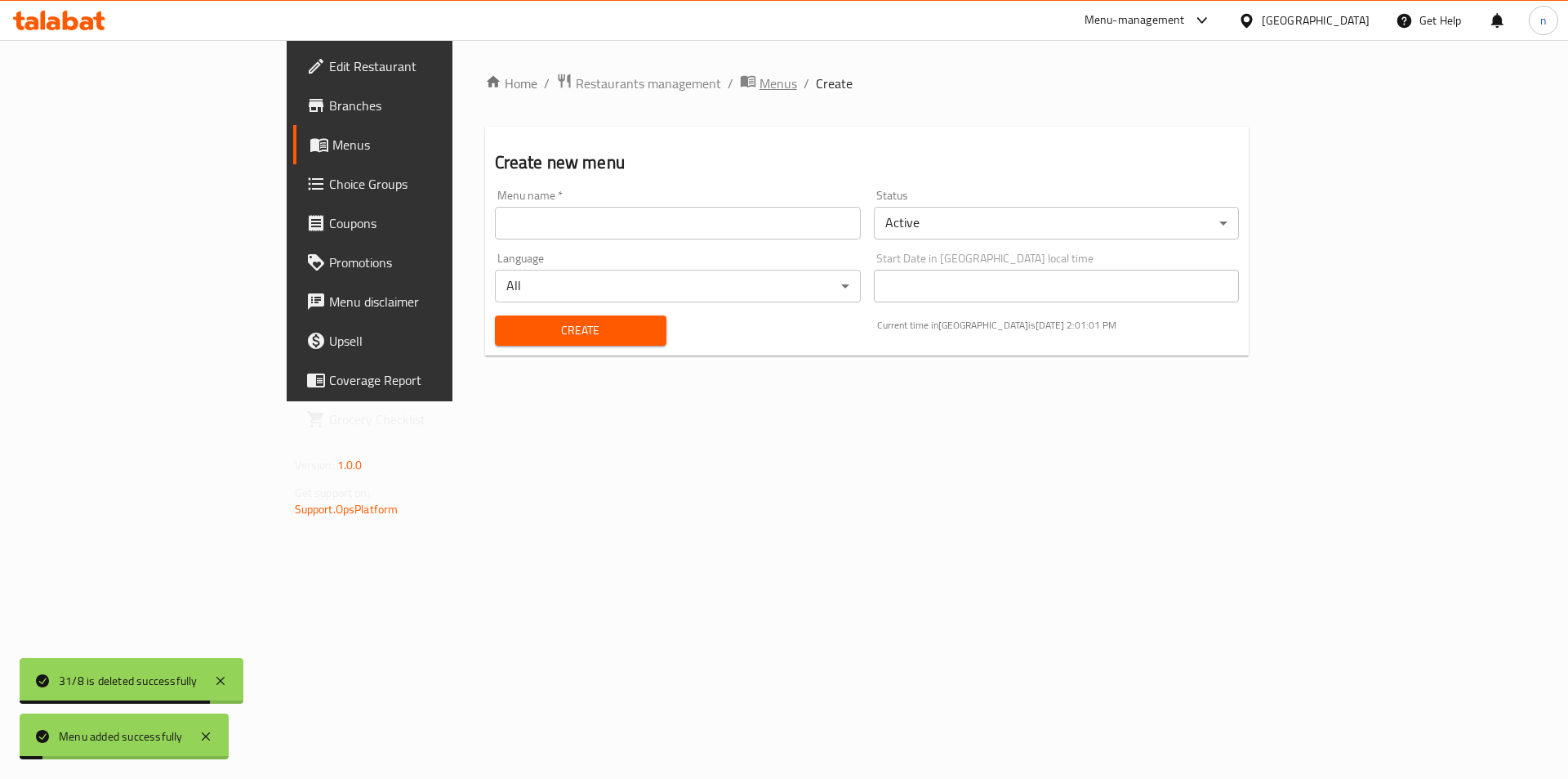
click at [759, 90] on span "Menus" at bounding box center [778, 84] width 37 height 20
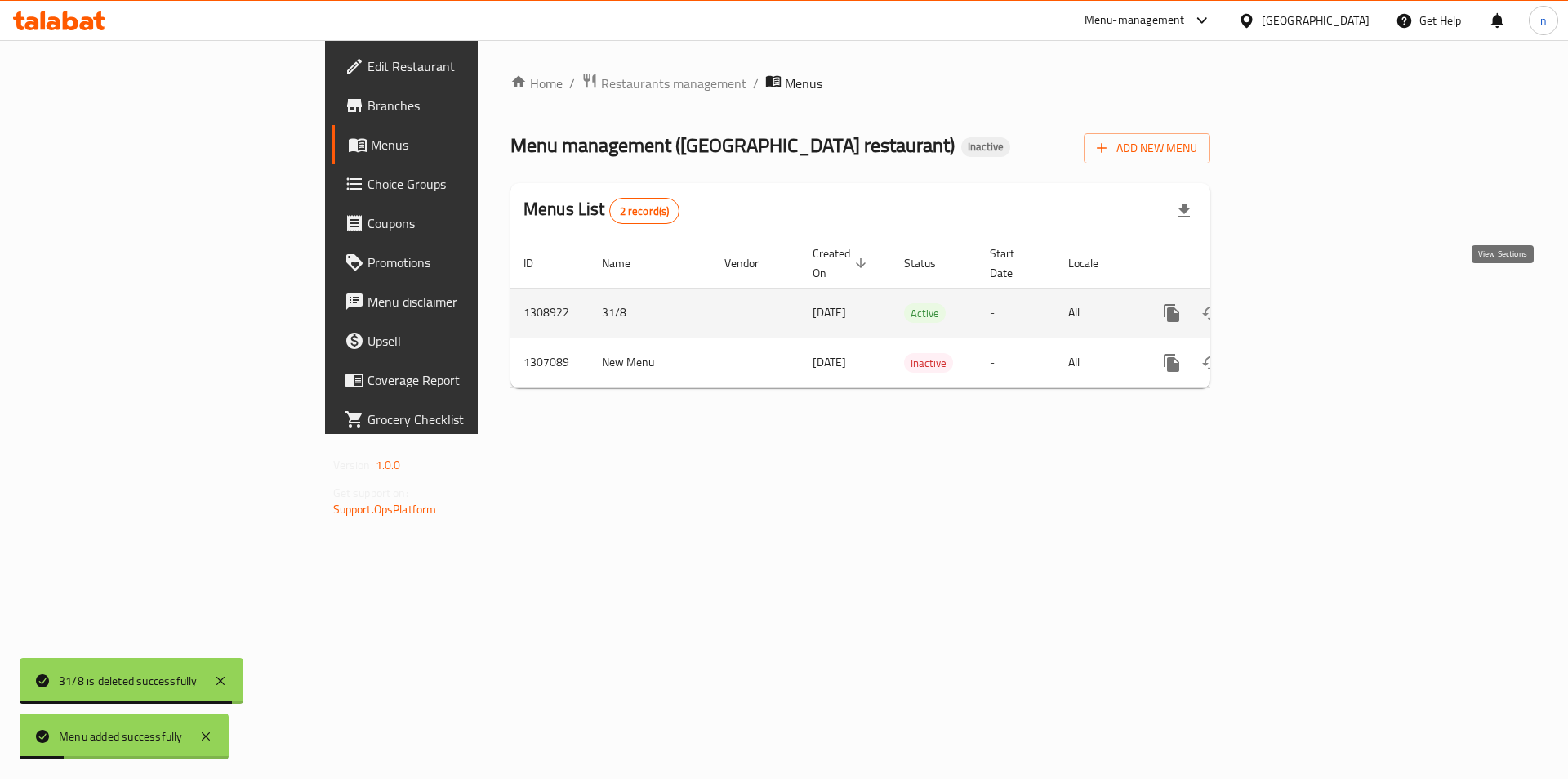
click at [1300, 303] on icon "enhanced table" at bounding box center [1290, 313] width 20 height 20
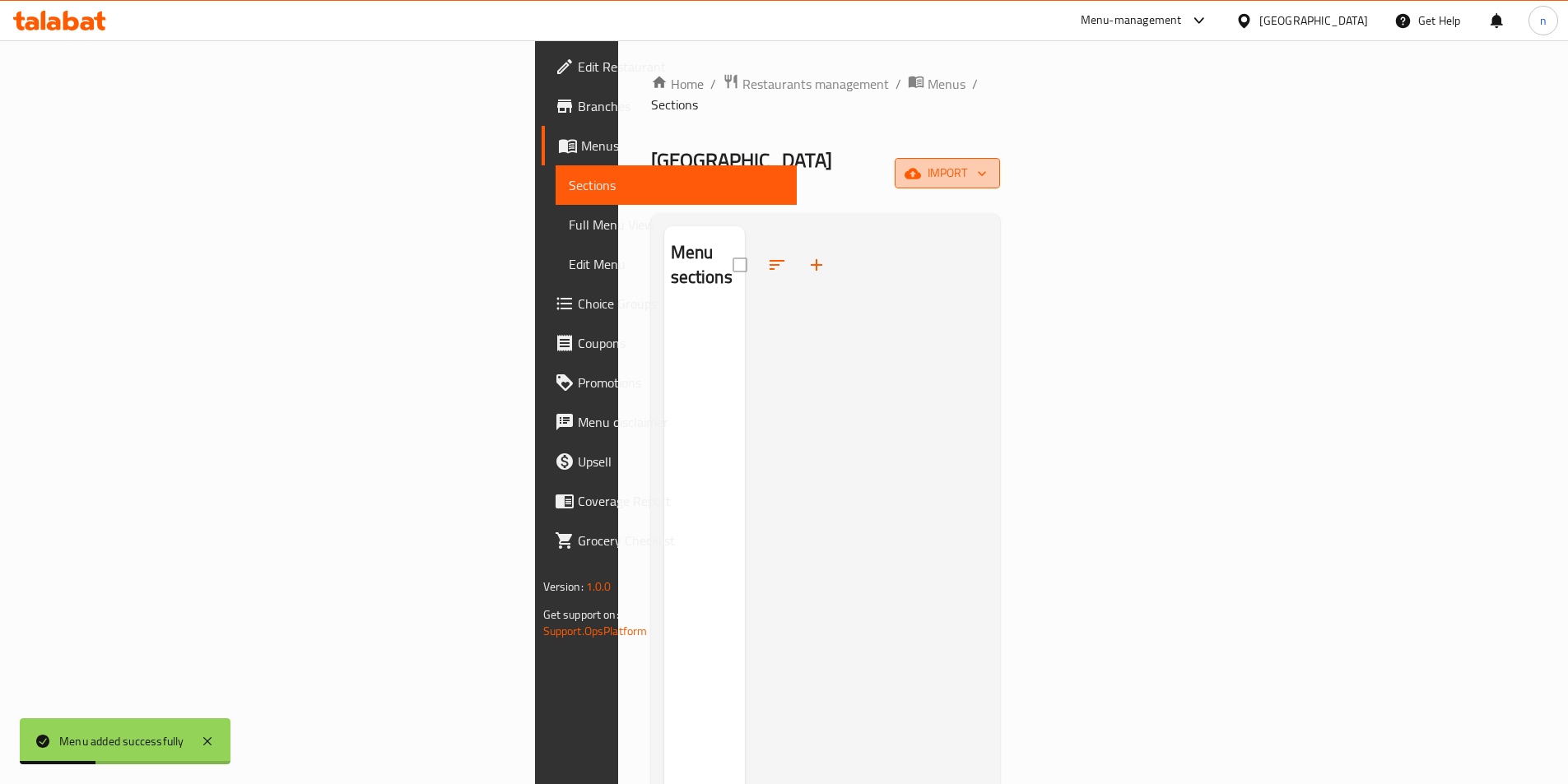
click at [987, 163] on span "import" at bounding box center [947, 173] width 79 height 20
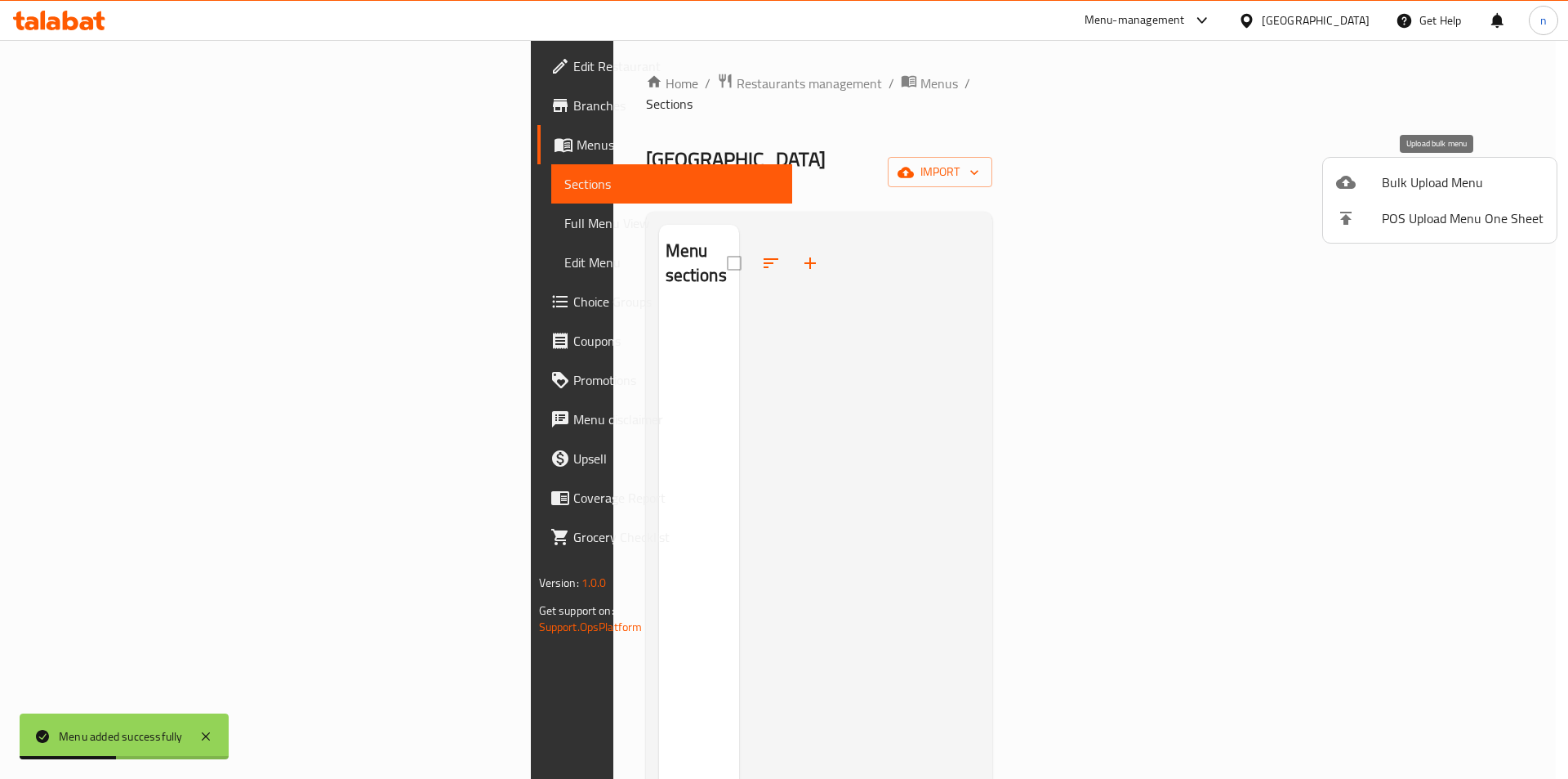
click at [1420, 185] on span "Bulk Upload Menu" at bounding box center [1462, 182] width 162 height 20
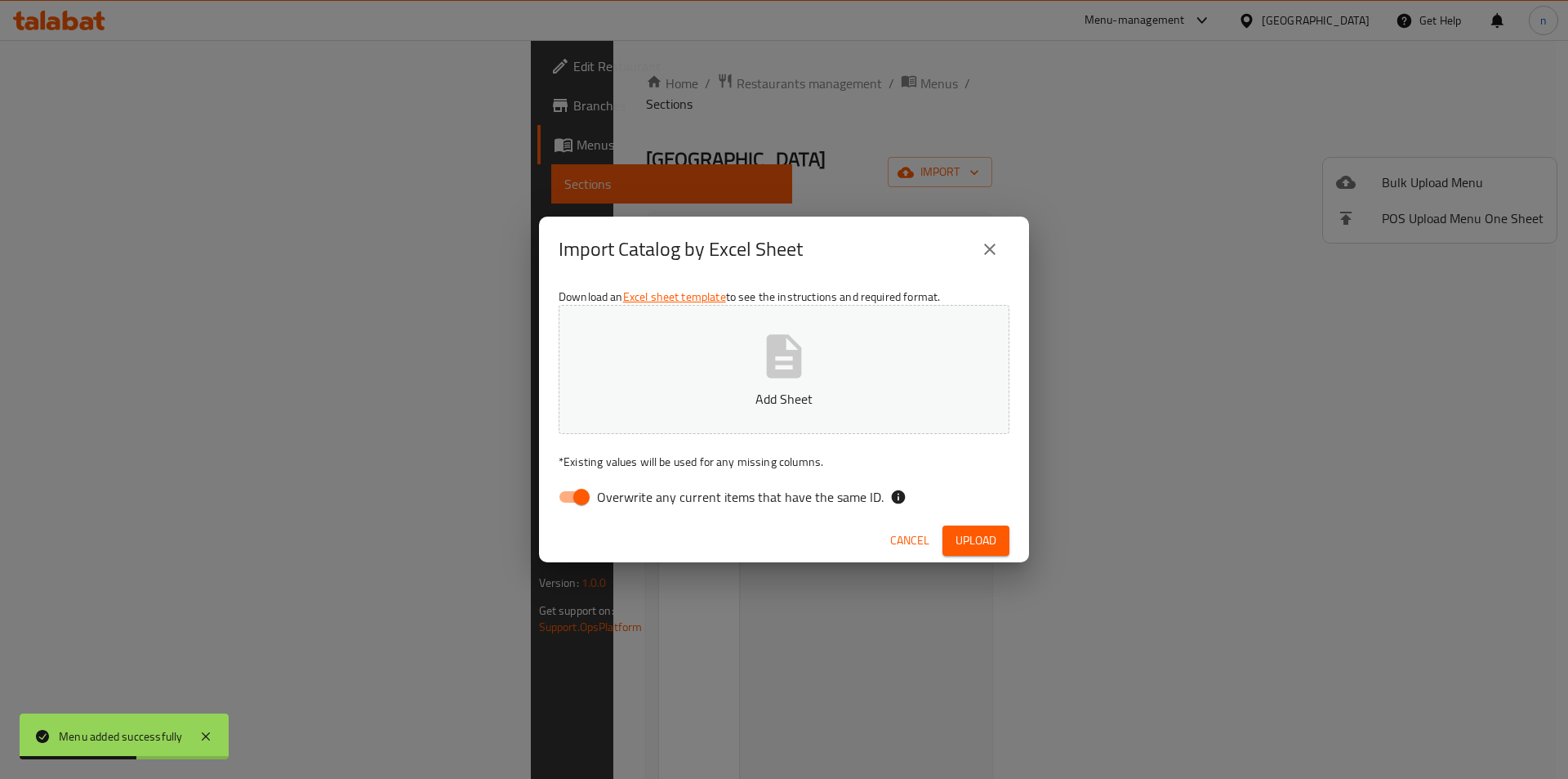
click at [597, 513] on div "Download an Excel sheet template to see the instructions and required format. A…" at bounding box center [784, 400] width 490 height 237
drag, startPoint x: 586, startPoint y: 492, endPoint x: 668, endPoint y: 450, distance: 92.1
click at [587, 495] on input "Overwrite any current items that have the same ID." at bounding box center [581, 497] width 93 height 31
checkbox input "false"
click at [738, 393] on p "Add Sheet" at bounding box center [784, 399] width 400 height 20
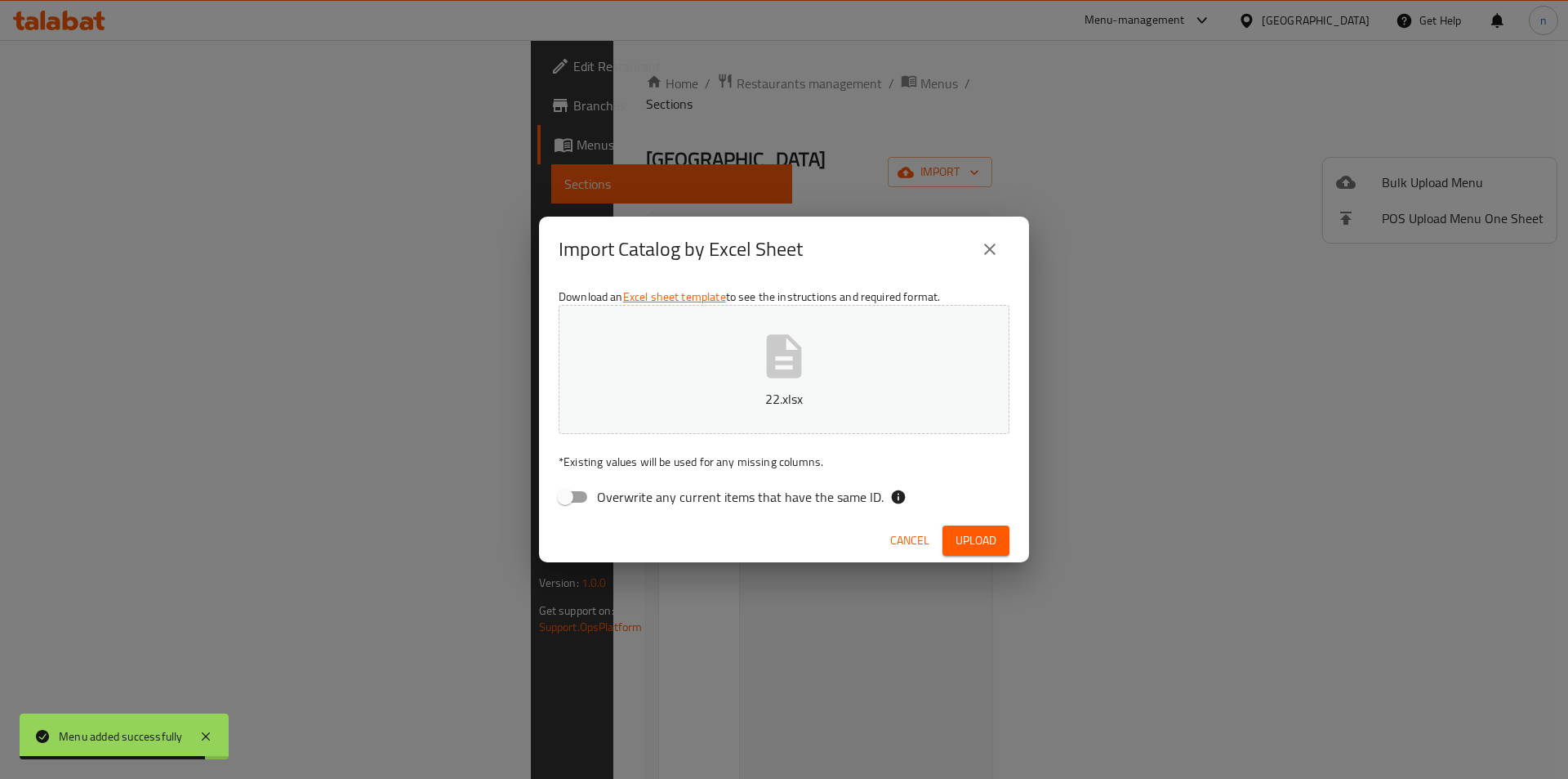
click at [999, 541] on button "Upload" at bounding box center [976, 540] width 67 height 30
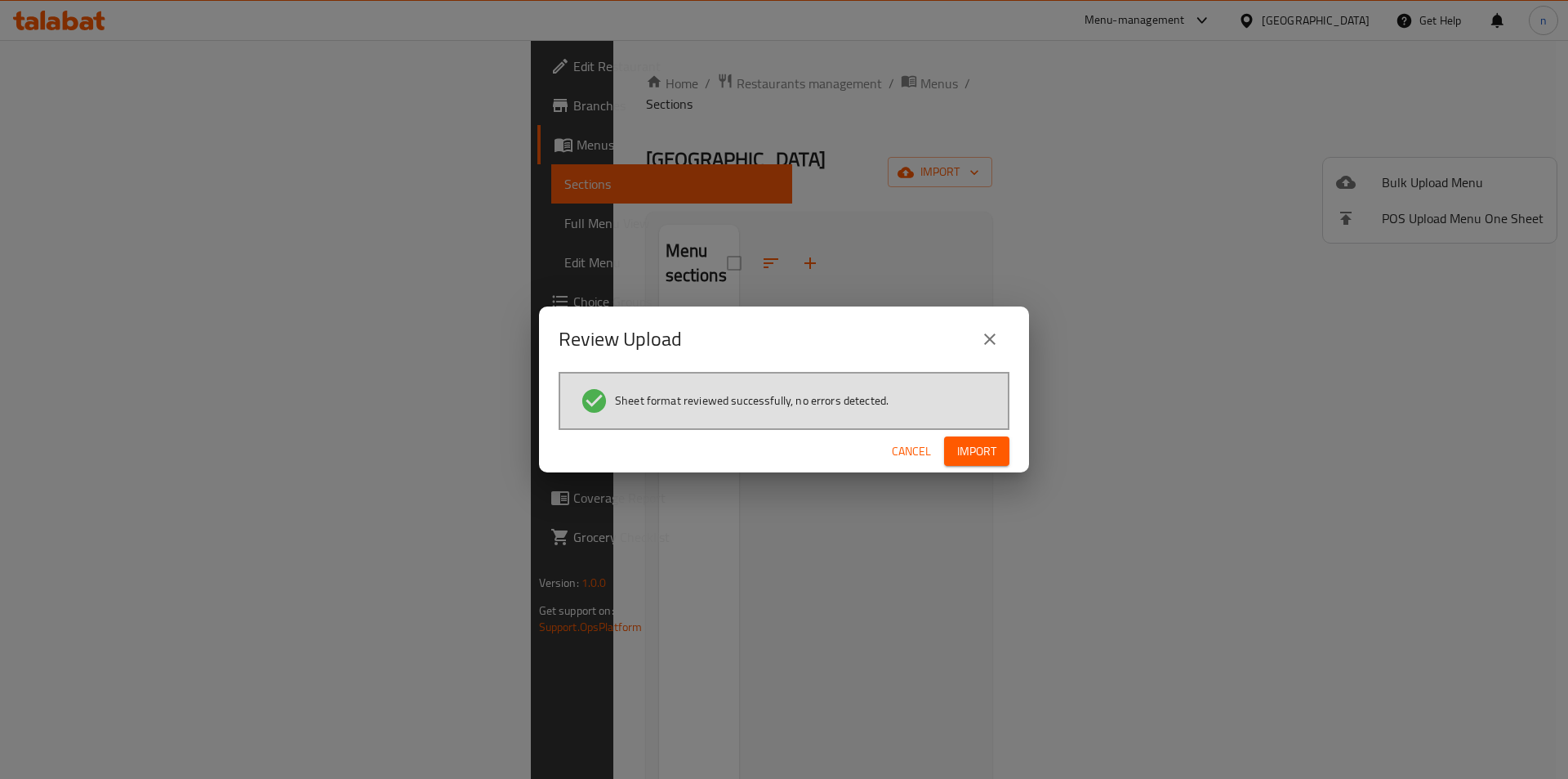
click at [984, 467] on div "Cancel Import" at bounding box center [784, 451] width 490 height 44
click at [987, 461] on button "Import" at bounding box center [977, 451] width 65 height 30
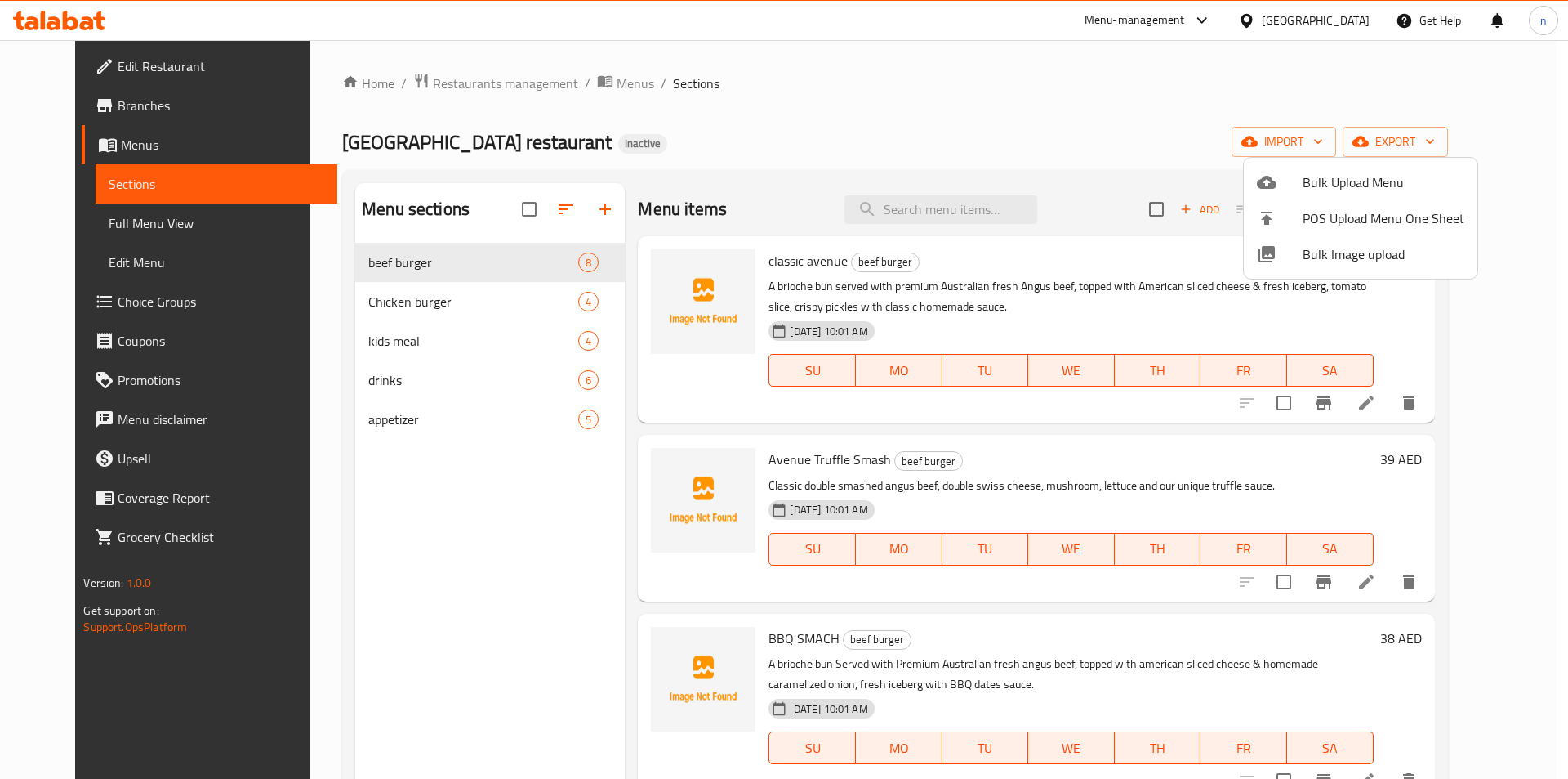
click at [102, 234] on div at bounding box center [784, 390] width 1568 height 779
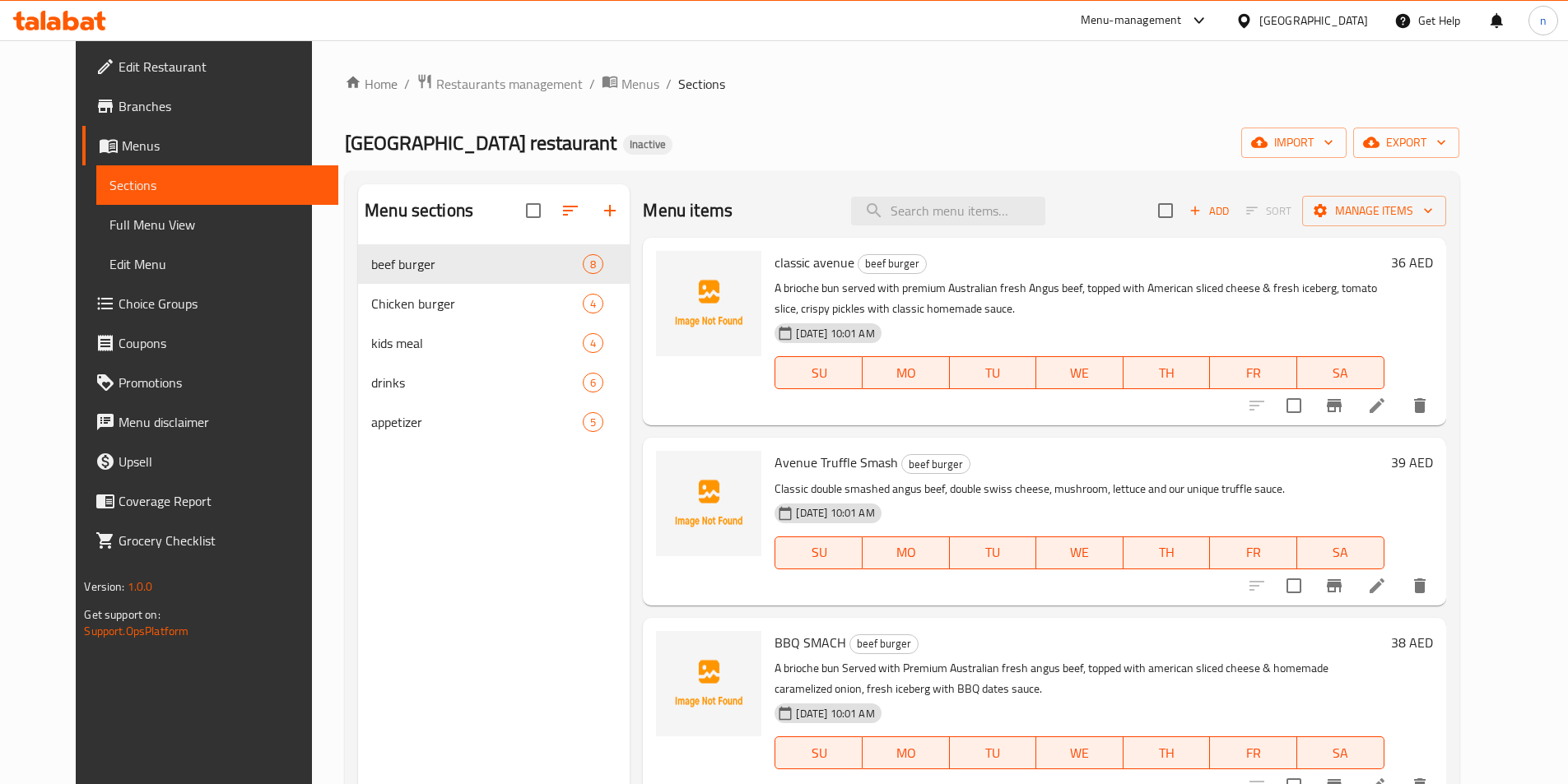
click at [109, 234] on span "Full Menu View" at bounding box center [216, 224] width 214 height 20
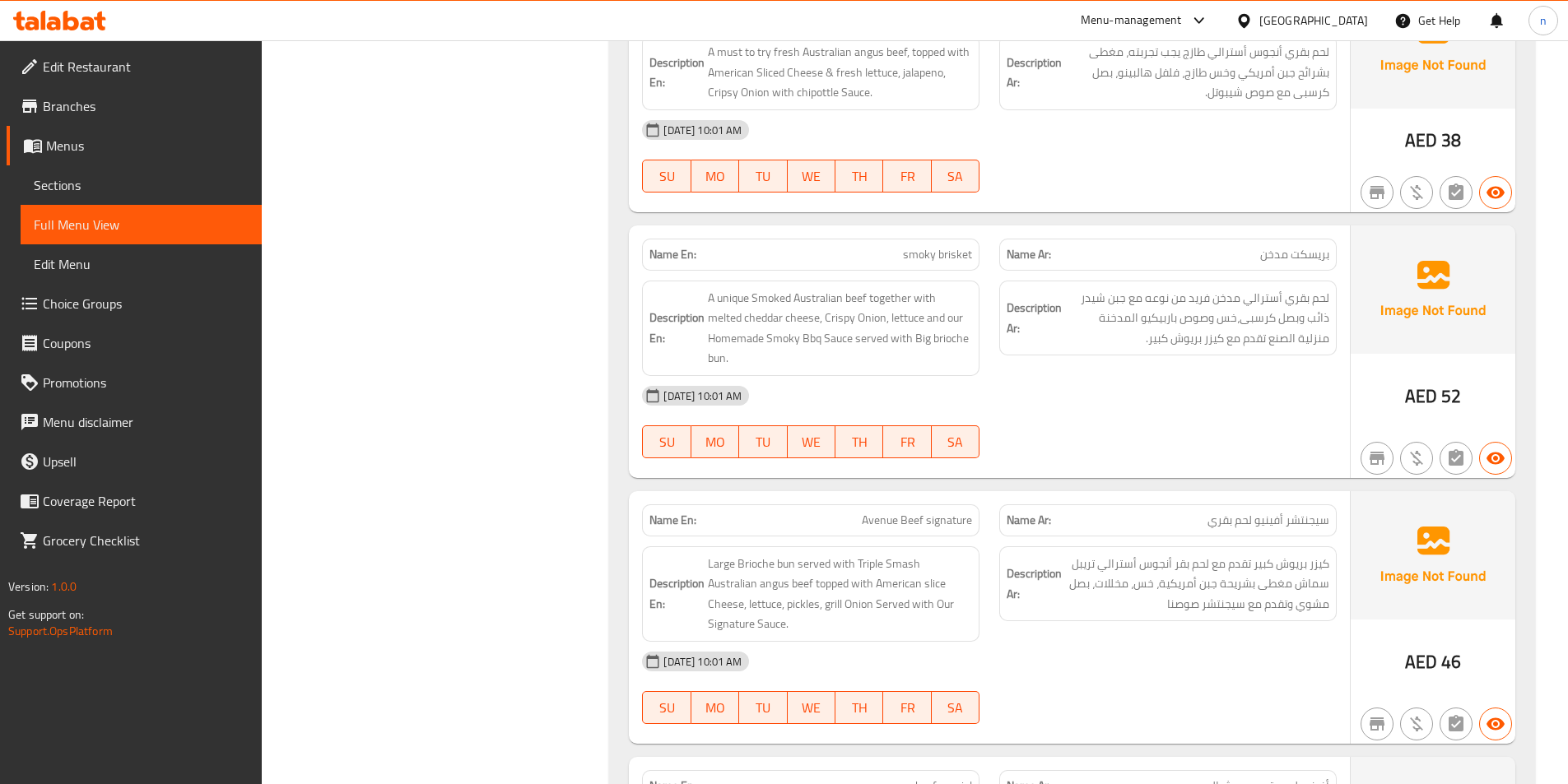
scroll to position [1234, 0]
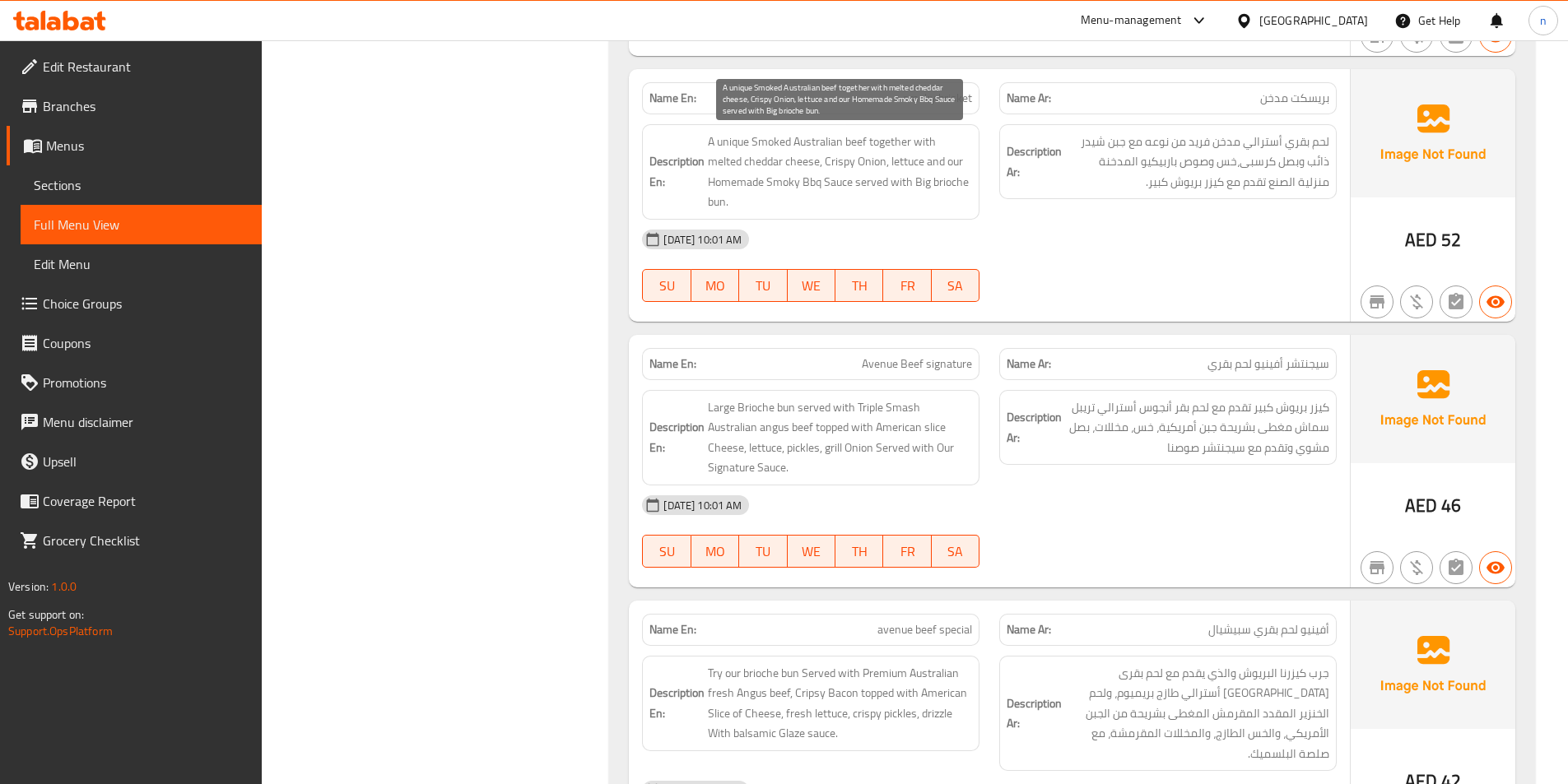
click at [734, 138] on span "A unique Smoked Australian beef together with melted cheddar cheese, Crispy Oni…" at bounding box center [839, 172] width 264 height 81
click at [1084, 275] on div "31-08-2025 10:01 AM SU MO TU WE TH FR SA" at bounding box center [989, 266] width 714 height 93
drag, startPoint x: 701, startPoint y: 146, endPoint x: 820, endPoint y: 146, distance: 119.0
click at [820, 146] on h6 "Description En: A unique Smoked Australian beef together with melted cheddar ch…" at bounding box center [810, 172] width 323 height 81
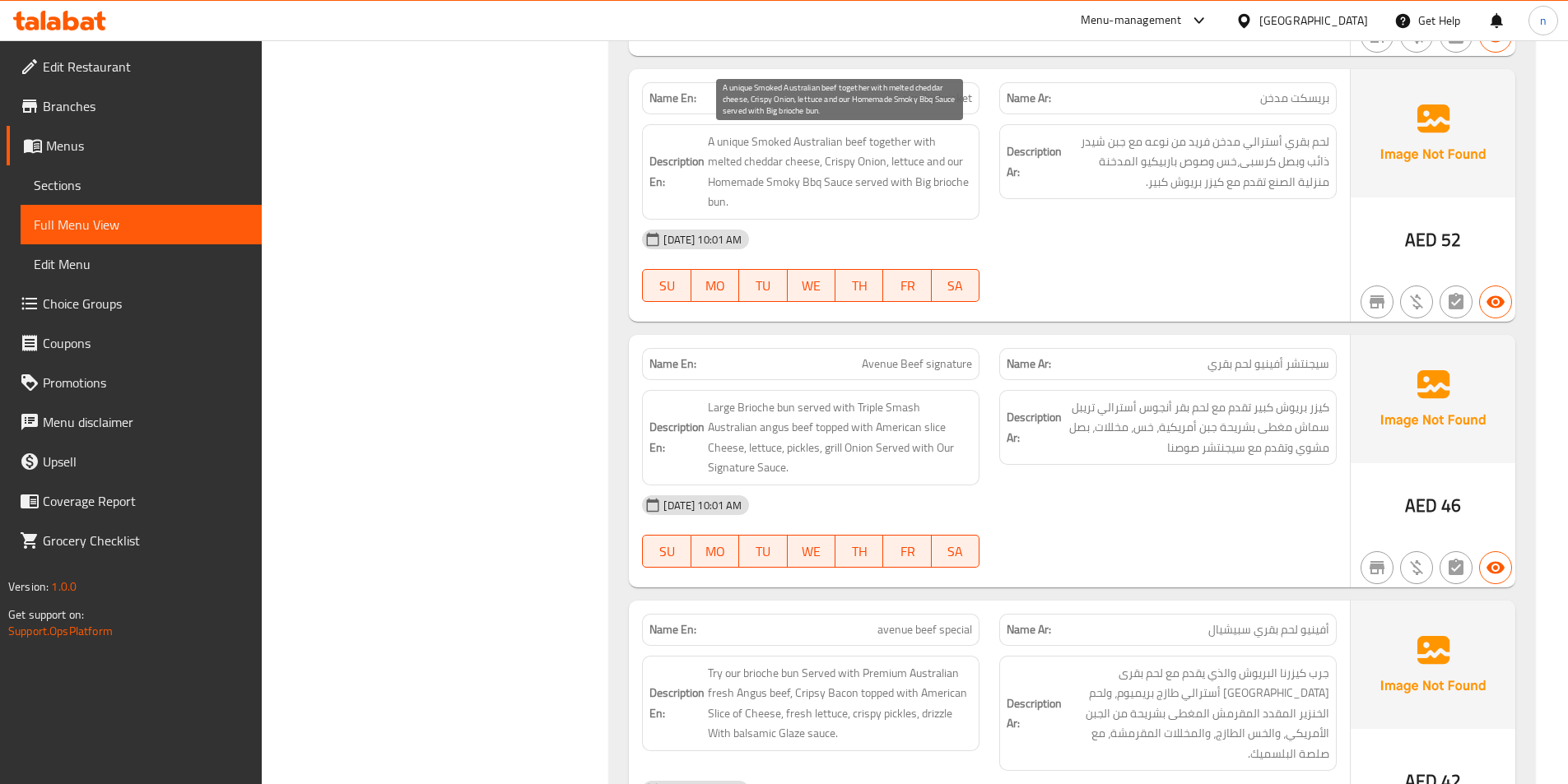
click at [810, 170] on span "A unique Smoked Australian beef together with melted cheddar cheese, Crispy Oni…" at bounding box center [839, 172] width 264 height 81
drag, startPoint x: 706, startPoint y: 140, endPoint x: 826, endPoint y: 165, distance: 122.6
click at [826, 165] on h6 "Description En: A unique Smoked Australian beef together with melted cheddar ch…" at bounding box center [810, 172] width 323 height 81
copy span "A unique Smoked Australian beef together with melted cheddar cheese,"
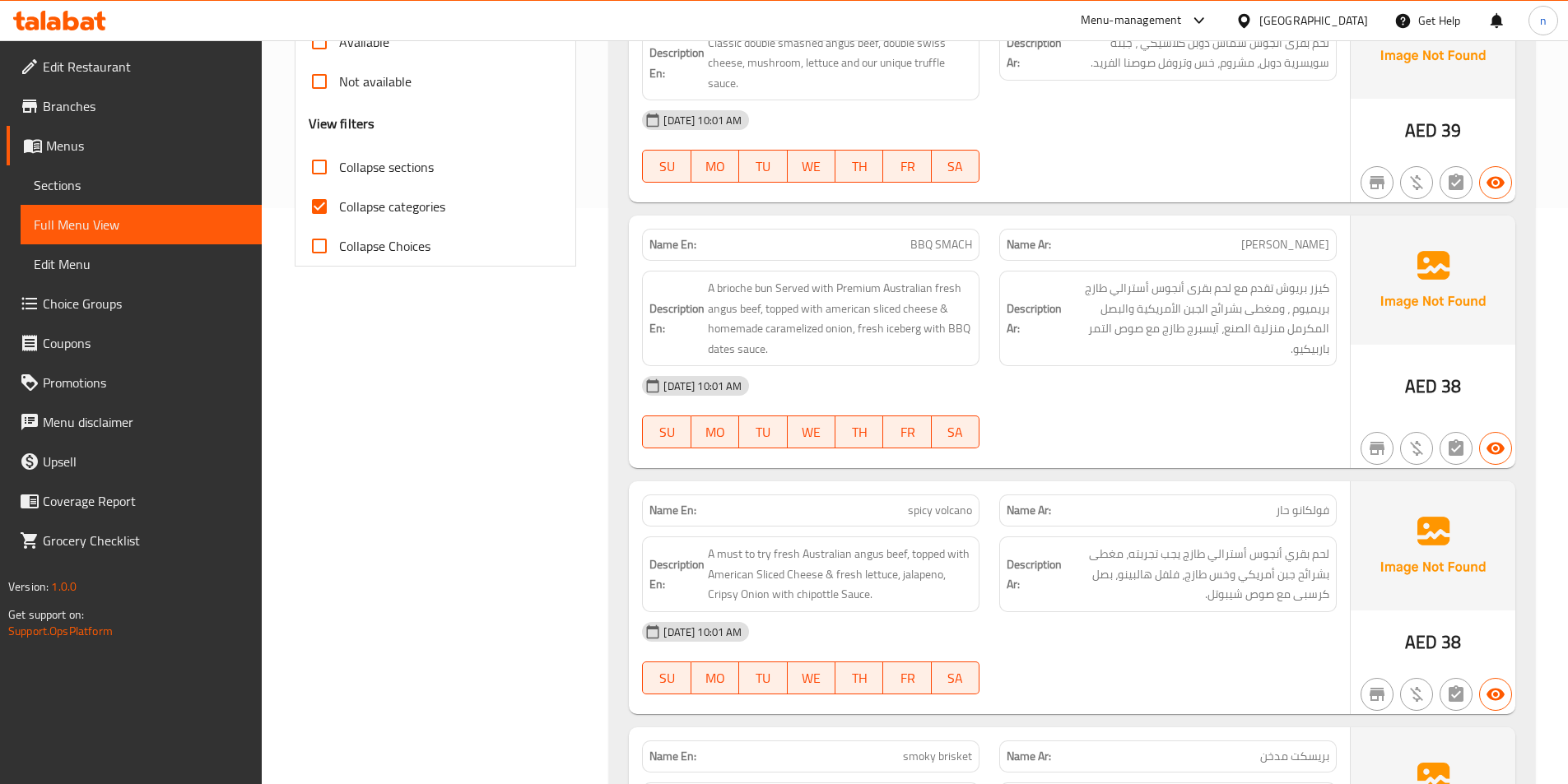
scroll to position [329, 0]
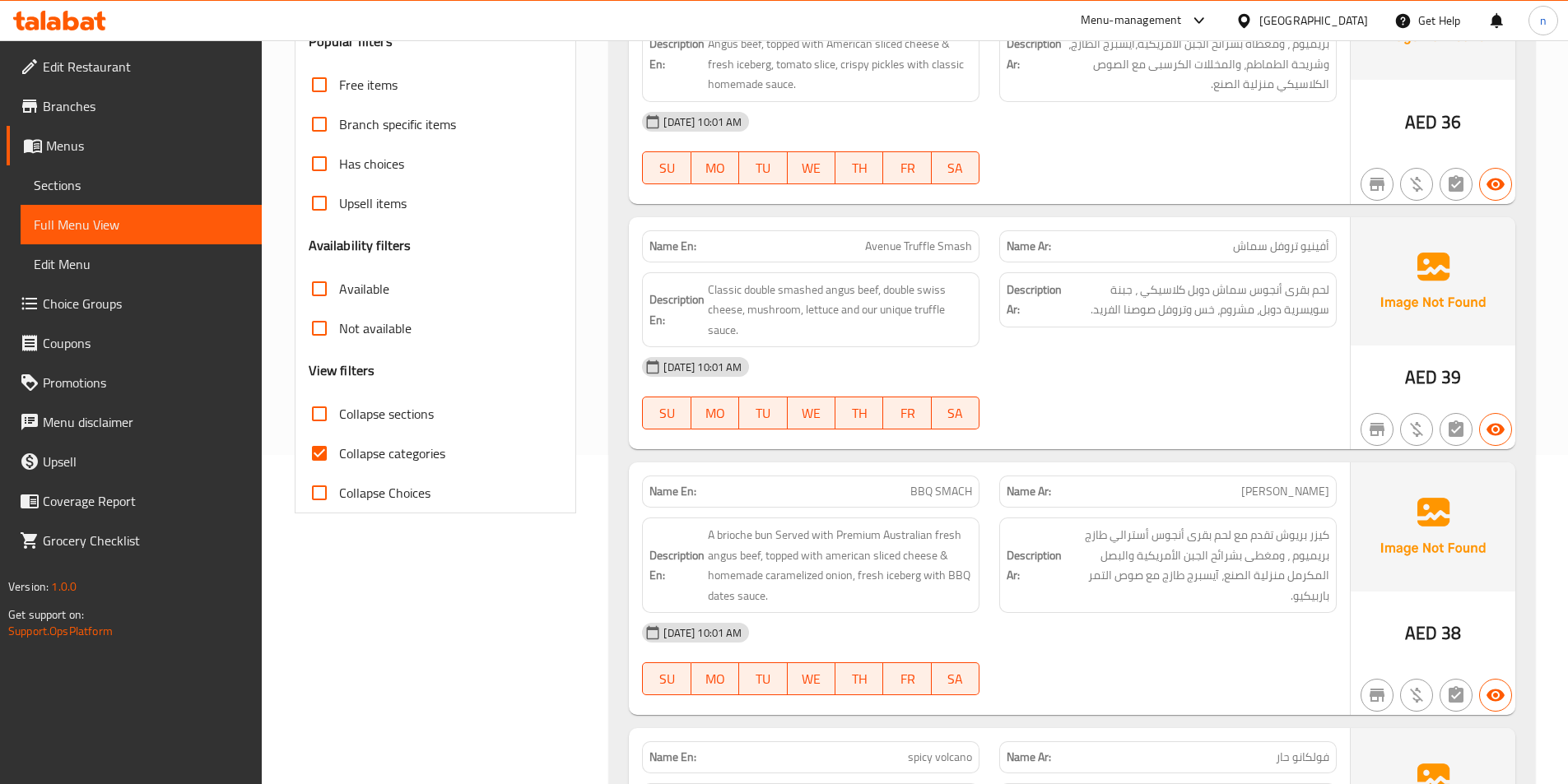
click at [385, 450] on span "Collapse categories" at bounding box center [392, 453] width 106 height 20
click at [339, 450] on input "Collapse categories" at bounding box center [319, 452] width 39 height 39
checkbox input "false"
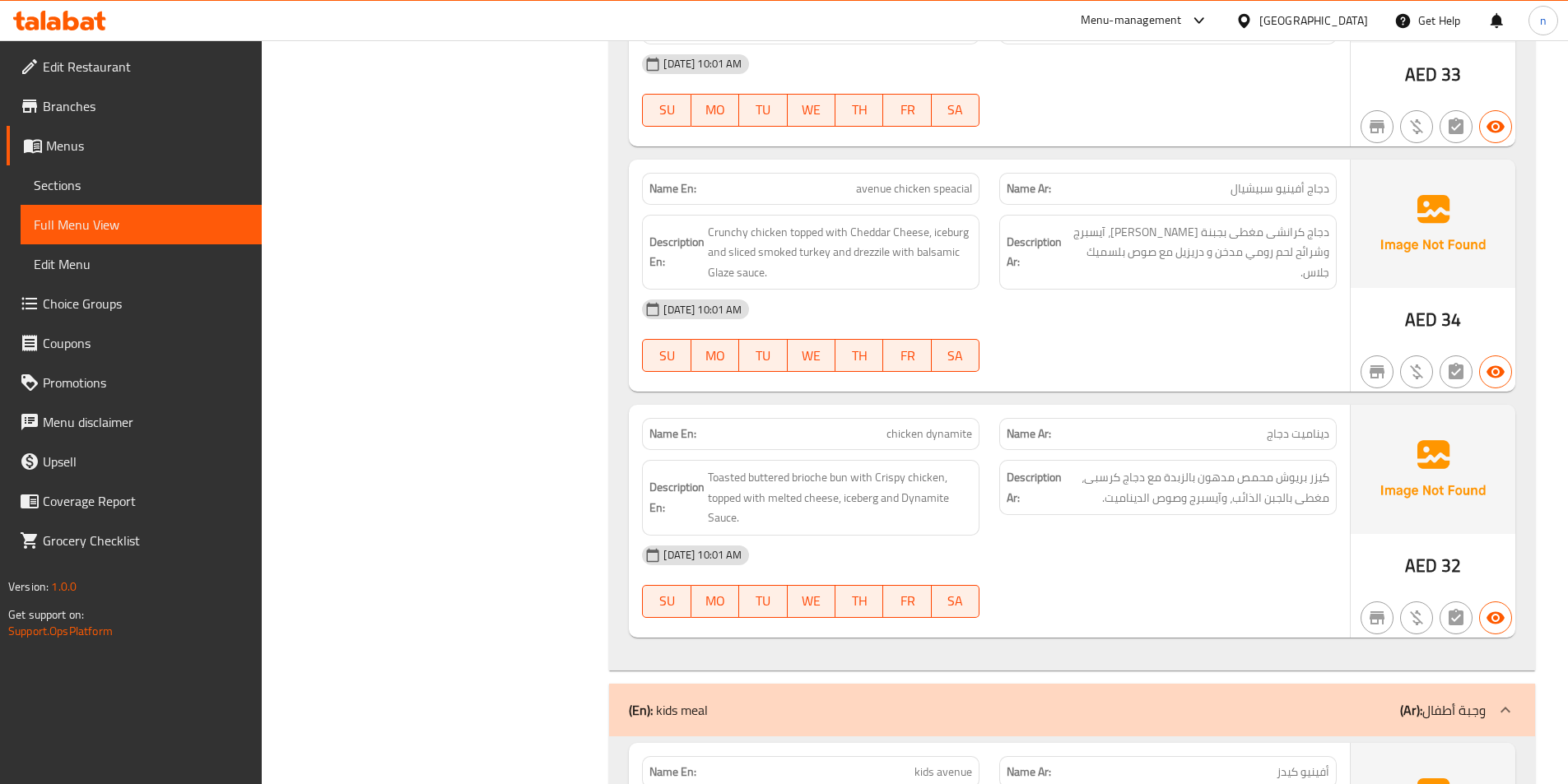
scroll to position [2751, 0]
click at [727, 248] on span "Crunchy chicken topped with Cheddar Cheese, iceburg and sliced smoked turkey an…" at bounding box center [839, 251] width 264 height 60
click at [713, 251] on span "Crunchy chicken topped with Cheddar Cheese, iceburg and sliced smoked turkey an…" at bounding box center [839, 251] width 264 height 60
click at [721, 256] on span "Crunchy chicken topped with Cheddar Cheese, iceburg and sliced smoked turkey an…" at bounding box center [839, 251] width 264 height 60
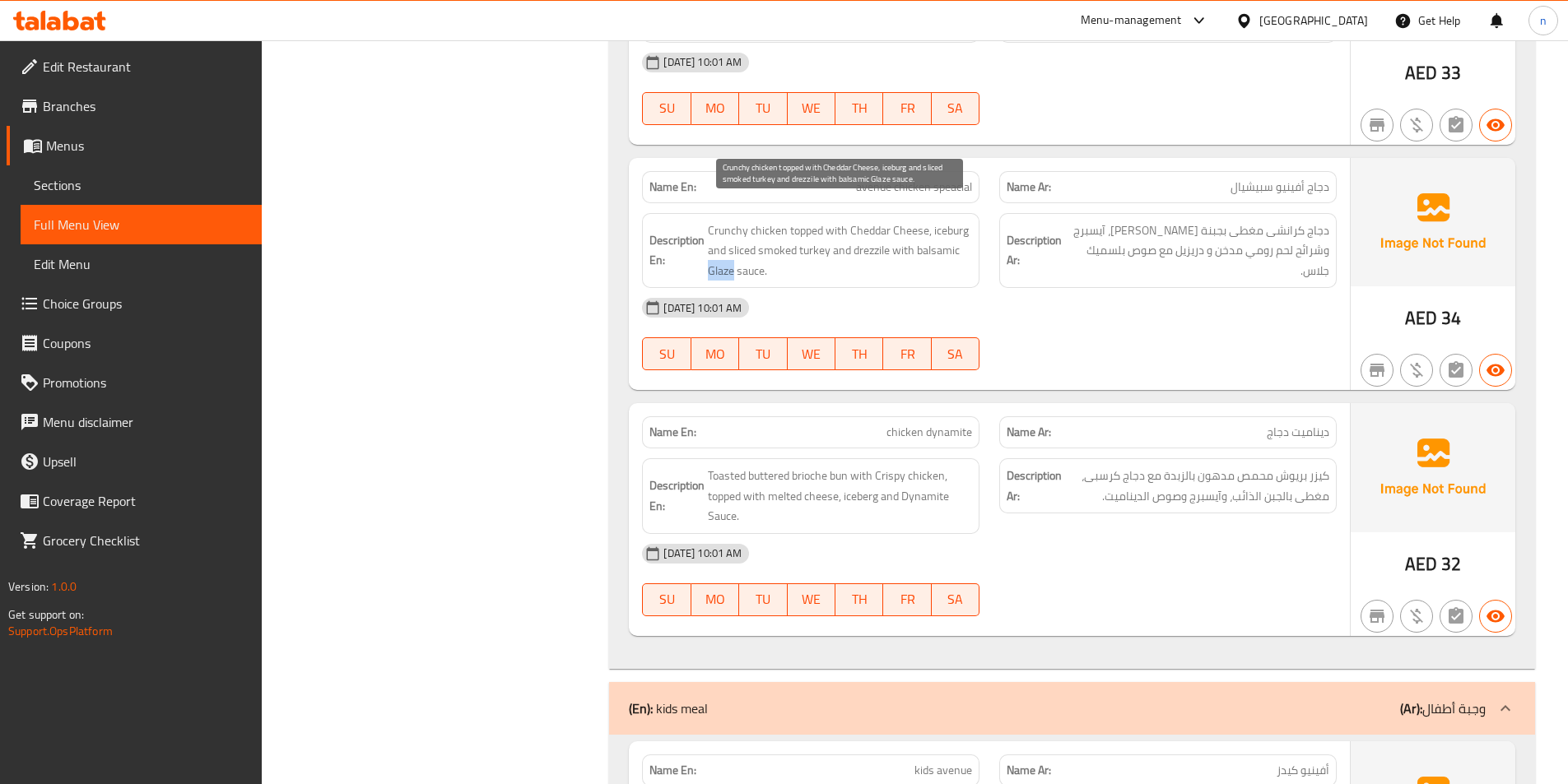
click at [721, 256] on span "Crunchy chicken topped with Cheddar Cheese, iceburg and sliced smoked turkey an…" at bounding box center [839, 251] width 264 height 60
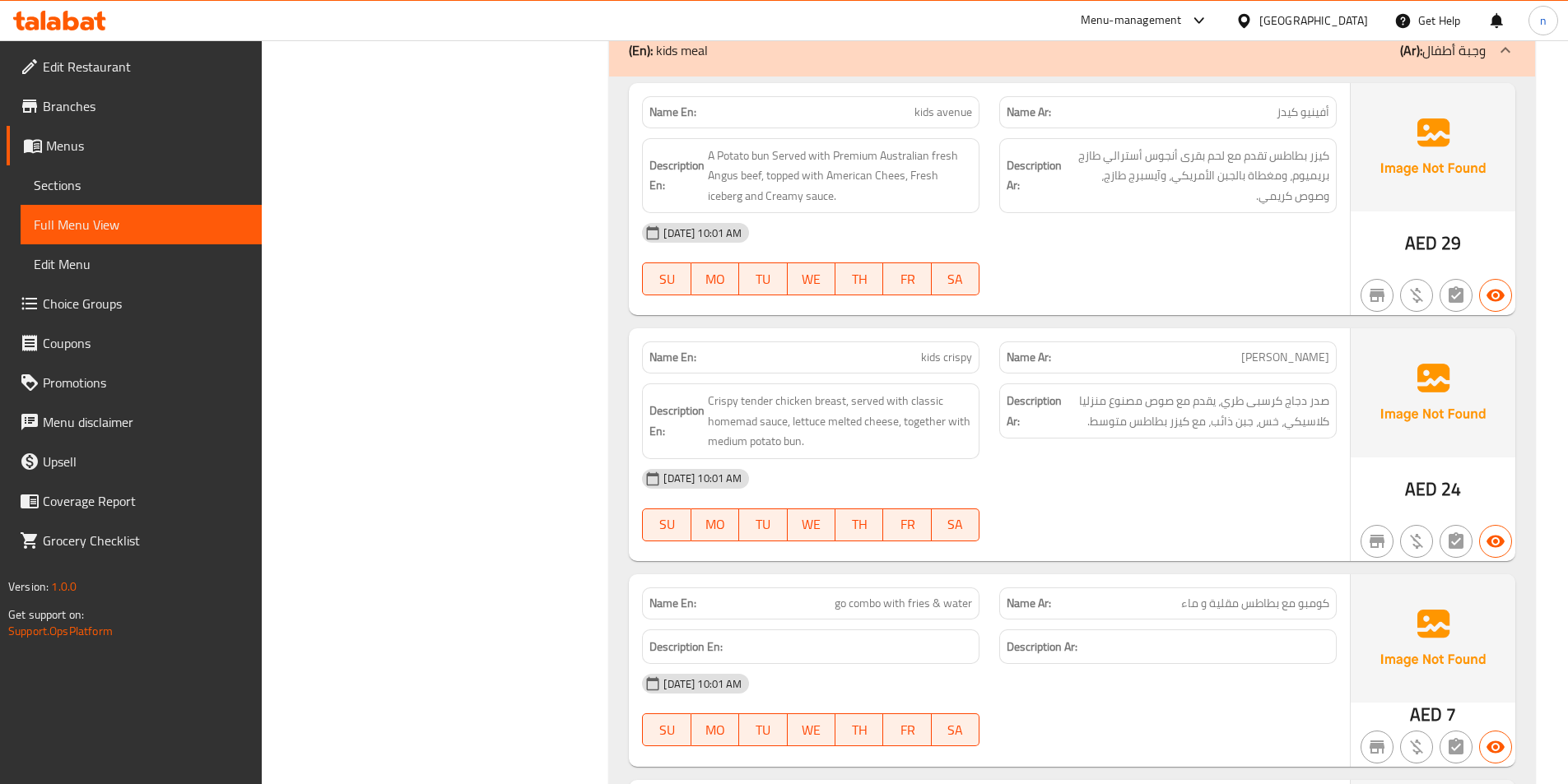
scroll to position [3574, 0]
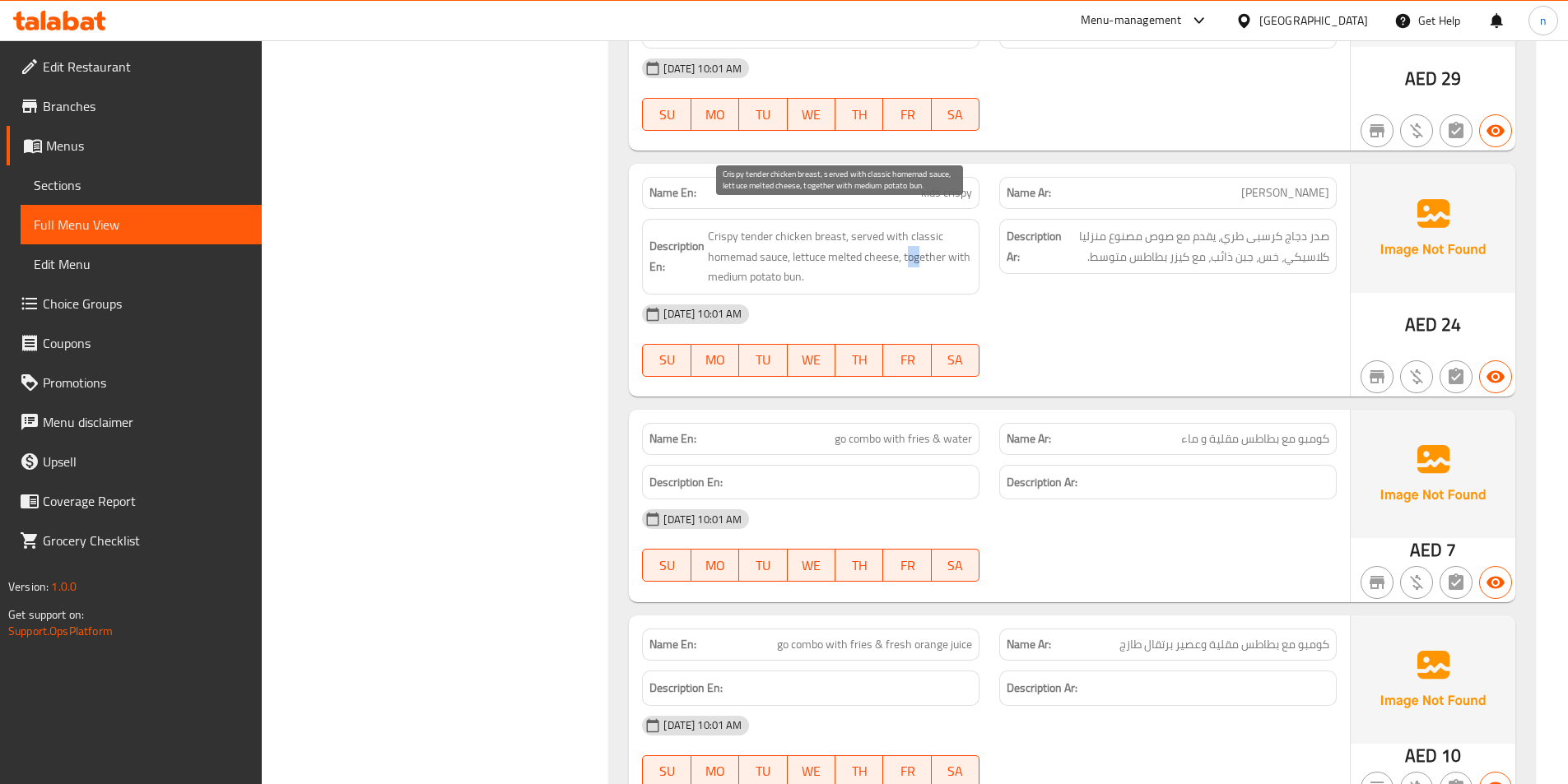
drag, startPoint x: 909, startPoint y: 238, endPoint x: 917, endPoint y: 241, distance: 8.5
click at [917, 241] on span "Crispy tender chicken breast, served with classic homemad sauce, lettuce melted…" at bounding box center [839, 256] width 264 height 60
click at [907, 239] on span "Crispy tender chicken breast, served with classic homemad sauce, lettuce melted…" at bounding box center [839, 256] width 264 height 60
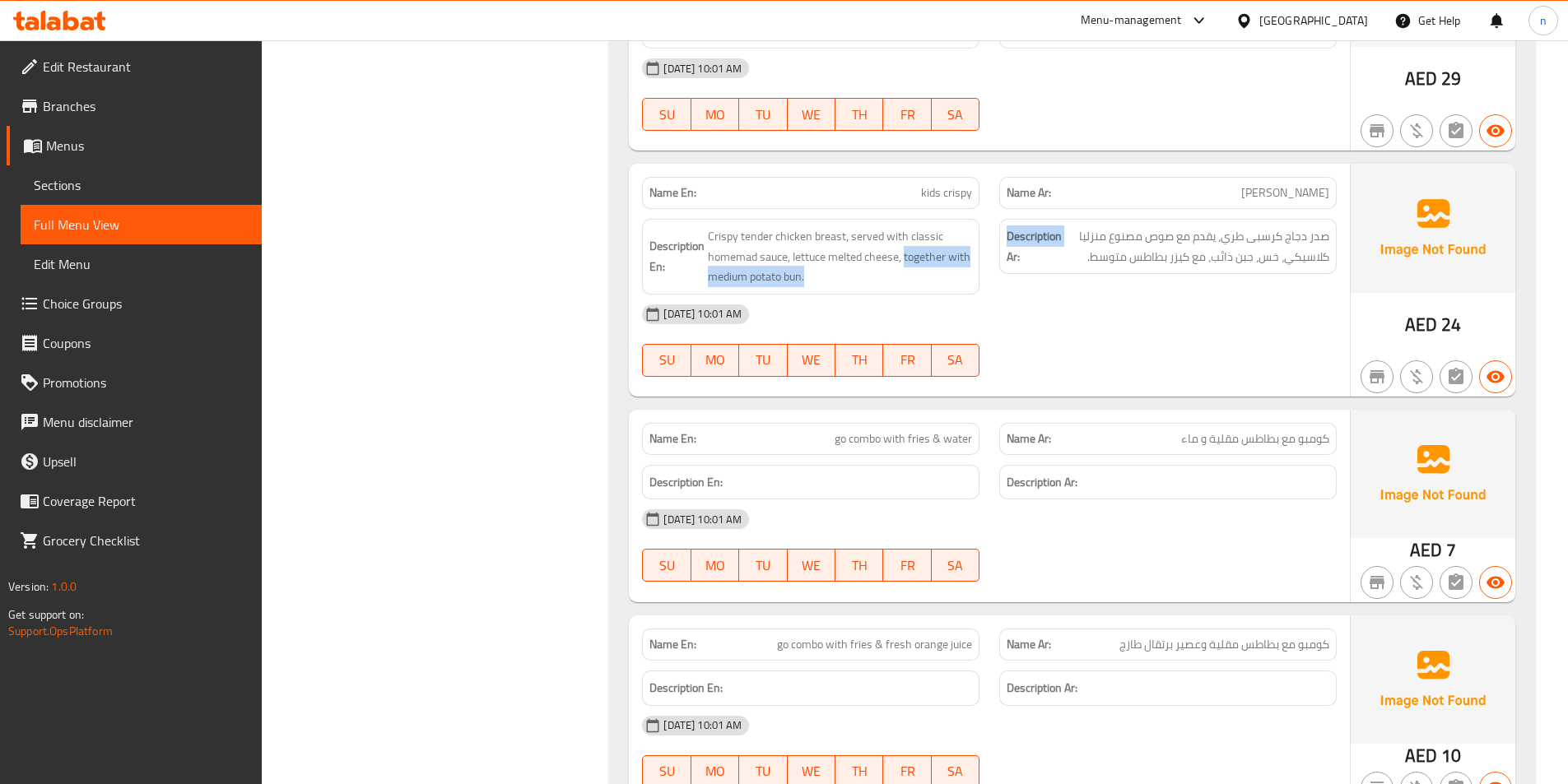
drag, startPoint x: 905, startPoint y: 239, endPoint x: 942, endPoint y: 244, distance: 37.3
click at [1003, 247] on div "Description En: Crispy tender chicken breast, served with classic homemad sauce…" at bounding box center [989, 256] width 714 height 95
click at [941, 244] on span "Crispy tender chicken breast, served with classic homemad sauce, lettuce melted…" at bounding box center [839, 256] width 264 height 60
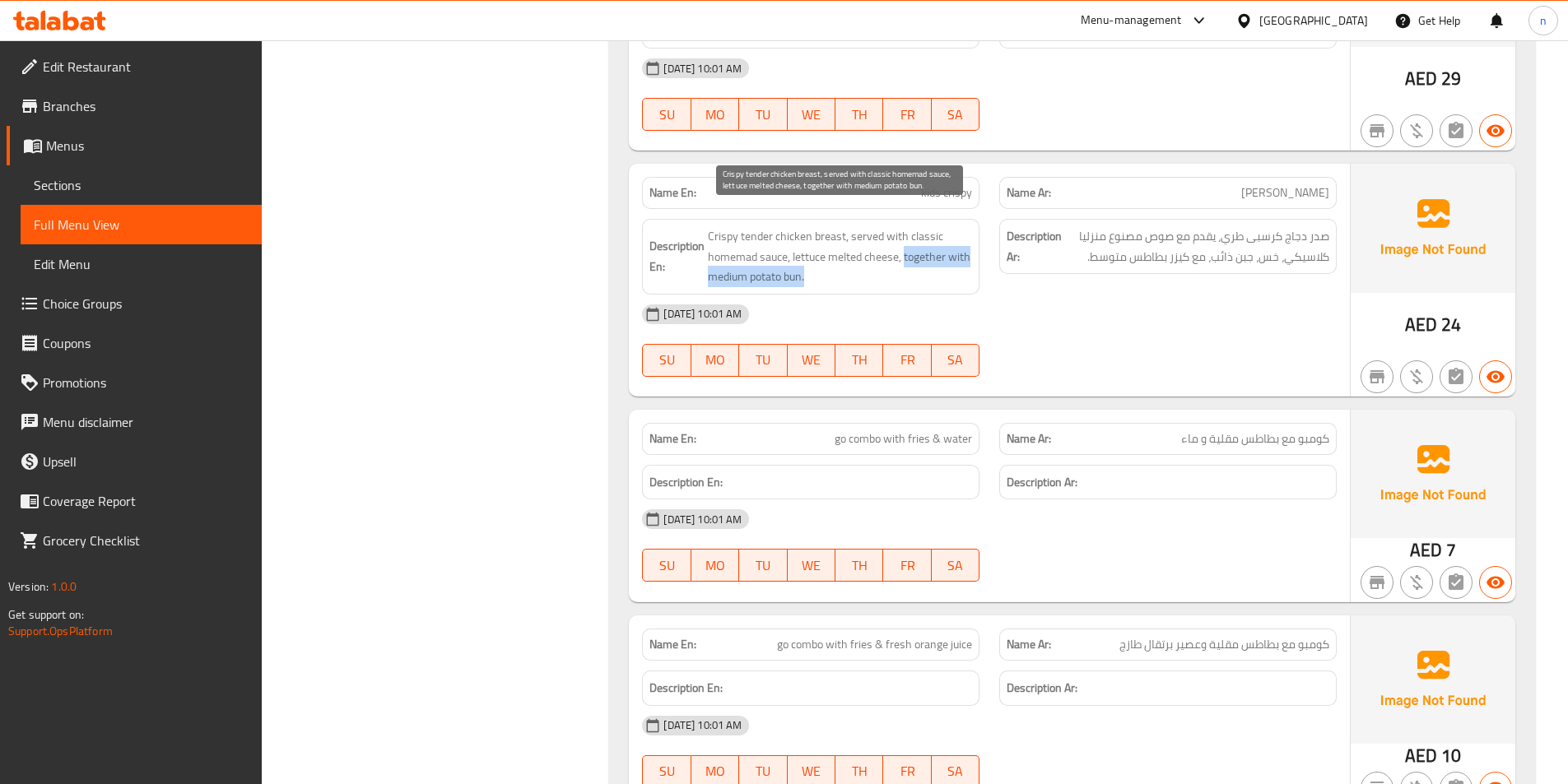
drag, startPoint x: 910, startPoint y: 235, endPoint x: 937, endPoint y: 259, distance: 36.1
click at [953, 263] on span "Crispy tender chicken breast, served with classic homemad sauce, lettuce melted…" at bounding box center [839, 256] width 264 height 60
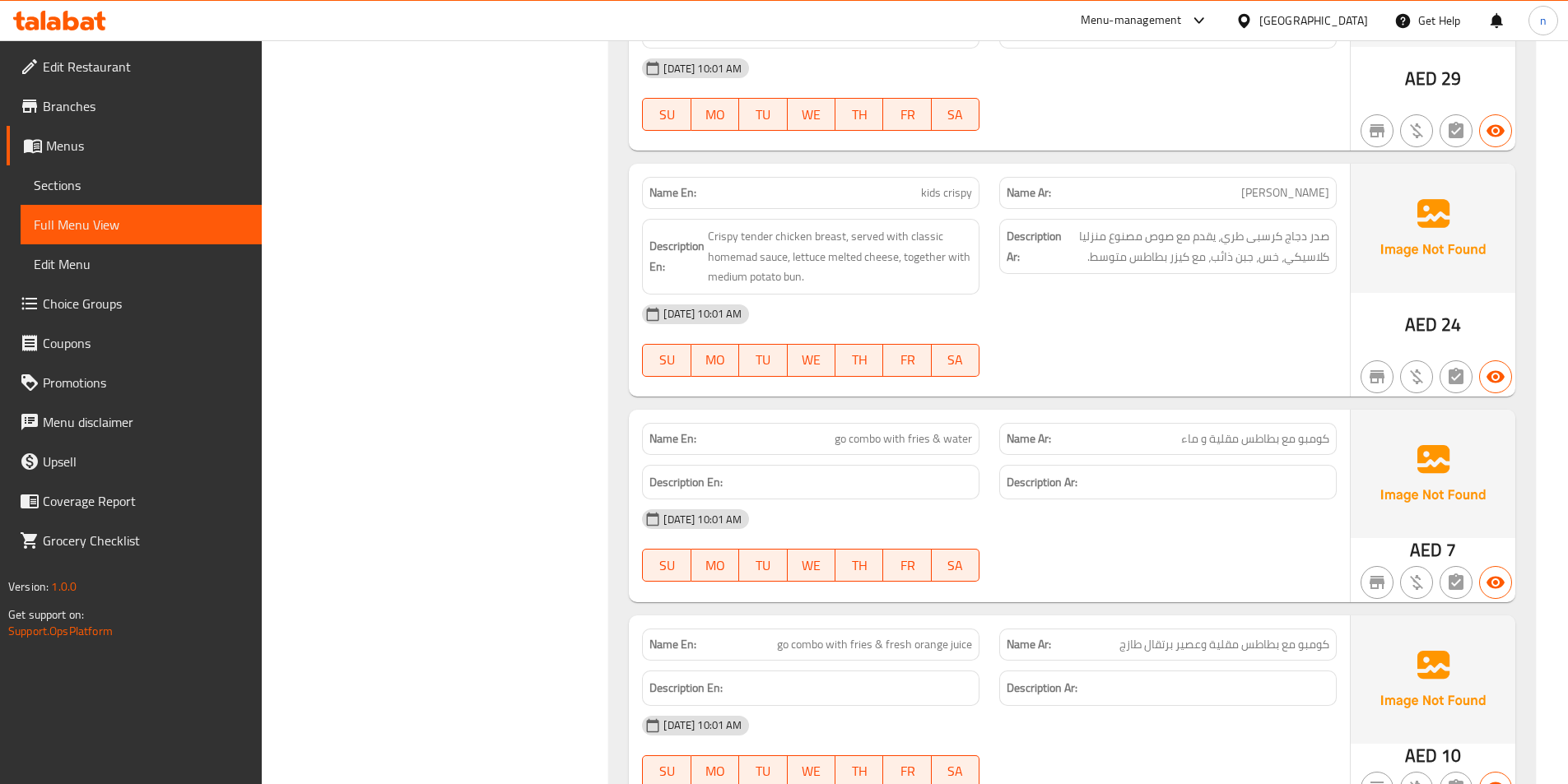
click at [970, 301] on div "31-08-2025 10:01 AM" at bounding box center [989, 313] width 714 height 39
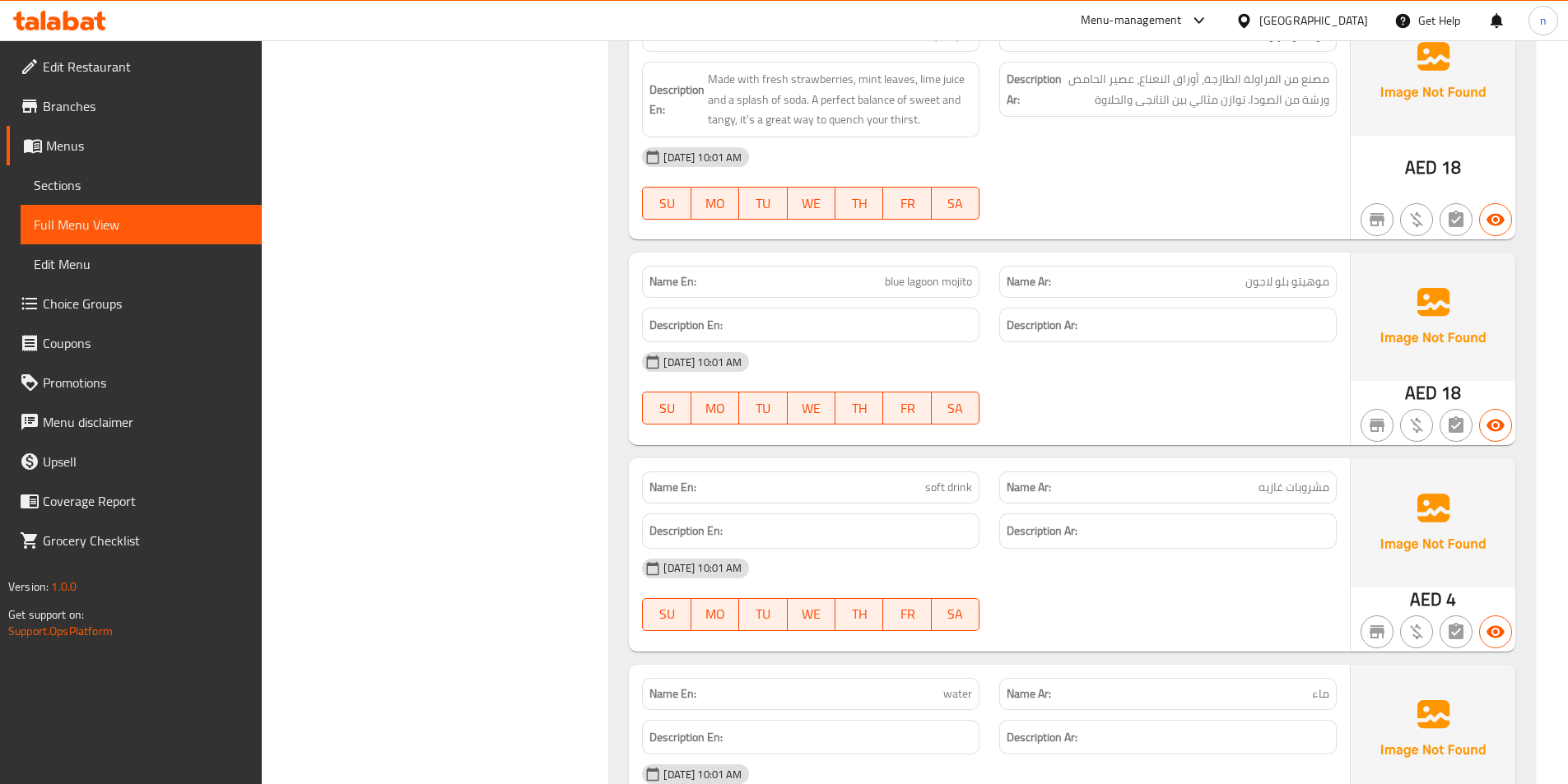
scroll to position [4971, 0]
drag, startPoint x: 867, startPoint y: 261, endPoint x: 876, endPoint y: 260, distance: 9.1
click at [875, 272] on p "Name En: blue lagoon mojito" at bounding box center [810, 280] width 323 height 17
click at [882, 272] on p "Name En: blue lagoon mojito" at bounding box center [810, 280] width 323 height 17
click at [879, 272] on p "Name En: blue lagoon mojito" at bounding box center [810, 280] width 323 height 17
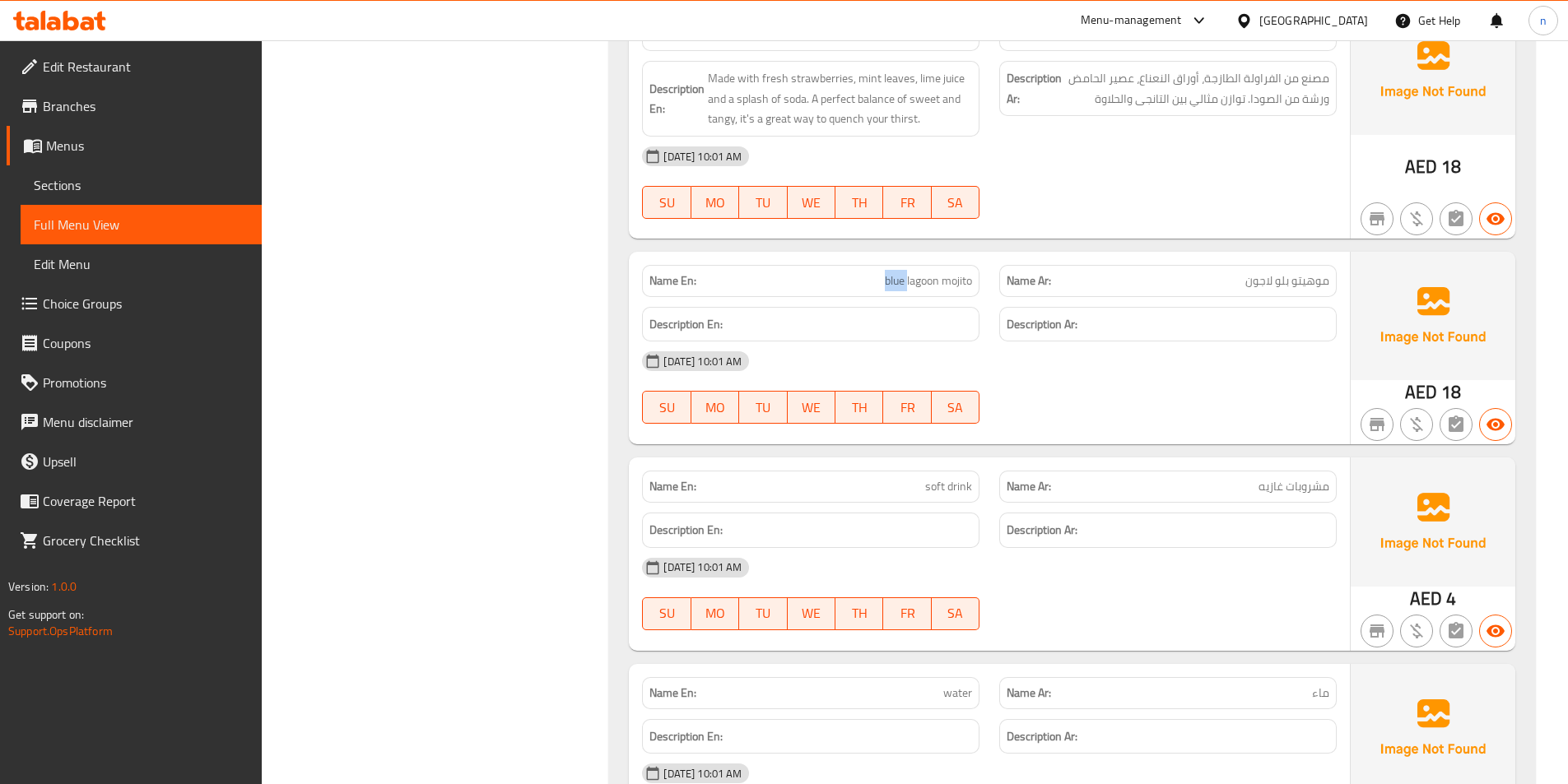
click at [879, 272] on p "Name En: blue lagoon mojito" at bounding box center [810, 280] width 323 height 17
click at [884, 272] on span "blue lagoon mojito" at bounding box center [927, 280] width 87 height 17
drag, startPoint x: 877, startPoint y: 260, endPoint x: 938, endPoint y: 273, distance: 62.4
click at [938, 273] on div "Name En: blue lagoon mojito" at bounding box center [810, 280] width 337 height 32
copy span "blue lagoon"
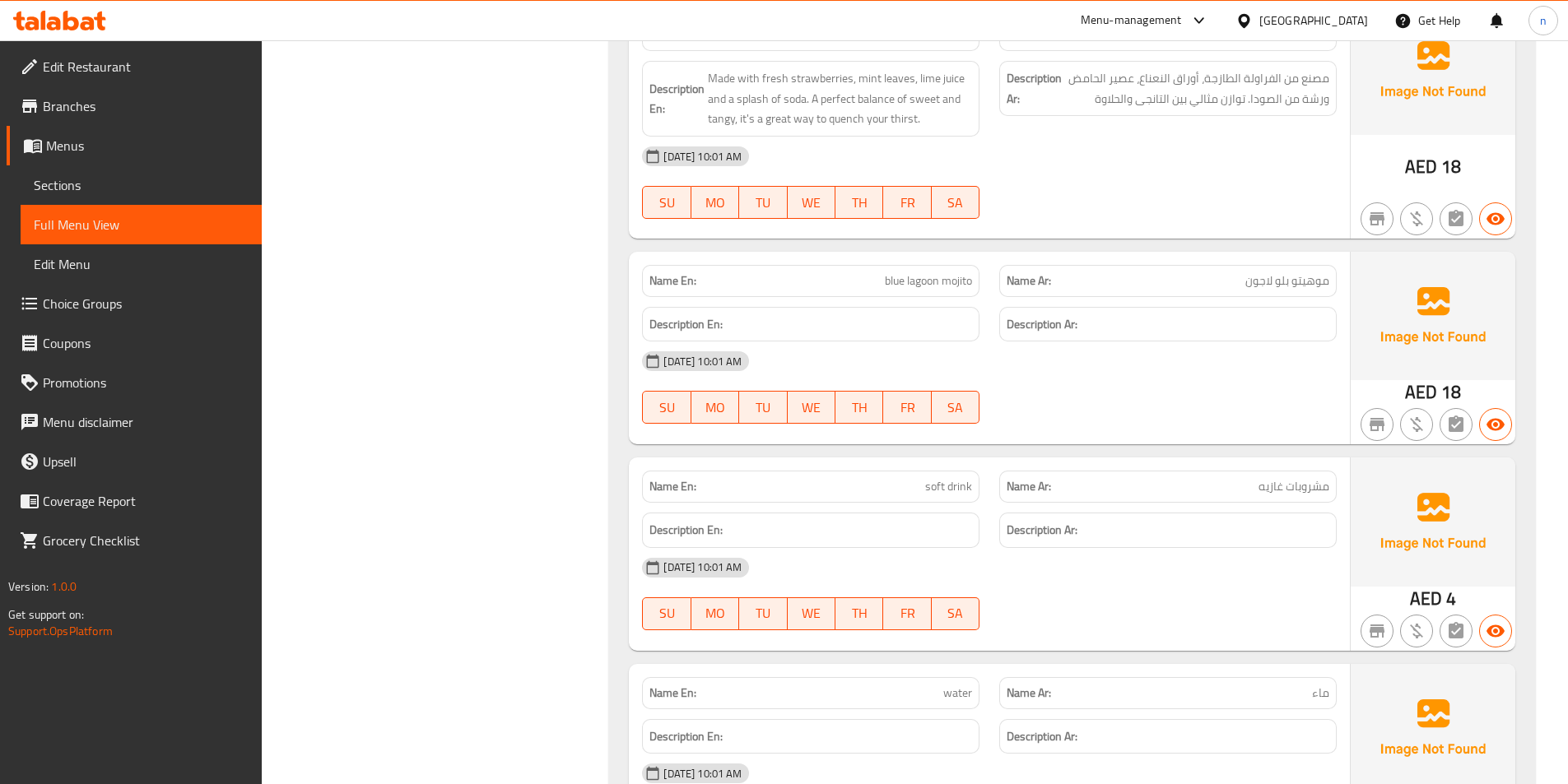
click at [611, 405] on div "Name En: classic mojito Name Ar: موهيتو كلاسيك Description En: A timeless drink…" at bounding box center [1071, 199] width 926 height 1381
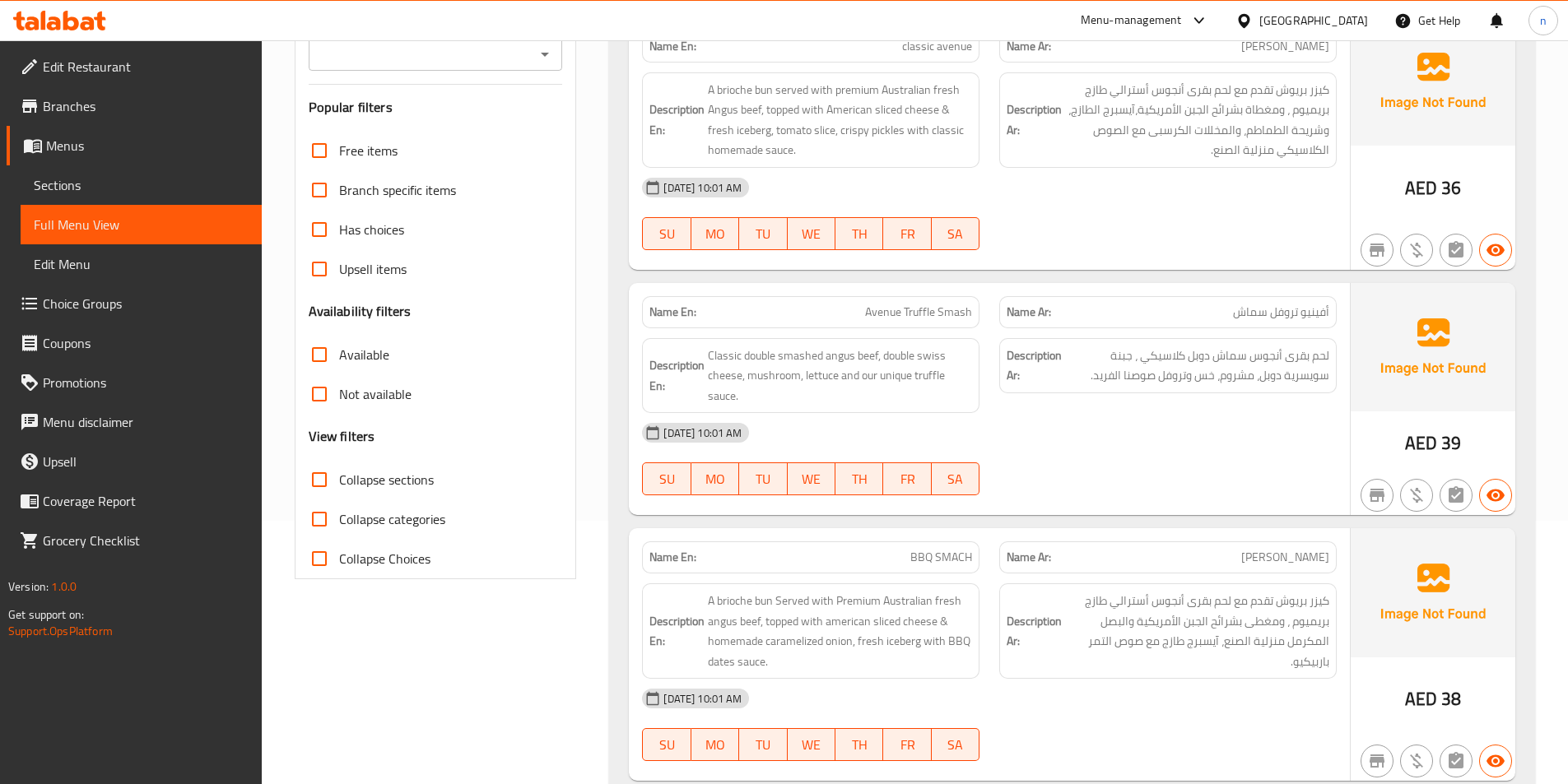
scroll to position [0, 0]
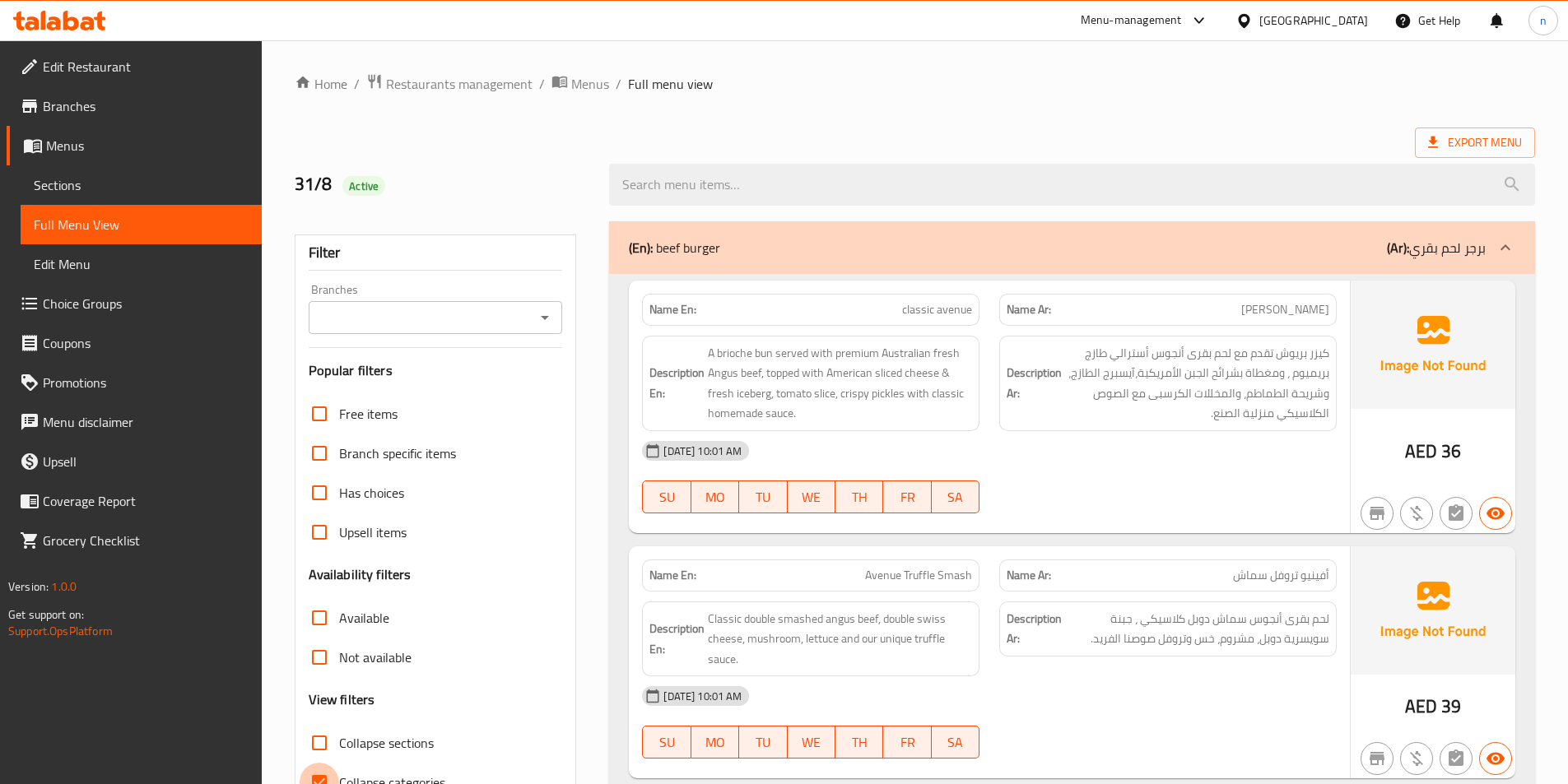
click at [322, 768] on input "Collapse categories" at bounding box center [319, 781] width 39 height 39
checkbox input "false"
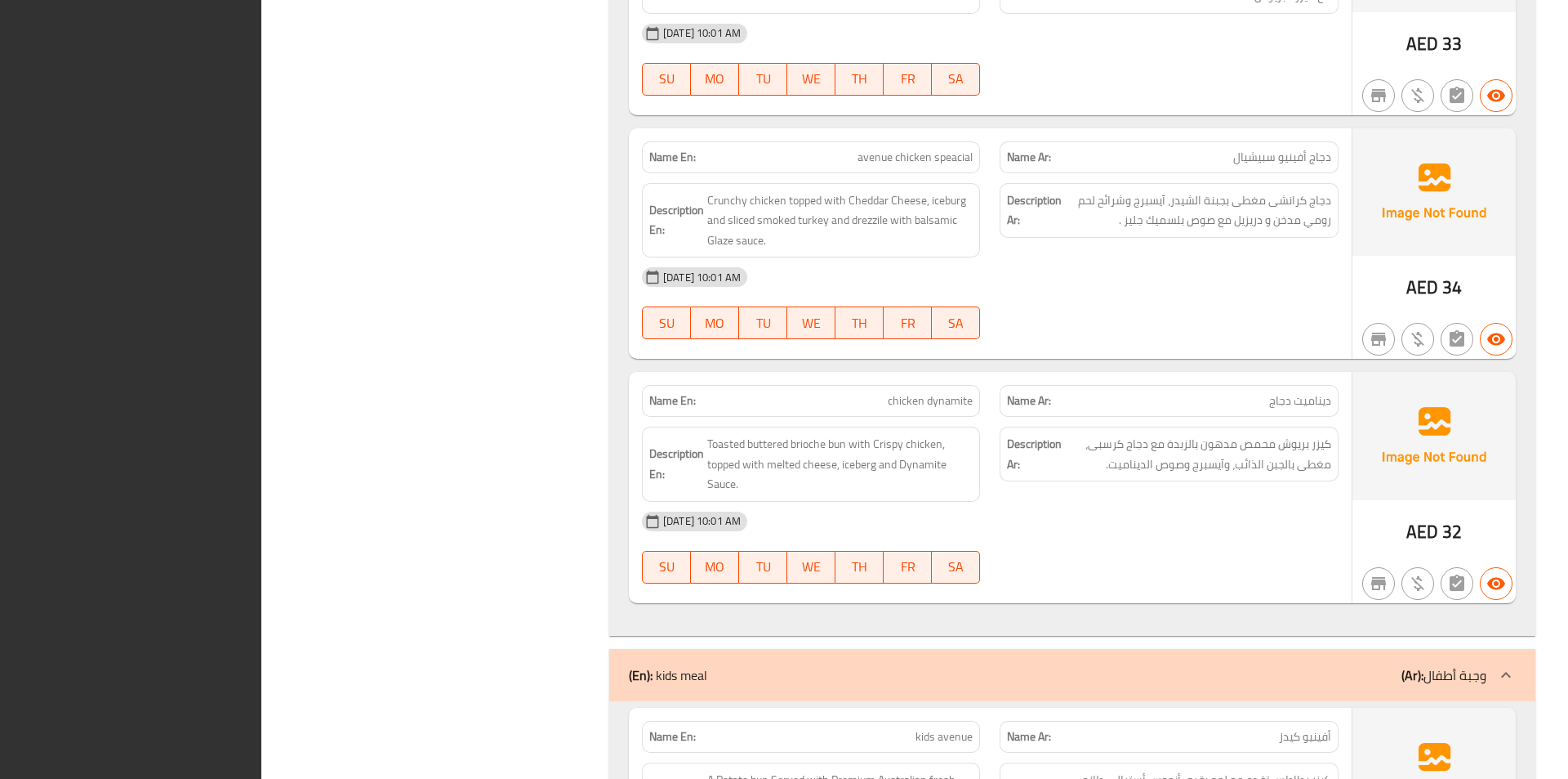
drag, startPoint x: 510, startPoint y: 268, endPoint x: 491, endPoint y: 272, distance: 19.4
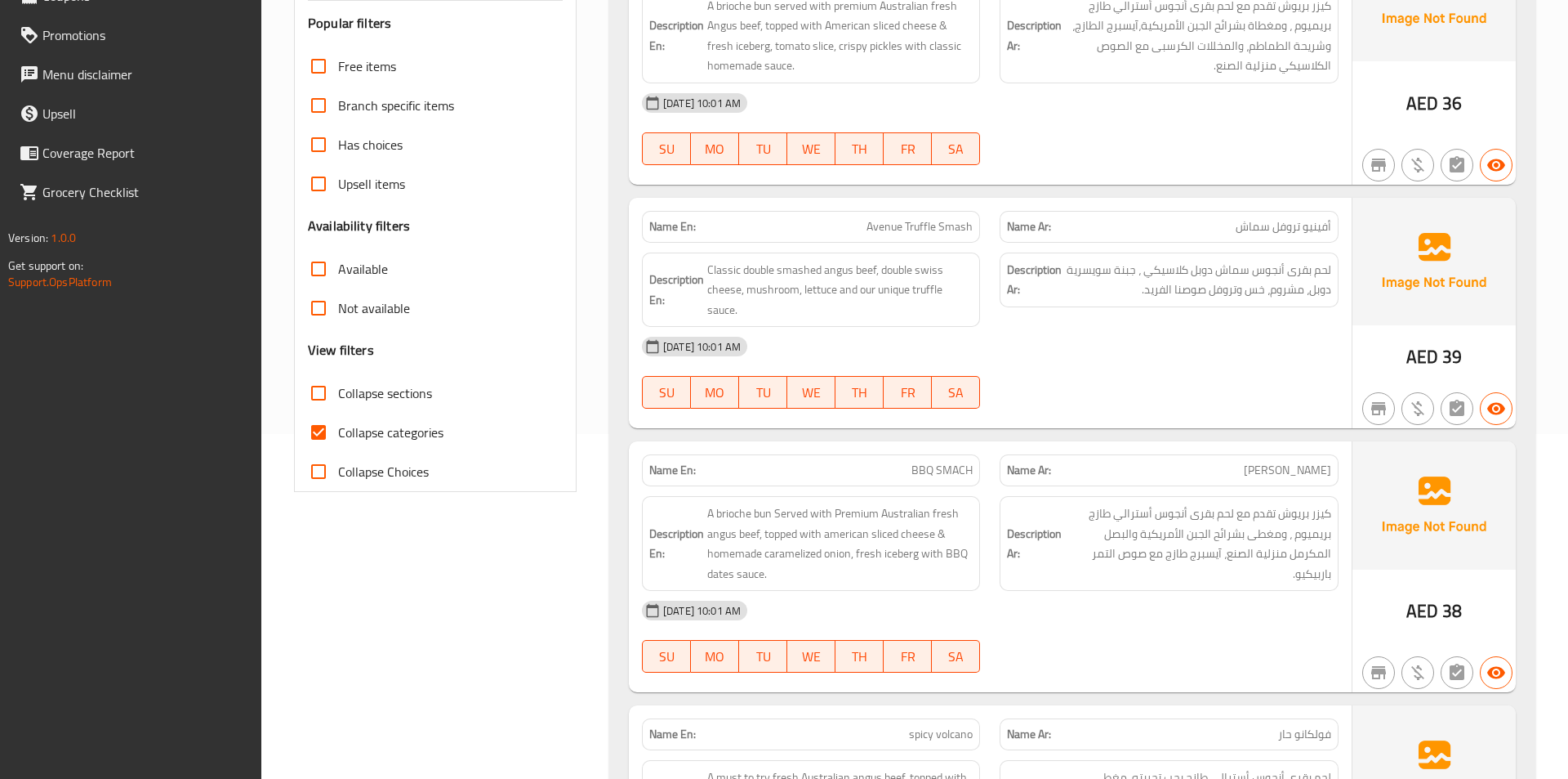
scroll to position [333, 0]
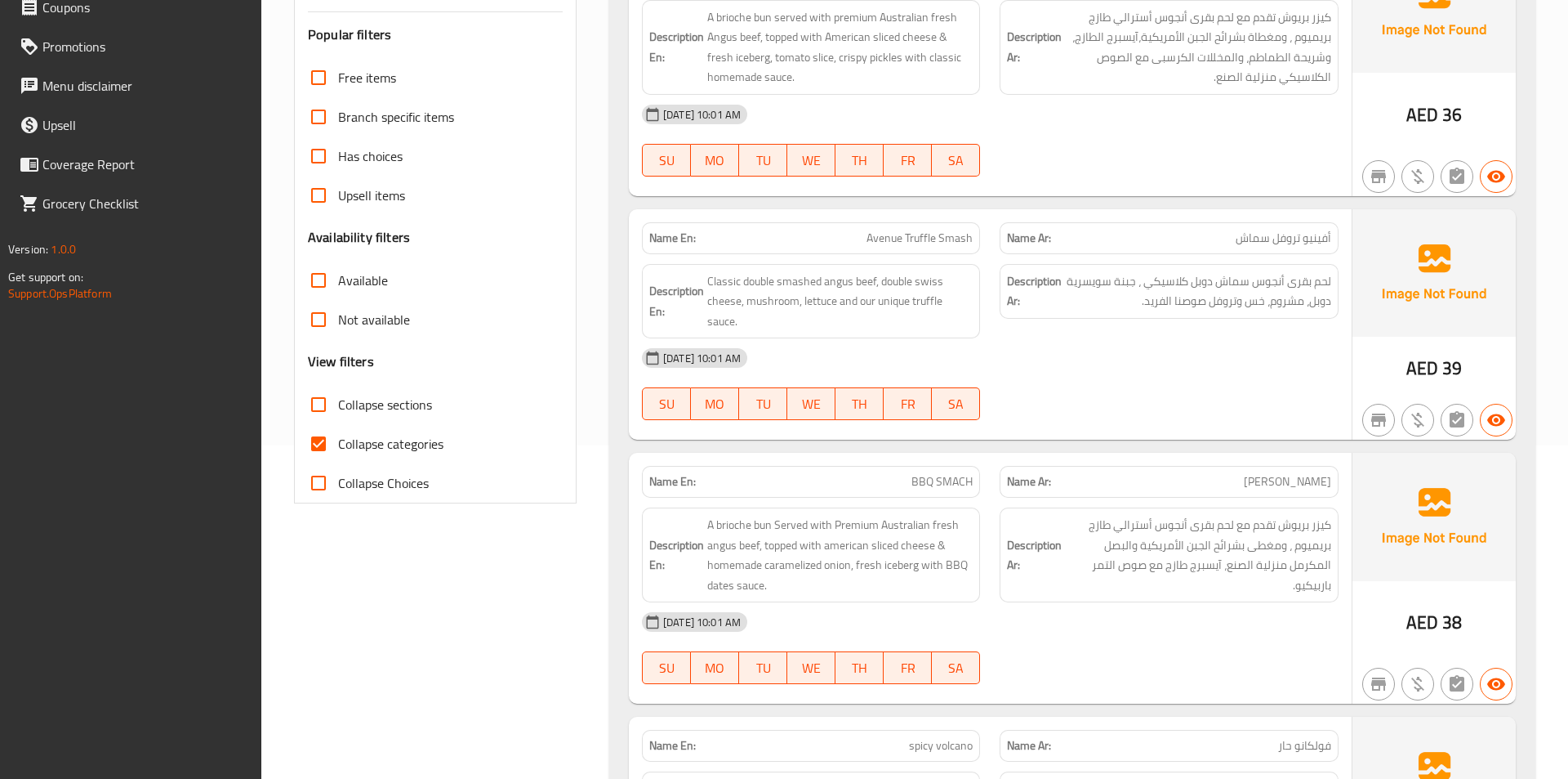
click at [407, 442] on span "Collapse categories" at bounding box center [391, 444] width 106 height 20
click at [338, 442] on input "Collapse categories" at bounding box center [318, 443] width 39 height 39
checkbox input "false"
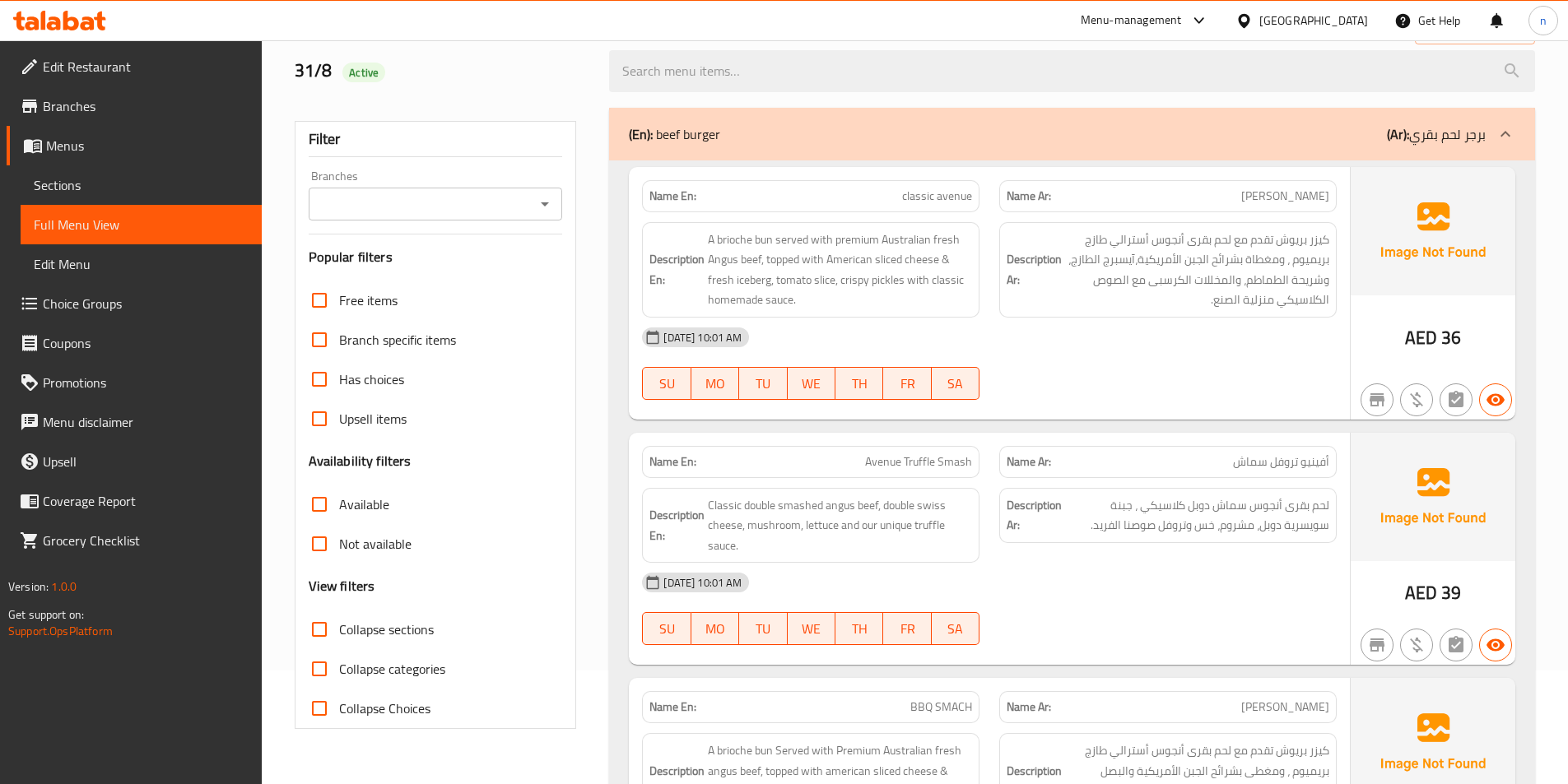
scroll to position [0, 0]
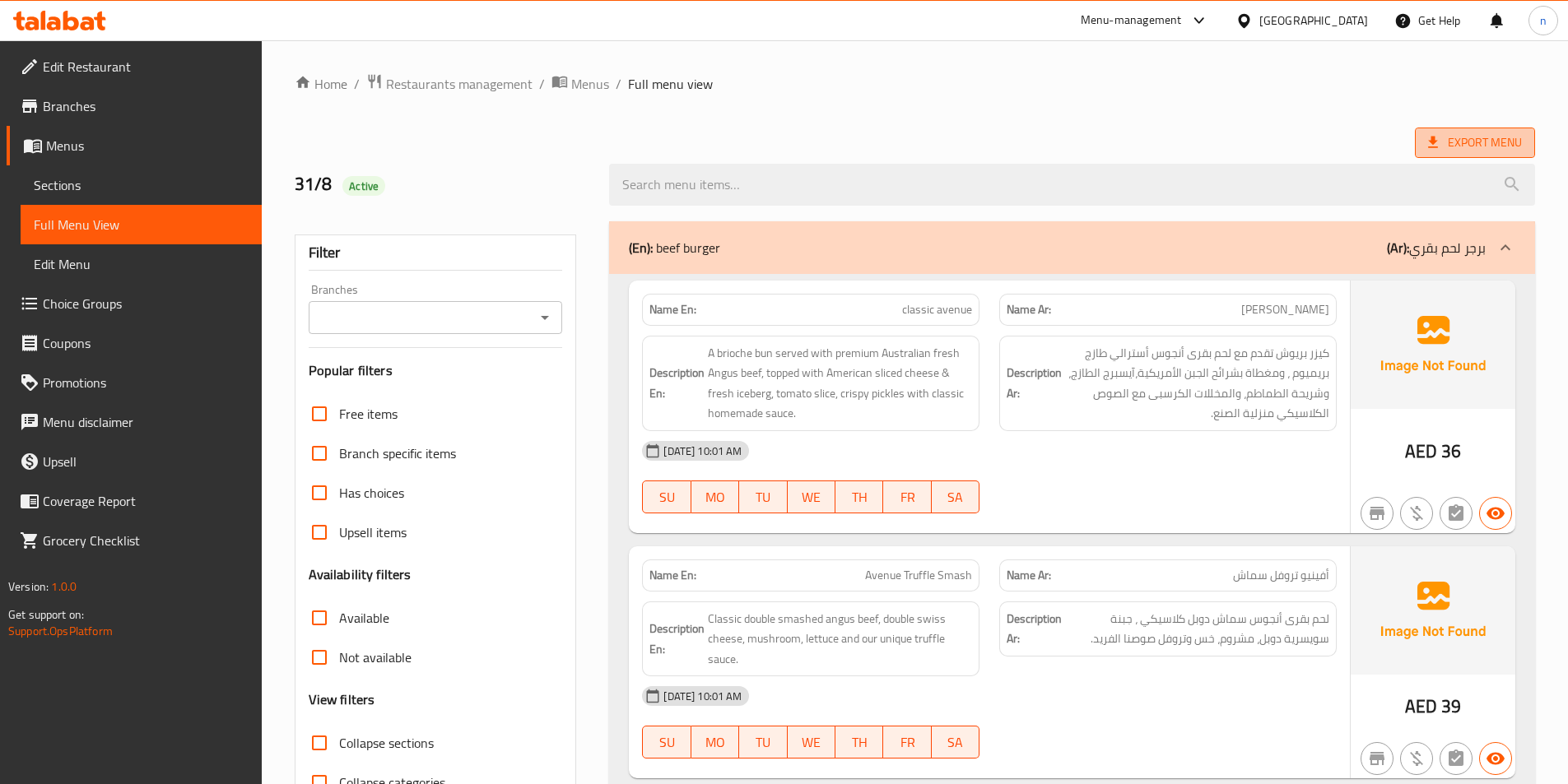
click at [1507, 131] on span "Export Menu" at bounding box center [1475, 142] width 120 height 30
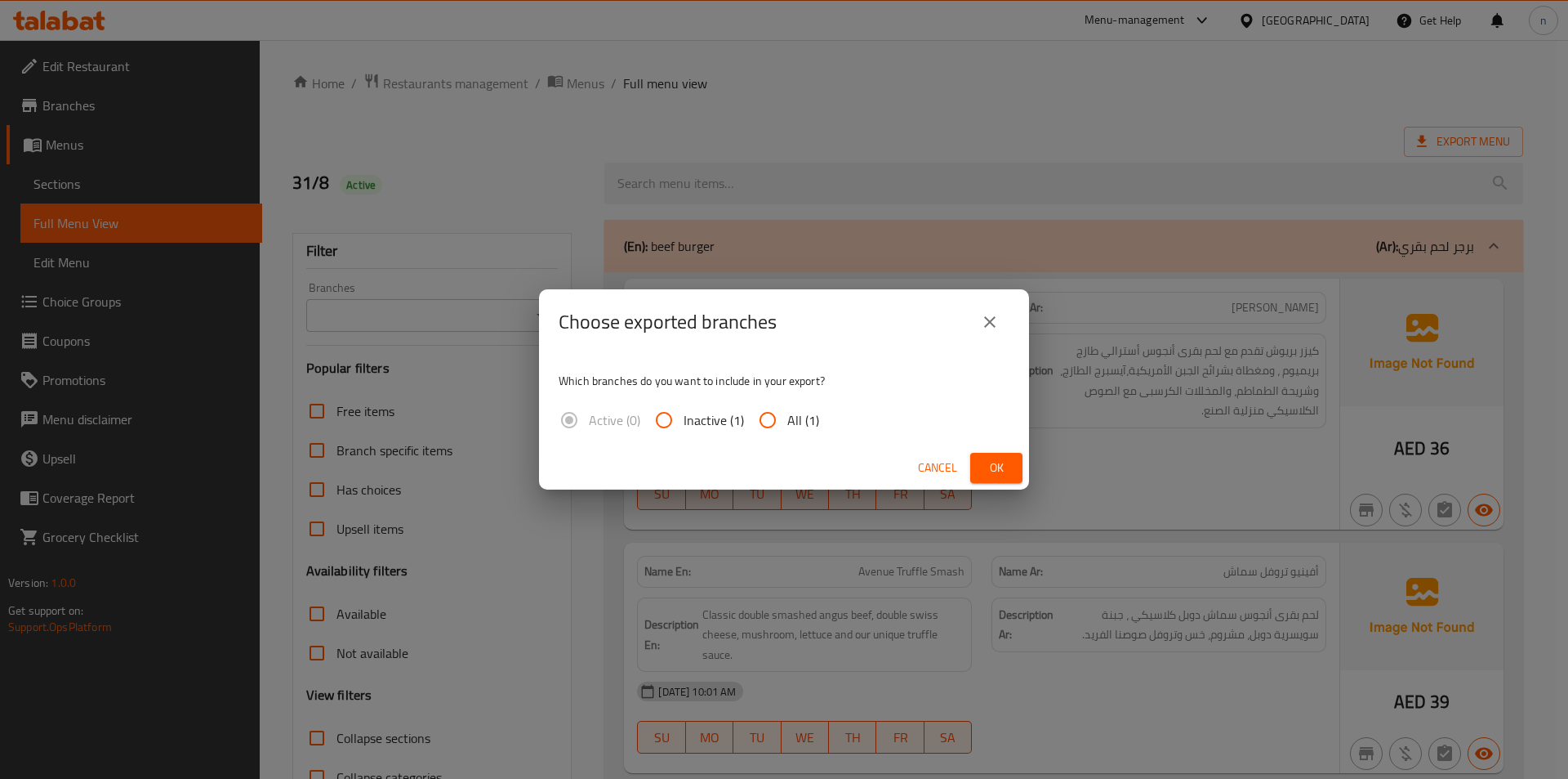
click at [798, 415] on span "All (1)" at bounding box center [803, 420] width 32 height 20
click at [788, 415] on input "All (1)" at bounding box center [768, 420] width 39 height 39
radio input "true"
click at [990, 477] on span "Ok" at bounding box center [996, 468] width 26 height 20
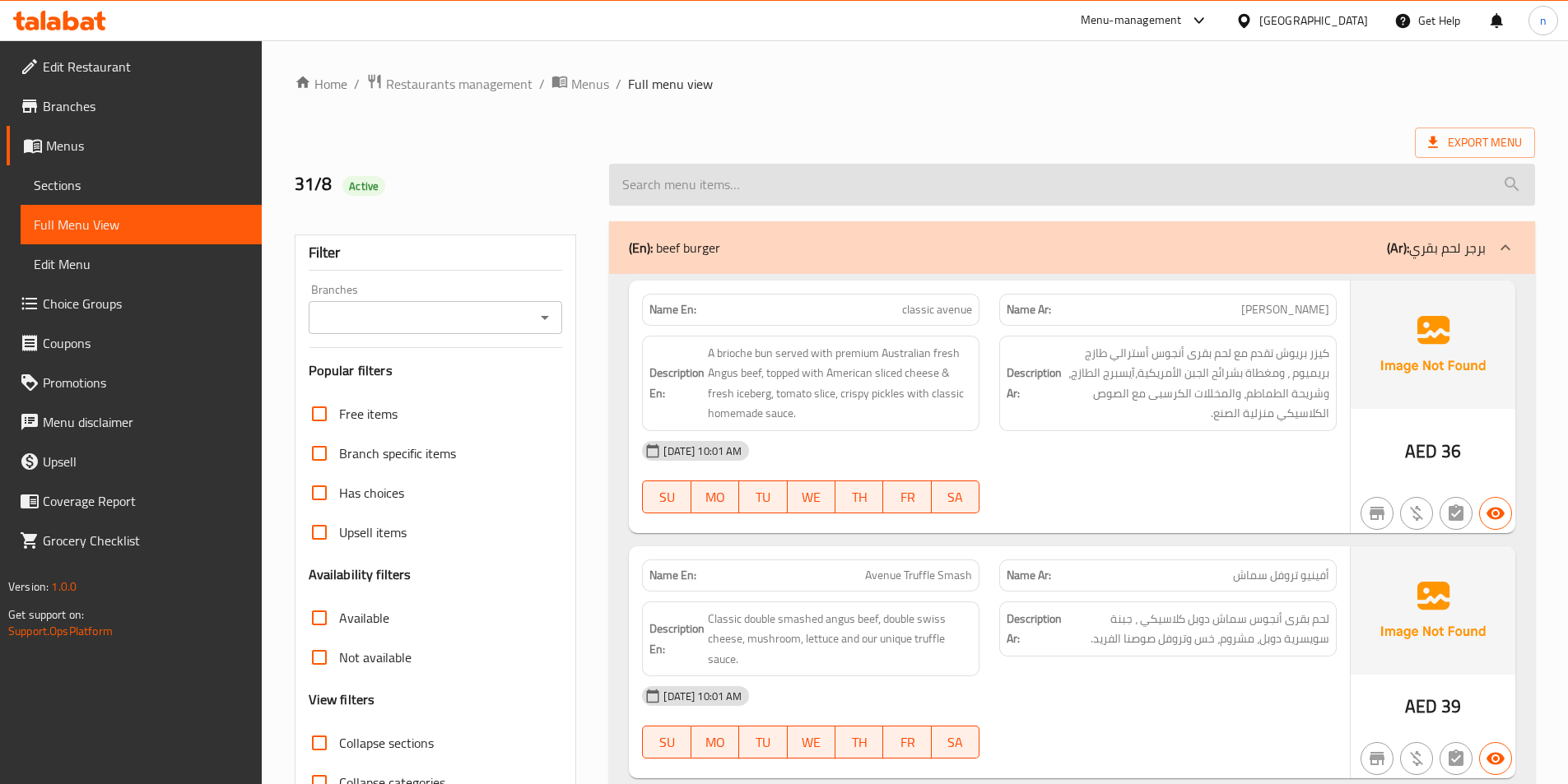
click at [797, 195] on input "search" at bounding box center [1071, 185] width 926 height 42
paste input "chicken tender"
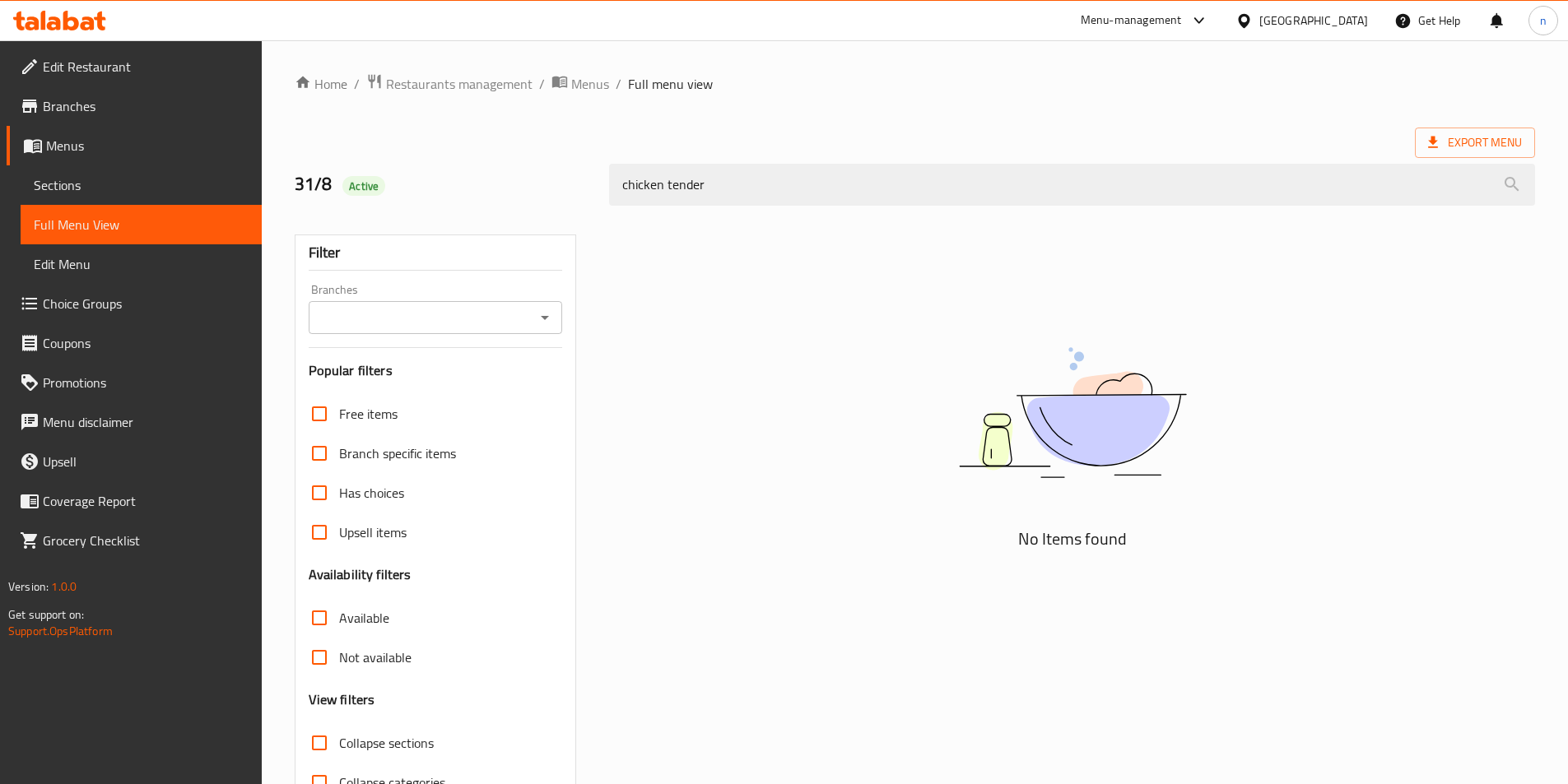
type input "chicken tender"
click at [71, 176] on span "Sections" at bounding box center [141, 185] width 214 height 20
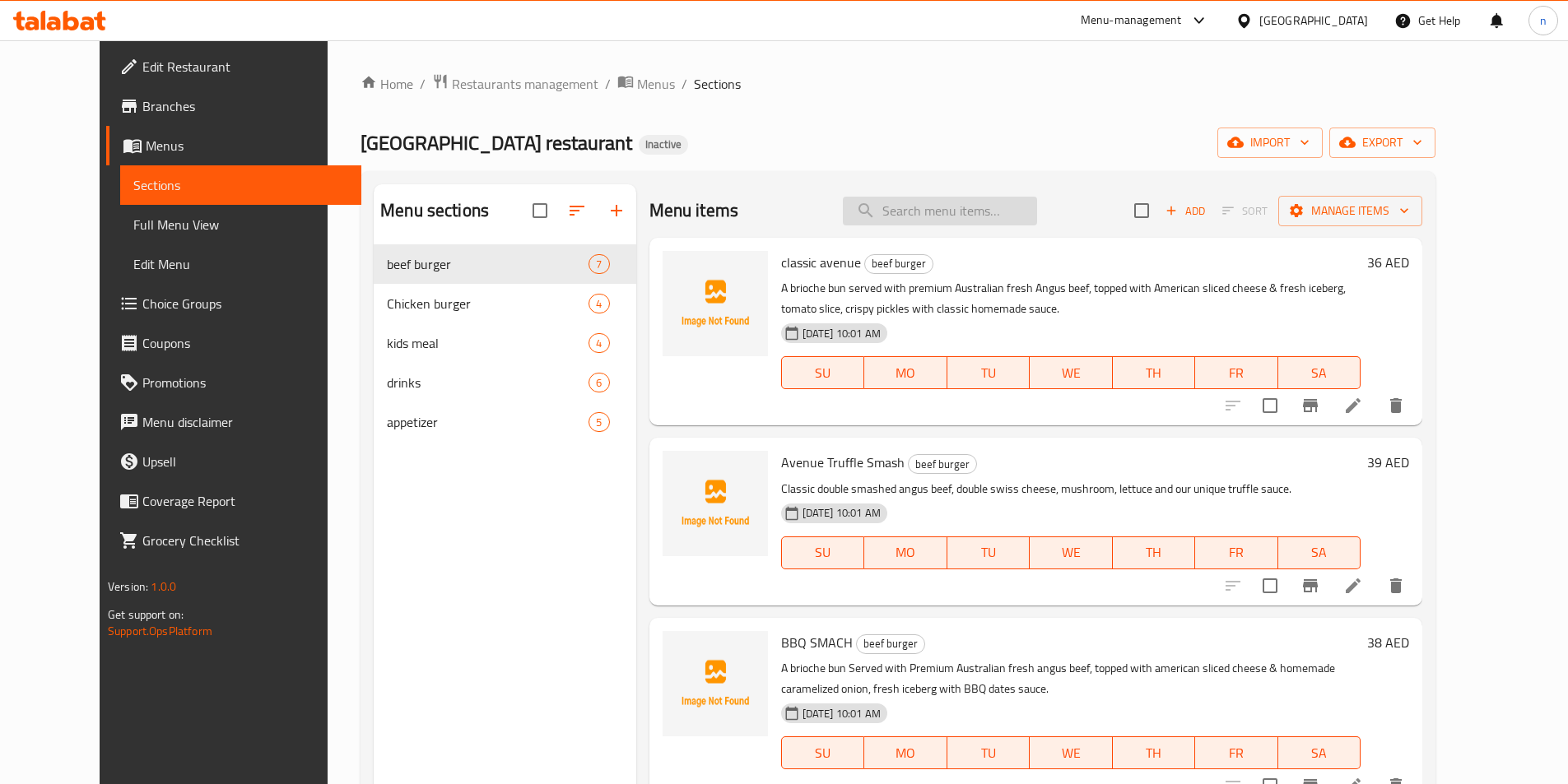
click at [980, 205] on input "search" at bounding box center [940, 211] width 194 height 28
paste input "chicken tender"
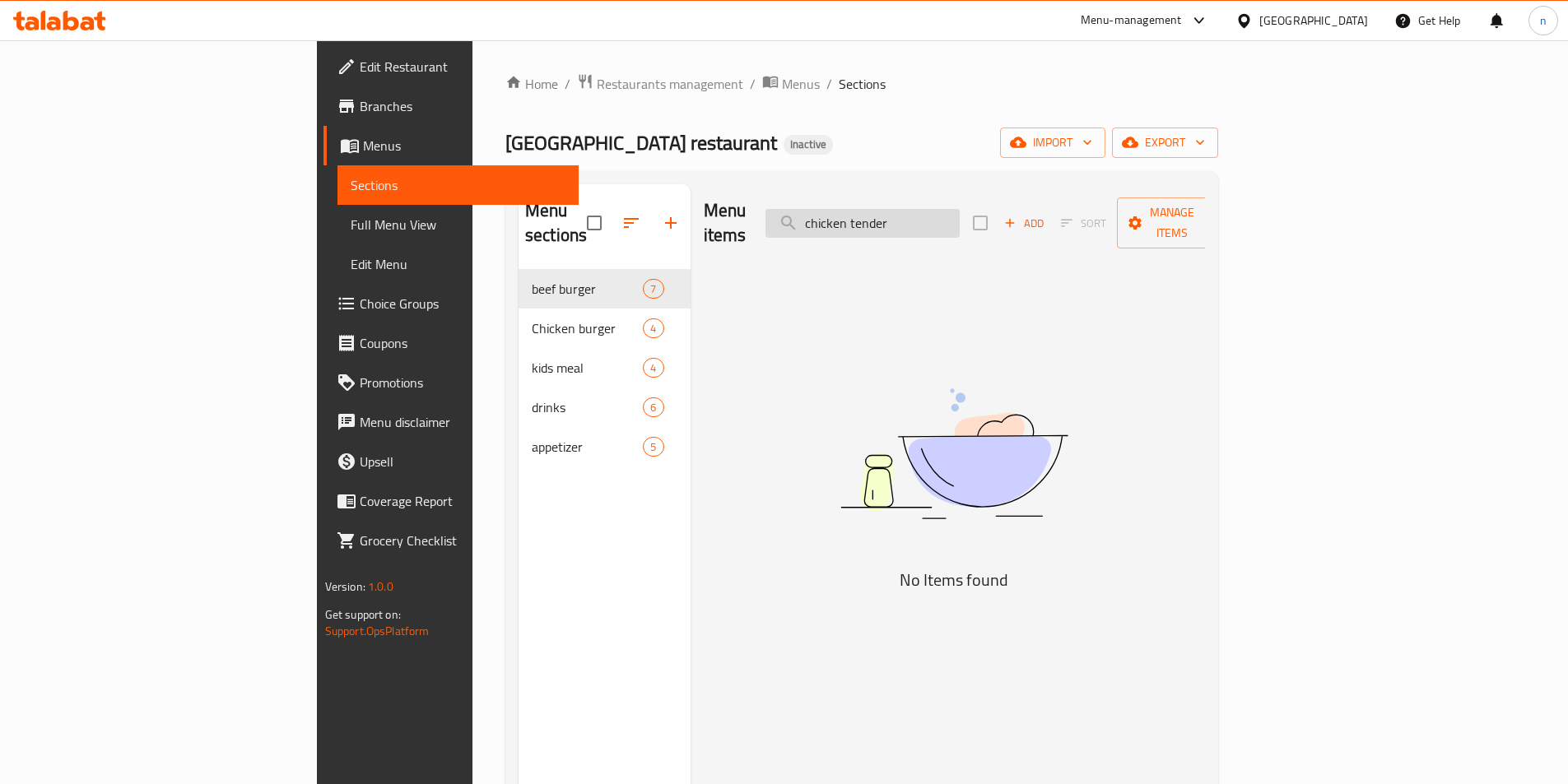
click at [959, 219] on input "chicken tender" at bounding box center [862, 223] width 194 height 28
type input "chicken tender"
click at [782, 83] on span "Menus" at bounding box center [800, 84] width 38 height 20
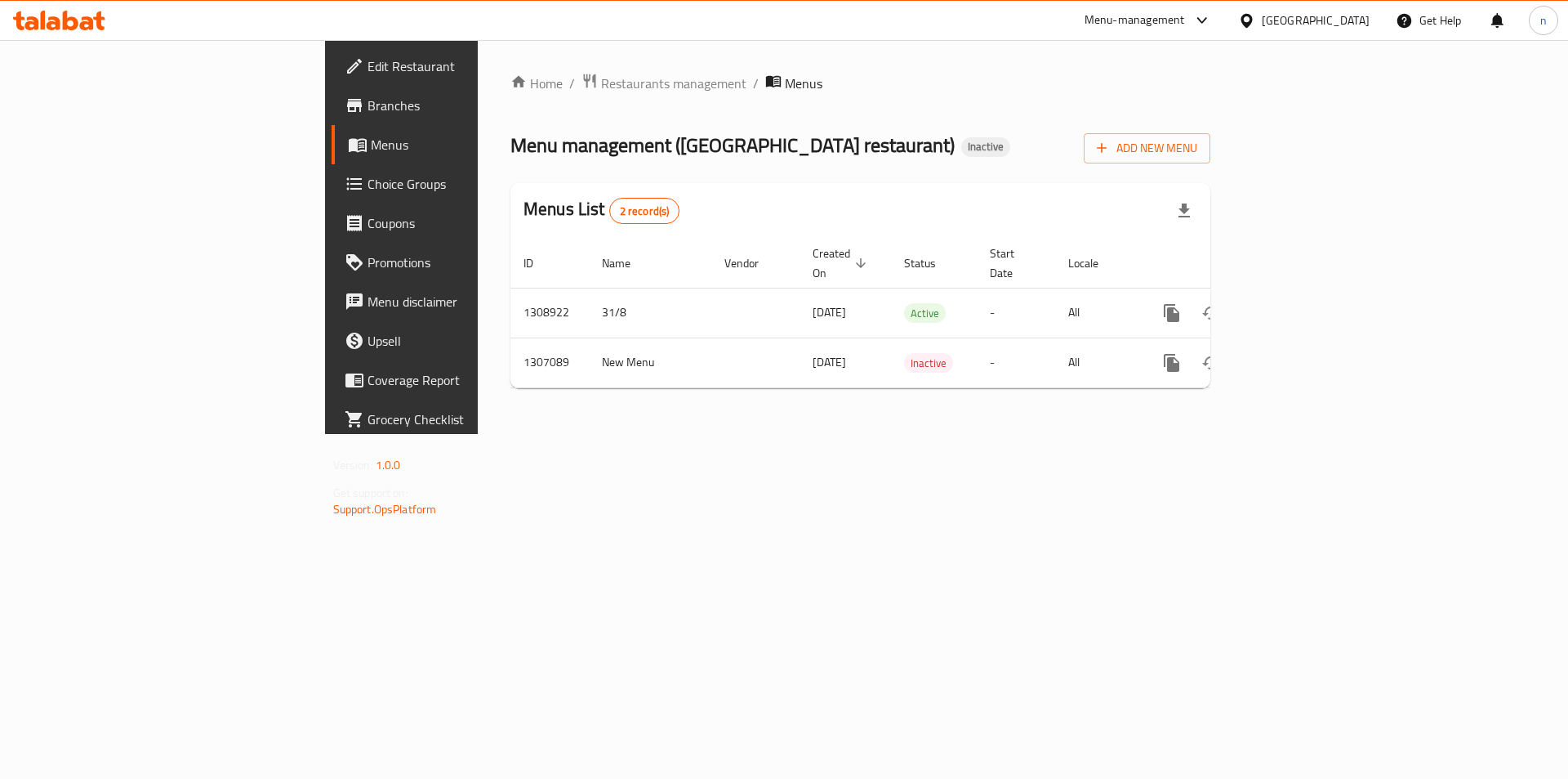
click at [1321, 26] on div "[GEOGRAPHIC_DATA]" at bounding box center [1315, 21] width 108 height 18
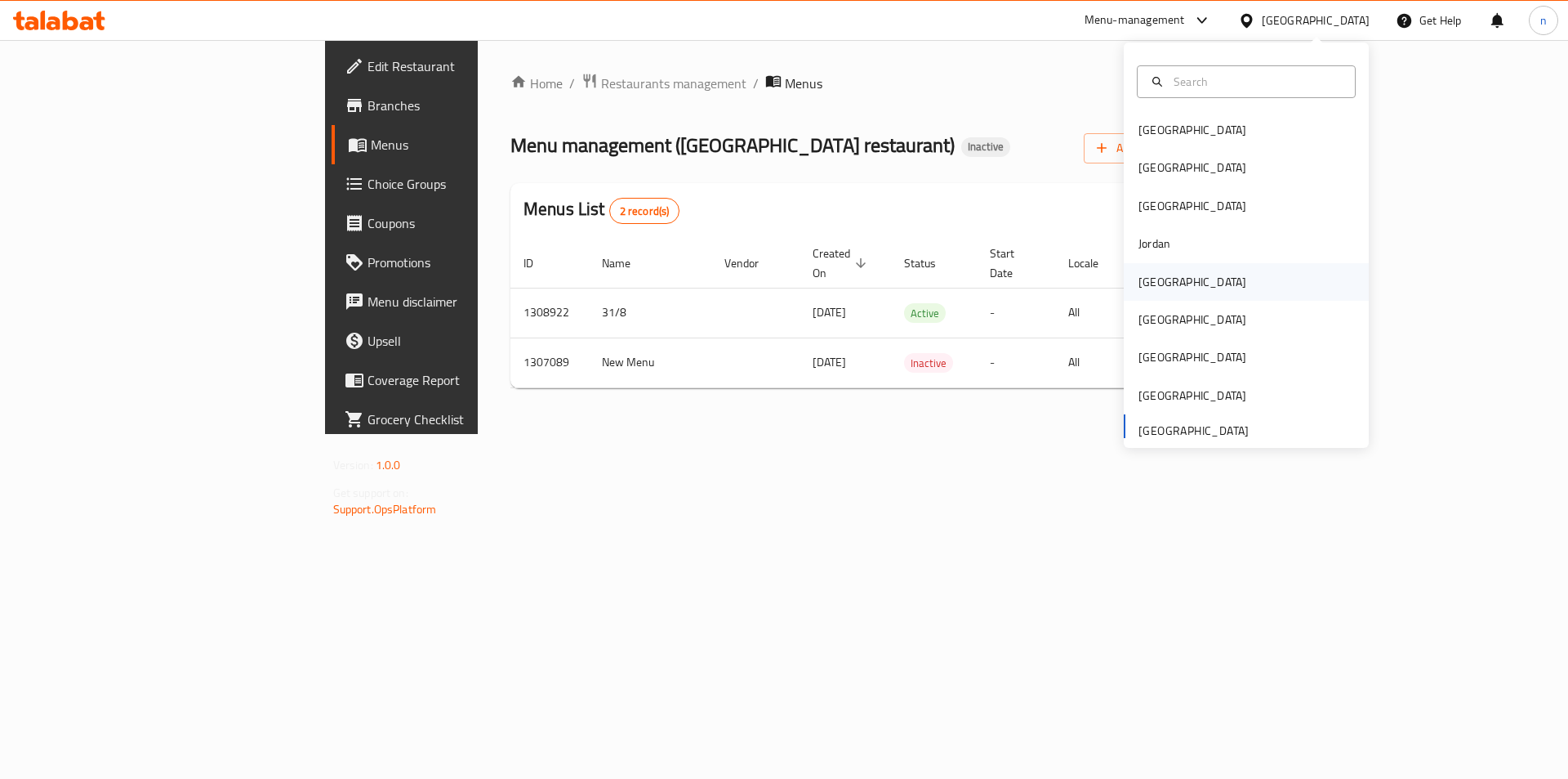
click at [1180, 293] on div "[GEOGRAPHIC_DATA]" at bounding box center [1246, 281] width 245 height 37
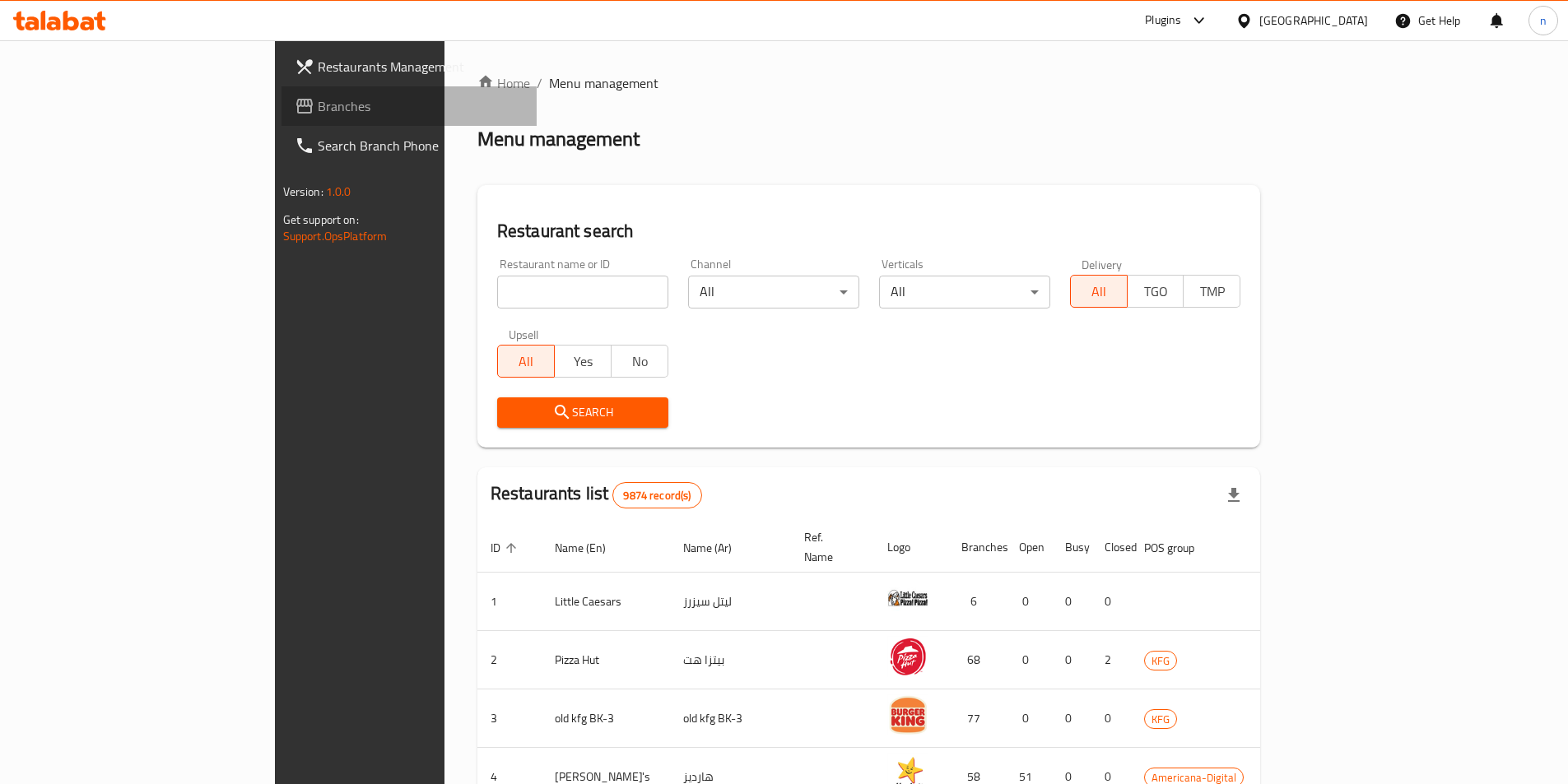
click at [318, 101] on span "Branches" at bounding box center [421, 106] width 205 height 20
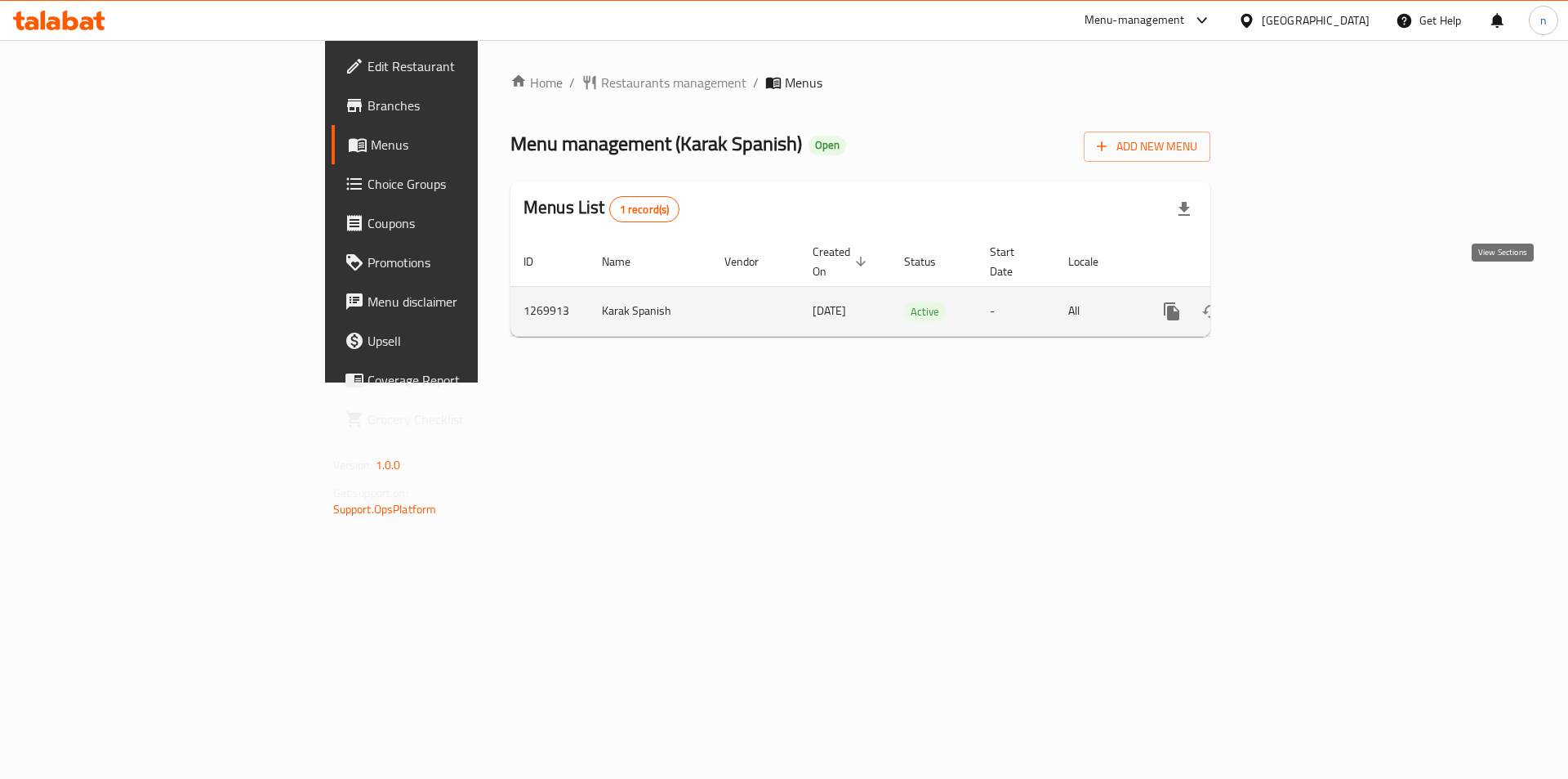
click at [1300, 301] on icon "enhanced table" at bounding box center [1290, 311] width 20 height 20
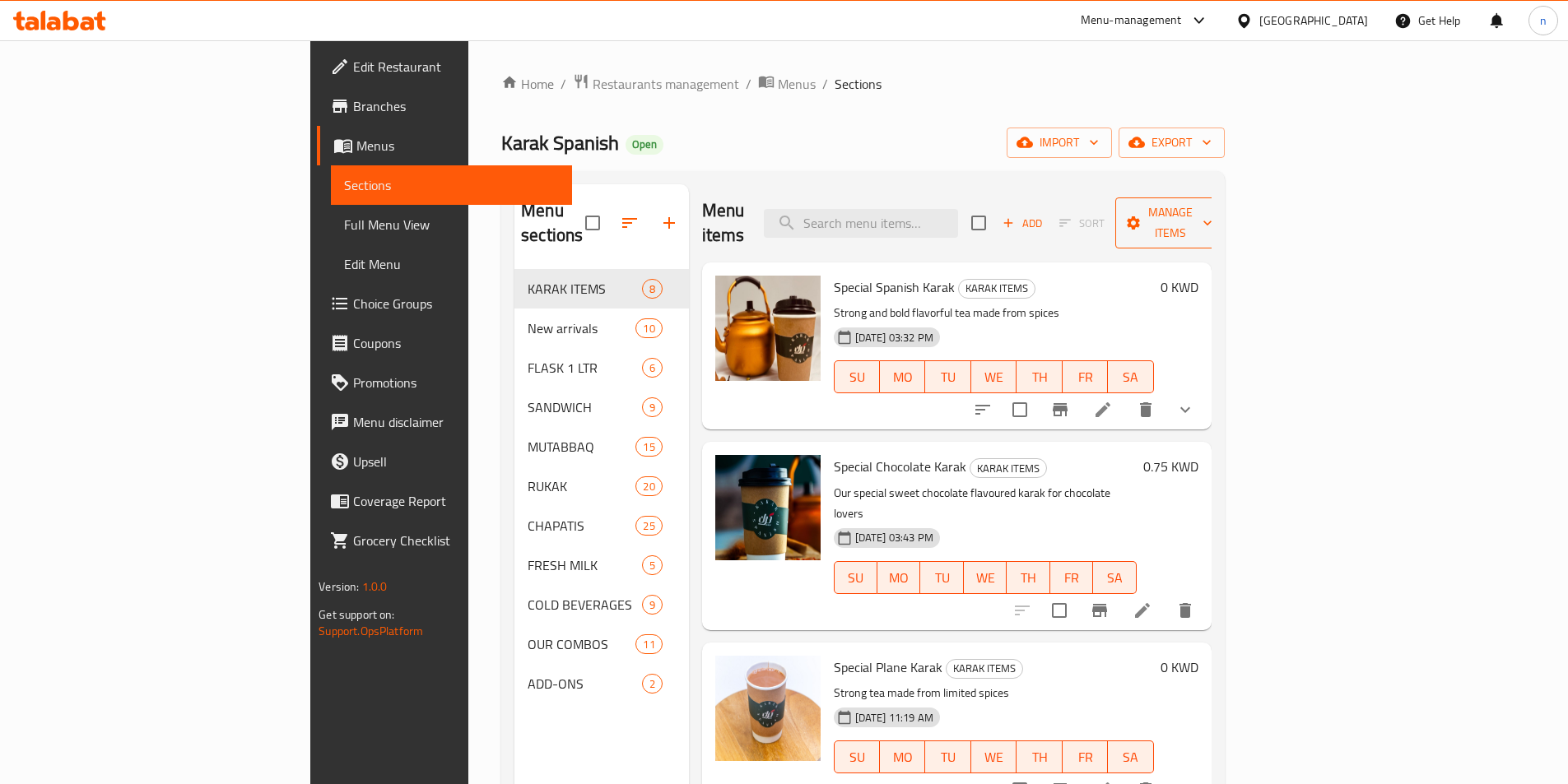
click at [1212, 204] on span "Manage items" at bounding box center [1170, 223] width 84 height 41
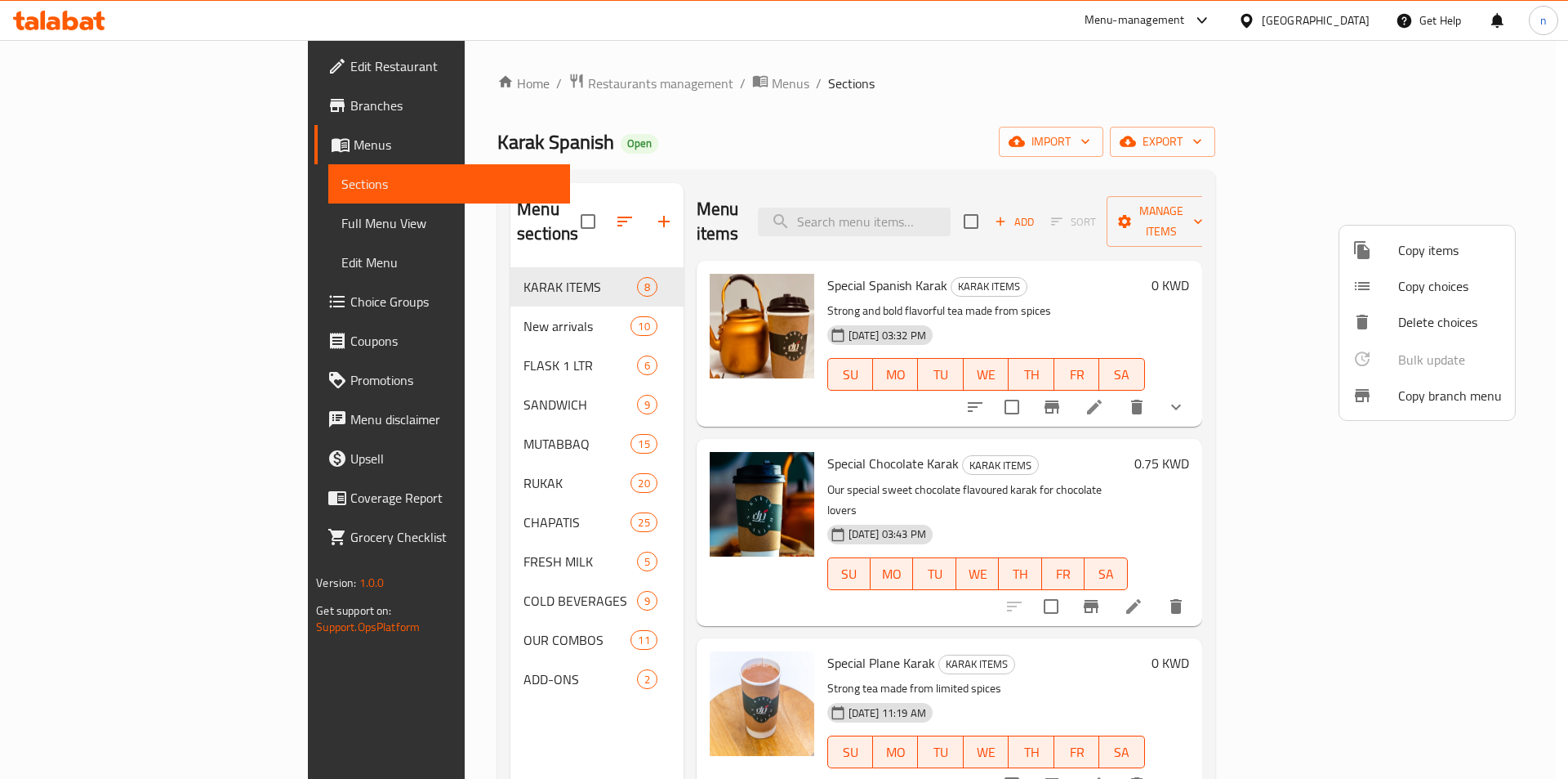
click at [1441, 400] on span "Copy branch menu" at bounding box center [1450, 396] width 104 height 20
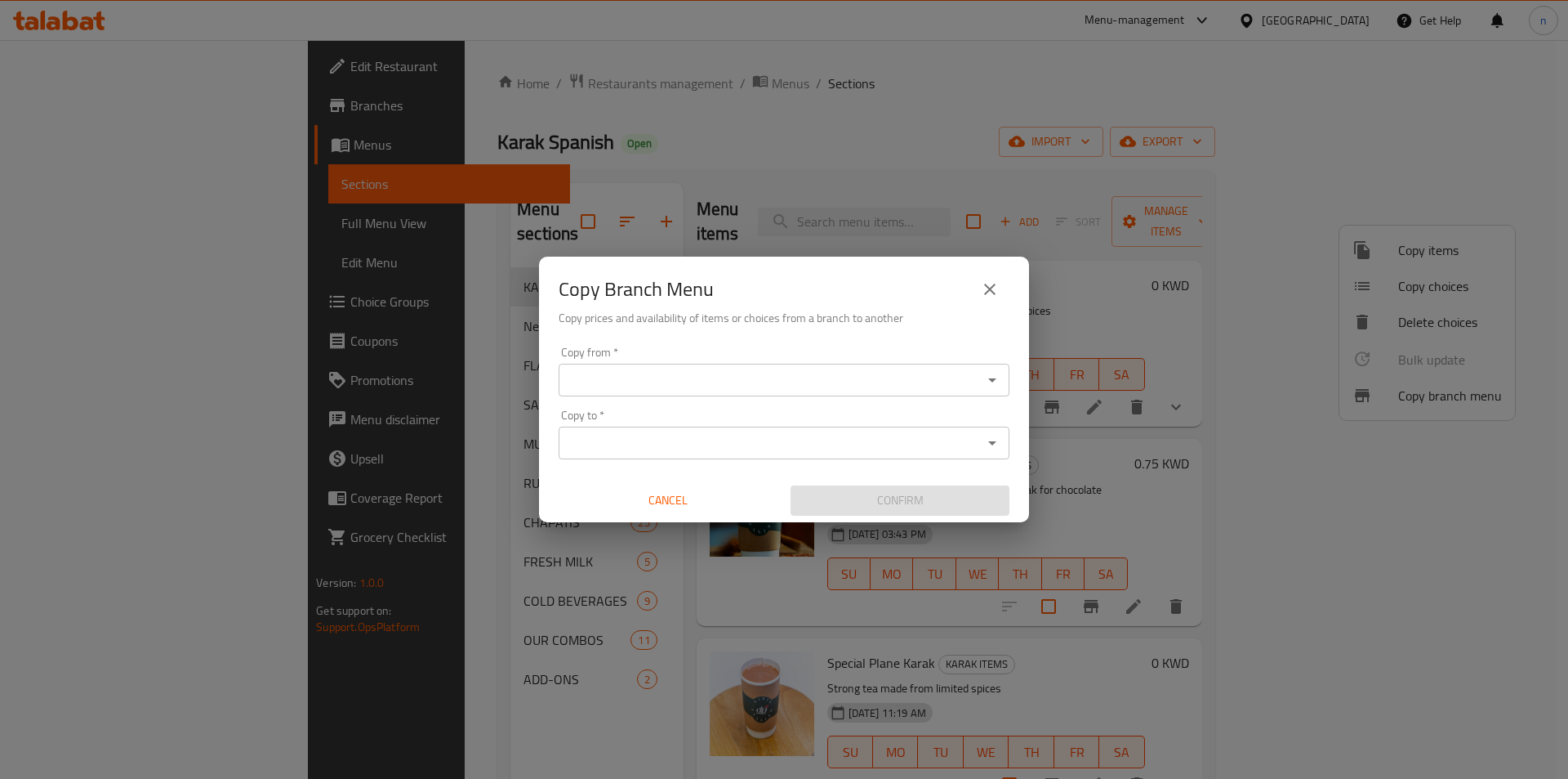
click at [799, 372] on input "Copy from   *" at bounding box center [770, 379] width 414 height 23
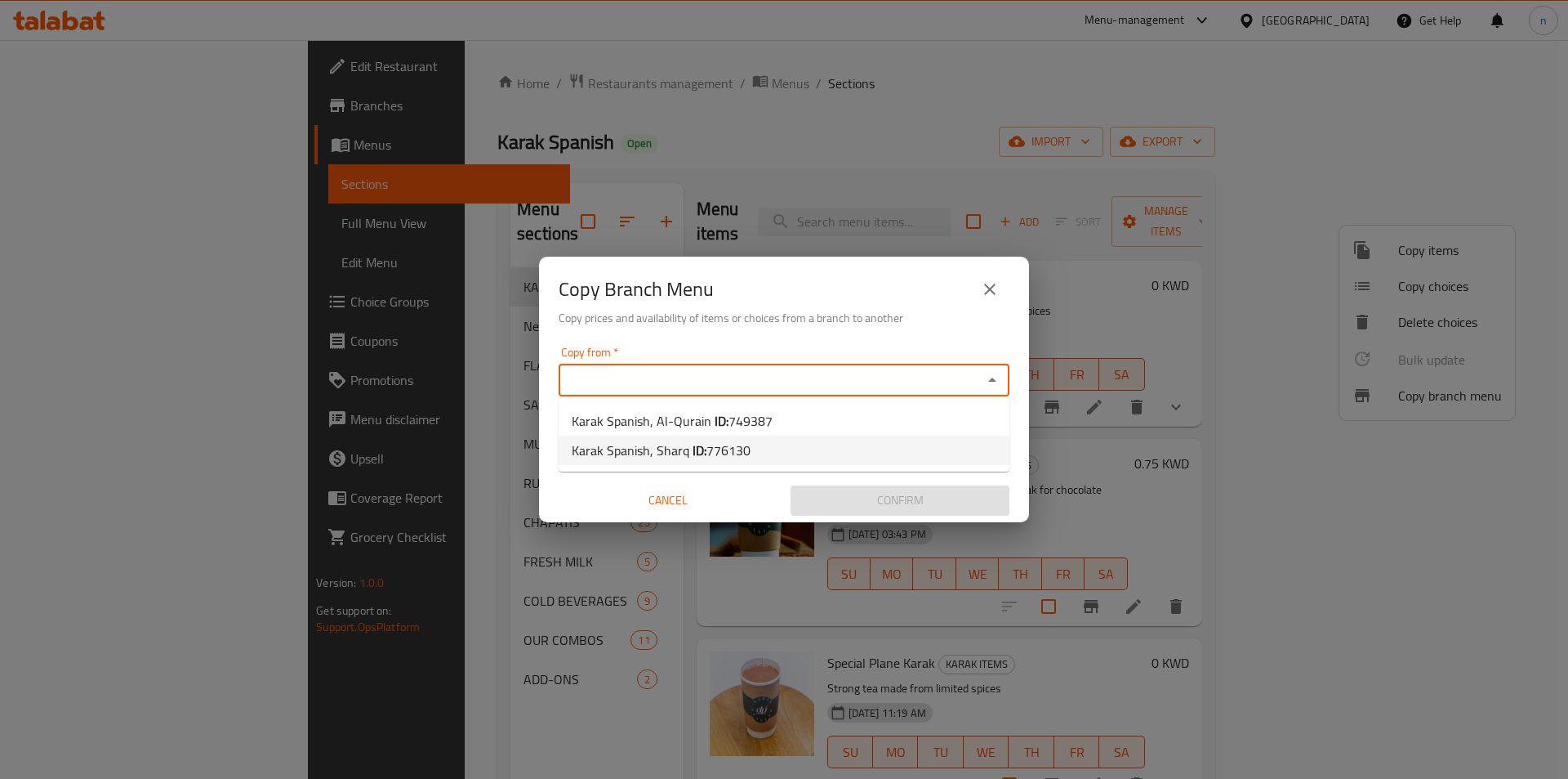
click at [755, 452] on li "Karak Spanish, Sharq ID: 776130" at bounding box center [784, 450] width 451 height 29
type input "Karak Spanish, Sharq"
click at [763, 438] on input "Copy to   *" at bounding box center [770, 442] width 414 height 23
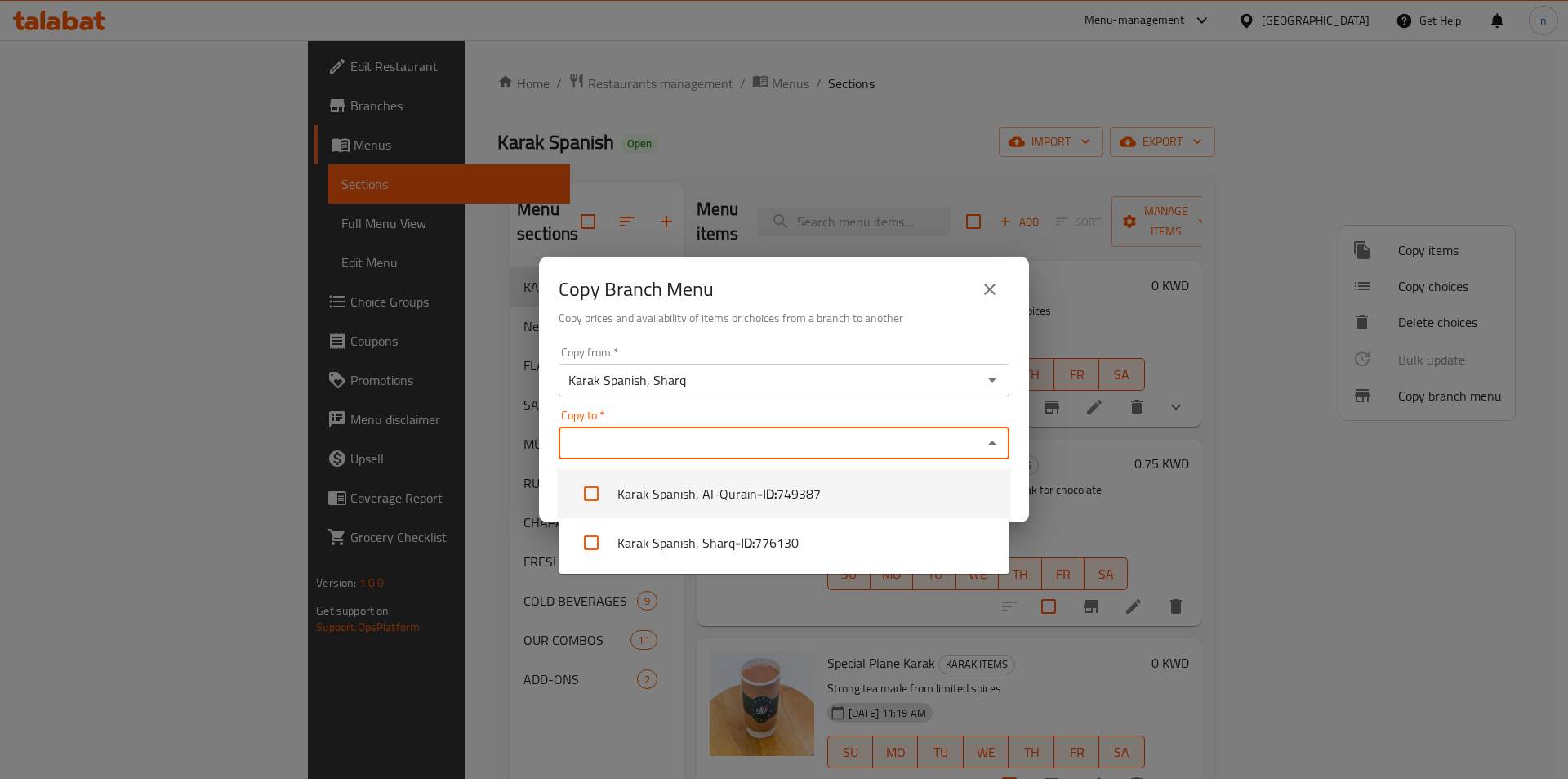
click at [753, 388] on input "Karak Spanish, Sharq" at bounding box center [770, 379] width 414 height 23
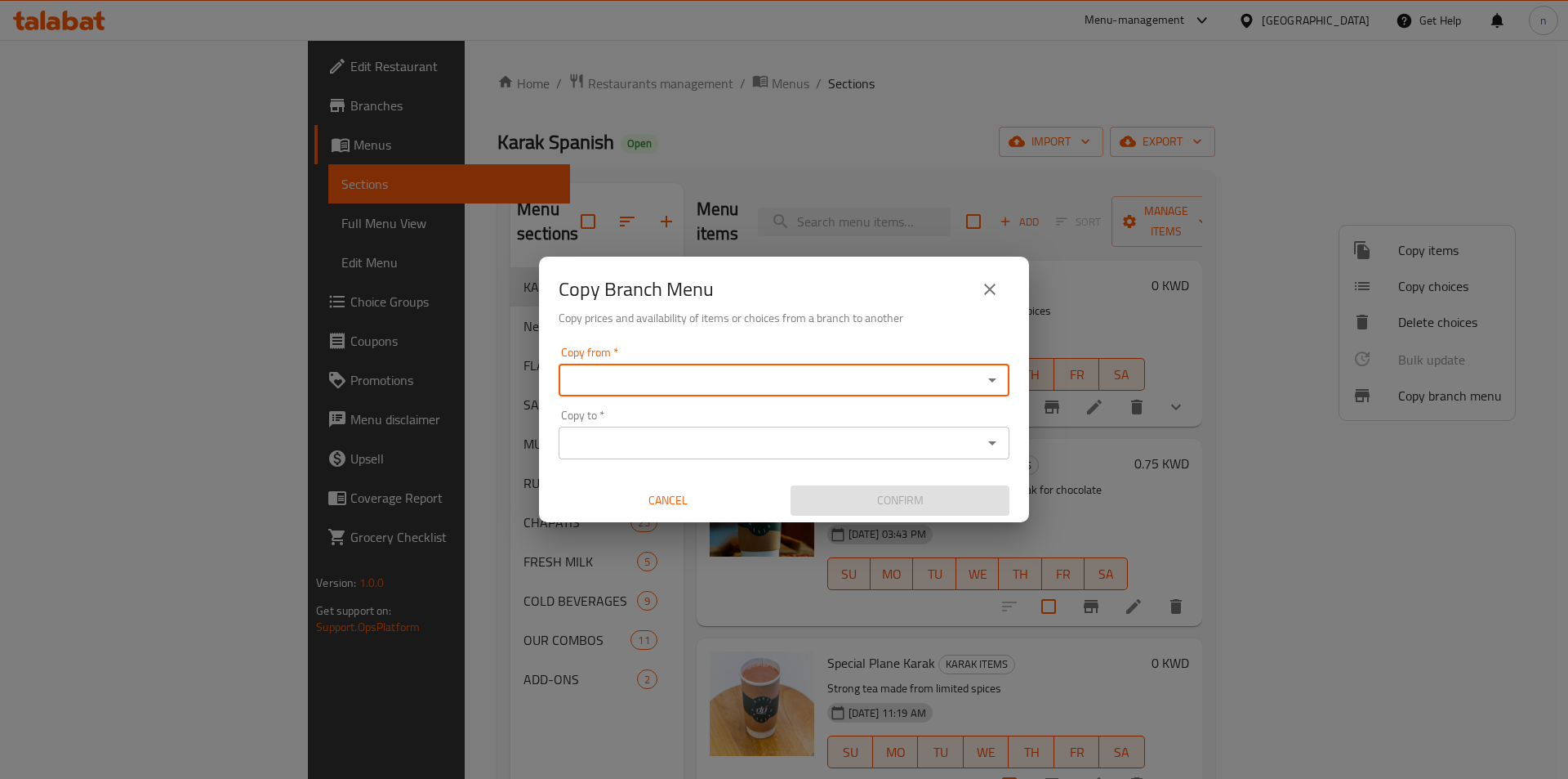
click at [1004, 374] on div "Copy from *" at bounding box center [784, 380] width 451 height 33
click at [997, 380] on icon "Open" at bounding box center [992, 380] width 20 height 20
click at [829, 446] on li "Karak Spanish, Sharq ID: 776130" at bounding box center [784, 450] width 451 height 29
type input "Karak Spanish, Sharq"
click at [997, 383] on icon "Open" at bounding box center [992, 380] width 20 height 20
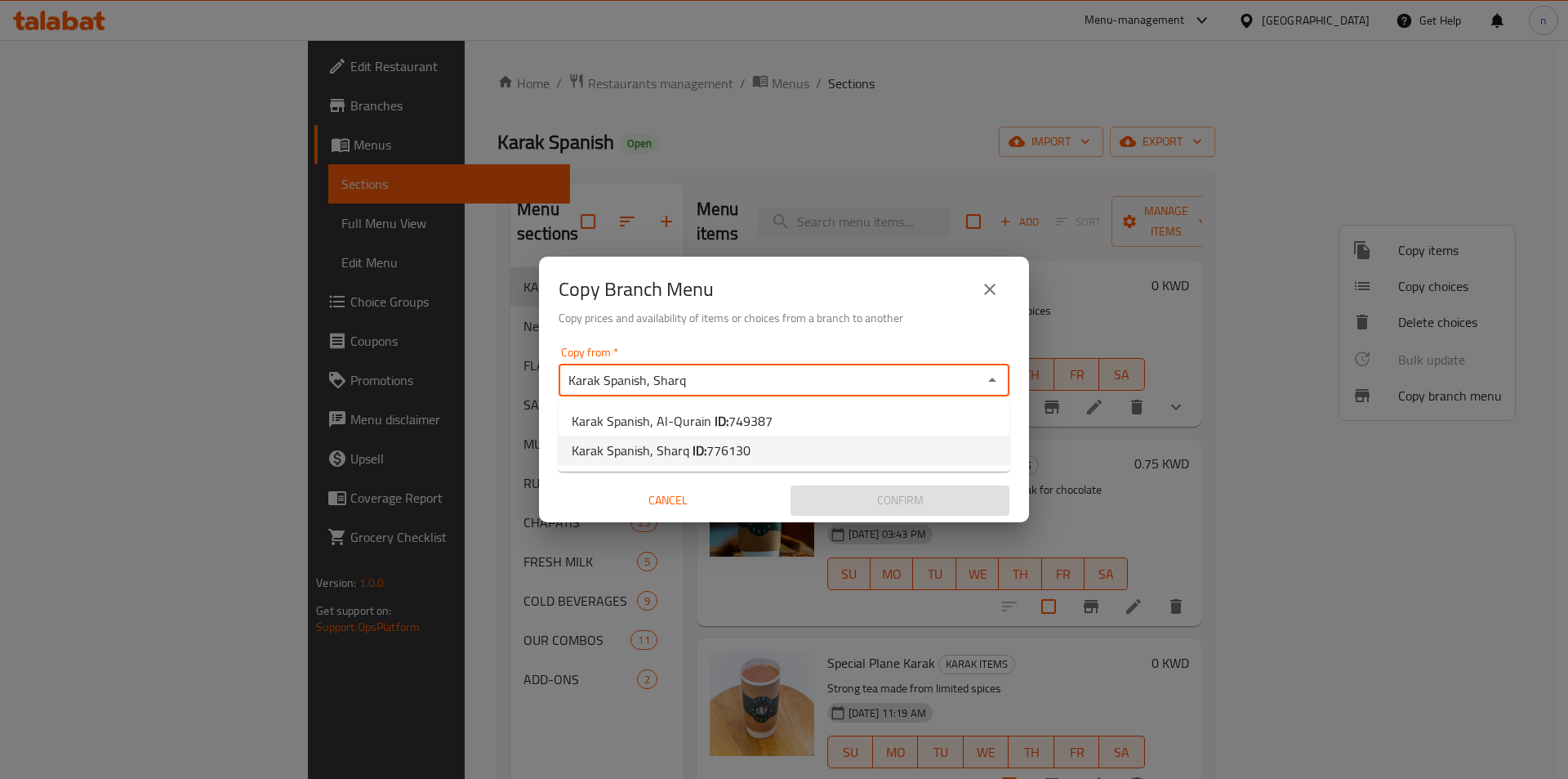
click at [913, 385] on input "Karak Spanish, Sharq" at bounding box center [770, 379] width 414 height 23
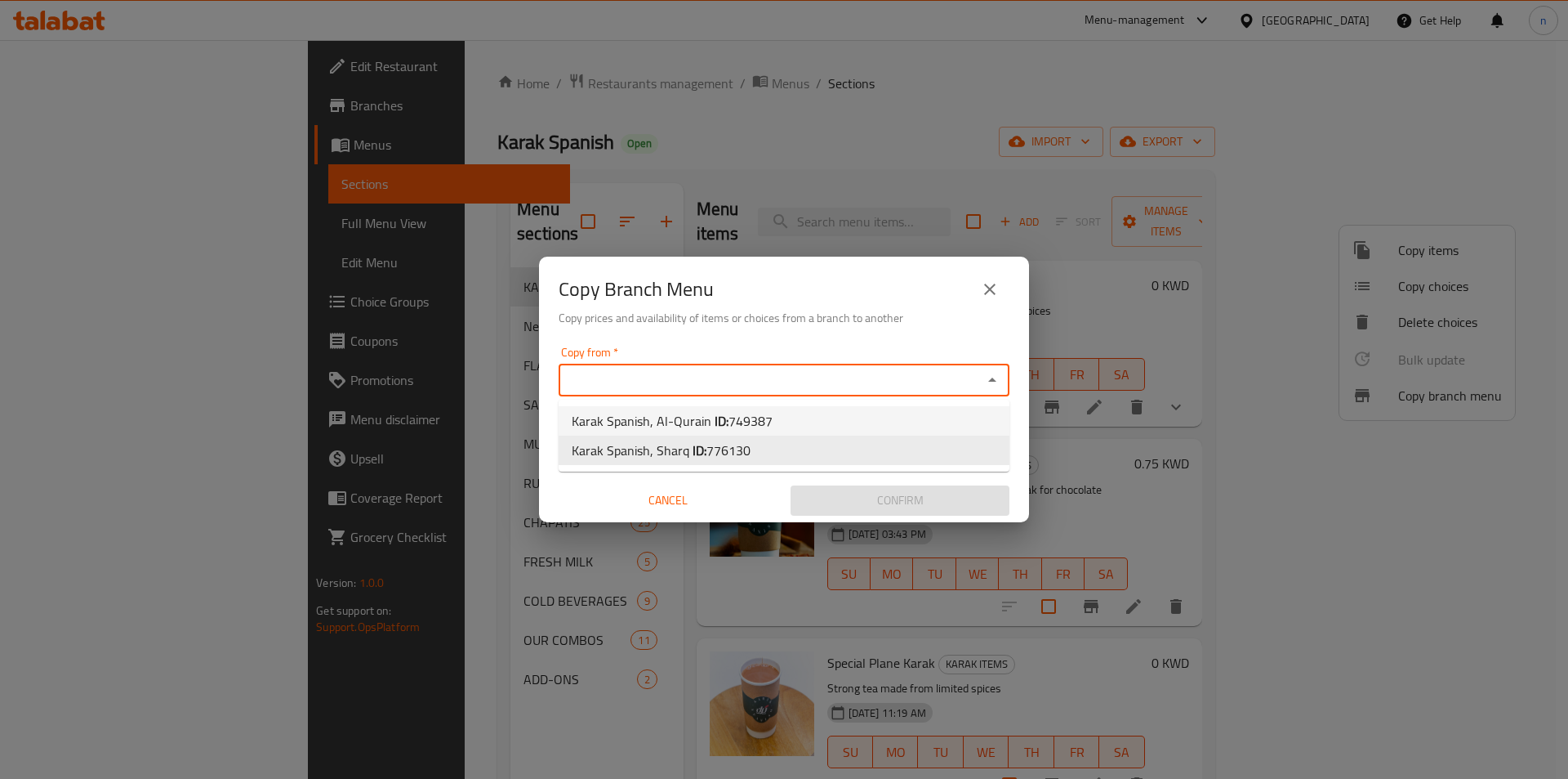
click at [901, 423] on li "Karak Spanish, Al-Qurain ID: 749387" at bounding box center [784, 420] width 451 height 29
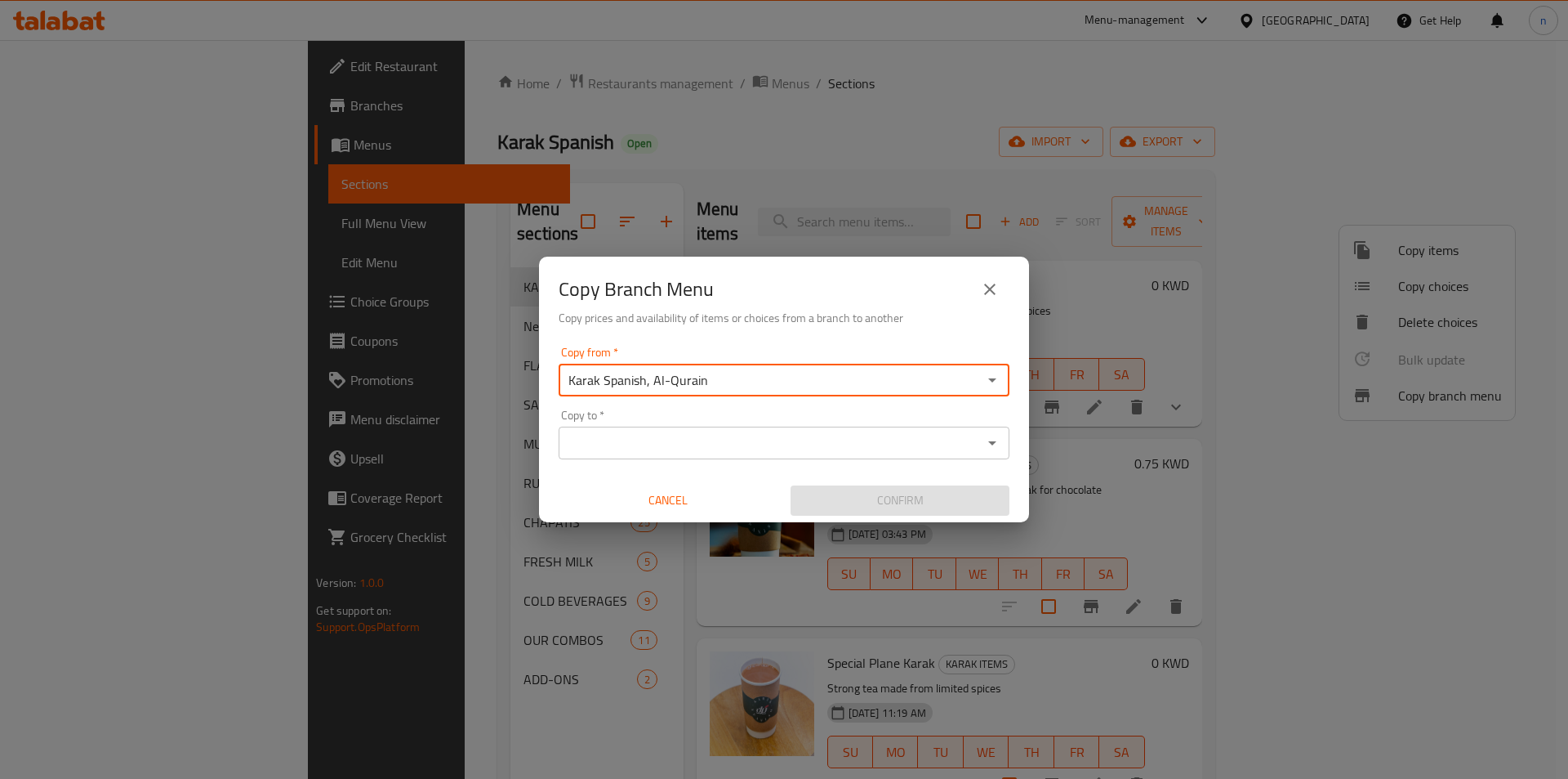
type input "Karak Spanish, Al-Qurain"
click at [891, 448] on input "Copy to   *" at bounding box center [770, 442] width 414 height 23
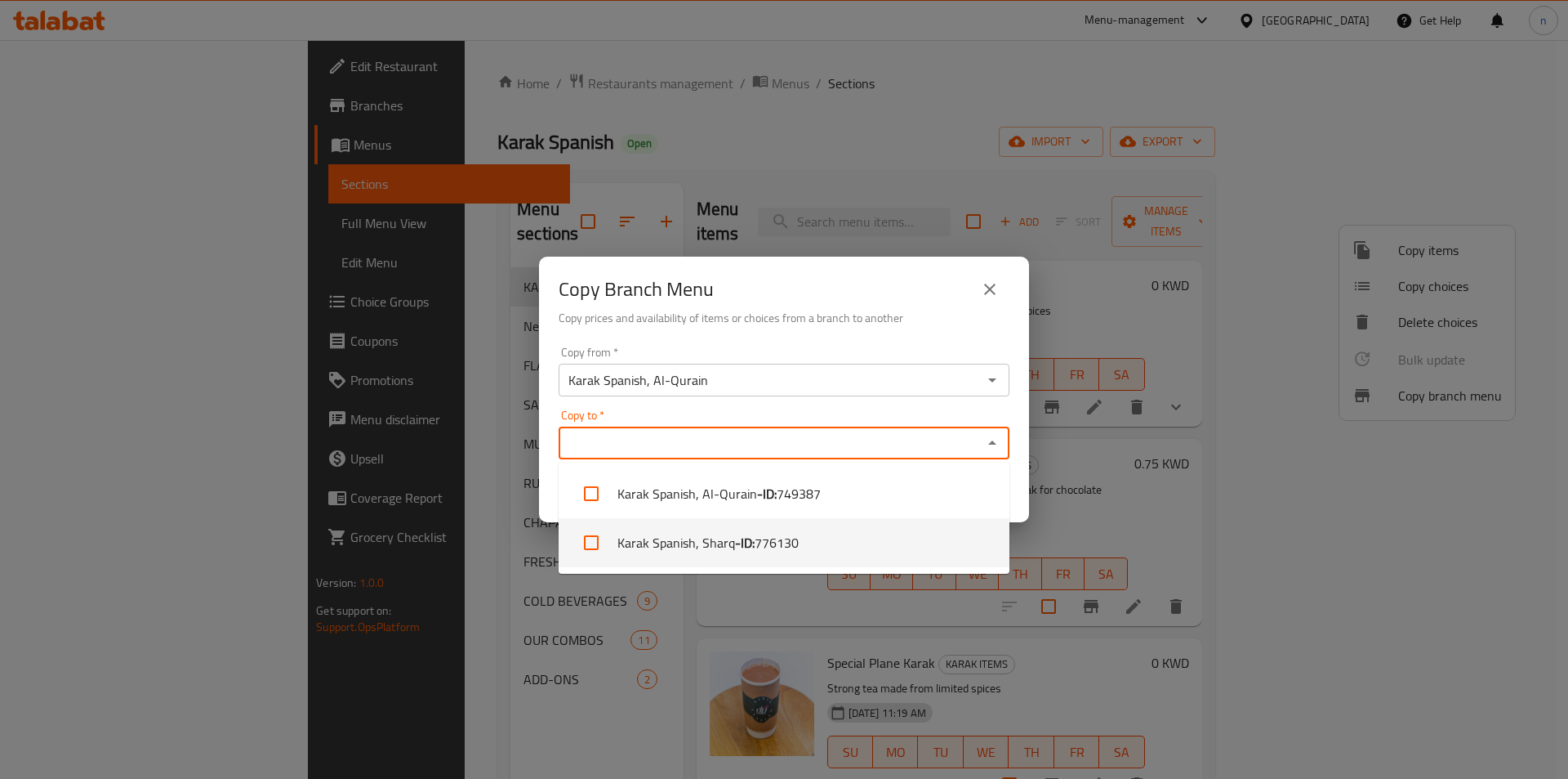
click at [784, 537] on span "776130" at bounding box center [777, 542] width 44 height 20
checkbox input "true"
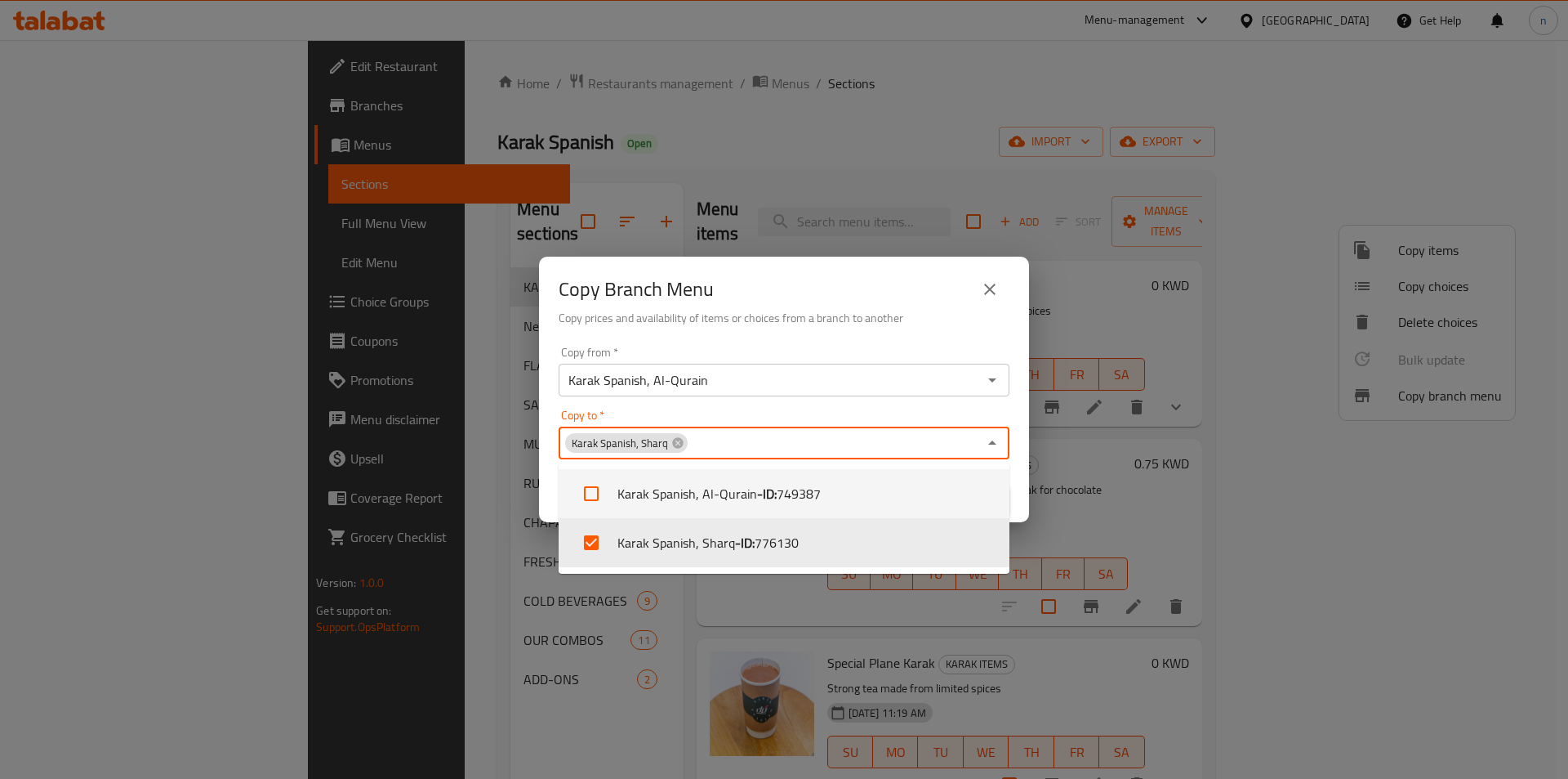
click at [875, 407] on div "Copy from   * Karak Spanish, Al-Qurain Copy from * Copy to   * Karak Spanish, S…" at bounding box center [784, 431] width 490 height 182
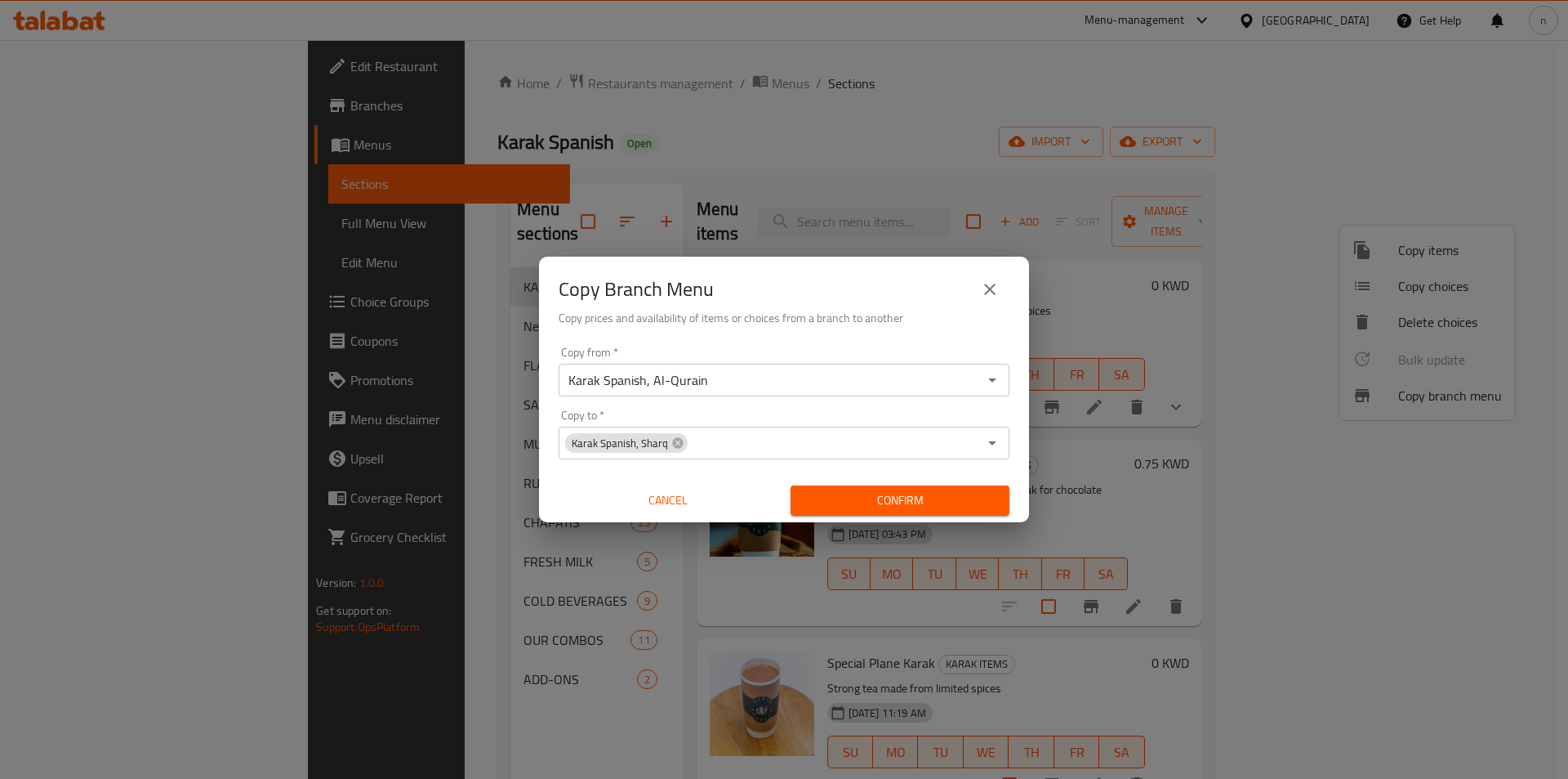
click at [920, 497] on span "Confirm" at bounding box center [900, 501] width 193 height 20
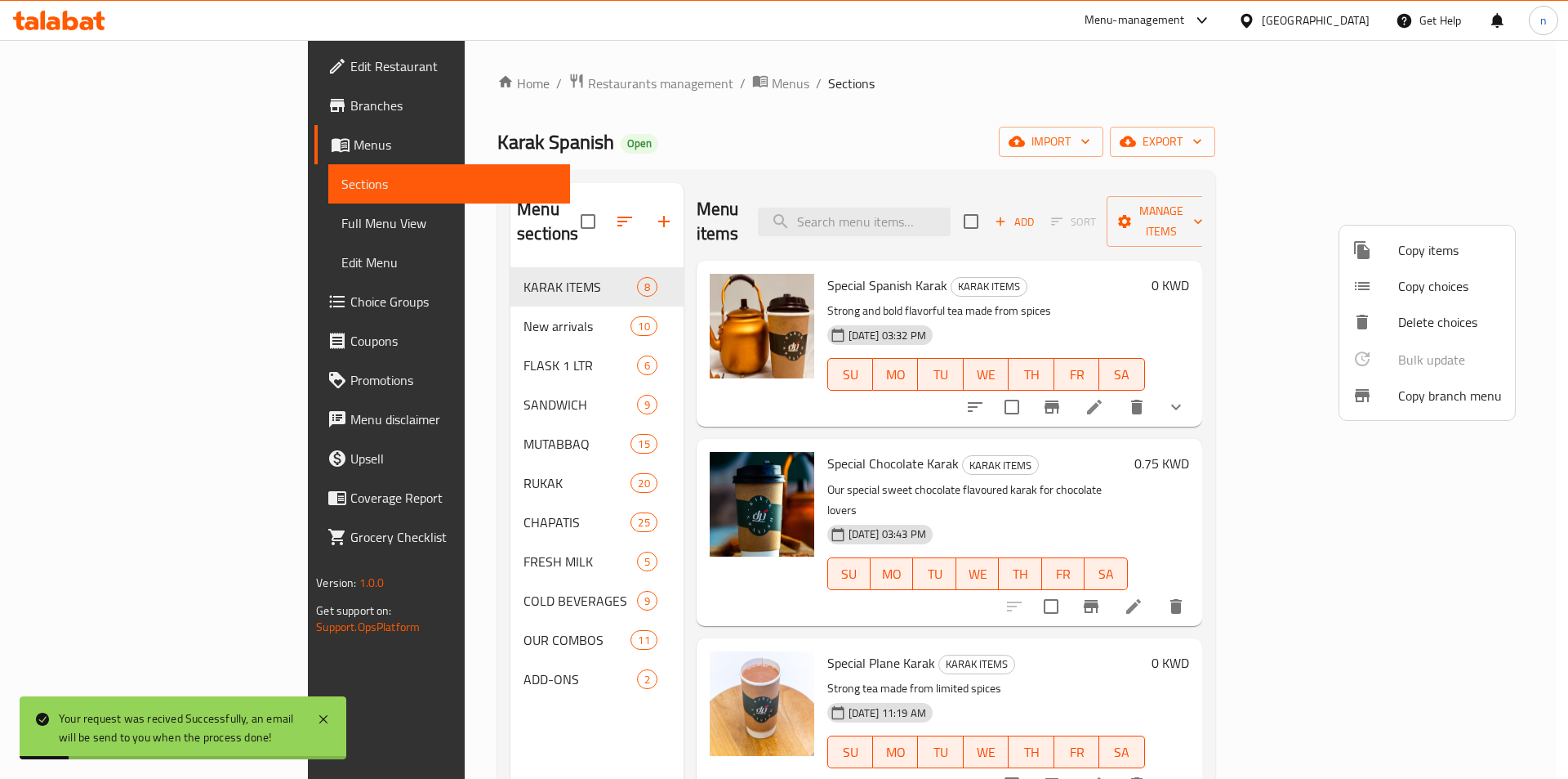
click at [573, 82] on div at bounding box center [784, 390] width 1568 height 779
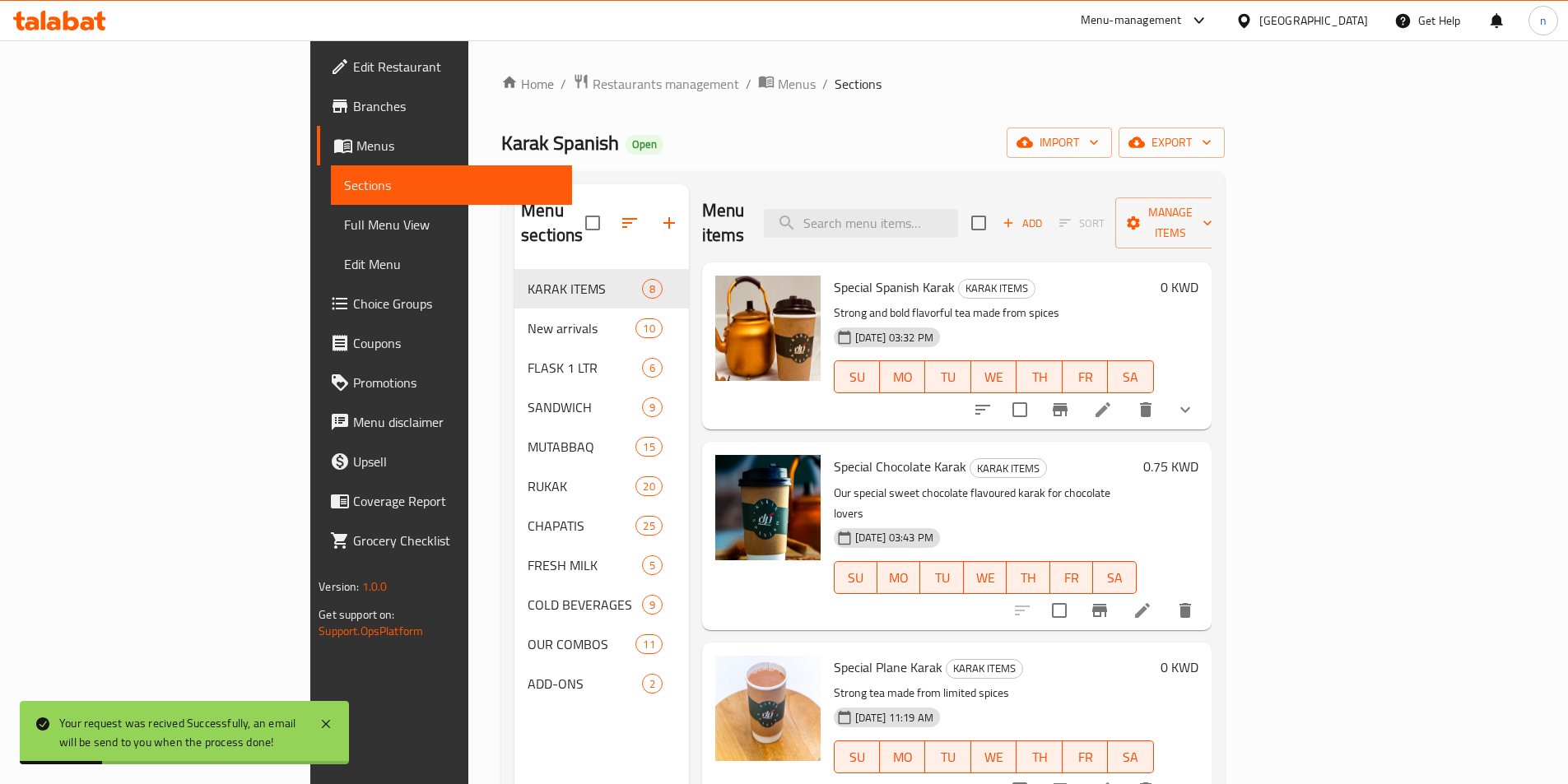
click at [778, 82] on span "Menus" at bounding box center [796, 84] width 38 height 20
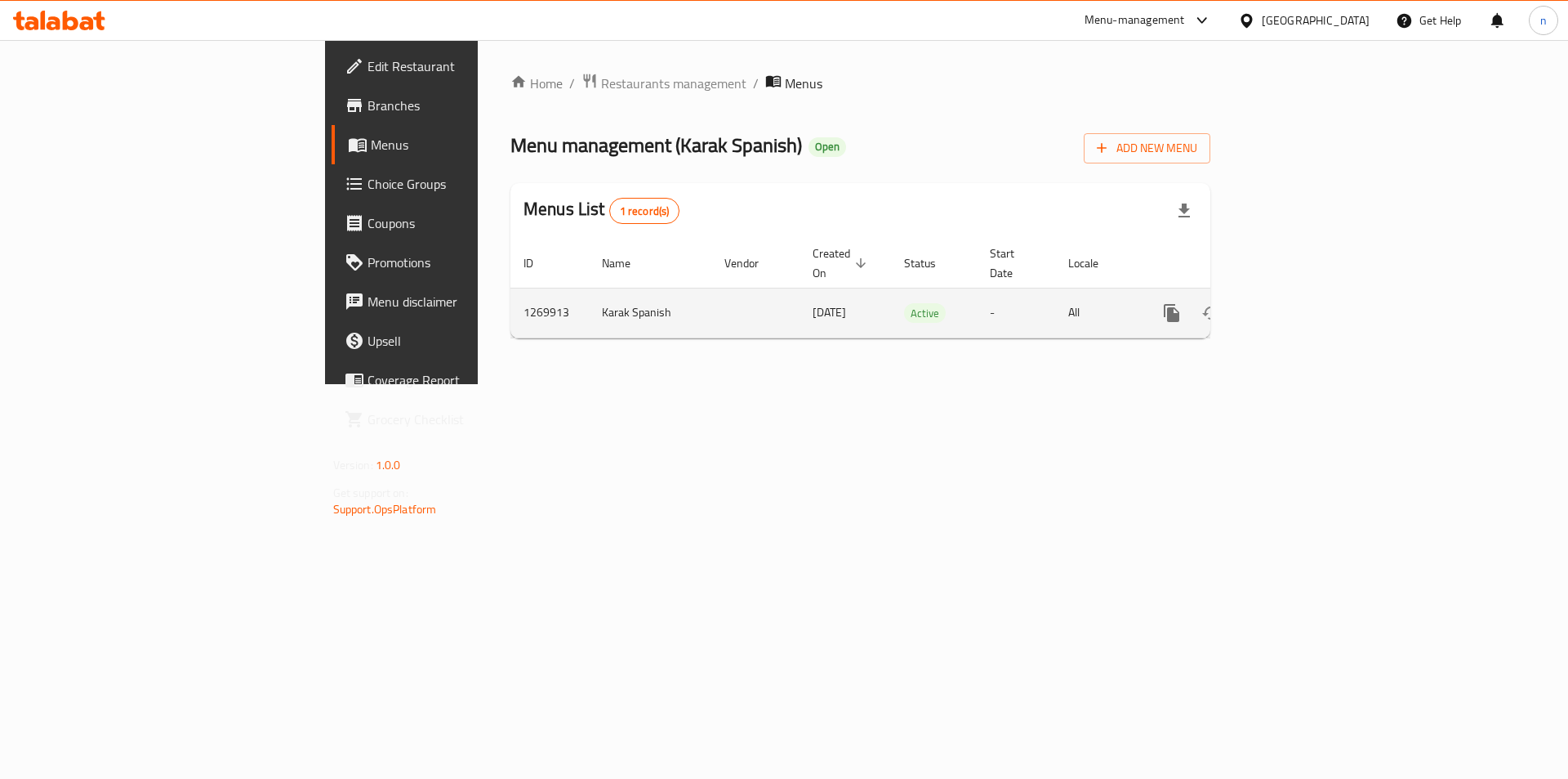
click at [1309, 305] on link "enhanced table" at bounding box center [1289, 312] width 39 height 39
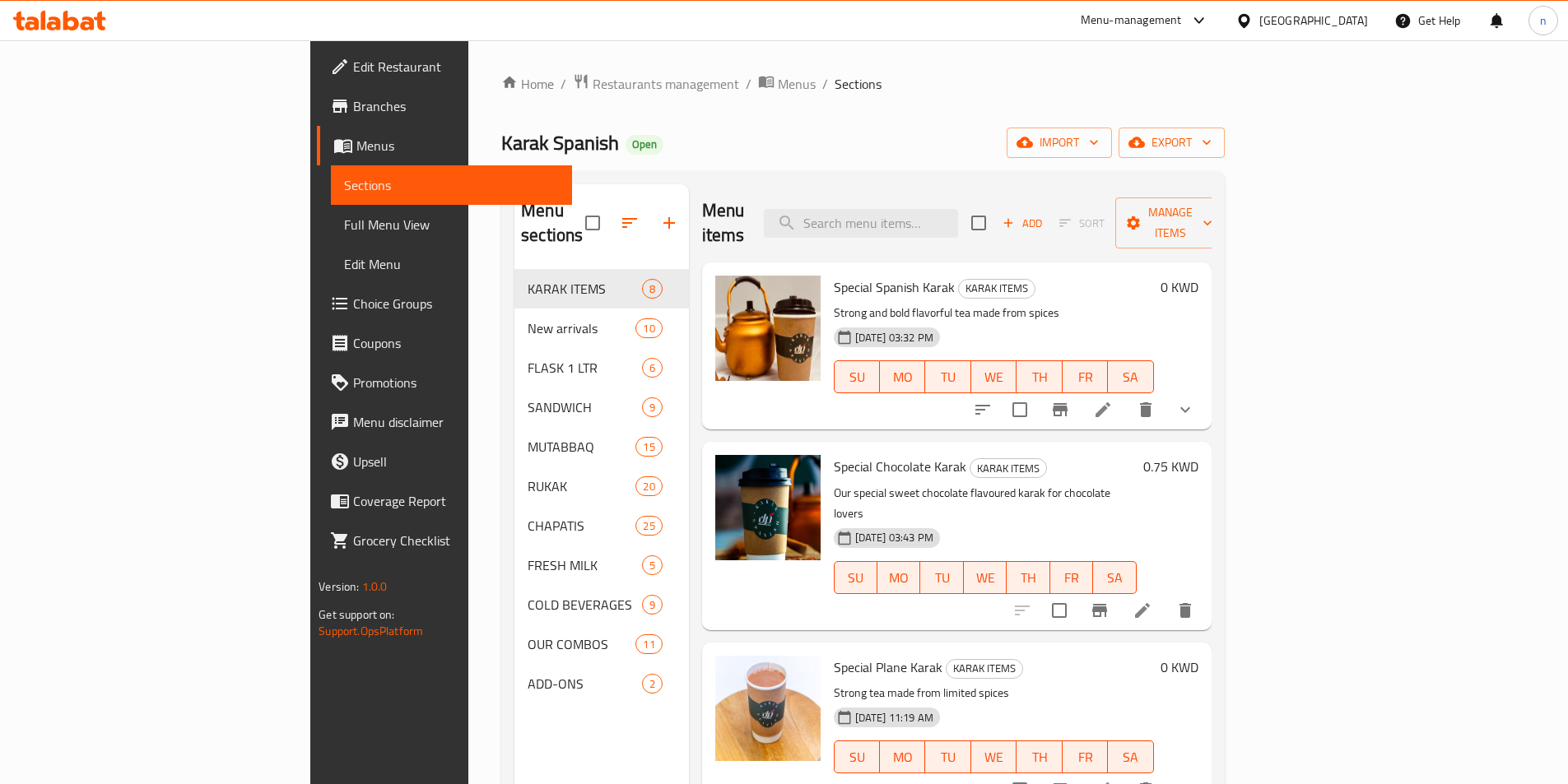
click at [344, 230] on span "Full Menu View" at bounding box center [451, 224] width 214 height 20
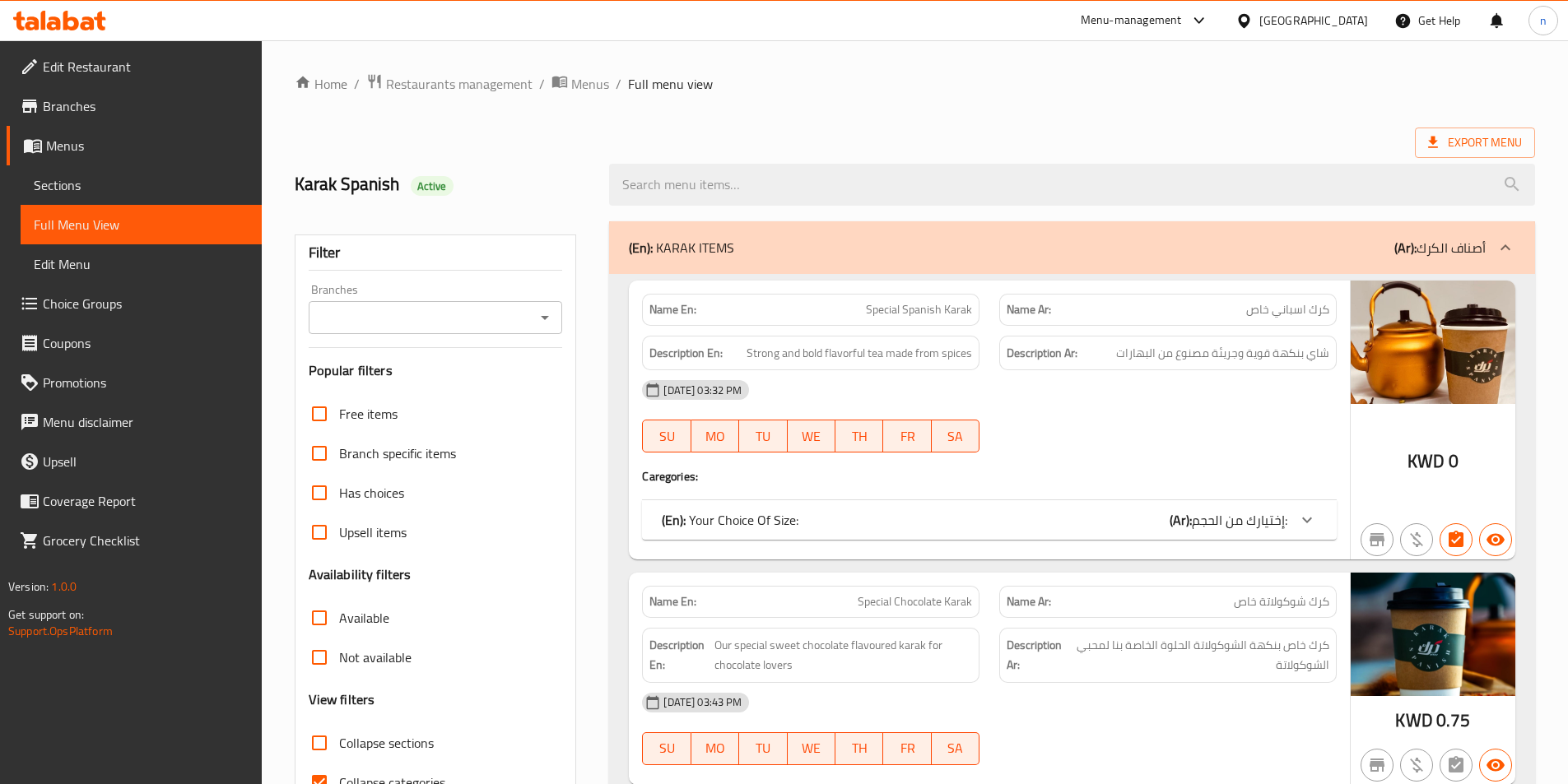
click at [548, 310] on icon "Open" at bounding box center [545, 318] width 20 height 20
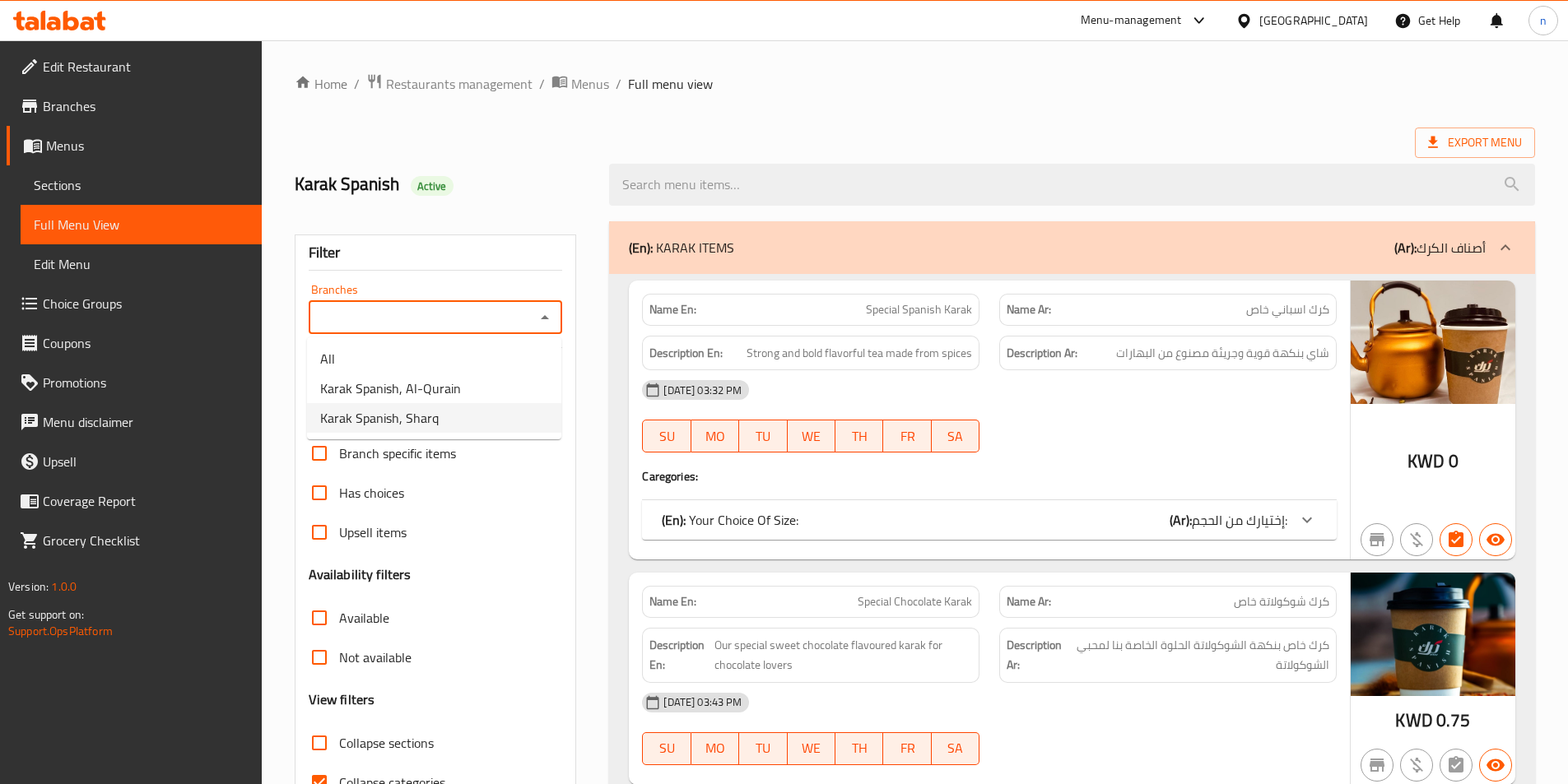
click at [439, 423] on li "Karak Spanish, Sharq" at bounding box center [433, 418] width 254 height 29
type input "Karak Spanish, Sharq"
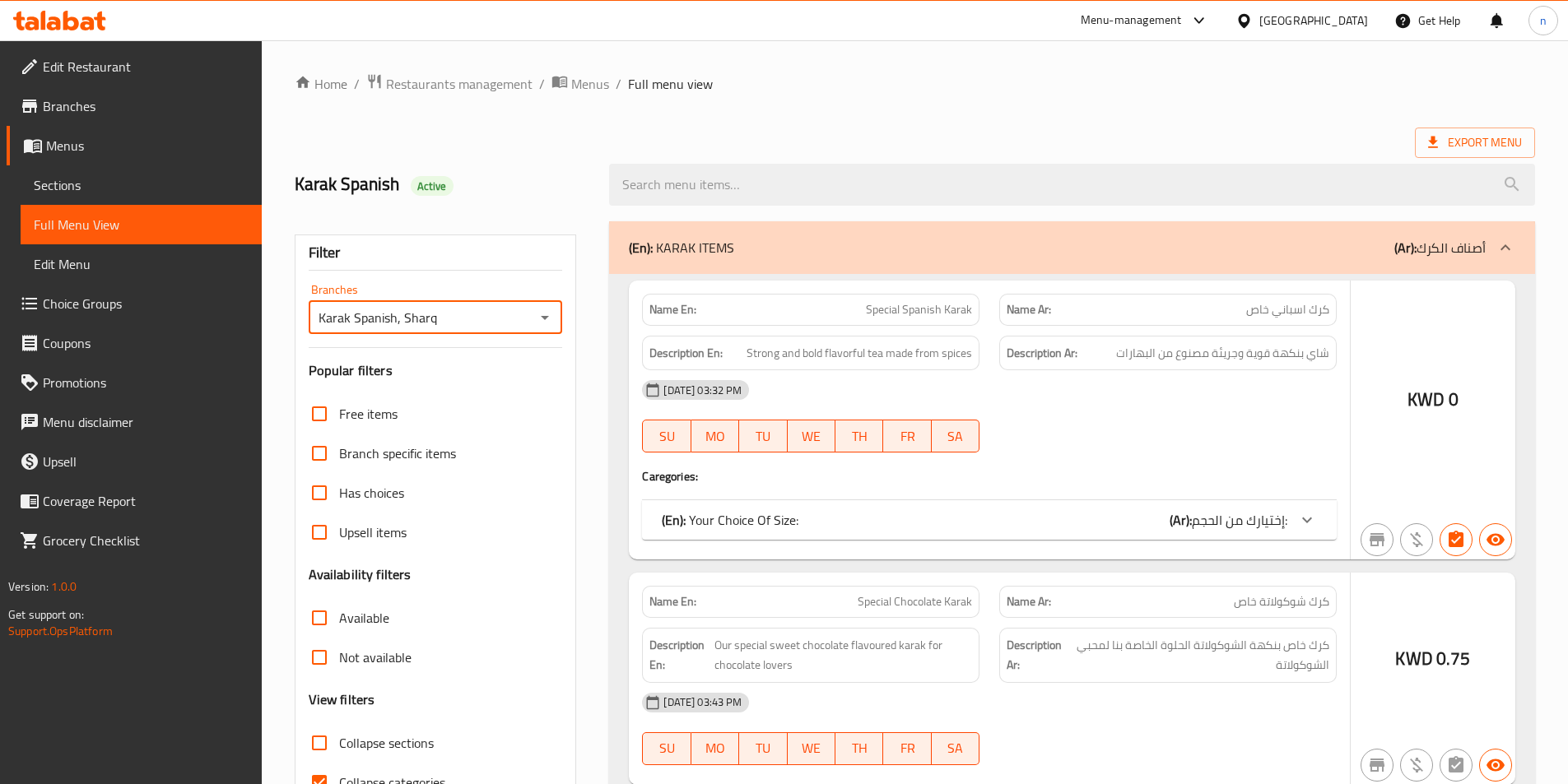
click at [388, 690] on div at bounding box center [784, 392] width 1568 height 784
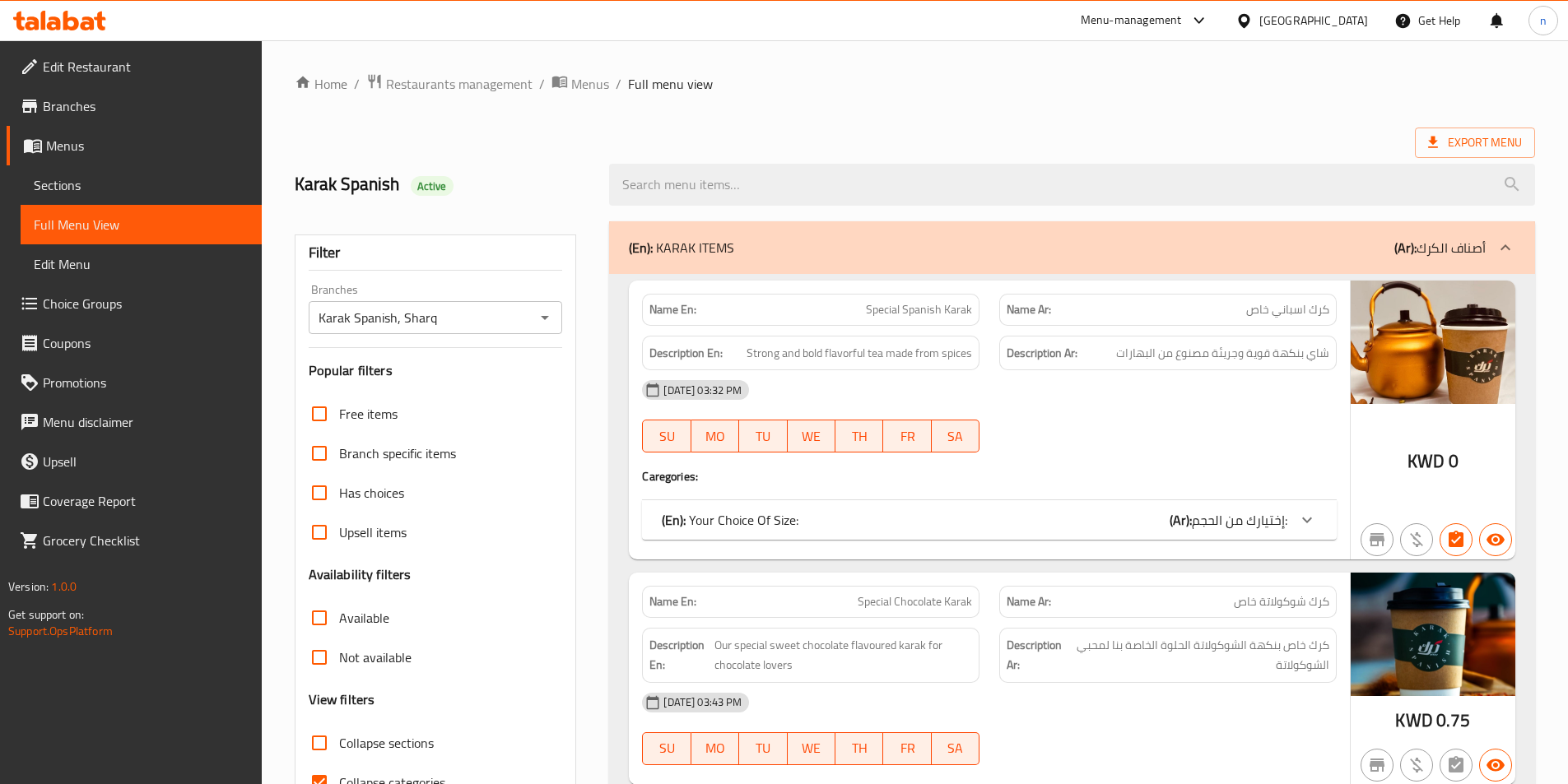
scroll to position [92, 0]
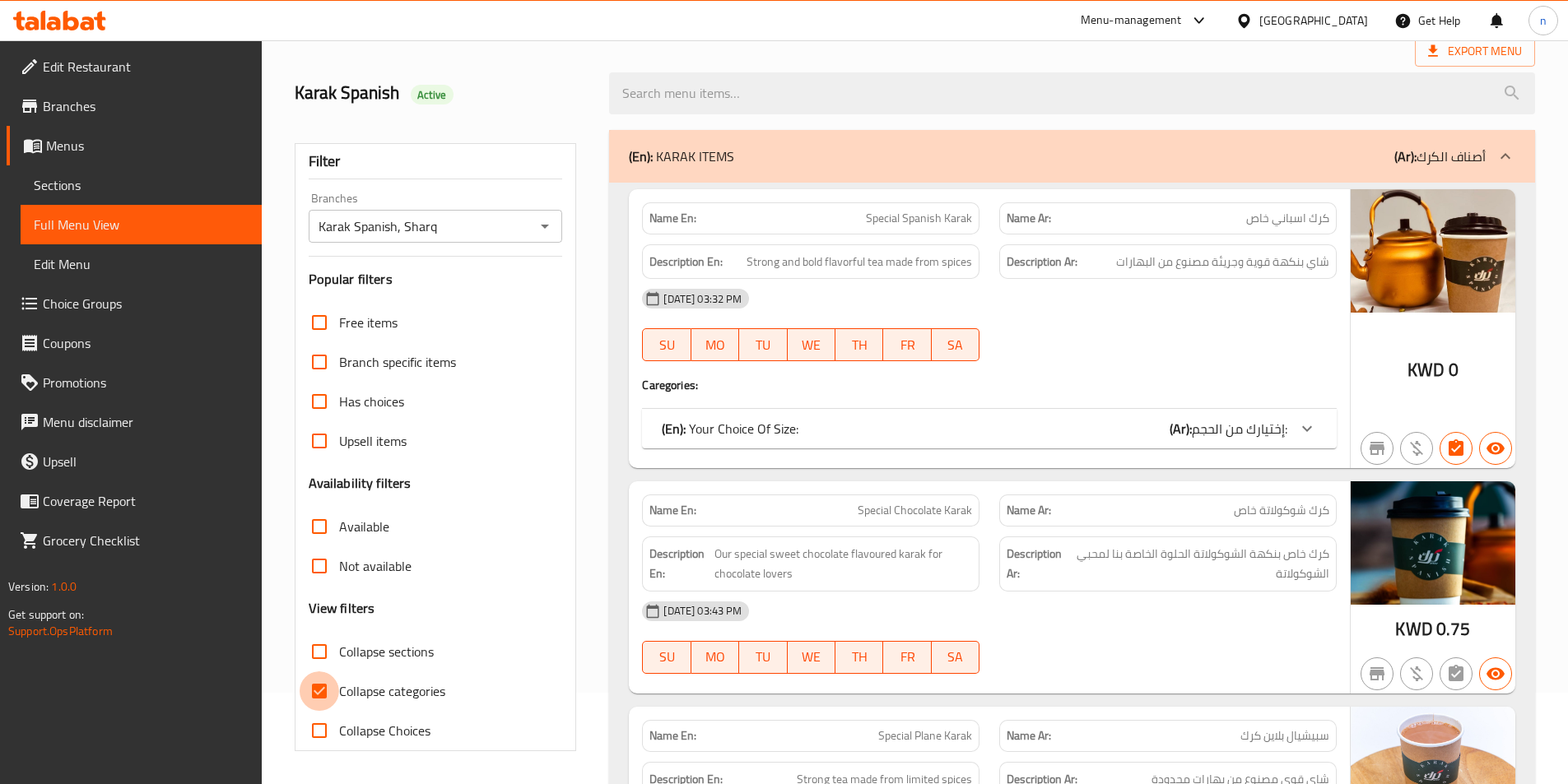
click at [323, 693] on input "Collapse categories" at bounding box center [319, 691] width 39 height 39
checkbox input "false"
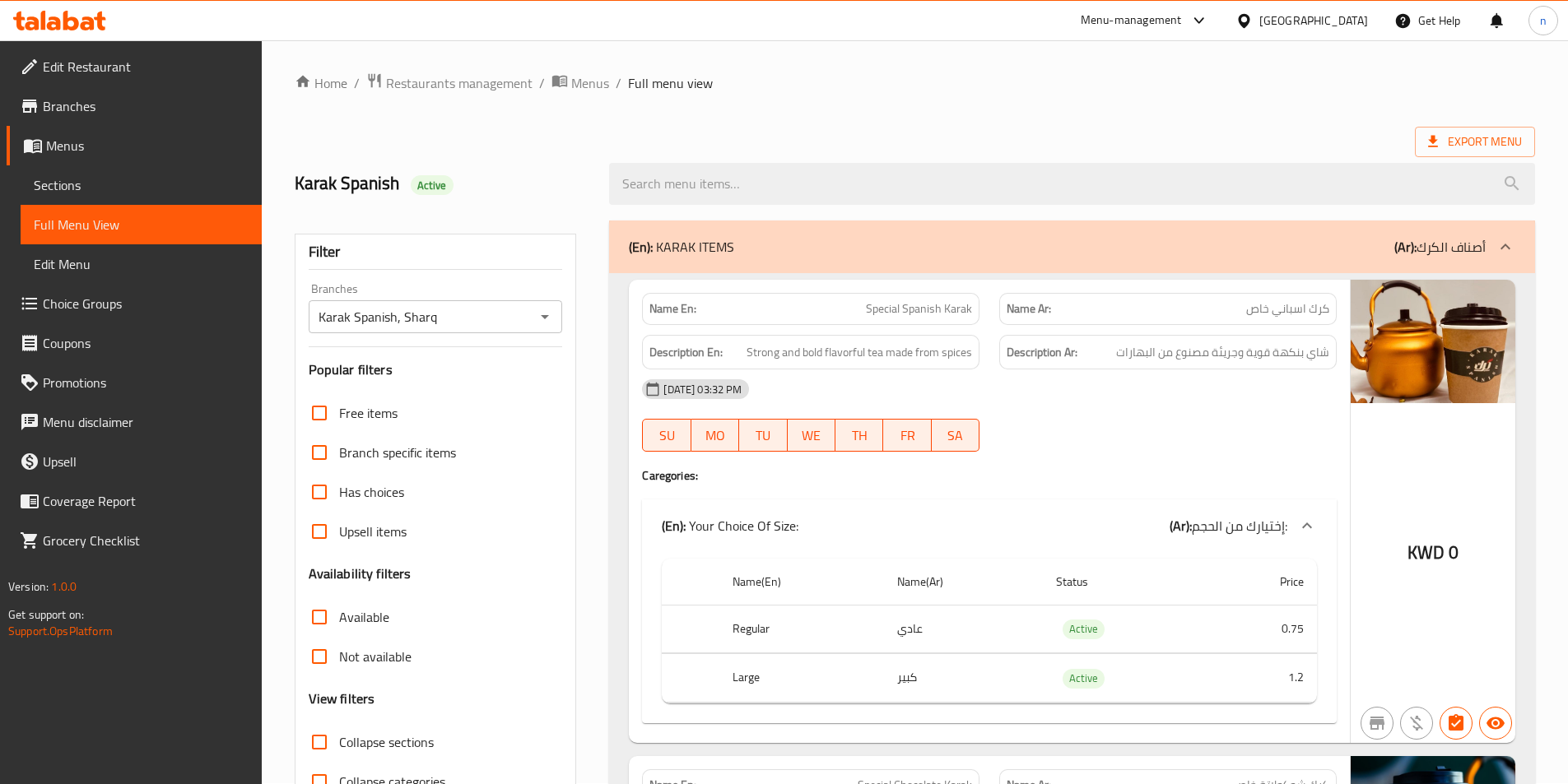
scroll to position [0, 0]
click at [1491, 144] on span "Export Menu" at bounding box center [1475, 143] width 93 height 20
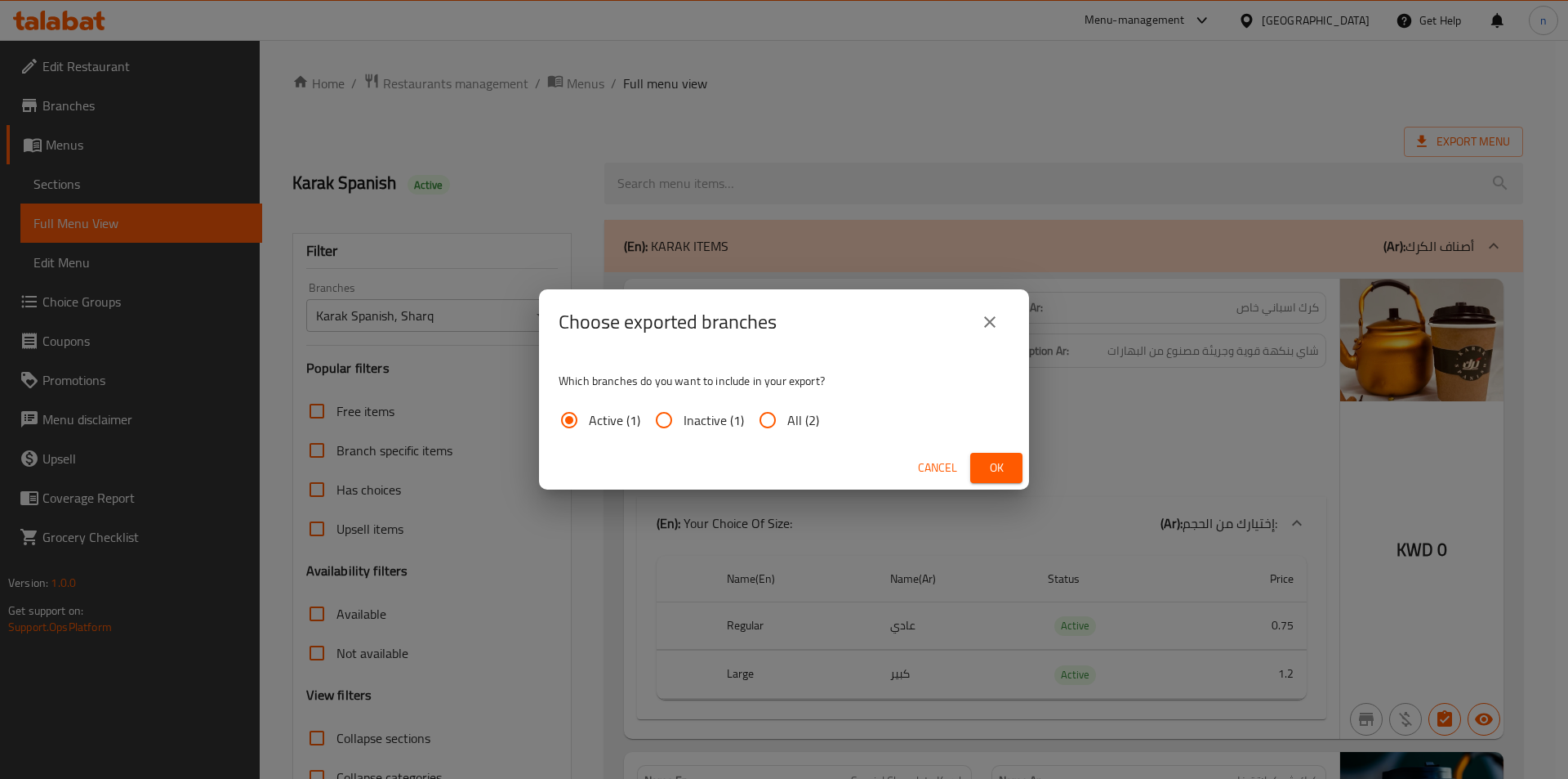
click at [814, 413] on span "All (2)" at bounding box center [803, 420] width 32 height 20
click at [788, 413] on input "All (2)" at bounding box center [768, 420] width 39 height 39
radio input "true"
click at [1010, 470] on button "Ok" at bounding box center [996, 467] width 52 height 30
